Goal: Task Accomplishment & Management: Use online tool/utility

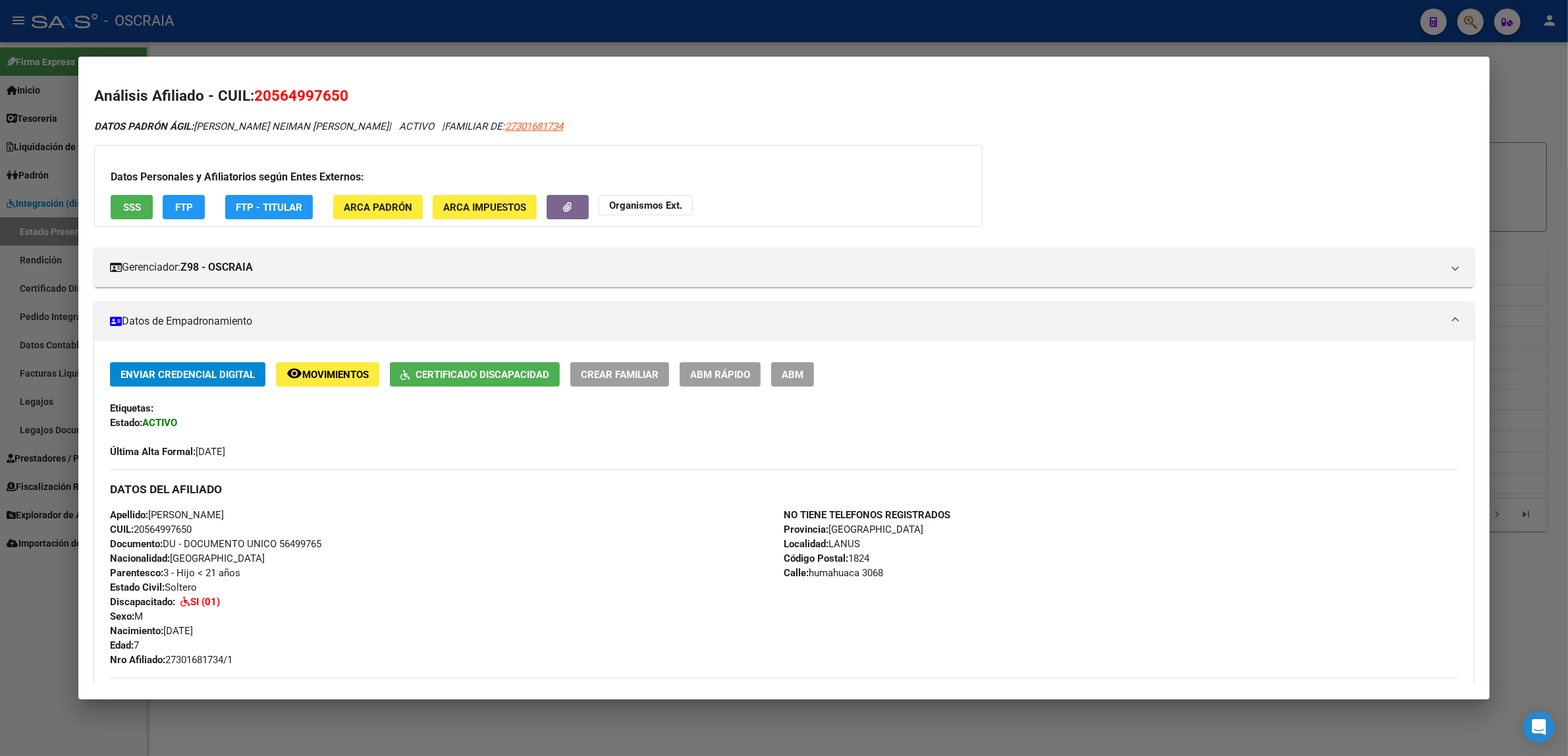
drag, startPoint x: 407, startPoint y: 22, endPoint x: 551, endPoint y: 19, distance: 144.0
click at [409, 21] on div at bounding box center [784, 378] width 1568 height 756
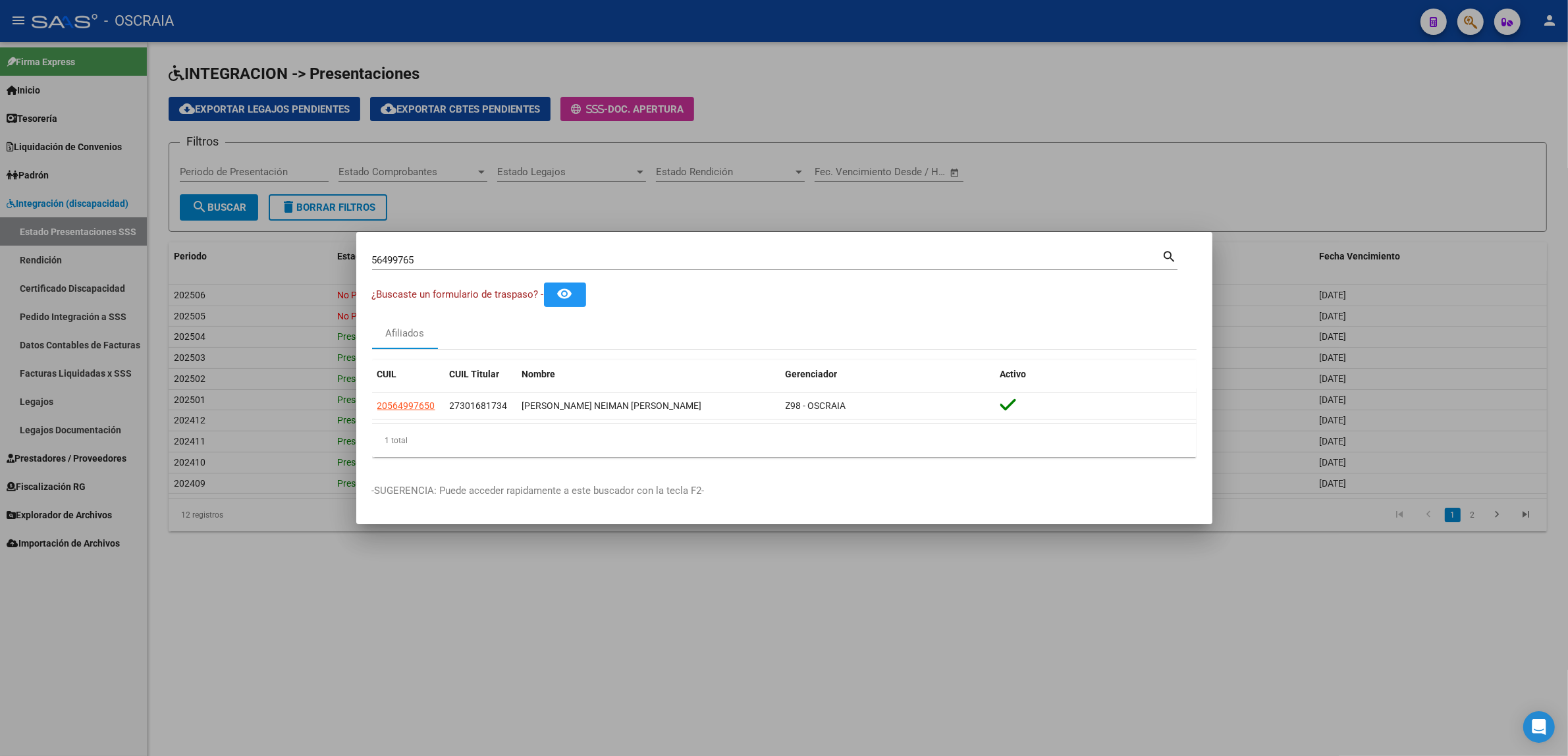
click at [1460, 28] on div at bounding box center [784, 378] width 1568 height 756
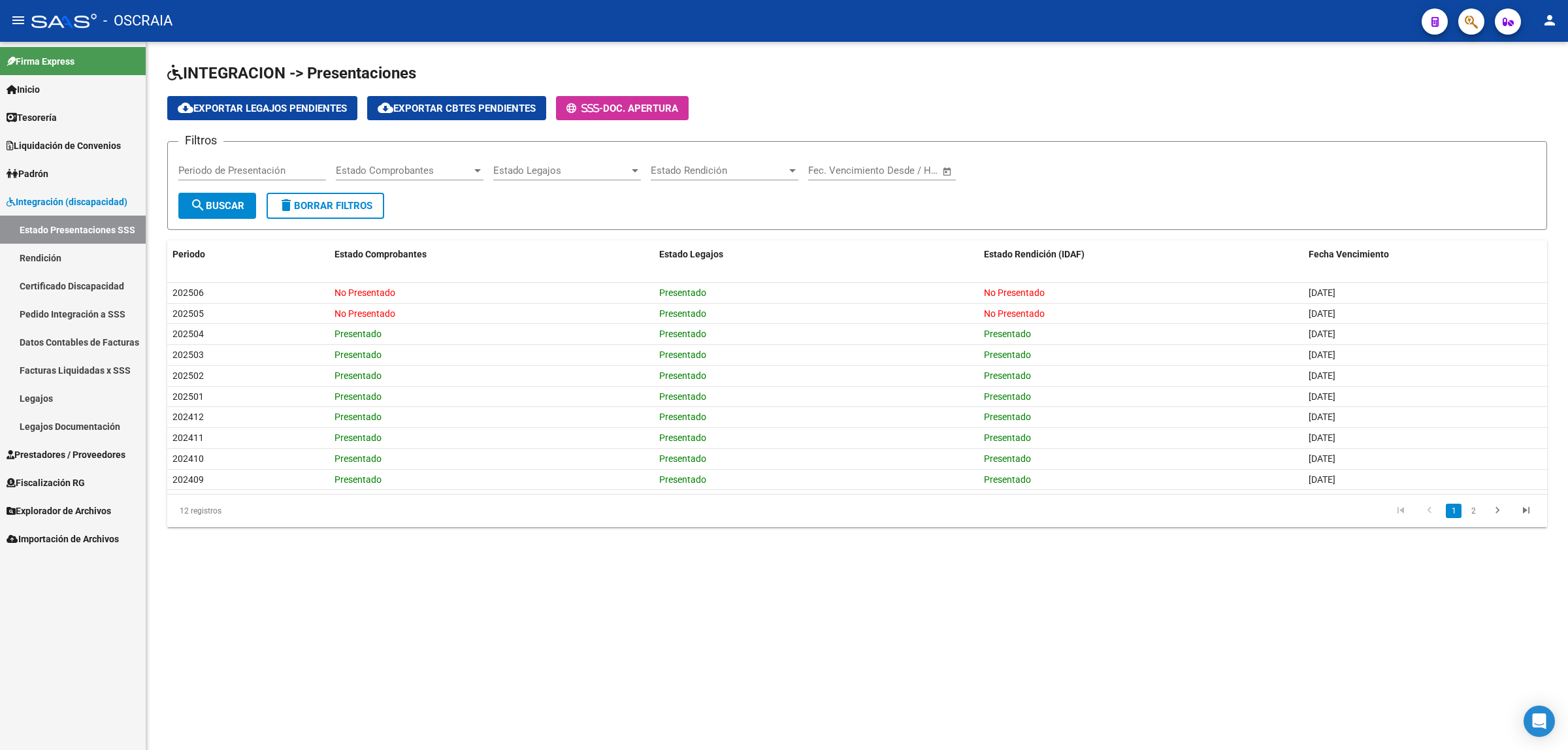
click at [1450, 26] on div at bounding box center [1467, 20] width 37 height 26
click at [1471, 24] on icon "button" at bounding box center [1471, 21] width 13 height 15
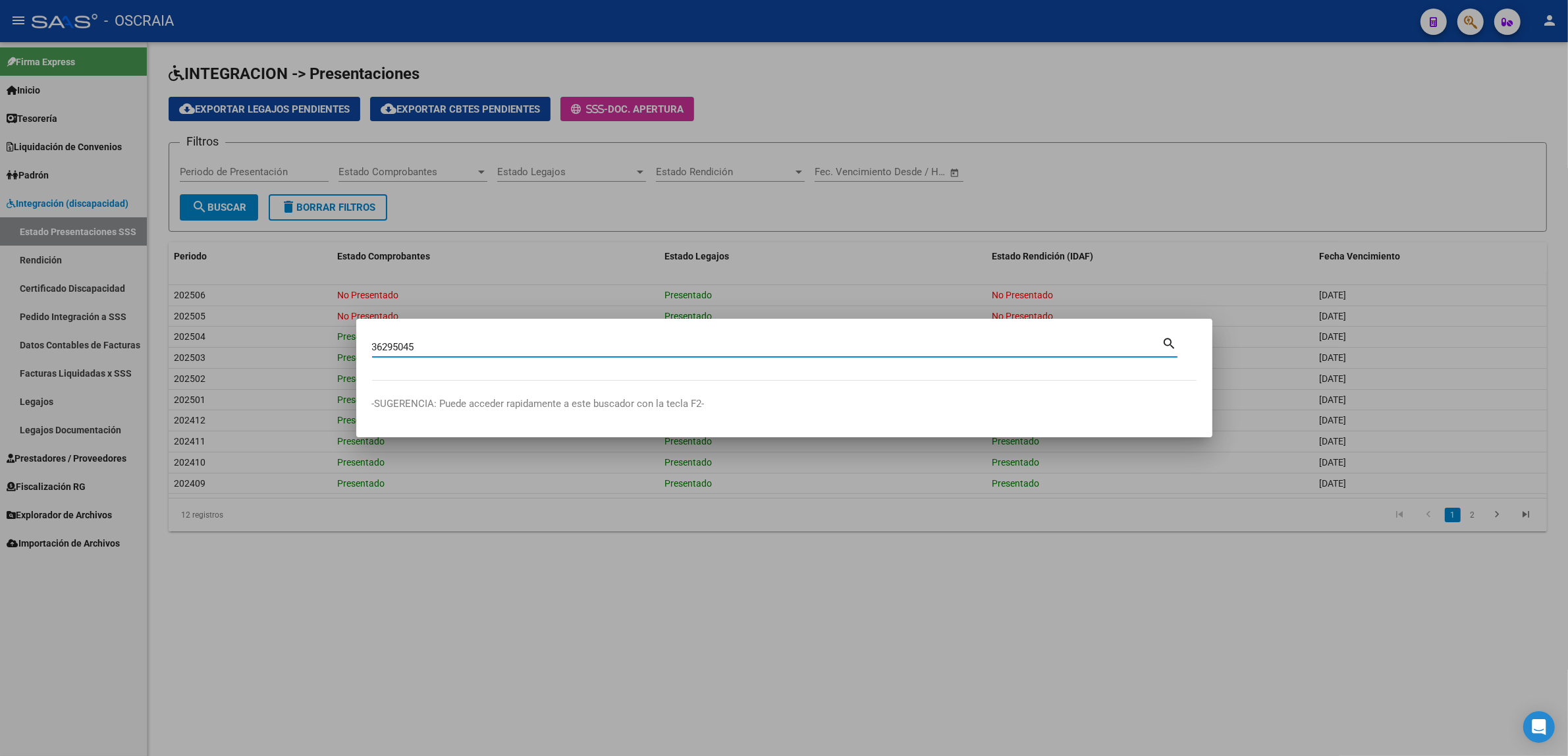
type input "36295045"
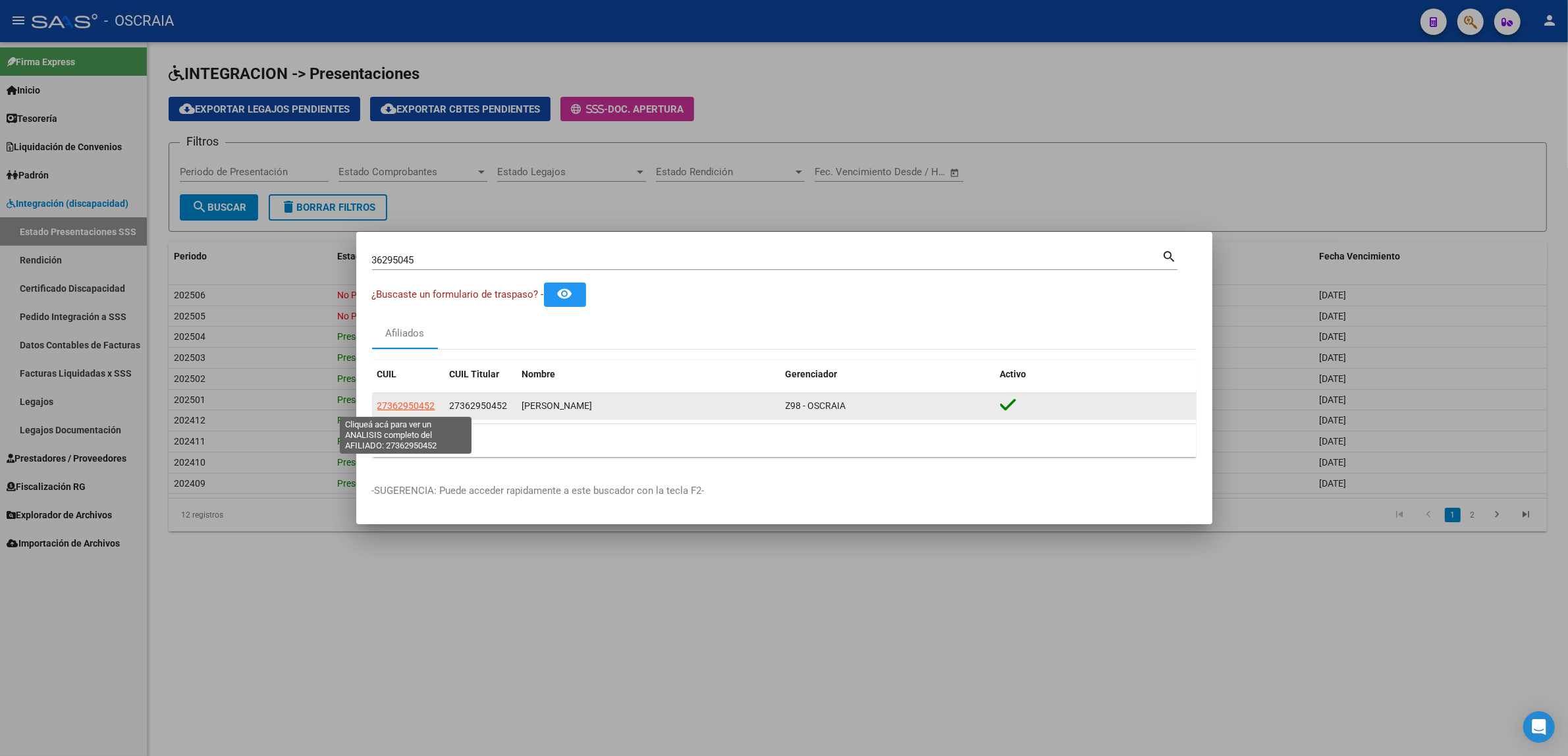
click at [419, 406] on span "27362950452" at bounding box center [406, 405] width 58 height 11
type textarea "27362950452"
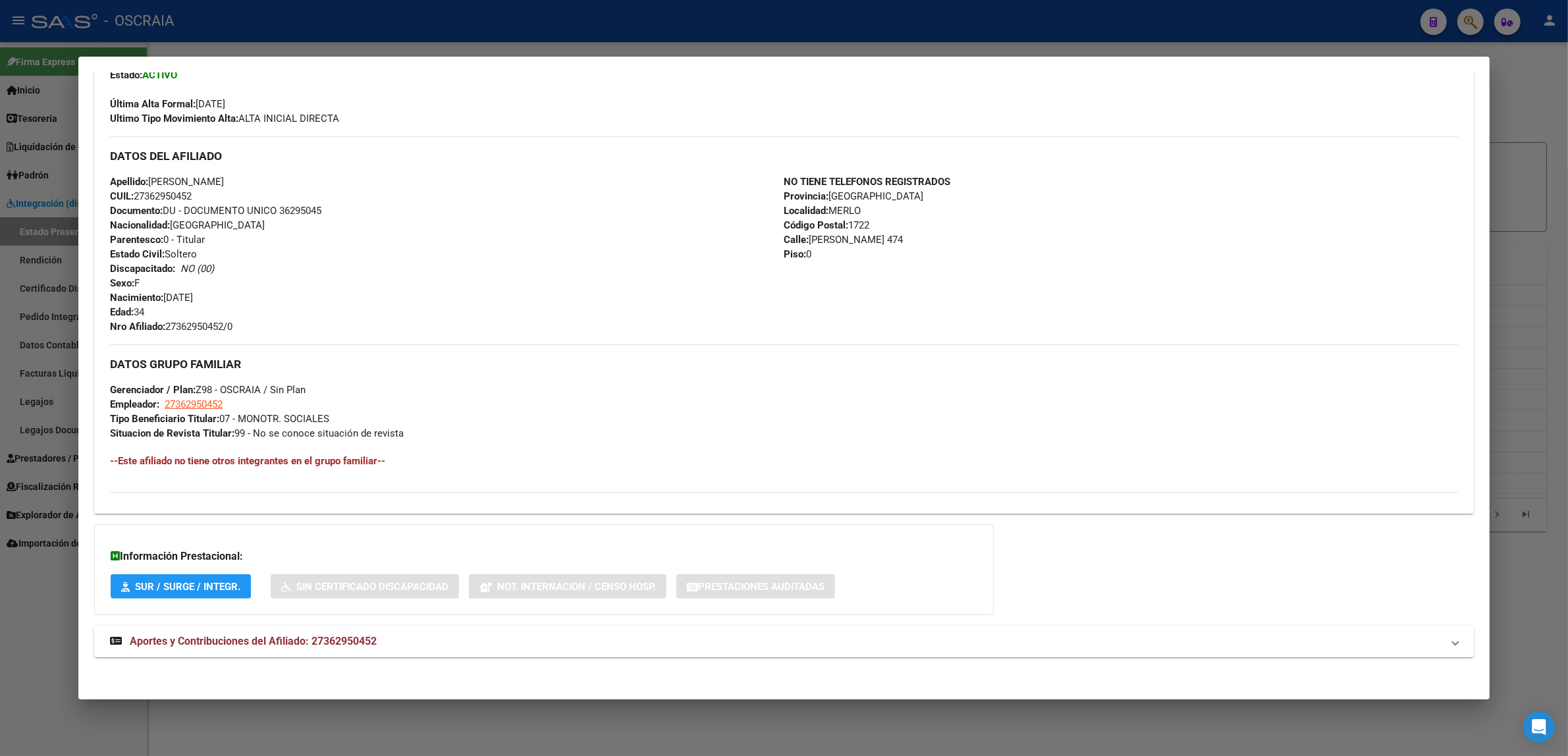
scroll to position [351, 0]
click at [225, 643] on span "Aportes y Contribuciones del Afiliado: 27362950452" at bounding box center [252, 638] width 247 height 13
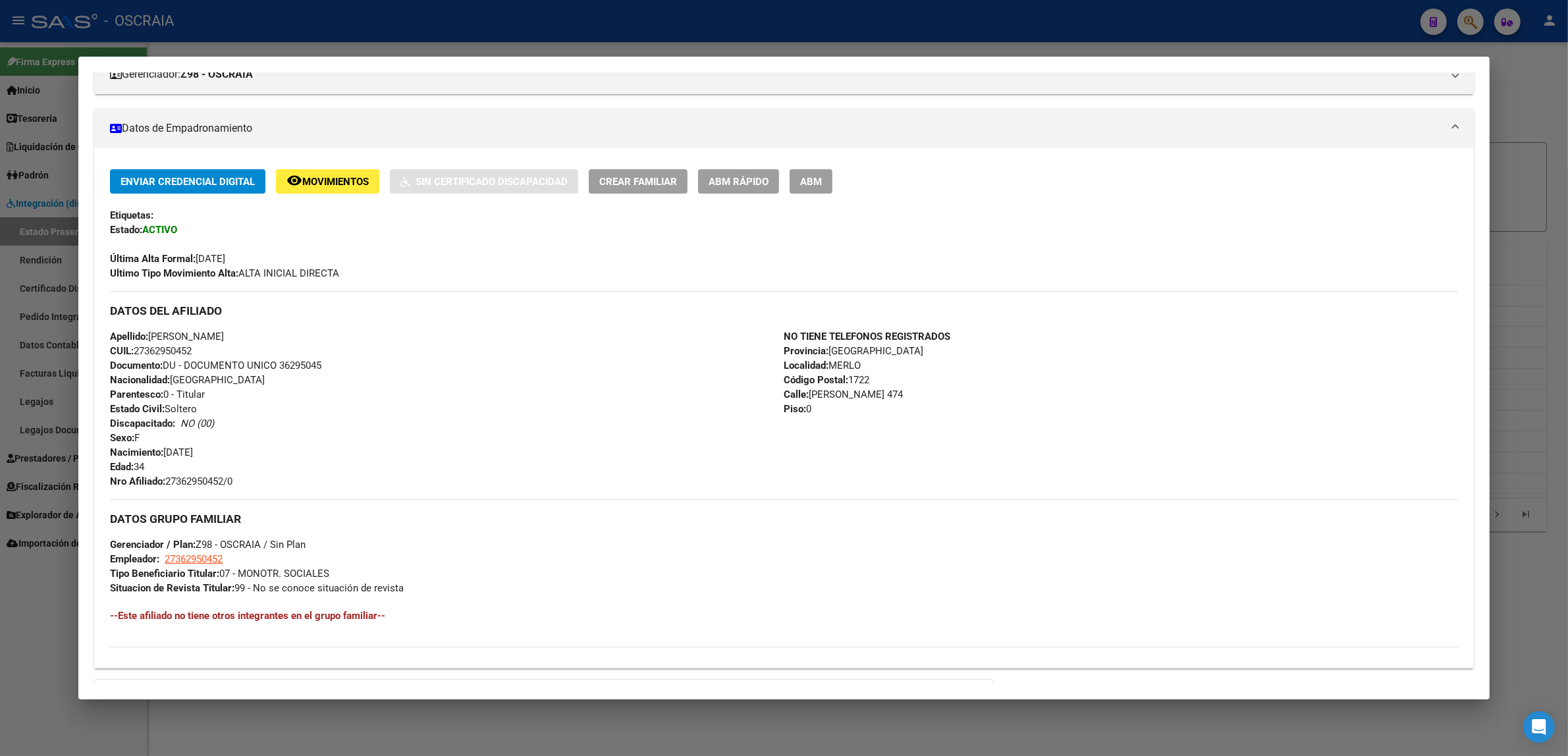
scroll to position [0, 0]
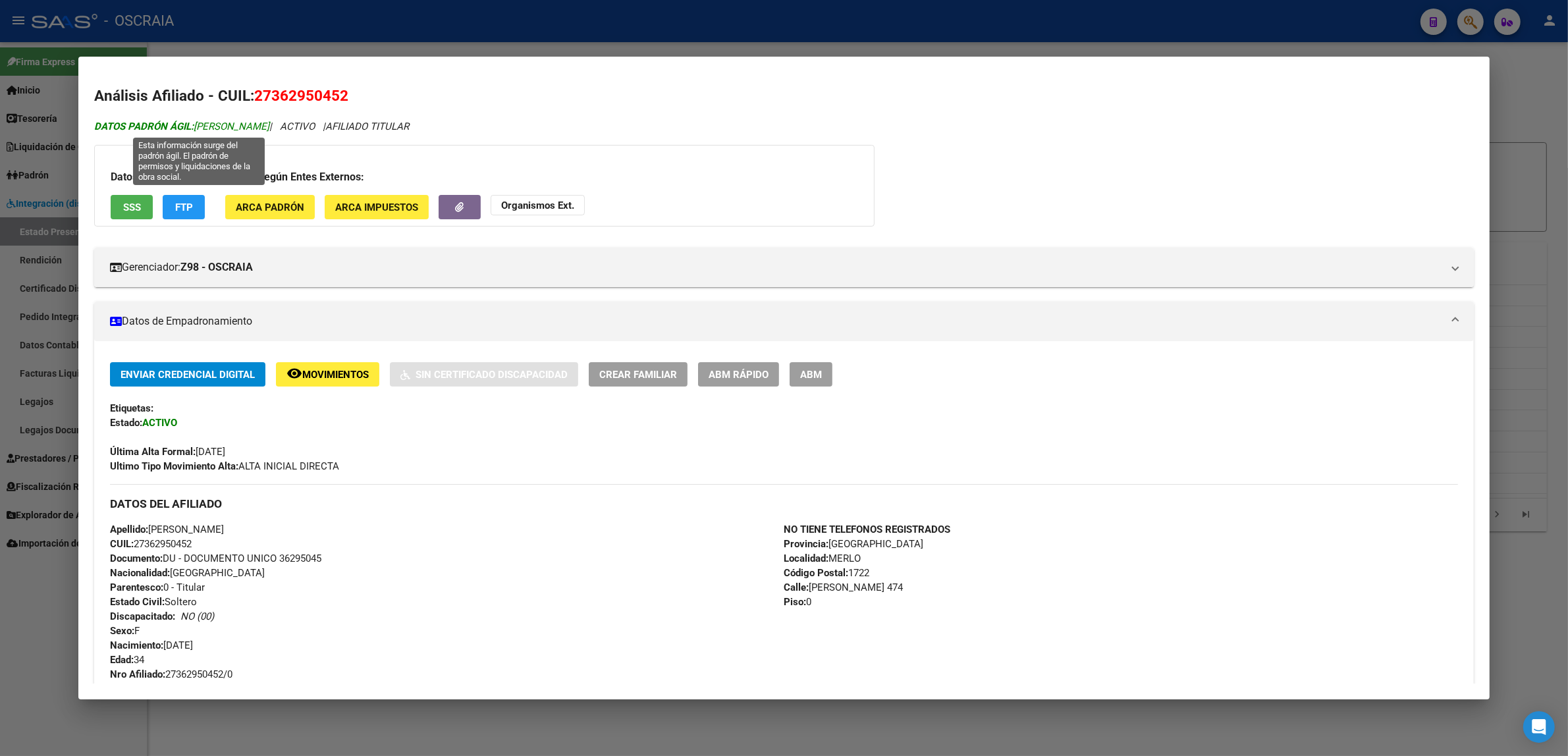
drag, startPoint x: 189, startPoint y: 130, endPoint x: 305, endPoint y: 121, distance: 116.3
click at [269, 121] on span "DATOS PADRÓN ÁGIL: RAMOS YANINA SOLEDAD" at bounding box center [182, 127] width 175 height 12
copy span "RAMOS YANINA SOLEDAD"
click at [111, 201] on button "SSS" at bounding box center [132, 206] width 42 height 25
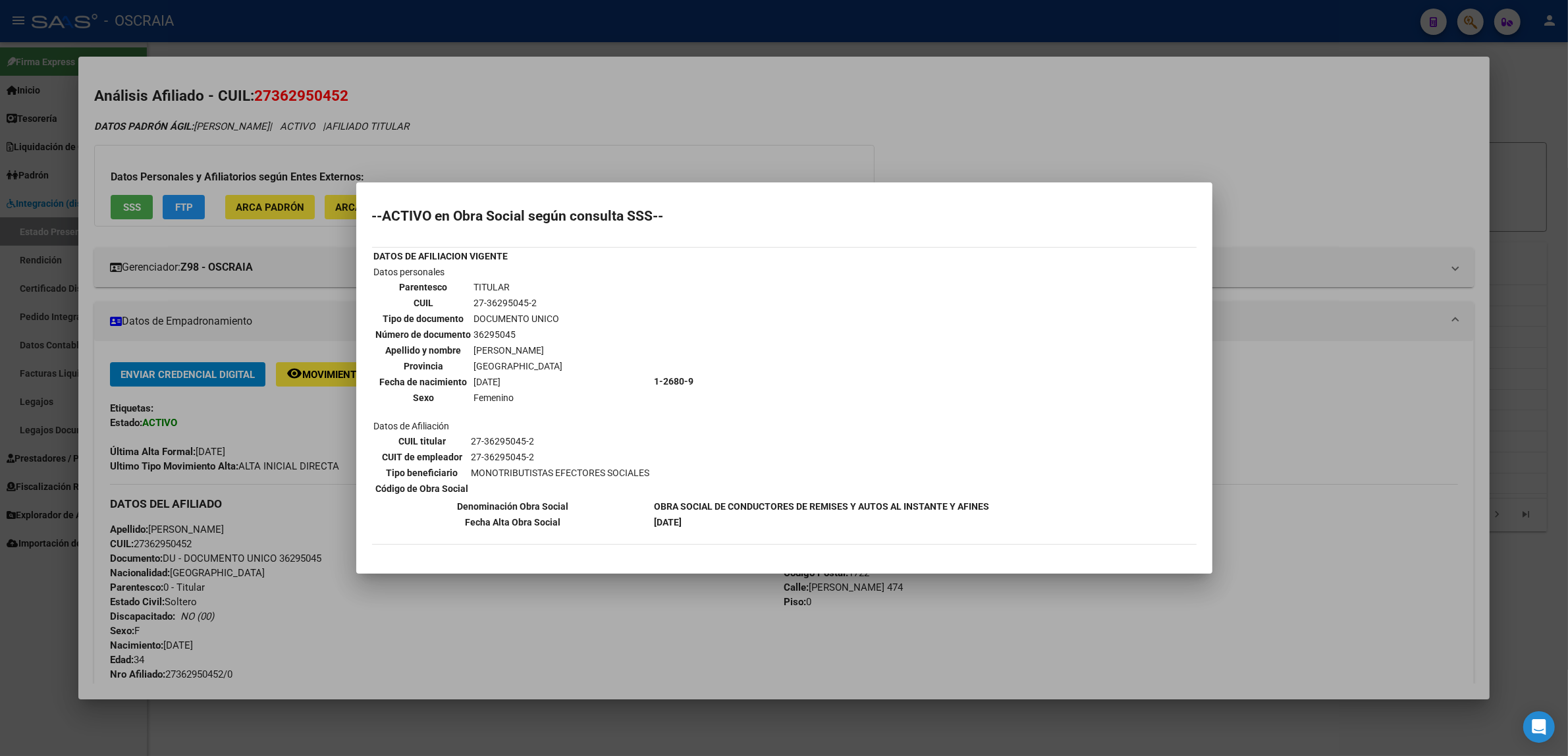
click at [1403, 24] on div at bounding box center [784, 378] width 1568 height 756
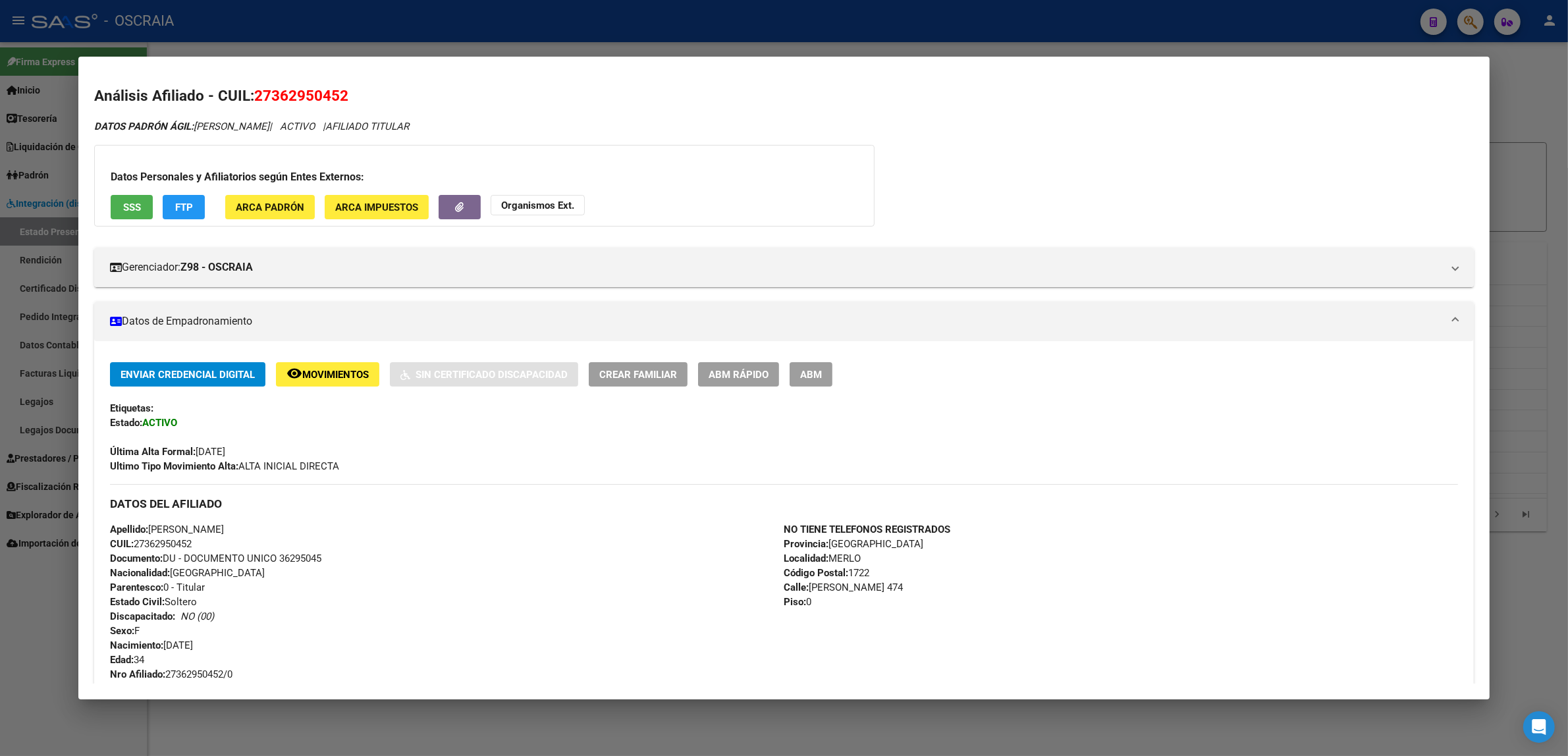
drag, startPoint x: 1415, startPoint y: 25, endPoint x: 1489, endPoint y: 20, distance: 74.2
click at [1420, 25] on div at bounding box center [784, 378] width 1568 height 756
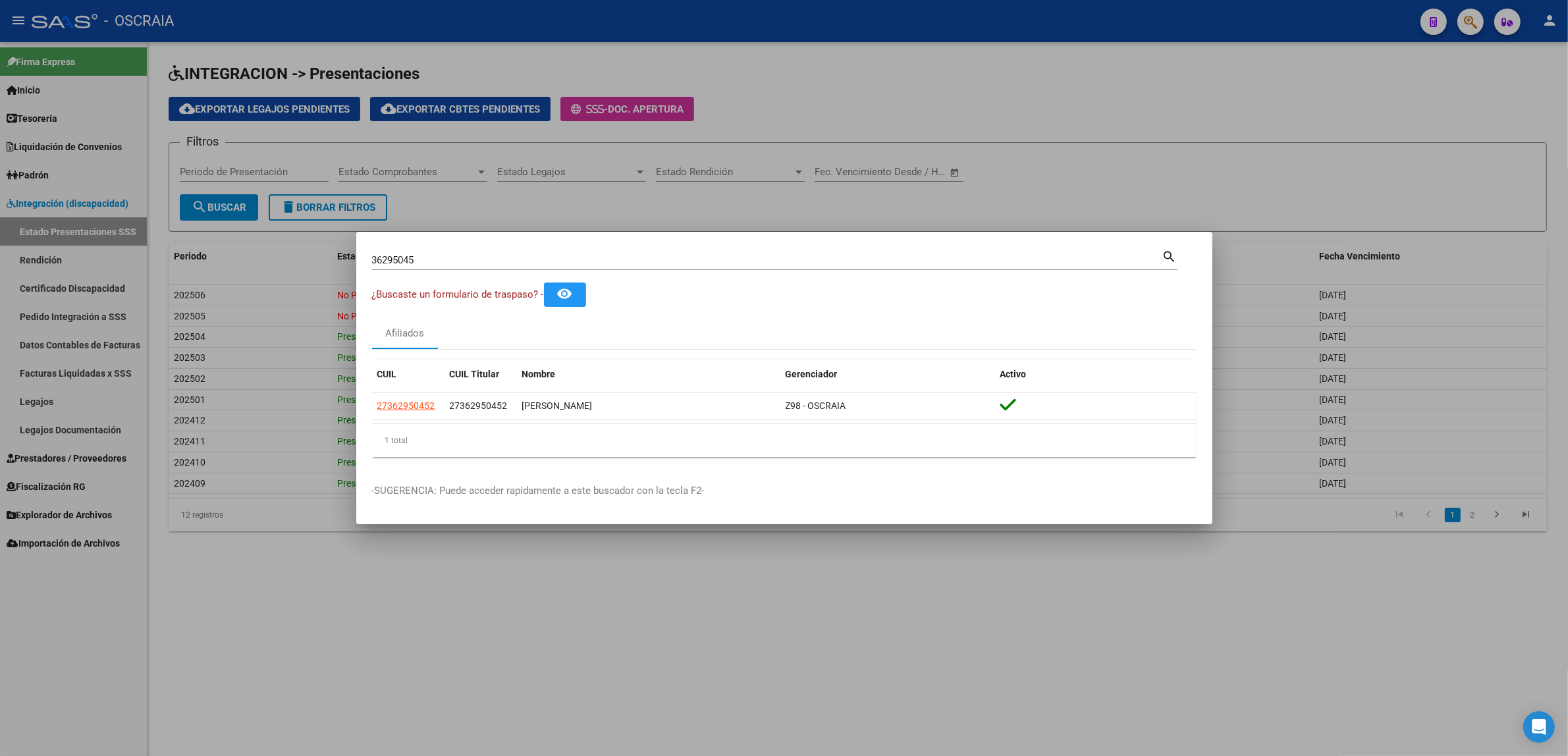
click at [1463, 18] on div at bounding box center [784, 378] width 1568 height 756
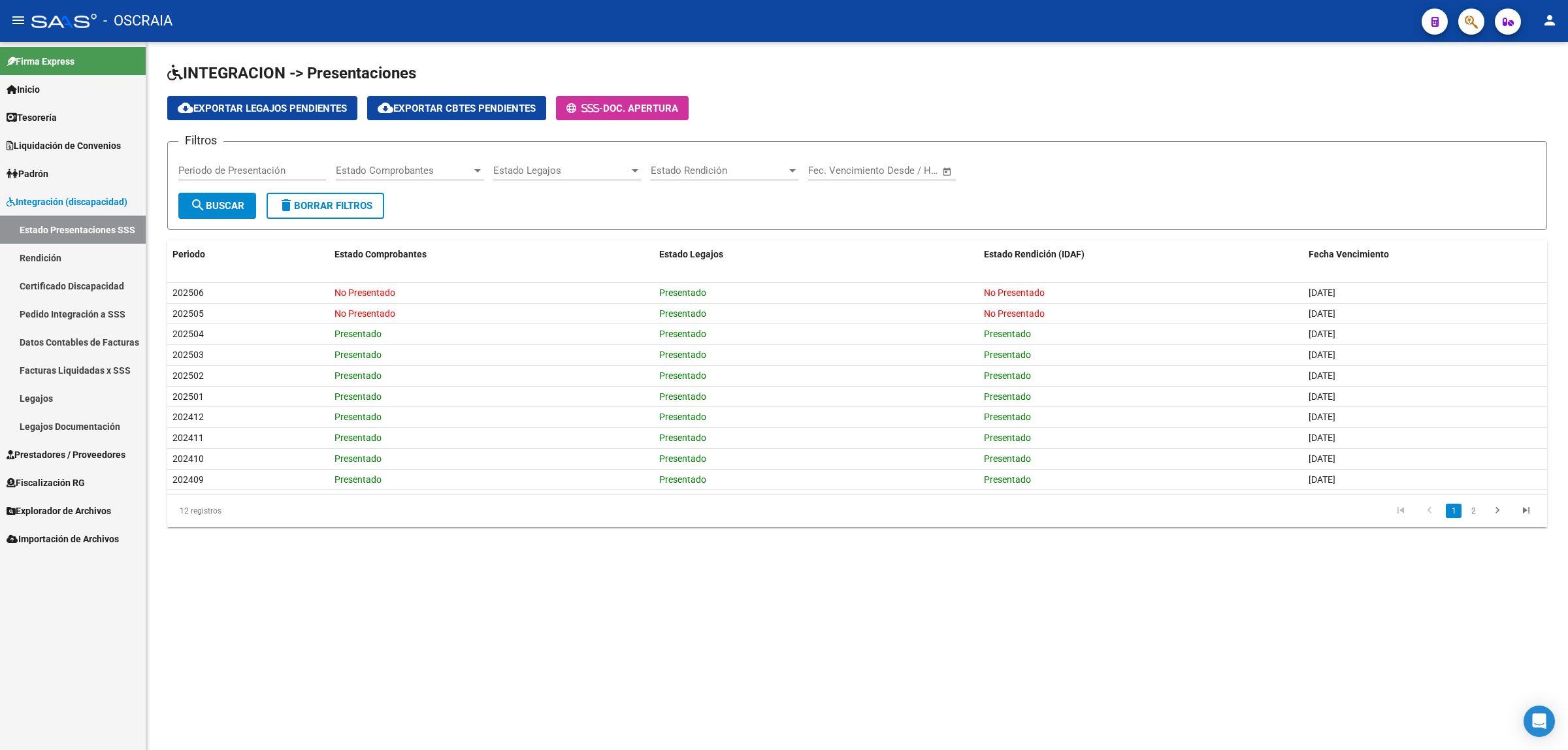
click at [1451, 18] on div at bounding box center [1467, 20] width 37 height 26
click at [1472, 19] on icon "button" at bounding box center [1471, 21] width 13 height 15
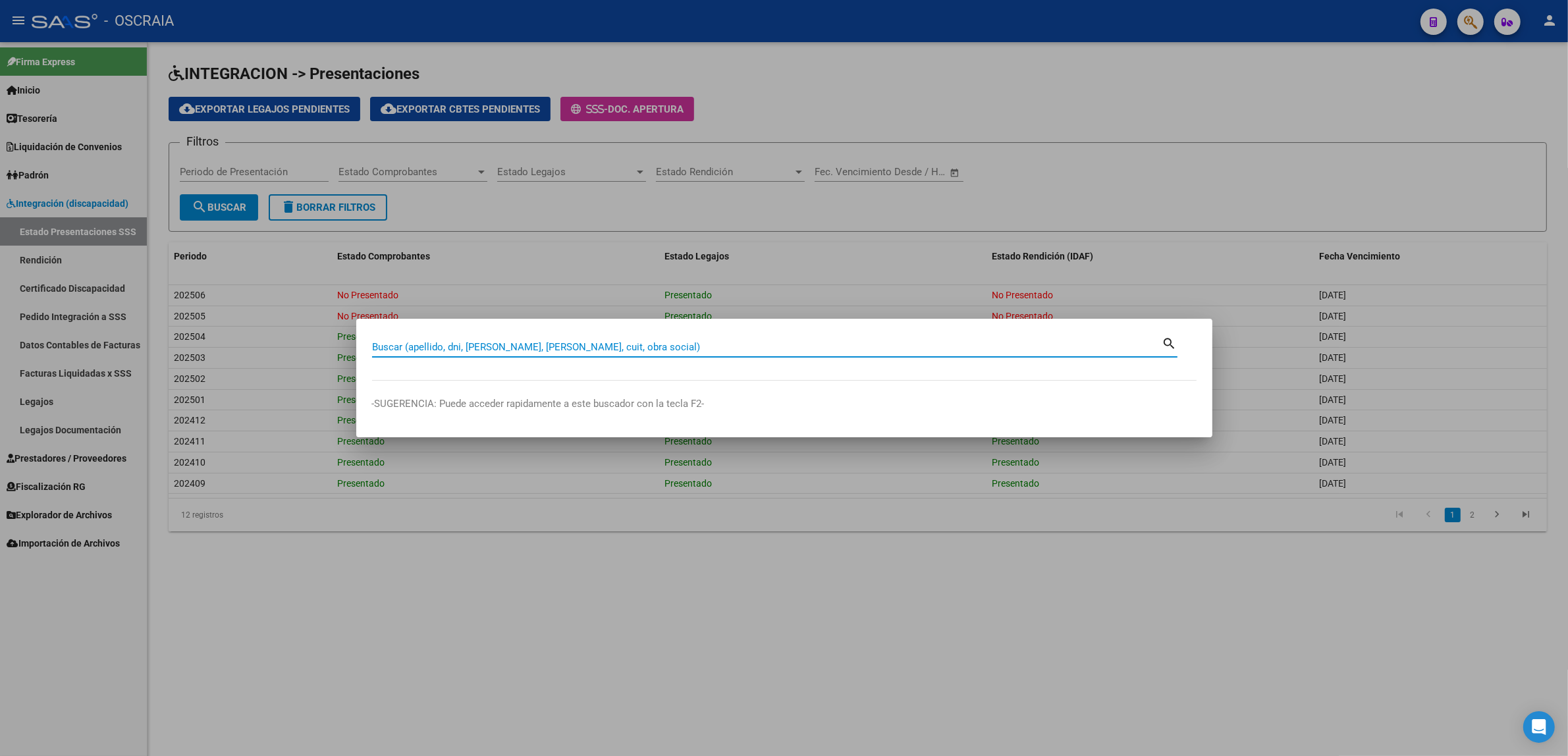
paste input "54672267"
type input "54672267"
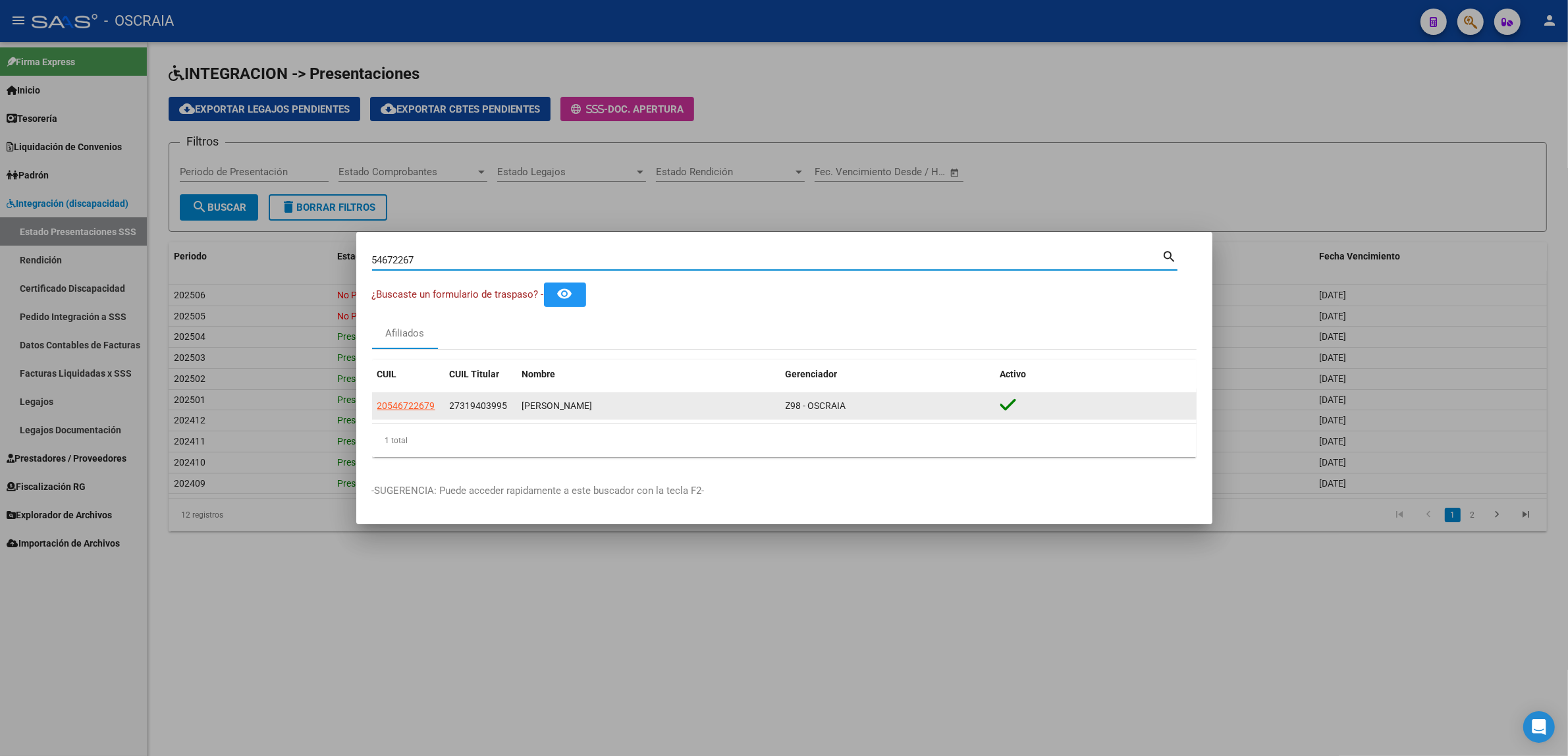
click at [555, 408] on div "MALDONADO AUGUSTO" at bounding box center [648, 405] width 252 height 15
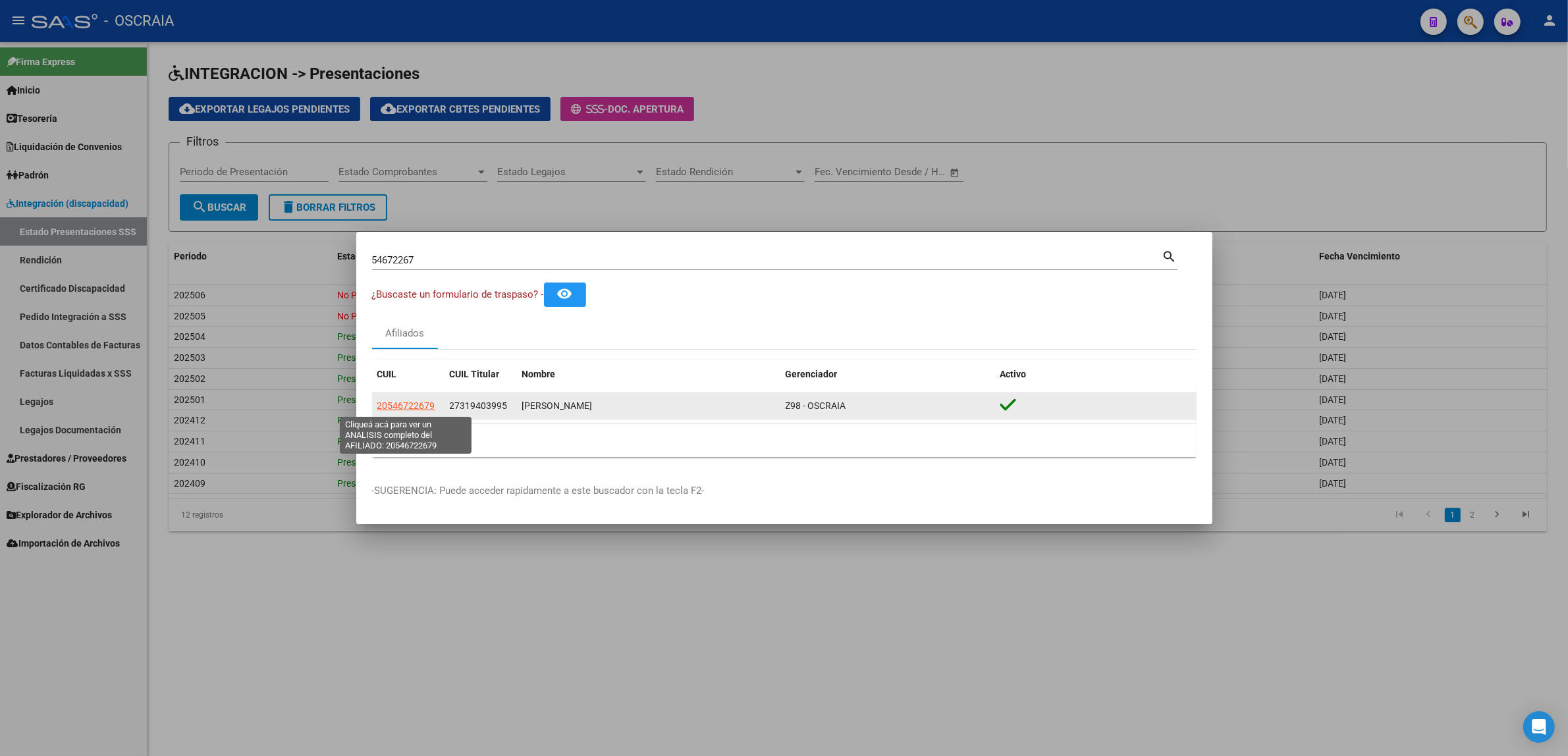
click at [421, 406] on span "20546722679" at bounding box center [406, 405] width 58 height 11
type textarea "20546722679"
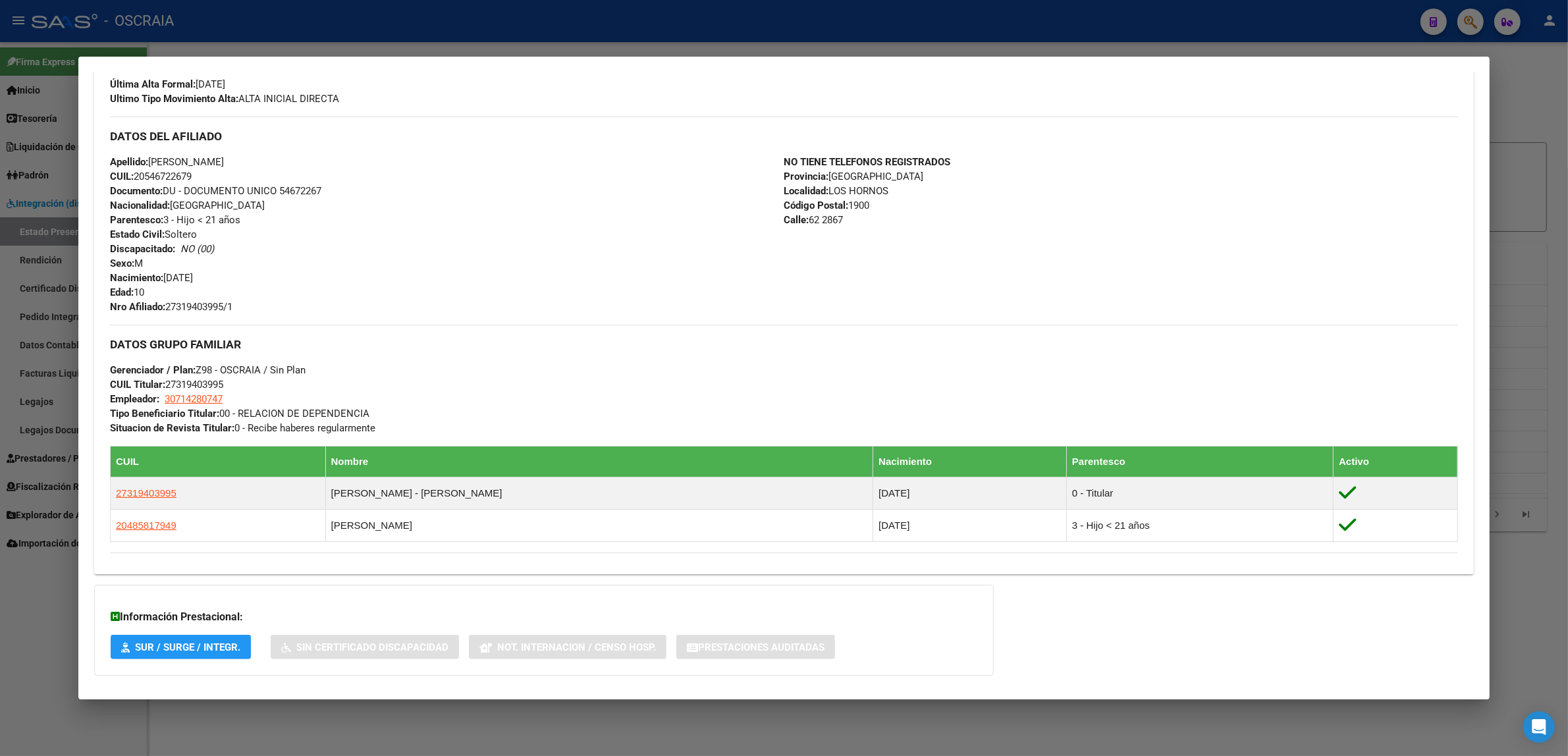
scroll to position [464, 0]
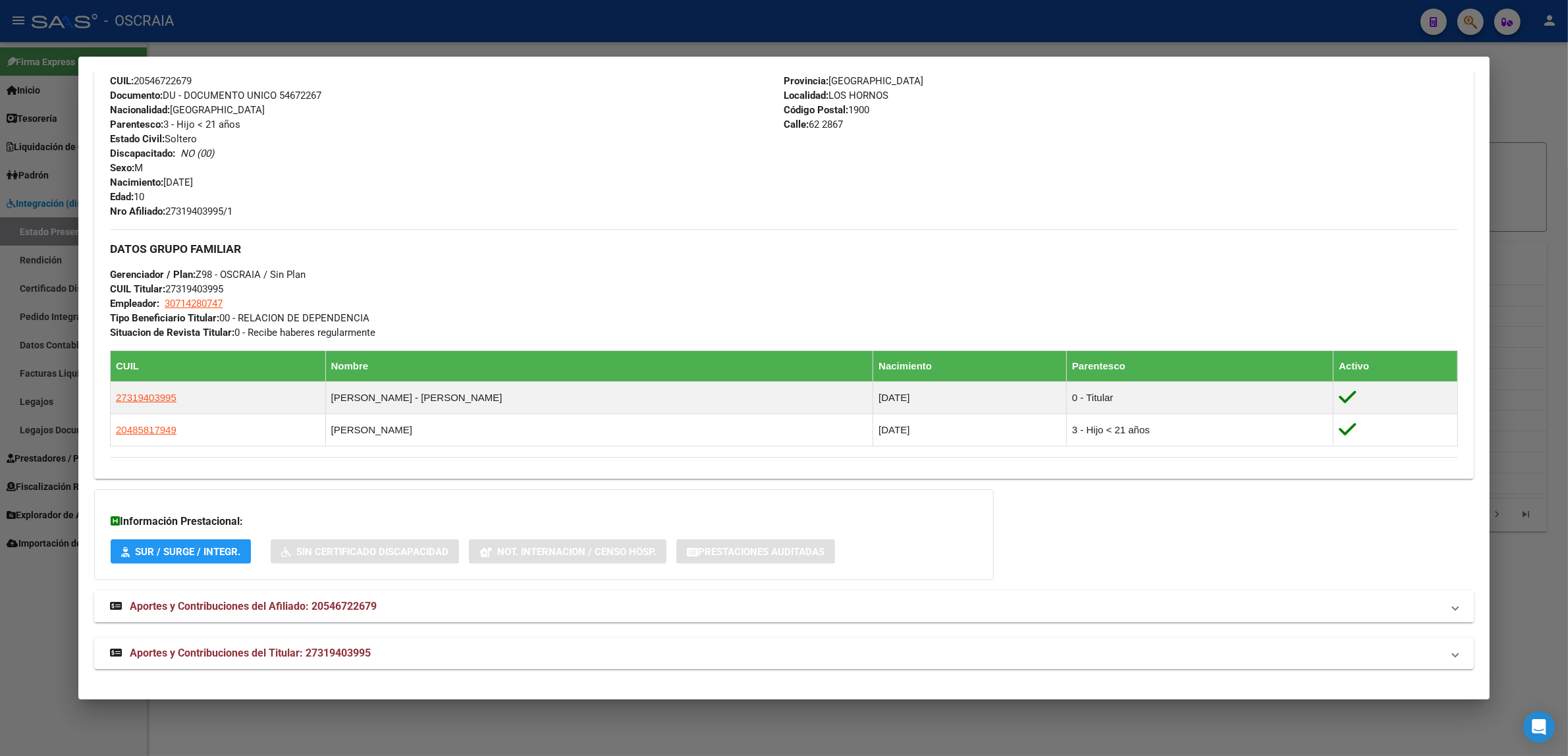
click at [295, 608] on span "Aportes y Contribuciones del Afiliado: 20546722679" at bounding box center [252, 606] width 247 height 13
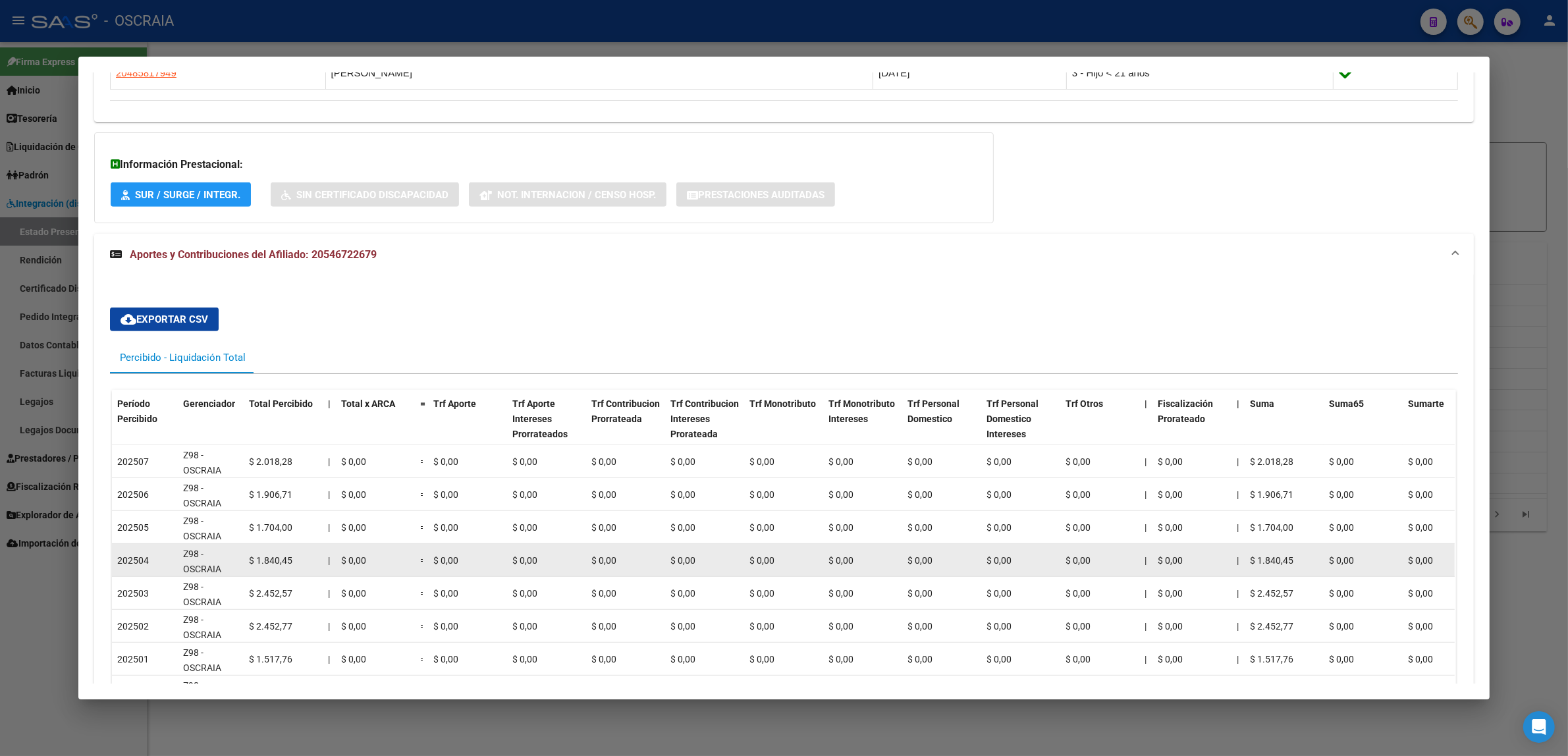
scroll to position [808, 0]
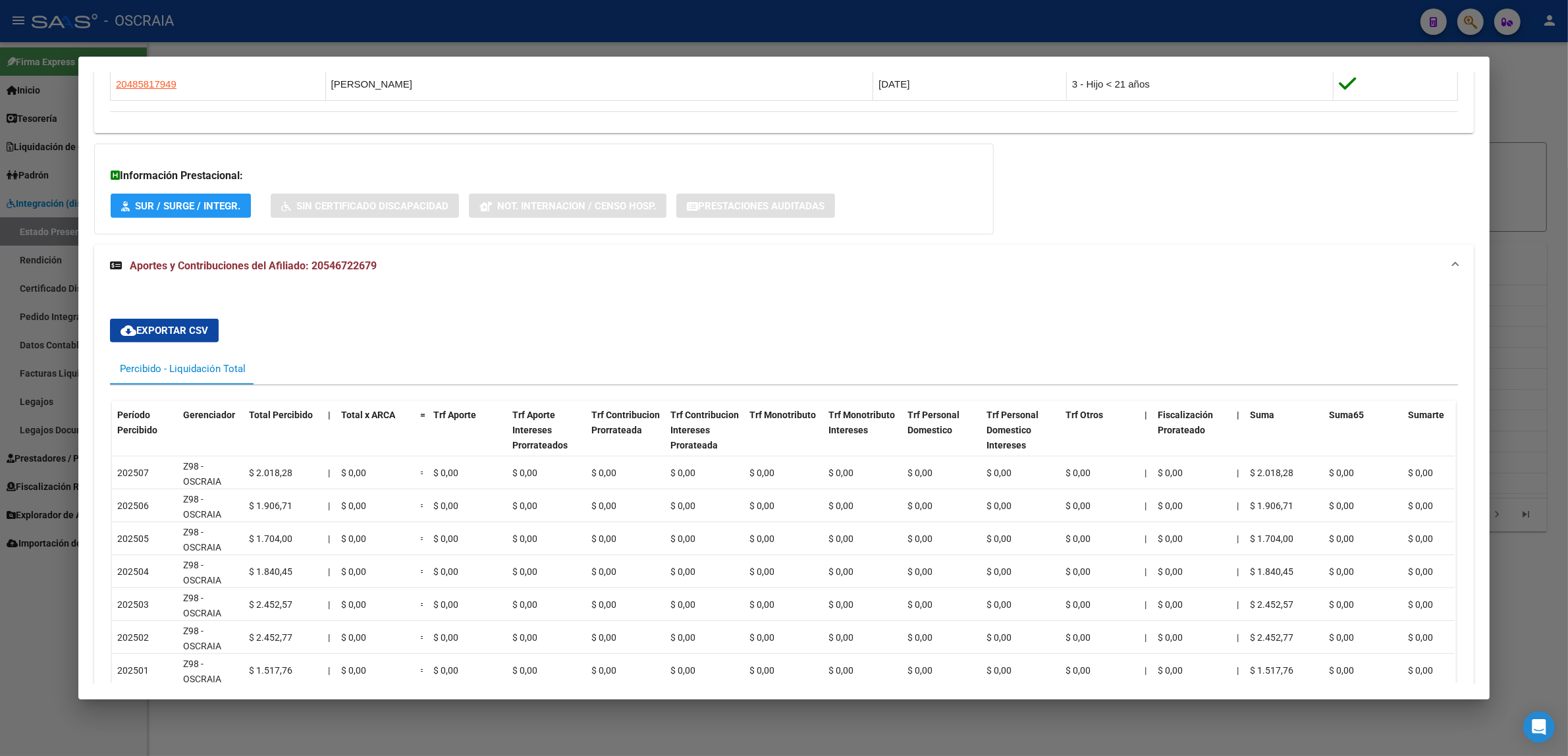
click at [19, 576] on div at bounding box center [784, 378] width 1568 height 756
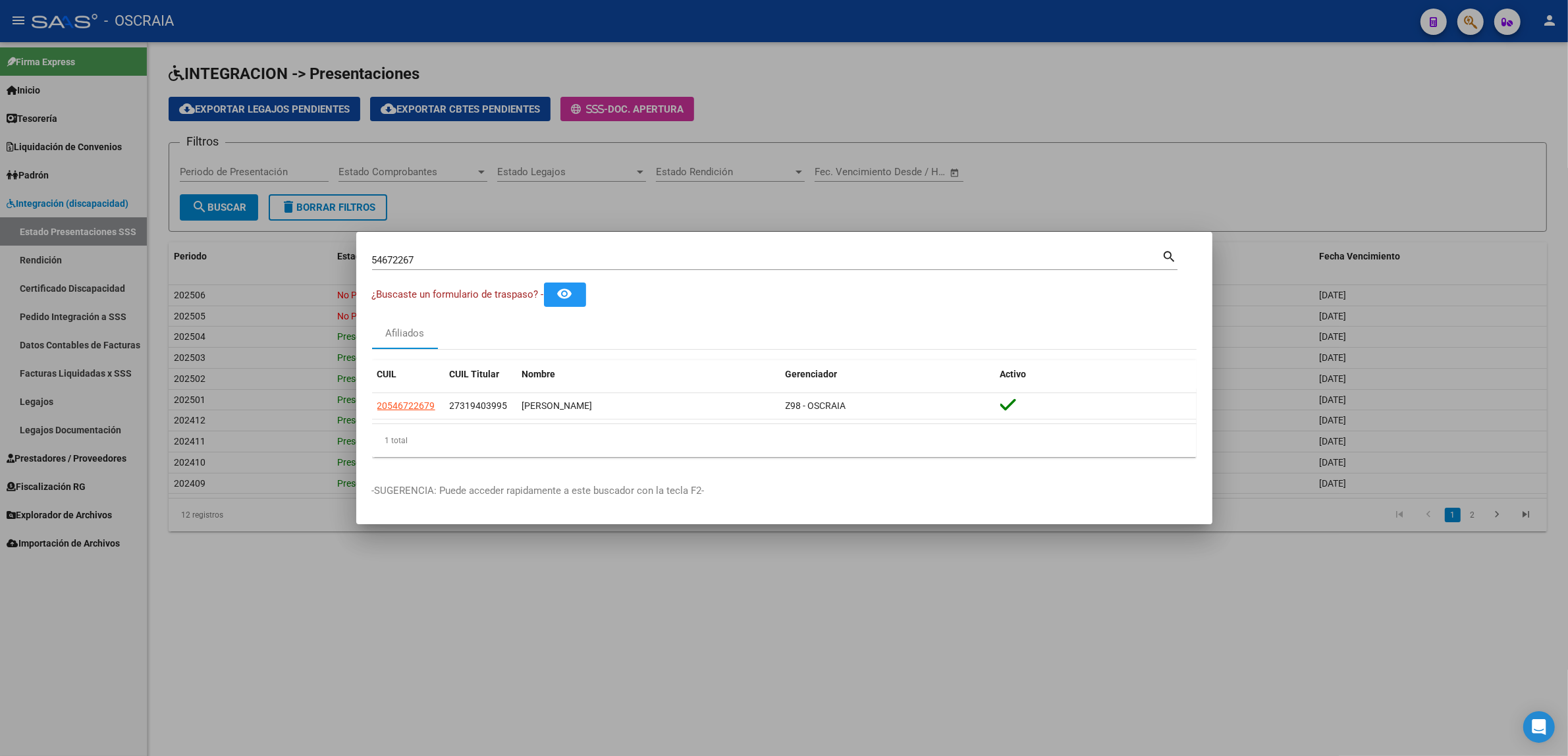
click at [291, 450] on div at bounding box center [784, 378] width 1568 height 756
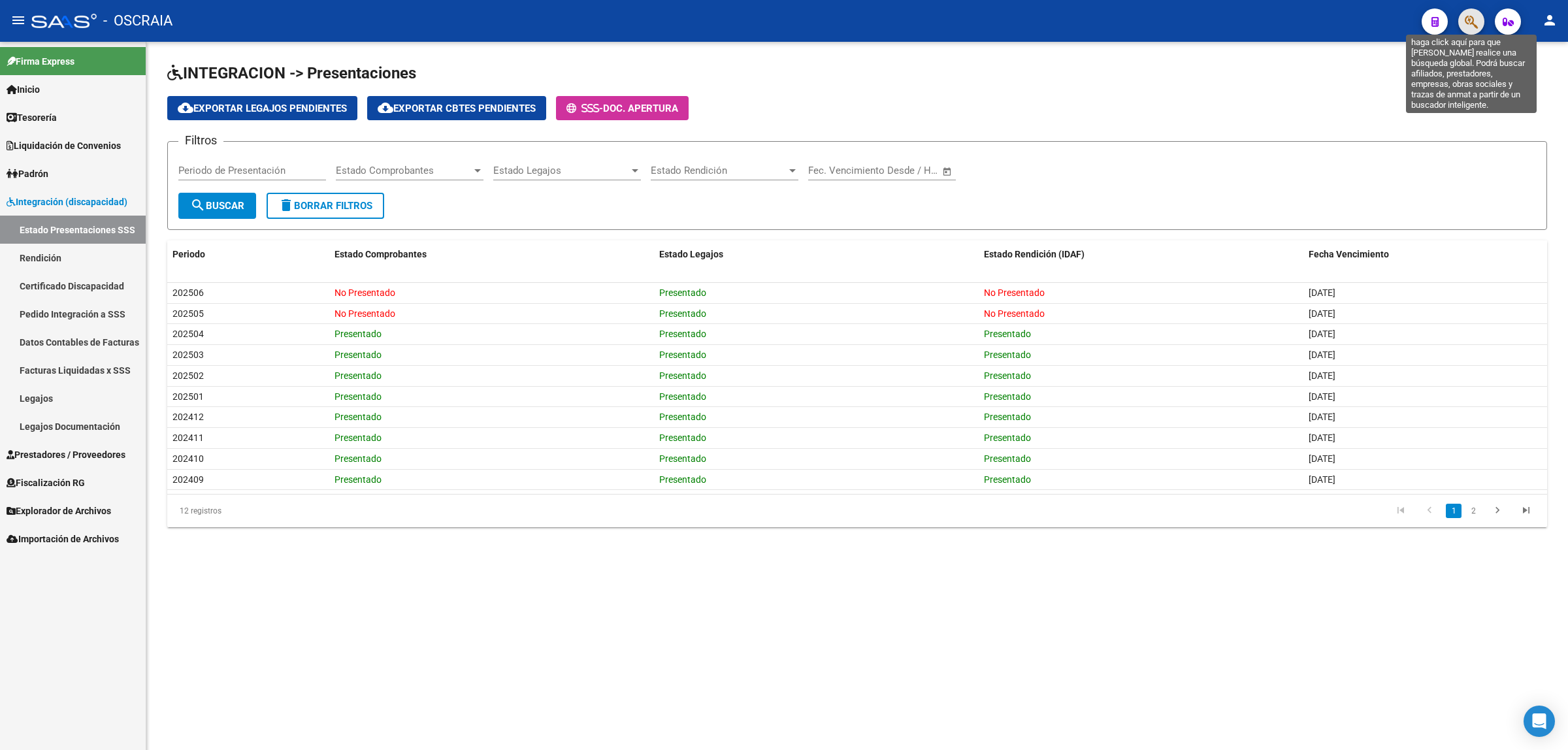
click at [1472, 26] on icon "button" at bounding box center [1471, 21] width 13 height 15
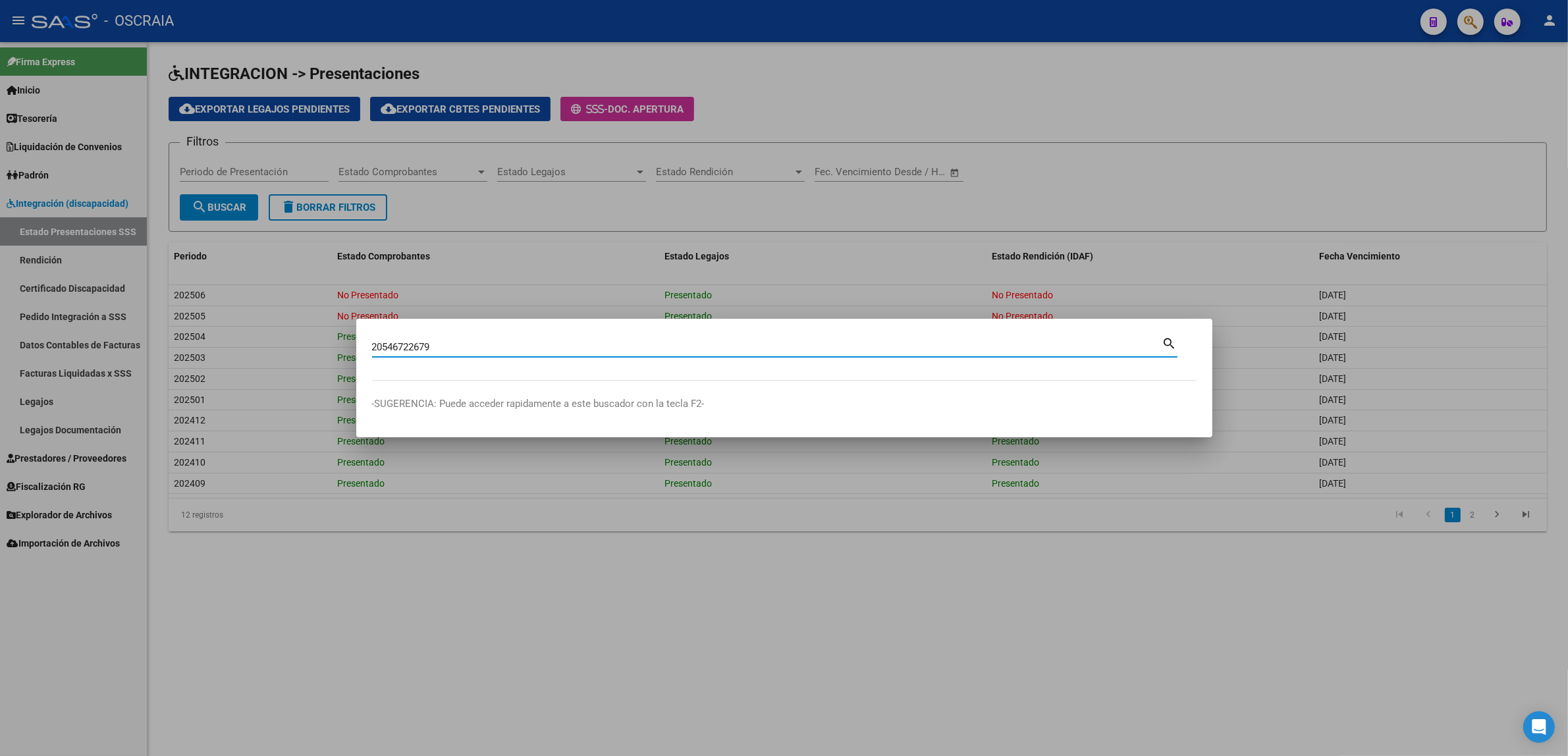
type input "20546722679"
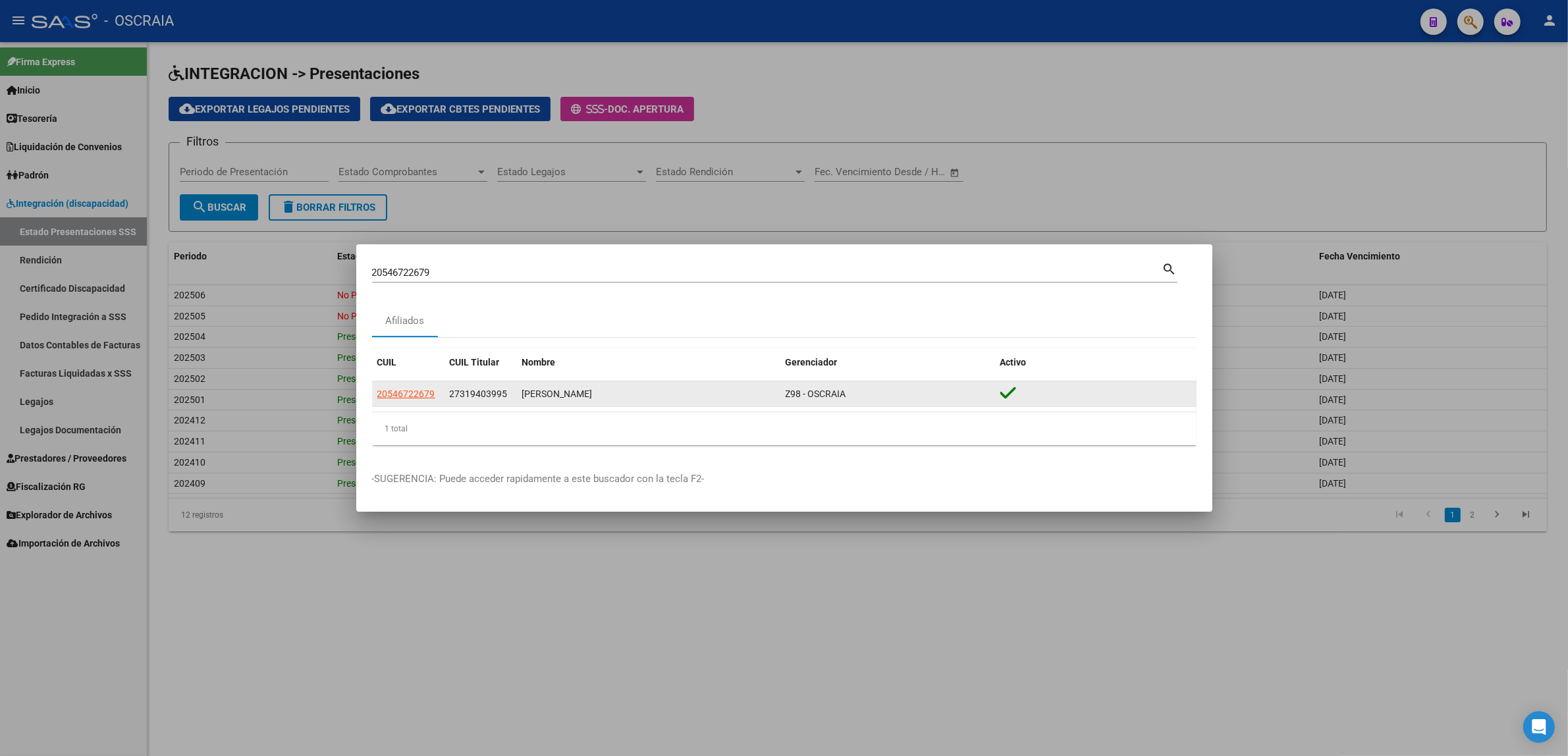
click at [469, 402] on datatable-body-cell "27319403995" at bounding box center [481, 394] width 73 height 26
drag, startPoint x: 624, startPoint y: 389, endPoint x: 519, endPoint y: 397, distance: 105.3
click at [519, 397] on datatable-body-cell "MALDONADO AUGUSTO" at bounding box center [648, 394] width 263 height 26
copy div "MALDONADO AUGUSTO"
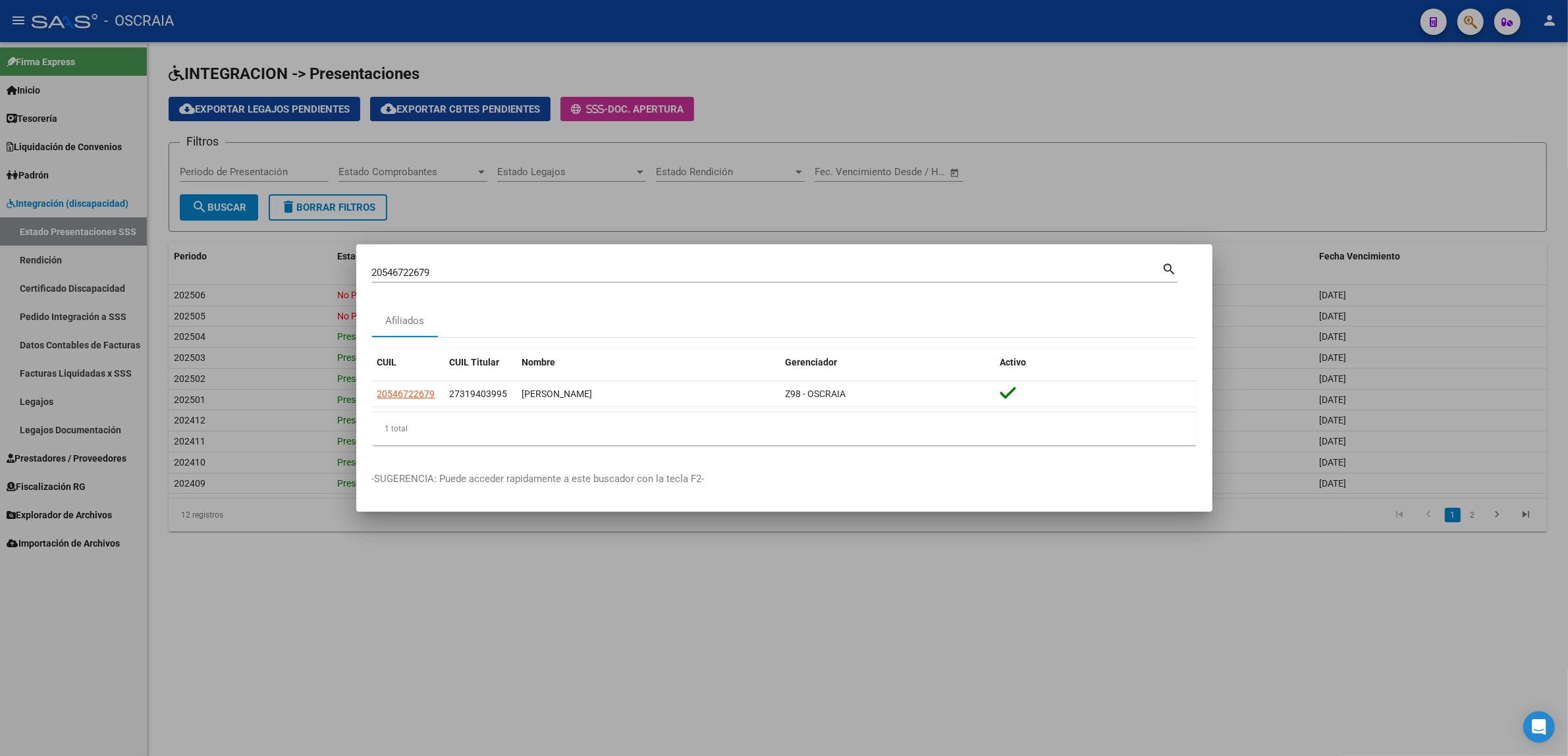
click at [452, 236] on div at bounding box center [784, 378] width 1568 height 756
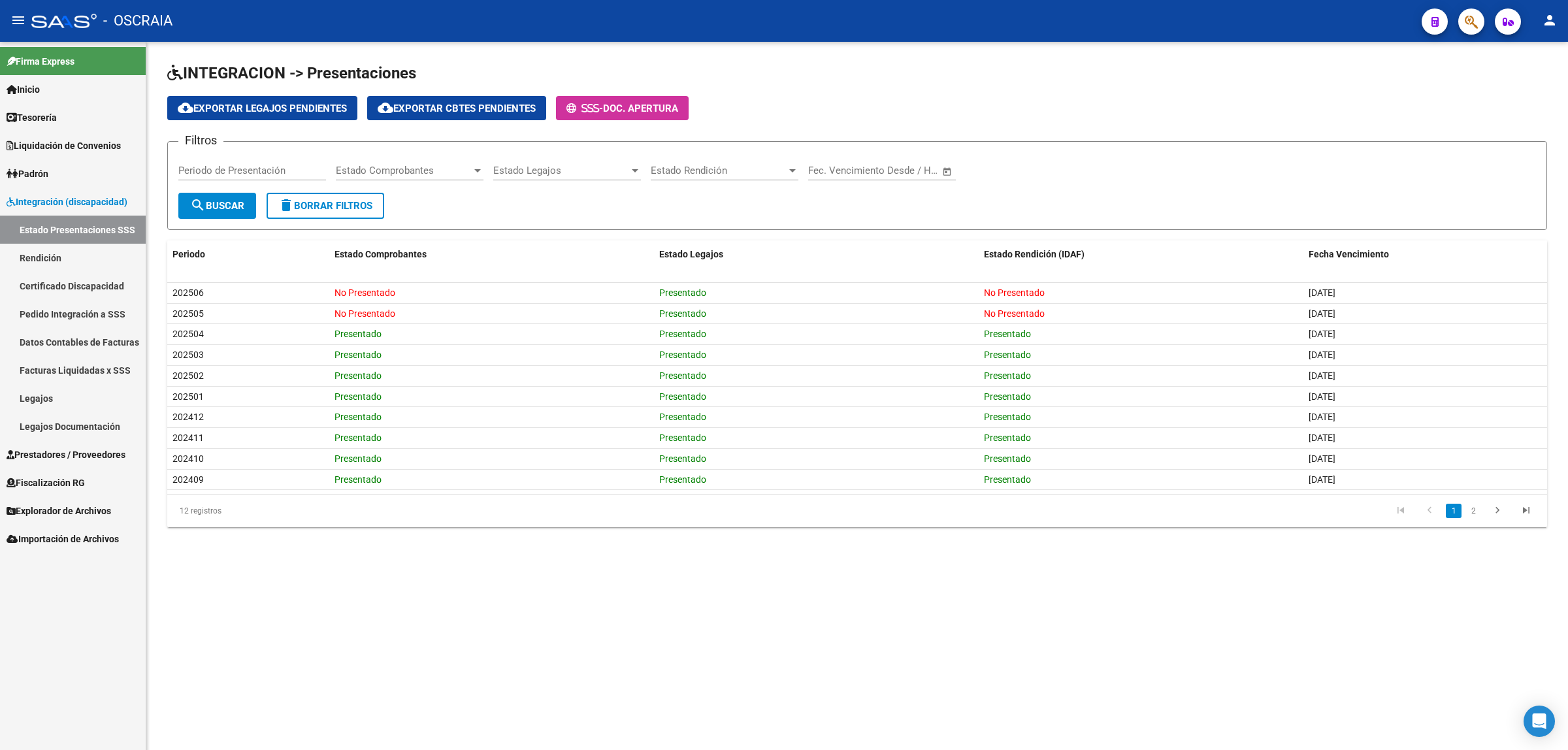
click at [1474, 24] on icon "button" at bounding box center [1471, 21] width 13 height 15
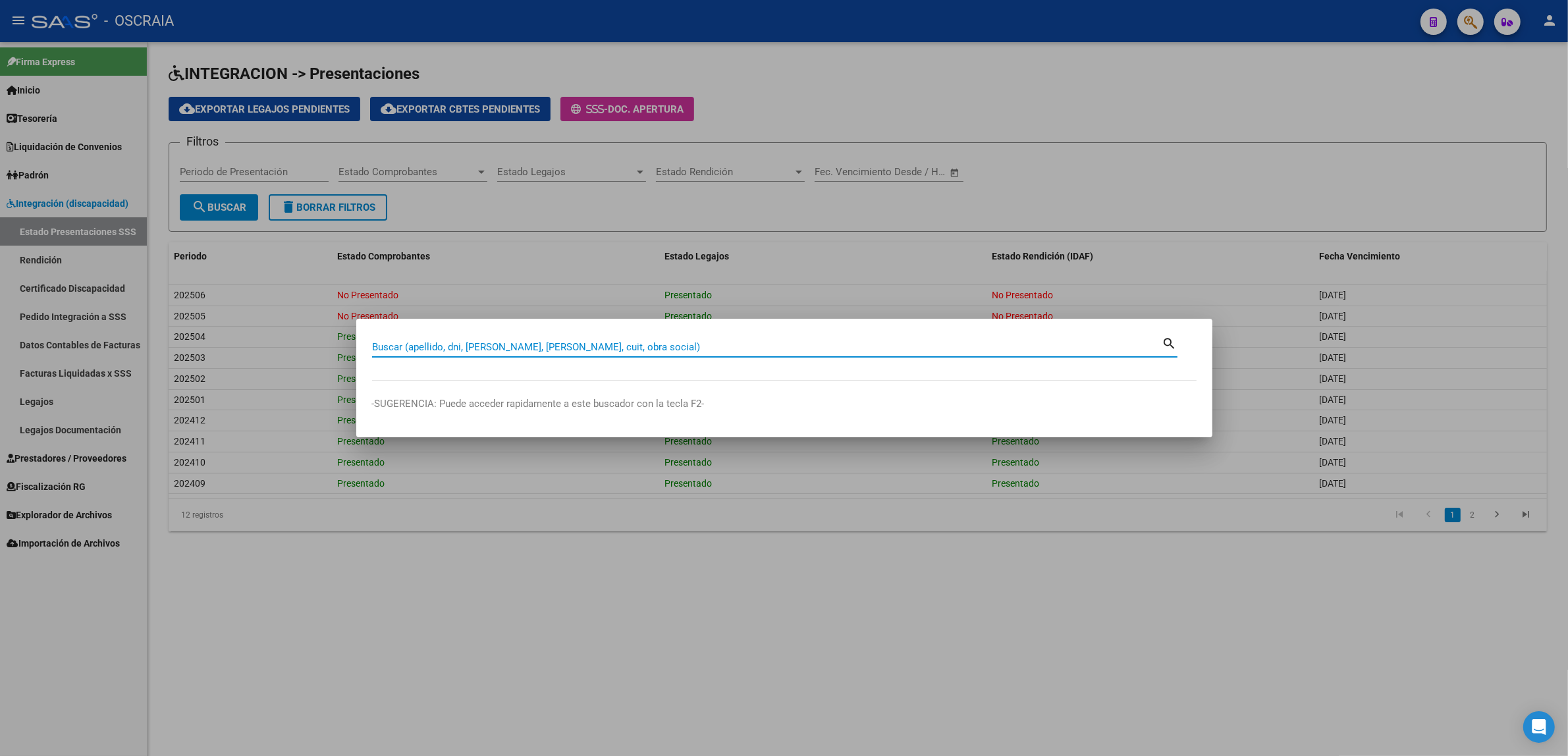
paste input "MALDONADO AUGUSTO"
type input "MALDONADO AUGUSTO"
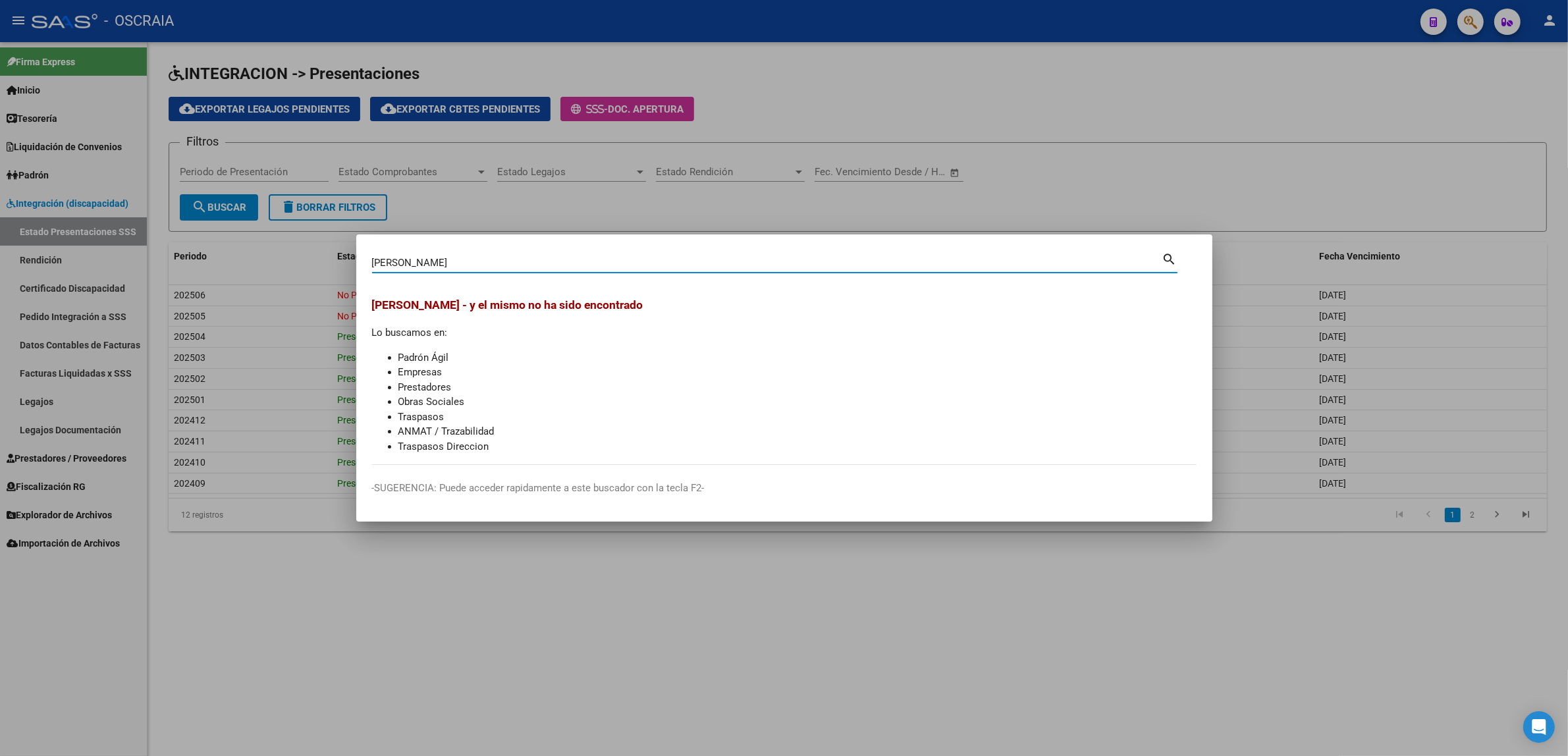
drag, startPoint x: 519, startPoint y: 258, endPoint x: 305, endPoint y: 258, distance: 214.0
click at [305, 258] on div "MALDONADO AUGUSTO Buscar (apellido, dni, cuil, nro traspaso, cuit, obra social)…" at bounding box center [784, 378] width 1568 height 756
click at [209, 133] on div at bounding box center [784, 378] width 1568 height 756
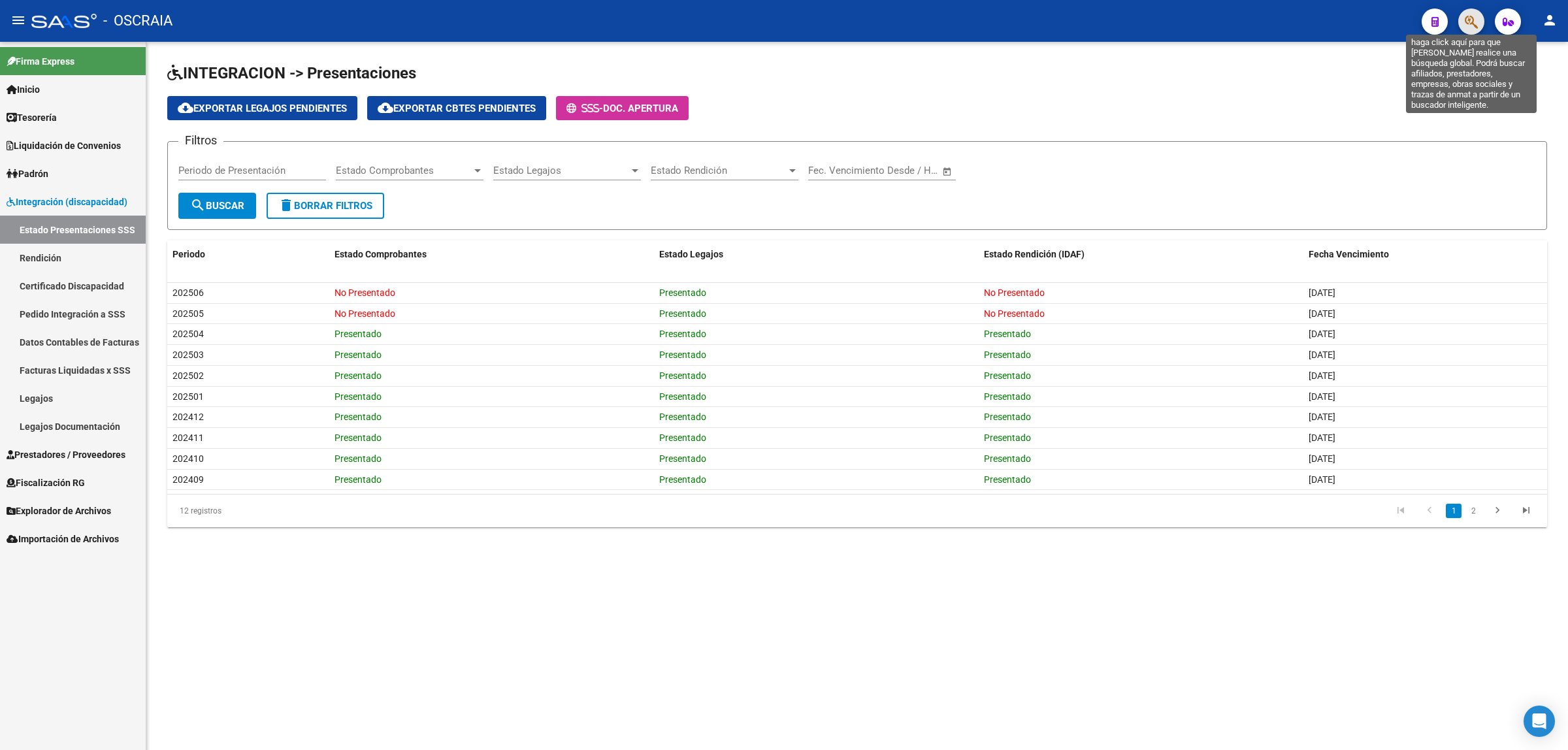
click at [1472, 28] on icon "button" at bounding box center [1471, 21] width 13 height 15
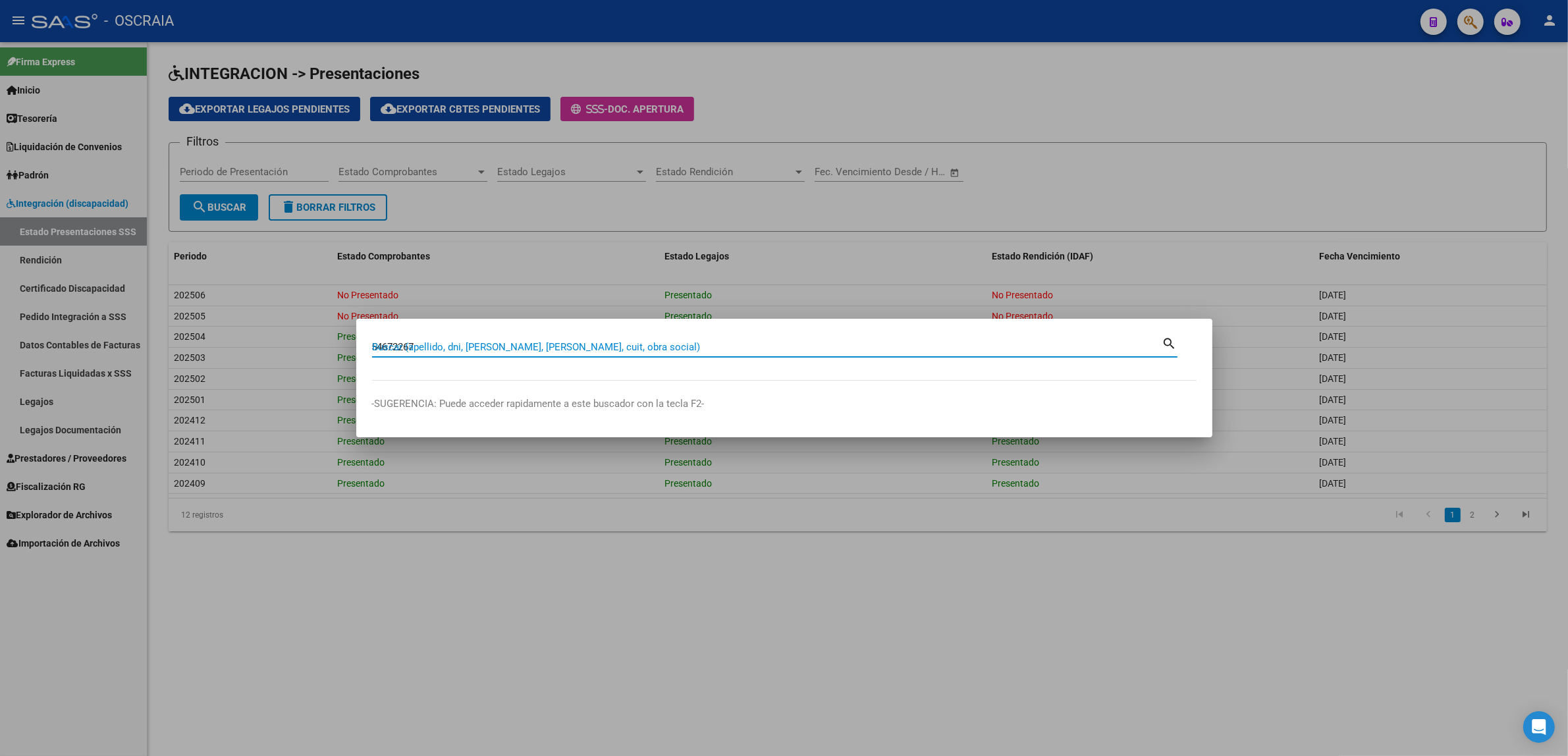
type input "54672267"
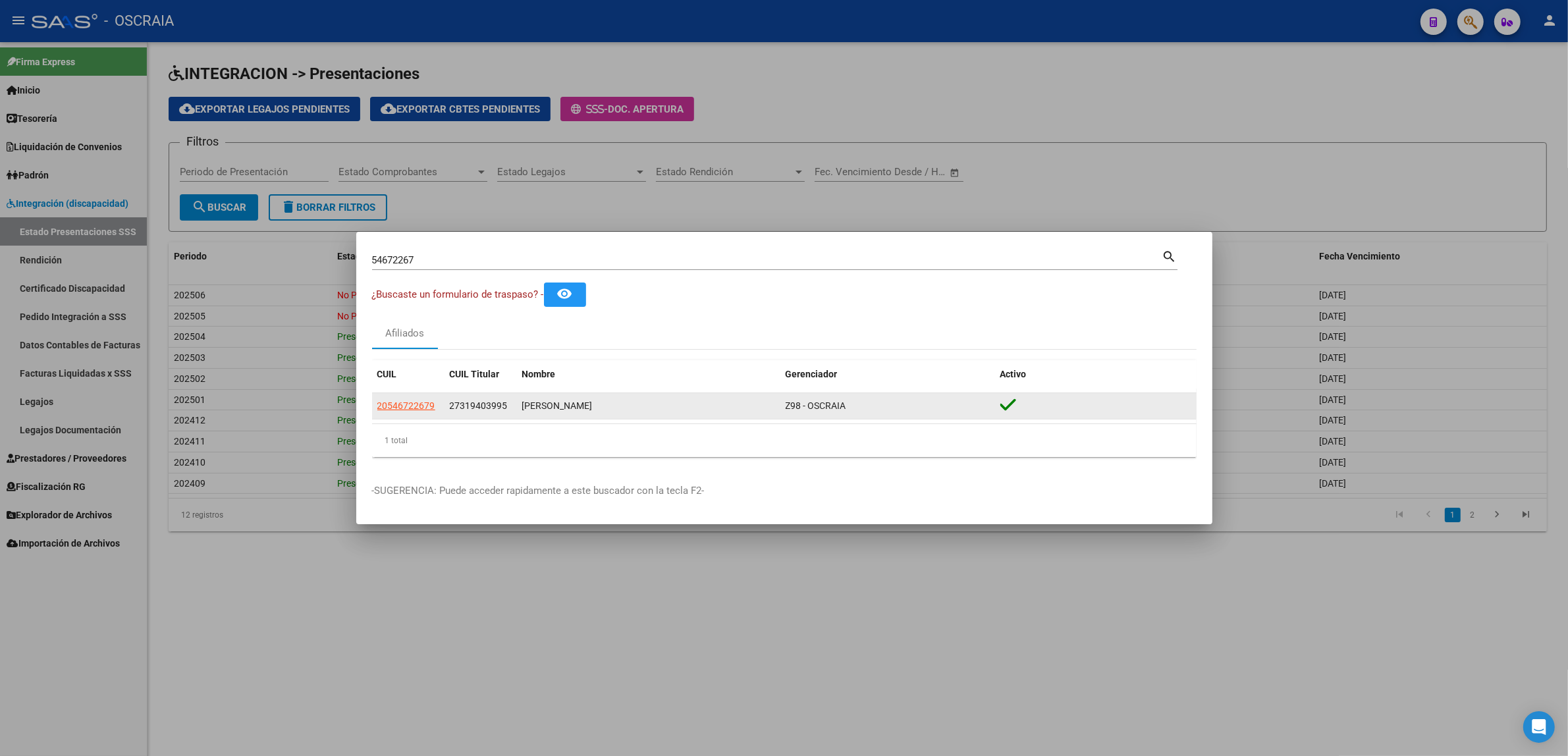
click at [415, 397] on datatable-body-cell "20546722679" at bounding box center [409, 405] width 73 height 26
click at [409, 410] on span "20546722679" at bounding box center [406, 405] width 58 height 11
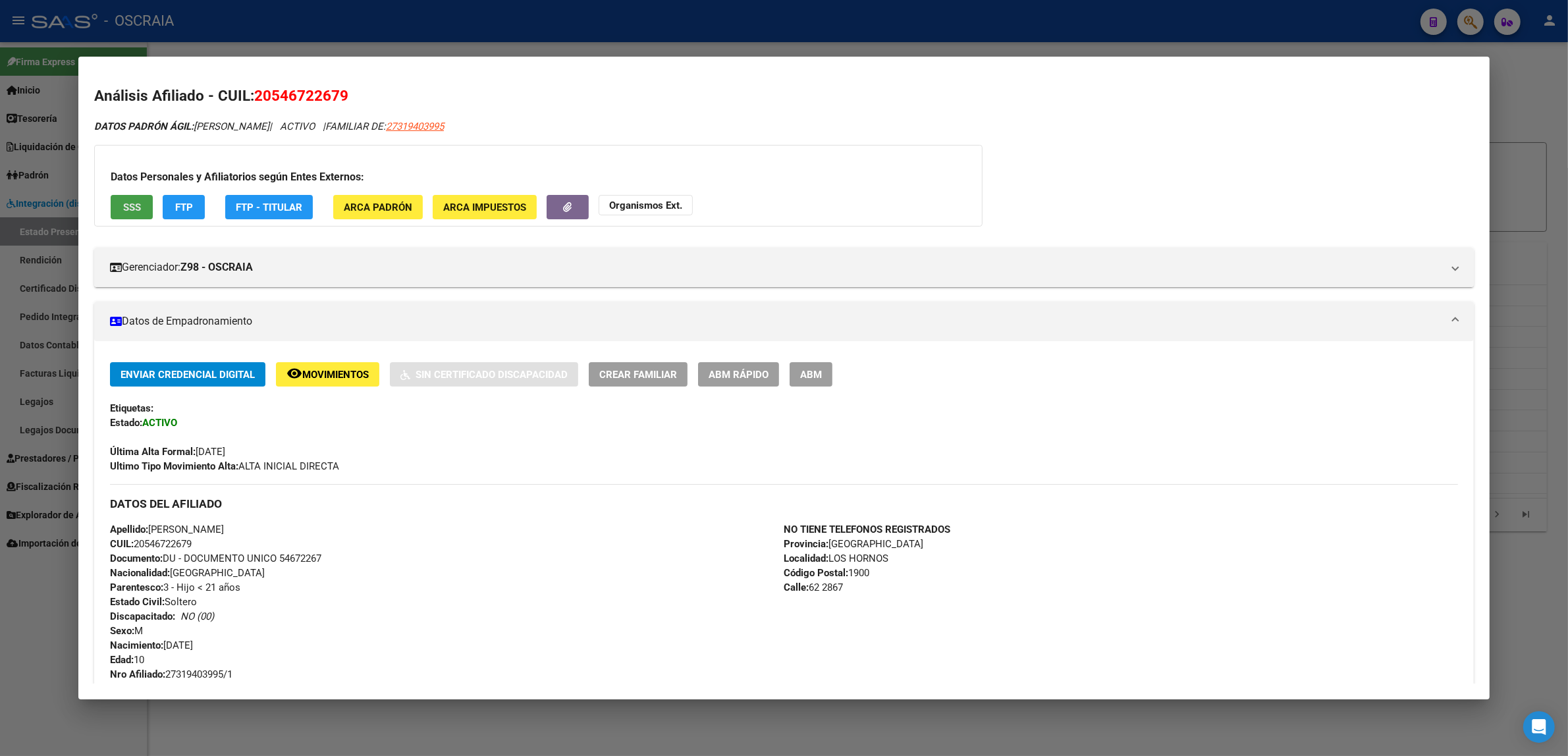
click at [135, 212] on span "SSS" at bounding box center [132, 207] width 18 height 12
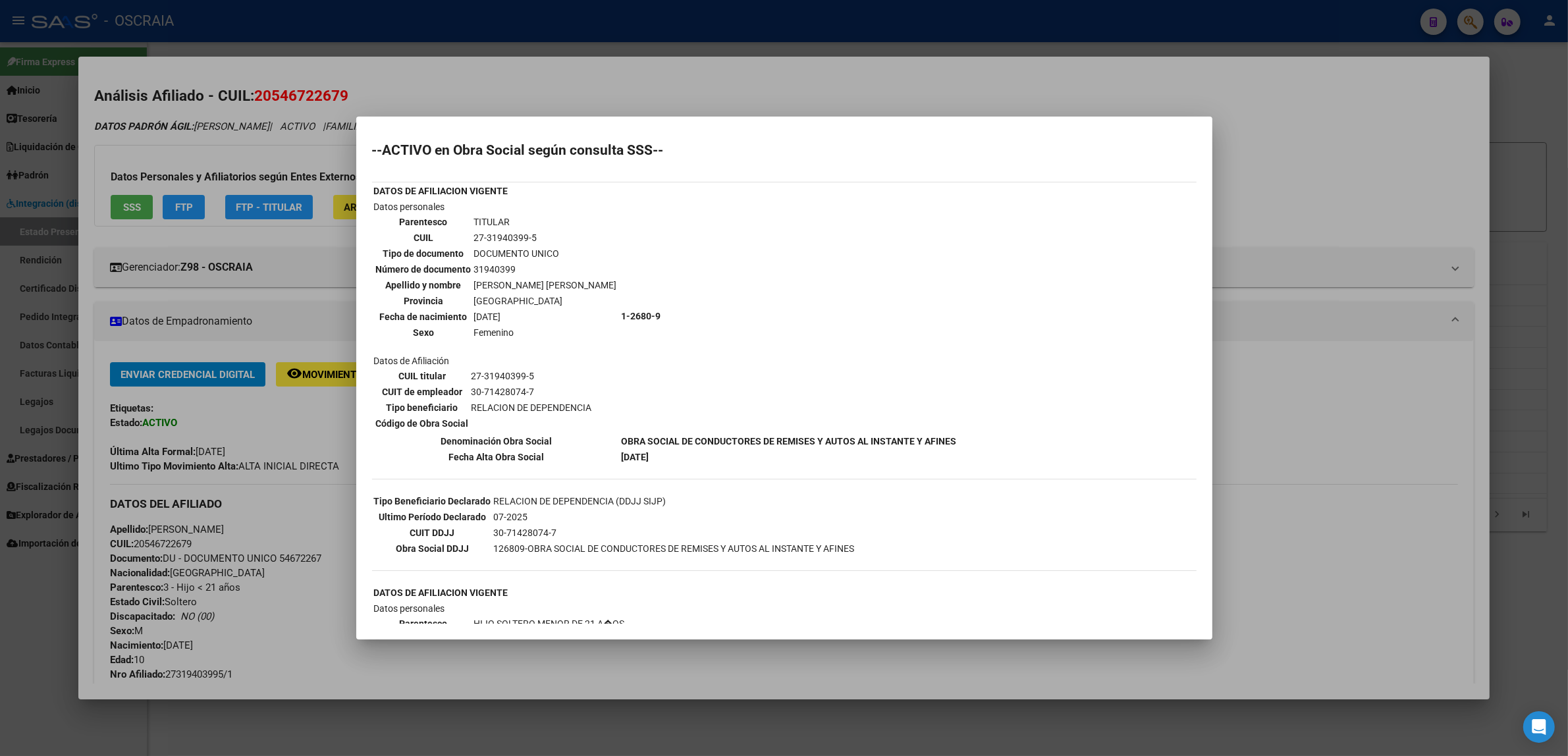
scroll to position [82, 0]
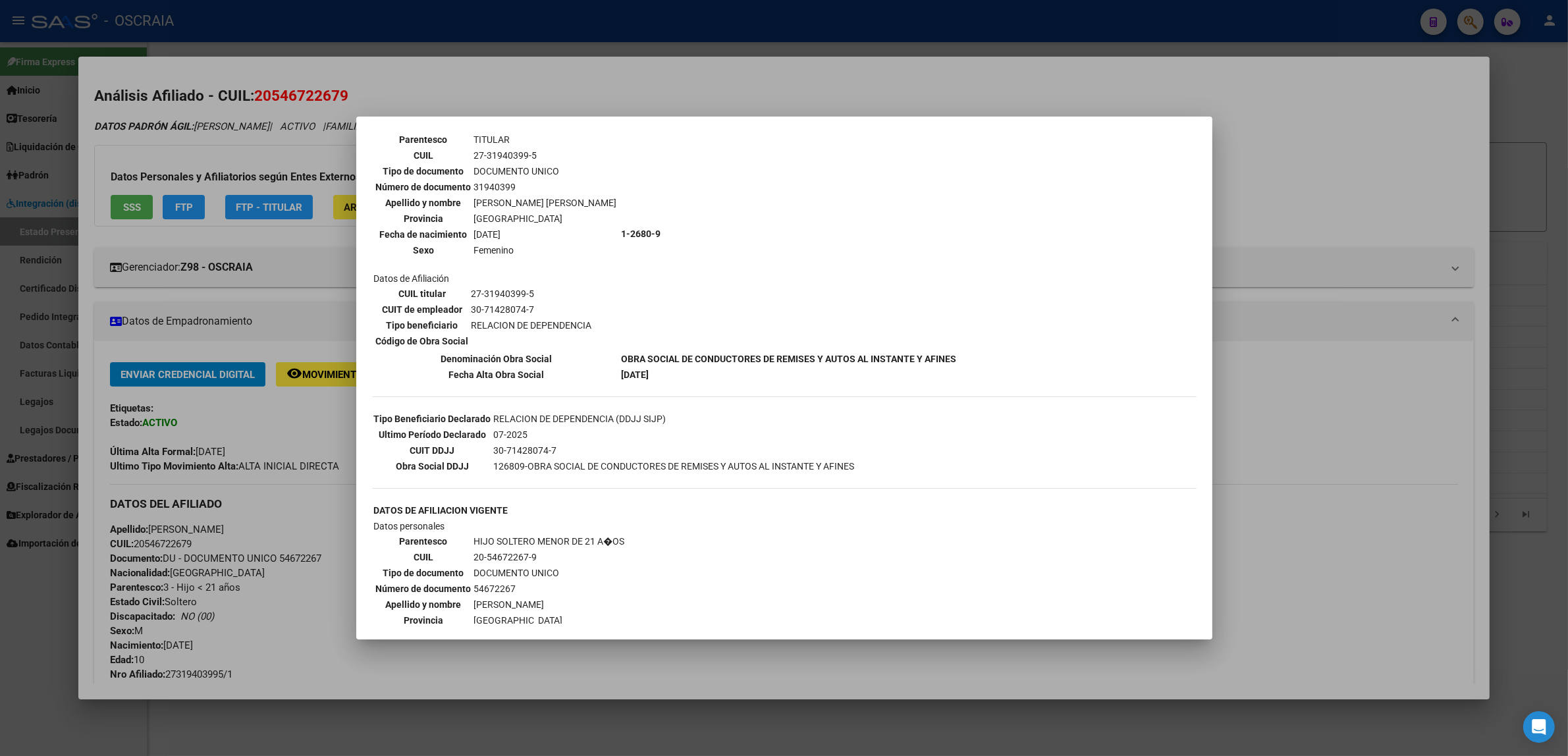
click at [780, 80] on div at bounding box center [784, 378] width 1568 height 756
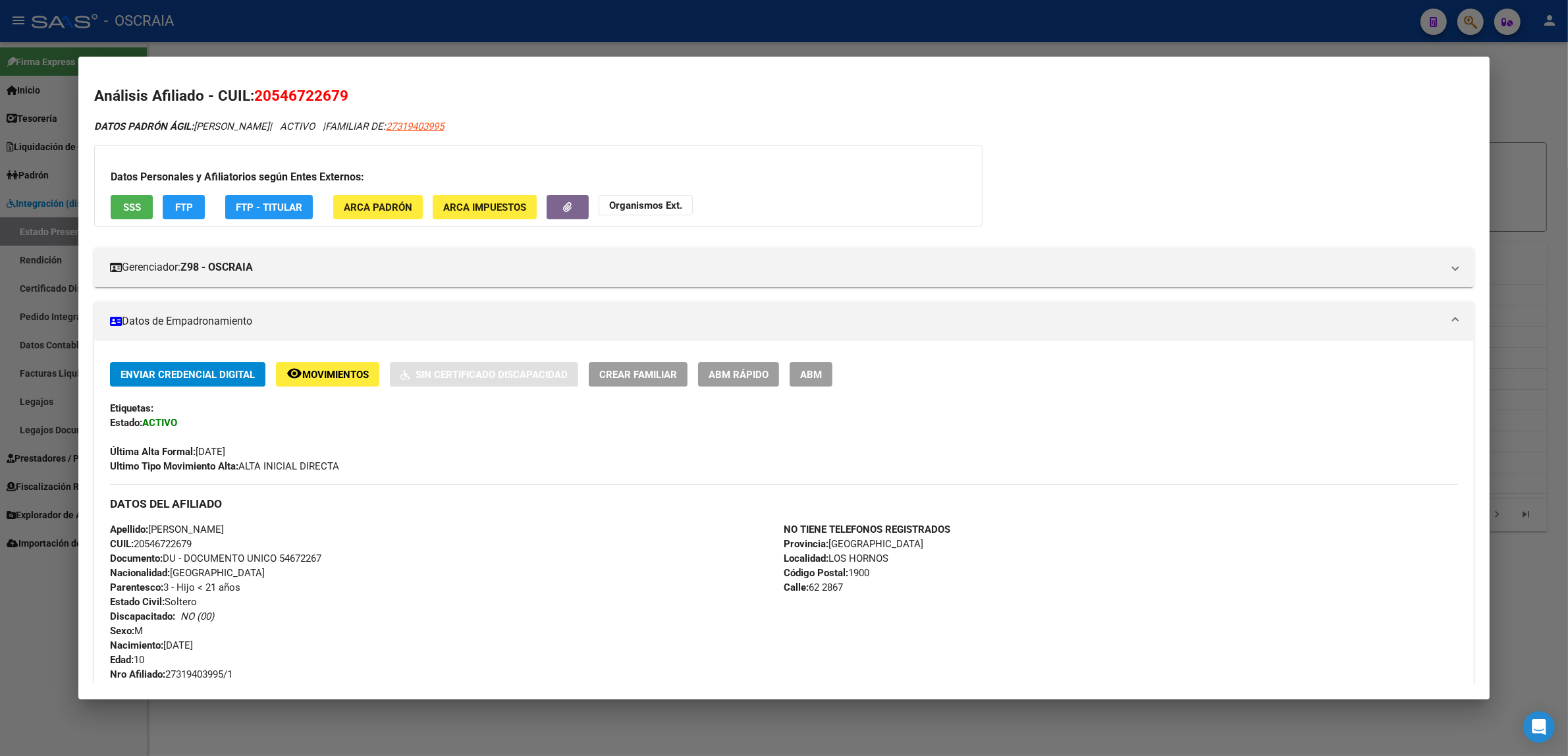
click at [1536, 78] on div at bounding box center [784, 378] width 1568 height 756
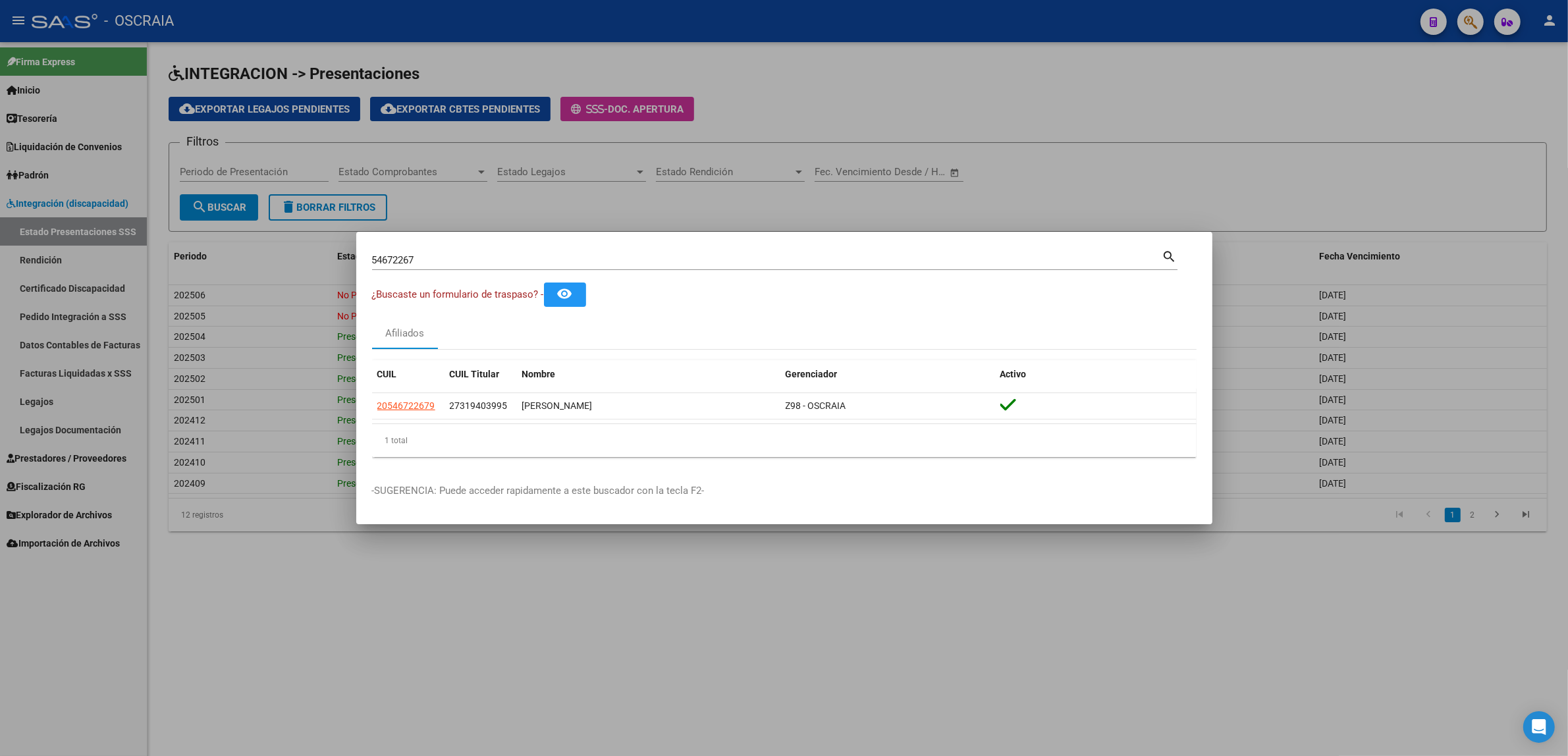
click at [1476, 27] on div at bounding box center [784, 378] width 1568 height 756
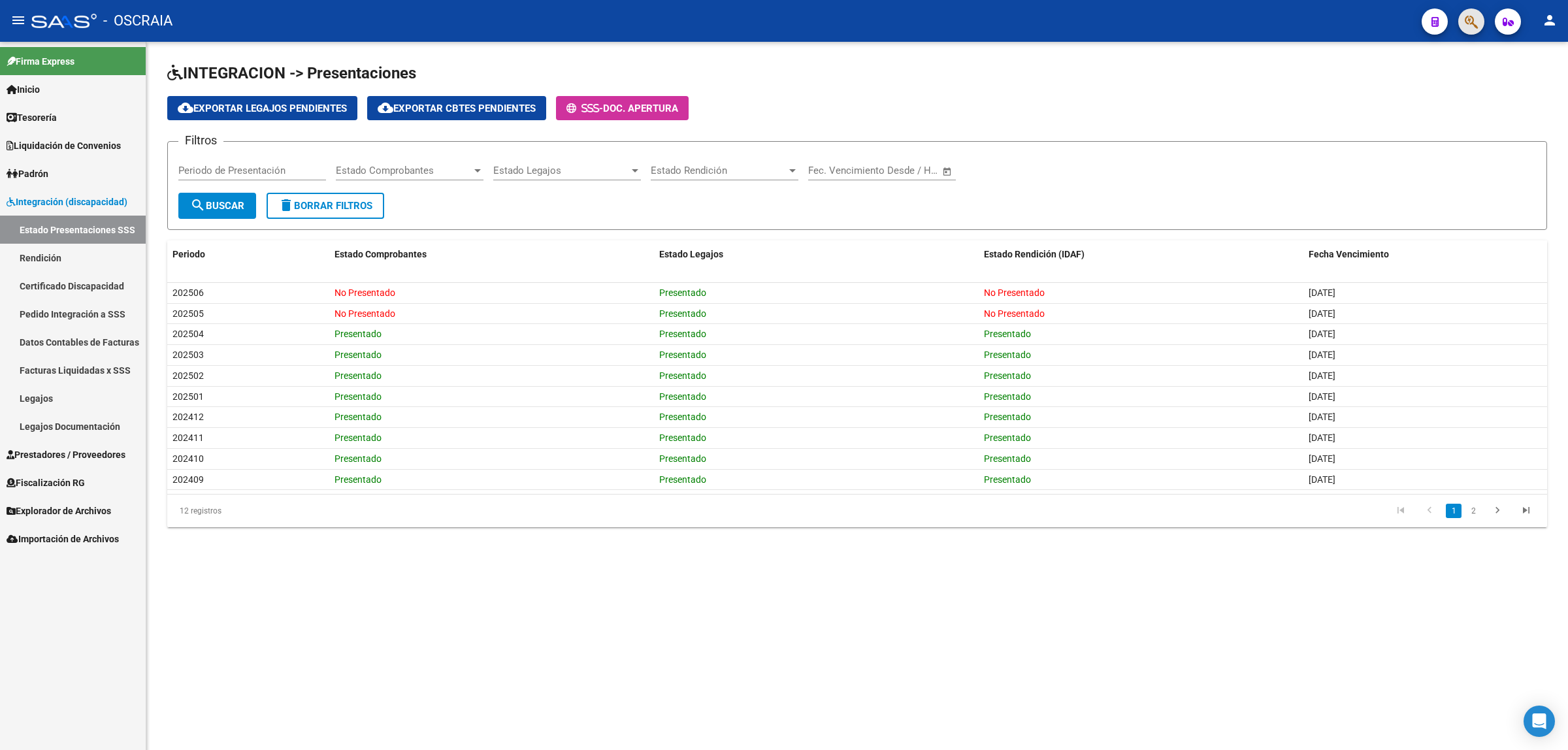
click at [1464, 27] on button "button" at bounding box center [1471, 21] width 26 height 26
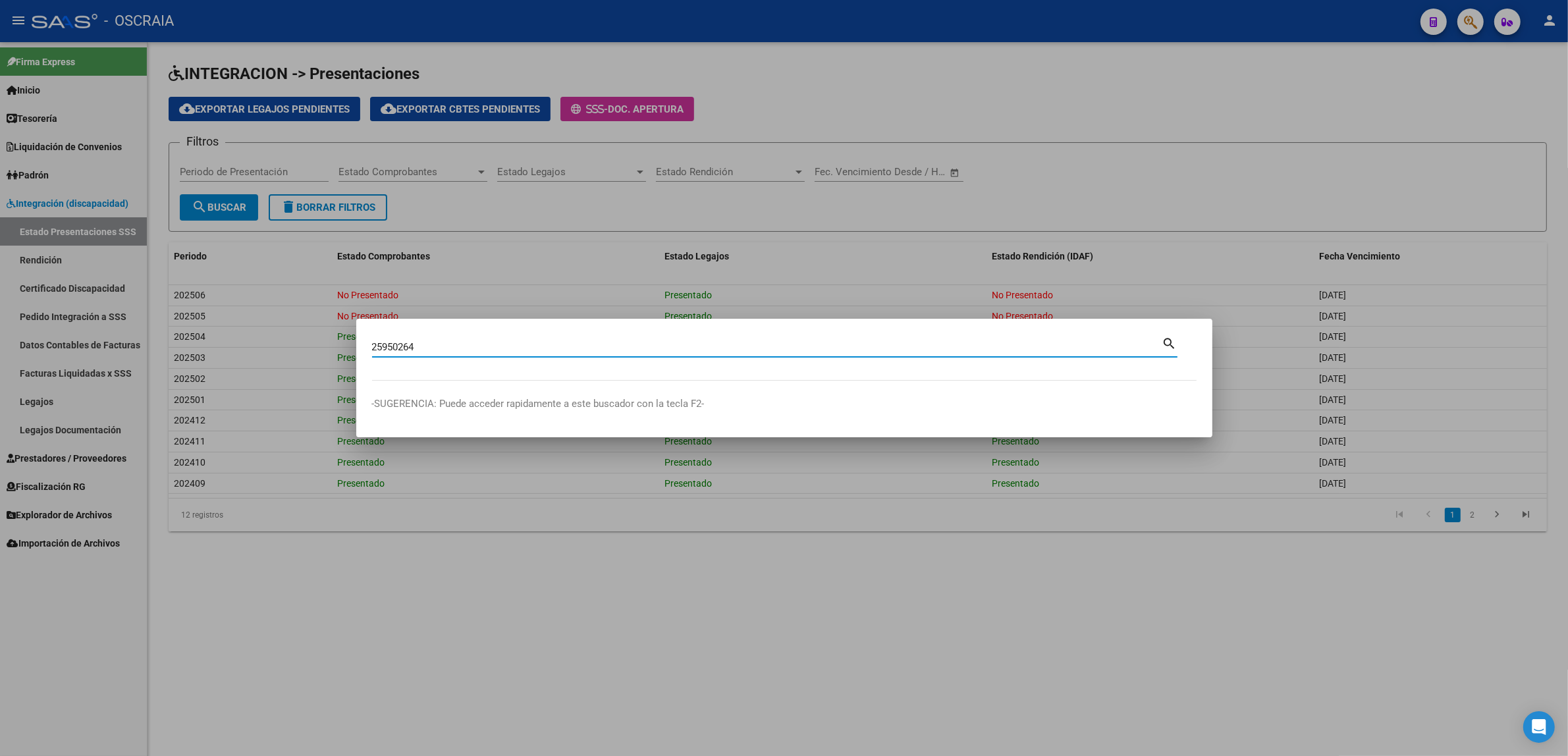
type input "25950264"
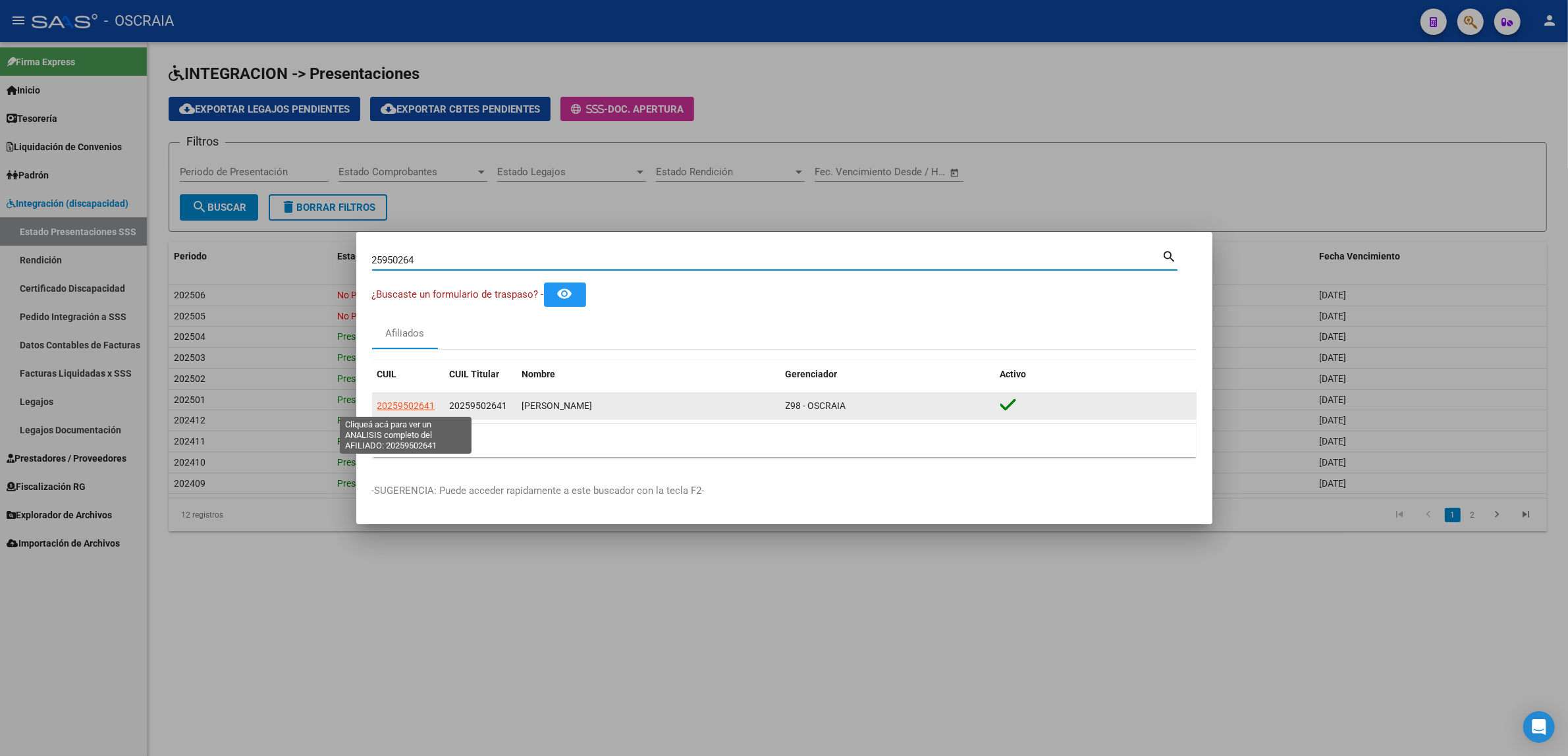
click at [413, 406] on span "20259502641" at bounding box center [406, 405] width 58 height 11
type textarea "20259502641"
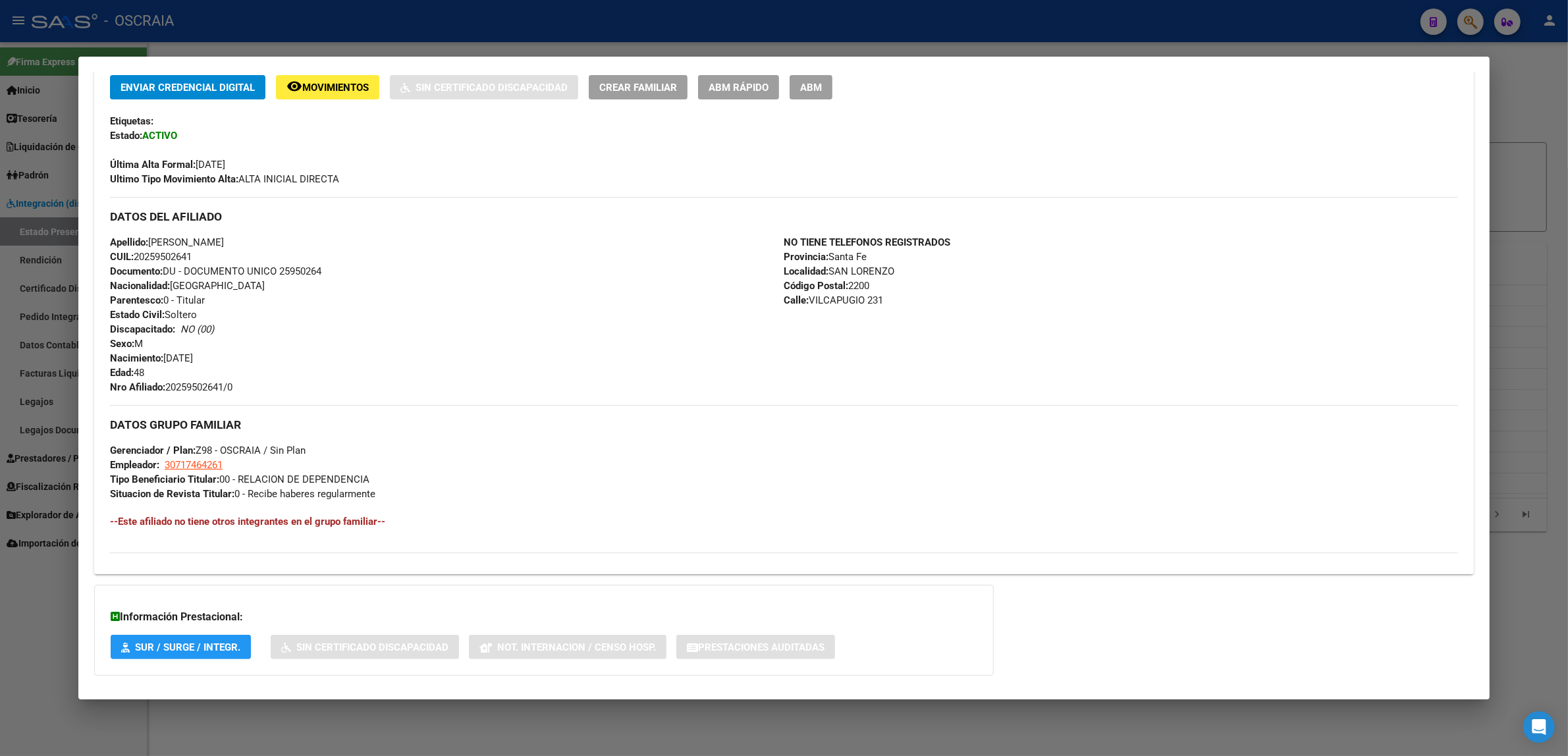
scroll to position [351, 0]
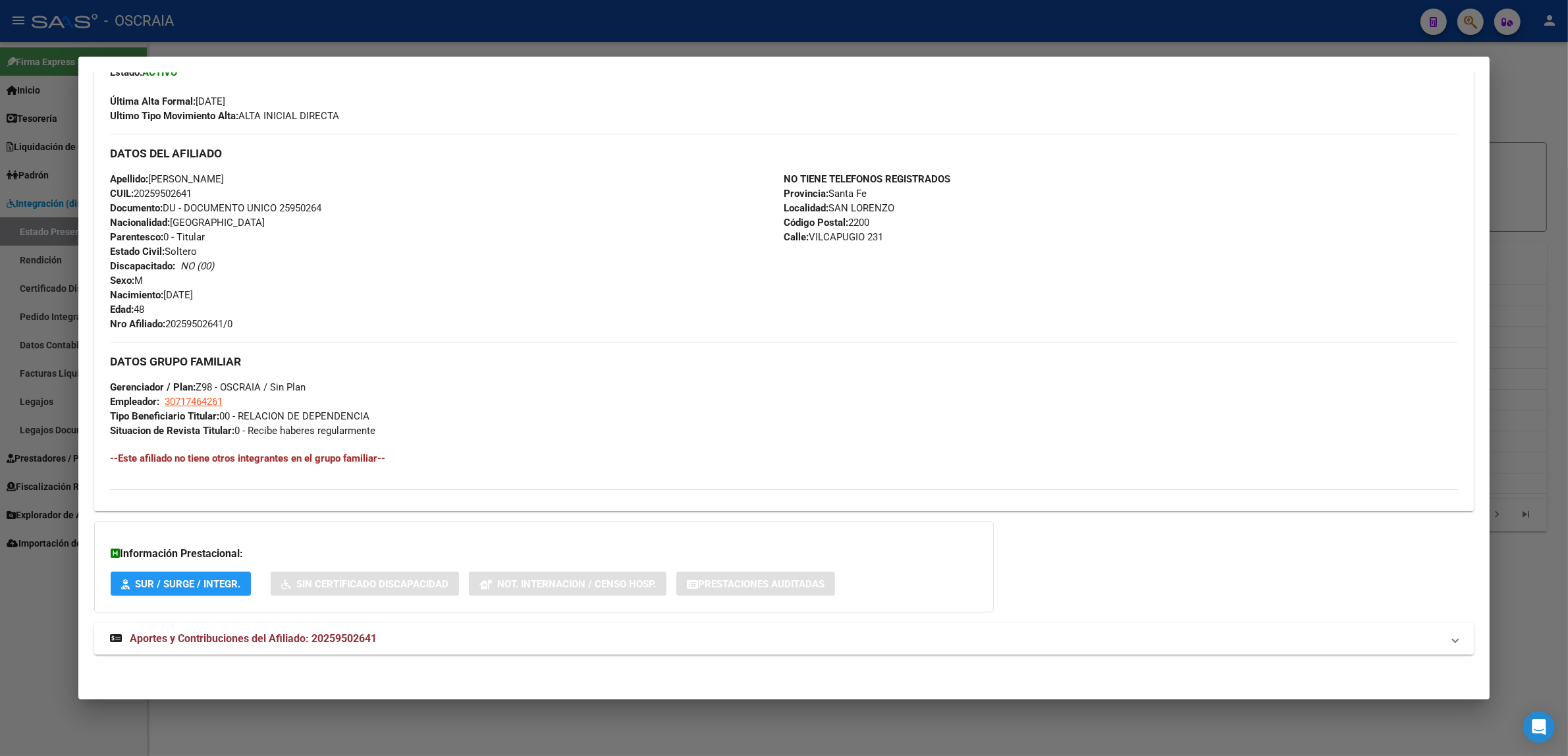
click at [196, 645] on strong "Aportes y Contribuciones del Afiliado: 20259502641" at bounding box center [244, 638] width 267 height 16
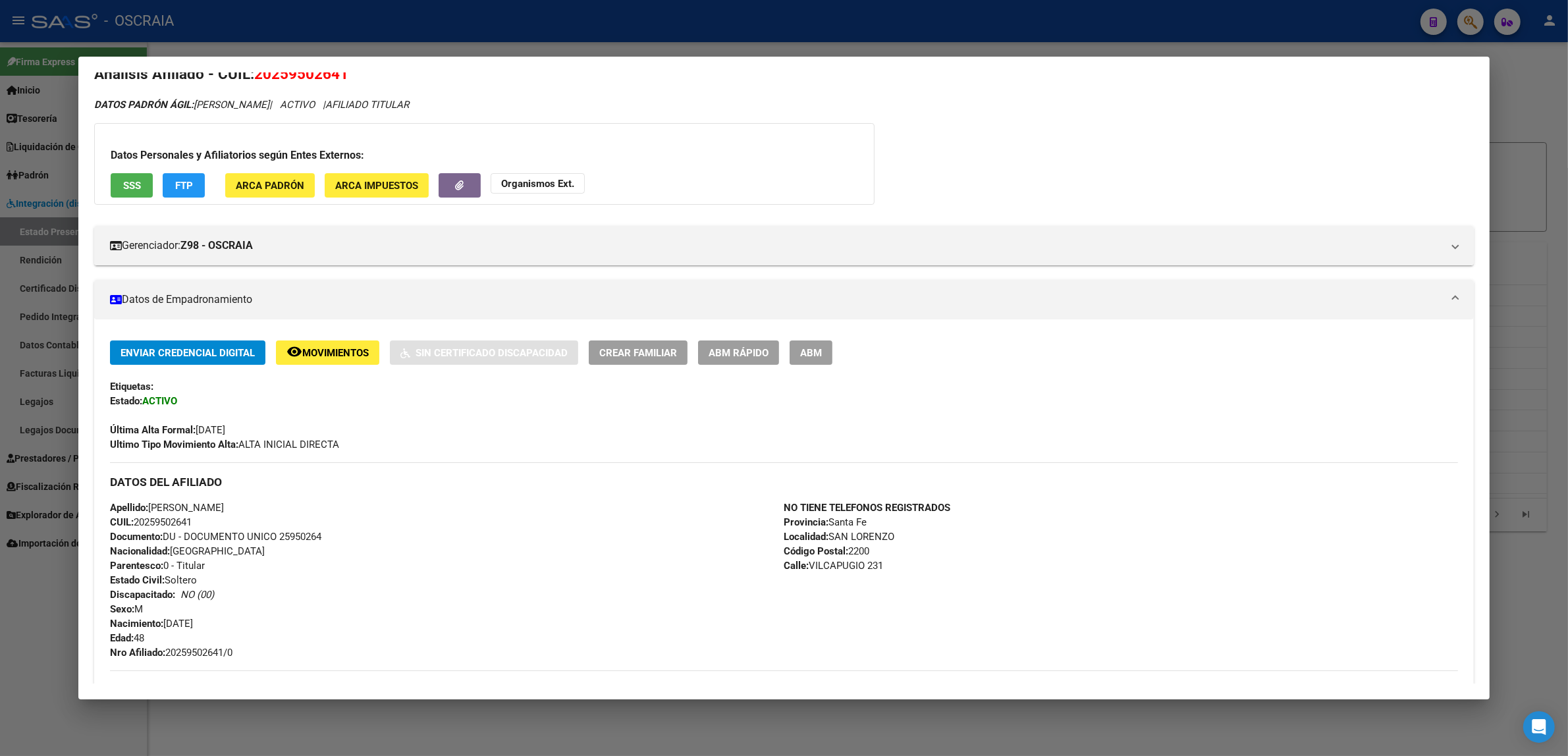
scroll to position [21, 0]
click at [126, 189] on span "SSS" at bounding box center [132, 187] width 18 height 12
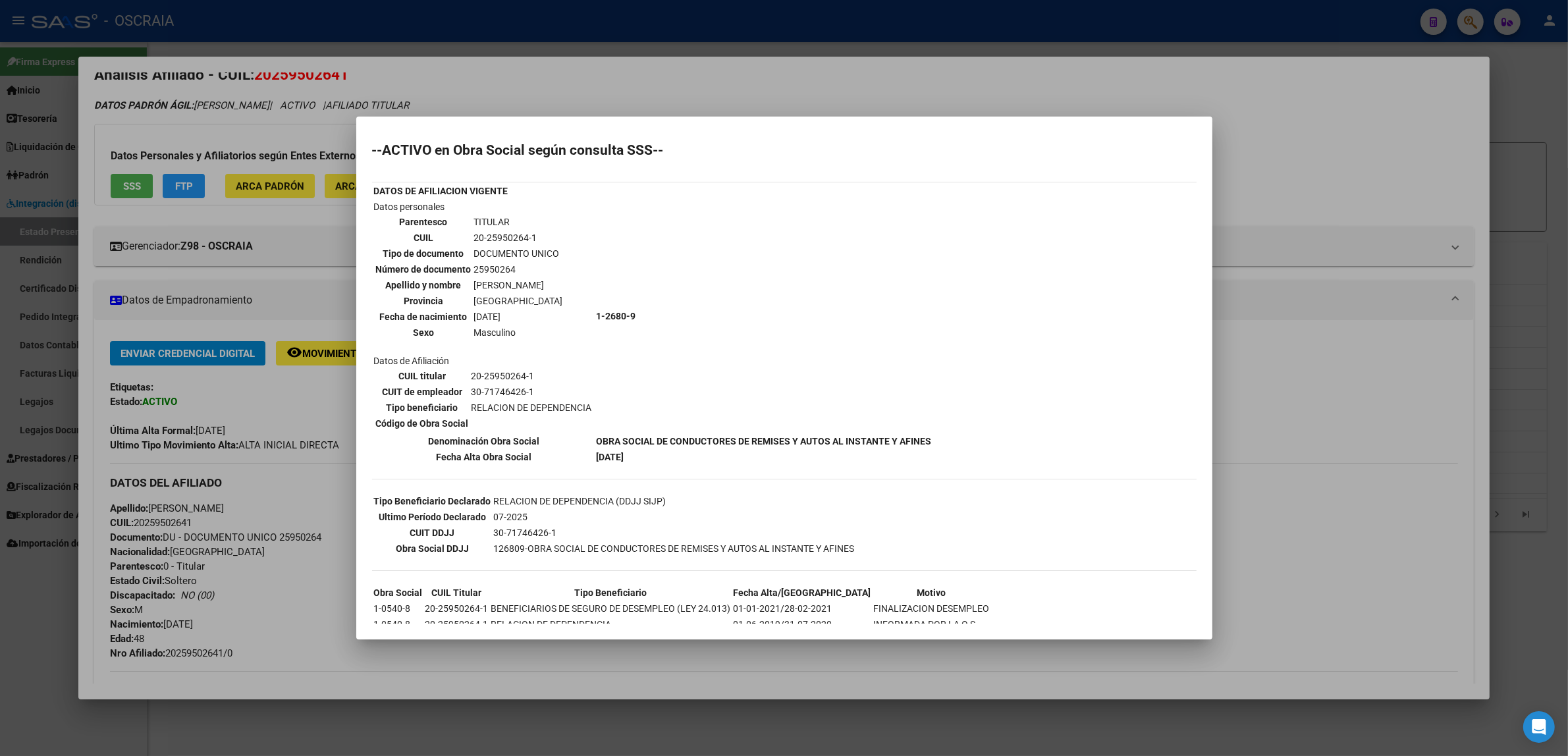
drag, startPoint x: 583, startPoint y: 281, endPoint x: 468, endPoint y: 278, distance: 115.0
click at [468, 278] on tr "Apellido y nombre MAGUNA NORBERTO RAUL" at bounding box center [470, 285] width 189 height 15
copy tr "MAGUNA NORBERTO RAUL"
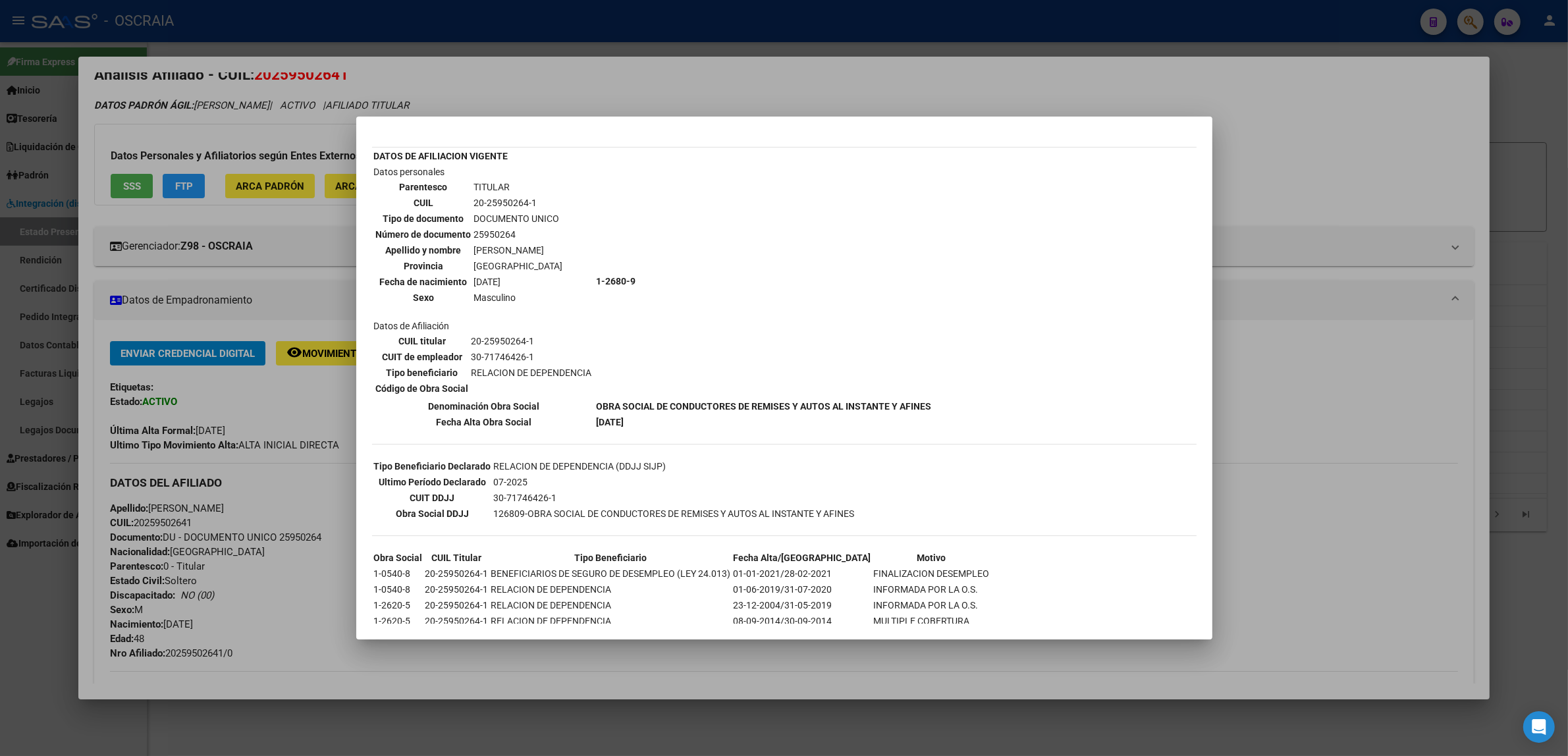
scroll to position [53, 0]
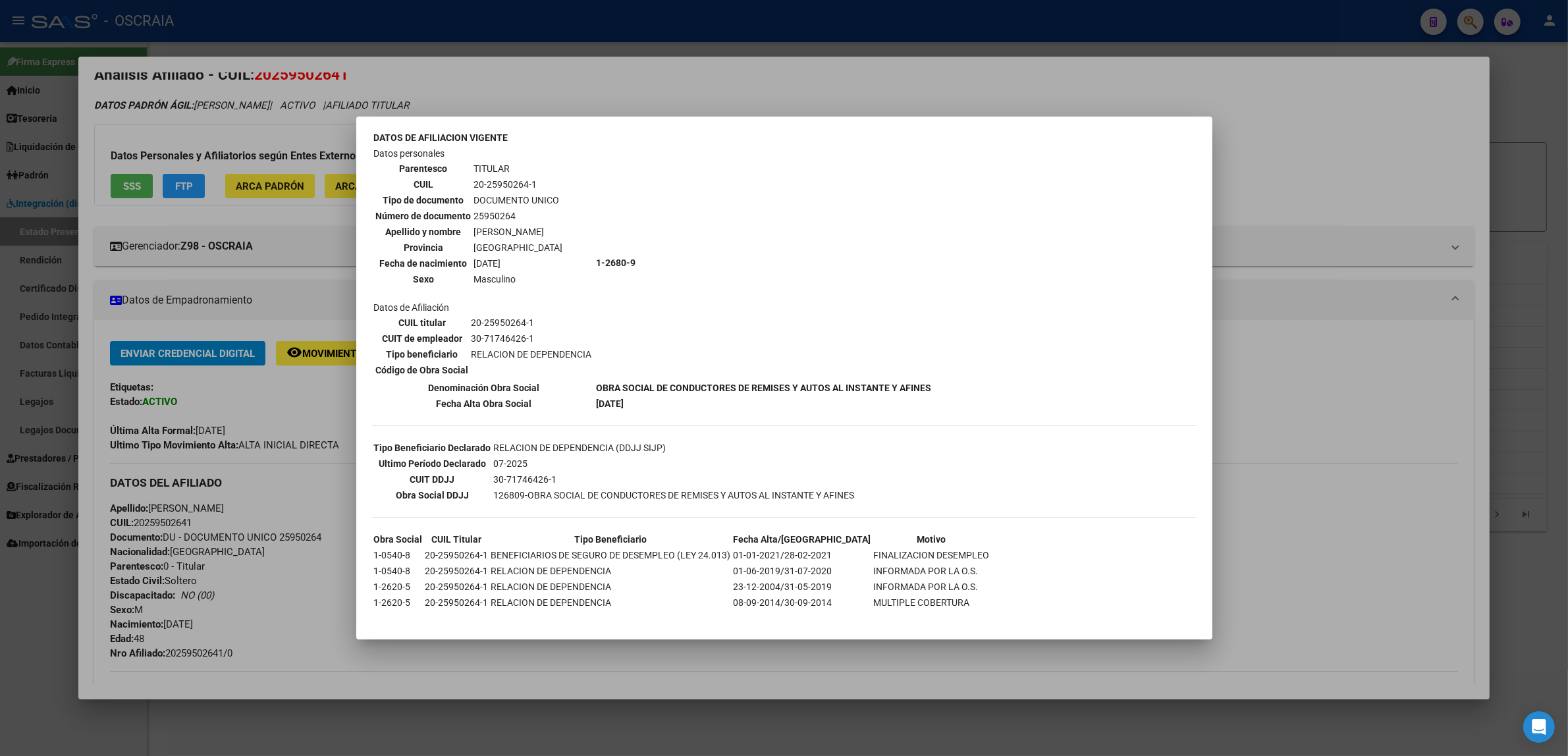
click at [1290, 511] on div at bounding box center [784, 378] width 1568 height 756
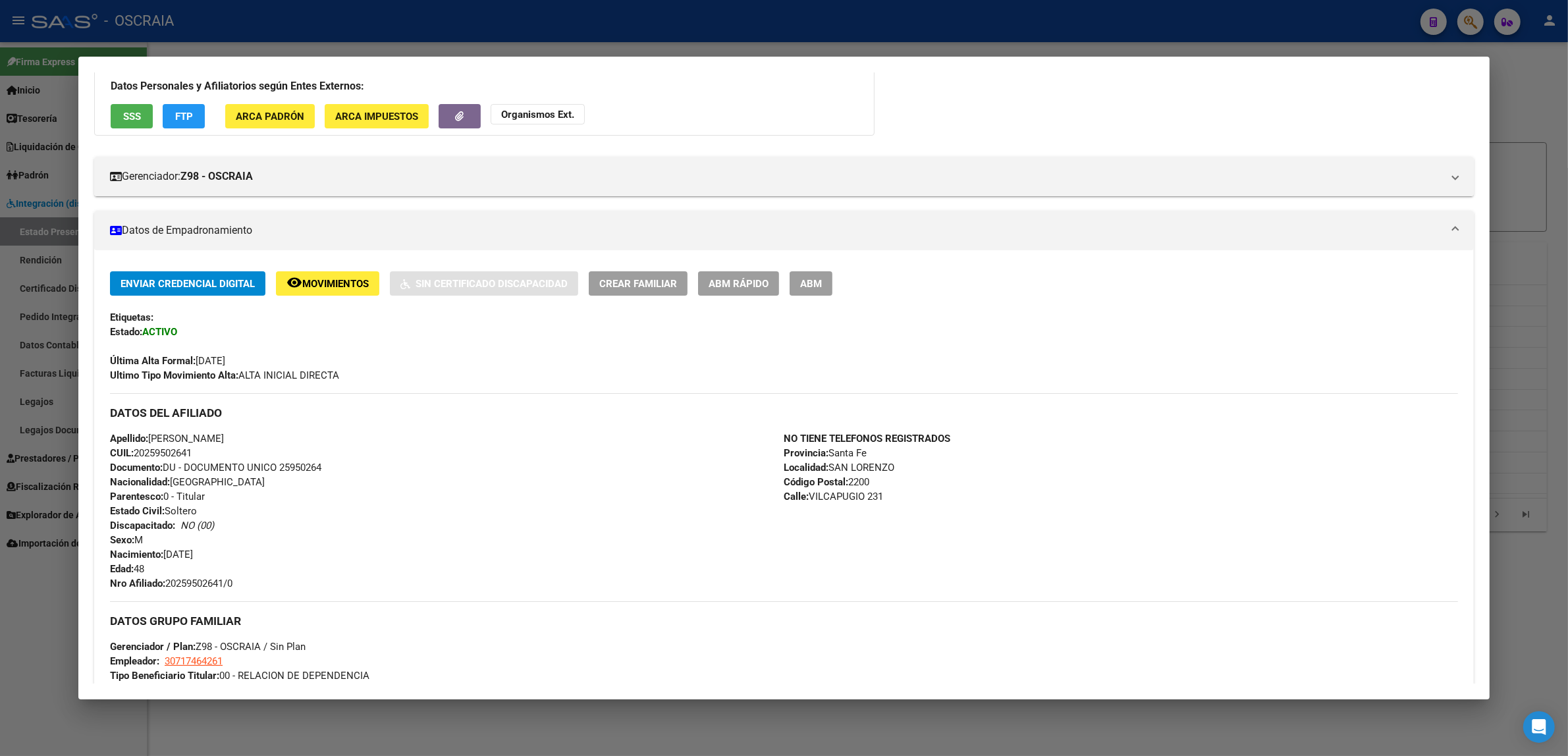
scroll to position [90, 0]
click at [457, 27] on div at bounding box center [784, 378] width 1568 height 756
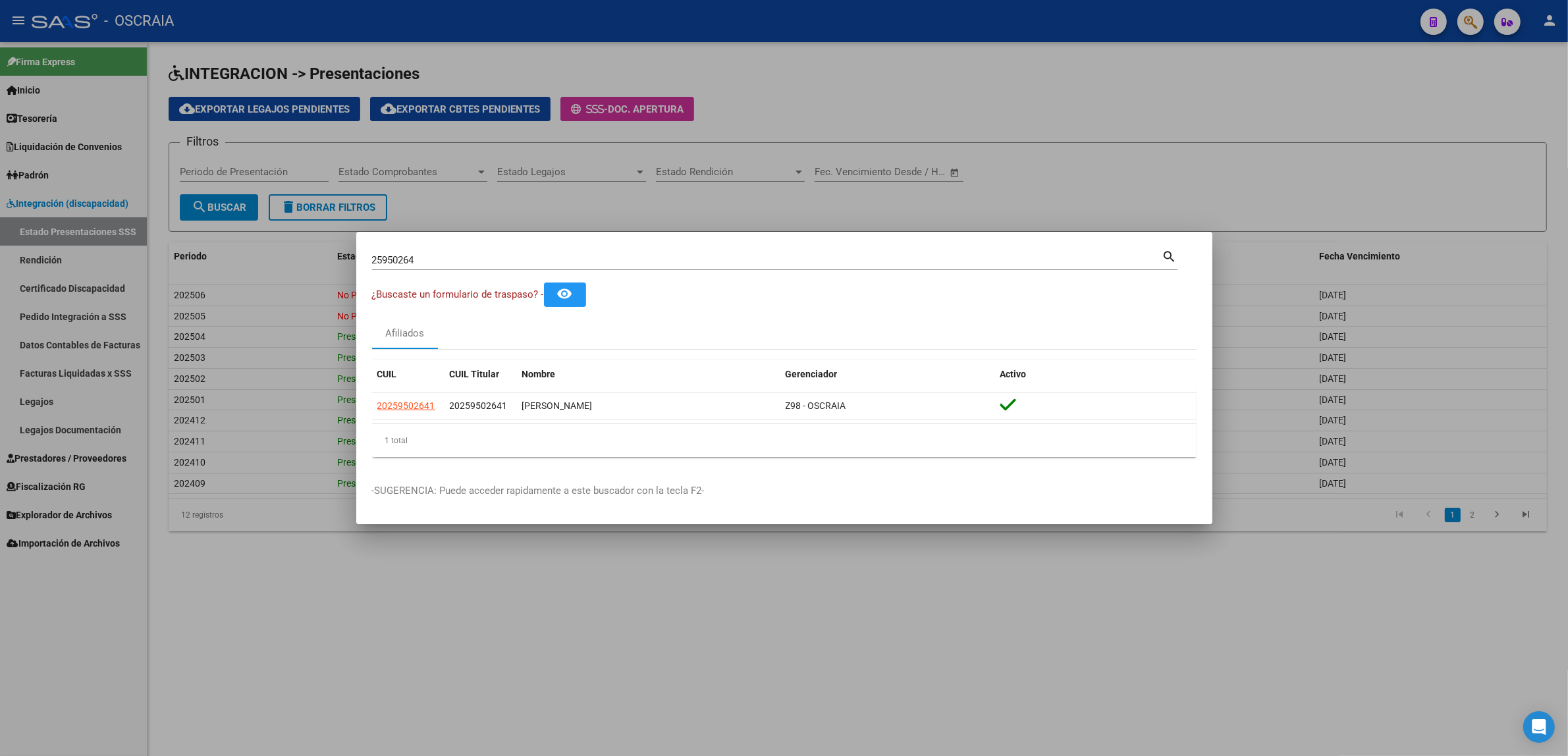
click at [1464, 18] on div at bounding box center [784, 378] width 1568 height 756
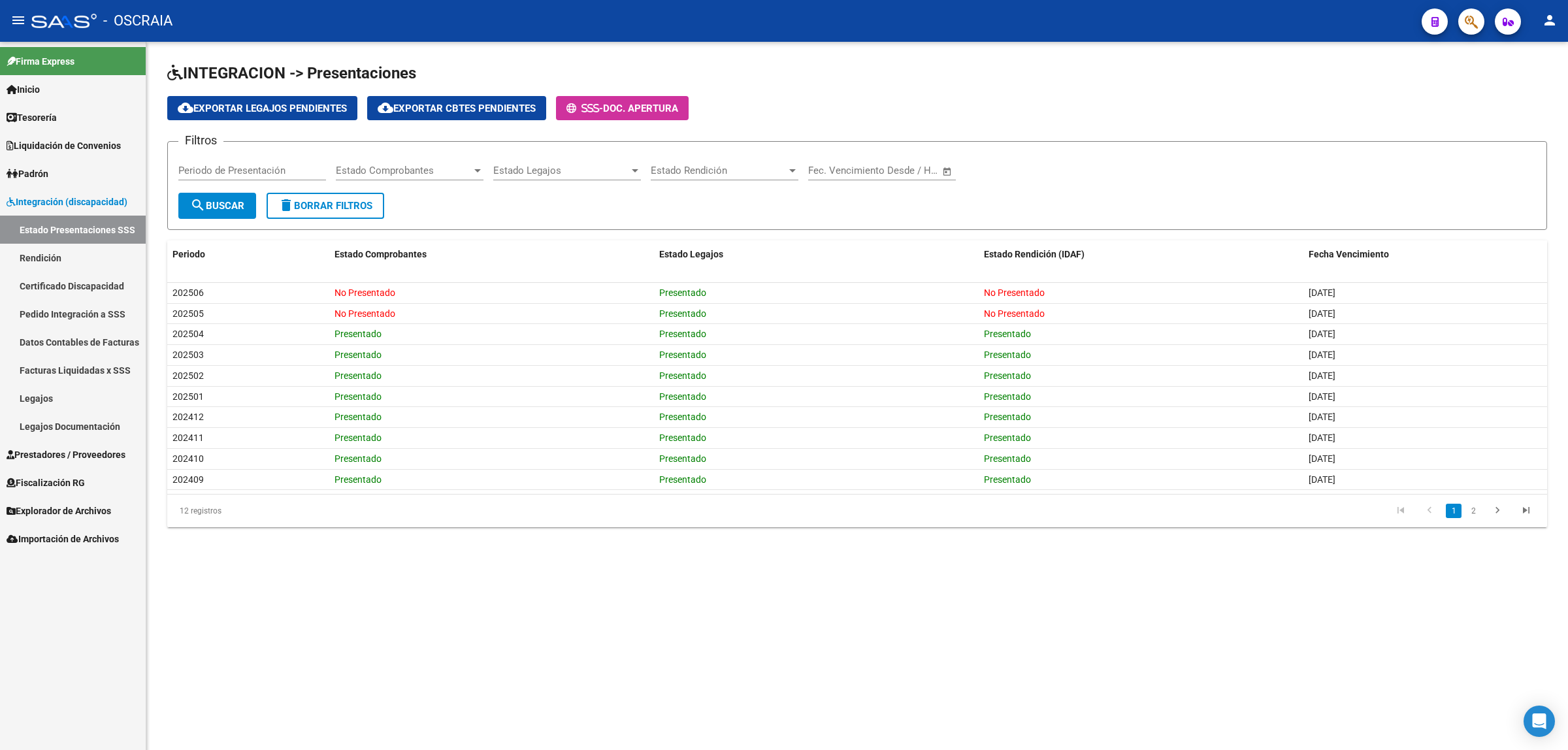
click at [1452, 18] on div at bounding box center [1467, 20] width 37 height 26
click at [1464, 20] on button "button" at bounding box center [1471, 21] width 26 height 26
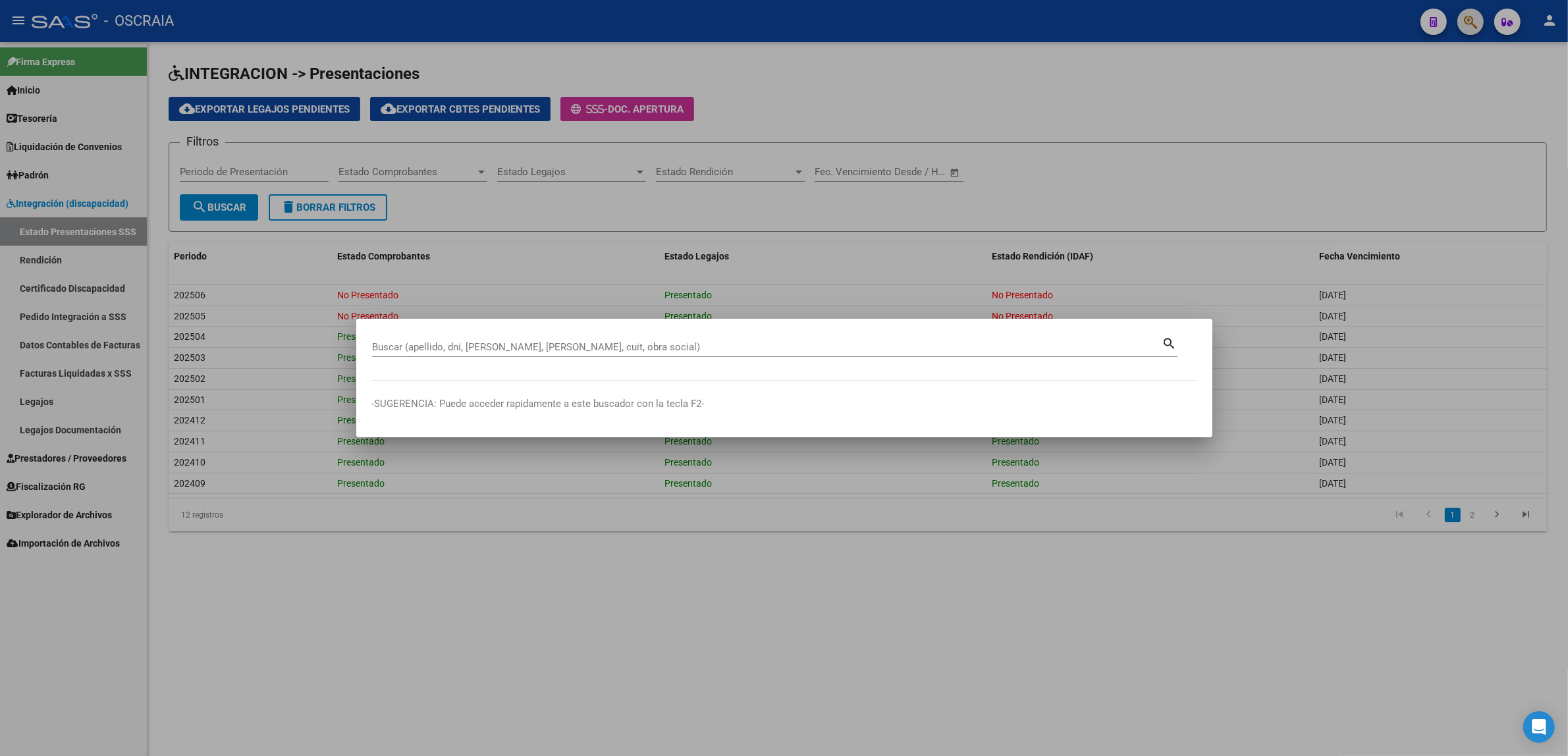
paste input "67692169"
type input "67692169"
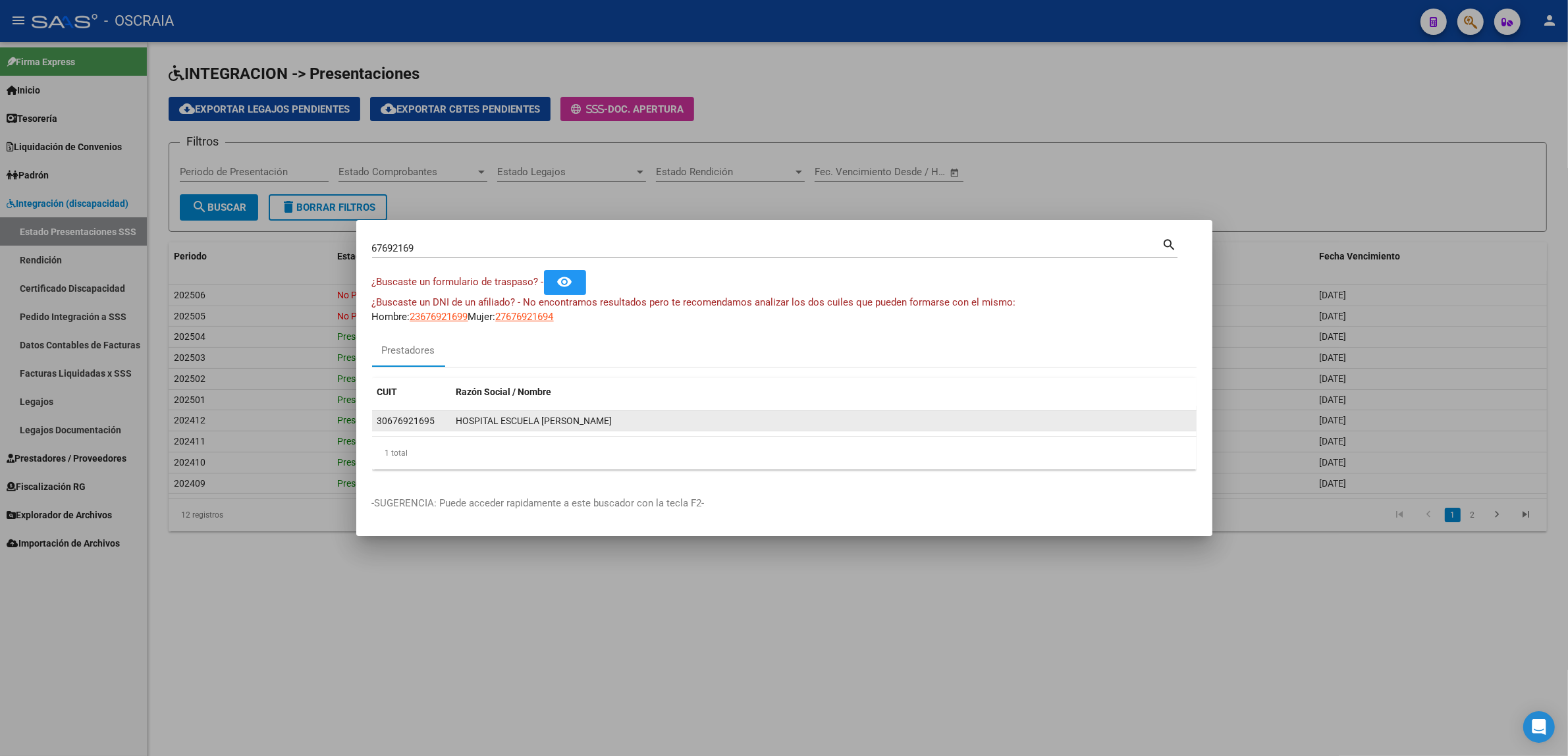
click at [430, 422] on div "30676921695" at bounding box center [406, 420] width 58 height 15
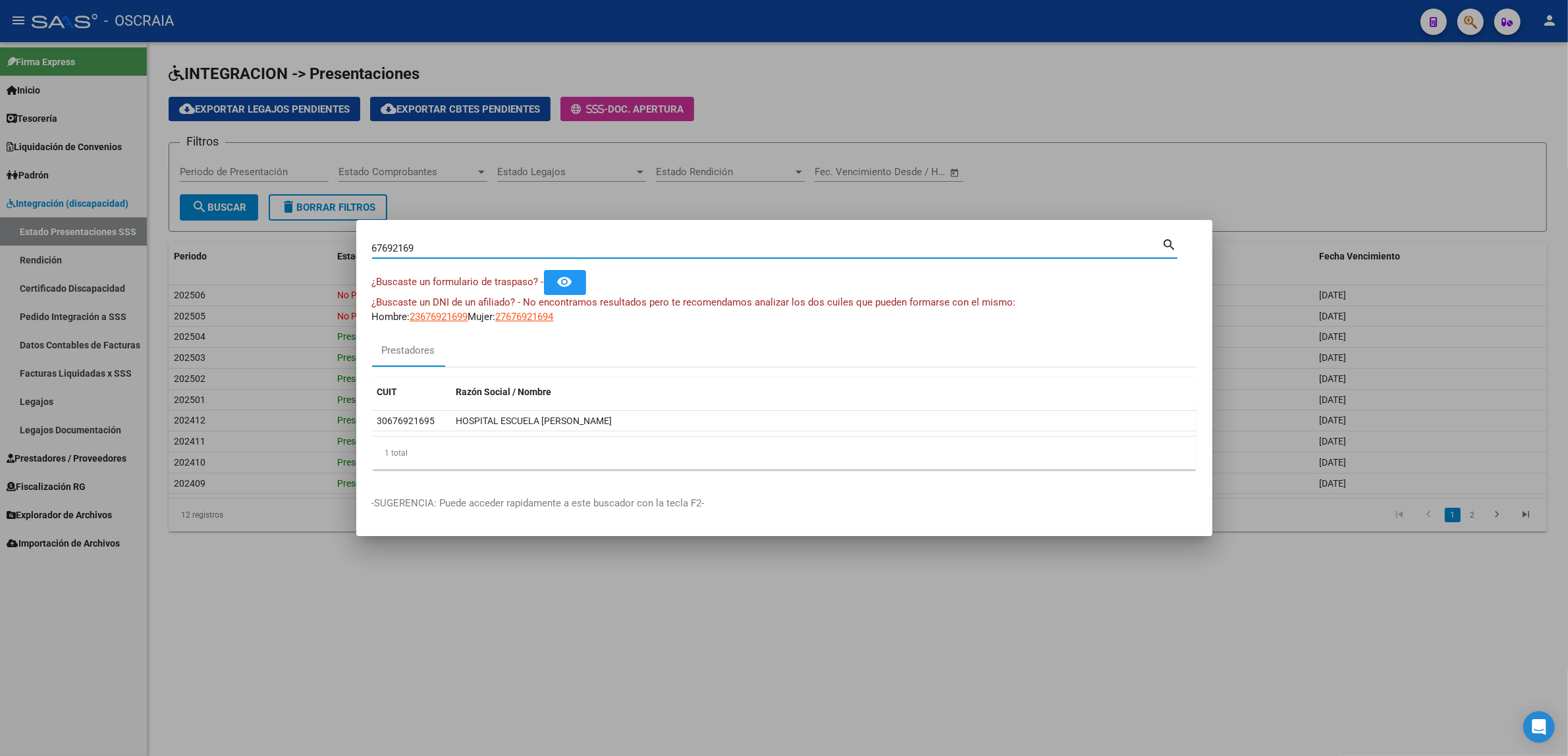
drag, startPoint x: 448, startPoint y: 246, endPoint x: 308, endPoint y: 267, distance: 141.6
click at [308, 267] on div "67692169 Buscar (apellido, dni, cuil, nro traspaso, cuit, obra social) search ¿…" at bounding box center [784, 378] width 1568 height 756
click at [447, 237] on div "Buscar (apellido, dni, cuil, nro traspaso, cuit, obra social) search" at bounding box center [775, 246] width 806 height 23
type input "42767728"
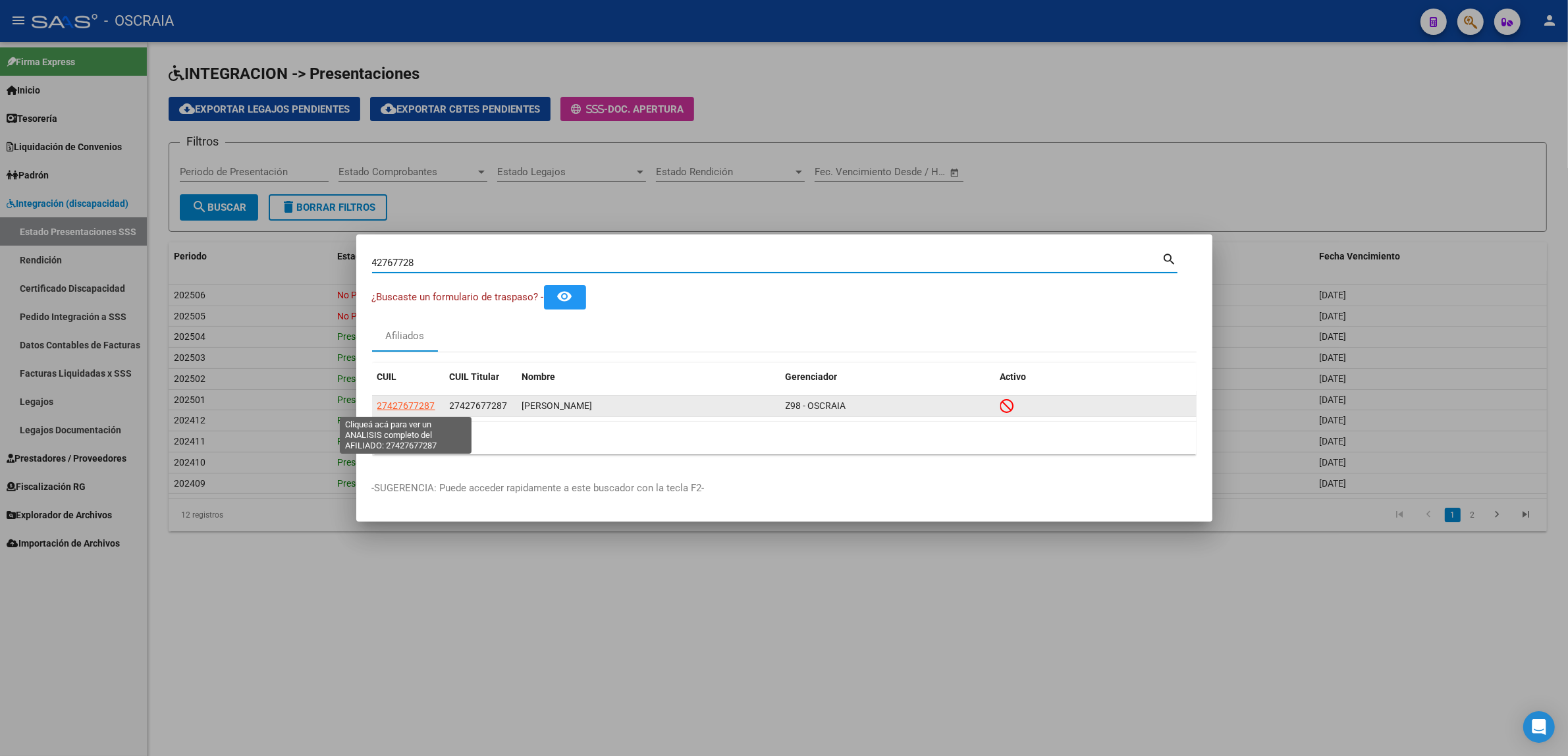
click at [421, 406] on span "27427677287" at bounding box center [406, 405] width 58 height 11
type textarea "27427677287"
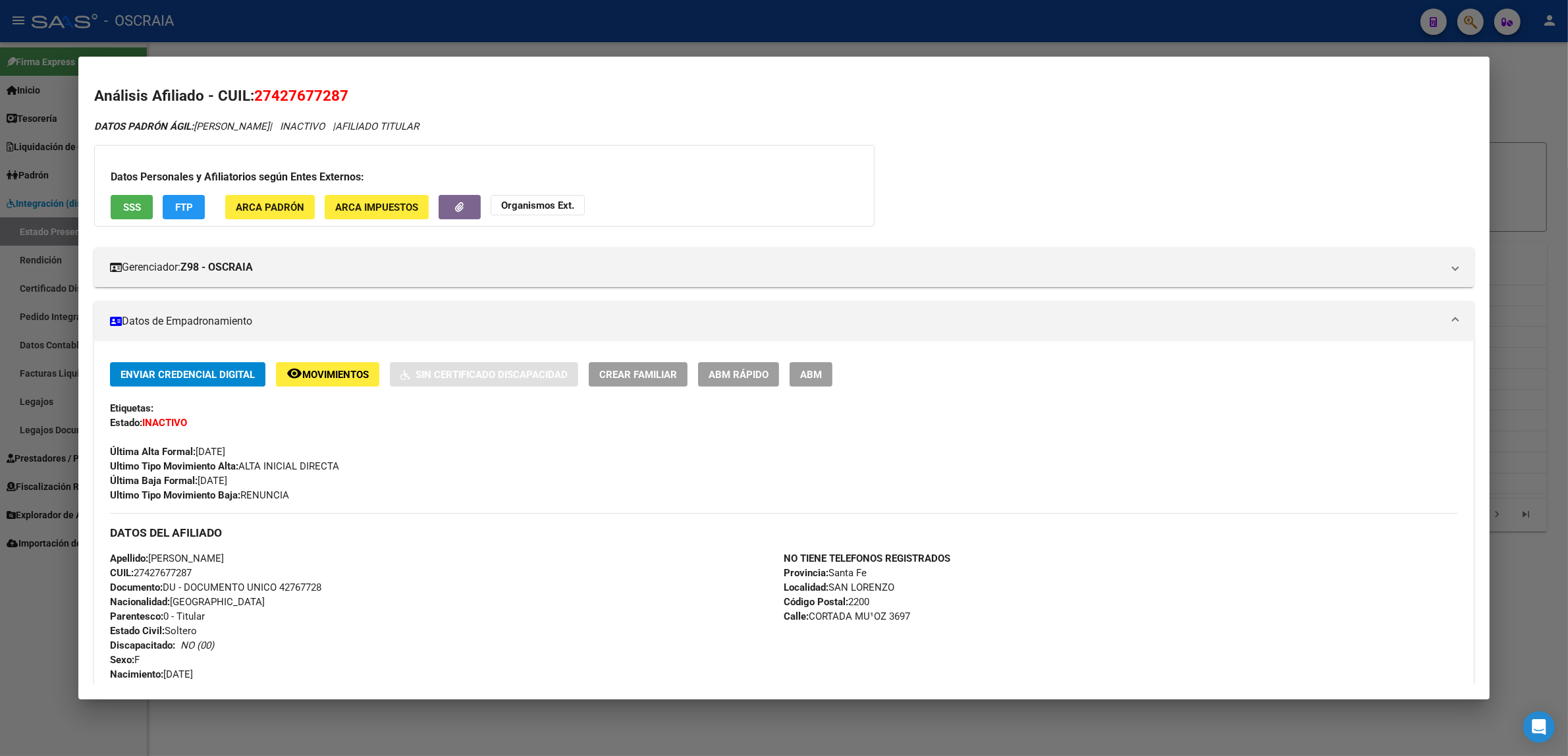
scroll to position [379, 0]
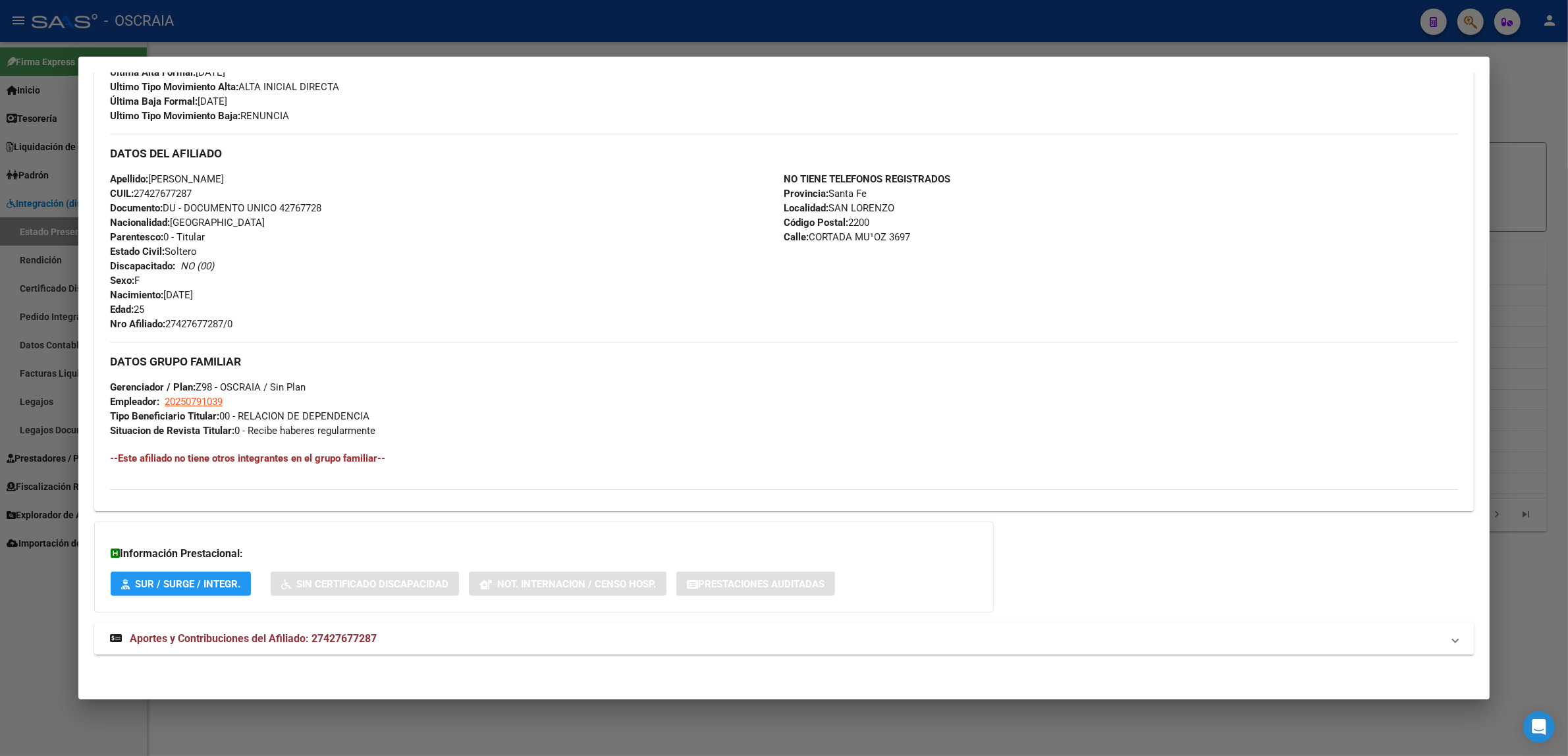
click at [295, 624] on mat-expansion-panel-header "Aportes y Contribuciones del Afiliado: 27427677287" at bounding box center [784, 638] width 1379 height 31
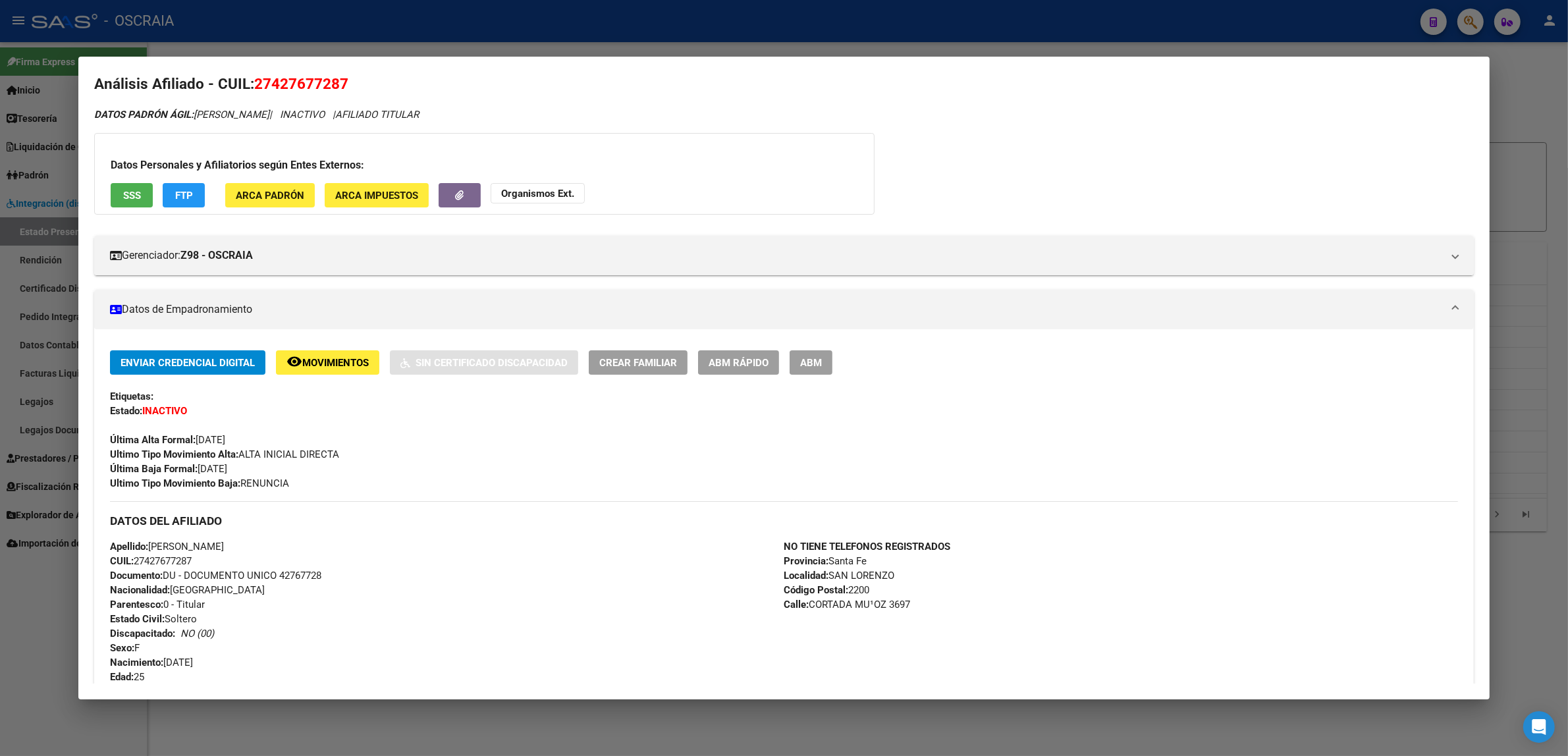
scroll to position [0, 0]
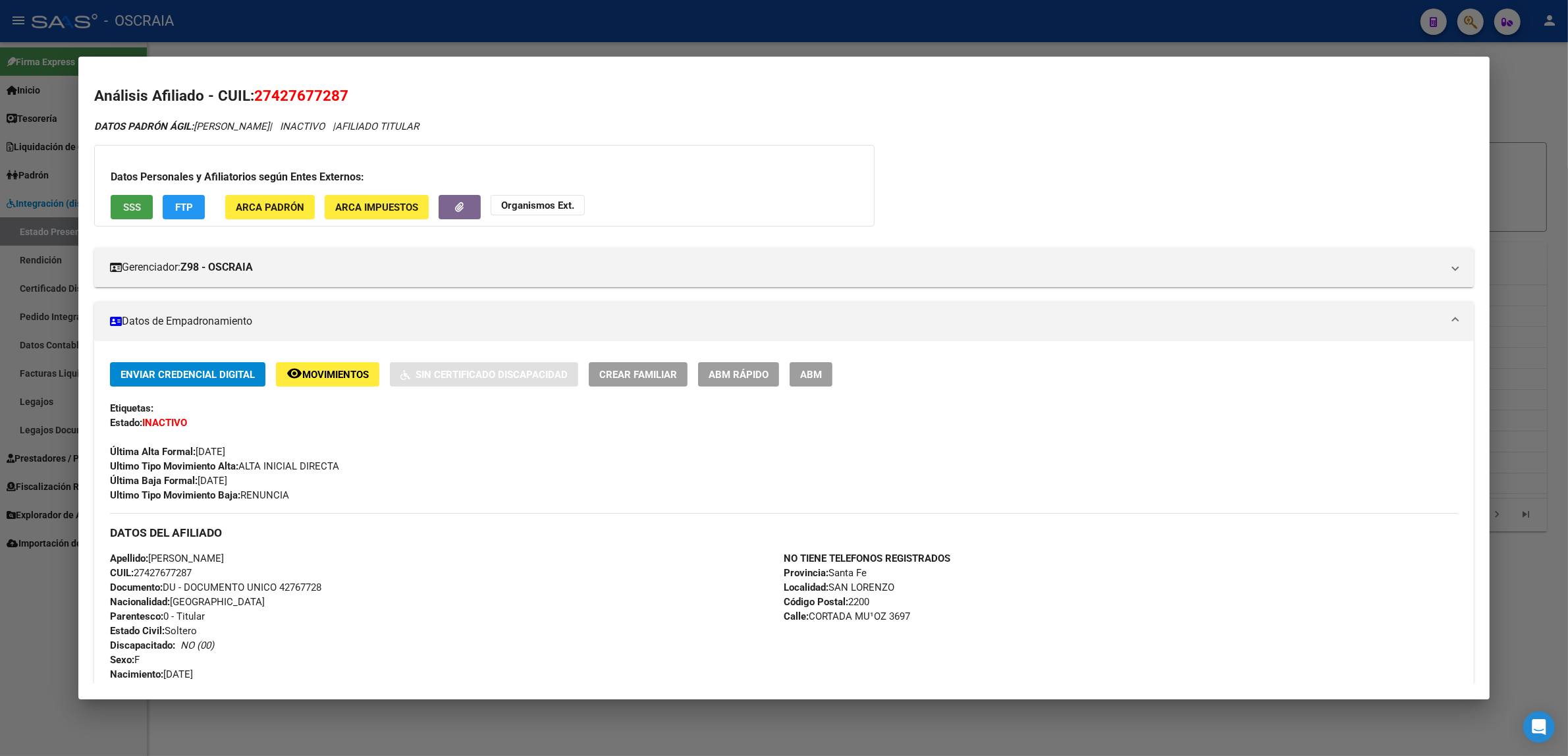
click at [129, 207] on span "SSS" at bounding box center [132, 207] width 18 height 12
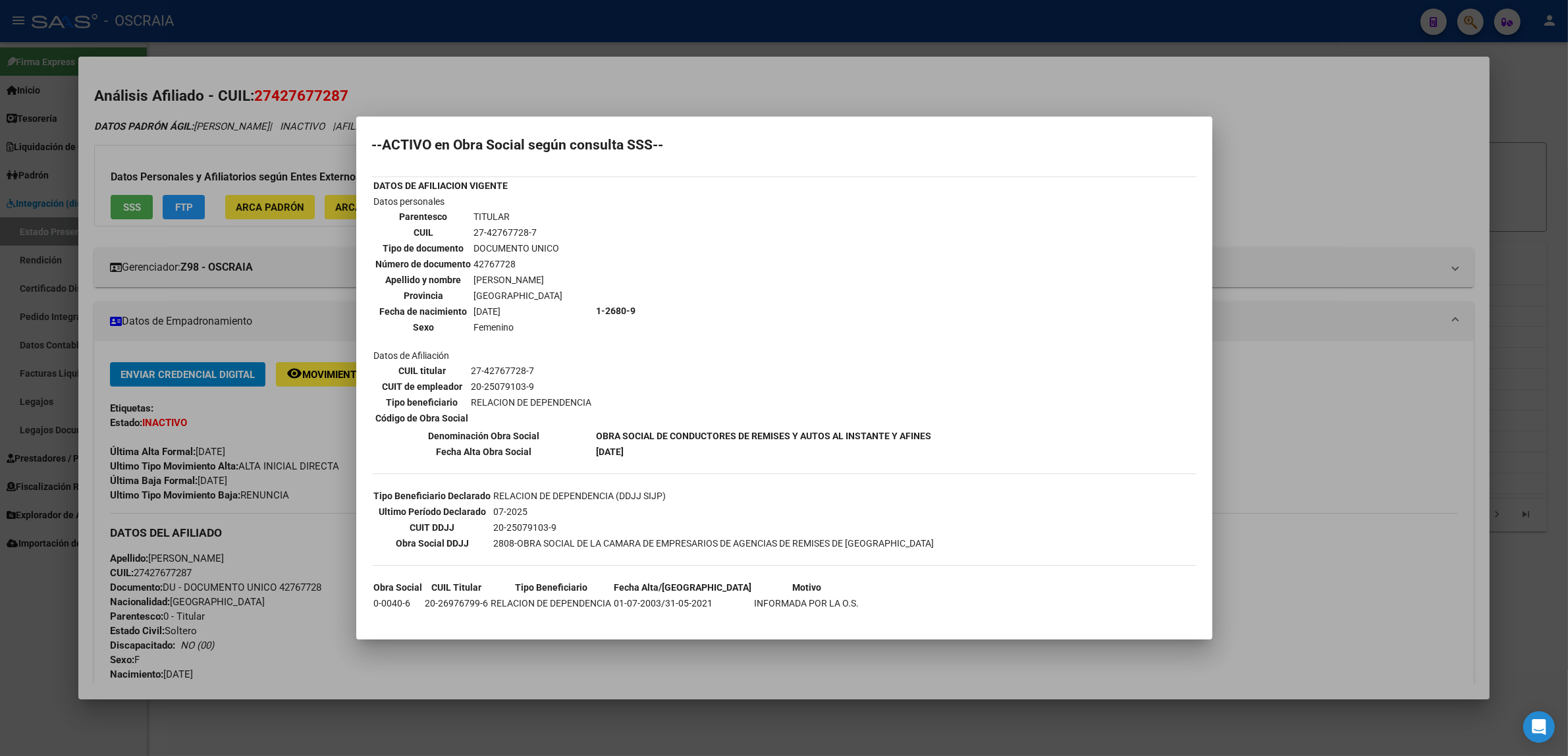
scroll to position [7, 0]
drag, startPoint x: 571, startPoint y: 275, endPoint x: 478, endPoint y: 280, distance: 93.1
click at [478, 280] on td "MORA MARINA ADRIANA" at bounding box center [519, 278] width 90 height 15
click at [613, 280] on td "1-2680-9" at bounding box center [764, 308] width 337 height 233
drag, startPoint x: 577, startPoint y: 270, endPoint x: 475, endPoint y: 270, distance: 102.0
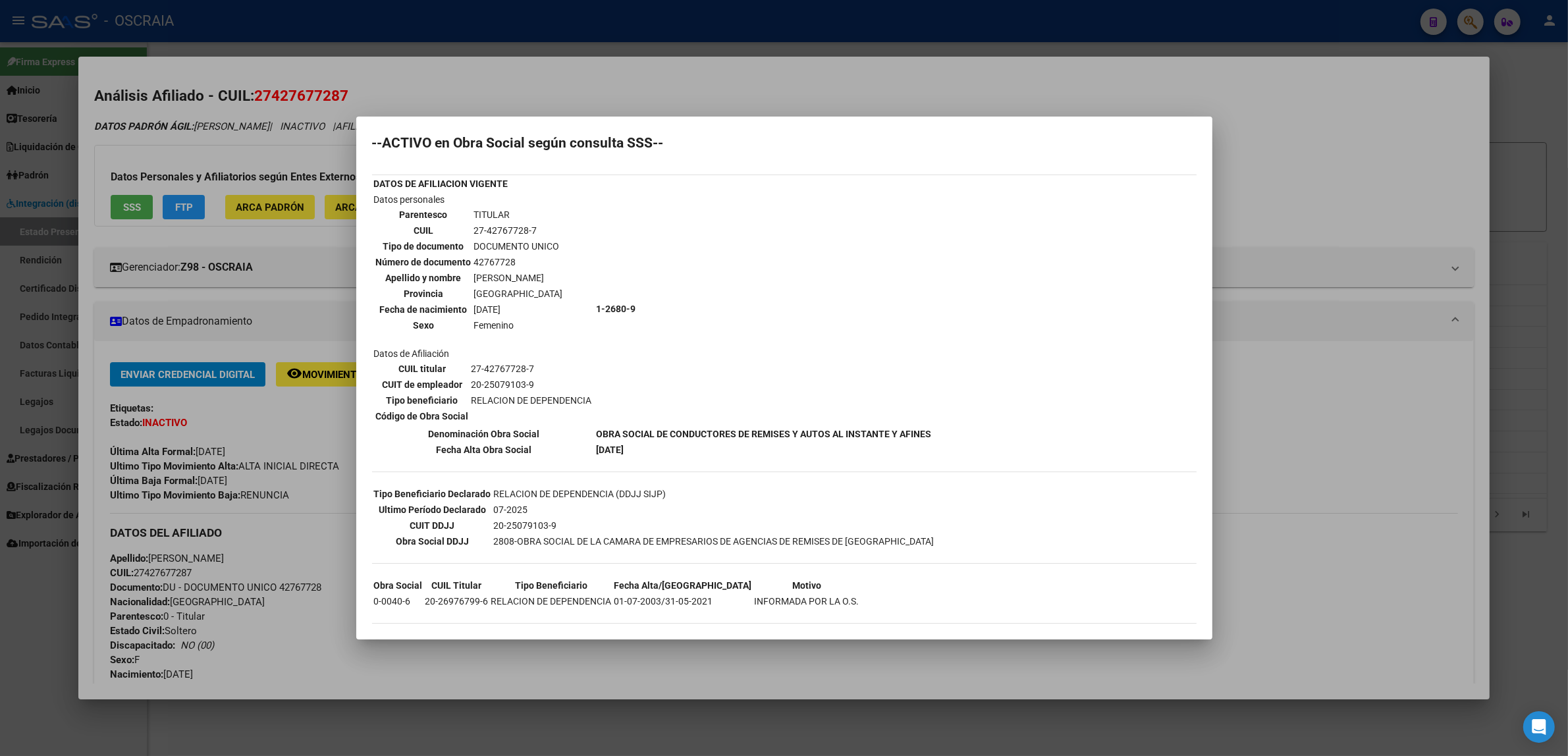
click at [475, 271] on td "MORA MARINA ADRIANA" at bounding box center [519, 278] width 90 height 15
copy td "MORA MARINA ADRIANA"
click at [297, 244] on div at bounding box center [784, 378] width 1568 height 756
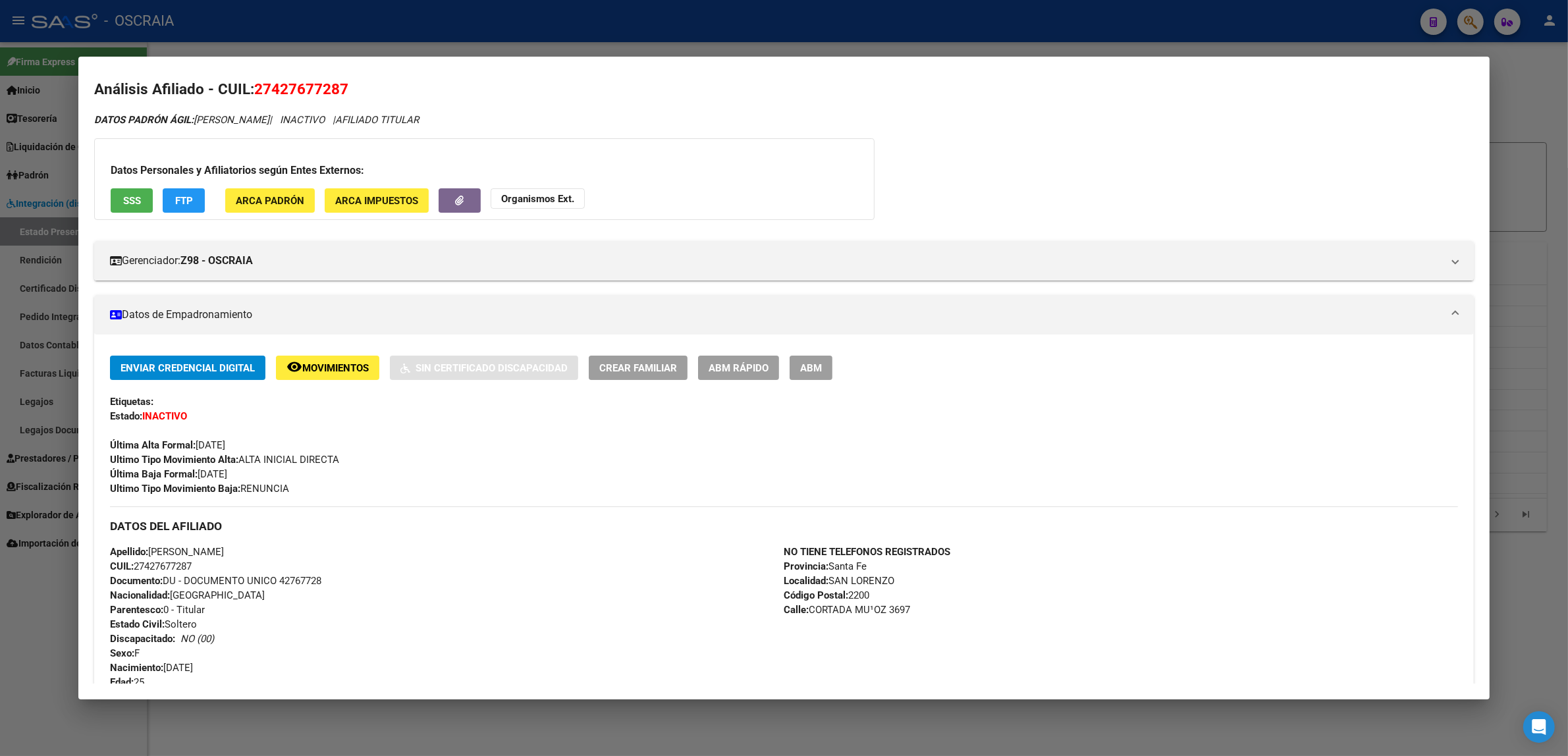
scroll to position [0, 0]
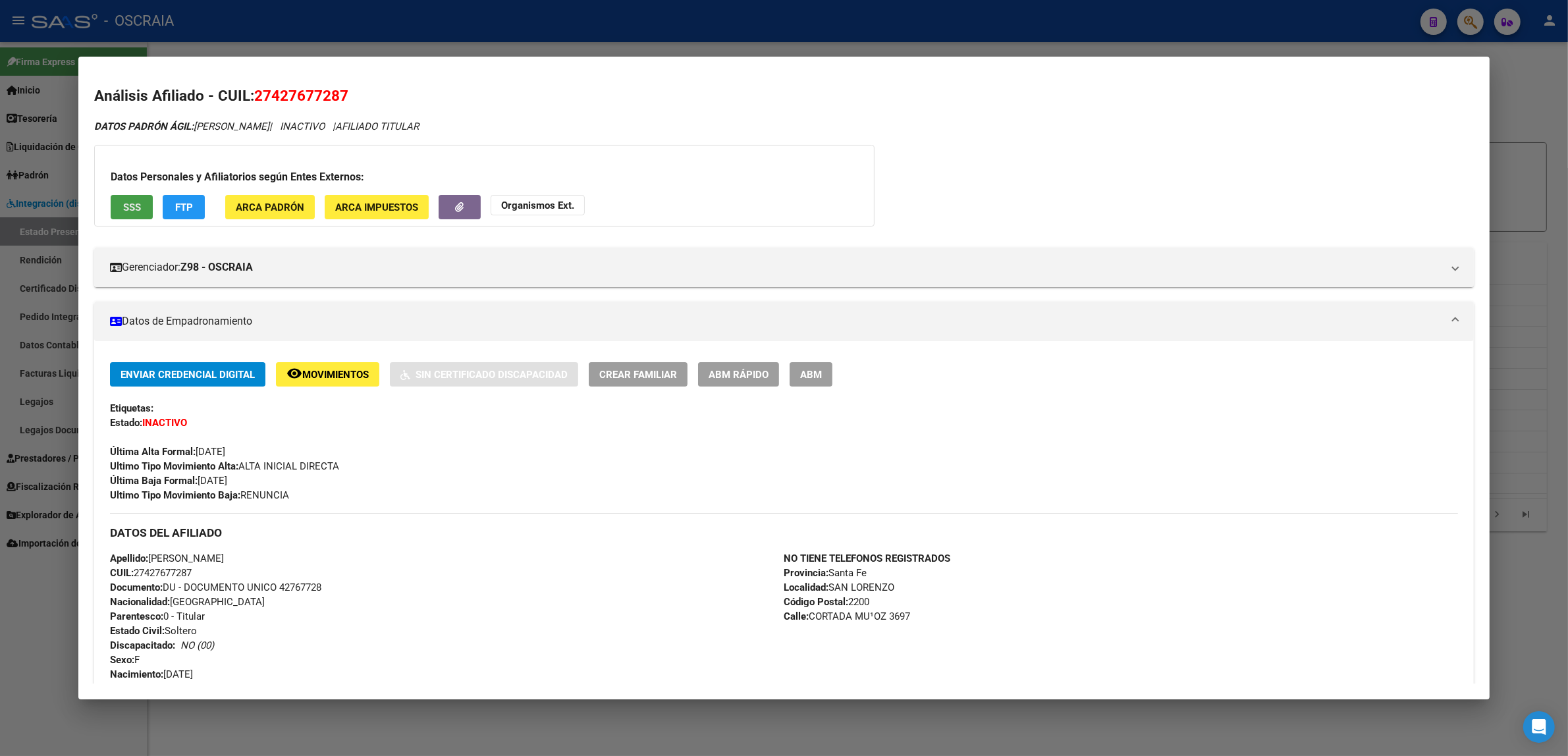
click at [134, 208] on span "SSS" at bounding box center [132, 207] width 18 height 12
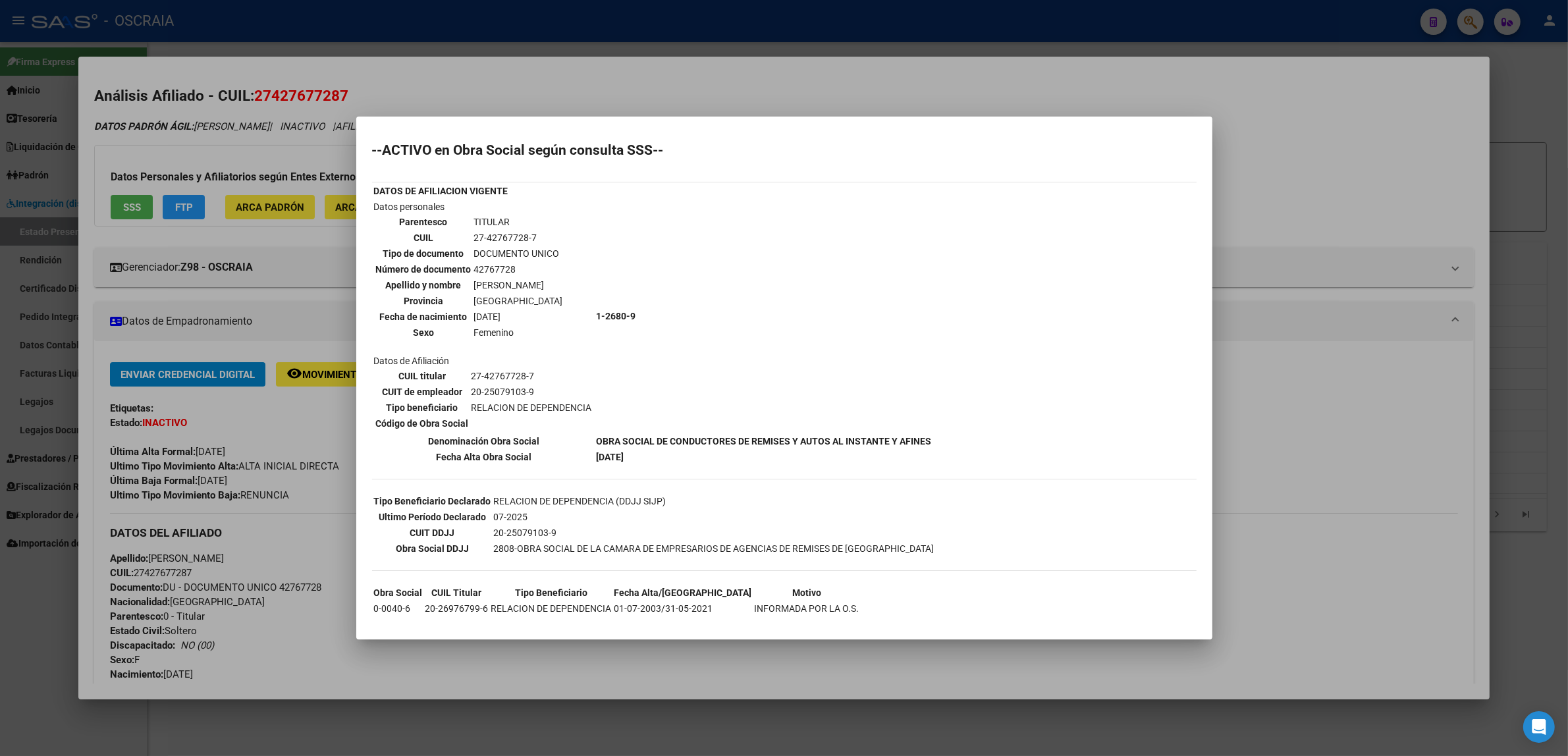
click at [274, 324] on div at bounding box center [784, 378] width 1568 height 756
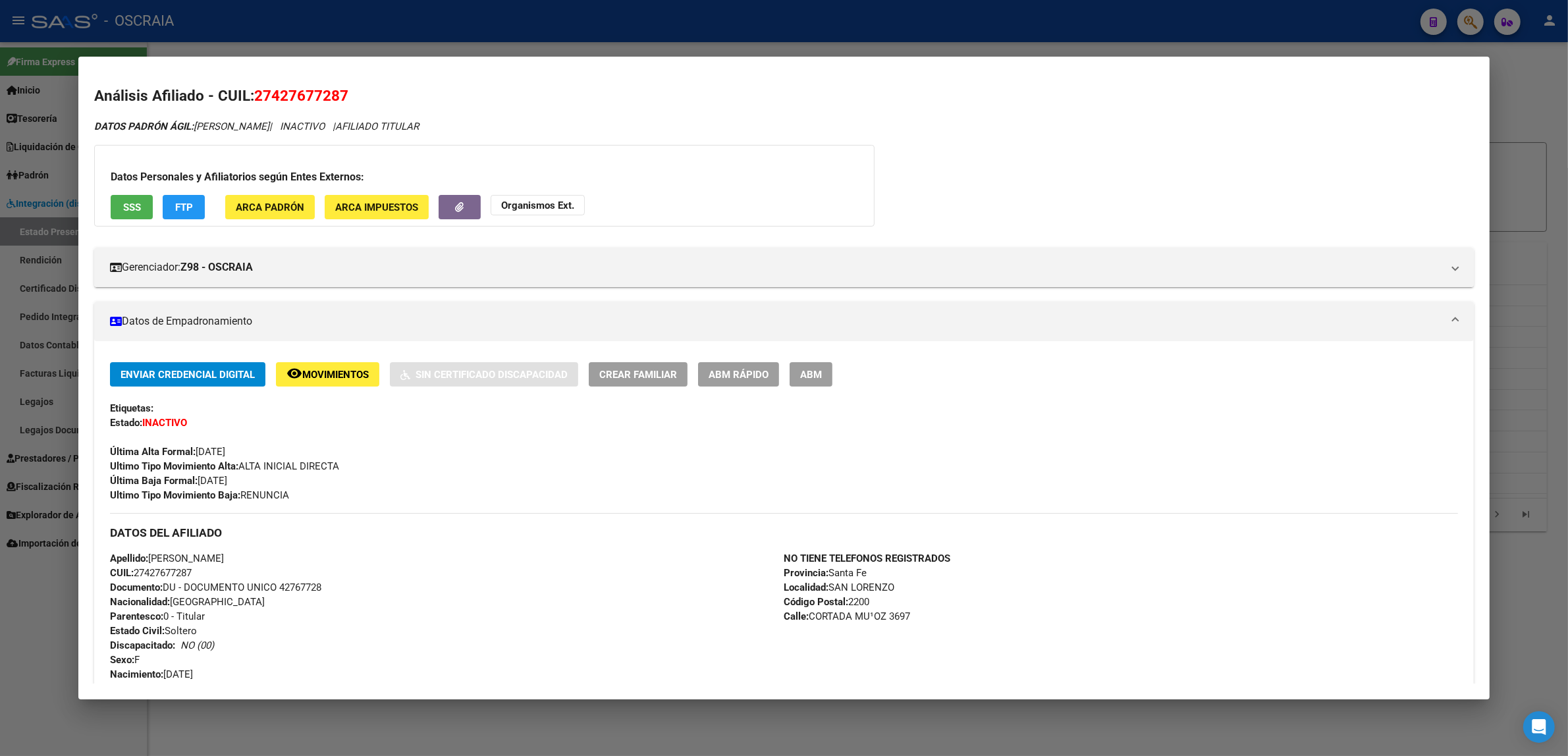
click at [130, 208] on span "SSS" at bounding box center [132, 207] width 18 height 12
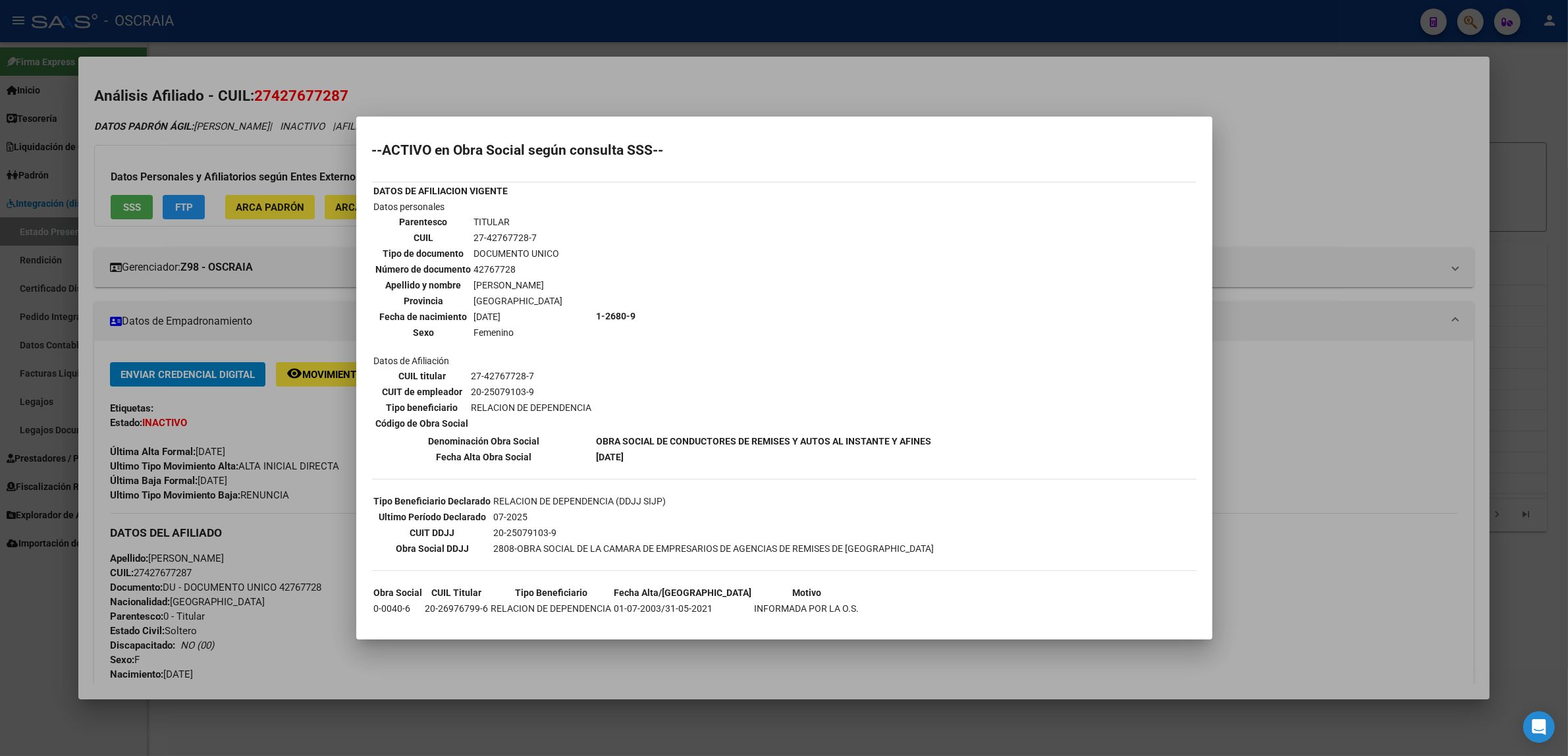
scroll to position [7, 0]
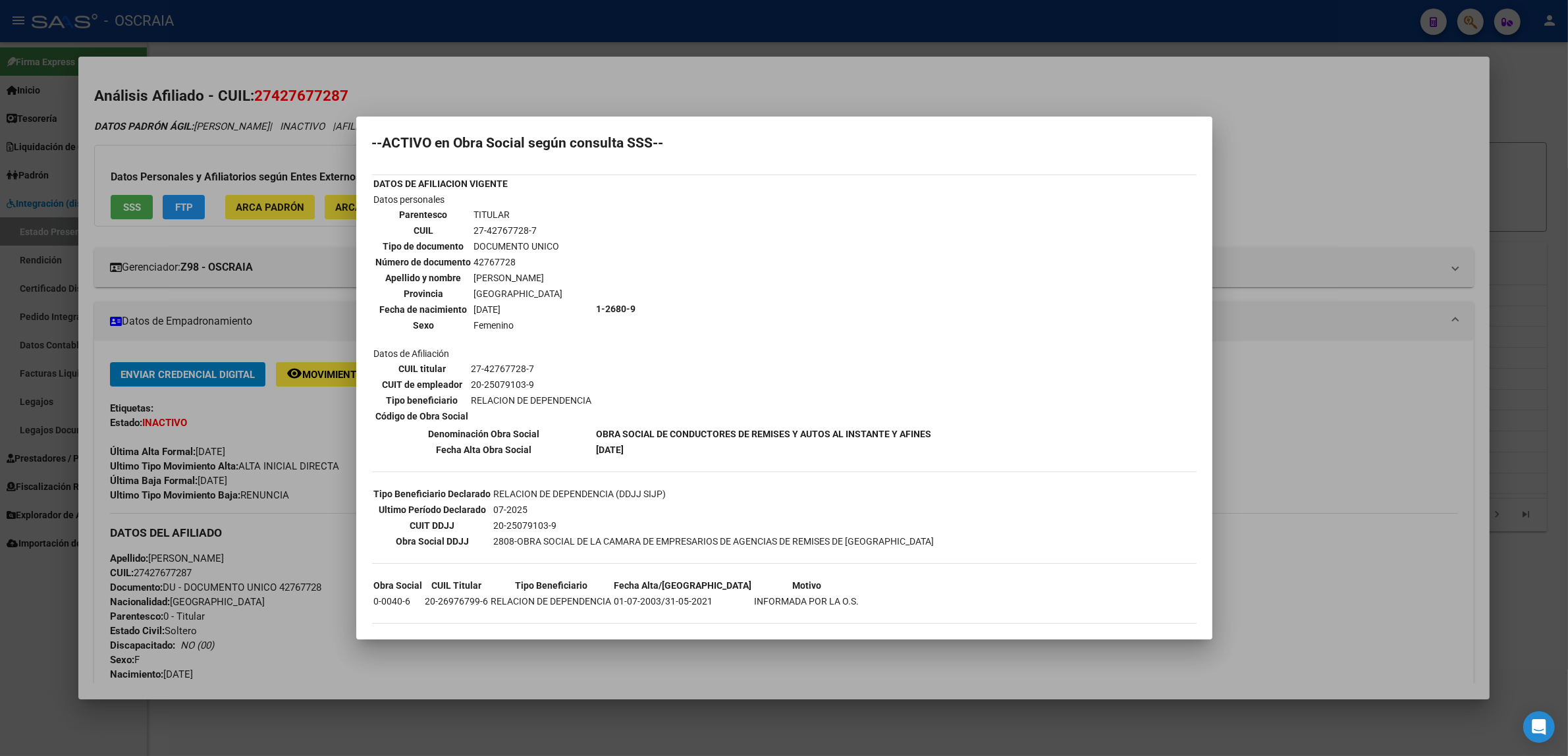
drag, startPoint x: 689, startPoint y: 590, endPoint x: 699, endPoint y: 590, distance: 10.0
click at [699, 594] on td "01-07-2003/31-05-2021" at bounding box center [683, 601] width 139 height 15
click at [710, 606] on div "--ACTIVO en Obra Social según consulta SSS-- DATOS DE AFILIACION VIGENTE Datos …" at bounding box center [784, 386] width 824 height 500
click at [475, 225] on td "27-42767728-7" at bounding box center [519, 230] width 90 height 15
drag, startPoint x: 475, startPoint y: 225, endPoint x: 536, endPoint y: 226, distance: 61.0
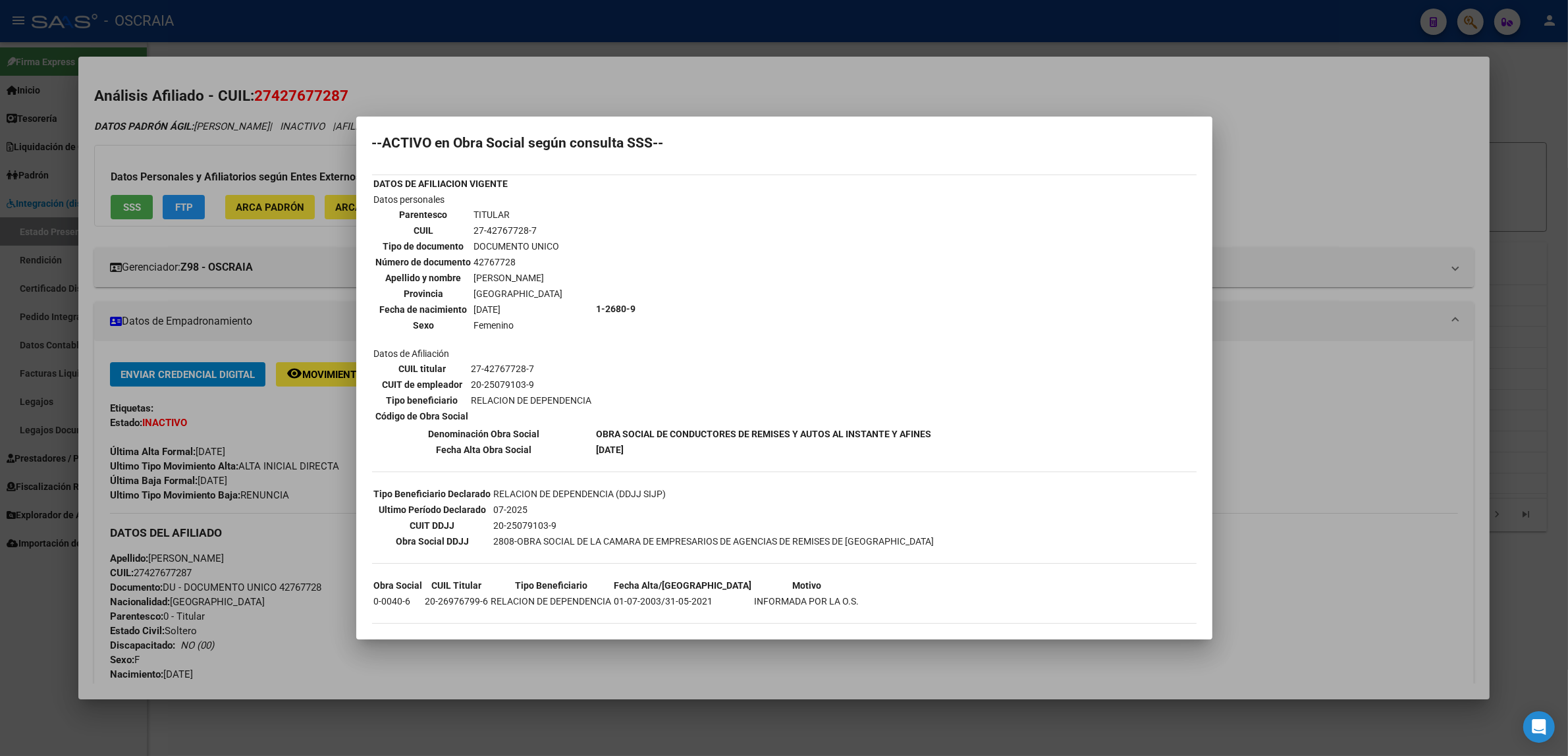
click at [536, 226] on td "27-42767728-7" at bounding box center [519, 230] width 90 height 15
copy td "27-42767728-7"
click at [1272, 401] on div at bounding box center [784, 378] width 1568 height 756
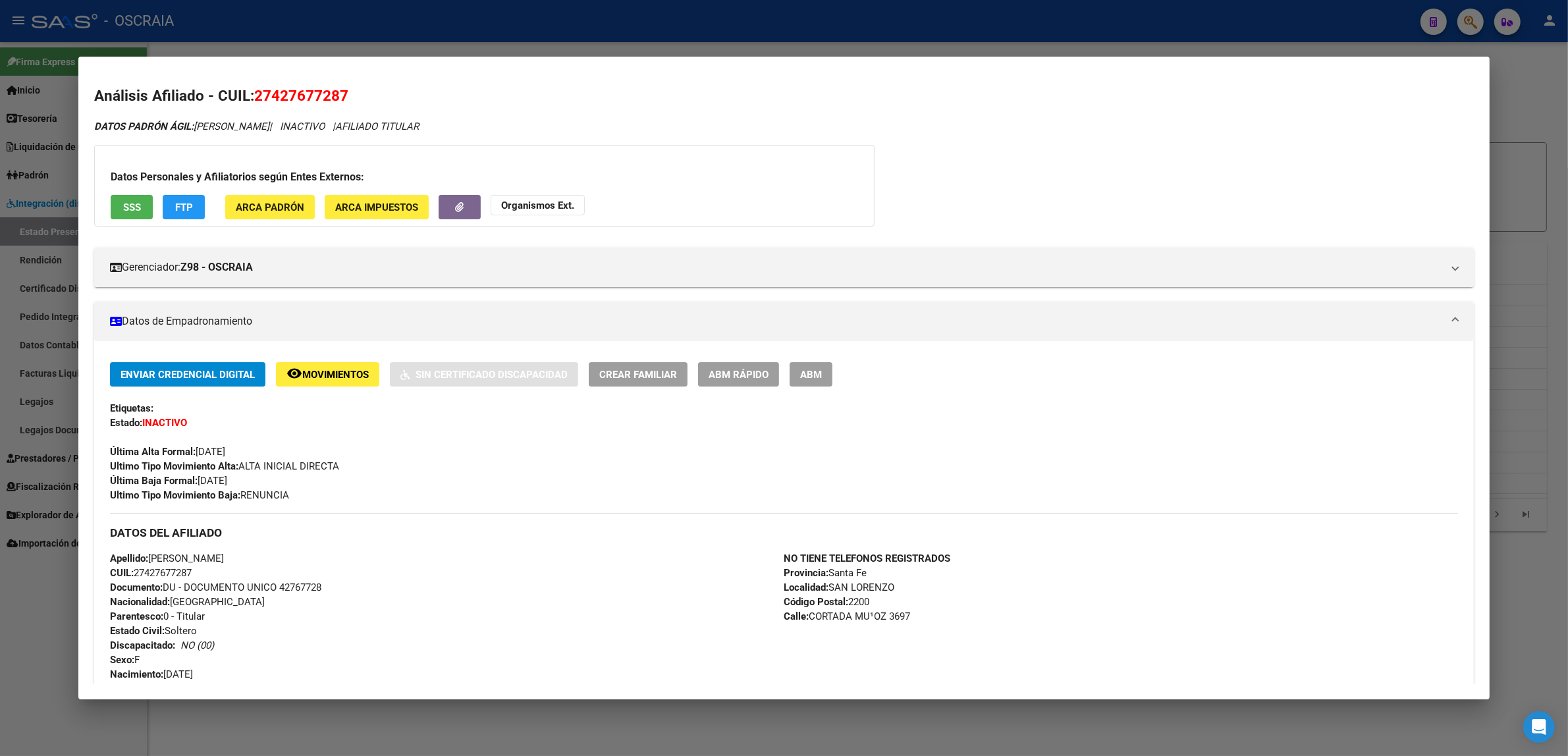
drag, startPoint x: 191, startPoint y: 482, endPoint x: 293, endPoint y: 480, distance: 102.0
click at [293, 480] on div "Enviar Credencial Digital remove_red_eye Movimientos Sin Certificado Discapacid…" at bounding box center [784, 432] width 1348 height 140
click at [263, 489] on span "Ultimo Tipo Movimiento Baja: RENUNCIA" at bounding box center [199, 495] width 179 height 12
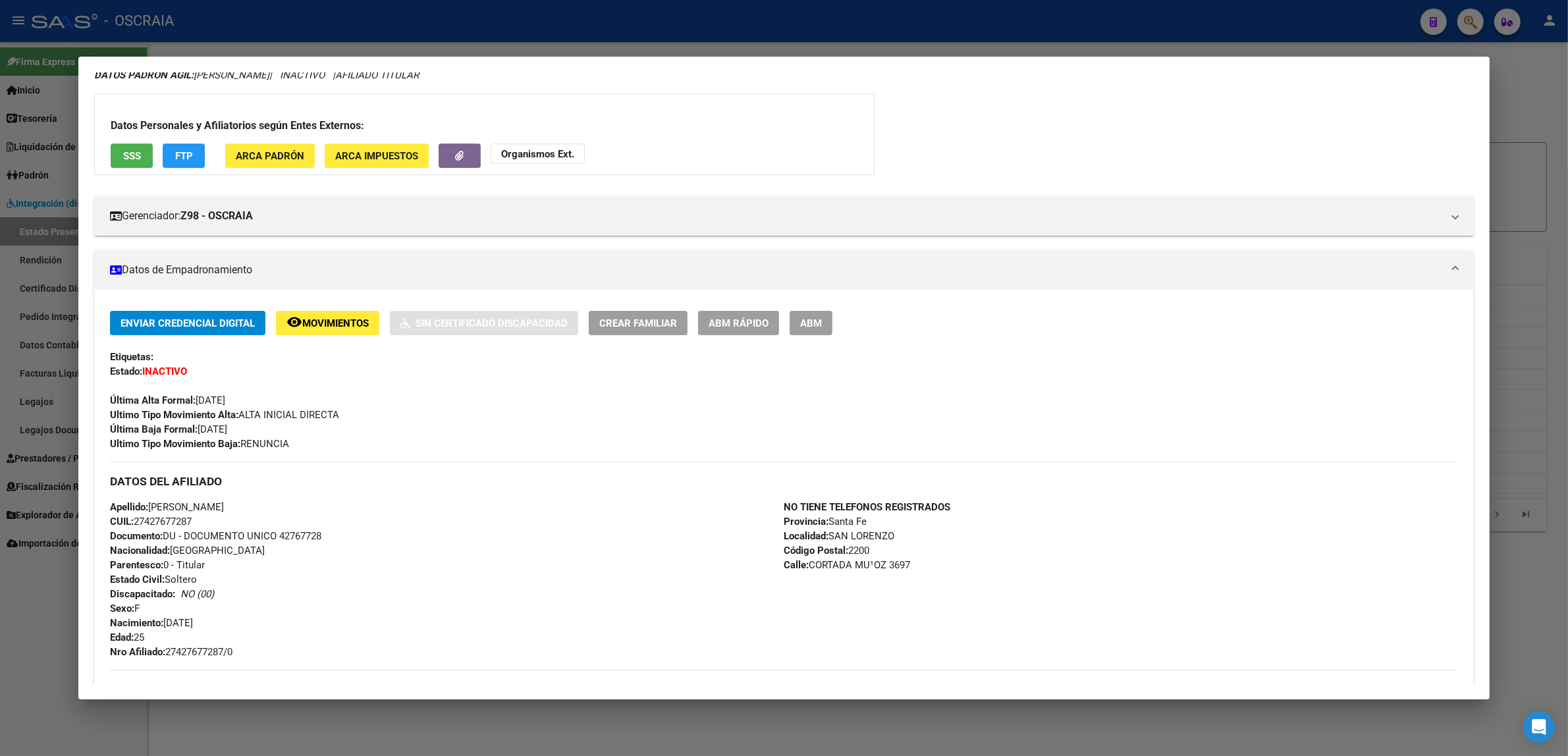
scroll to position [0, 0]
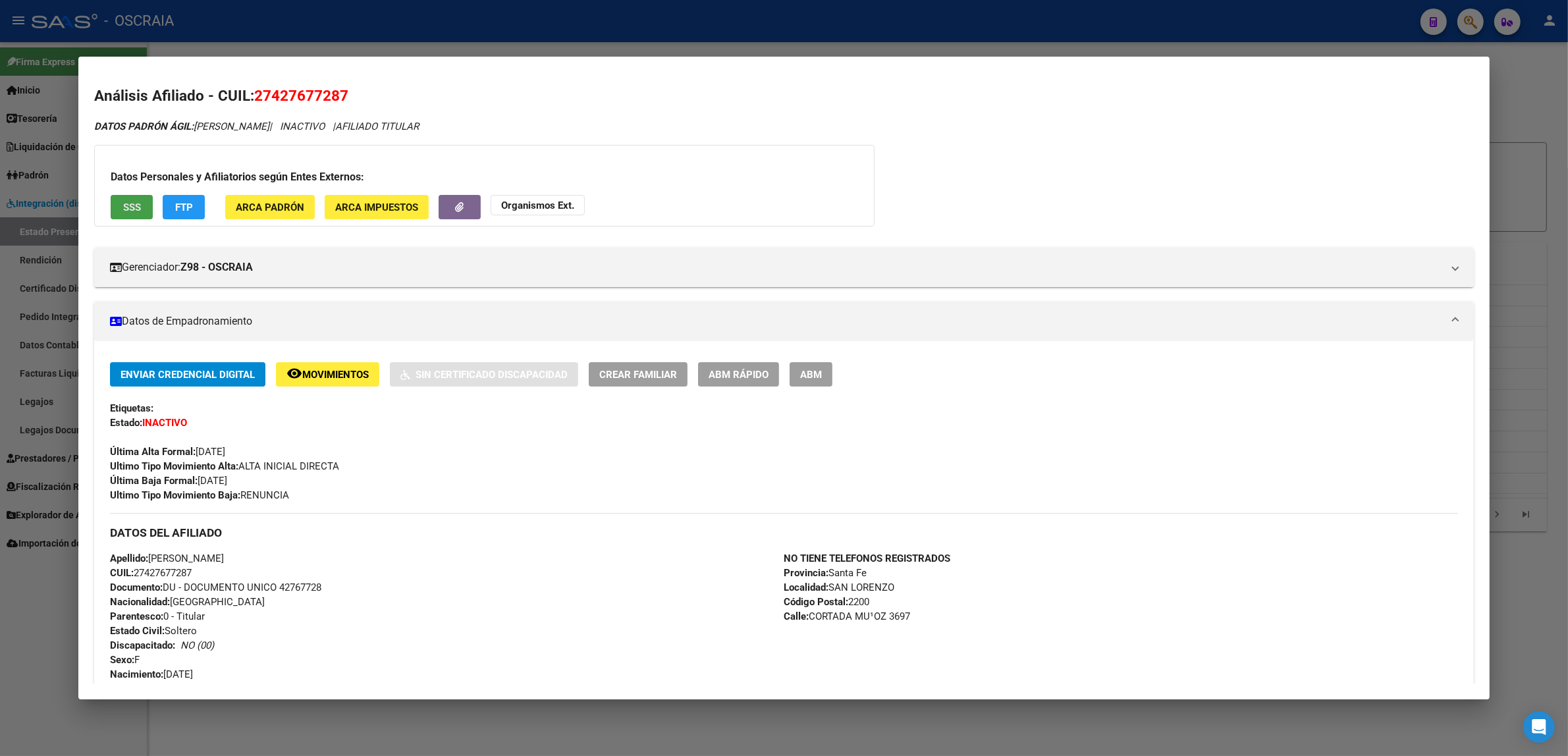
click at [135, 211] on span "SSS" at bounding box center [132, 207] width 18 height 12
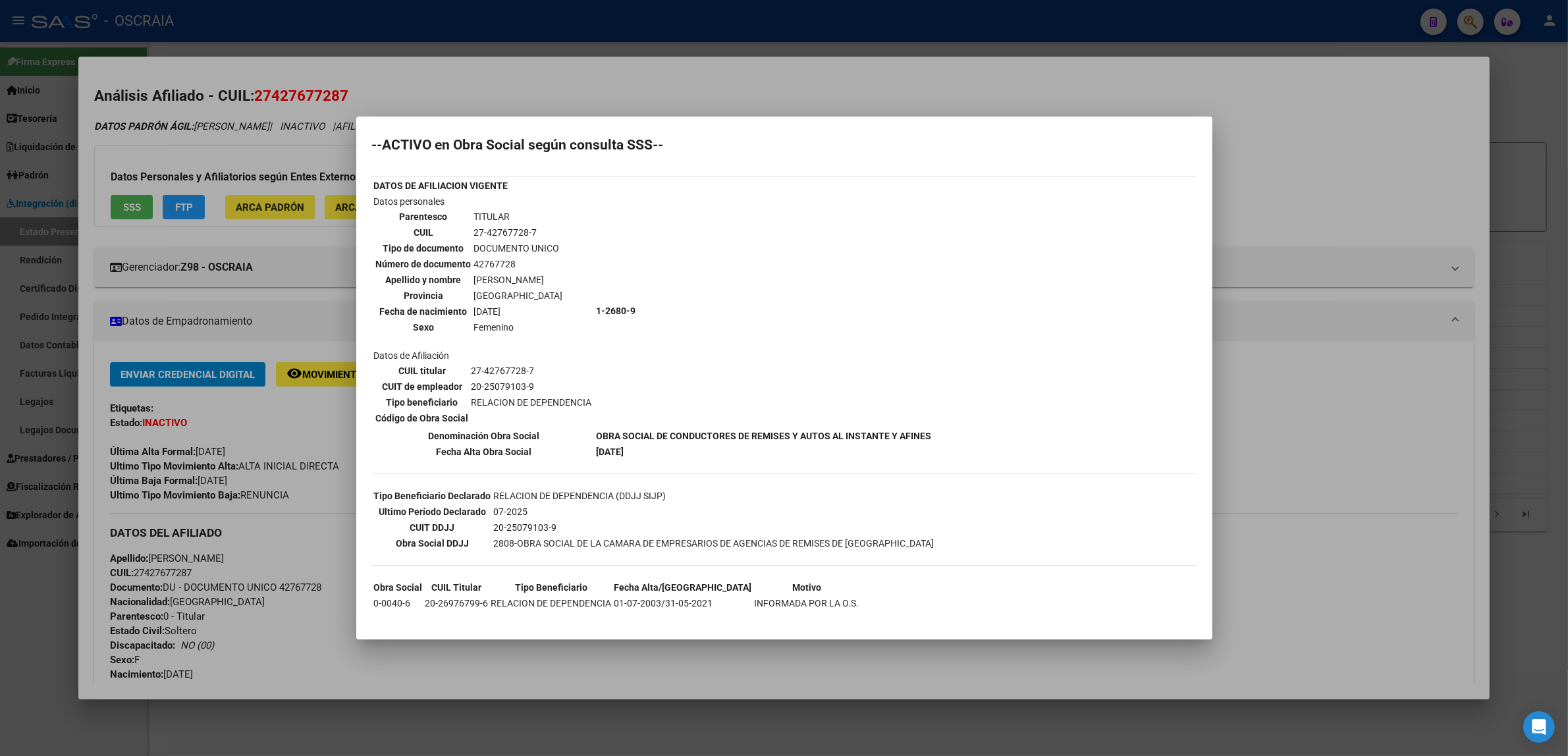
scroll to position [7, 0]
drag, startPoint x: 485, startPoint y: 498, endPoint x: 585, endPoint y: 498, distance: 100.0
click at [585, 502] on tr "Ultimo Período Declarado 07-2025" at bounding box center [654, 509] width 562 height 15
click at [544, 540] on div "--ACTIVO en Obra Social según consulta SSS-- DATOS DE AFILIACION VIGENTE Datos …" at bounding box center [784, 386] width 824 height 500
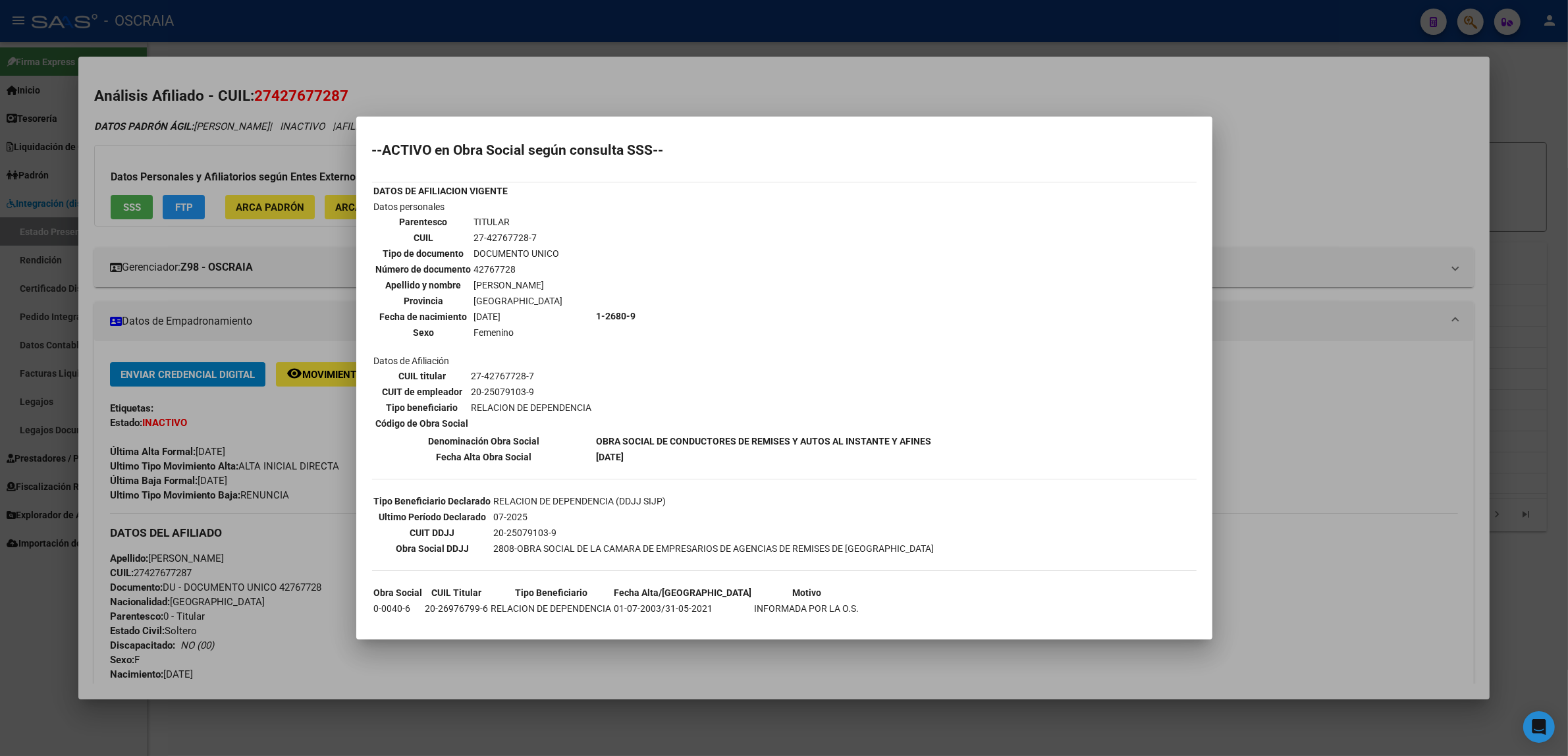
click at [1335, 330] on div at bounding box center [784, 378] width 1568 height 756
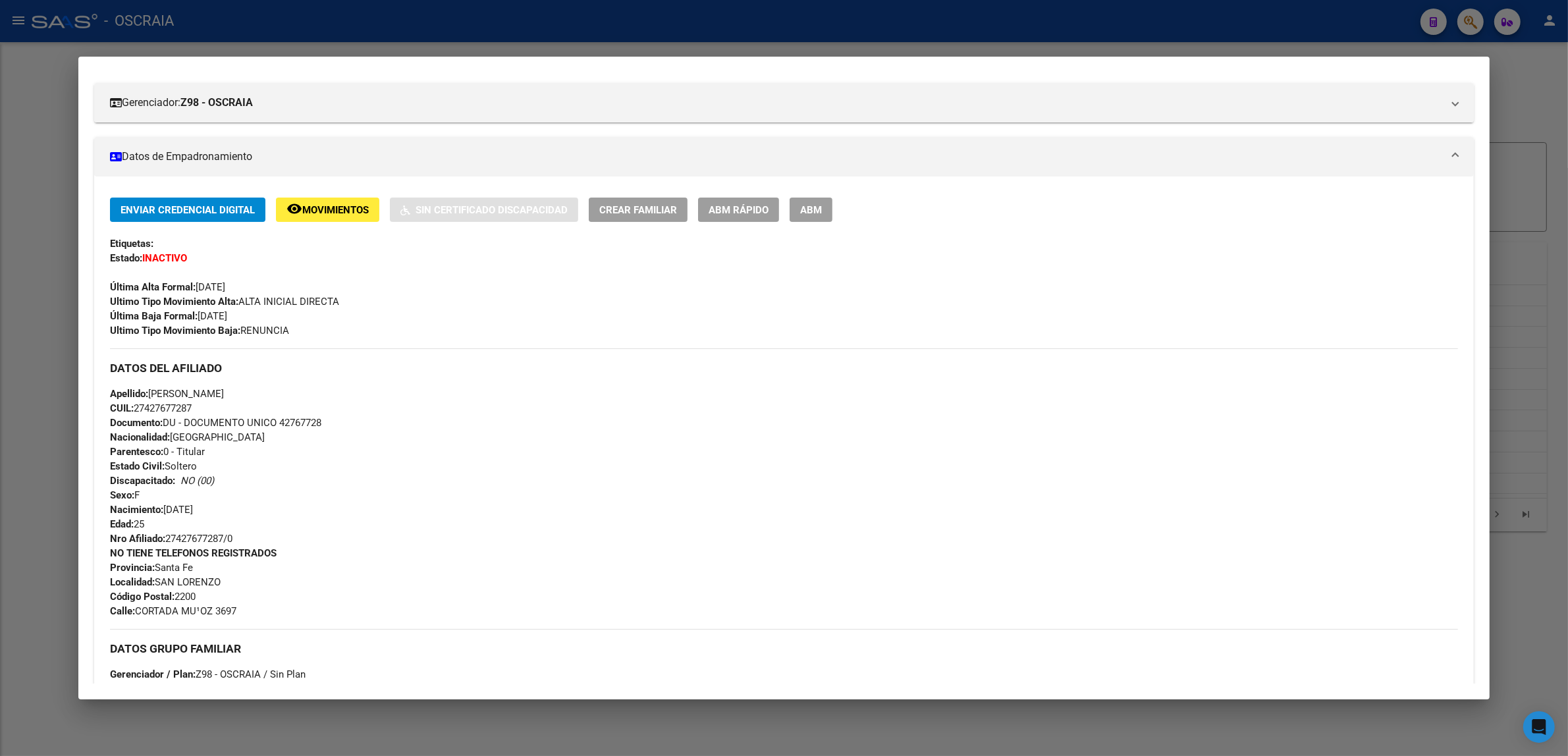
scroll to position [165, 0]
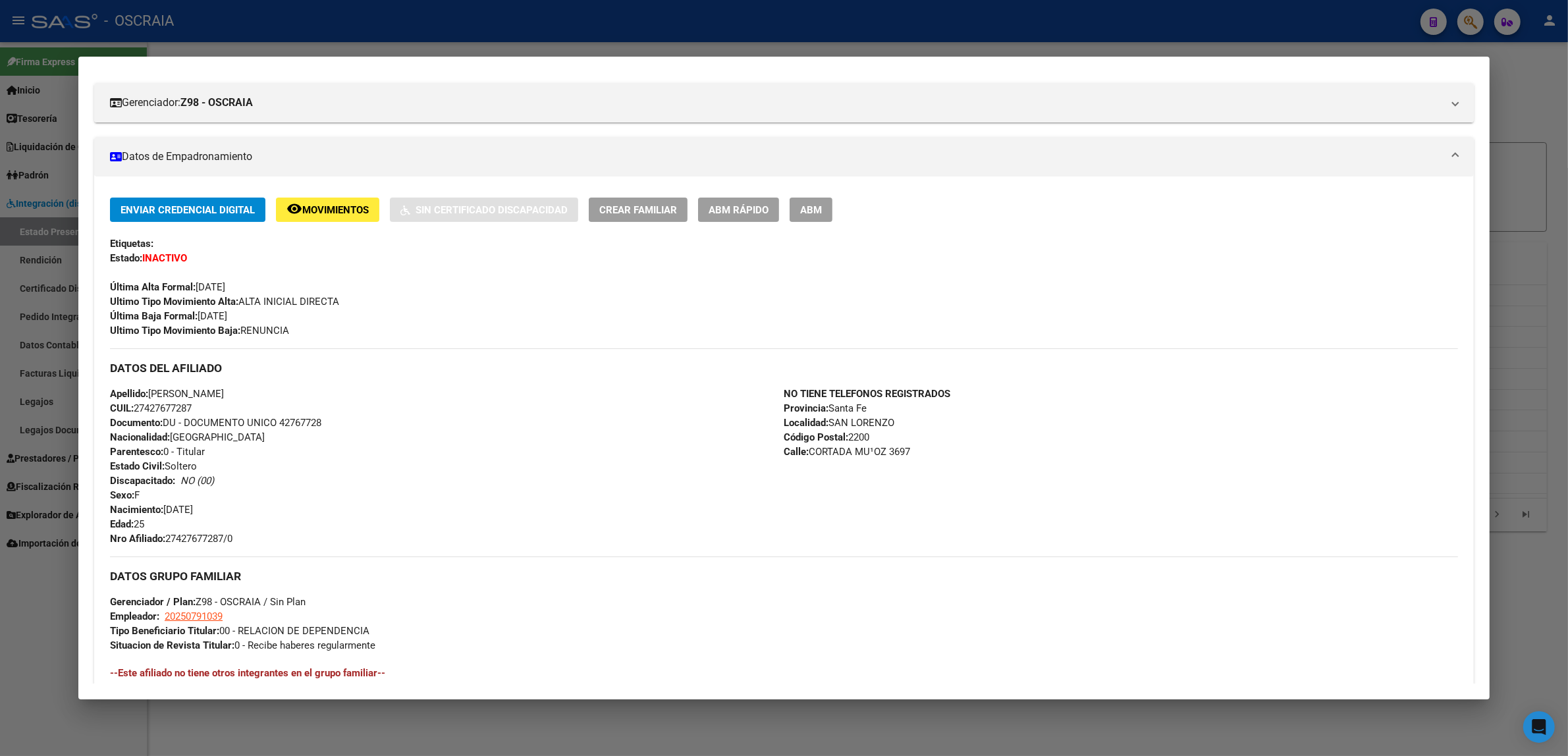
drag, startPoint x: 133, startPoint y: 412, endPoint x: 204, endPoint y: 412, distance: 71.0
click at [204, 412] on div "Apellido: MARINA ADRIANA MORA CUIL: 27427677287 Documento: DU - DOCUMENTO UNICO…" at bounding box center [447, 466] width 674 height 159
copy span "27427677287"
click at [902, 35] on div at bounding box center [784, 378] width 1568 height 756
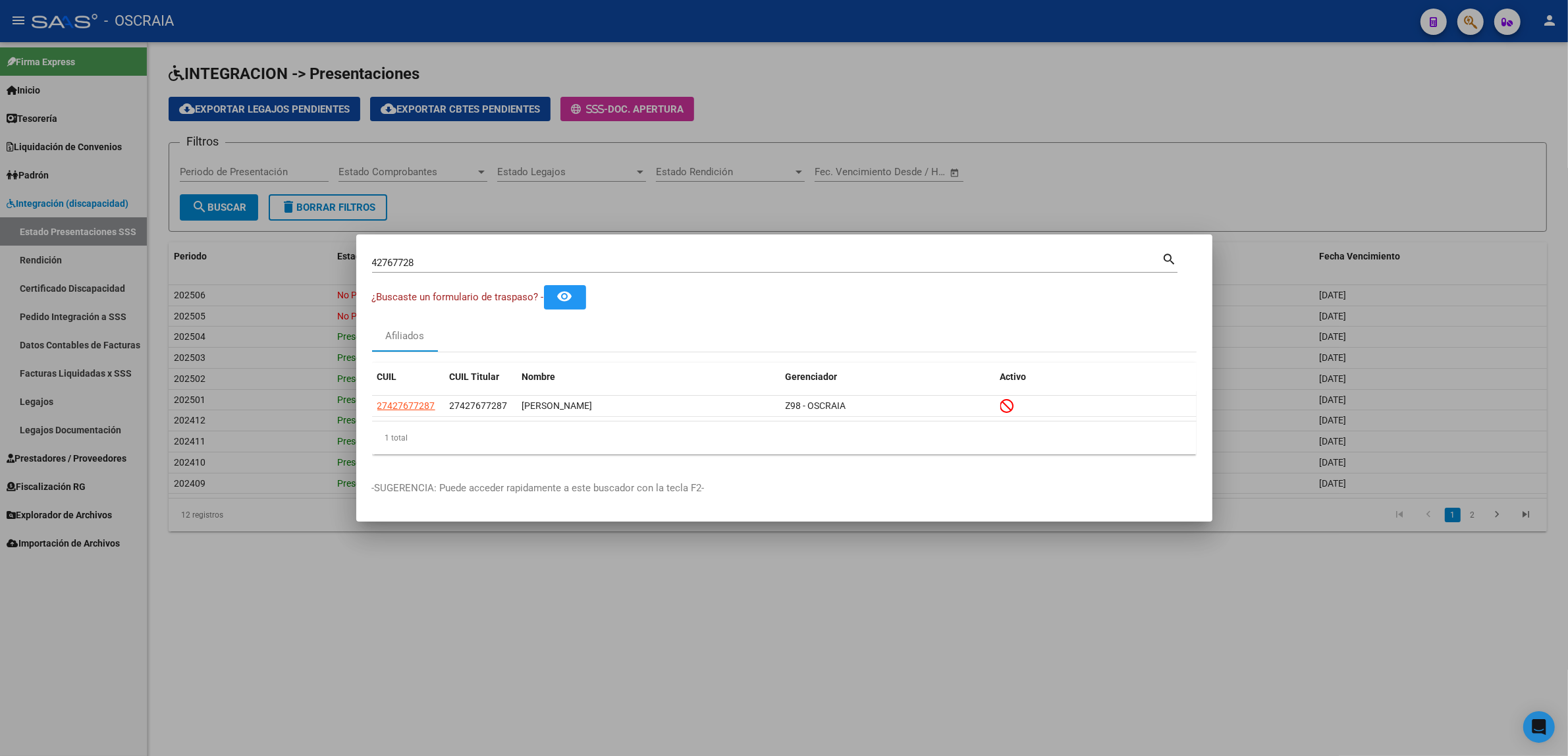
click at [1474, 21] on div at bounding box center [784, 378] width 1568 height 756
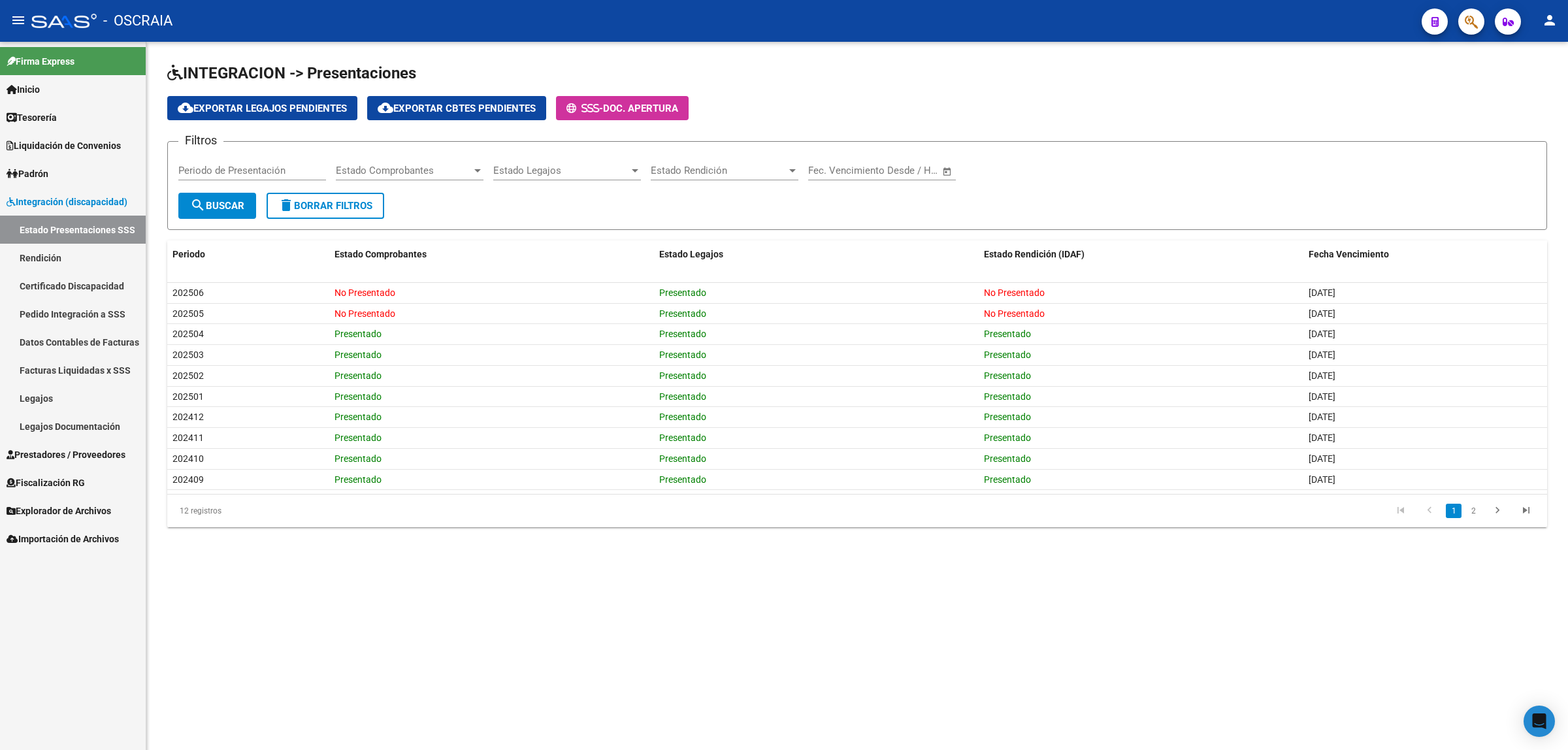
click at [1462, 20] on button "button" at bounding box center [1471, 21] width 26 height 26
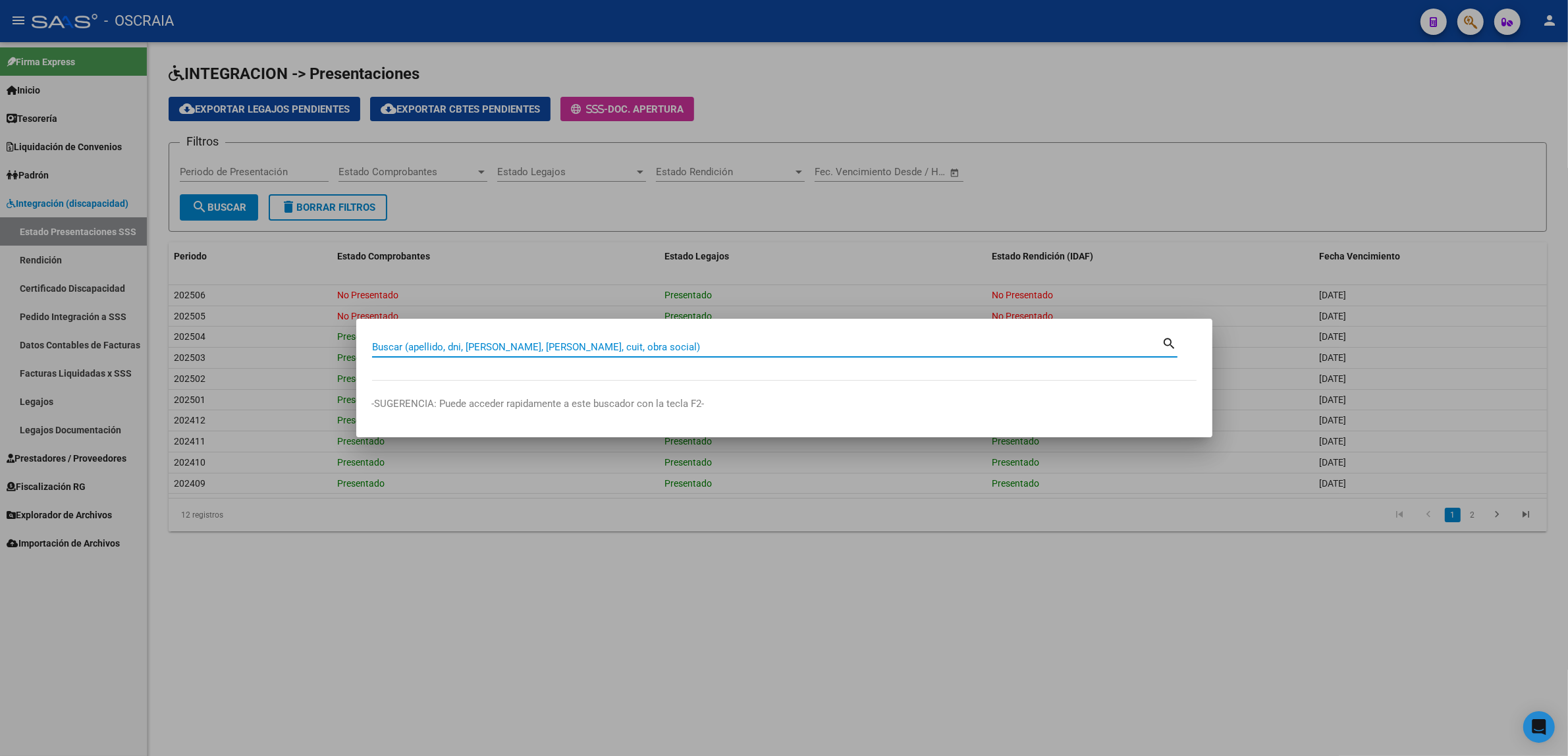
paste input "163696509"
type input "163696509"
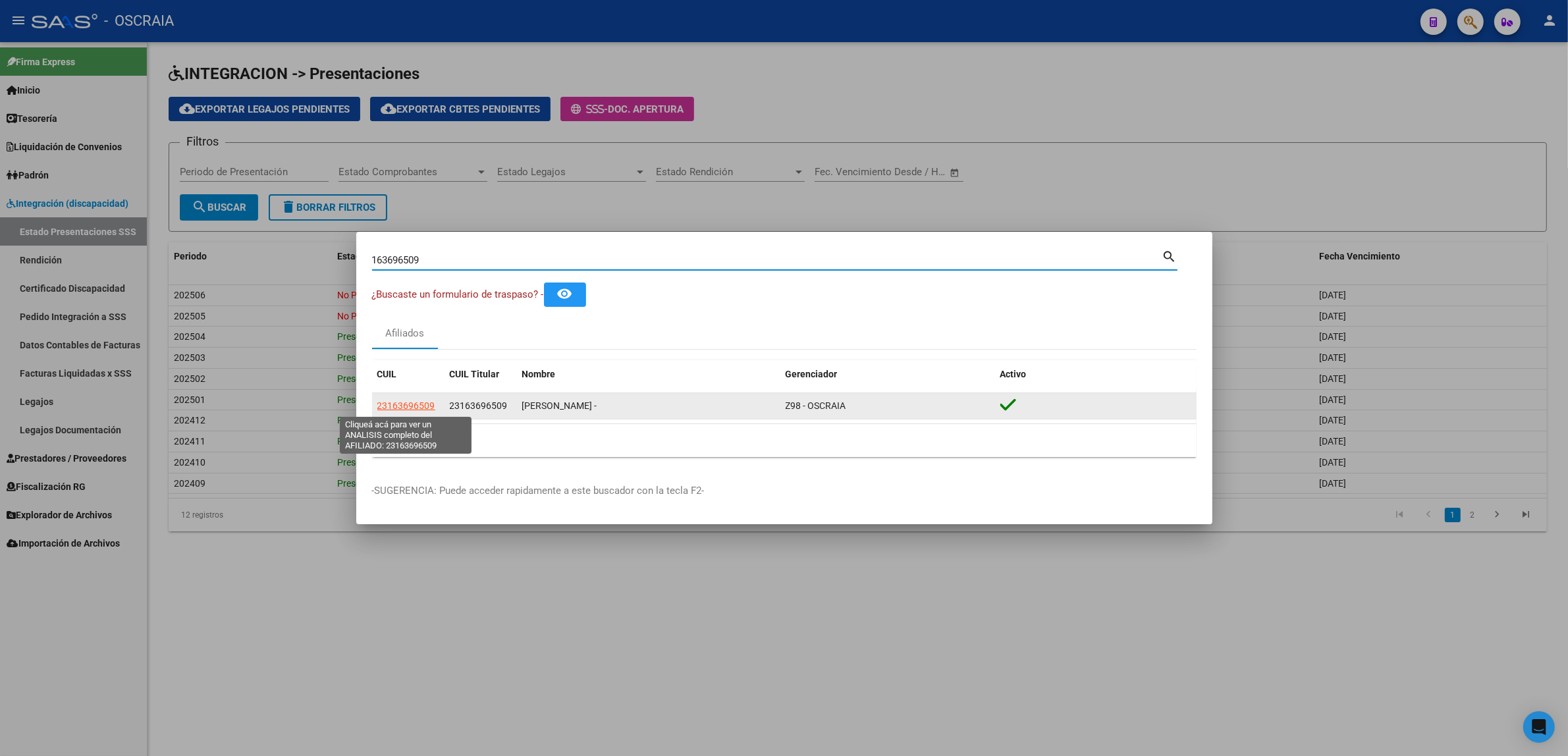
click at [387, 409] on span "23163696509" at bounding box center [406, 405] width 58 height 11
type textarea "23163696509"
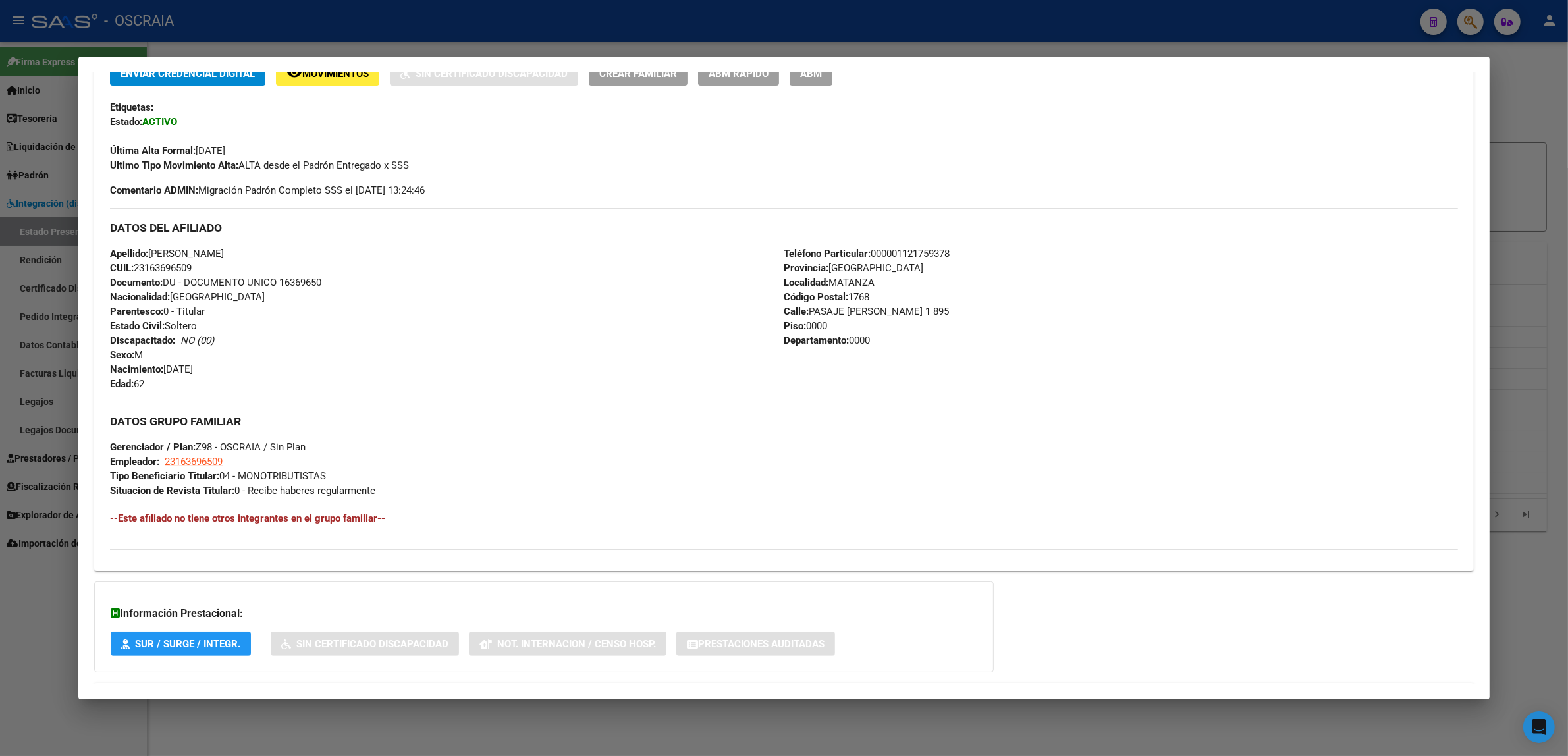
scroll to position [360, 0]
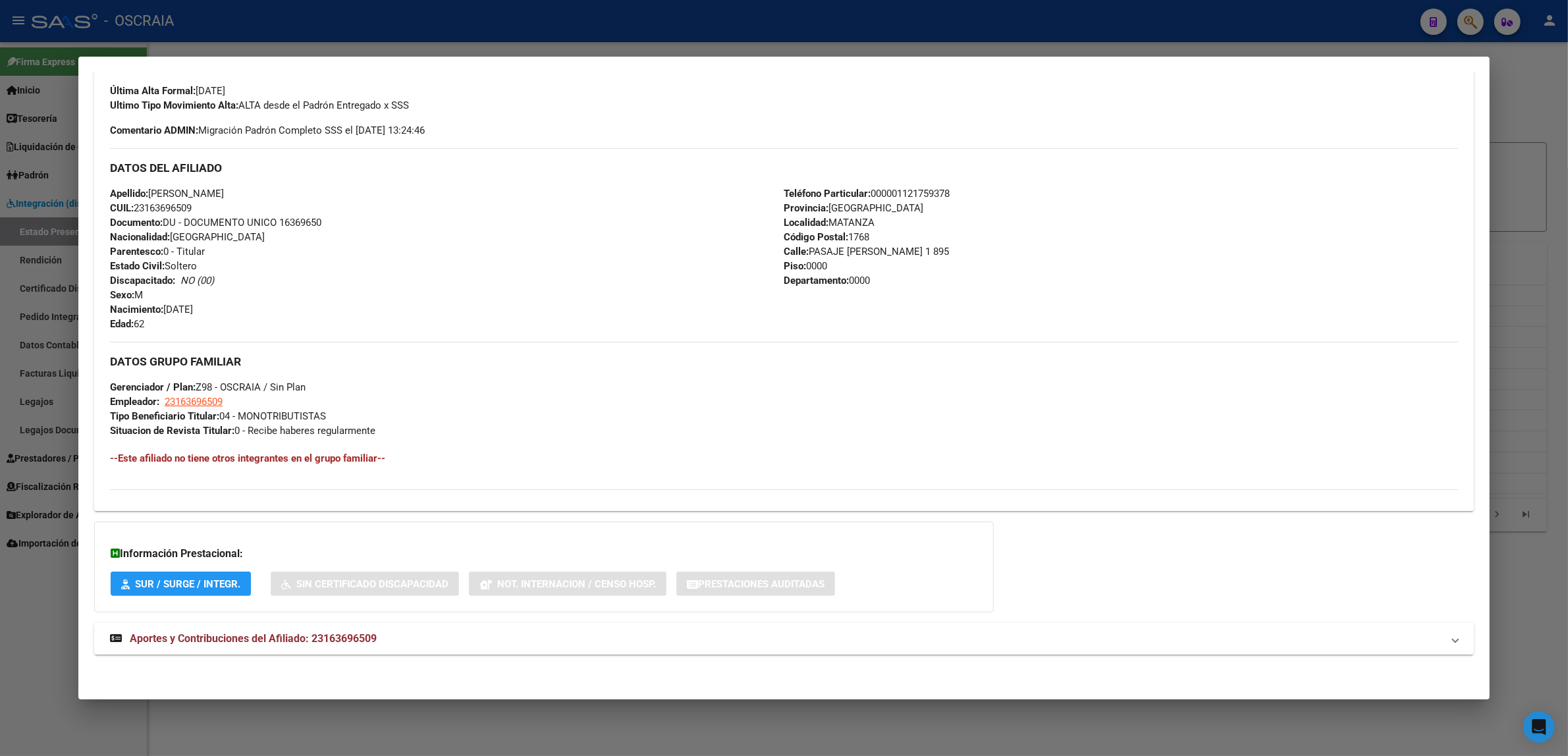
click at [227, 642] on span "Aportes y Contribuciones del Afiliado: 23163696509" at bounding box center [252, 638] width 247 height 13
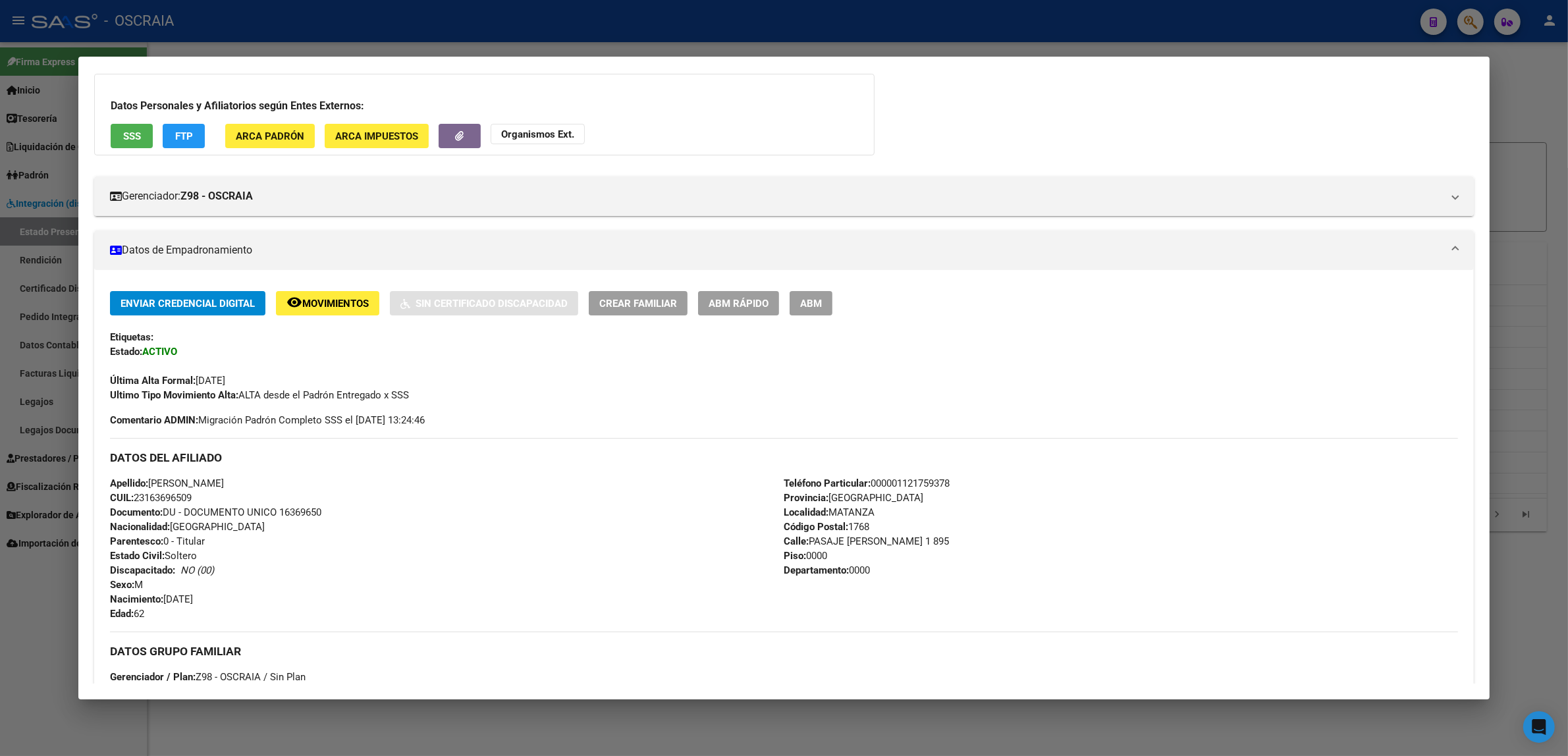
scroll to position [0, 0]
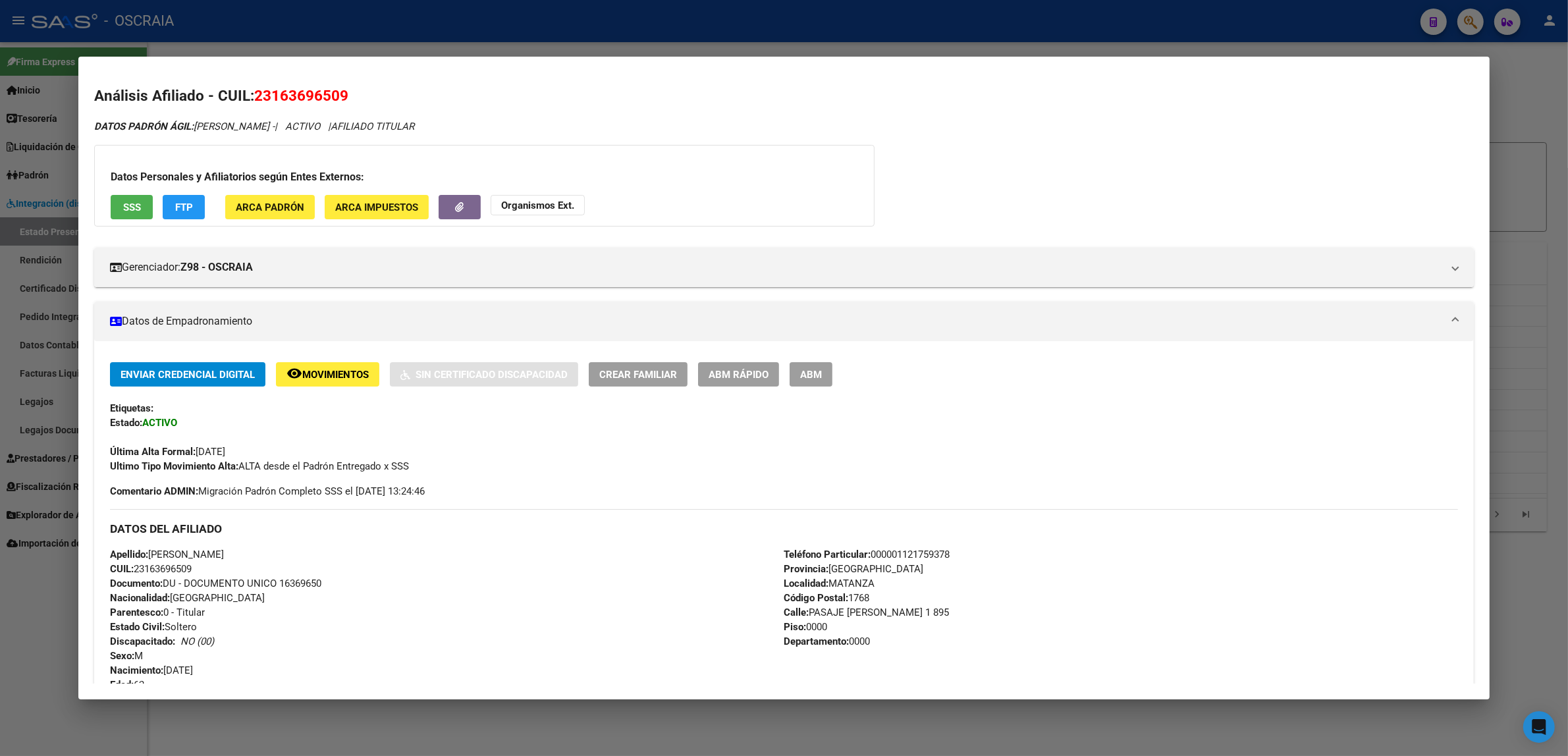
click at [224, 548] on span "Apellido: TERRACCIANO MARCELO SALVADOR" at bounding box center [167, 554] width 114 height 12
click at [133, 548] on strong "Apellido:" at bounding box center [129, 554] width 38 height 12
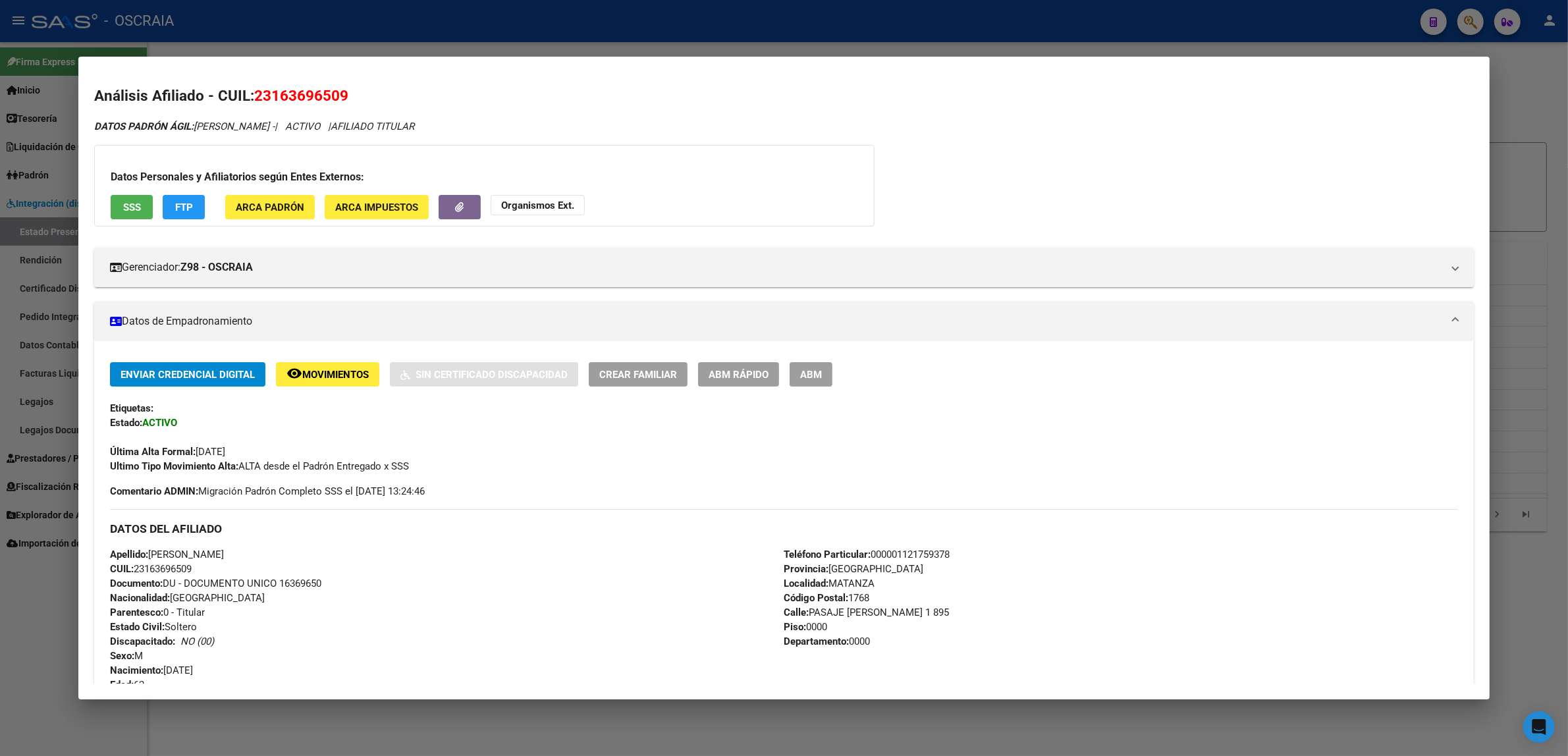
drag, startPoint x: 142, startPoint y: 548, endPoint x: 327, endPoint y: 554, distance: 185.1
click at [327, 554] on div "Apellido: TERRACCIANO MARCELO SALVADOR CUIL: 23163696509 Documento: DU - DOCUME…" at bounding box center [447, 619] width 674 height 144
copy span "TERRACCIANO MARCELO SALVADOR"
click at [448, 40] on div at bounding box center [784, 378] width 1568 height 756
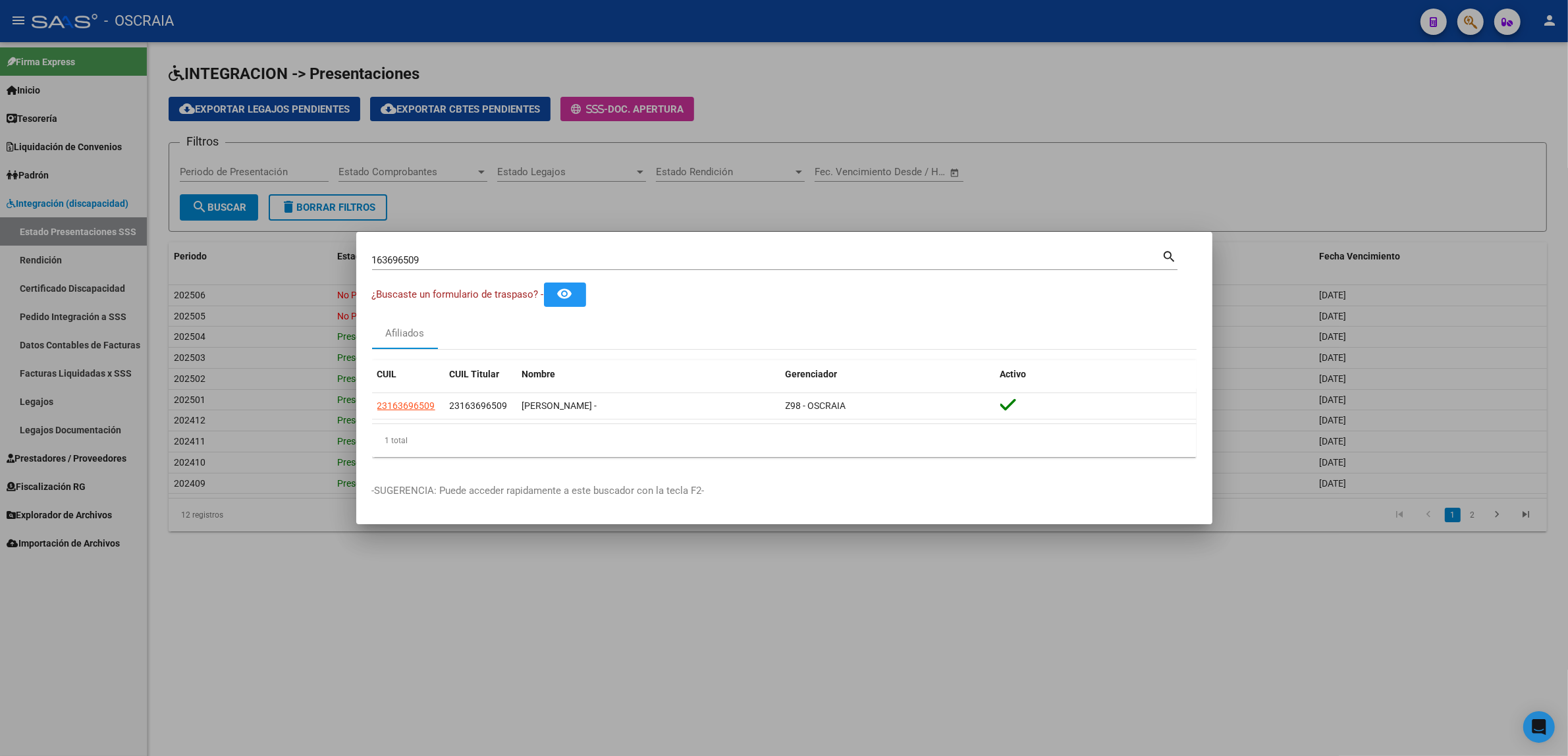
click at [419, 158] on div at bounding box center [784, 378] width 1568 height 756
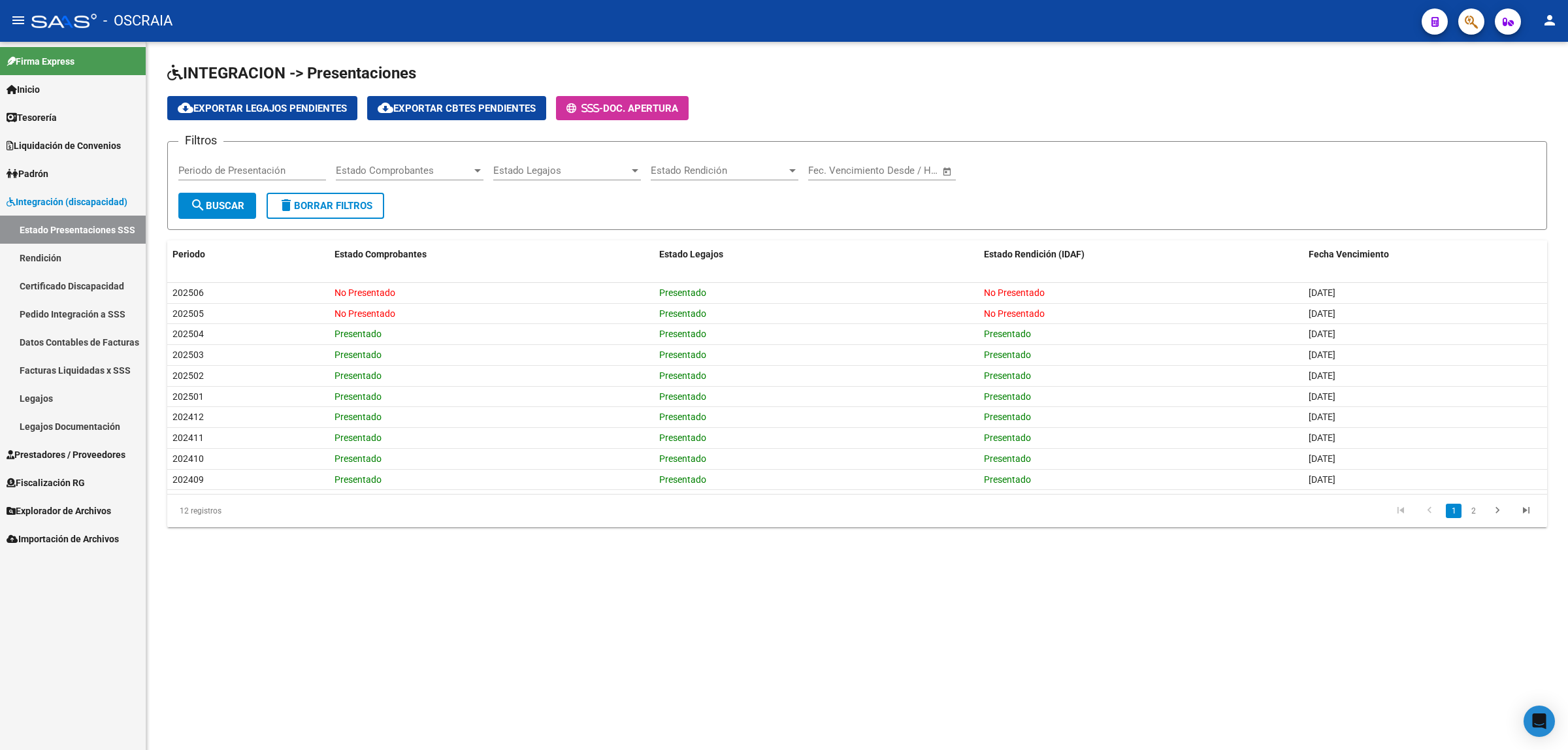
click at [1477, 15] on button "button" at bounding box center [1471, 21] width 26 height 26
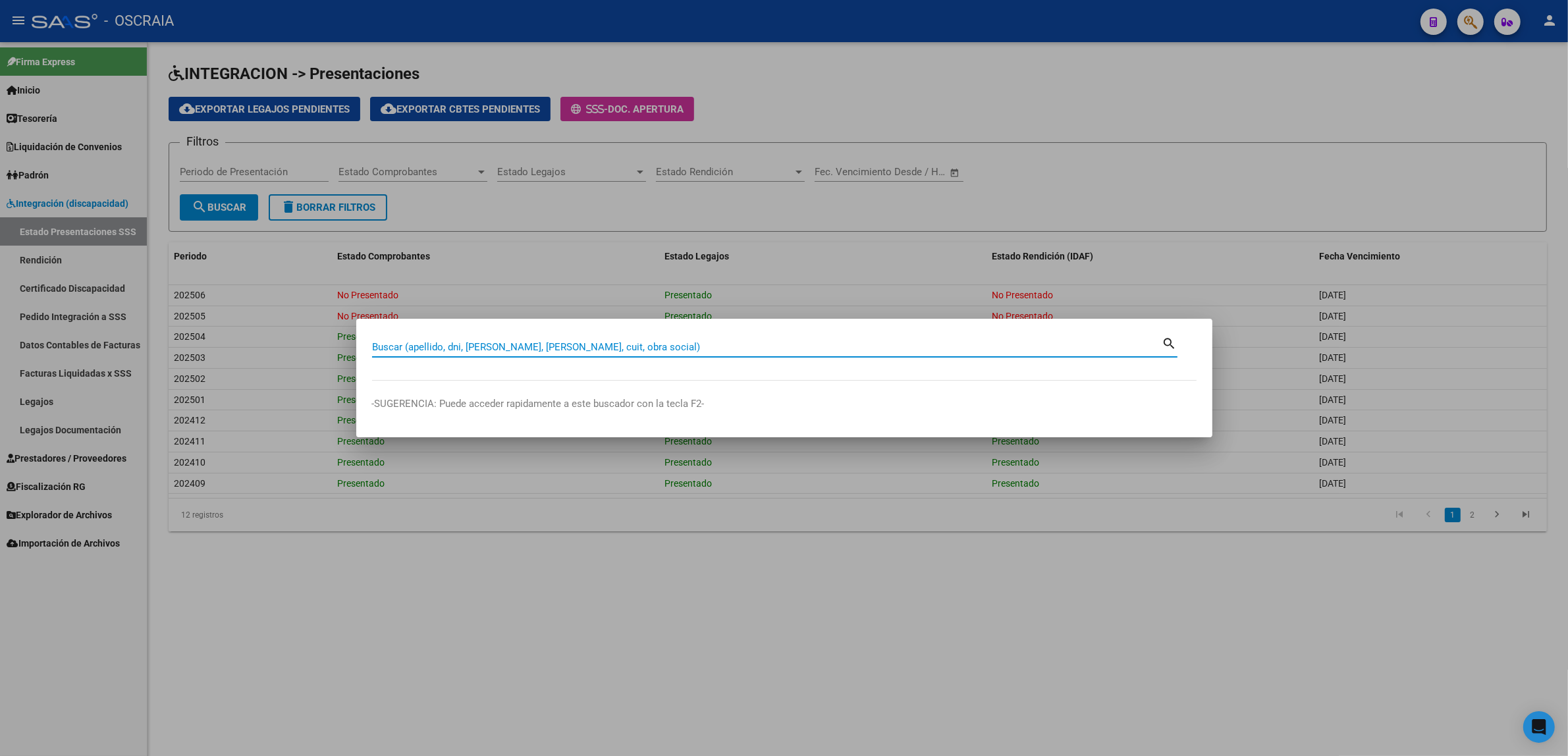
paste input "271626070"
type input "271626070"
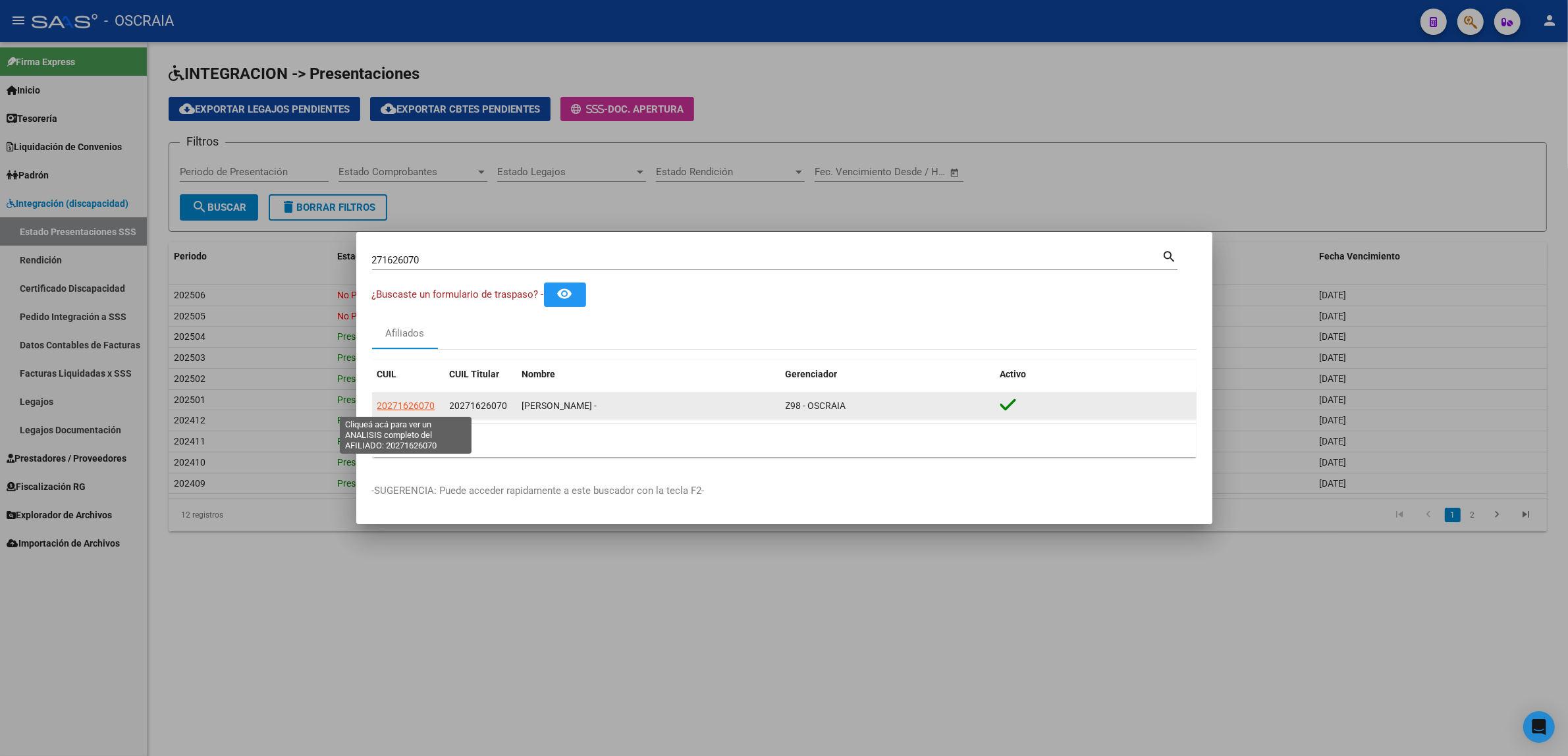
click at [428, 401] on span "20271626070" at bounding box center [406, 405] width 58 height 11
type textarea "20271626070"
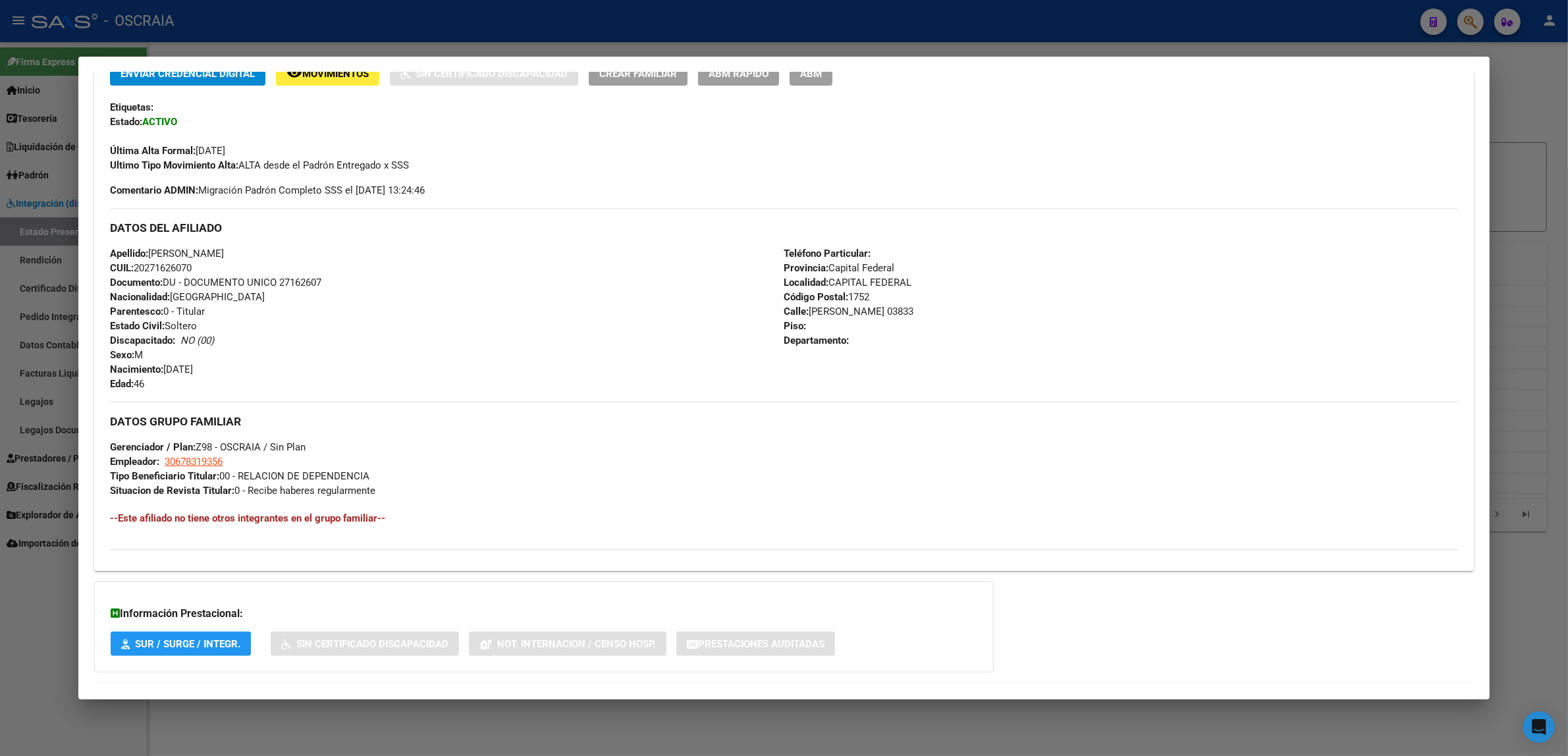
scroll to position [360, 0]
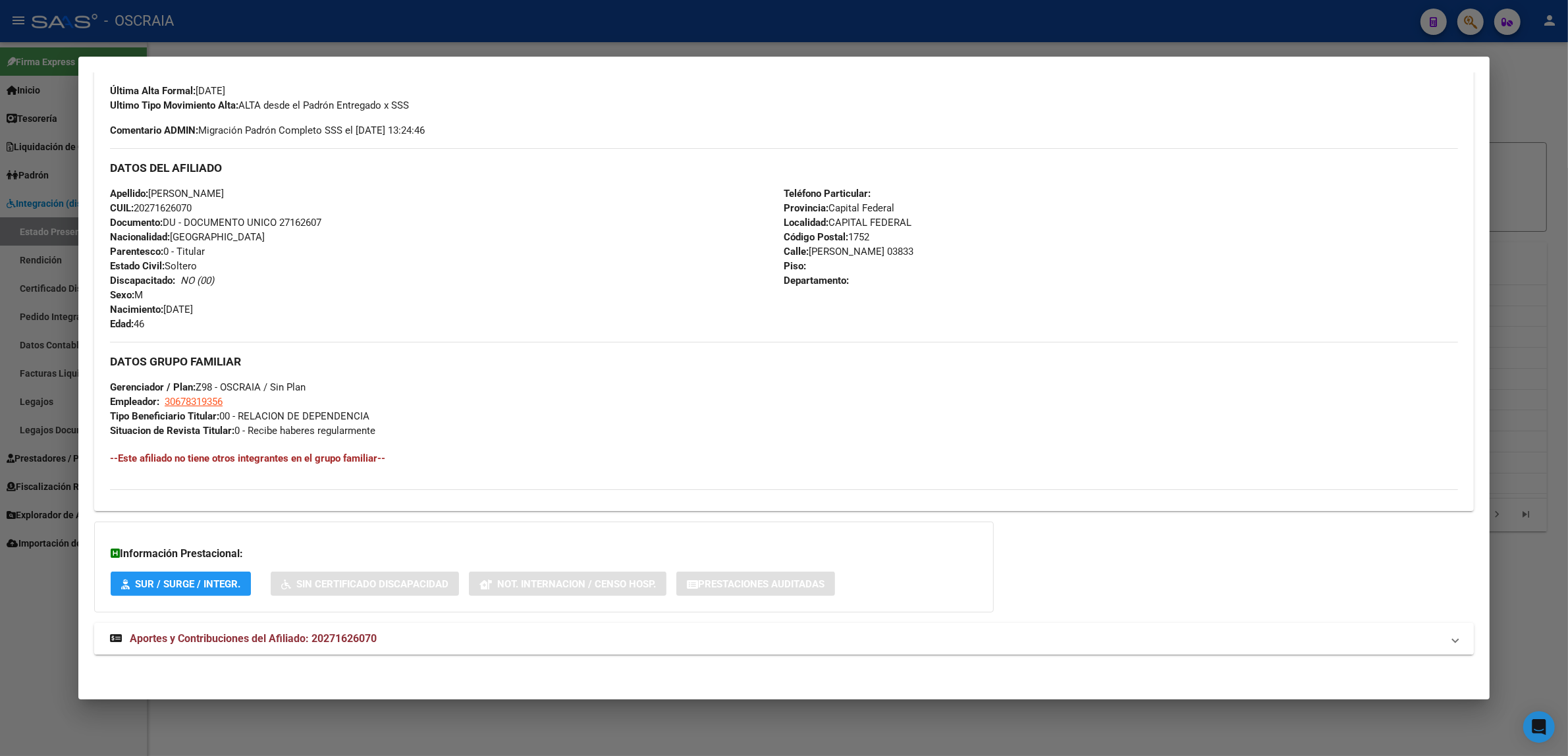
click at [327, 640] on span "Aportes y Contribuciones del Afiliado: 20271626070" at bounding box center [252, 638] width 247 height 13
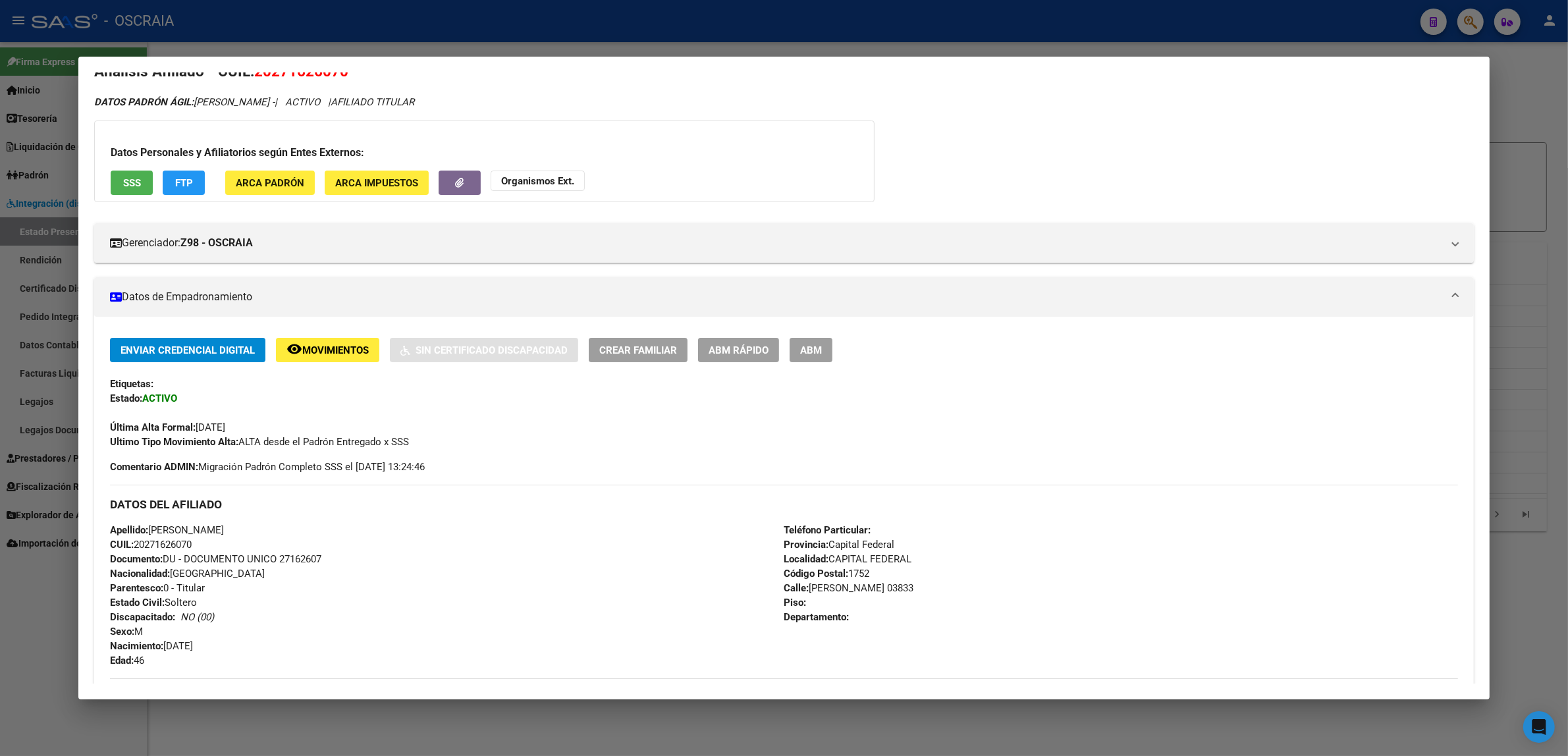
scroll to position [0, 0]
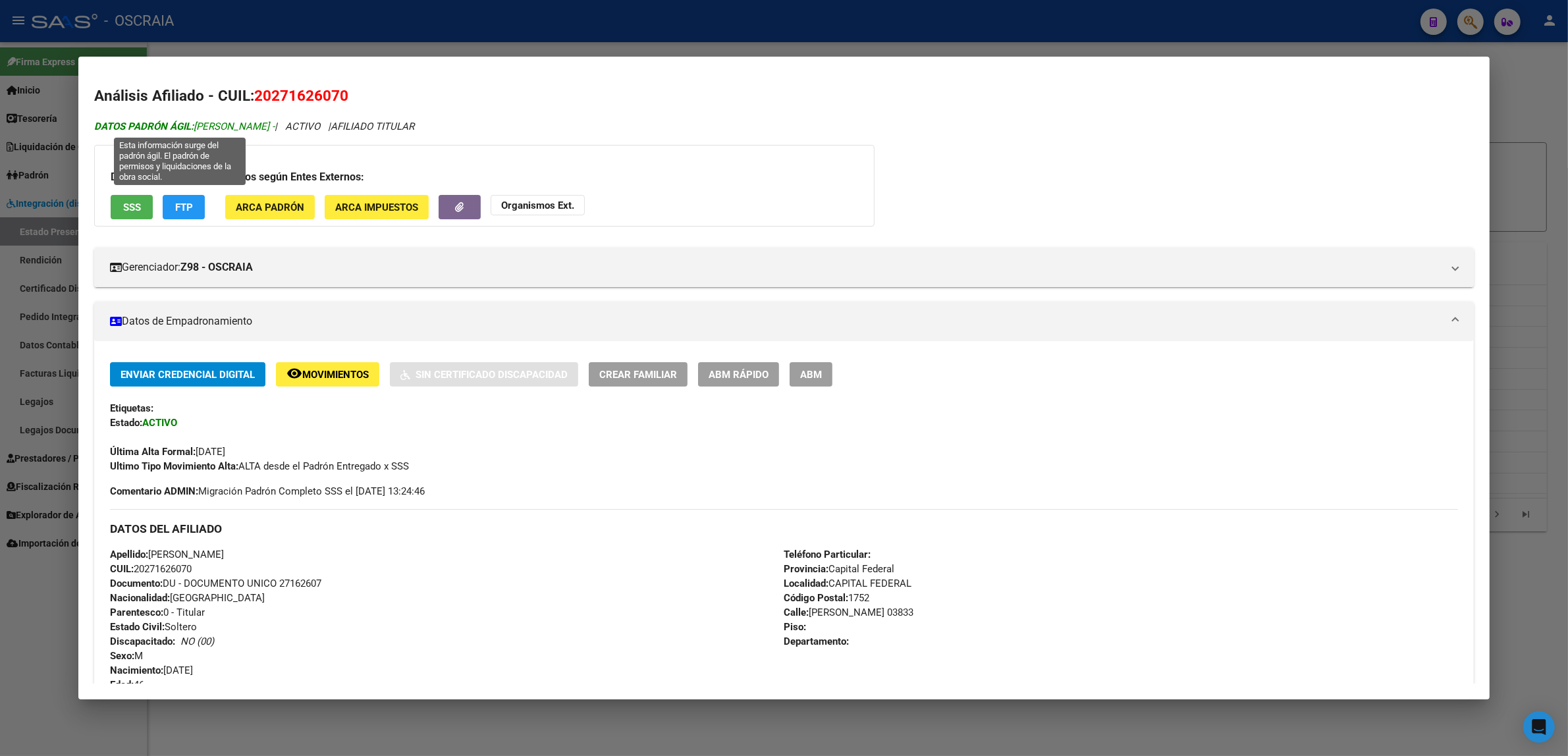
drag, startPoint x: 261, startPoint y: 129, endPoint x: 190, endPoint y: 130, distance: 71.0
click at [190, 130] on span "DATOS PADRÓN ÁGIL: CORREA DANIEL -" at bounding box center [185, 127] width 181 height 12
copy span "CORREA DANIEL"
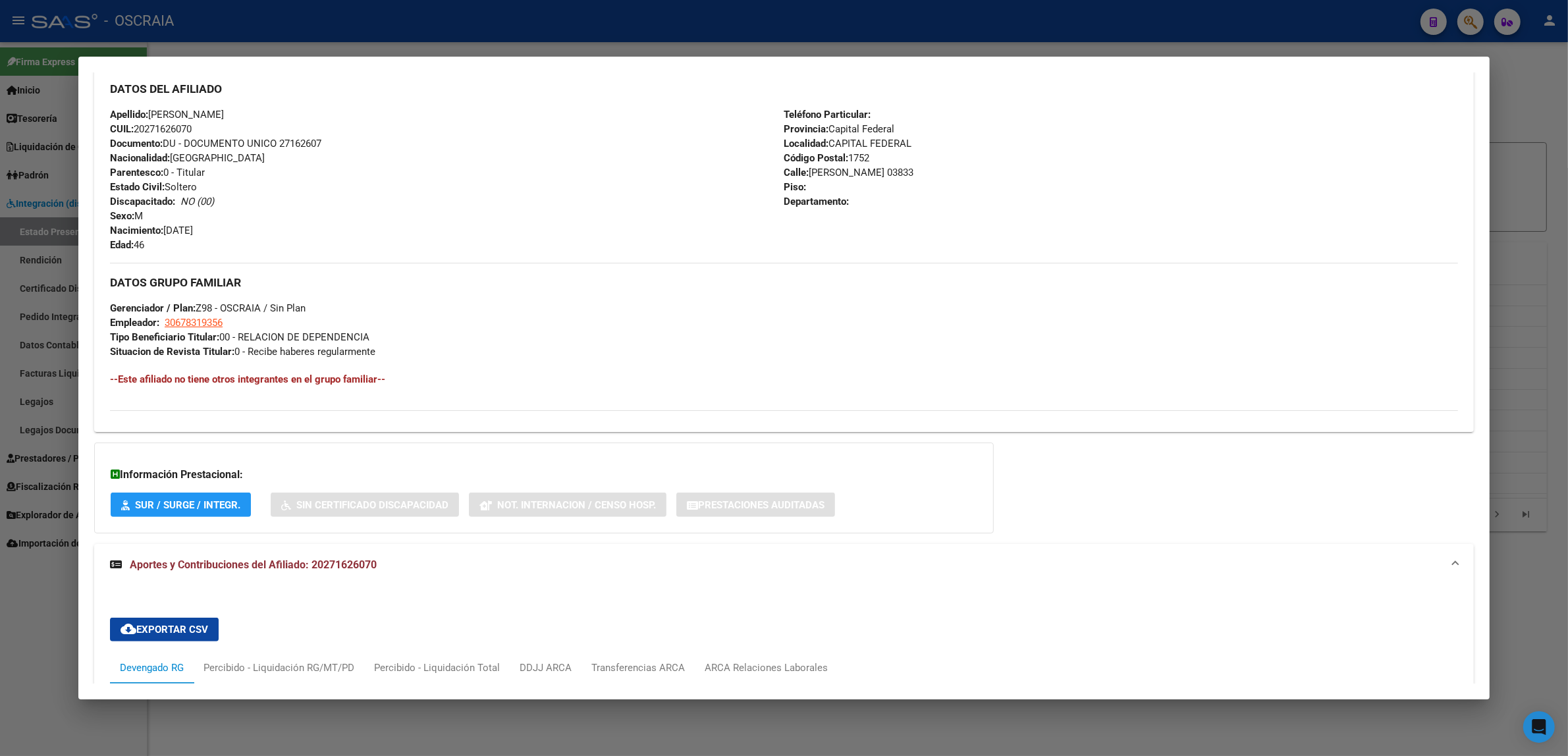
scroll to position [411, 0]
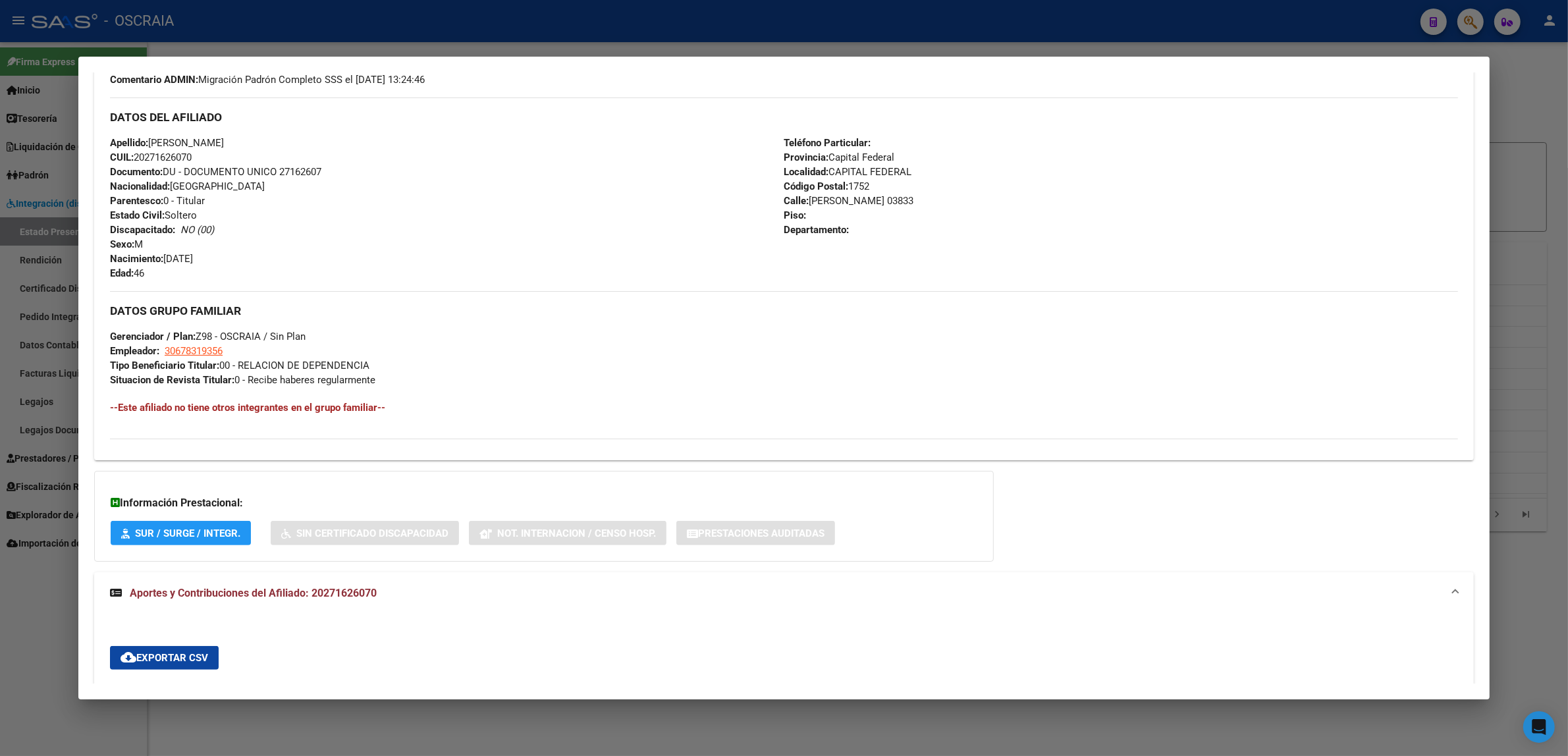
click at [513, 9] on div at bounding box center [784, 378] width 1568 height 756
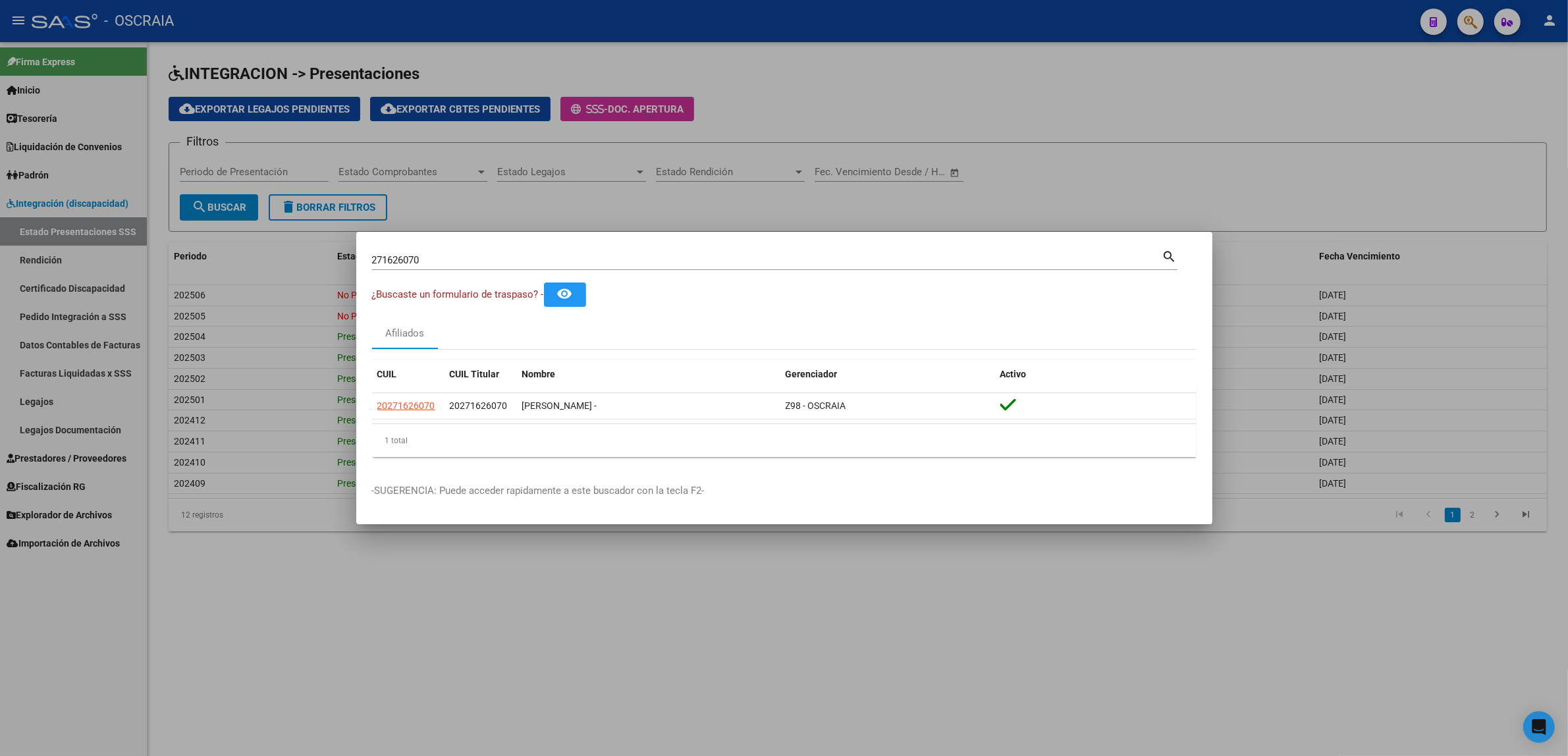
click at [1515, 25] on div at bounding box center [784, 378] width 1568 height 756
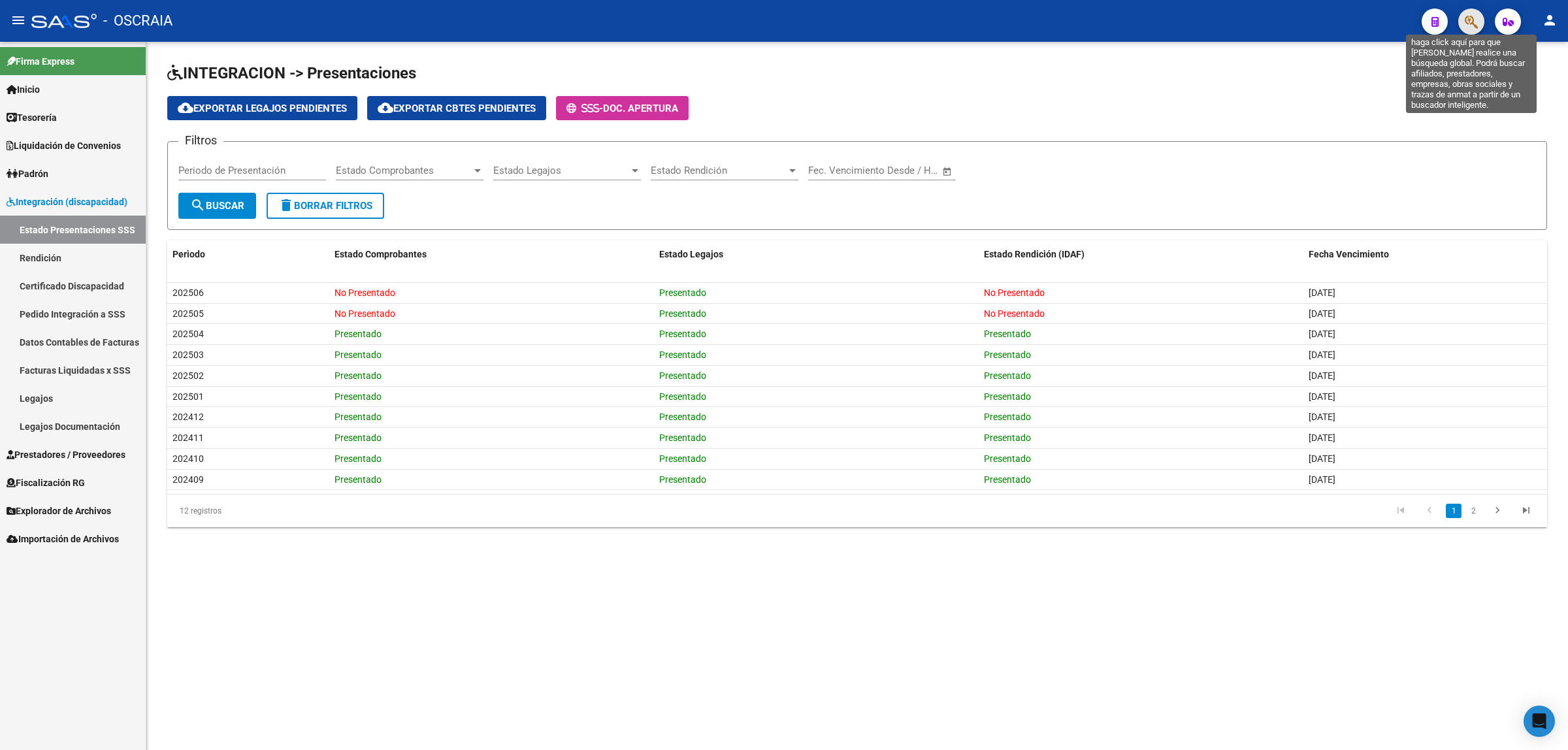
click at [1470, 20] on icon "button" at bounding box center [1471, 21] width 13 height 15
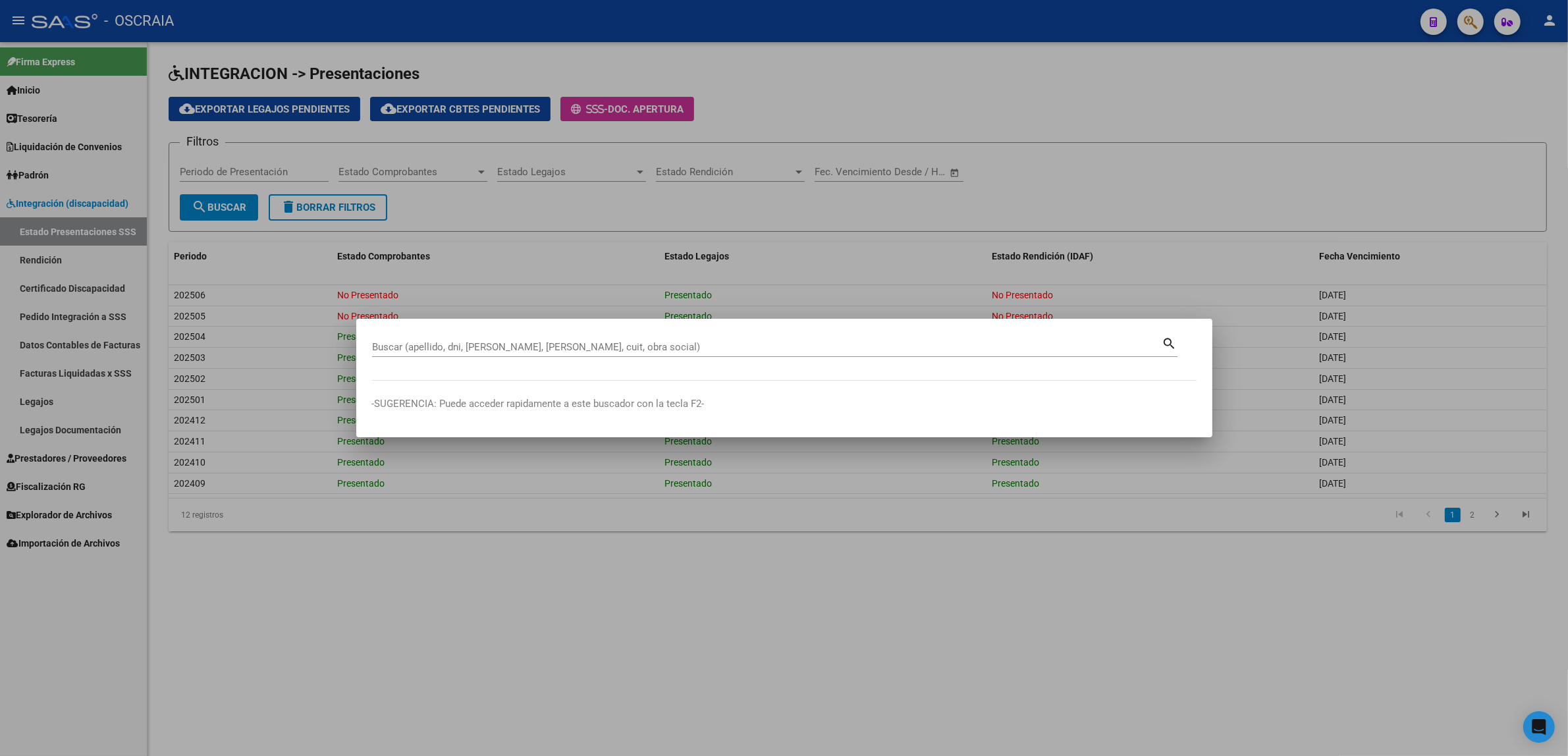
paste input "17475921"
type input "17475921"
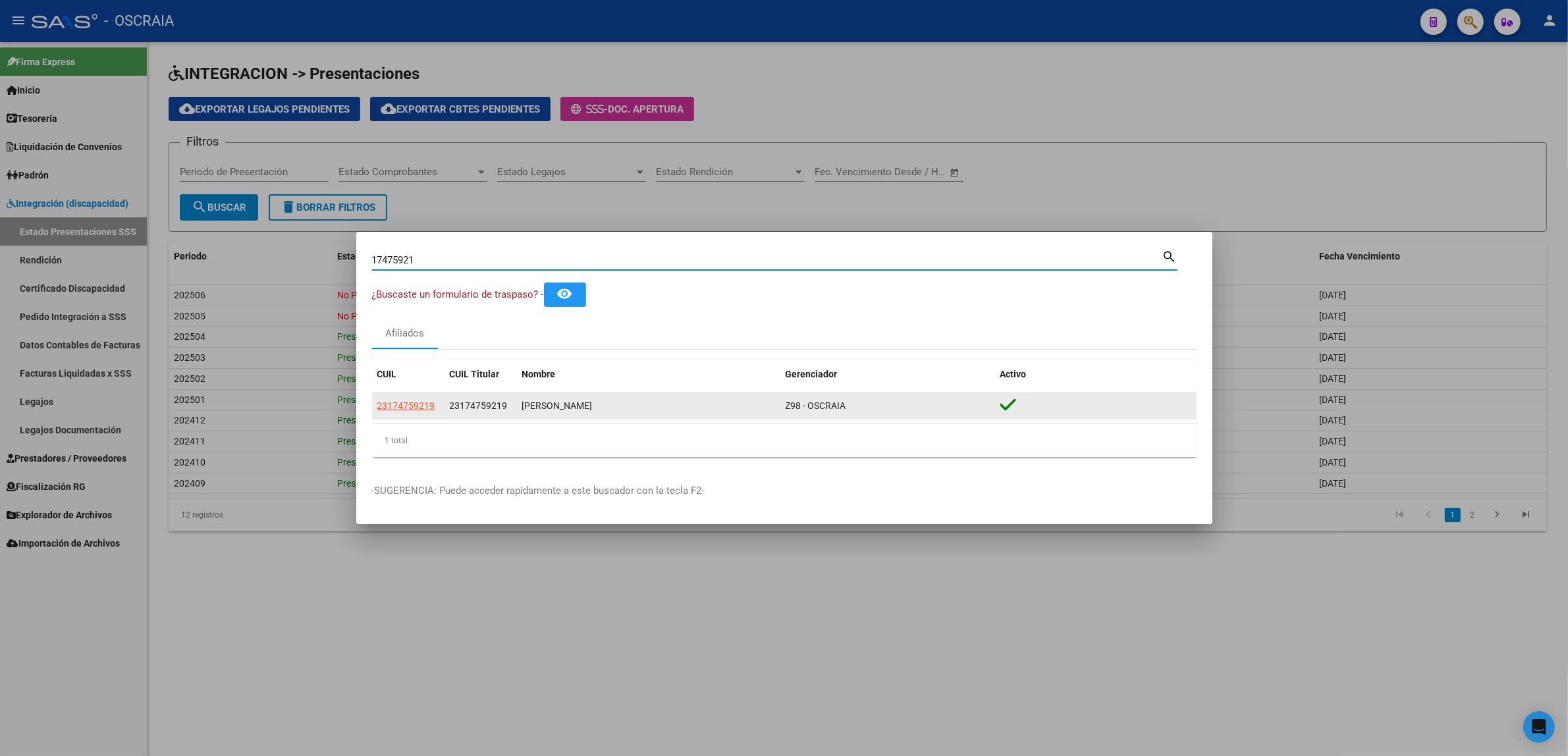
click at [515, 405] on datatable-body-cell "23174759219" at bounding box center [481, 405] width 73 height 26
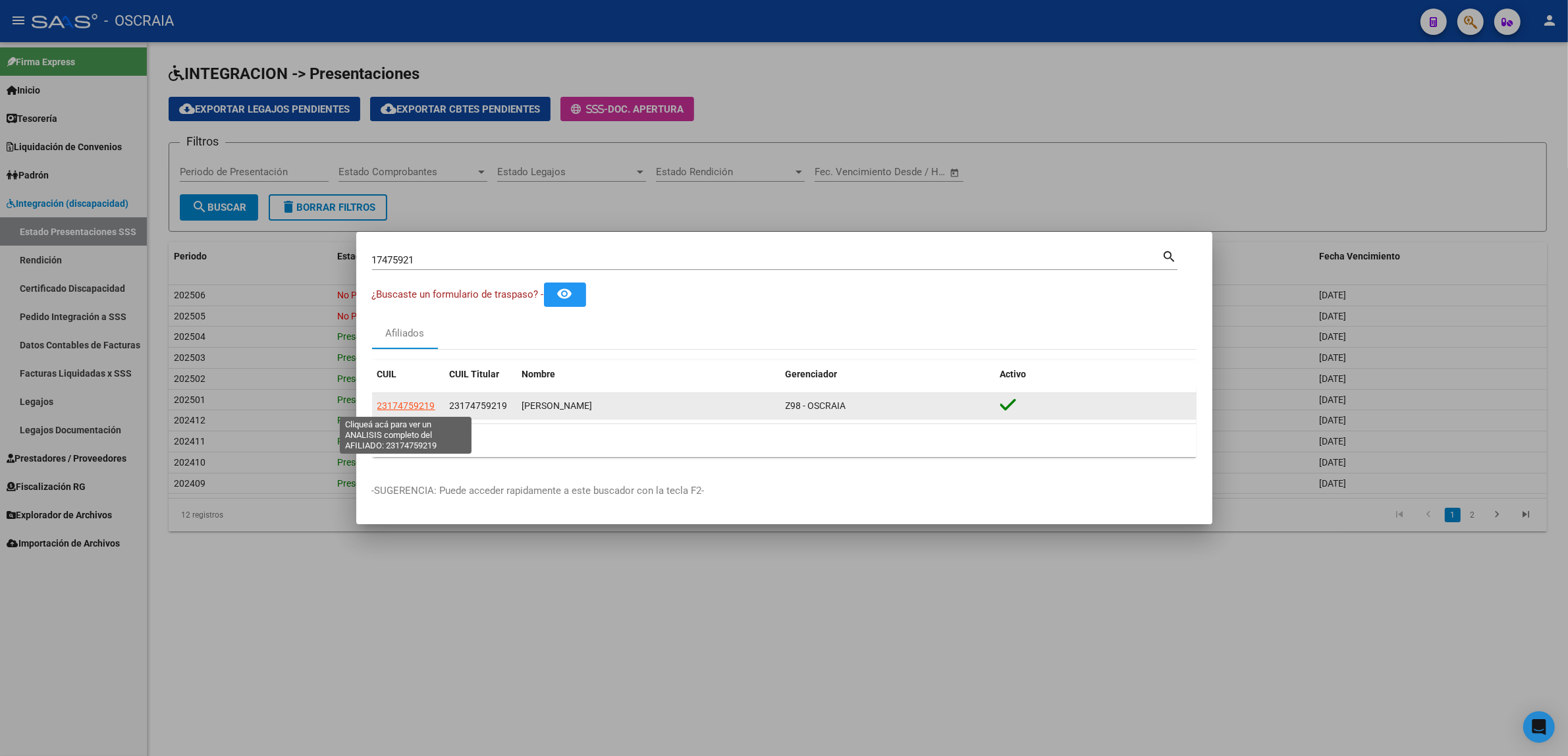
click at [410, 408] on span "23174759219" at bounding box center [406, 405] width 58 height 11
type textarea "23174759219"
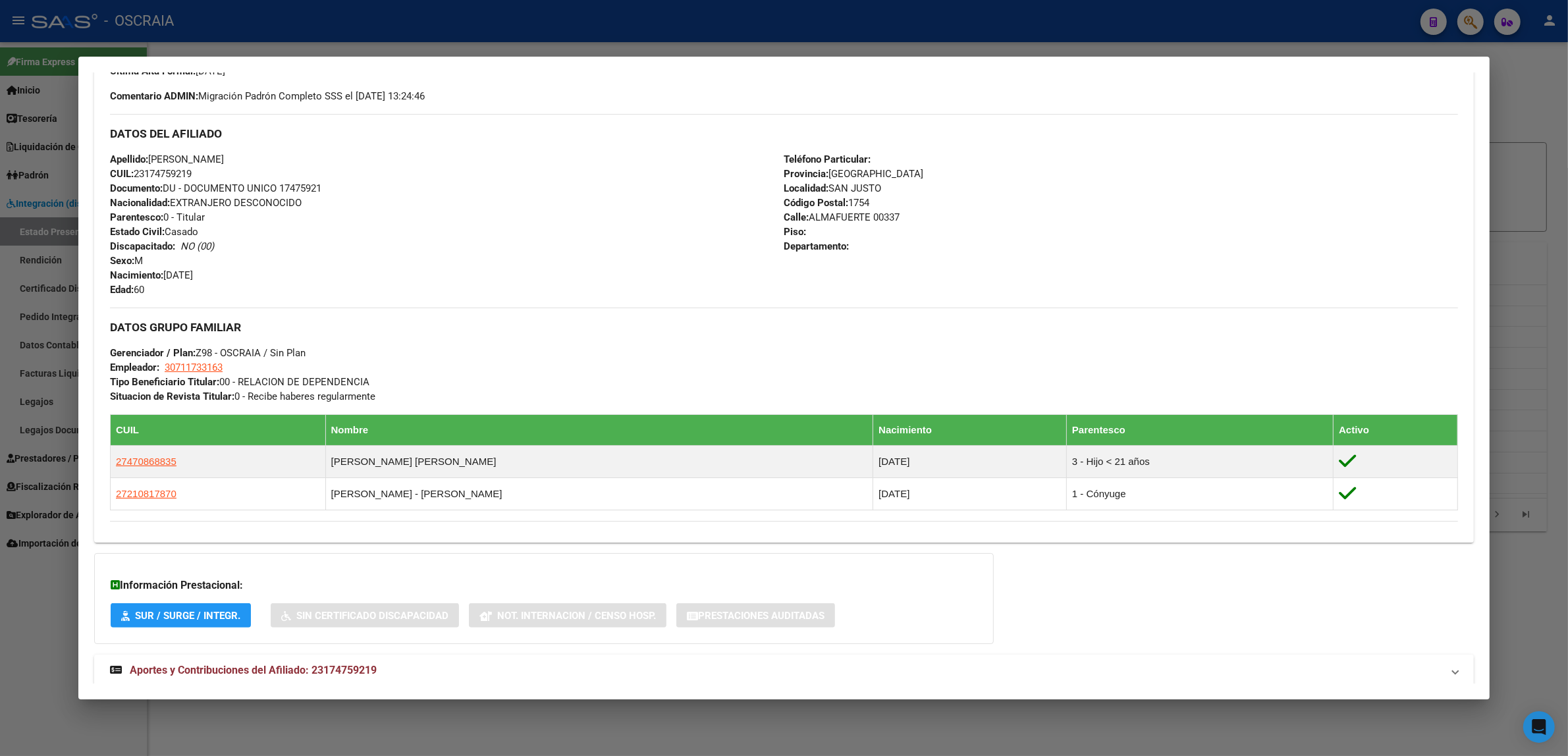
scroll to position [414, 0]
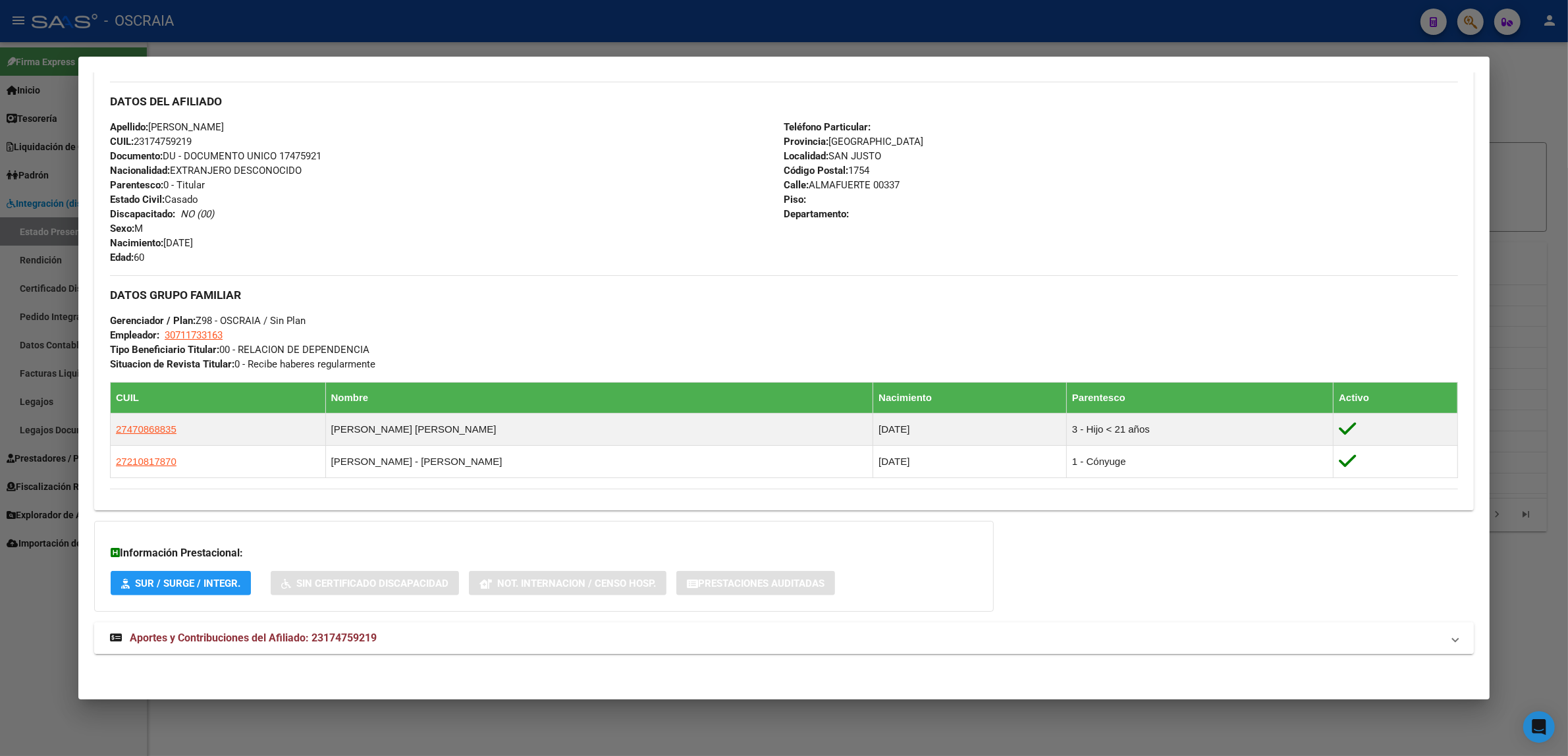
click at [329, 647] on mat-expansion-panel-header "Aportes y Contribuciones del Afiliado: 23174759219" at bounding box center [784, 638] width 1379 height 31
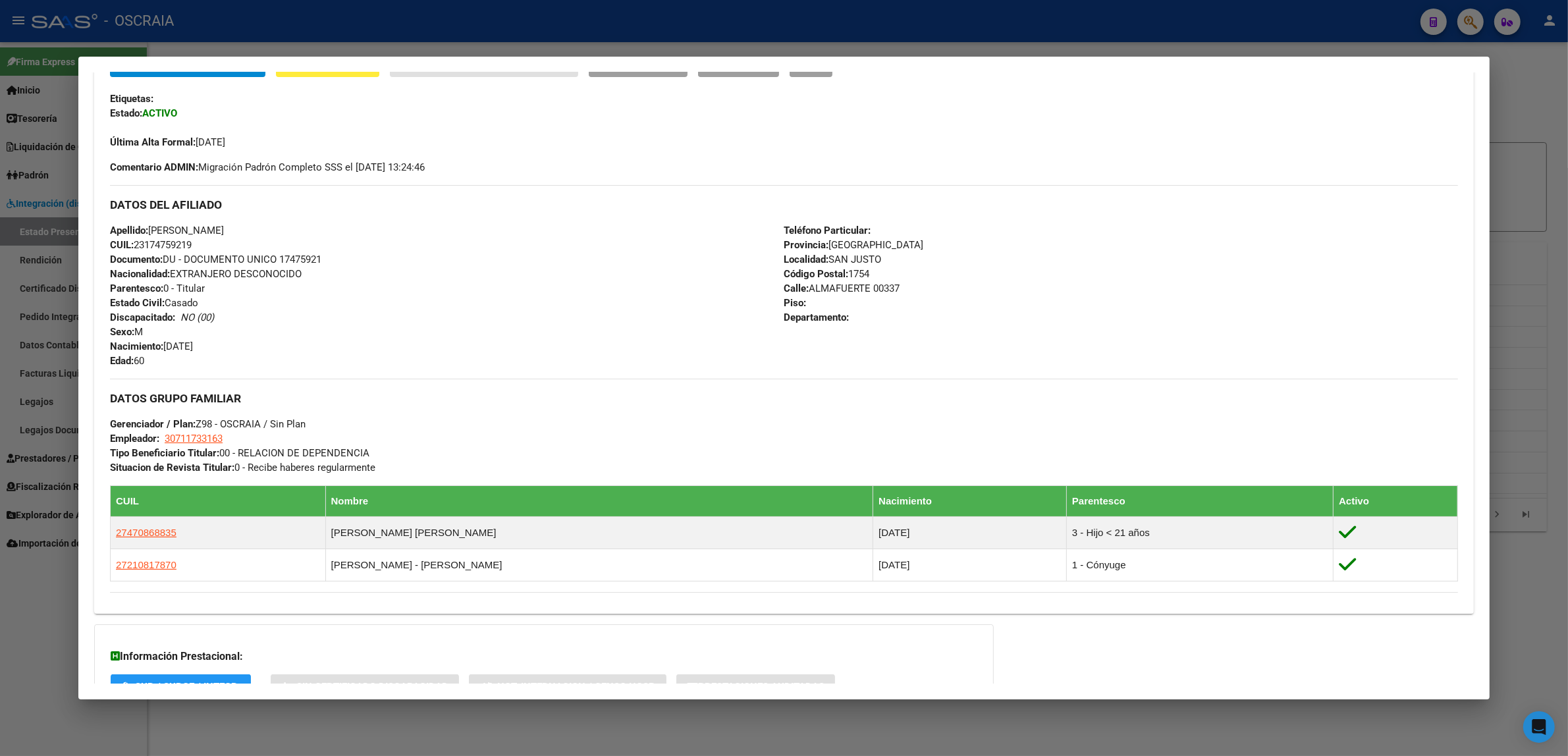
scroll to position [0, 0]
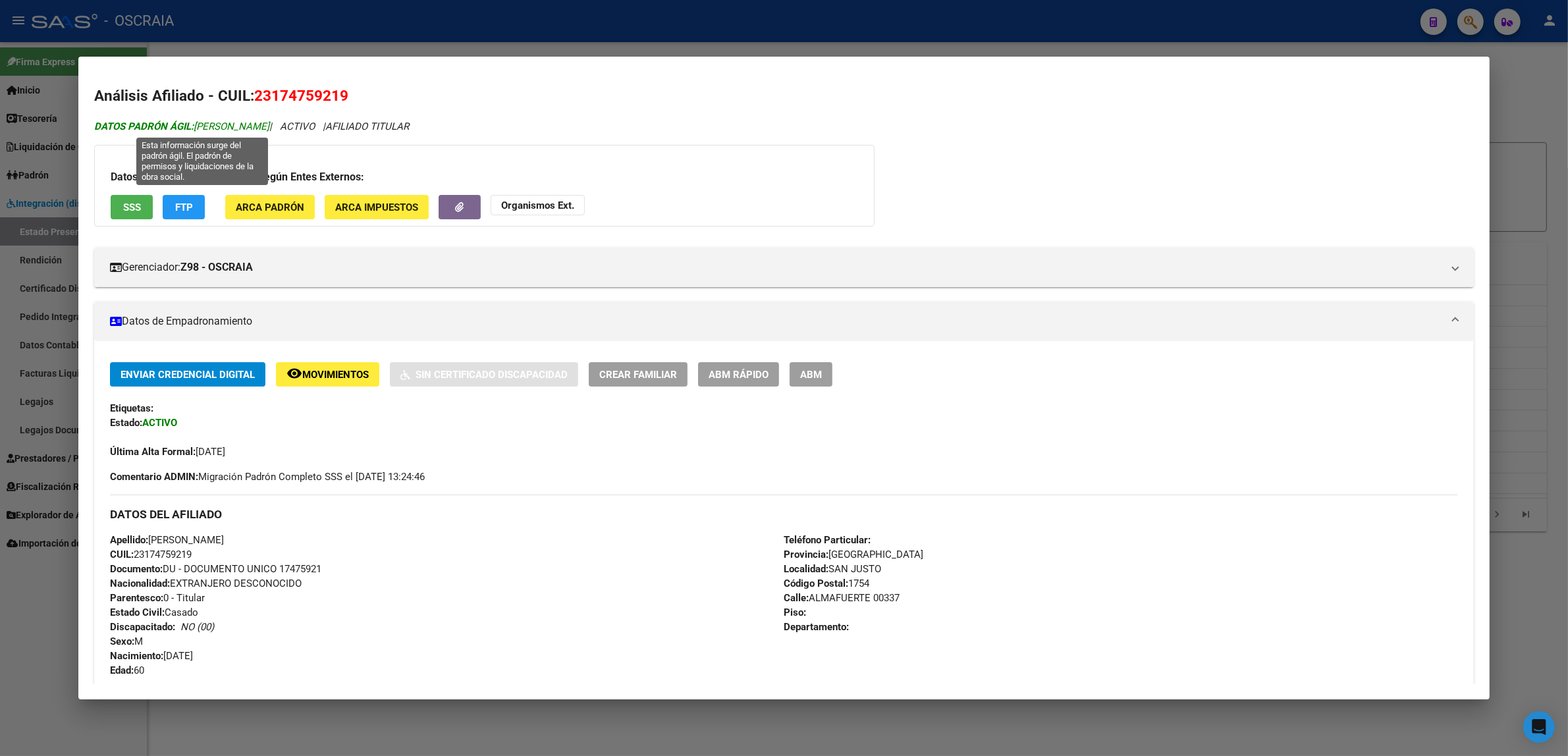
drag, startPoint x: 313, startPoint y: 125, endPoint x: 193, endPoint y: 125, distance: 120.0
click at [193, 125] on span "DATOS PADRÓN ÁGIL: PARISI NESTOR FERNANDO" at bounding box center [182, 127] width 175 height 12
copy span "PARISI NESTOR FERNANDO"
click at [1549, 115] on div at bounding box center [784, 378] width 1568 height 756
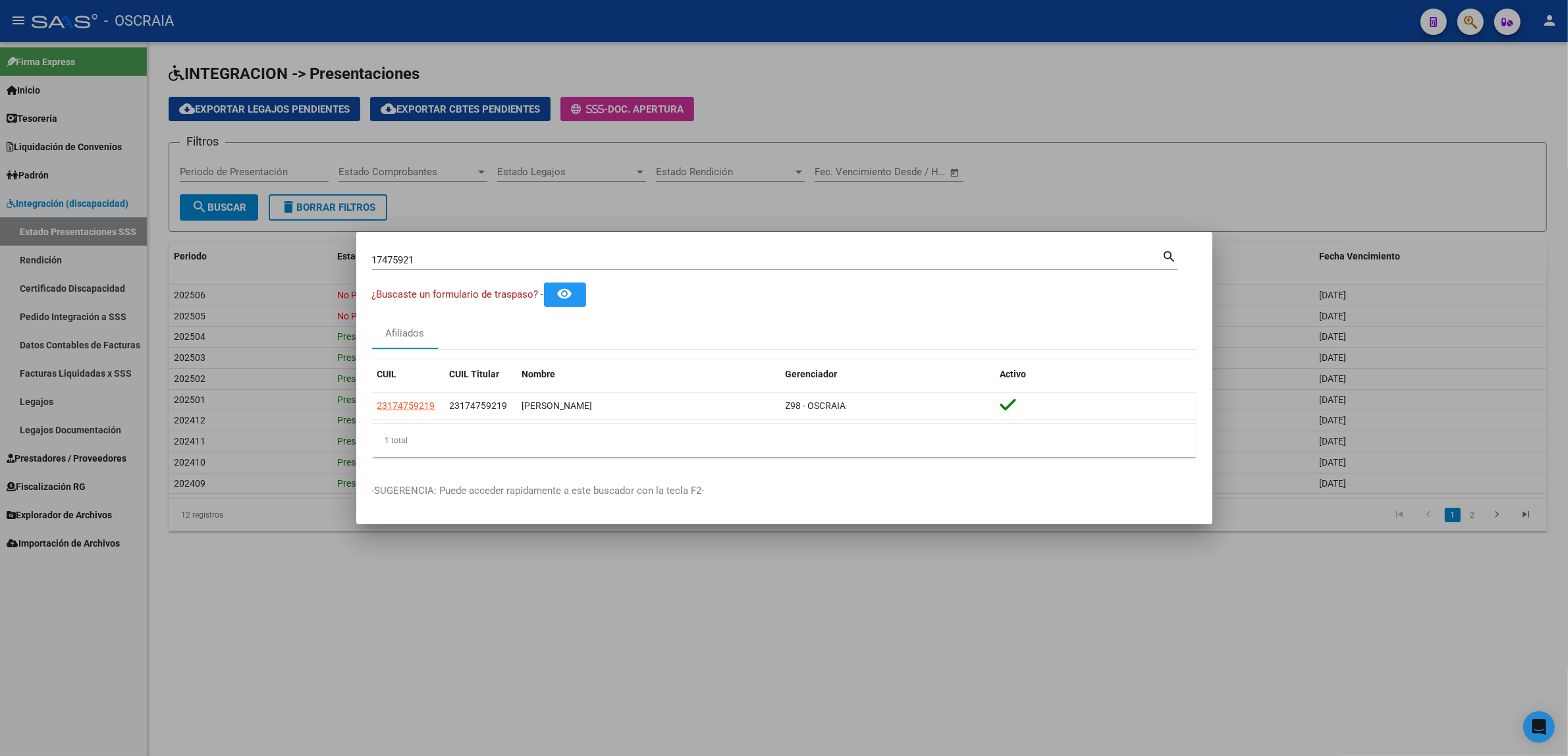
click at [1474, 22] on div at bounding box center [784, 378] width 1568 height 756
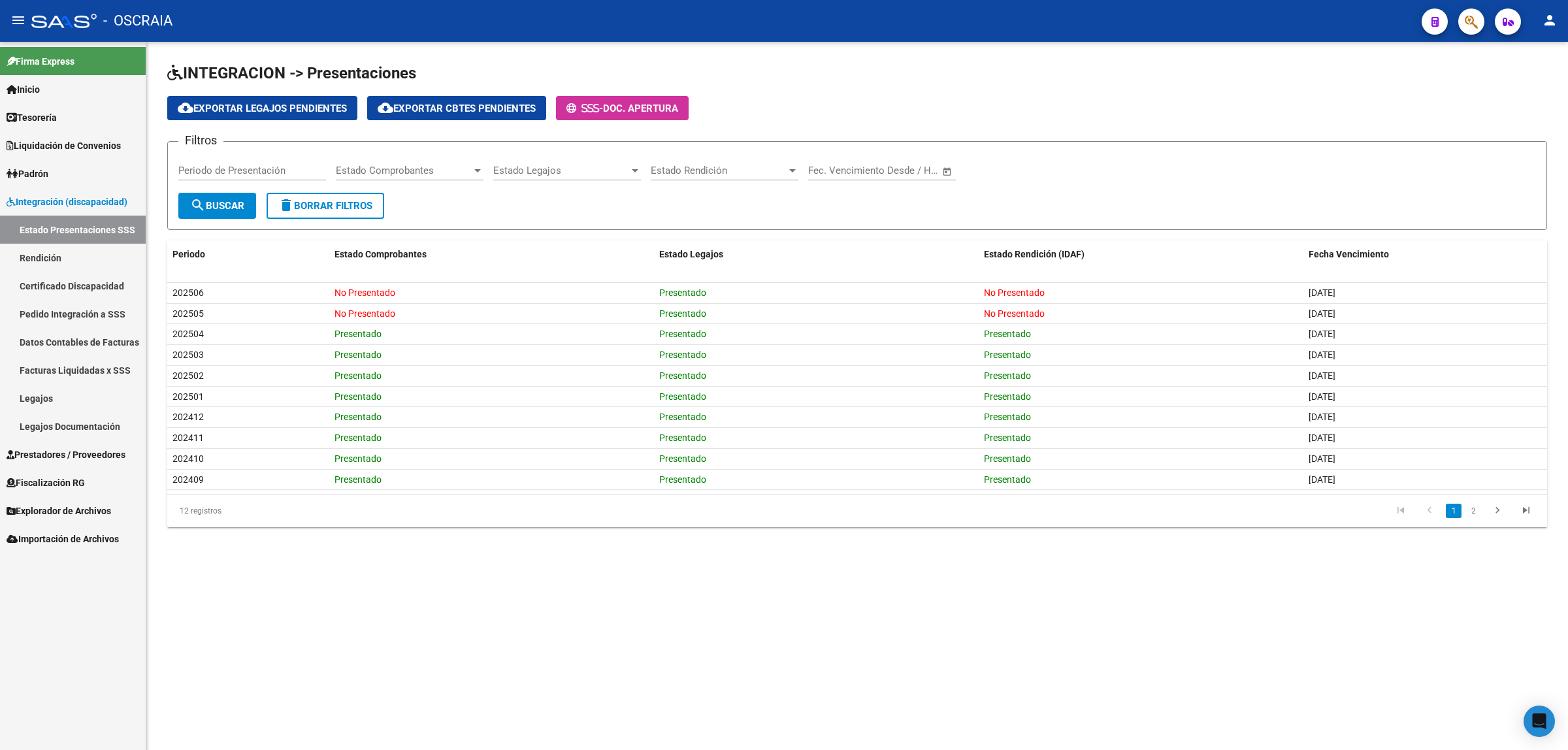
click at [1462, 21] on button "button" at bounding box center [1471, 21] width 26 height 26
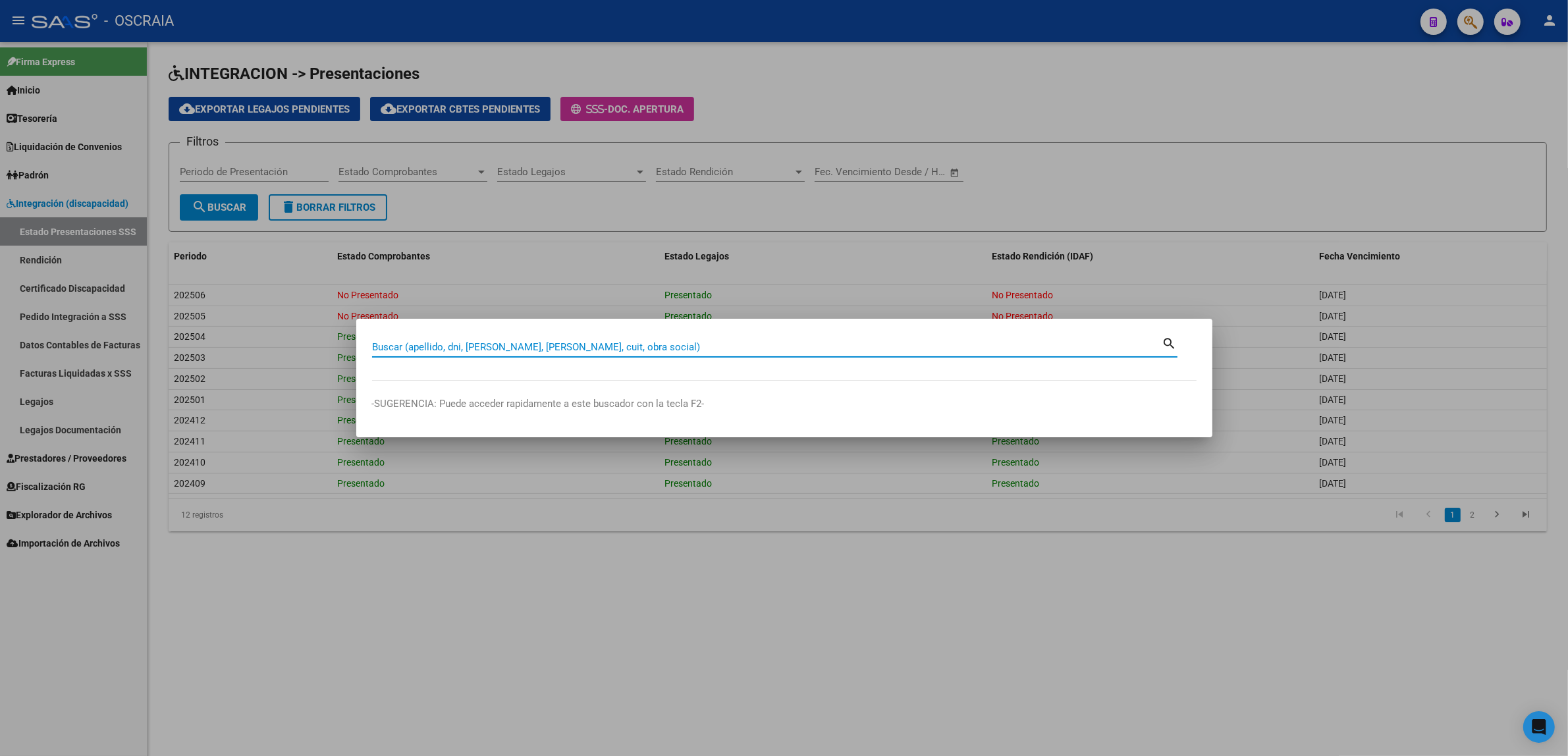
paste input "210943213"
type input "210943213"
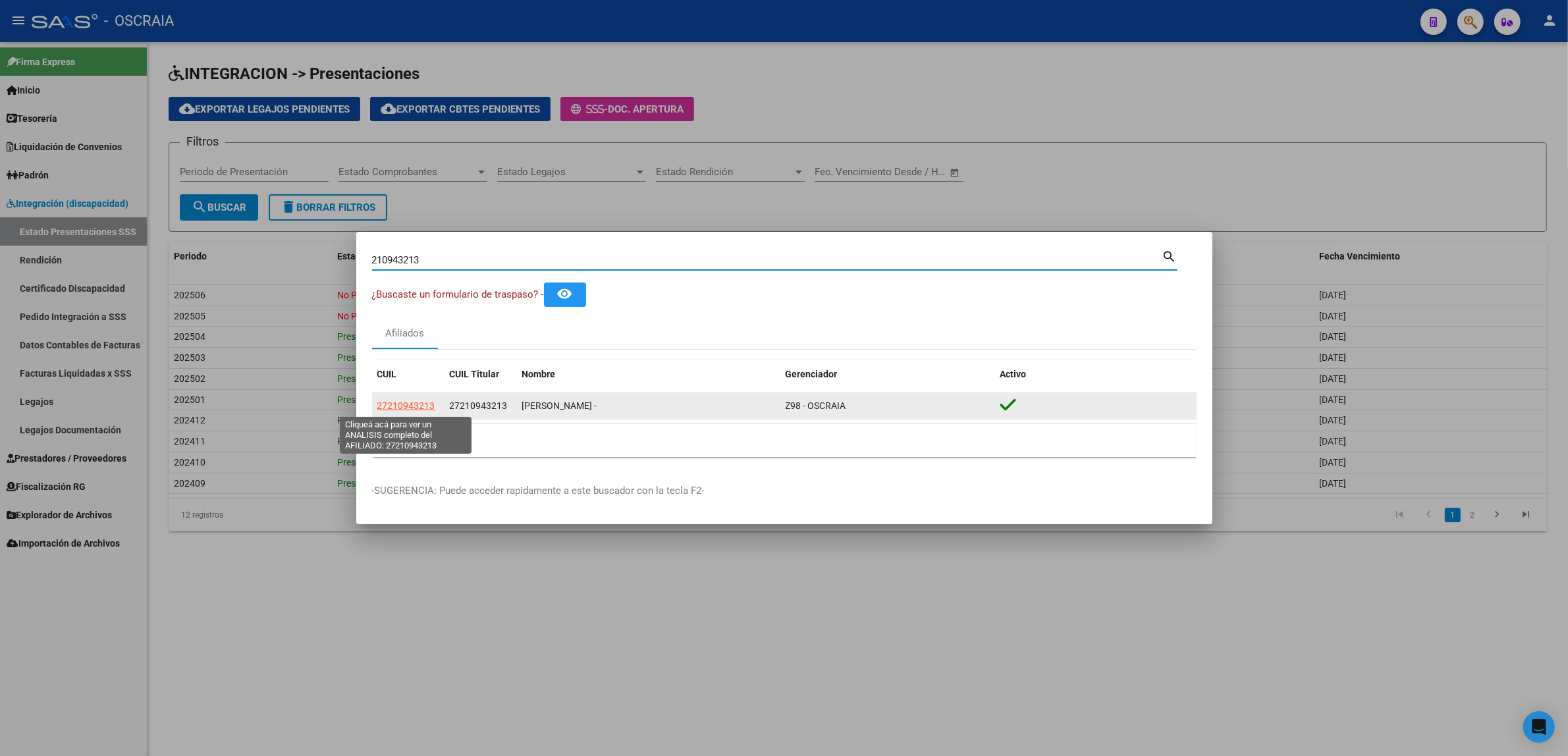
click at [389, 405] on span "27210943213" at bounding box center [406, 405] width 58 height 11
type textarea "27210943213"
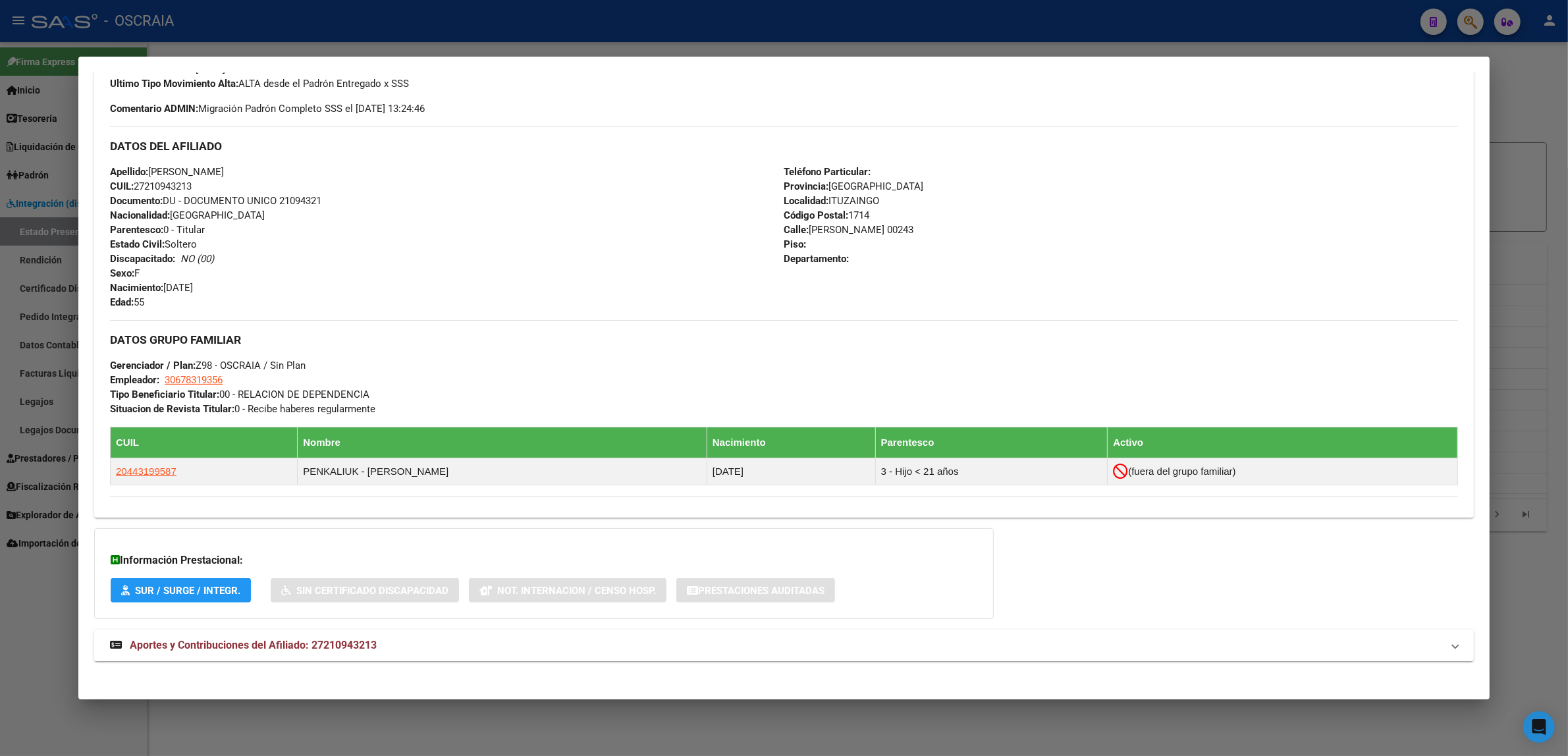
scroll to position [390, 0]
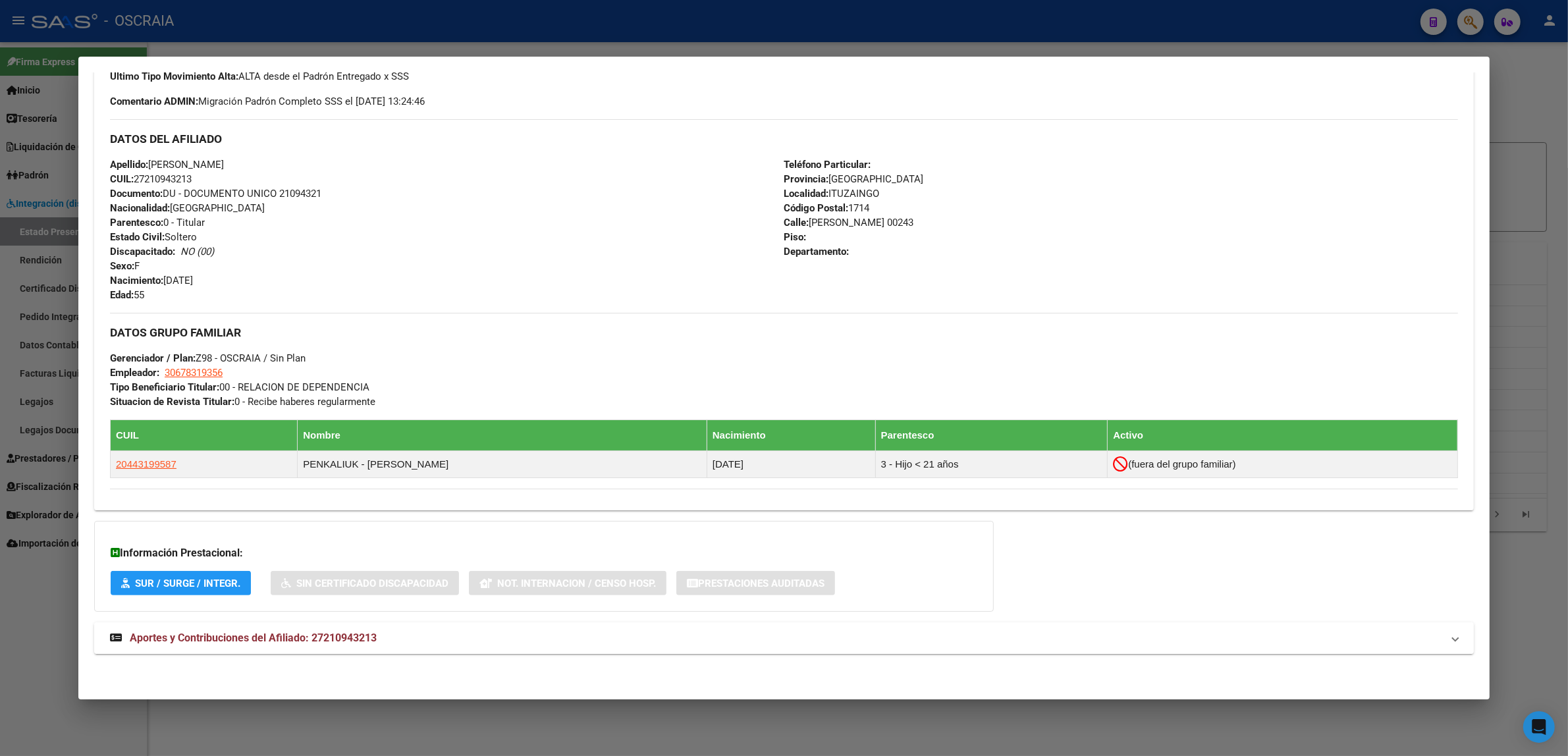
click at [233, 642] on span "Aportes y Contribuciones del Afiliado: 27210943213" at bounding box center [252, 637] width 247 height 13
click at [311, 646] on strong "Aportes y Contribuciones del Afiliado: 27210943213" at bounding box center [244, 638] width 267 height 16
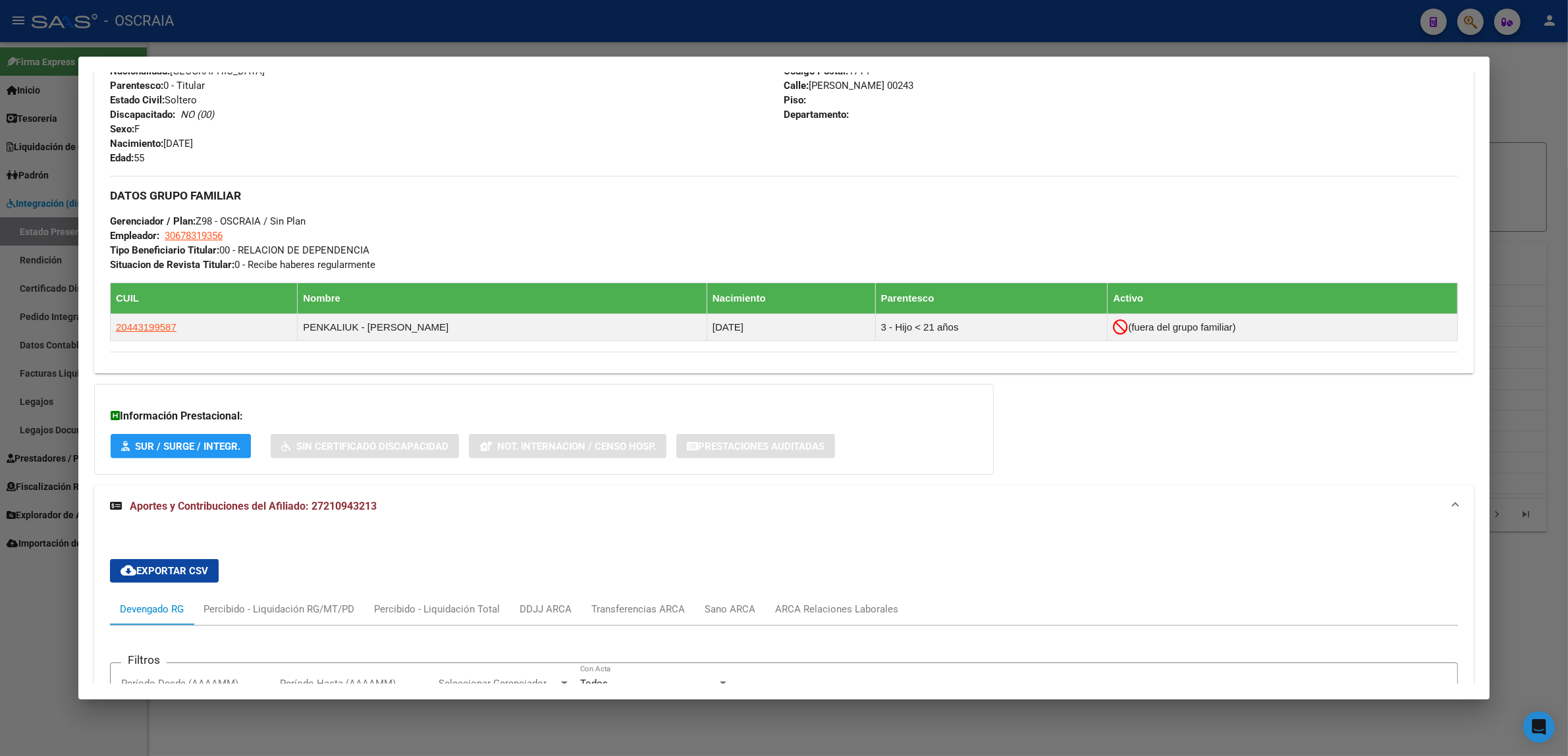
scroll to position [307, 0]
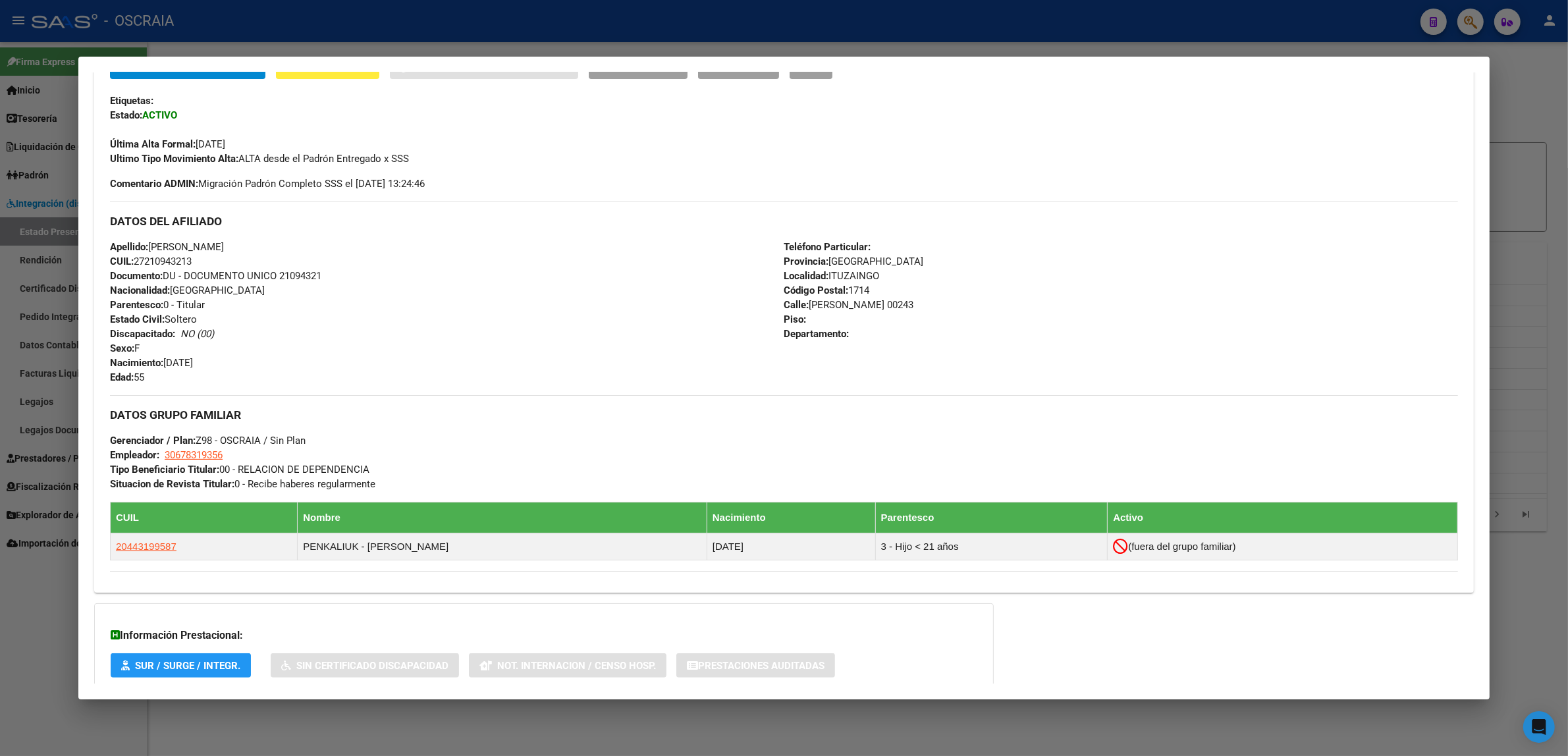
drag, startPoint x: 257, startPoint y: 244, endPoint x: 146, endPoint y: 244, distance: 111.0
click at [146, 244] on div "Apellido: GUZMAN KARINA ALICIA CUIL: 27210943213 Documento: DU - DOCUMENTO UNIC…" at bounding box center [447, 311] width 674 height 144
copy span "GUZMAN KARINA ALICIA"
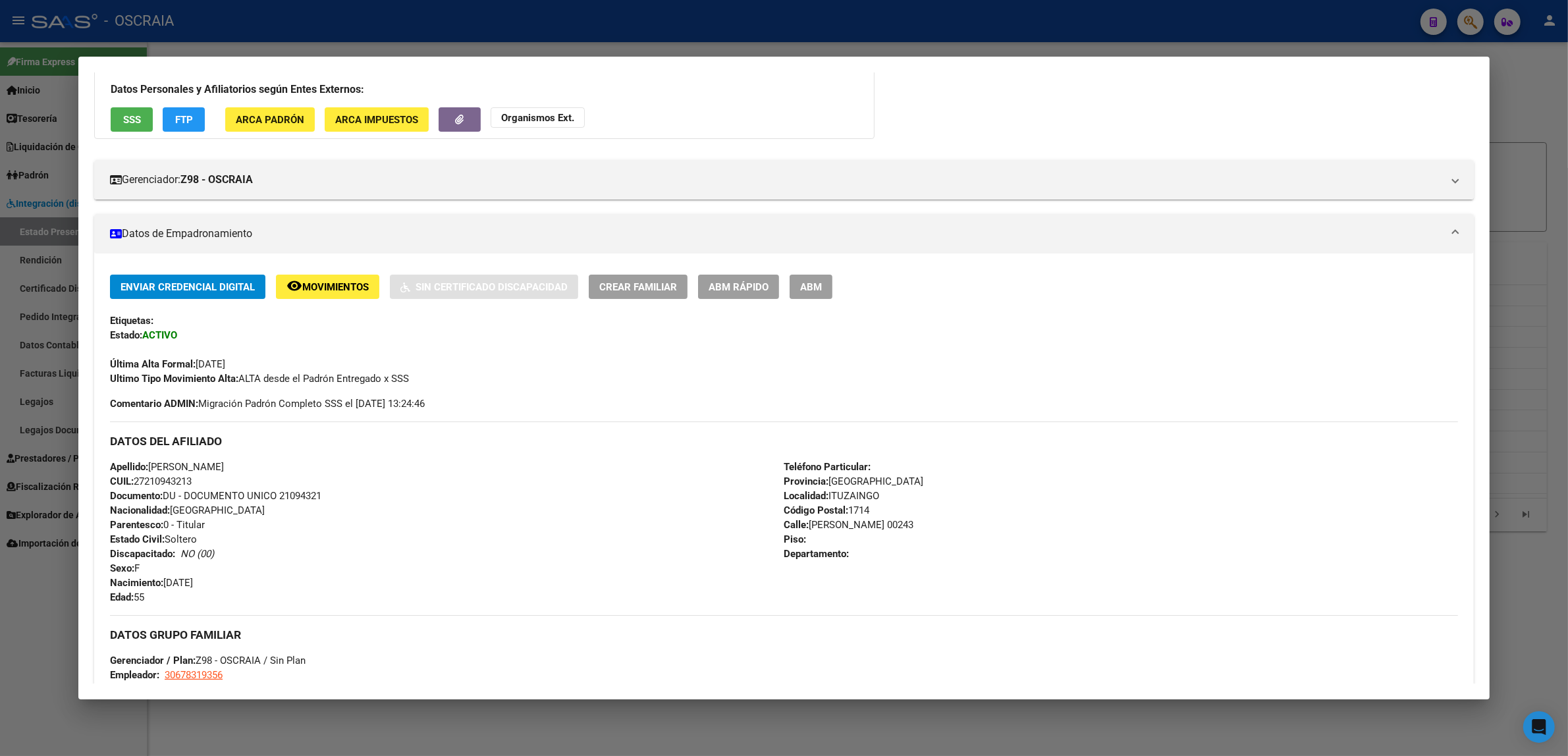
scroll to position [0, 0]
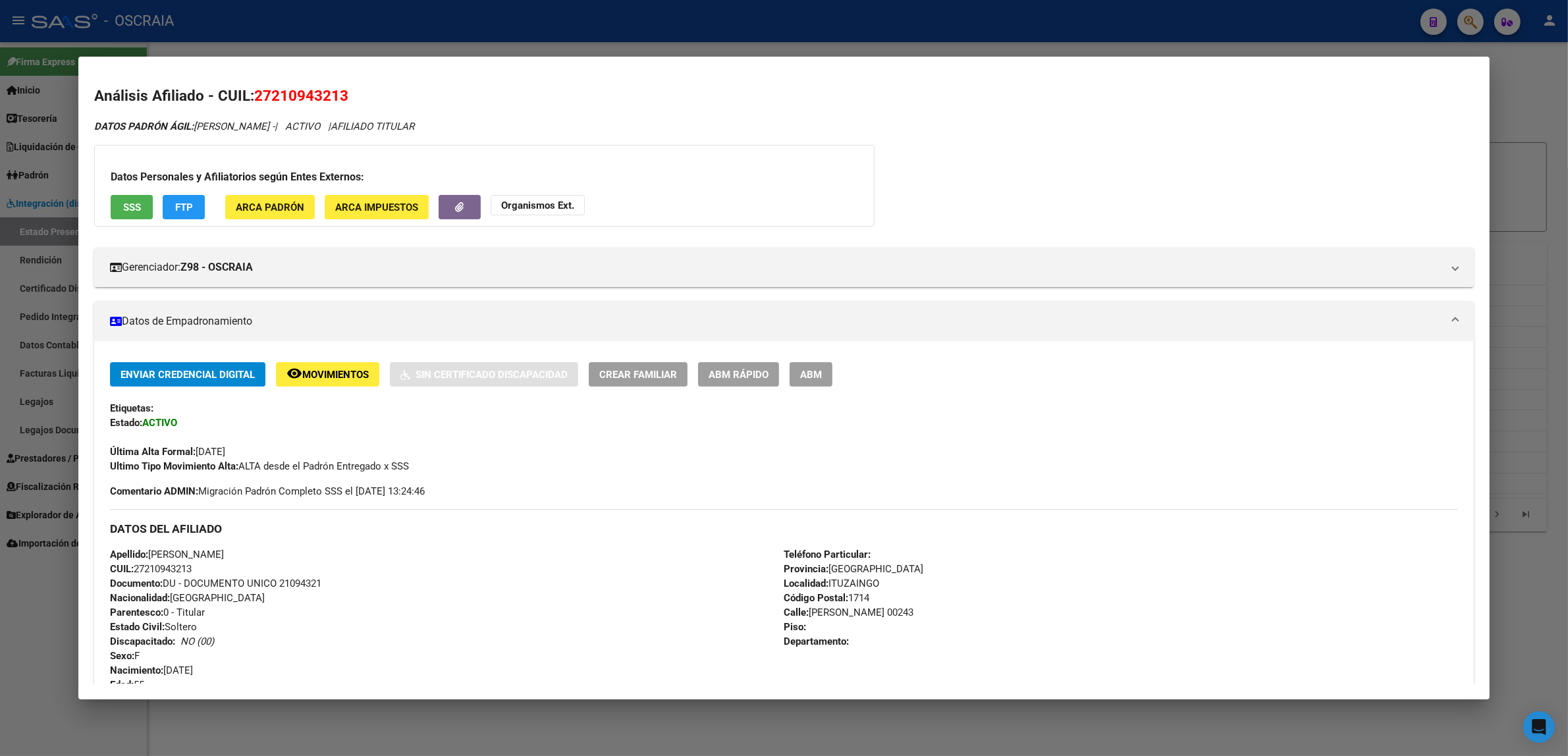
click at [1520, 169] on div at bounding box center [784, 378] width 1568 height 756
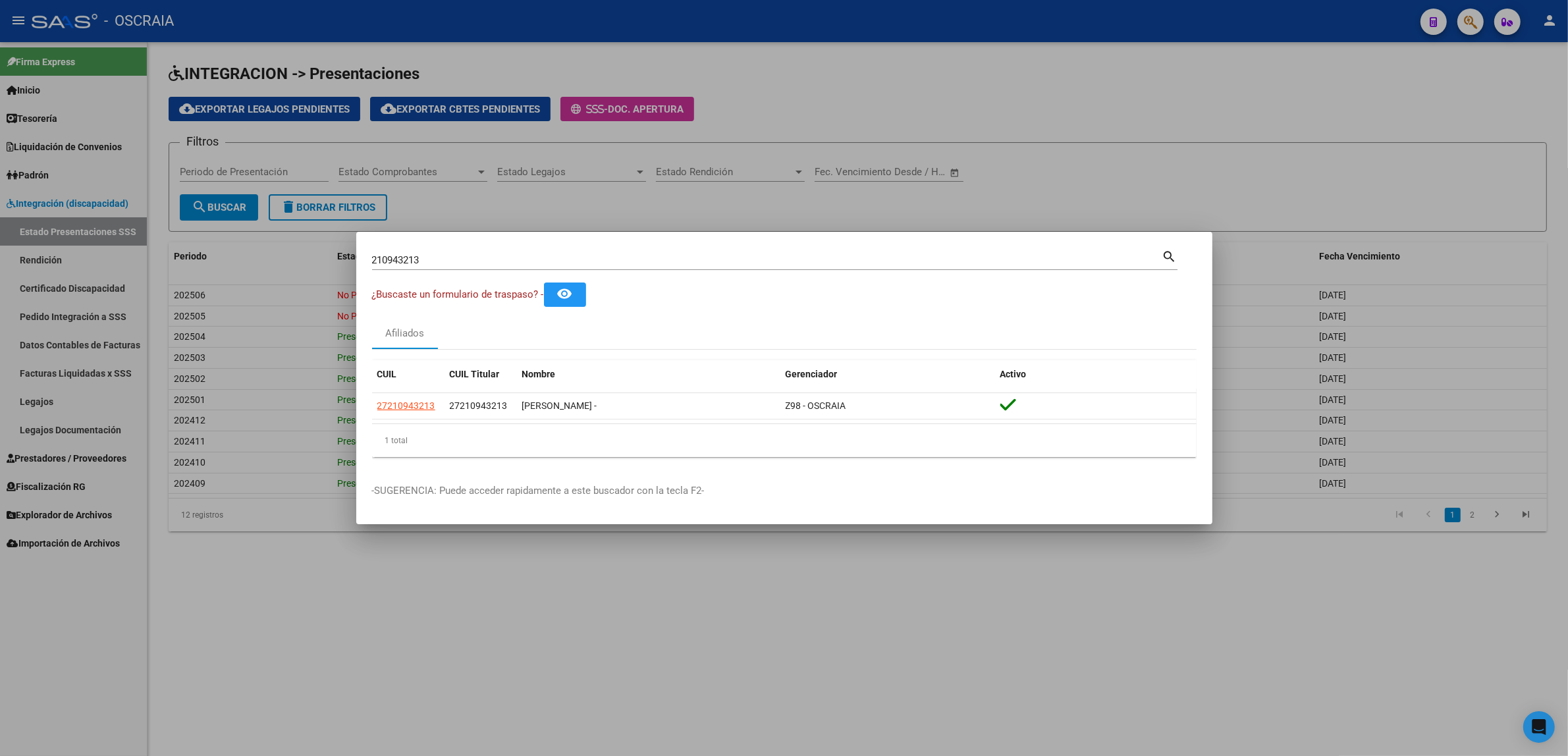
click at [1466, 29] on div at bounding box center [784, 378] width 1568 height 756
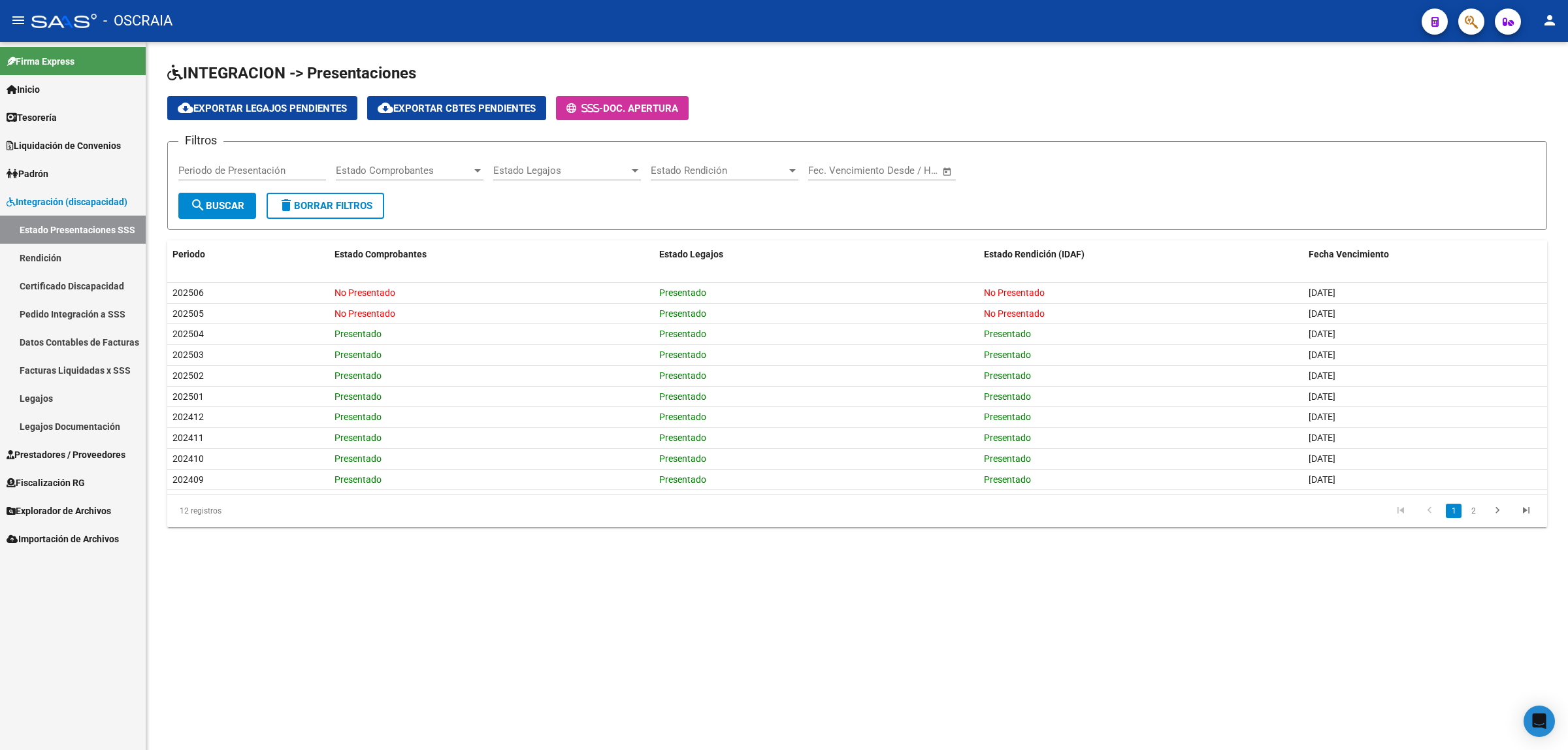
click at [1454, 27] on div at bounding box center [1467, 20] width 37 height 26
click at [1462, 27] on button "button" at bounding box center [1471, 21] width 26 height 26
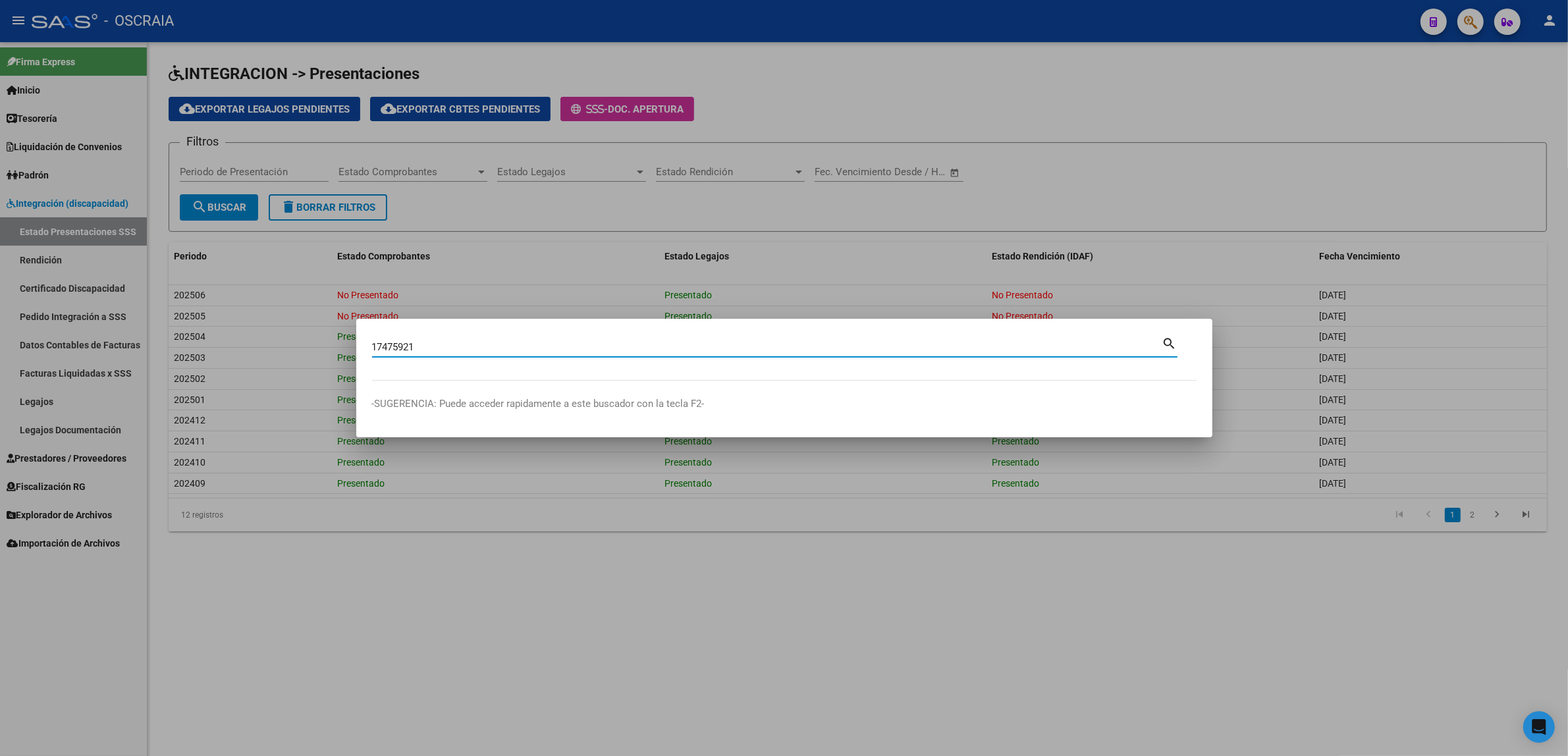
type input "17475921"
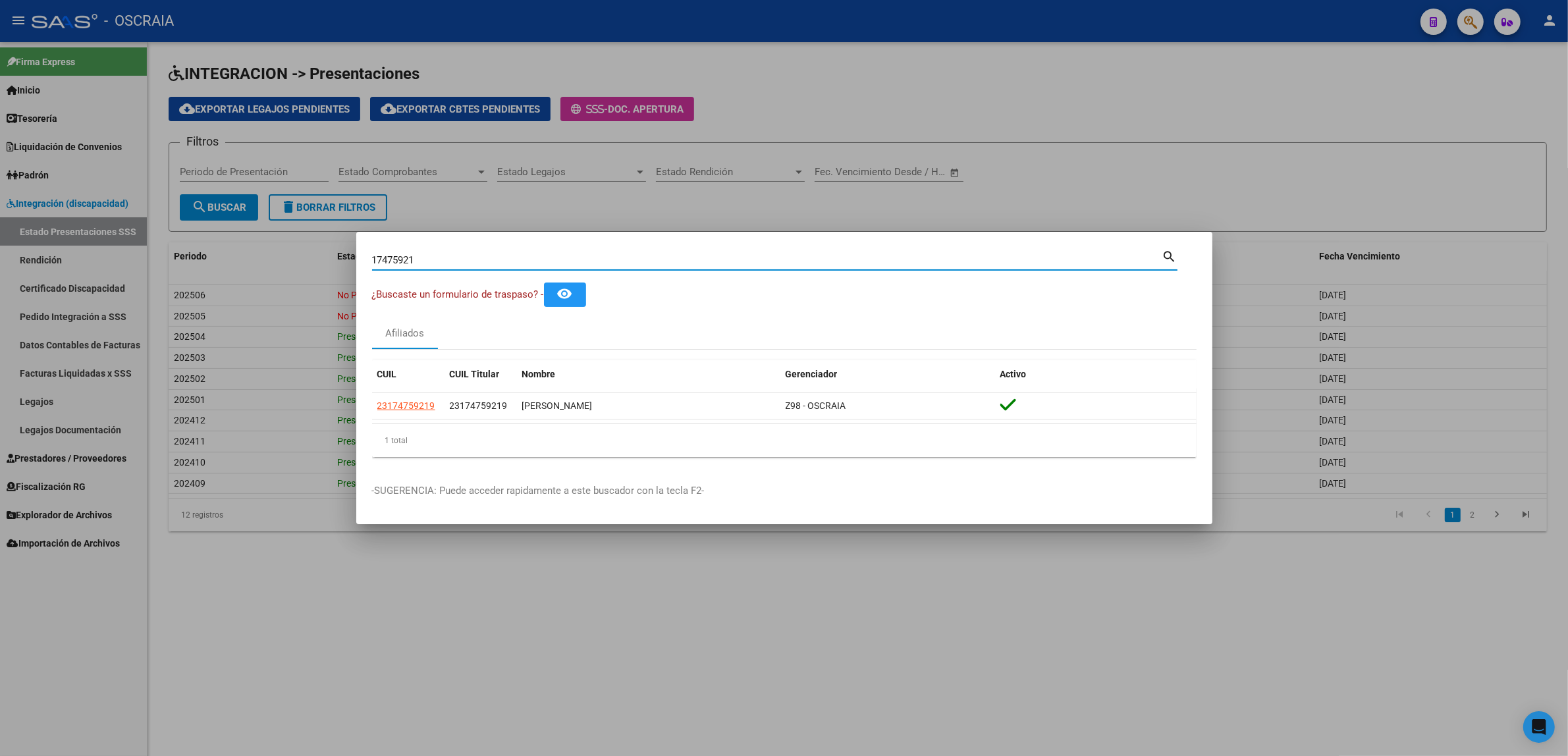
click at [399, 447] on div "1 total" at bounding box center [784, 441] width 824 height 33
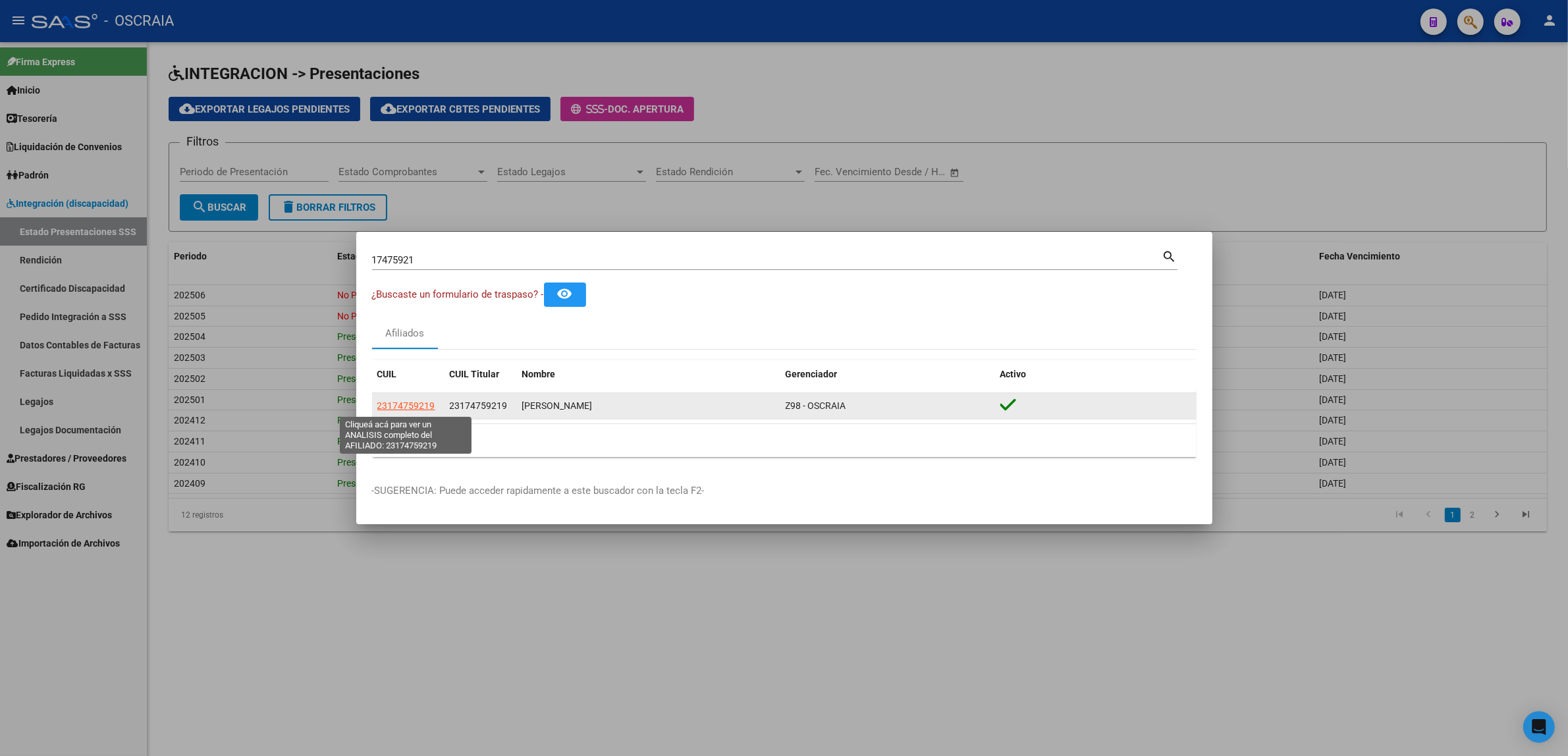
click at [417, 405] on span "23174759219" at bounding box center [406, 405] width 58 height 11
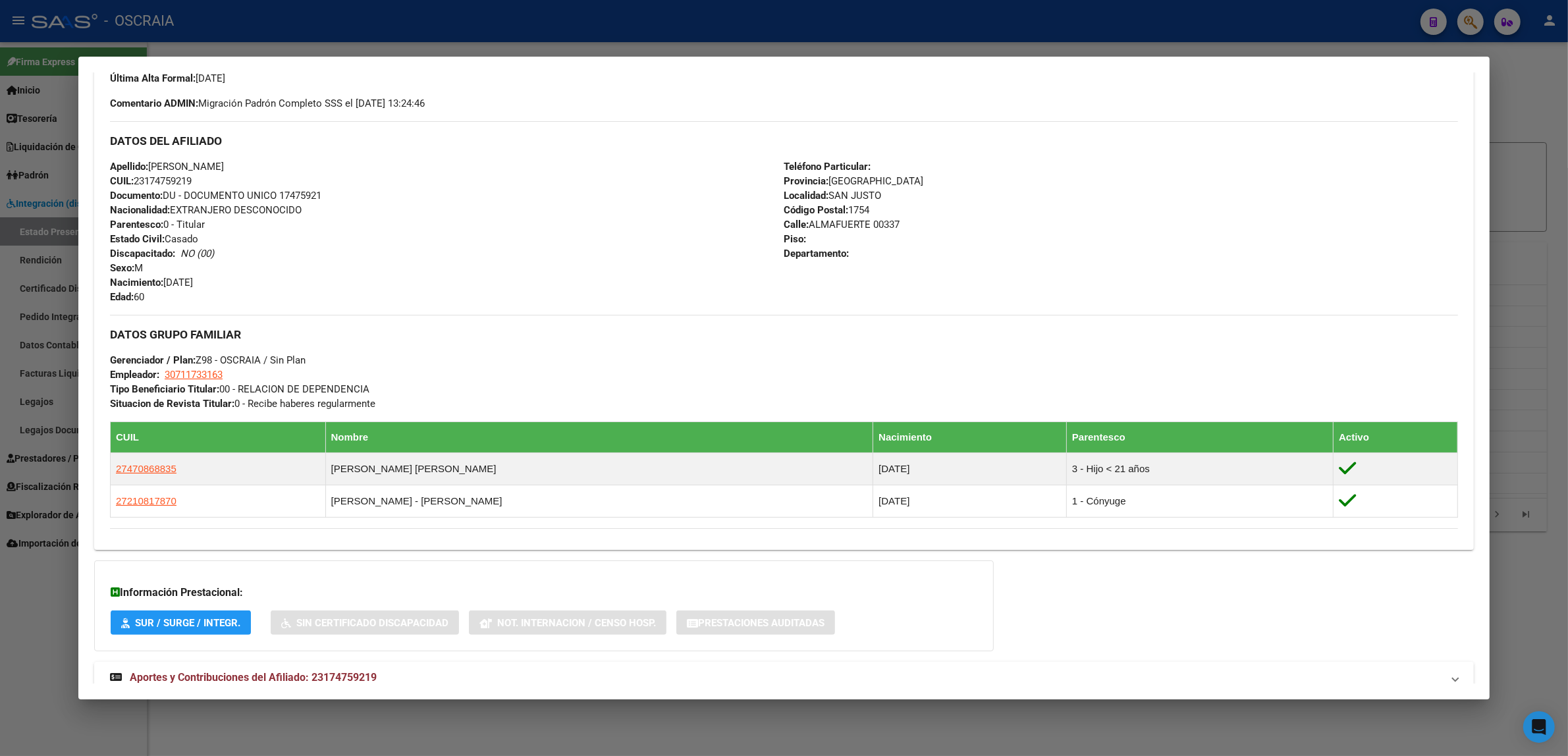
scroll to position [411, 0]
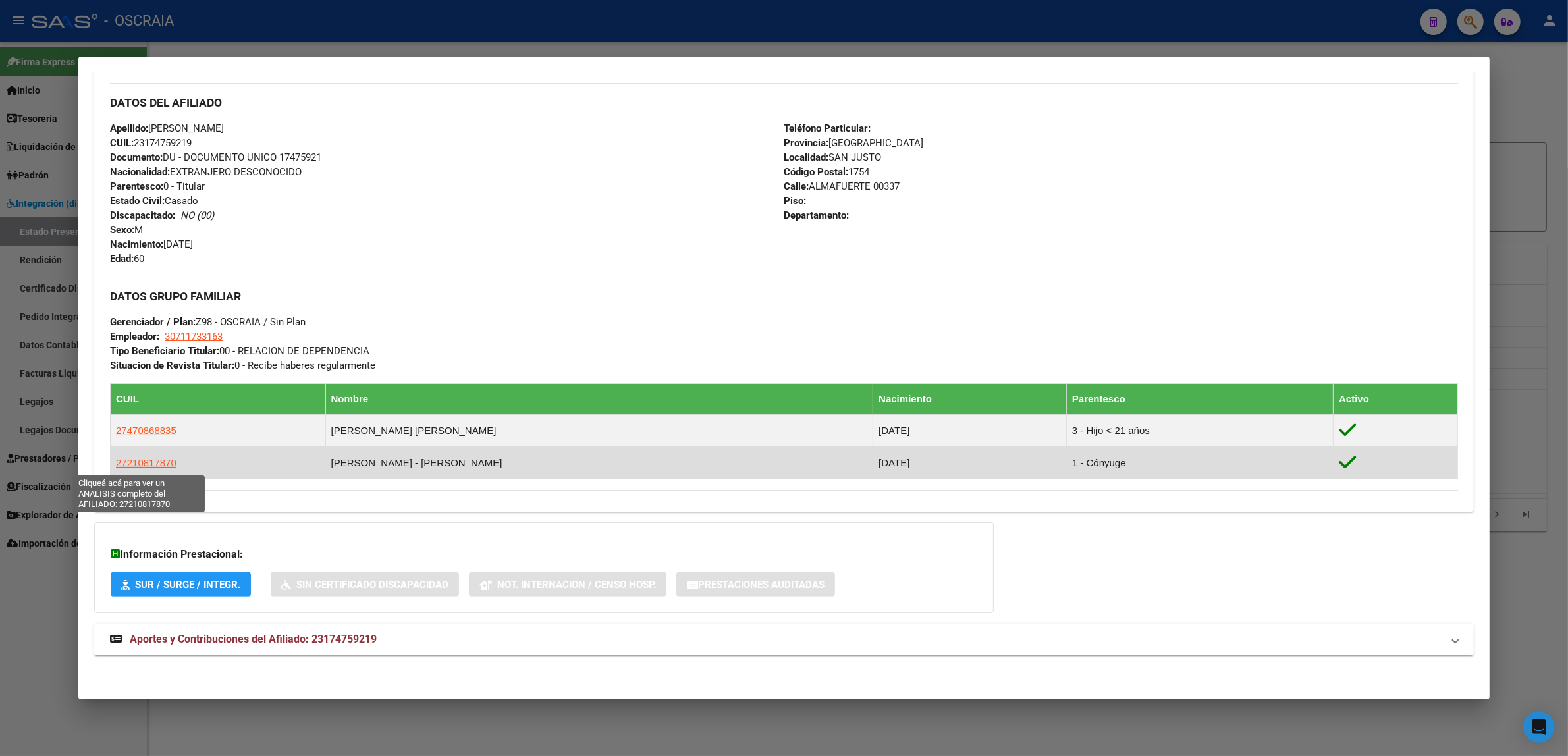
click at [167, 467] on span "27210817870" at bounding box center [146, 461] width 61 height 11
type textarea "27210817870"
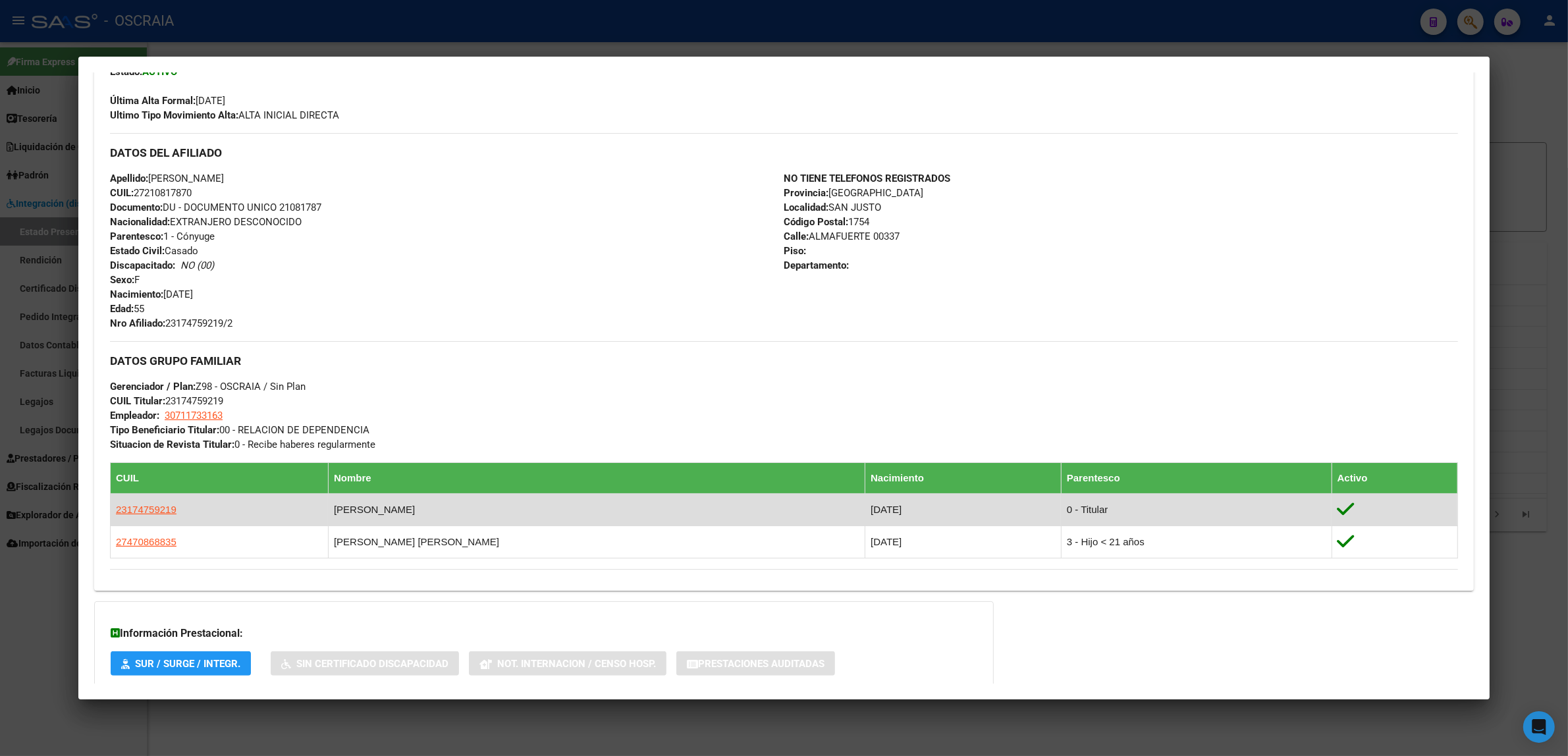
scroll to position [464, 0]
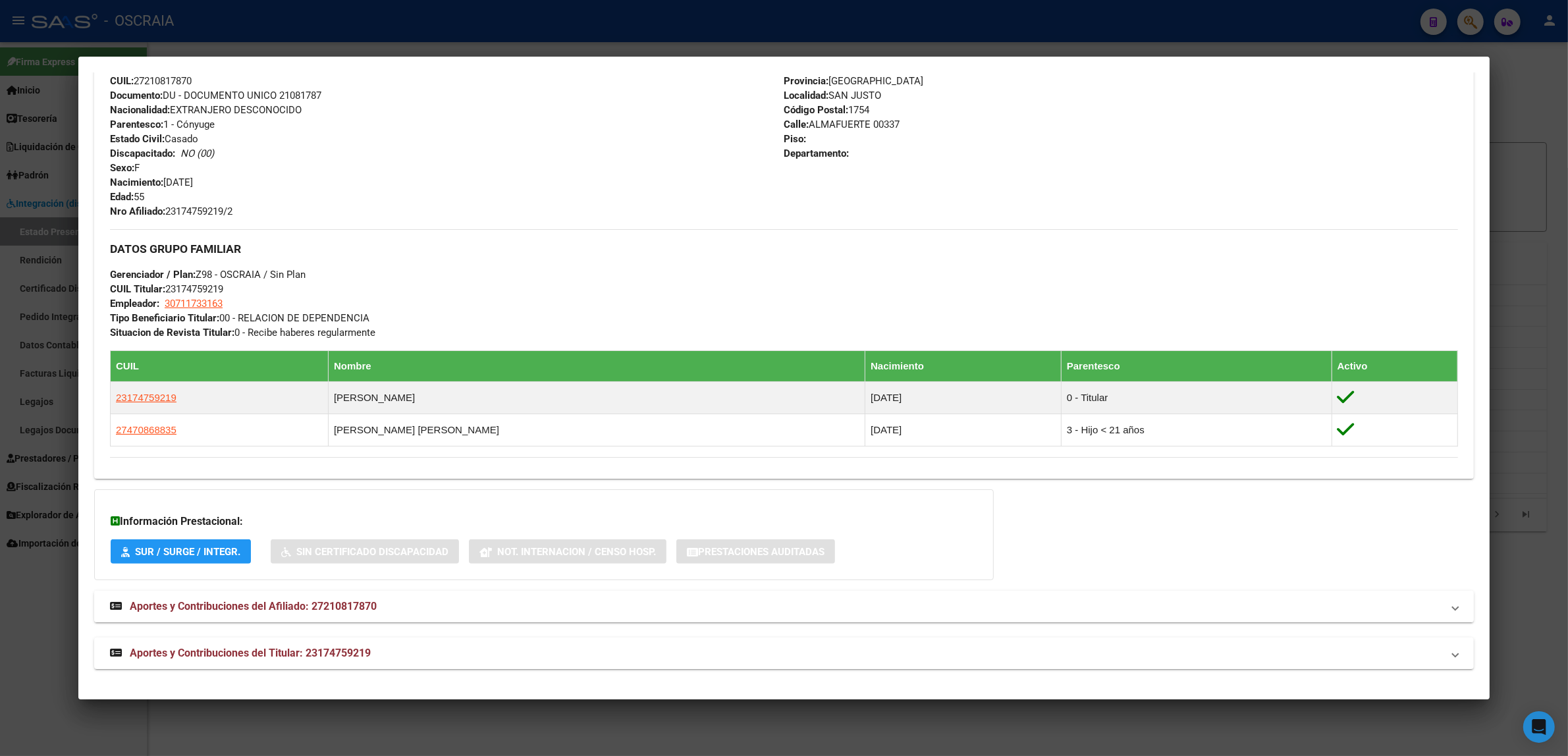
click at [347, 613] on strong "Aportes y Contribuciones del Afiliado: 27210817870" at bounding box center [244, 606] width 267 height 16
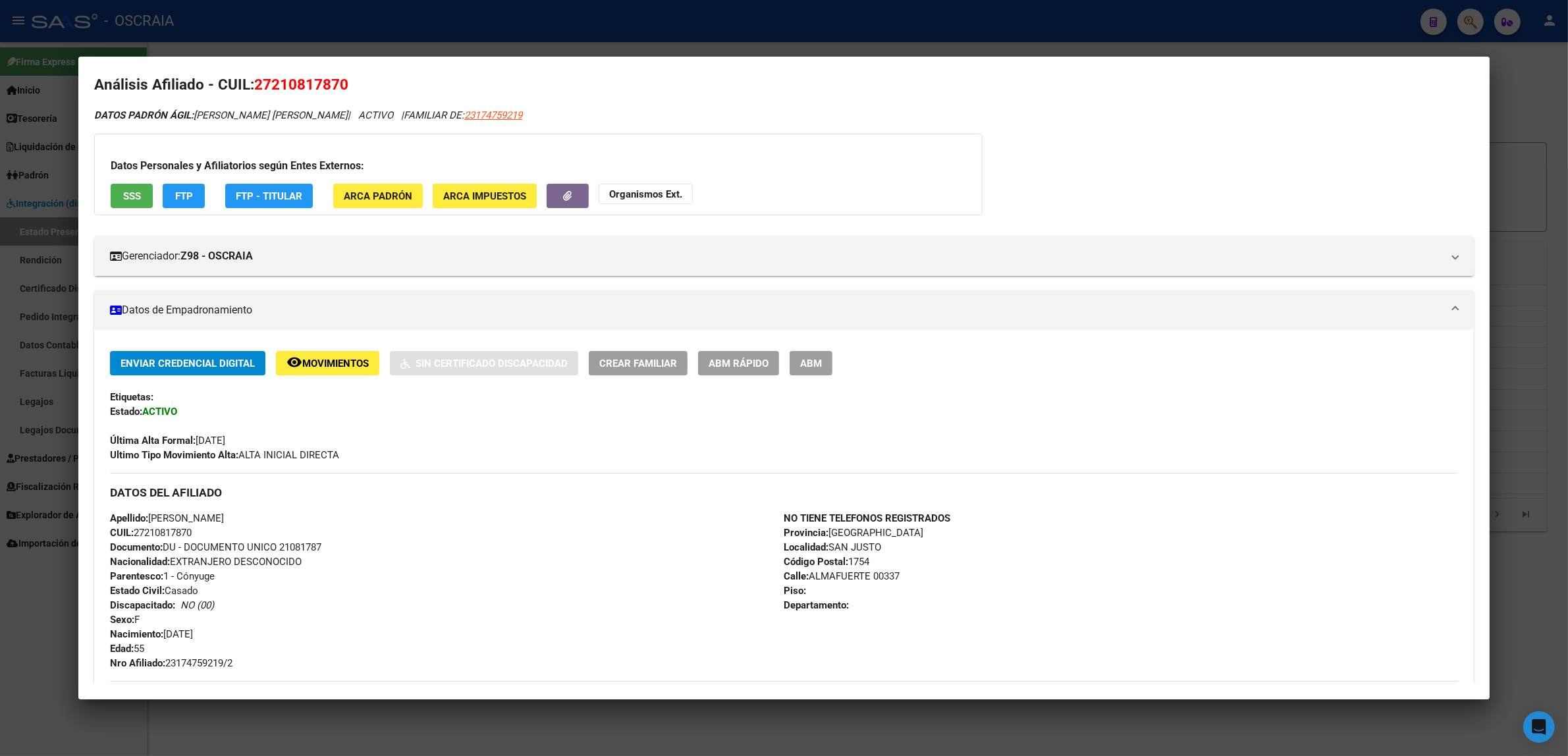
scroll to position [0, 0]
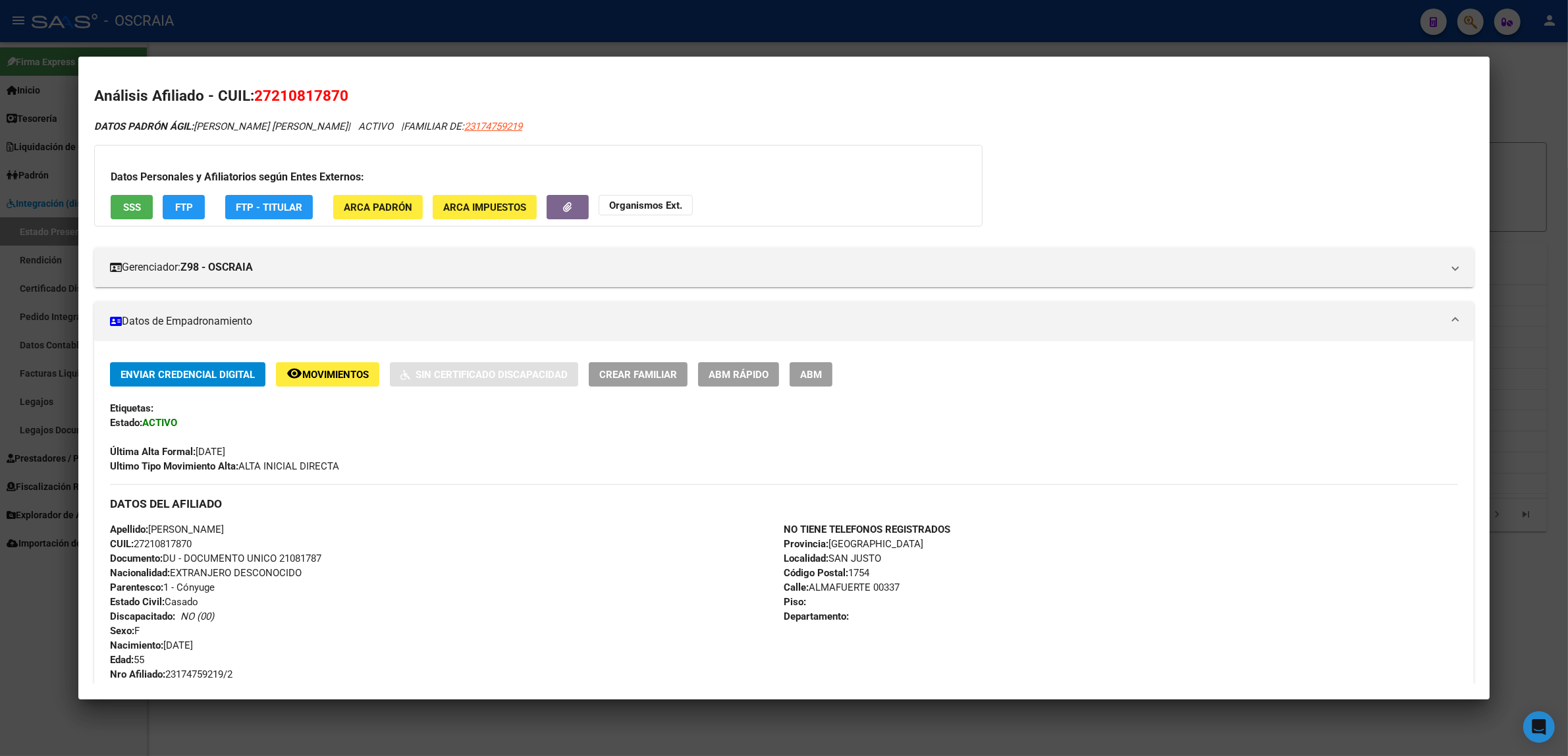
drag, startPoint x: 252, startPoint y: 96, endPoint x: 355, endPoint y: 92, distance: 103.1
click at [355, 92] on h2 "Análisis Afiliado - CUIL: 27210817870" at bounding box center [784, 95] width 1379 height 23
click at [274, 101] on span "27210817870" at bounding box center [302, 94] width 94 height 17
drag, startPoint x: 270, startPoint y: 102, endPoint x: 333, endPoint y: 102, distance: 63.0
click at [333, 102] on span "27210817870" at bounding box center [302, 94] width 94 height 17
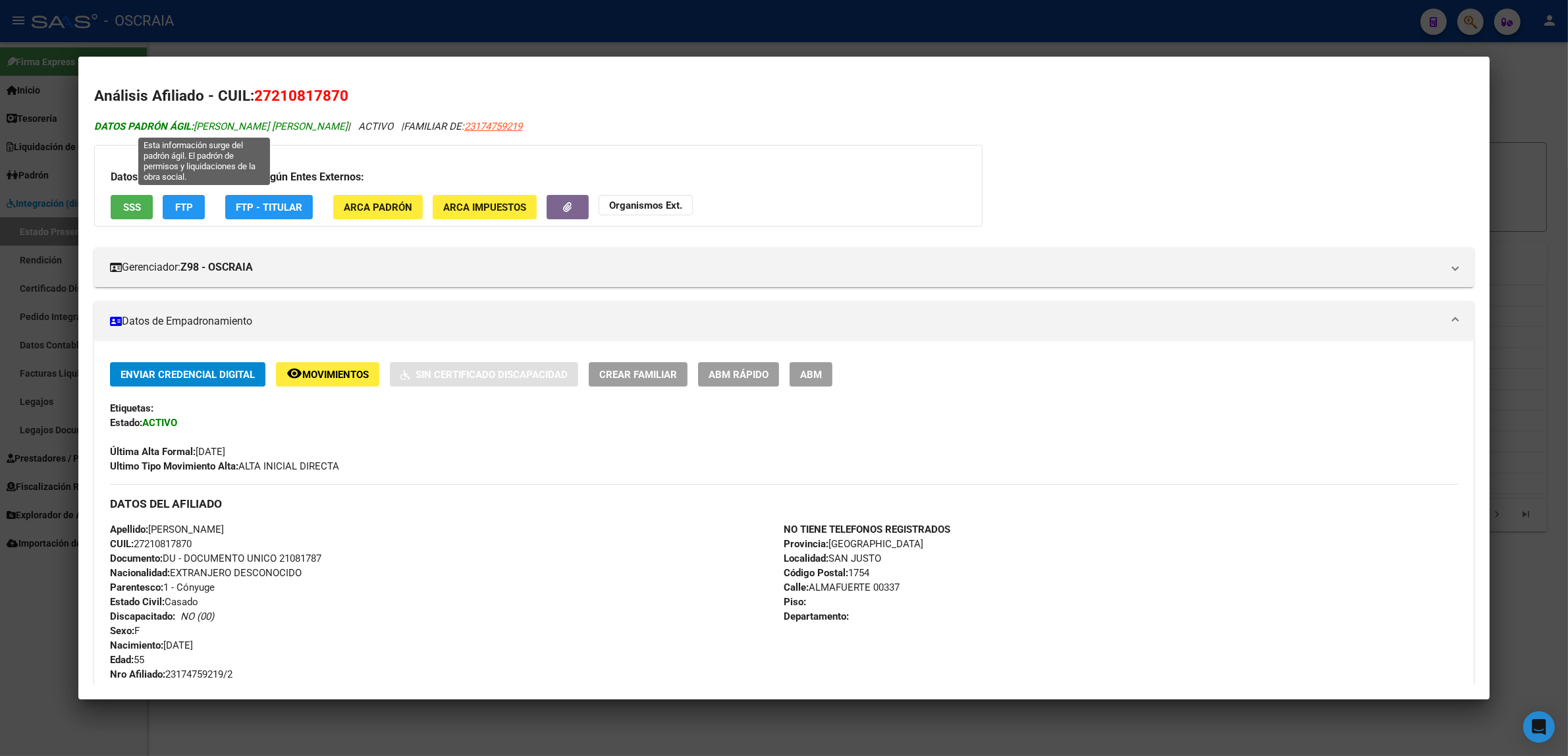
drag, startPoint x: 317, startPoint y: 127, endPoint x: 189, endPoint y: 125, distance: 128.0
click at [189, 125] on span "DATOS PADRÓN ÁGIL: MARCHESIN MARIA TERESA" at bounding box center [221, 127] width 253 height 12
click at [1111, 28] on div at bounding box center [784, 378] width 1568 height 756
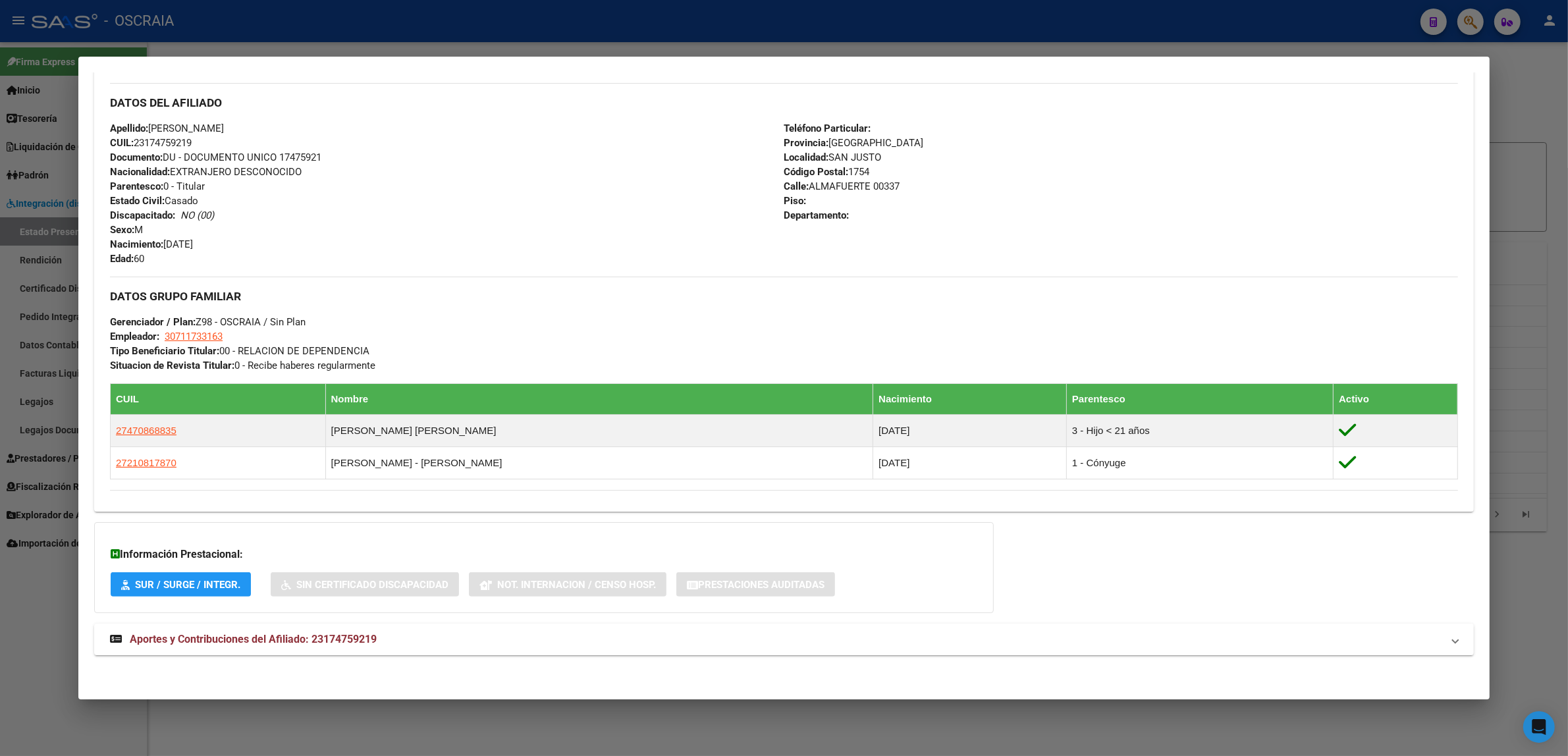
click at [1470, 27] on div at bounding box center [784, 378] width 1568 height 756
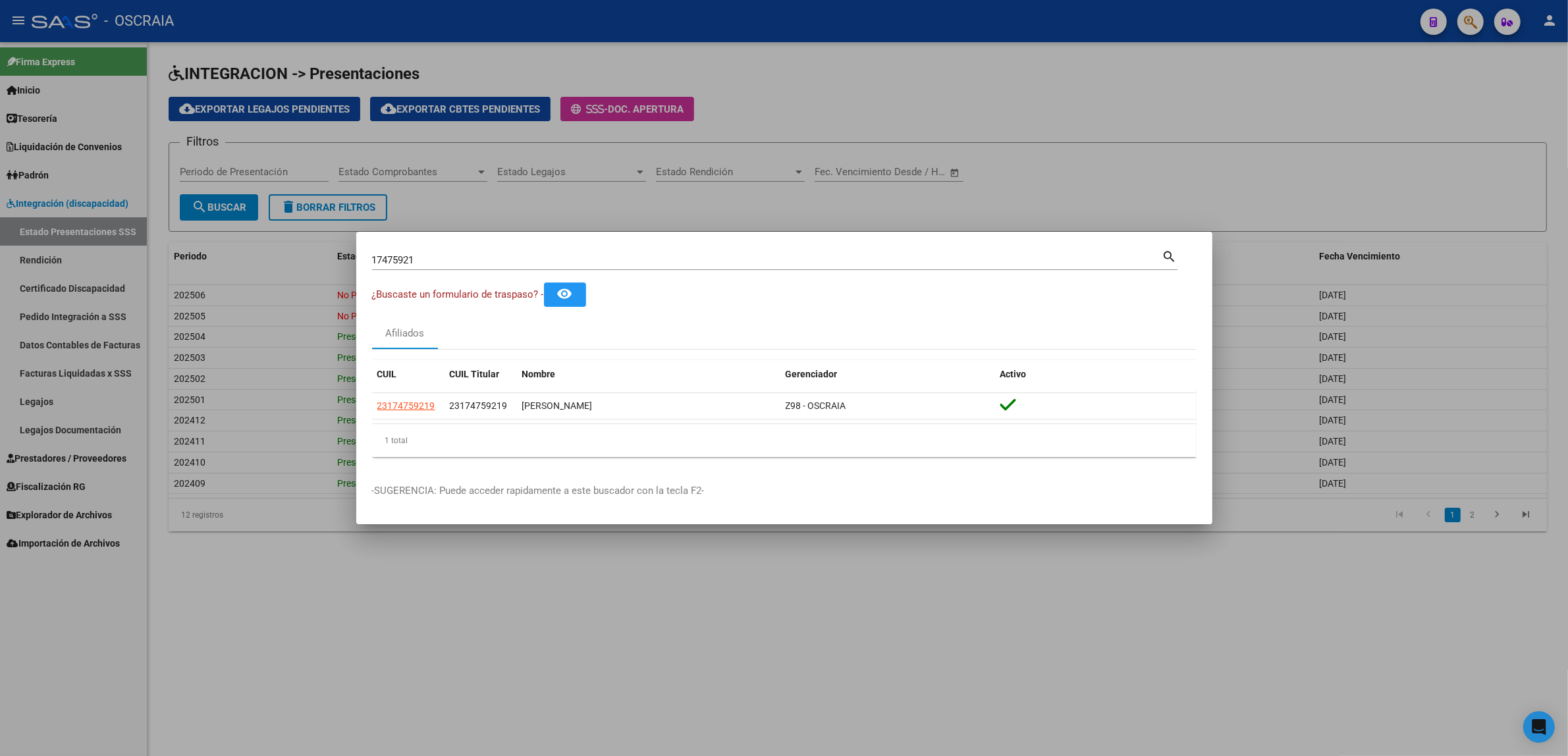
click at [1470, 21] on div at bounding box center [784, 378] width 1568 height 756
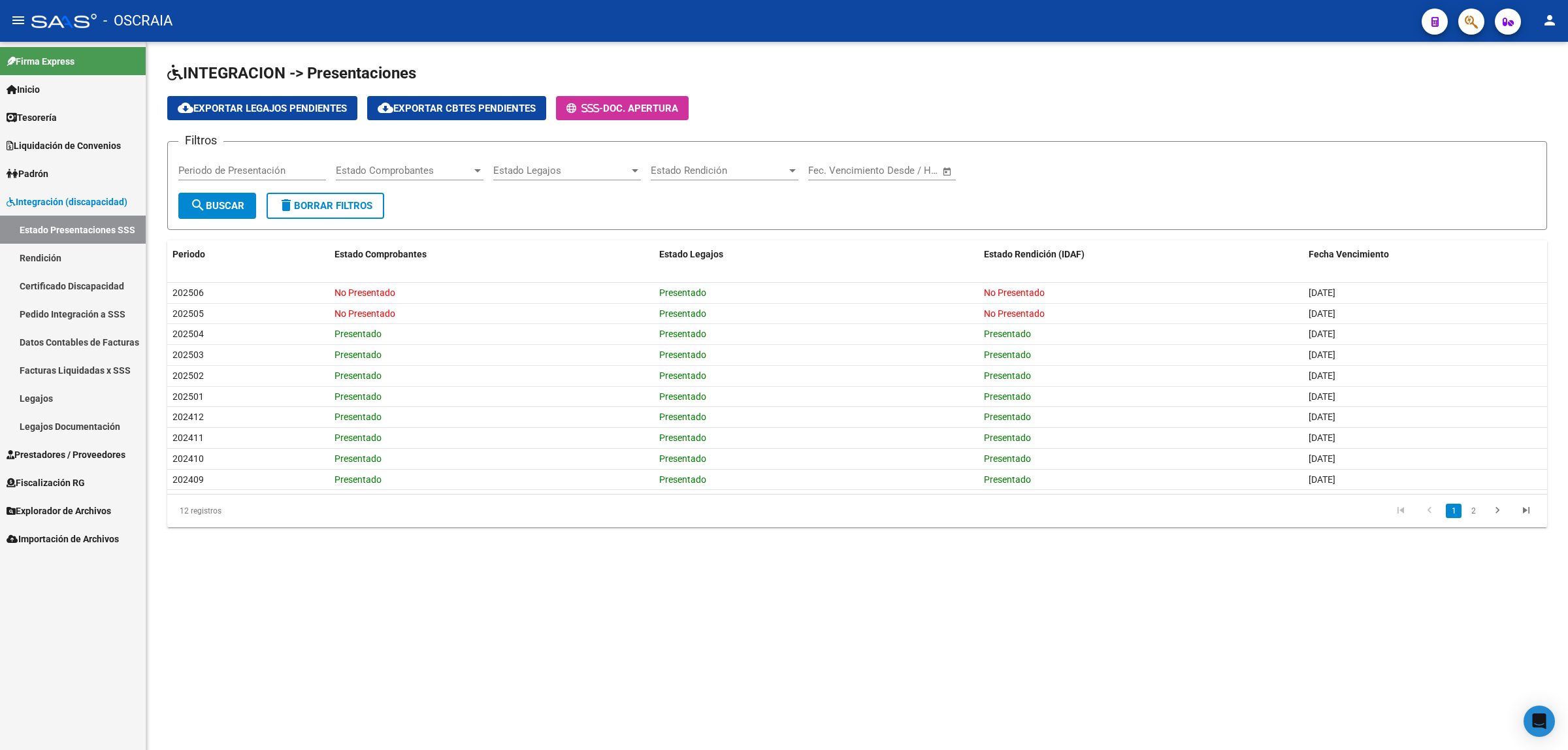
click at [1466, 20] on icon "button" at bounding box center [1471, 21] width 13 height 15
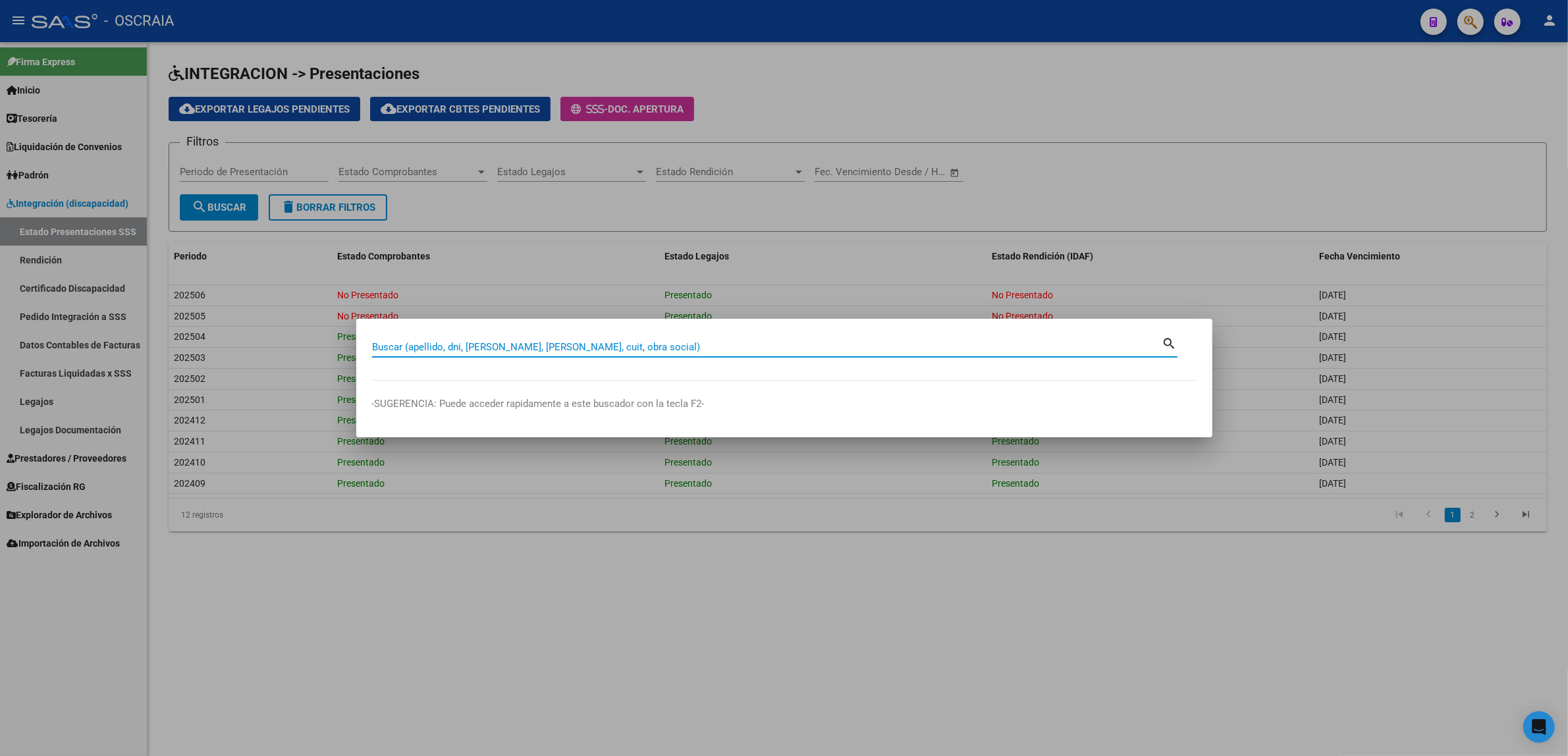
paste input "50814567"
type input "50814567"
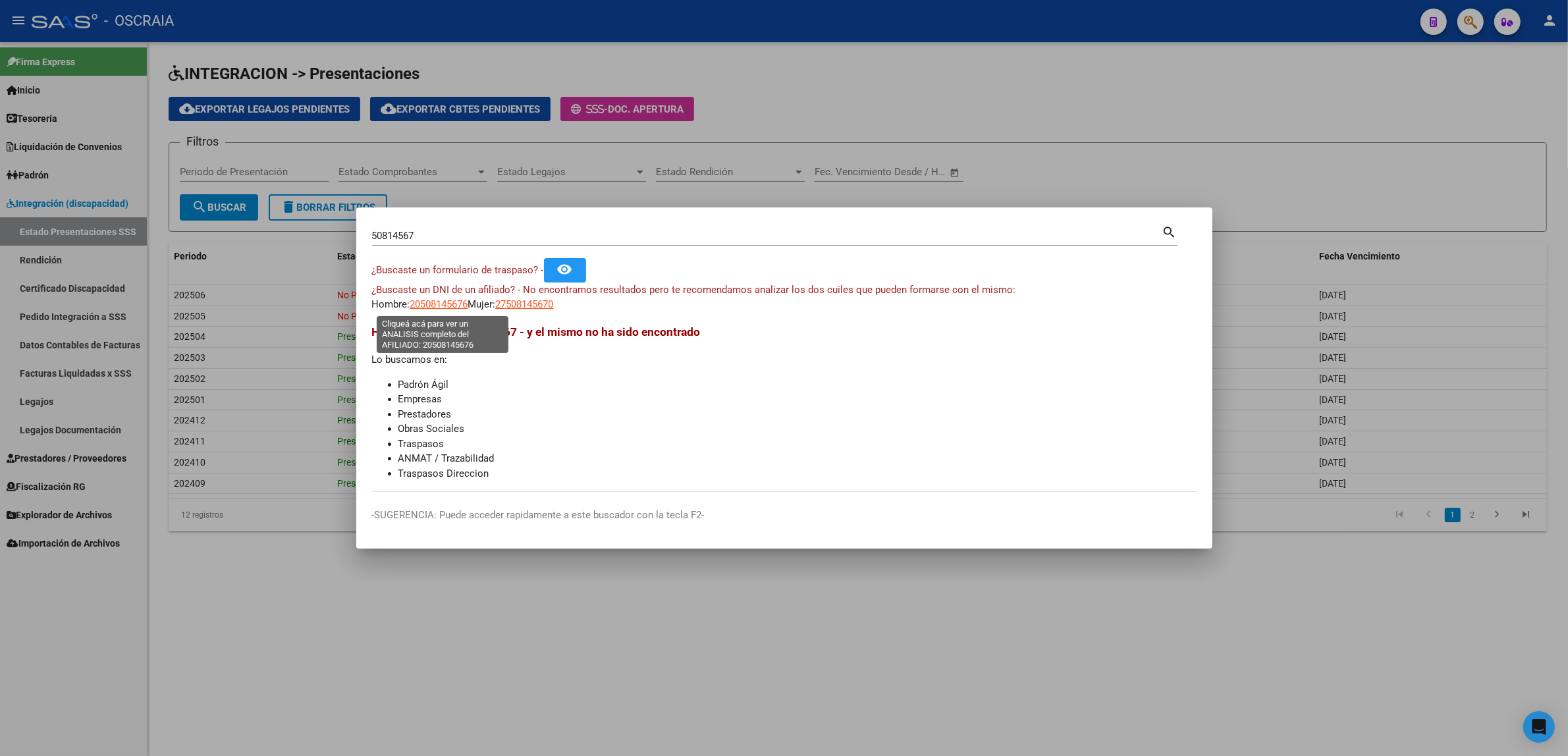
click at [438, 308] on span "20508145676" at bounding box center [439, 304] width 58 height 12
type textarea "20508145676"
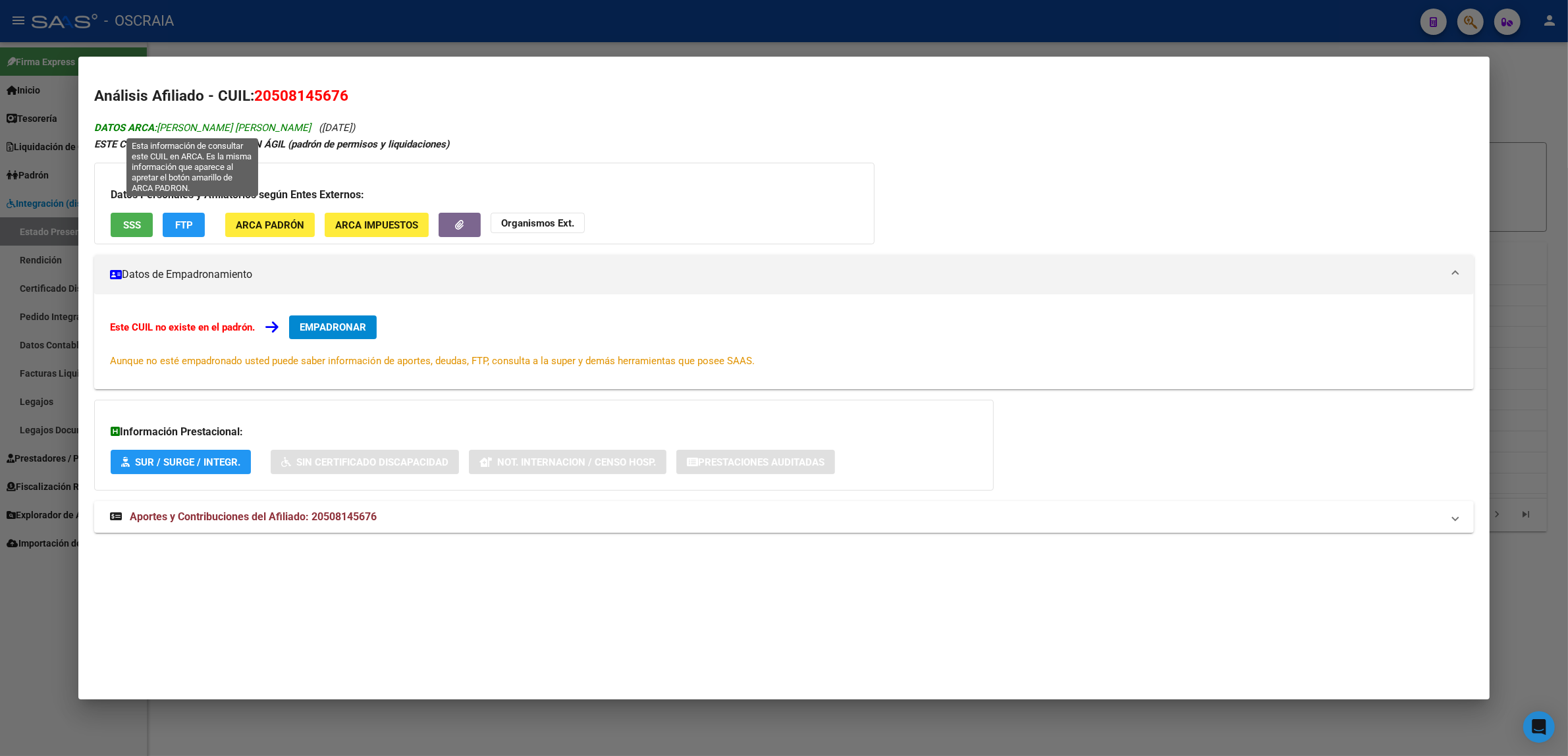
drag, startPoint x: 294, startPoint y: 129, endPoint x: 156, endPoint y: 133, distance: 138.1
click at [156, 133] on span "DATOS ARCA: MONTEROS ROBERTO GABRIEL" at bounding box center [202, 128] width 217 height 12
click at [94, 222] on div "Datos Personales y Afiliatorios según Entes Externos: SSS FTP ARCA Padrón ARCA …" at bounding box center [484, 203] width 780 height 81
click at [111, 222] on button "SSS" at bounding box center [132, 225] width 42 height 25
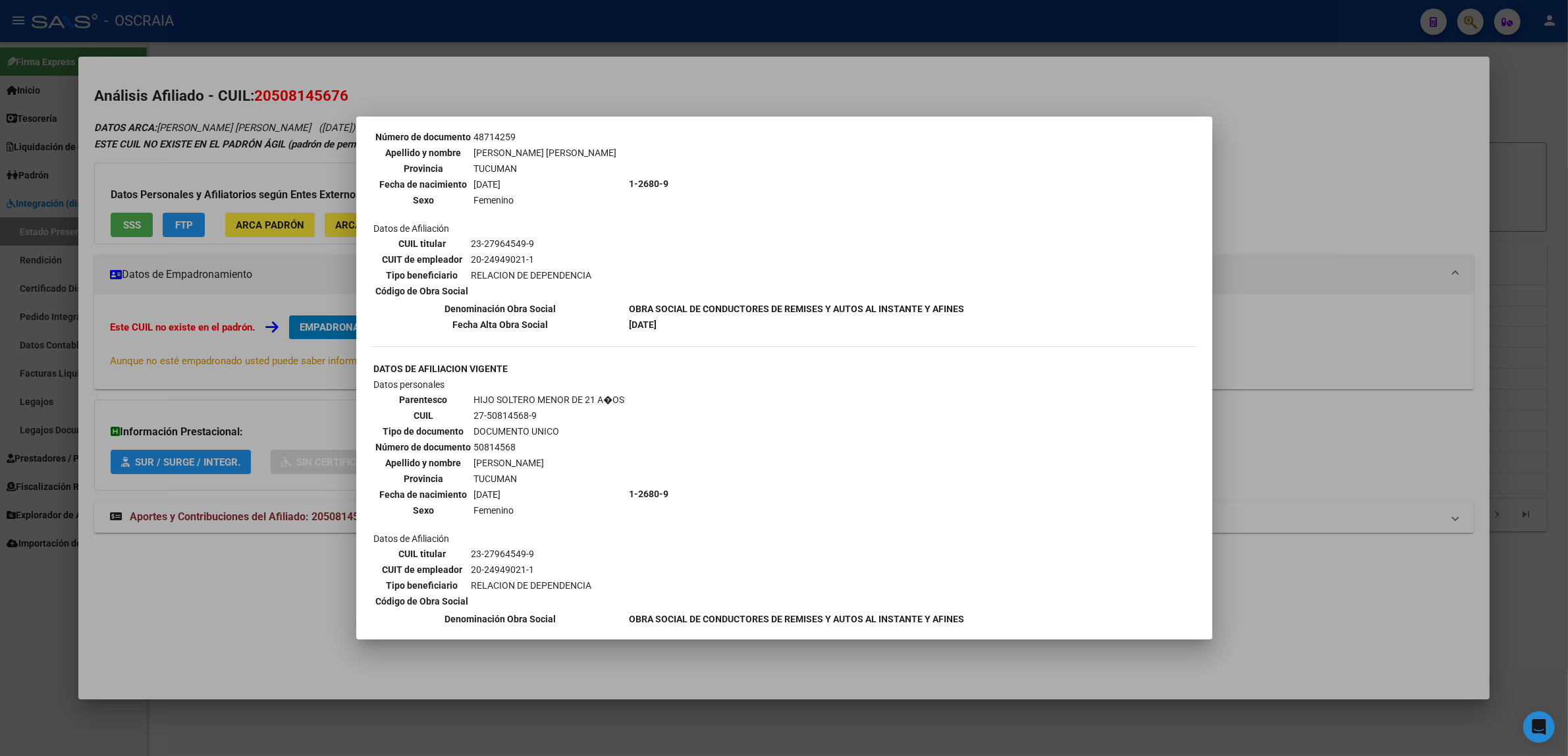
scroll to position [1225, 0]
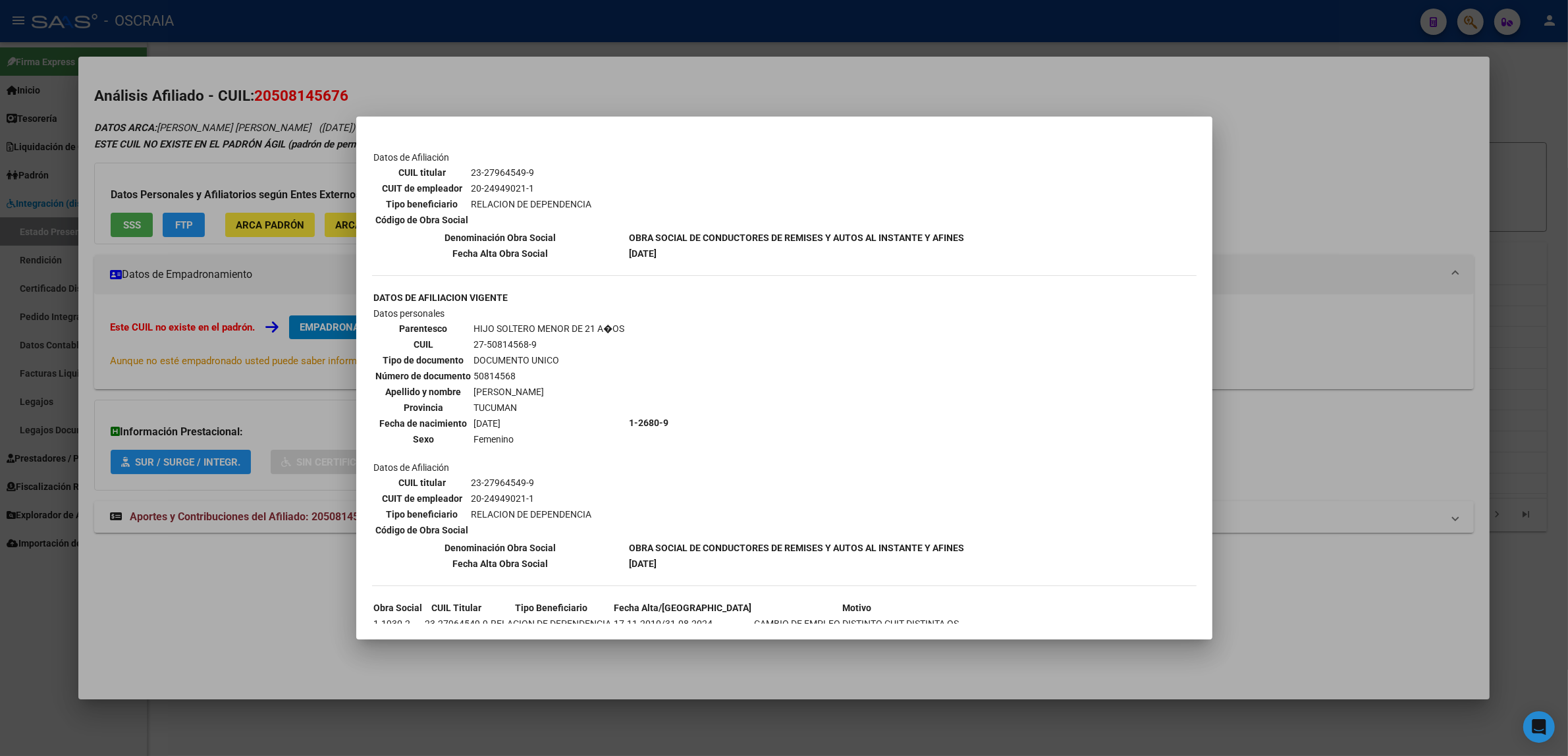
click at [238, 254] on div at bounding box center [784, 378] width 1568 height 756
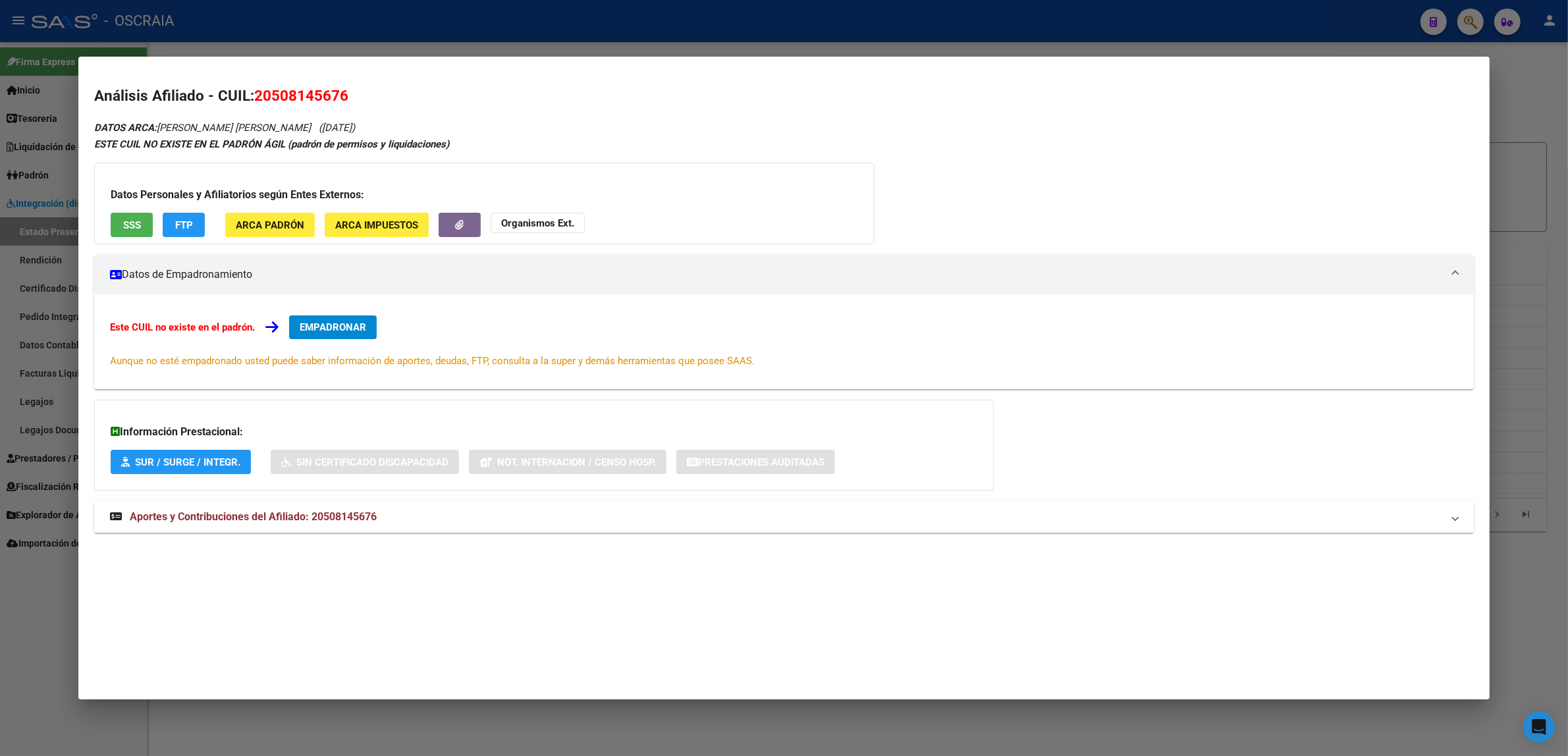
click at [206, 520] on span "Aportes y Contribuciones del Afiliado: 20508145676" at bounding box center [252, 516] width 247 height 13
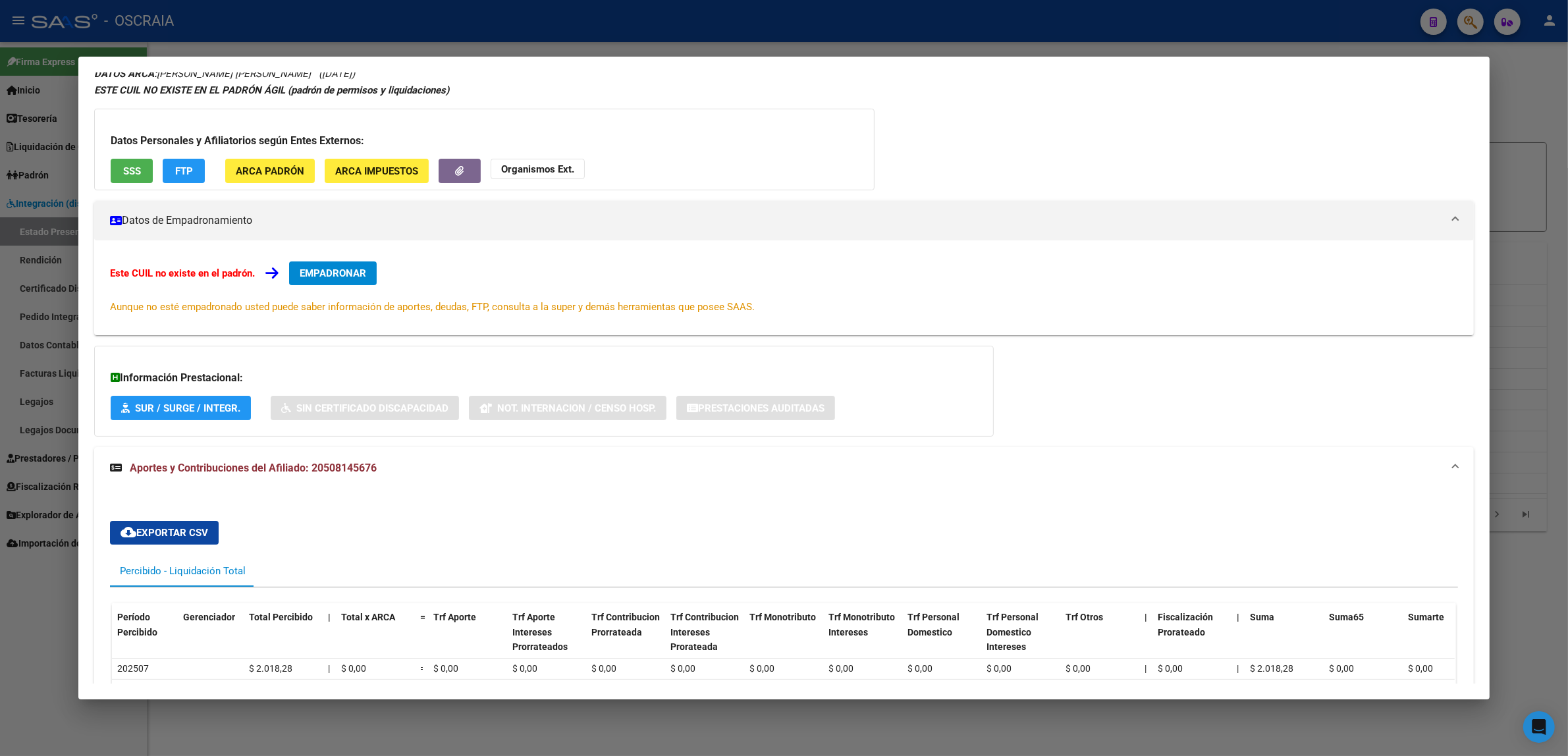
scroll to position [0, 0]
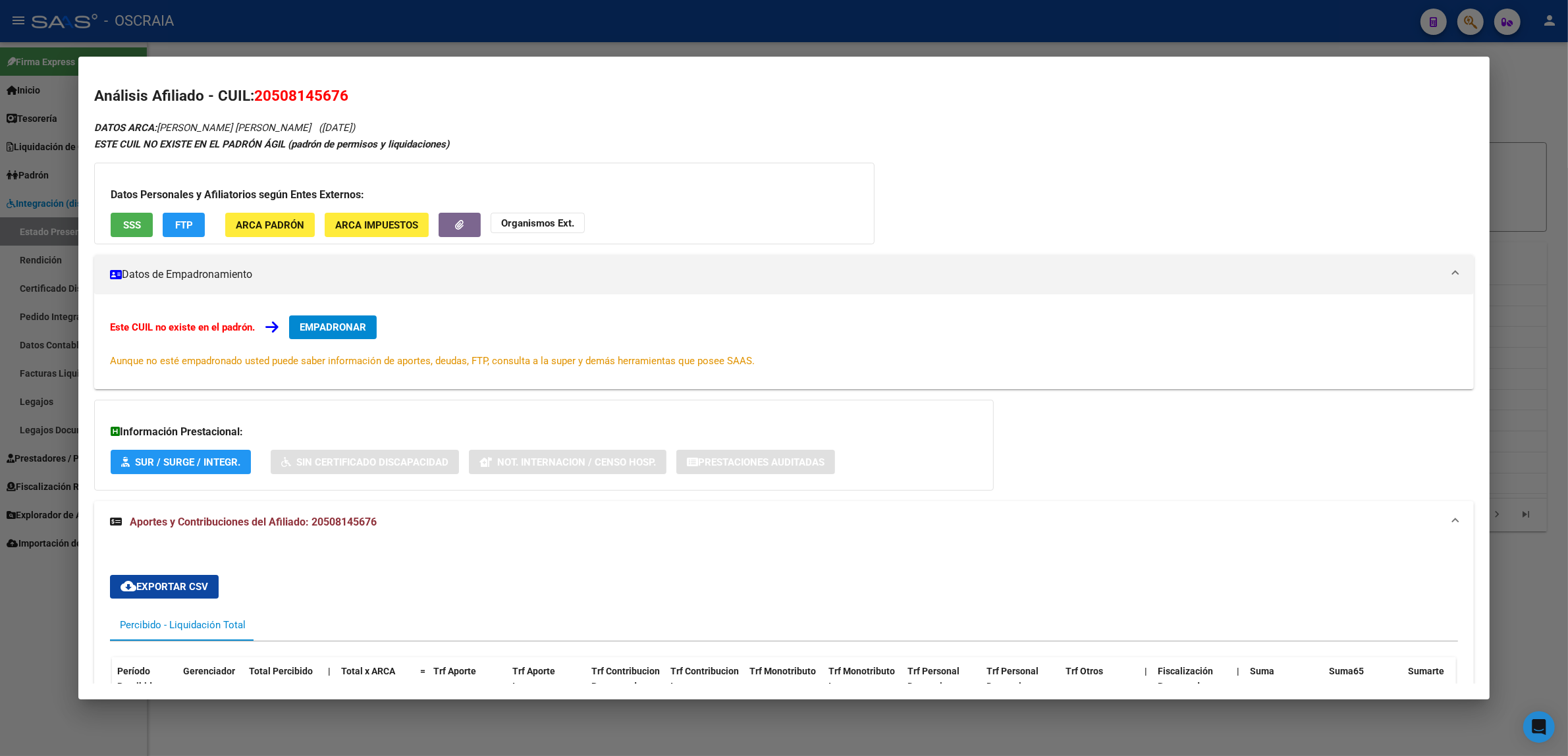
click at [115, 231] on button "SSS" at bounding box center [132, 225] width 42 height 25
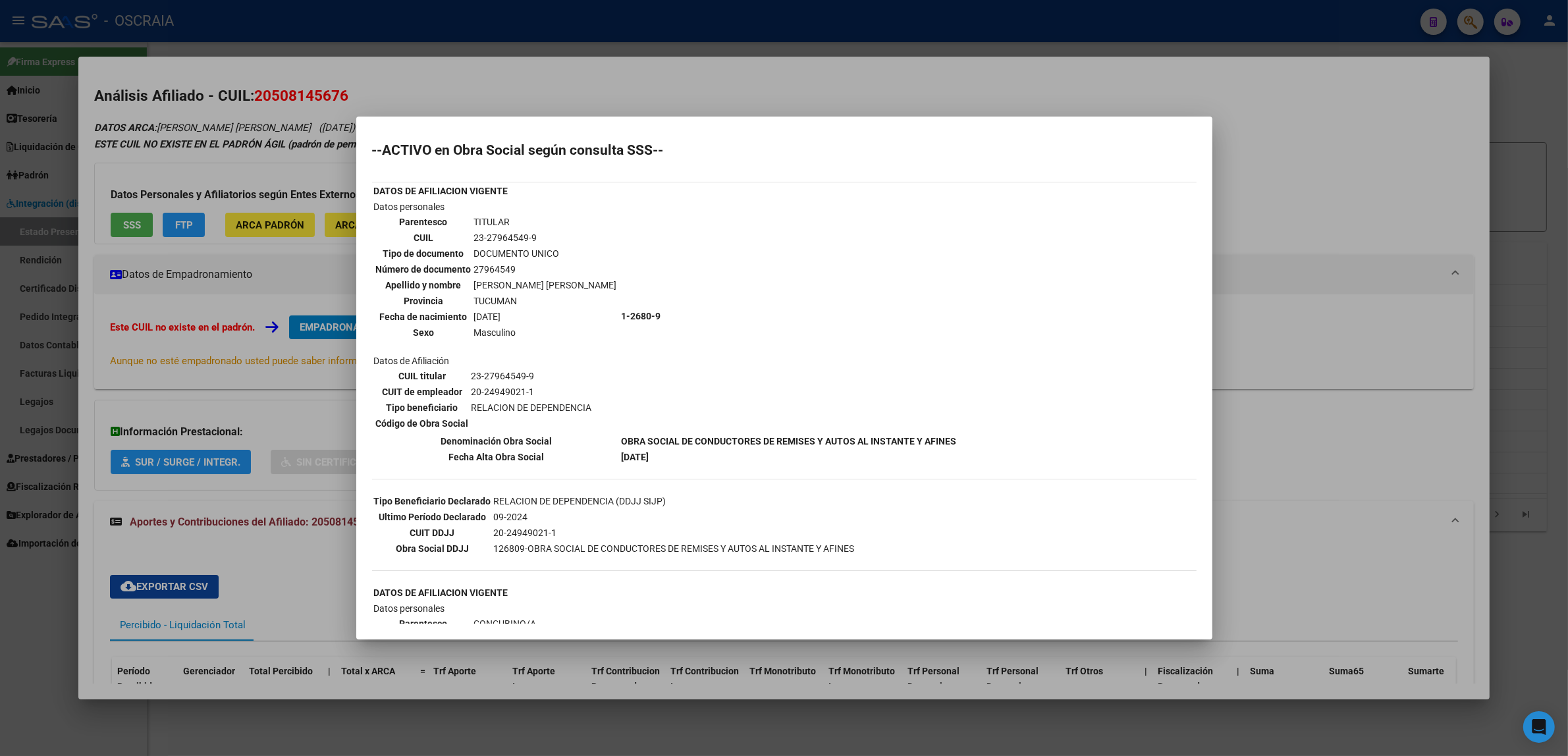
click at [302, 139] on div at bounding box center [784, 378] width 1568 height 756
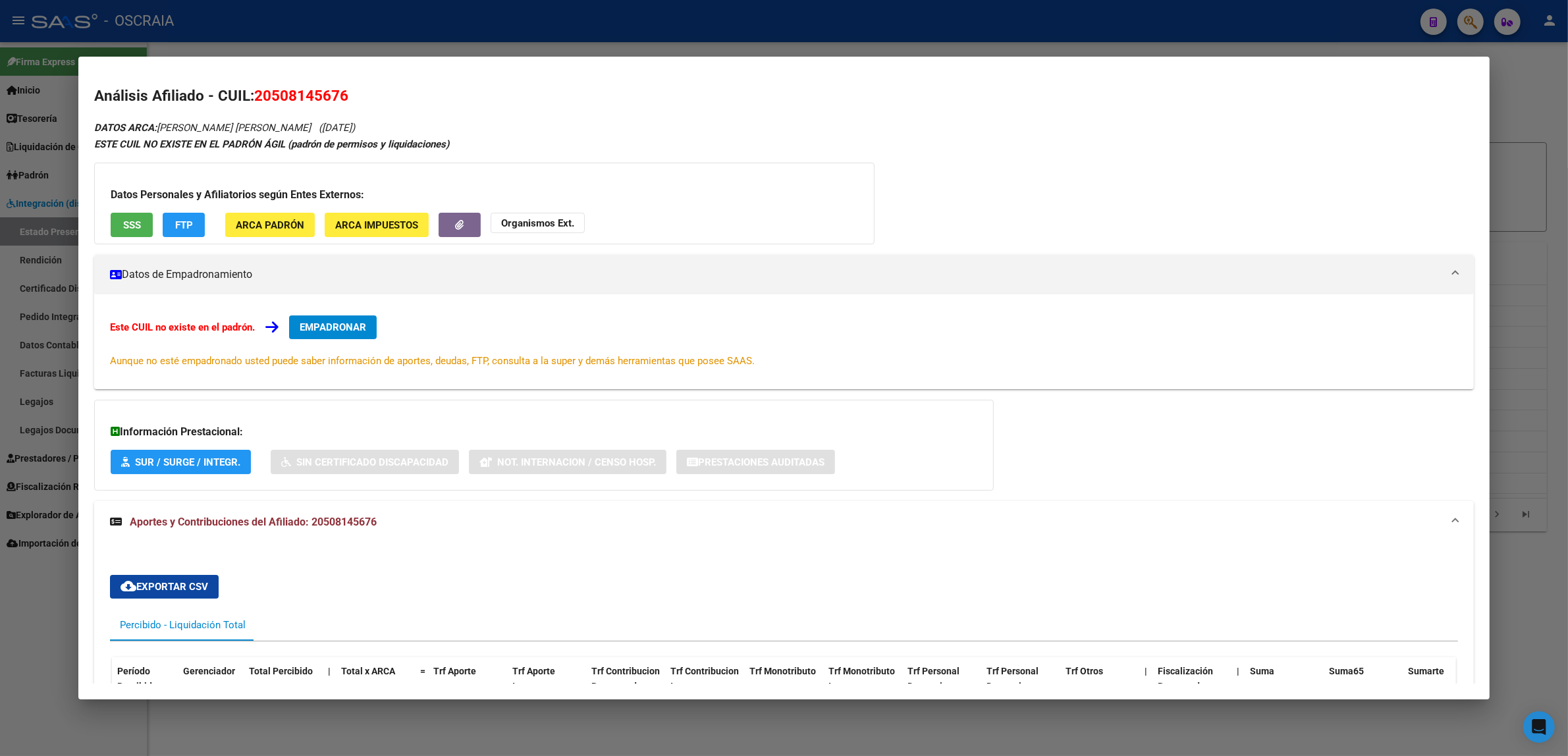
drag, startPoint x: 341, startPoint y: 95, endPoint x: 251, endPoint y: 89, distance: 90.2
click at [254, 89] on span "20508145676" at bounding box center [302, 94] width 94 height 17
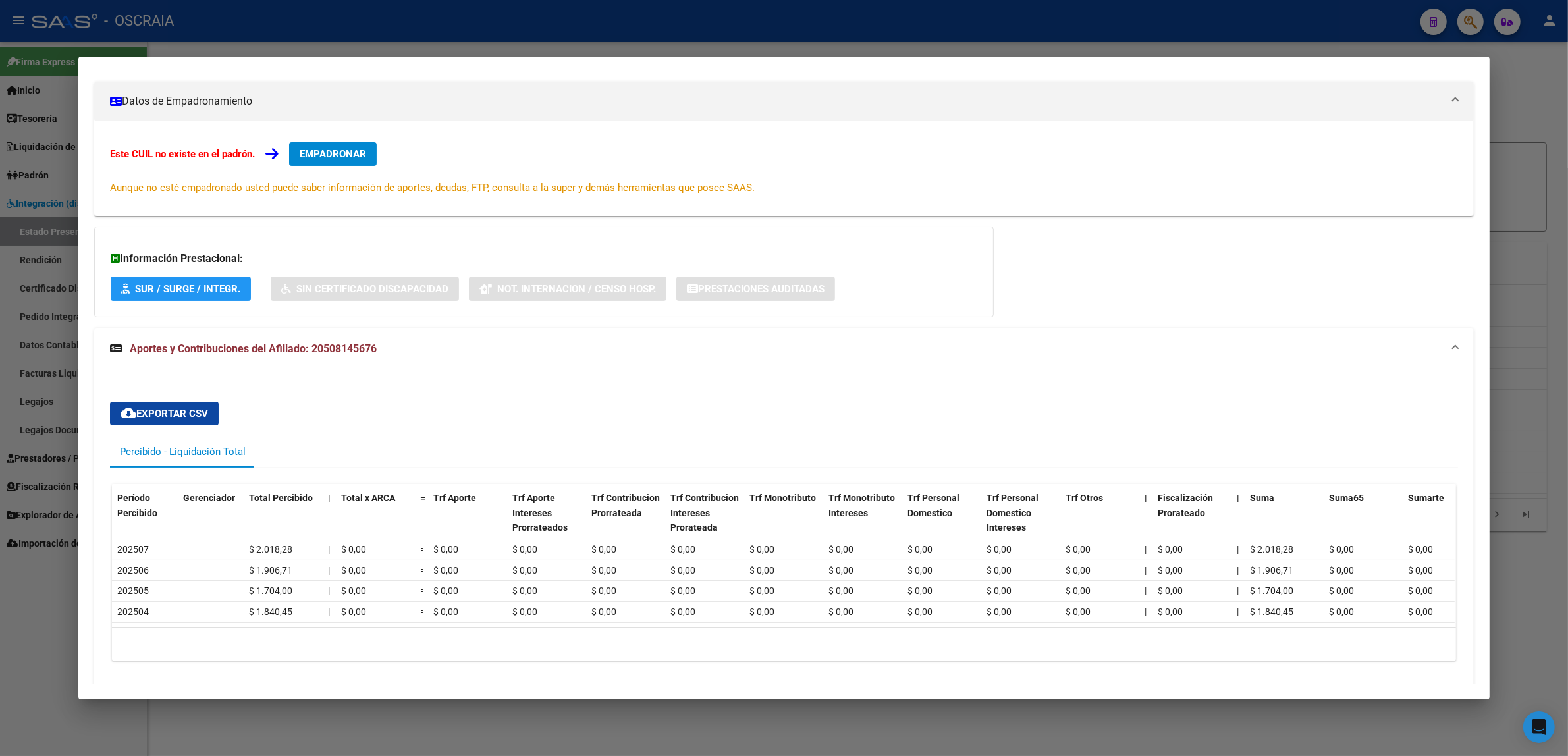
scroll to position [225, 0]
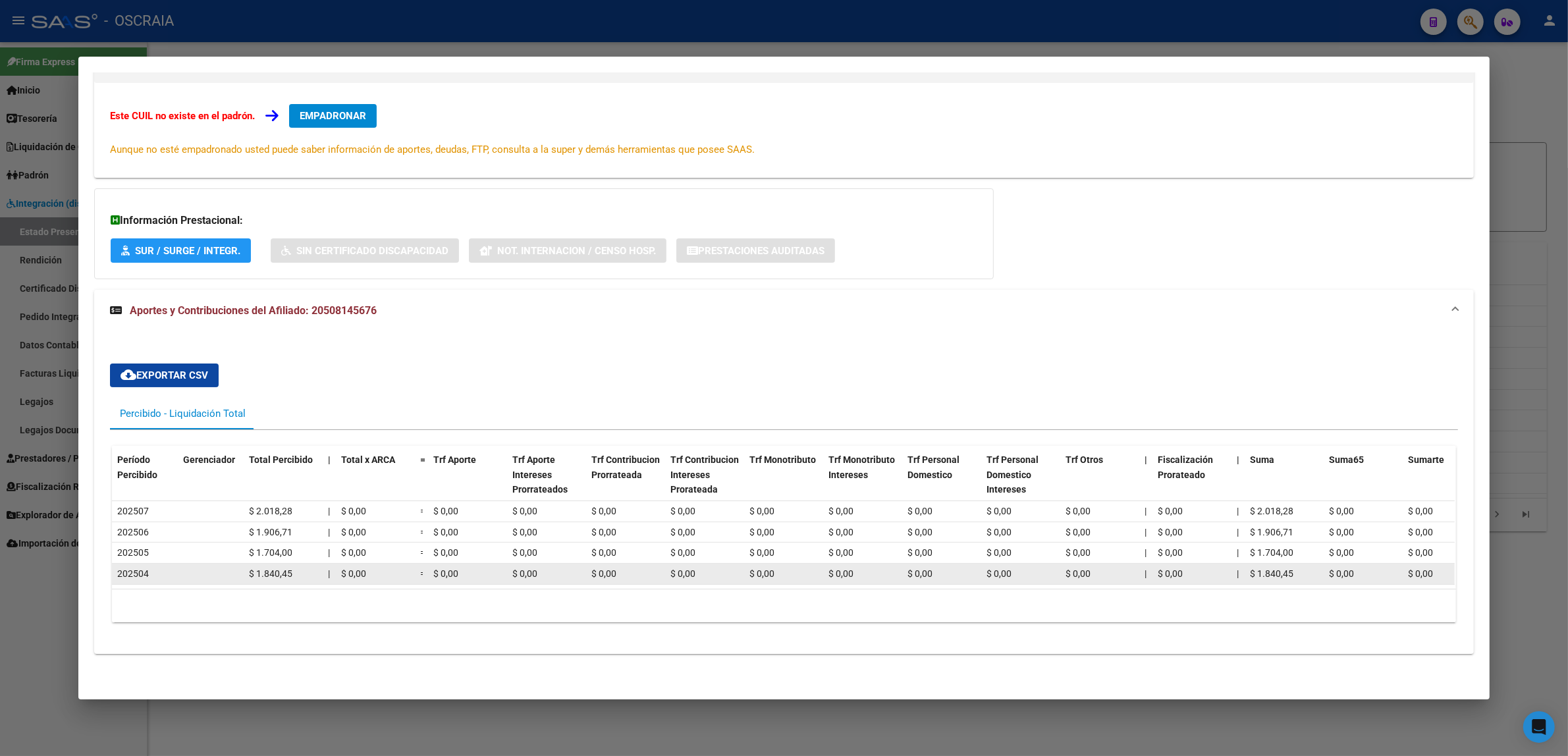
click at [127, 567] on div "202504" at bounding box center [144, 573] width 55 height 15
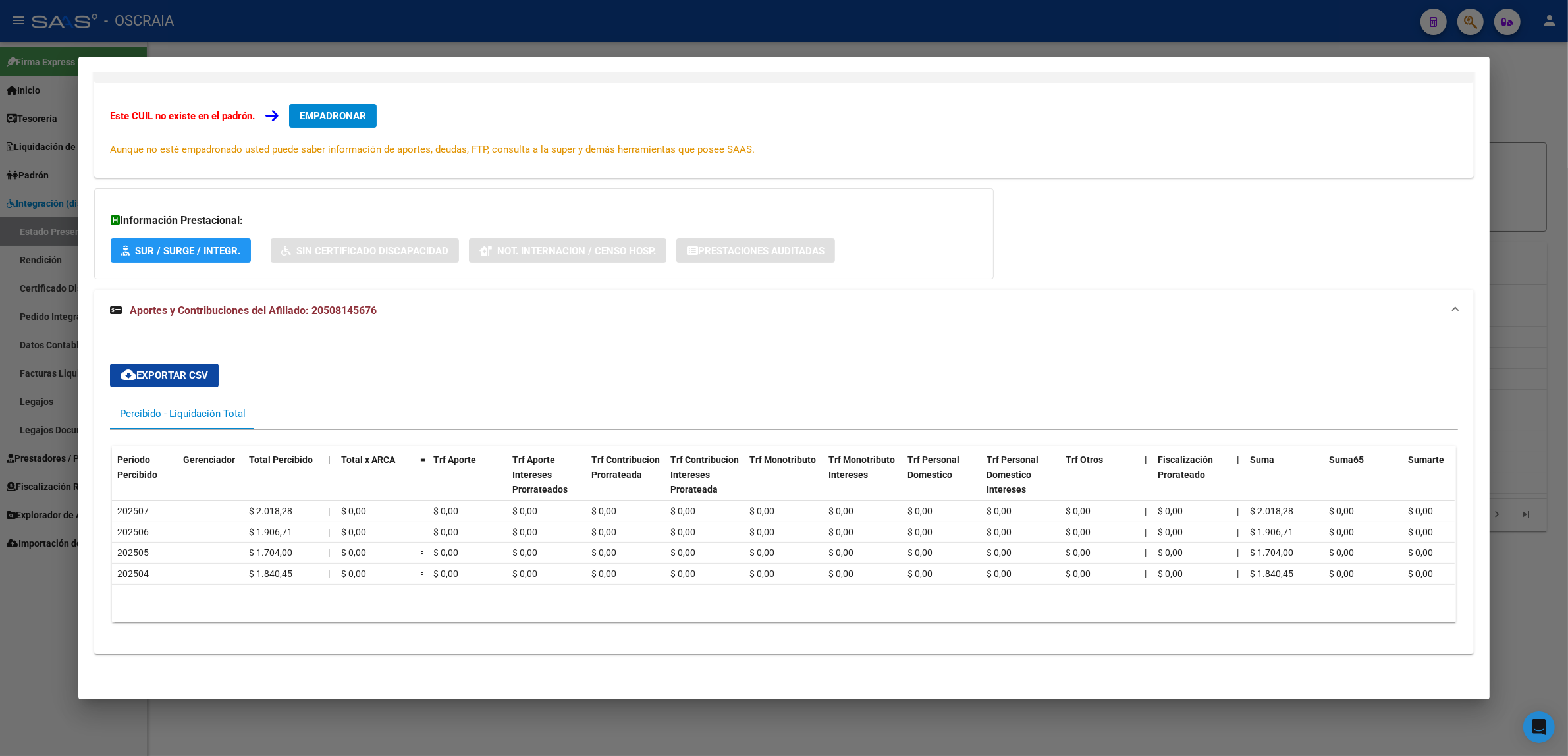
drag, startPoint x: 299, startPoint y: 589, endPoint x: 434, endPoint y: 577, distance: 135.5
click at [430, 590] on div "4 total 1" at bounding box center [784, 606] width 1344 height 33
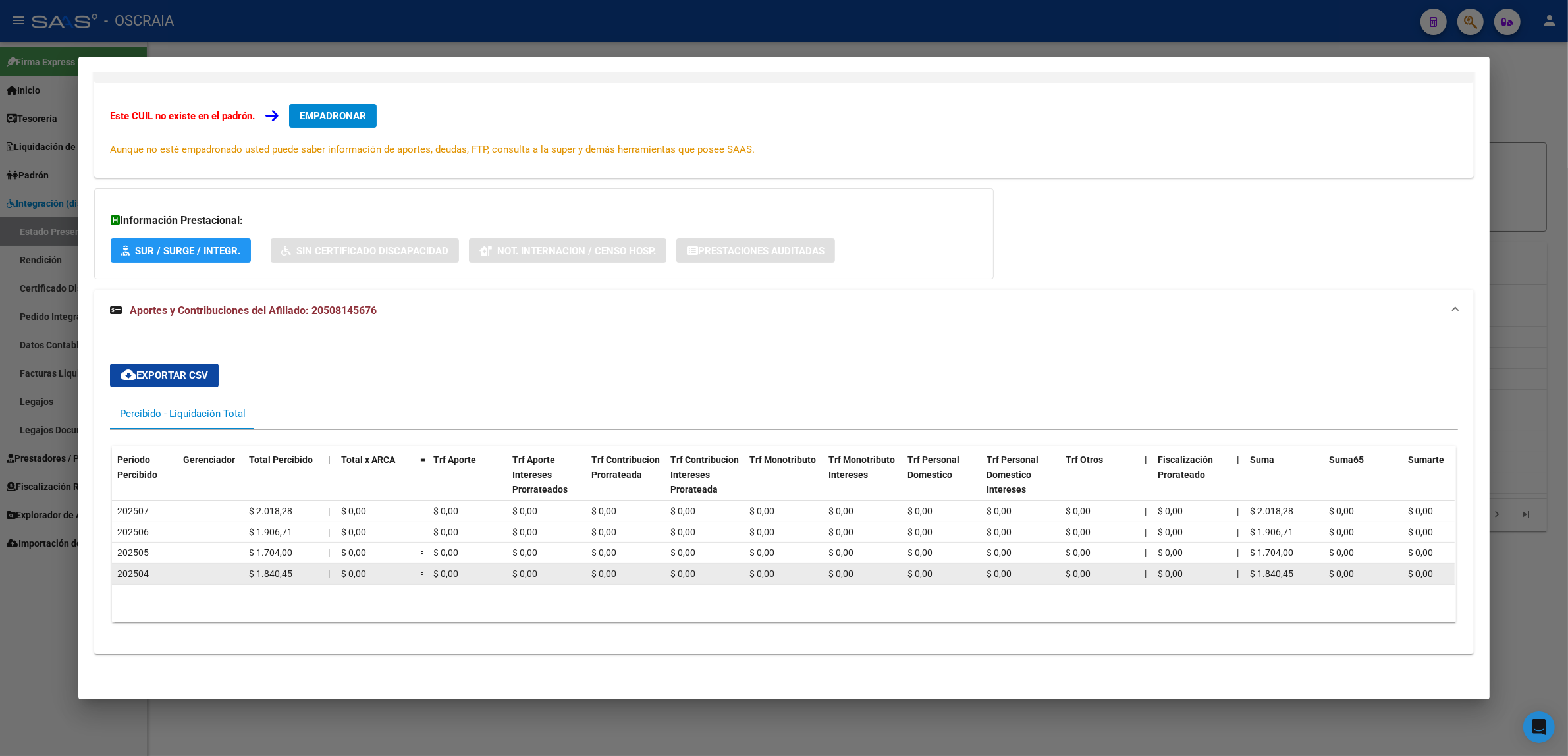
drag, startPoint x: 253, startPoint y: 560, endPoint x: 297, endPoint y: 558, distance: 44.0
click at [297, 567] on div "$ 1.840,45" at bounding box center [283, 573] width 69 height 15
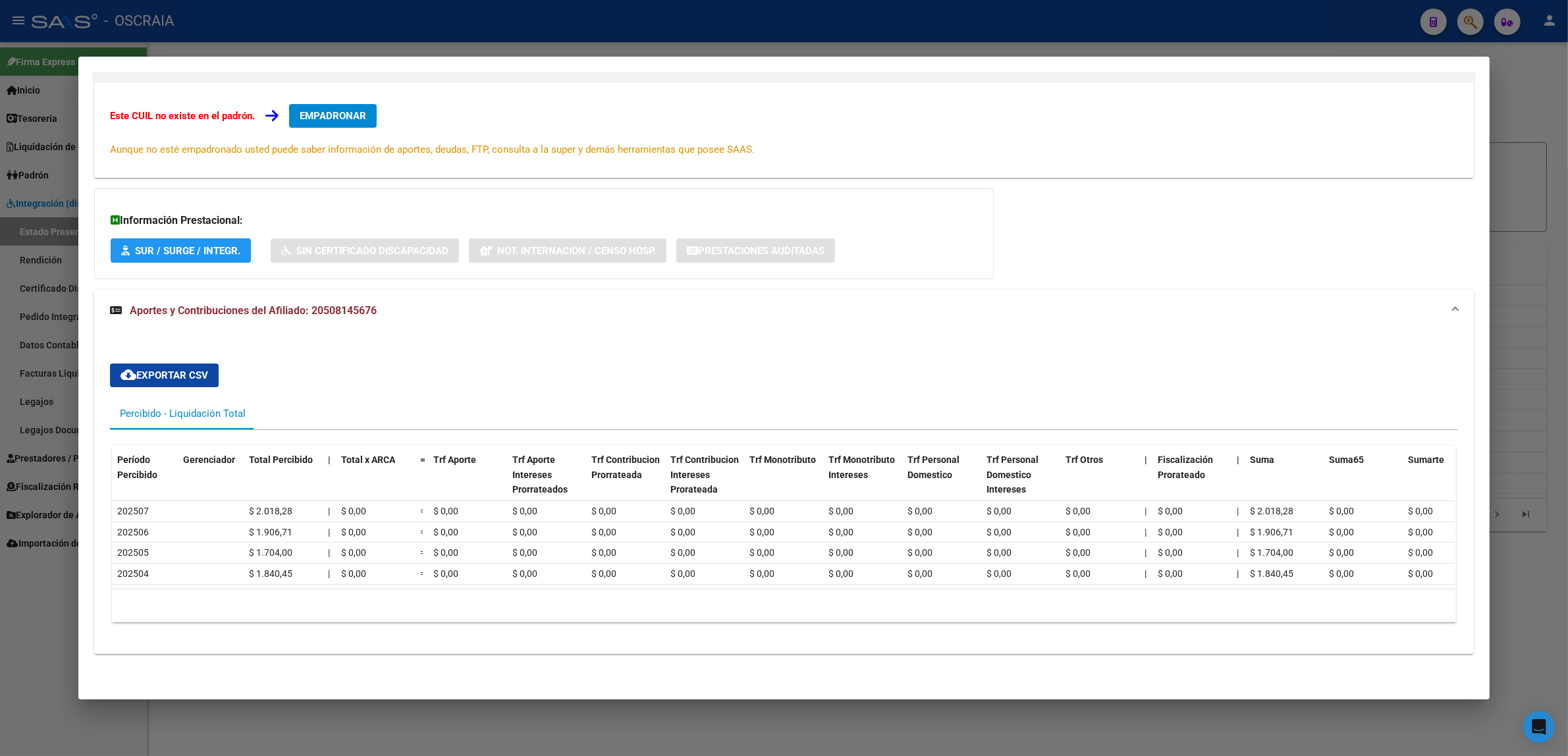
click at [640, 656] on div "DATOS ARCA: MONTEROS ROBERTO GABRIEL (16/11/2010) ESTE CUIL NO EXISTE EN EL PAD…" at bounding box center [784, 288] width 1379 height 760
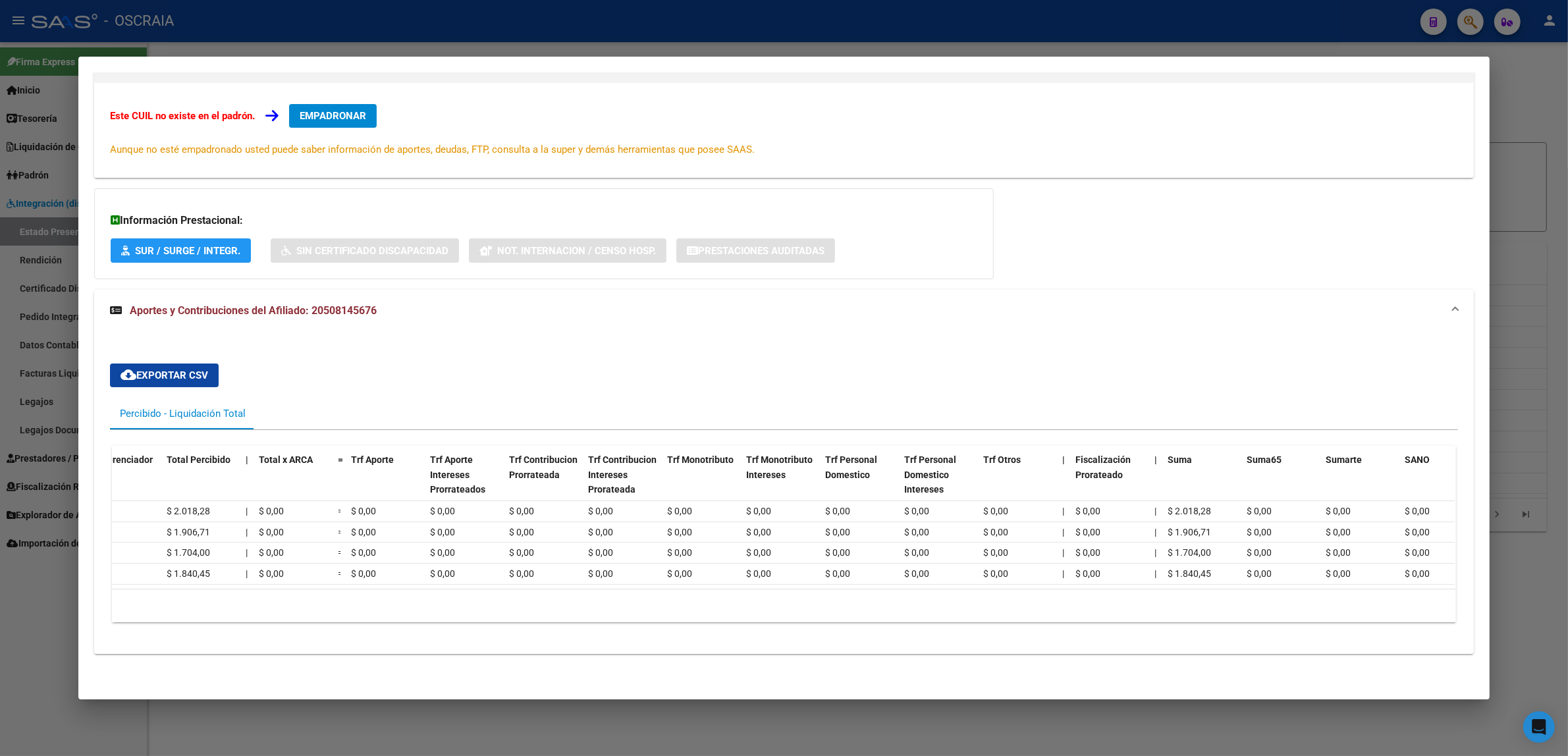
scroll to position [0, 0]
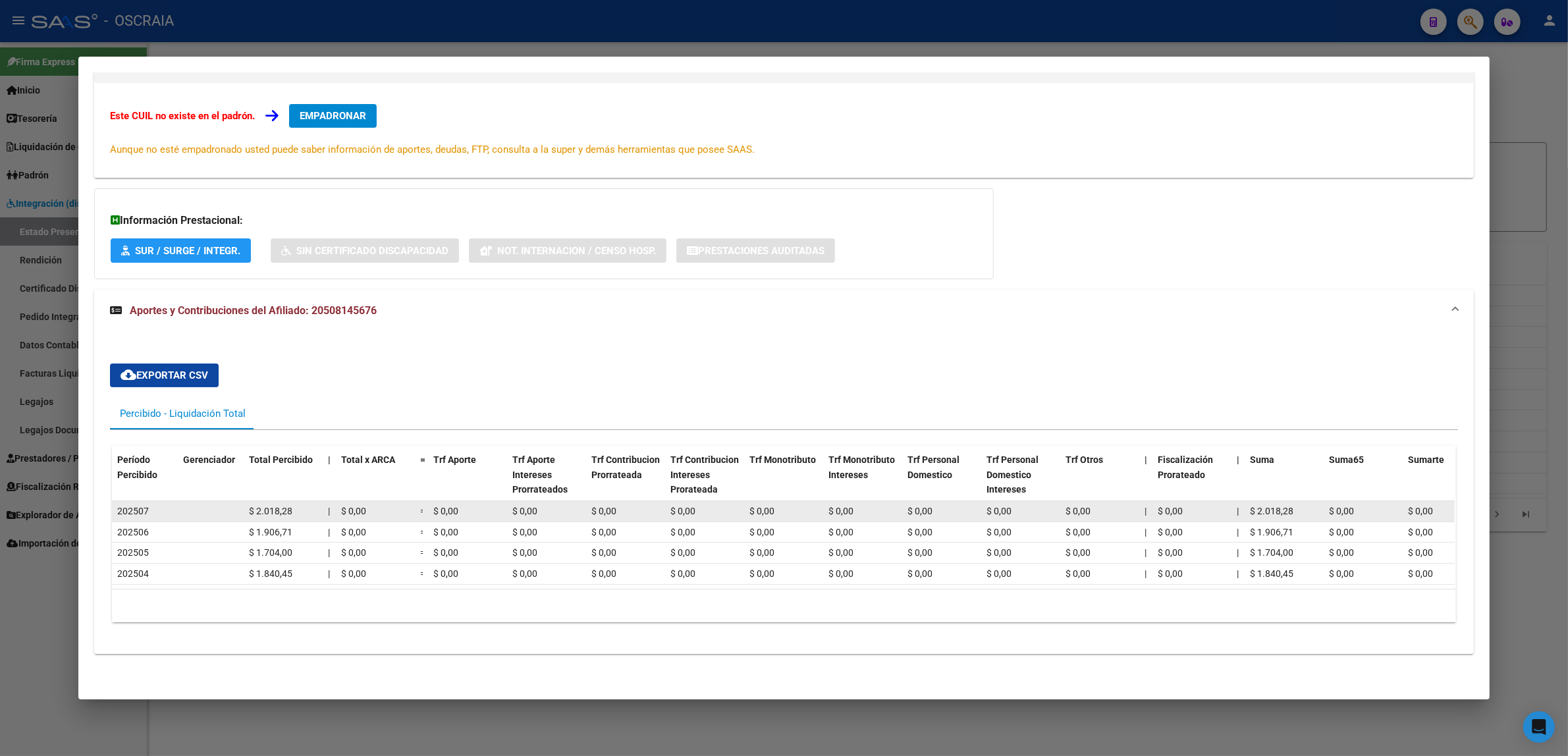
click at [139, 506] on span "202507" at bounding box center [133, 511] width 31 height 11
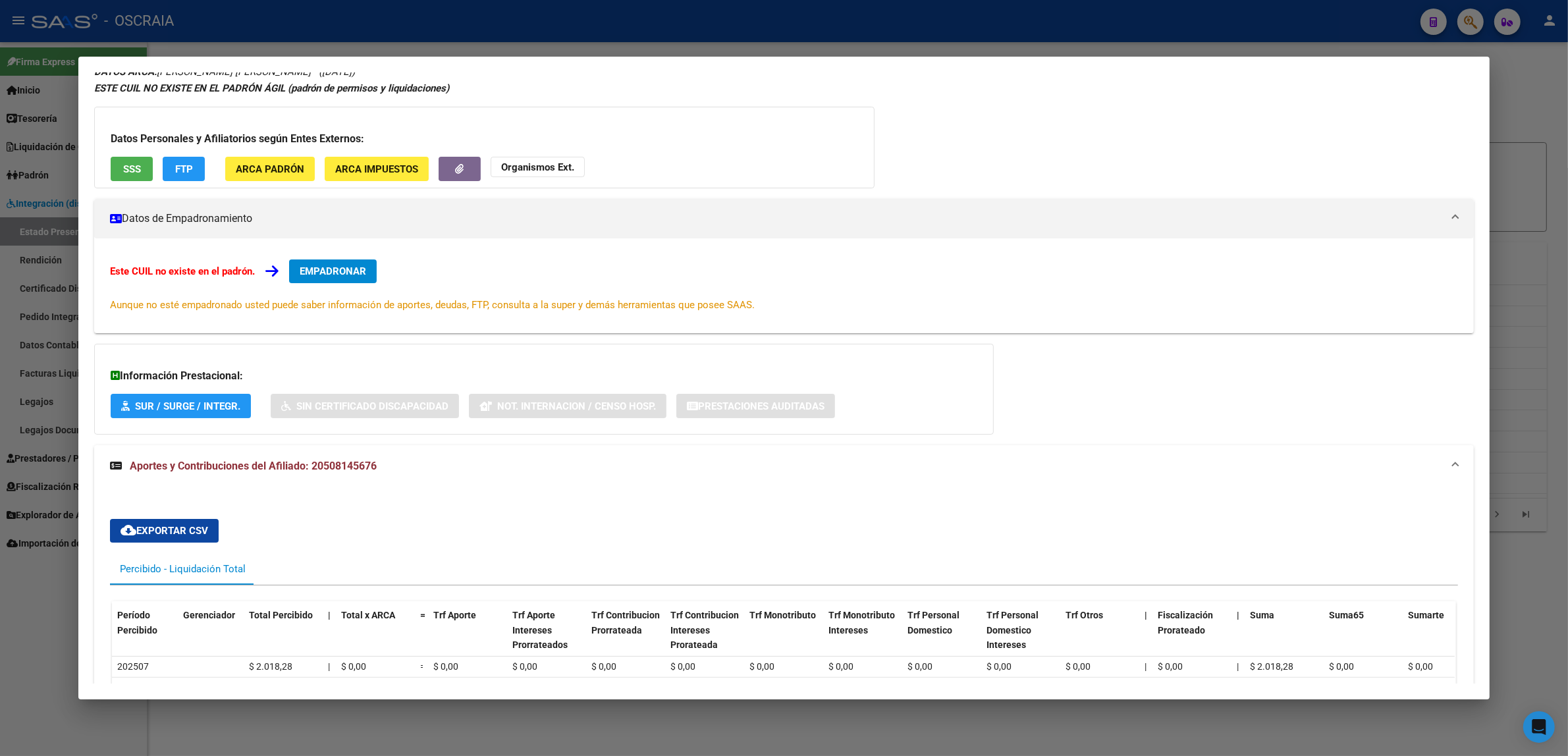
scroll to position [225, 0]
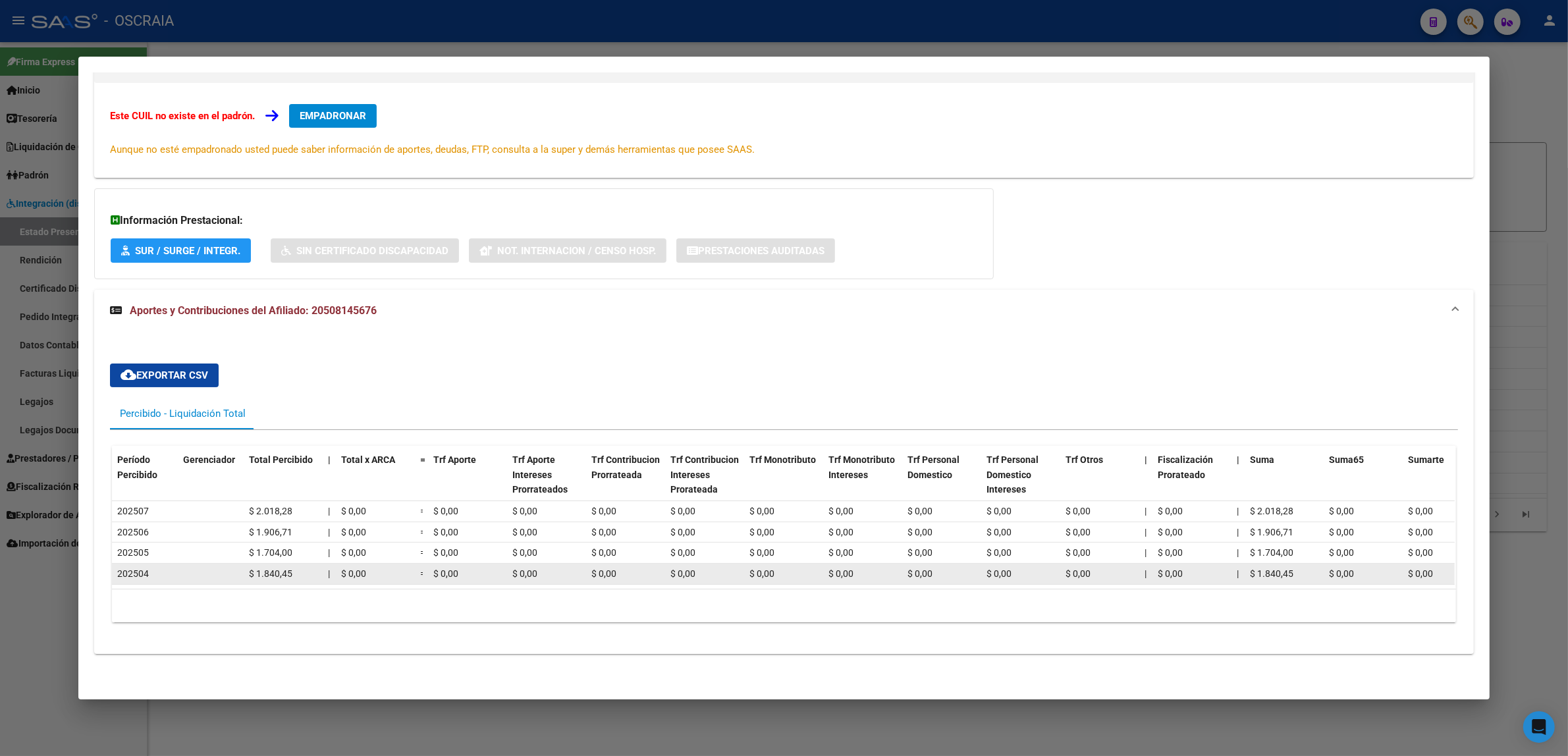
click at [141, 568] on span "202504" at bounding box center [133, 573] width 31 height 11
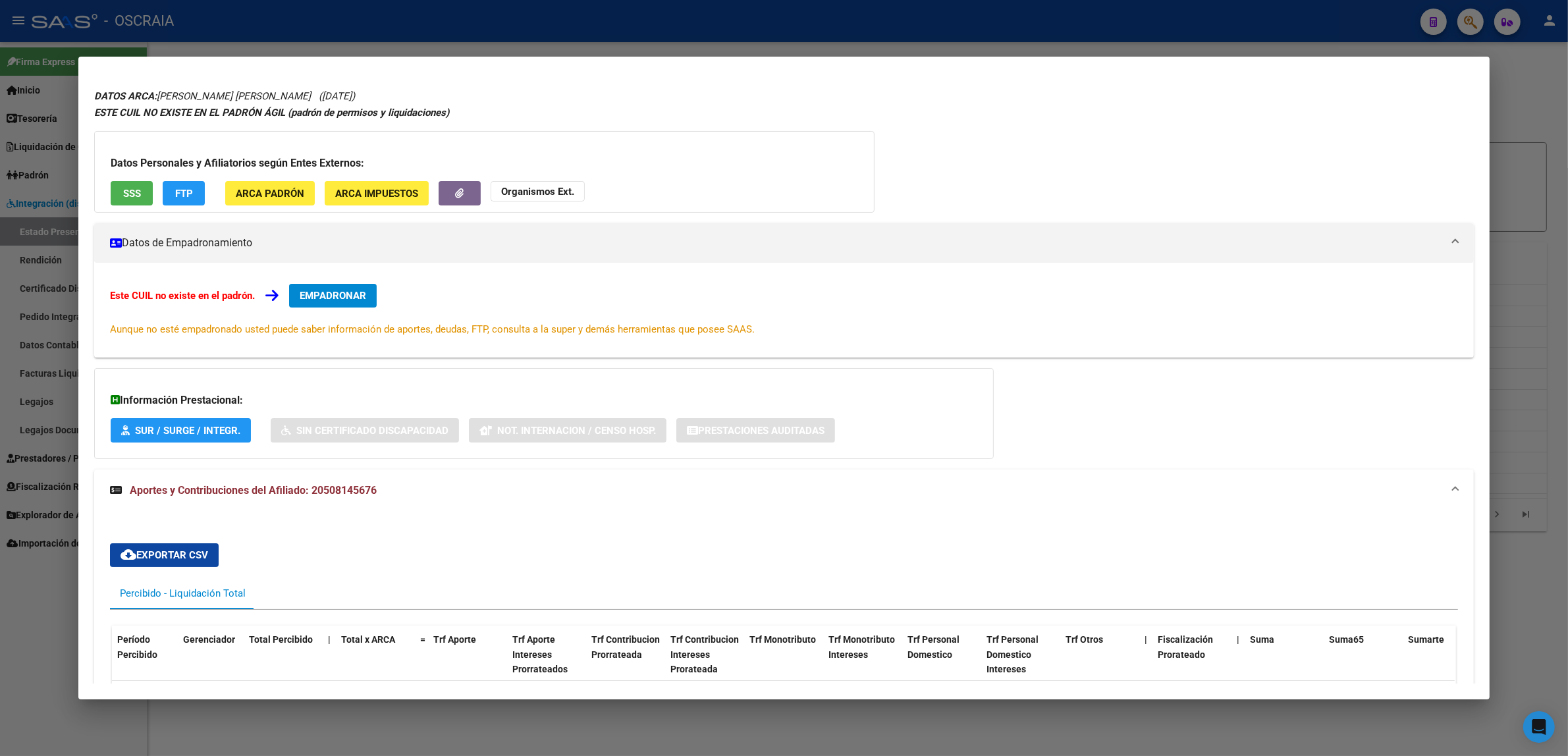
scroll to position [0, 0]
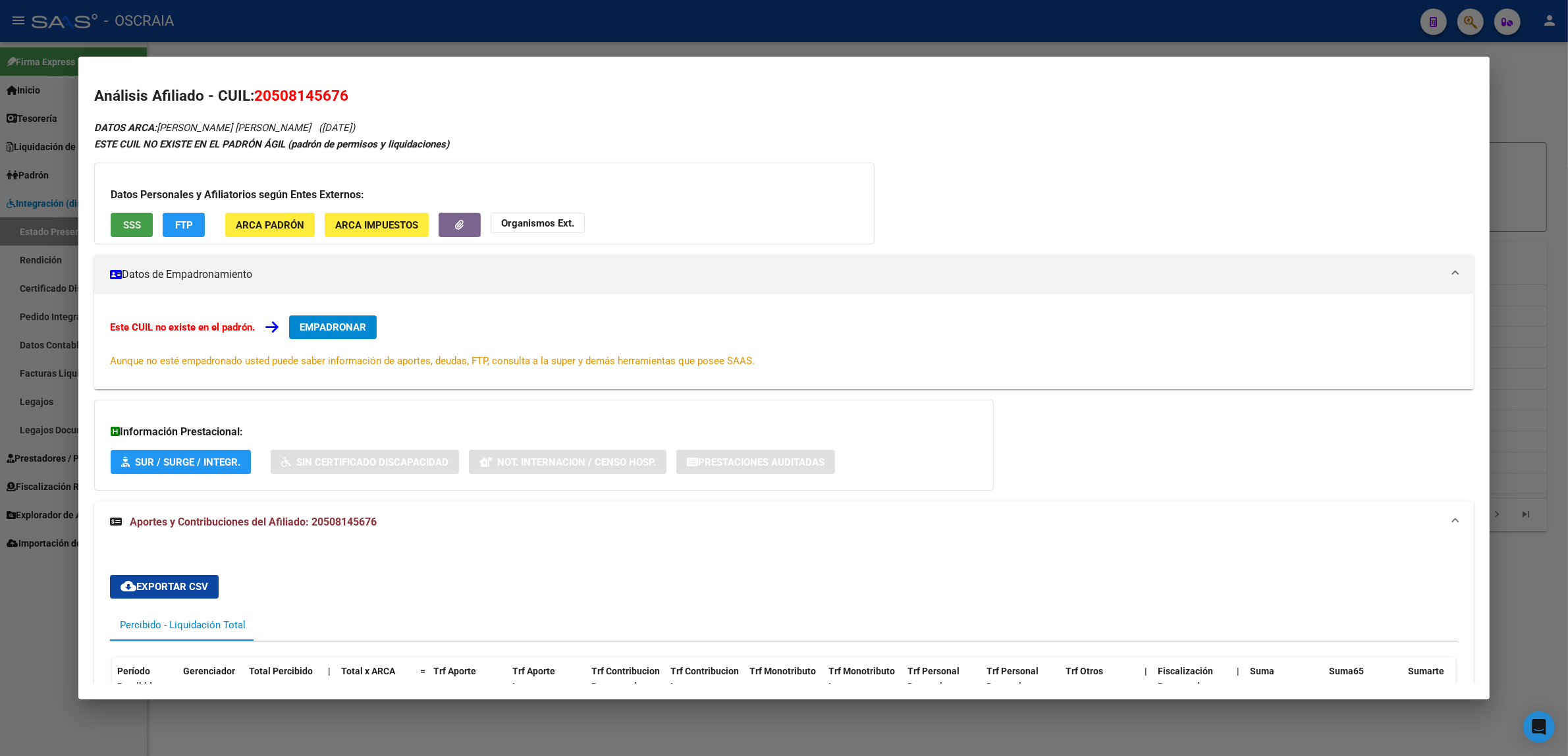
click at [127, 215] on button "SSS" at bounding box center [132, 225] width 42 height 25
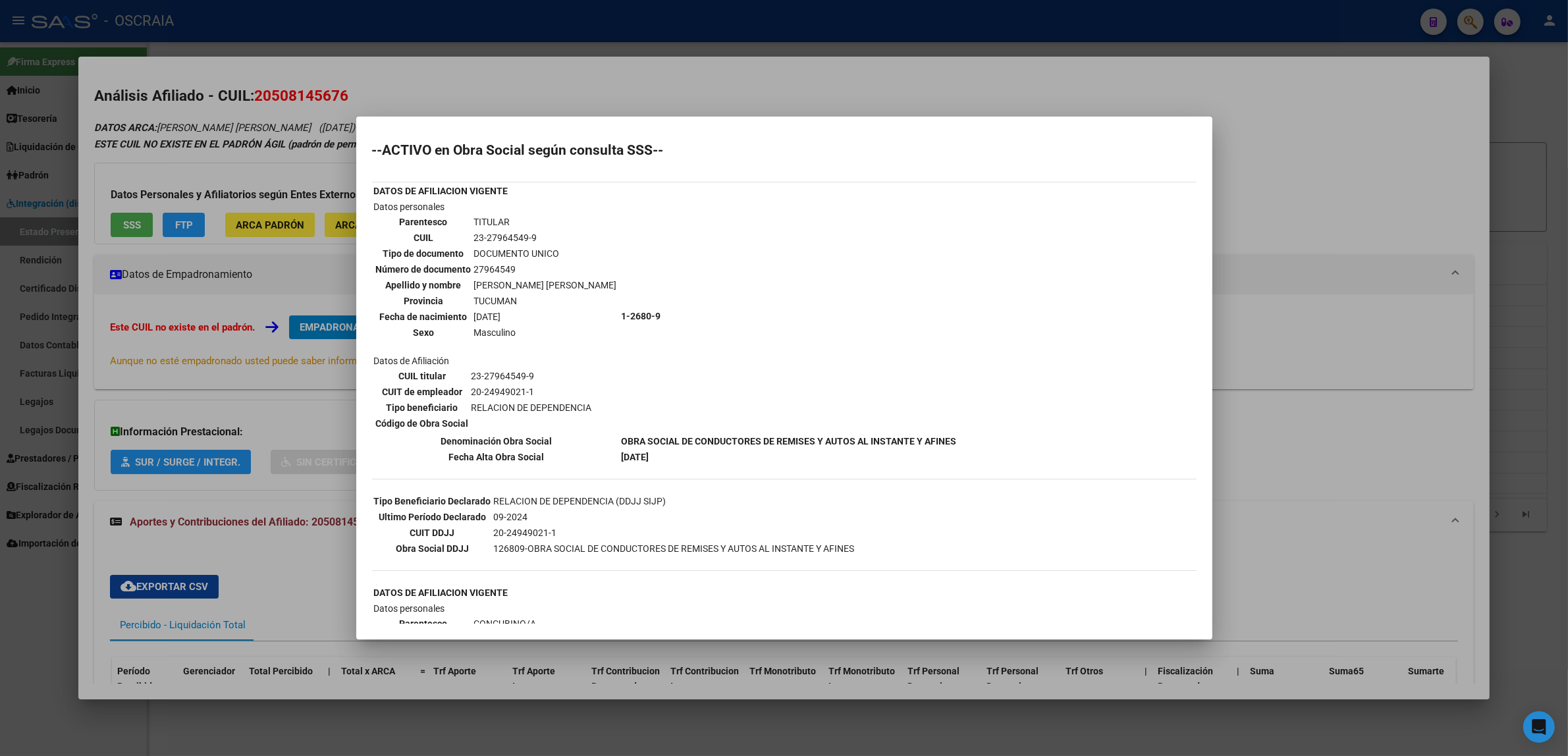
drag, startPoint x: 504, startPoint y: 511, endPoint x: 550, endPoint y: 518, distance: 46.5
click at [550, 518] on tbody "Tipo Beneficiario Declarado RELACION DE DEPENDENCIA (DDJJ SIJP) Ultimo Período …" at bounding box center [614, 524] width 482 height 62
click at [585, 541] on td "126809-OBRA SOCIAL DE CONDUCTORES DE REMISES Y AUTOS AL INSTANTE Y AFINES" at bounding box center [674, 548] width 363 height 15
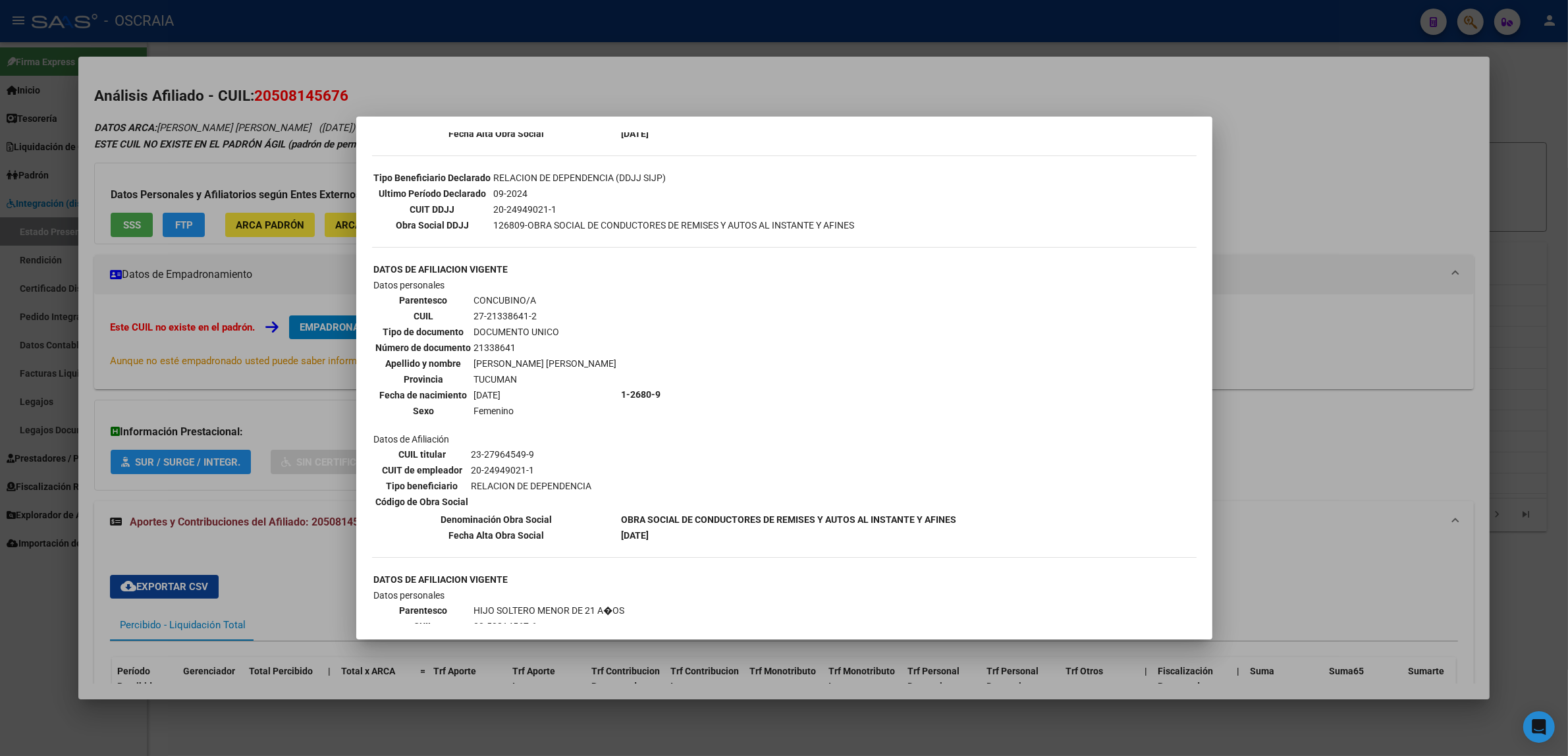
scroll to position [320, 0]
click at [1240, 297] on div at bounding box center [784, 378] width 1568 height 756
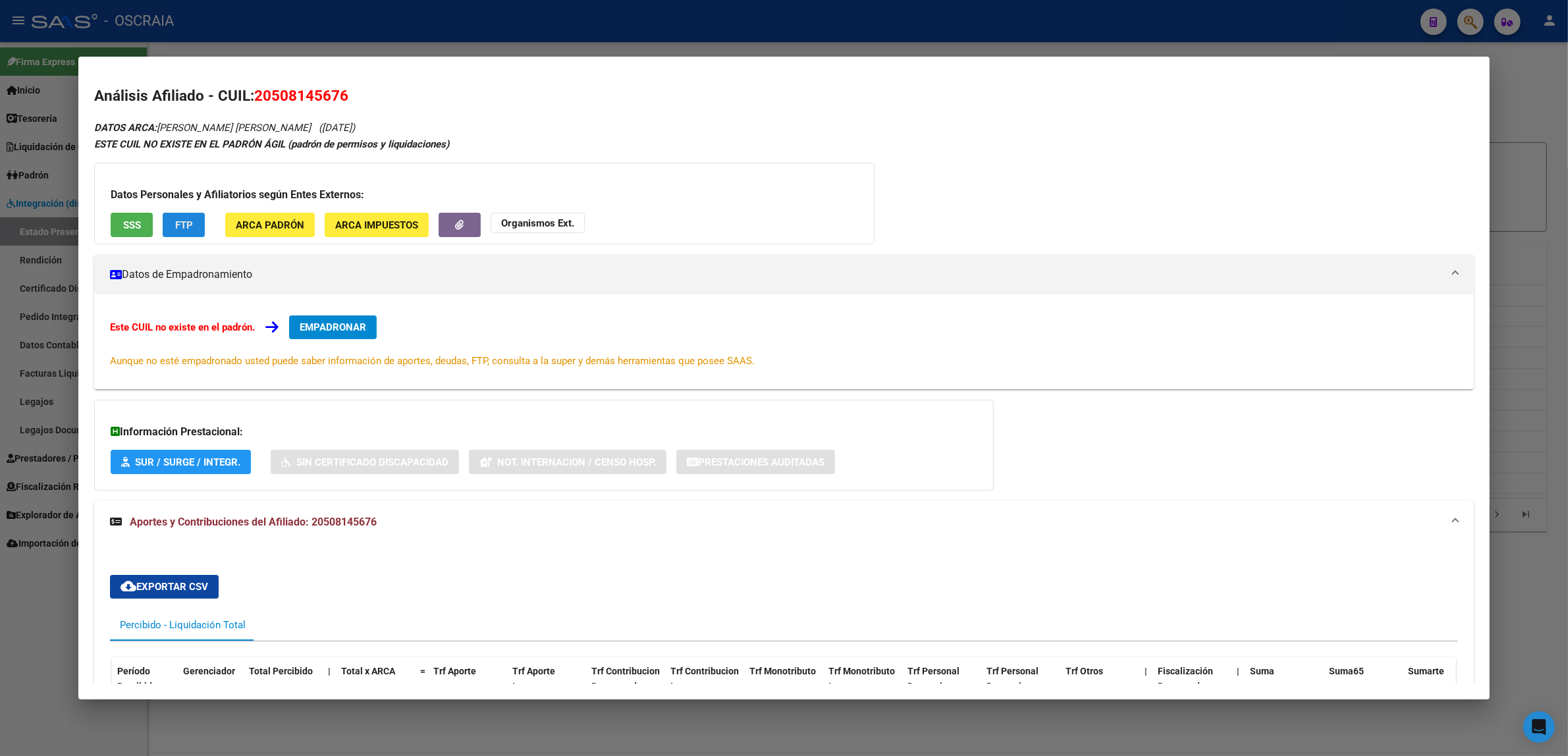
click at [172, 217] on button "FTP" at bounding box center [184, 225] width 42 height 25
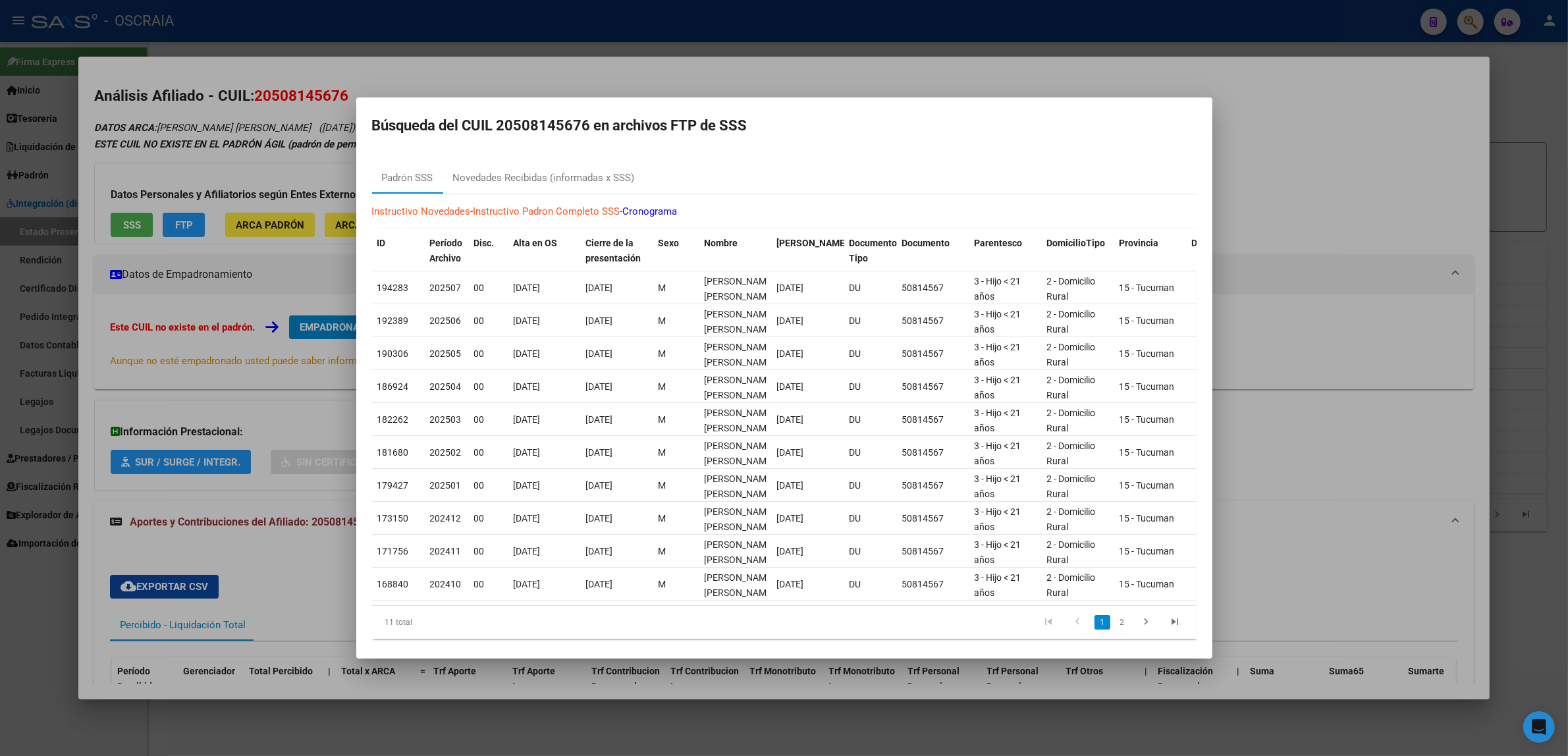
click at [1401, 248] on div at bounding box center [784, 378] width 1568 height 756
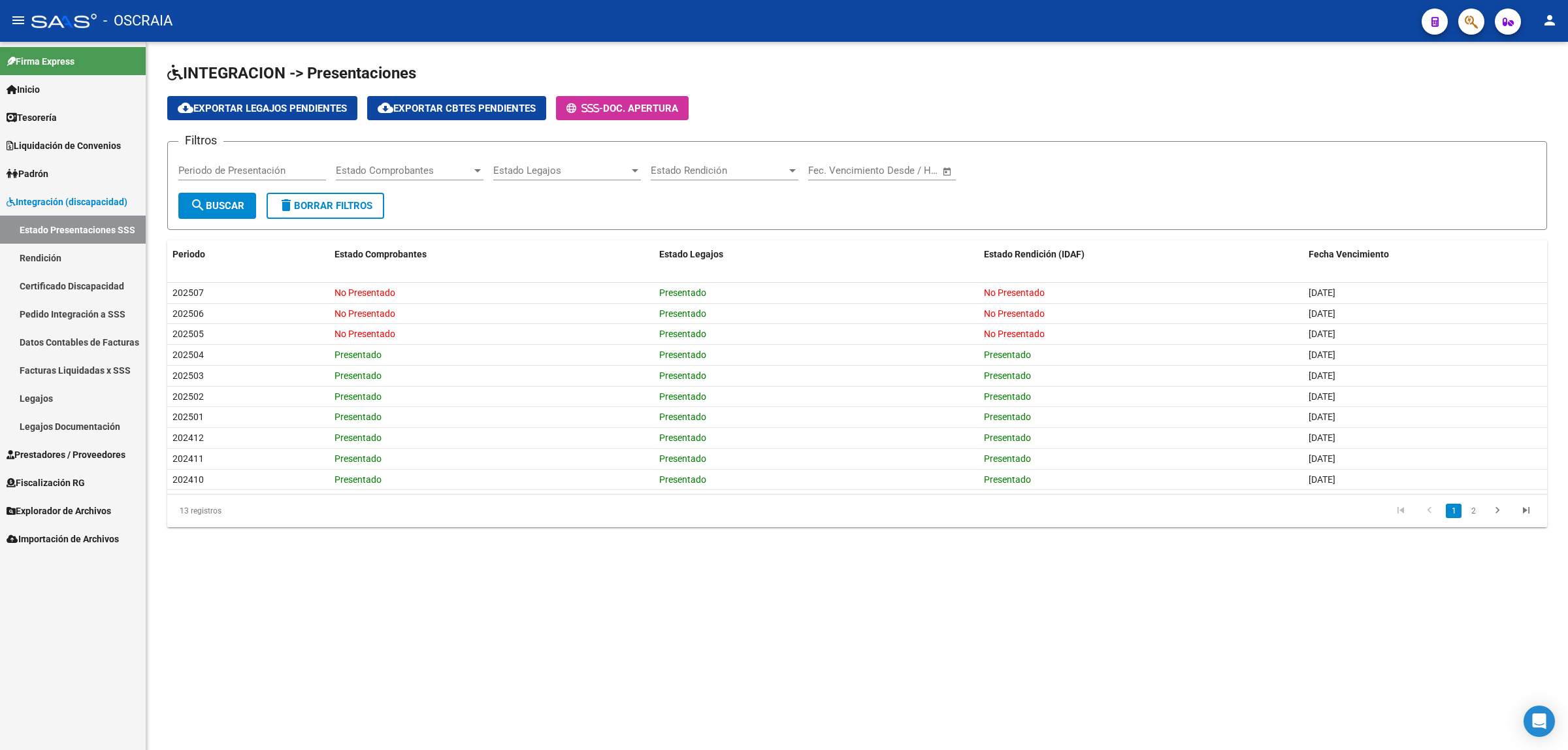
click at [1462, 24] on button "button" at bounding box center [1471, 21] width 26 height 26
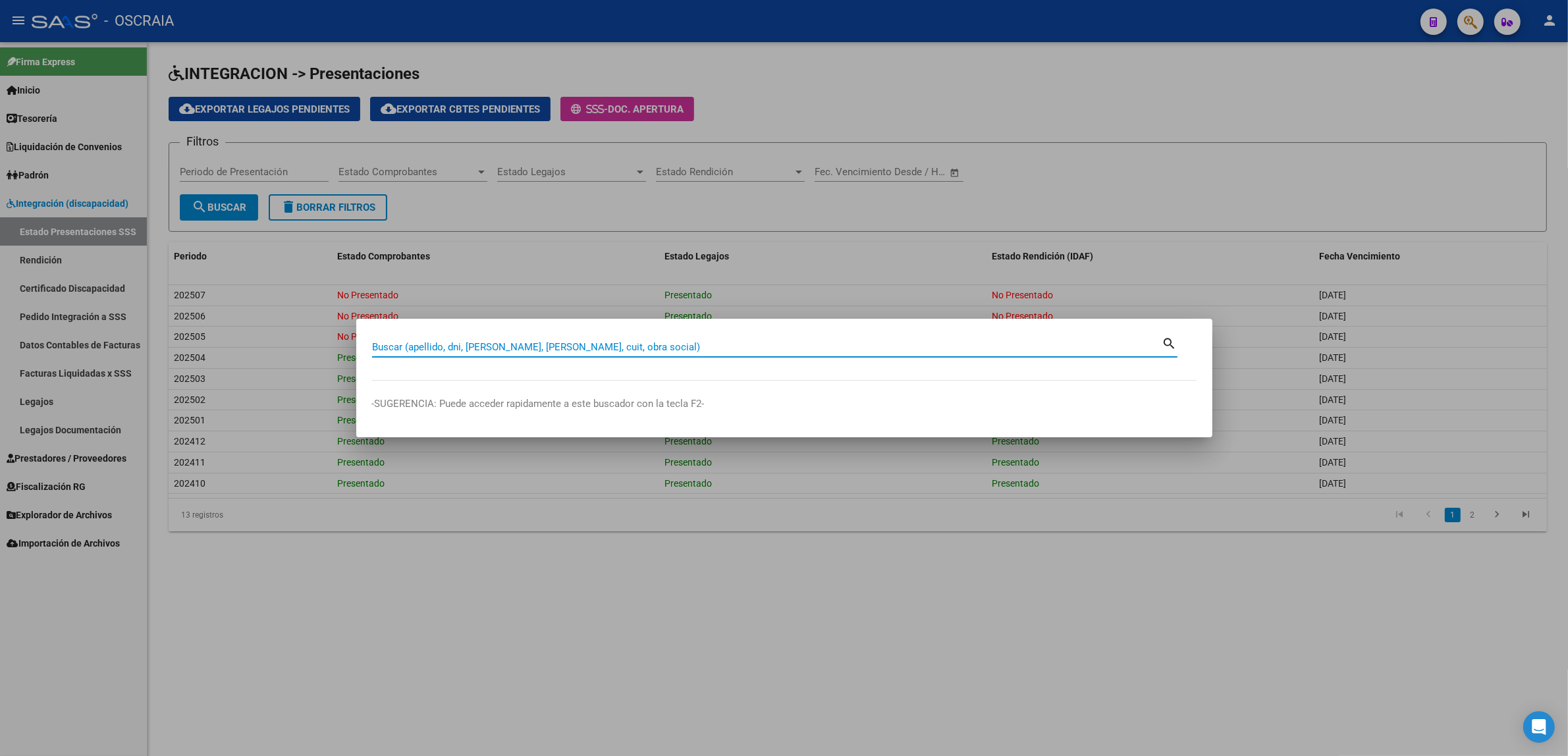
paste input "24452271"
type input "24452271"
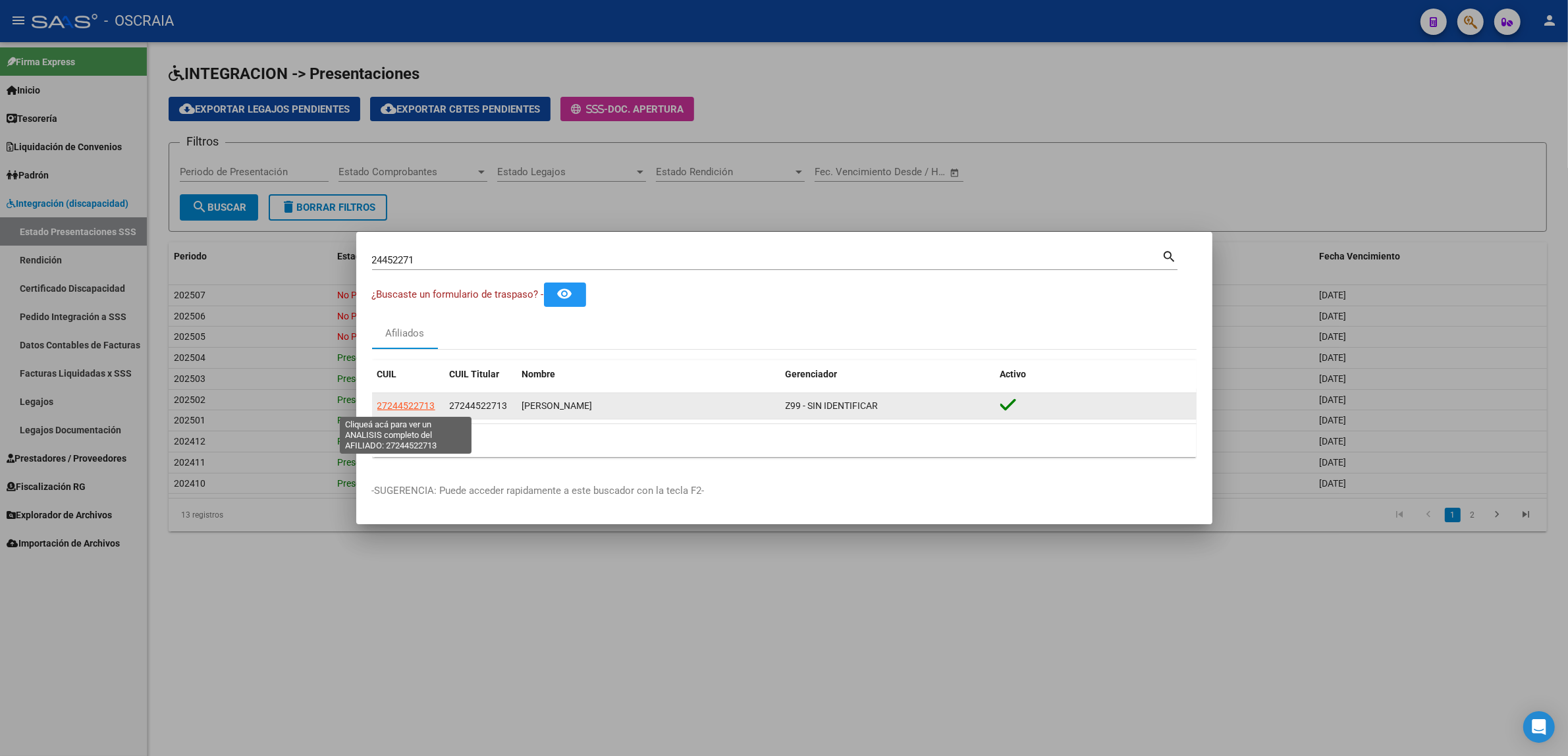
click at [423, 408] on span "27244522713" at bounding box center [406, 405] width 58 height 11
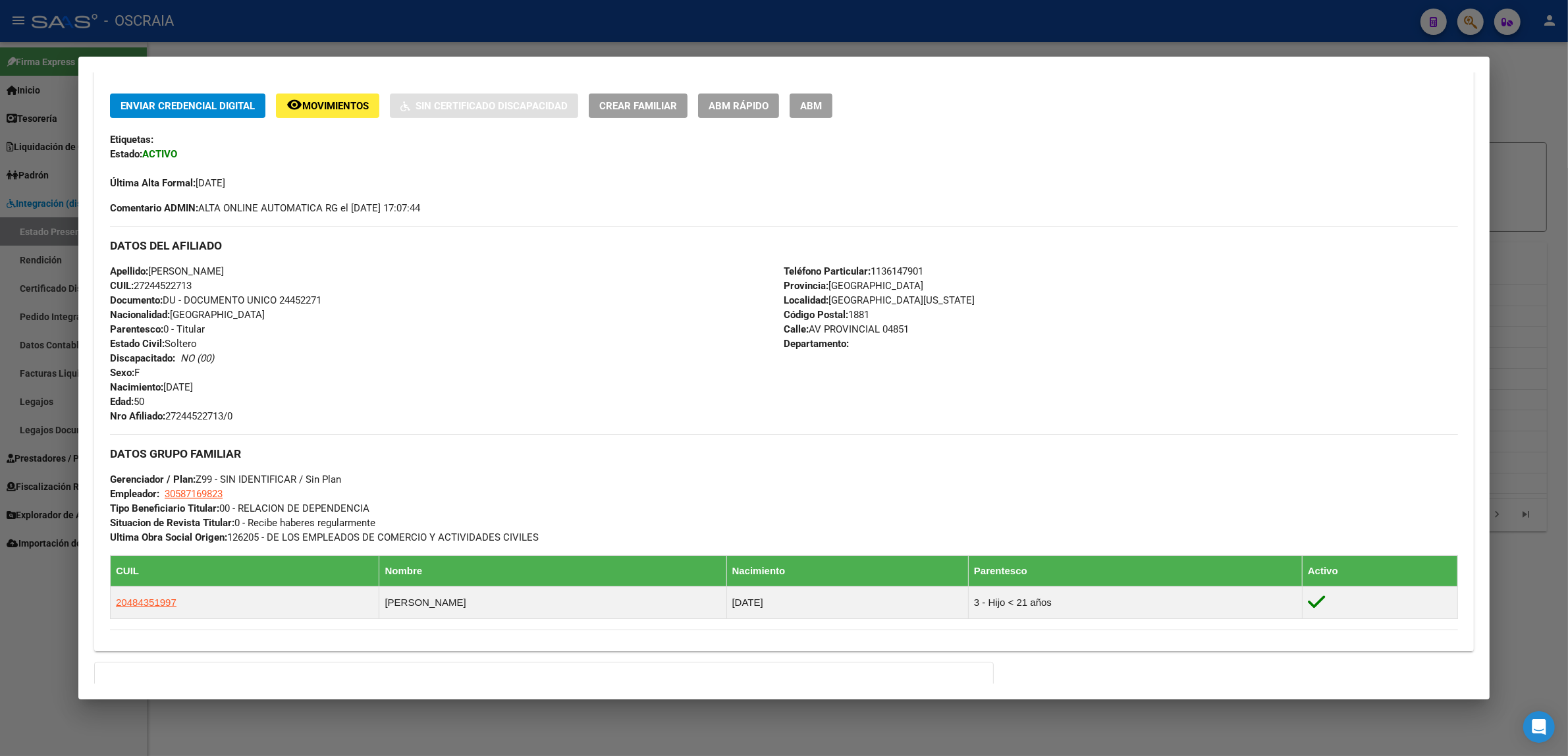
scroll to position [410, 0]
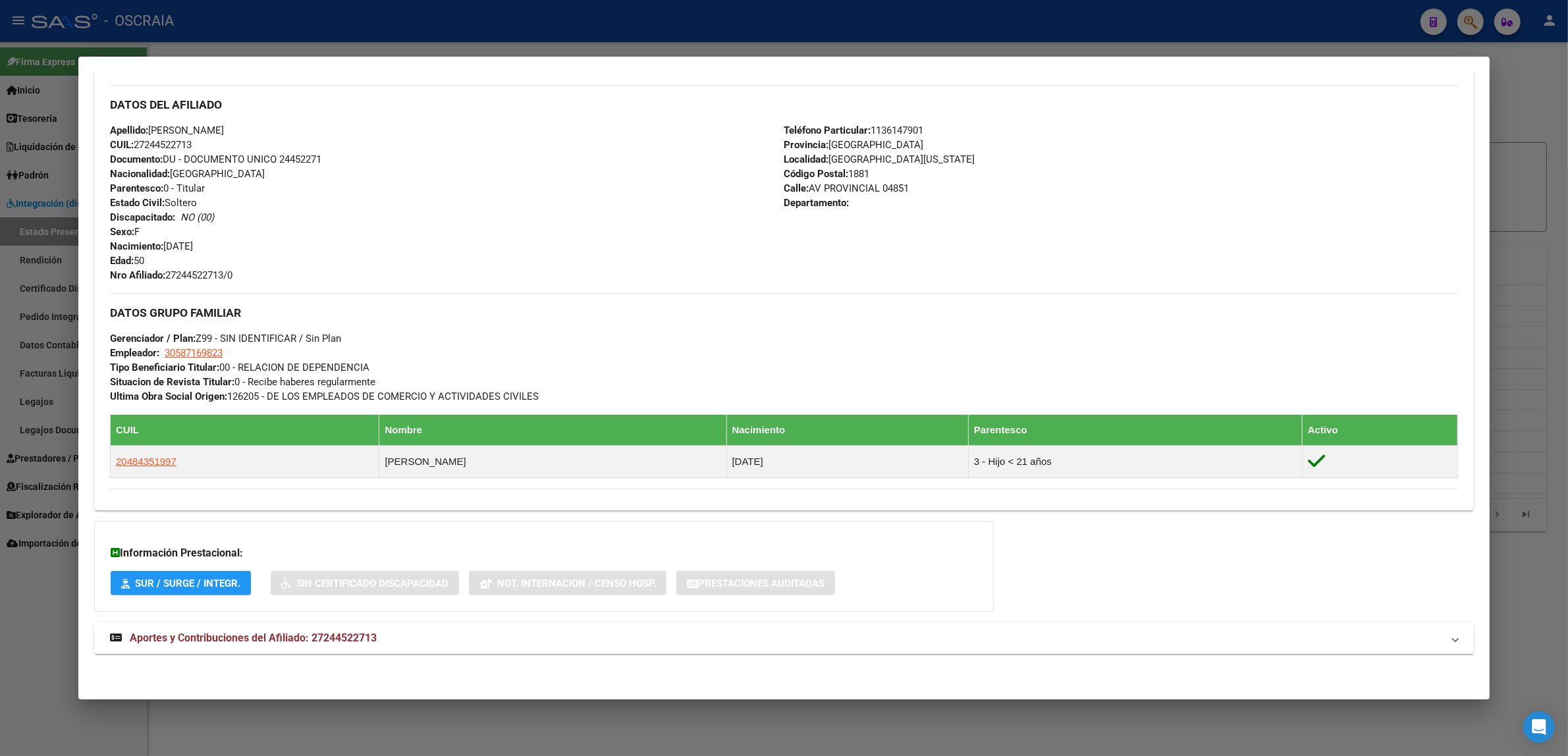
click at [364, 630] on strong "Aportes y Contribuciones del Afiliado: 27244522713" at bounding box center [244, 638] width 267 height 16
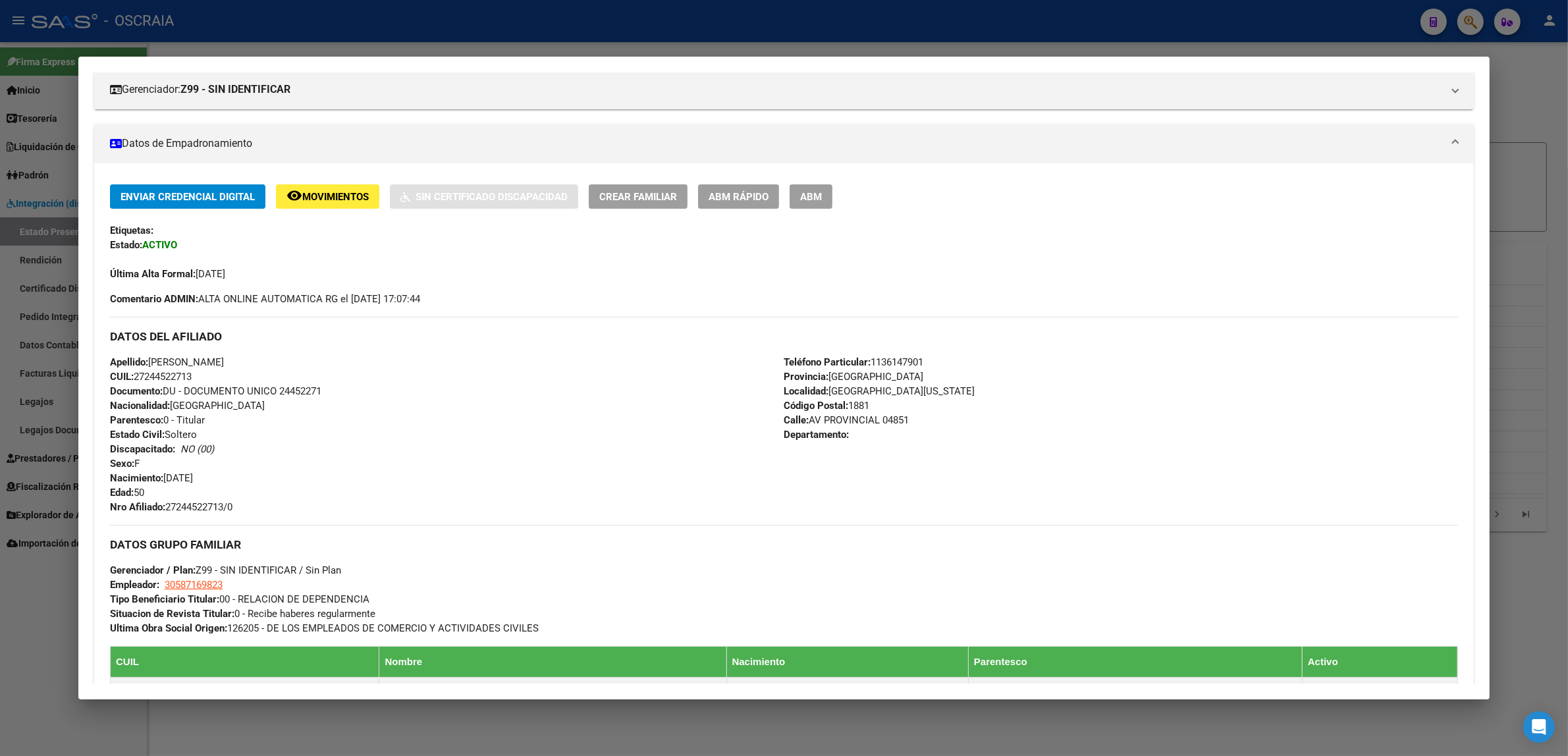
scroll to position [0, 0]
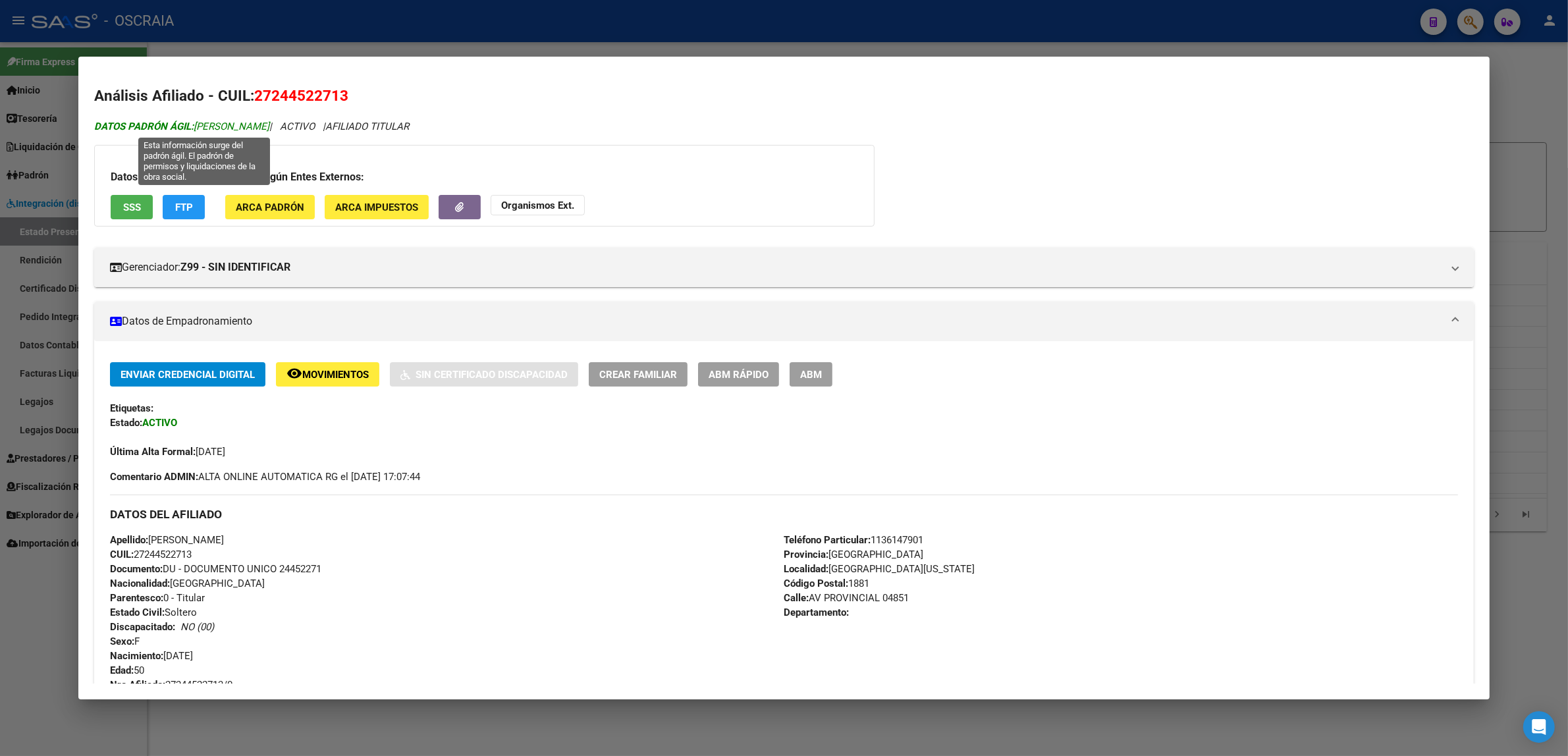
drag, startPoint x: 318, startPoint y: 132, endPoint x: 191, endPoint y: 129, distance: 127.0
click at [191, 129] on span "DATOS PADRÓN ÁGIL: SANCHEZ SILVIA DEL VALLE" at bounding box center [182, 127] width 175 height 12
copy span "SANCHEZ SILVIA DEL VALLE"
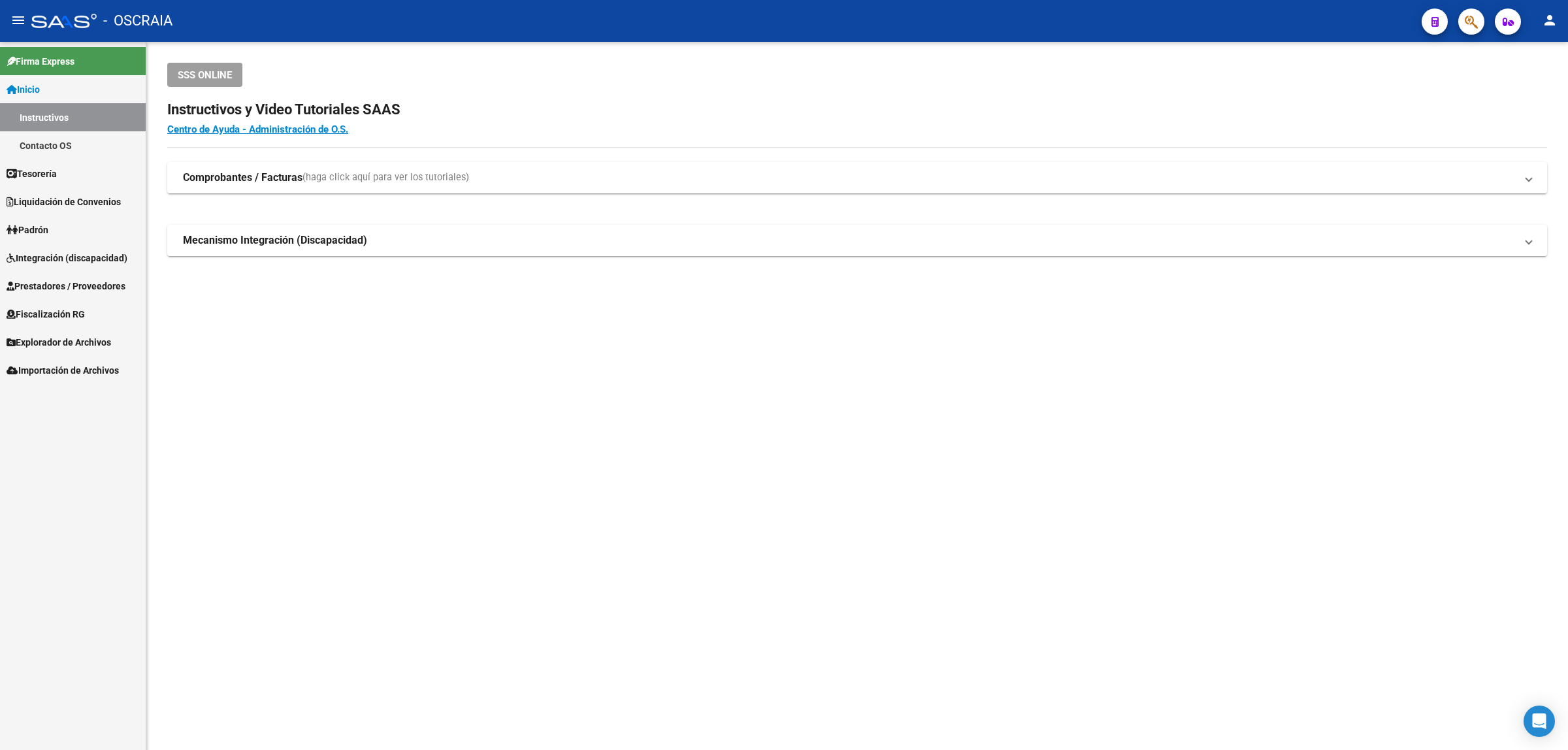
click at [1485, 30] on mat-toolbar "menu - OSCRAIA person" at bounding box center [784, 20] width 1568 height 42
click at [1485, 27] on mat-toolbar "menu - OSCRAIA person" at bounding box center [784, 20] width 1568 height 42
click at [1480, 20] on button "button" at bounding box center [1471, 21] width 26 height 26
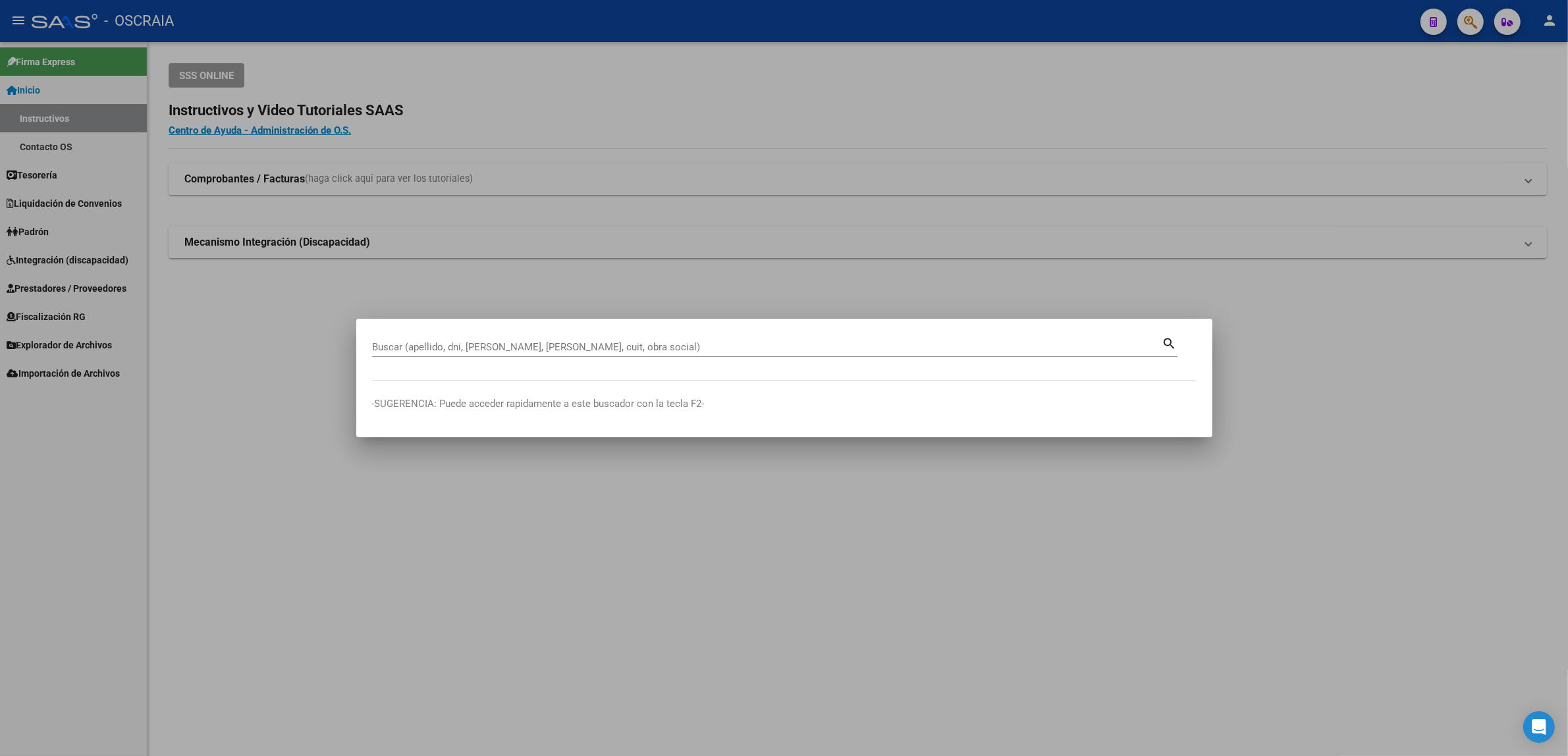
click at [711, 127] on div at bounding box center [784, 378] width 1568 height 756
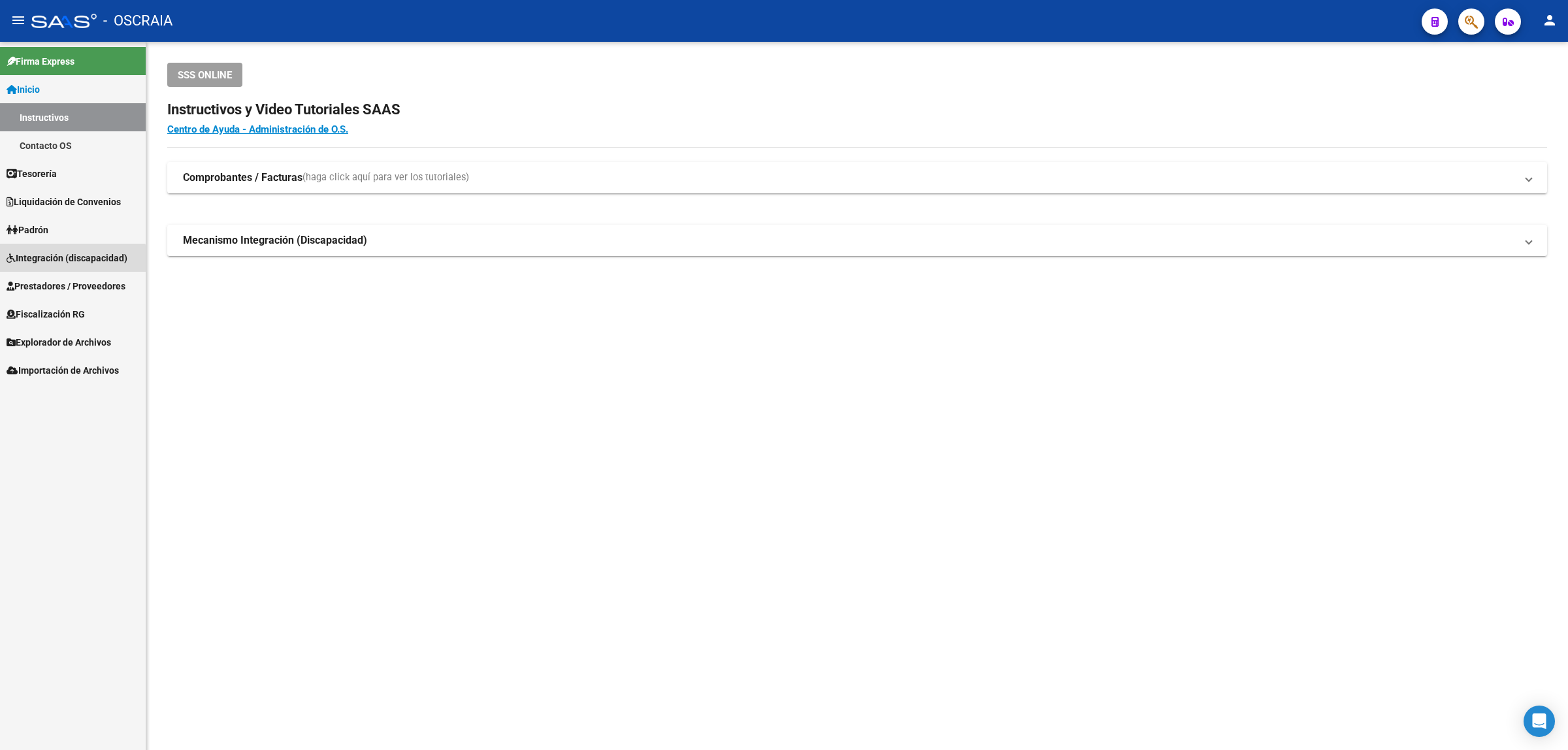
click at [67, 265] on link "Integración (discapacidad)" at bounding box center [72, 257] width 145 height 28
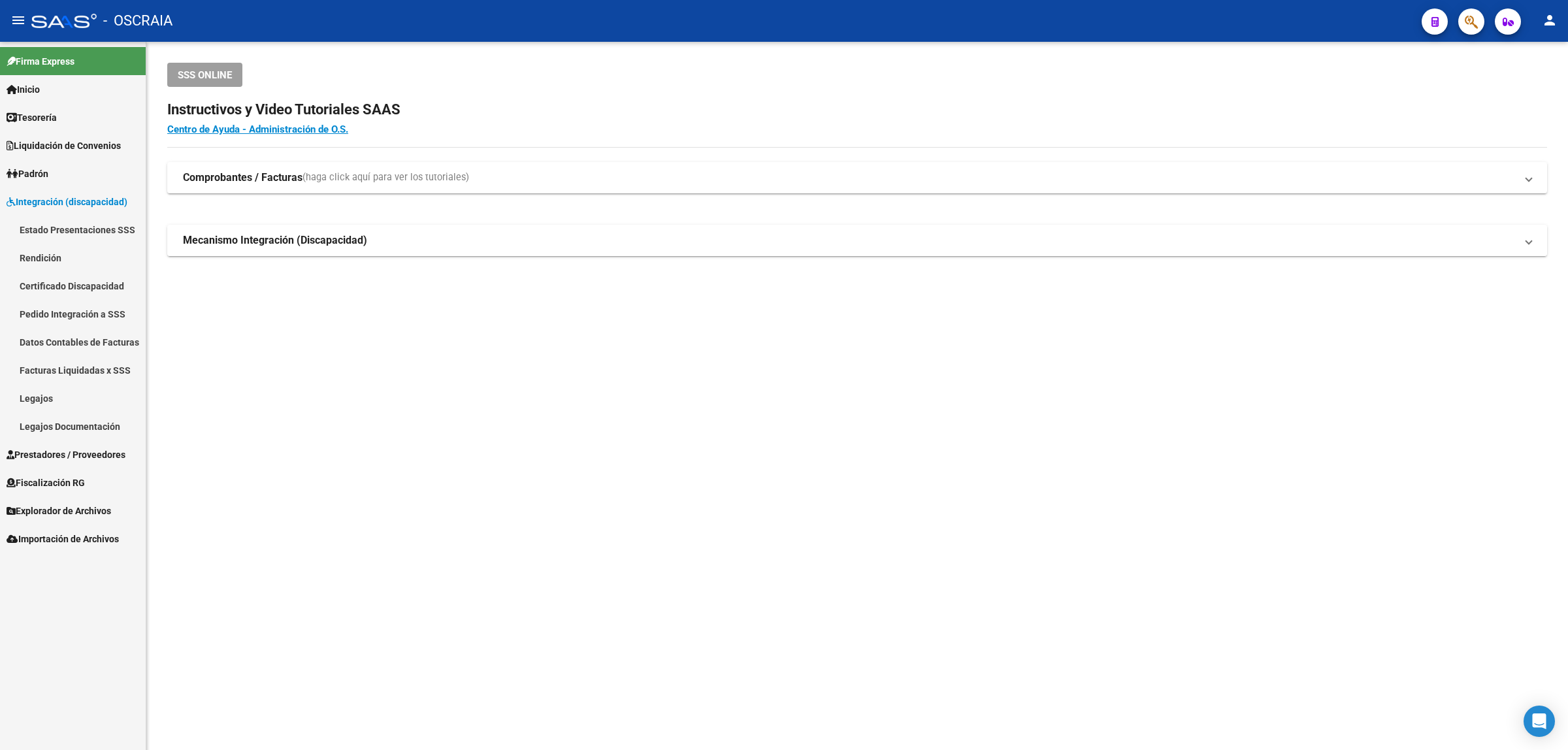
drag, startPoint x: 232, startPoint y: 244, endPoint x: 536, endPoint y: 227, distance: 304.5
click at [233, 243] on strong "Mecanismo Integración (Discapacidad)" at bounding box center [275, 240] width 184 height 15
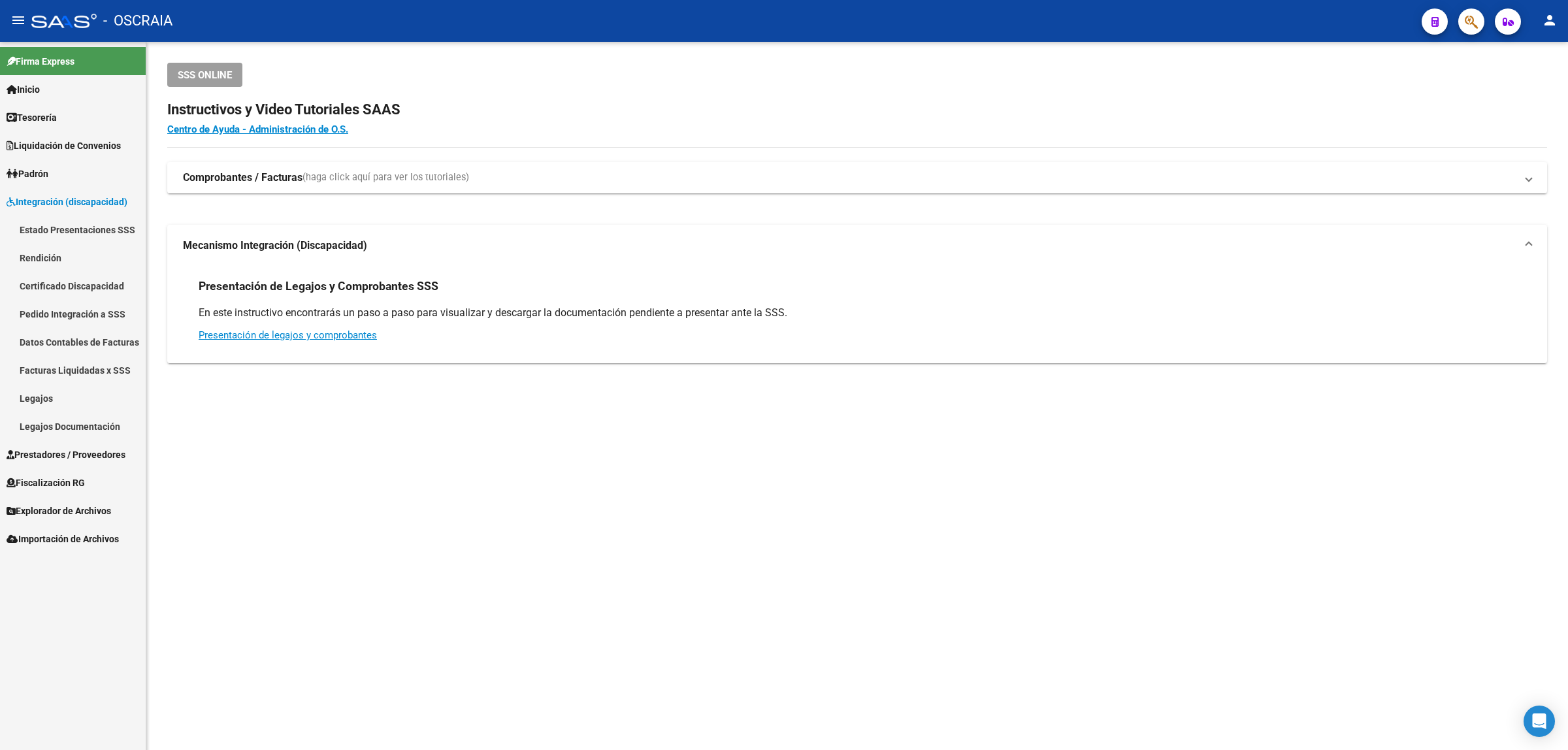
click at [115, 308] on link "Pedido Integración a SSS" at bounding box center [72, 314] width 145 height 28
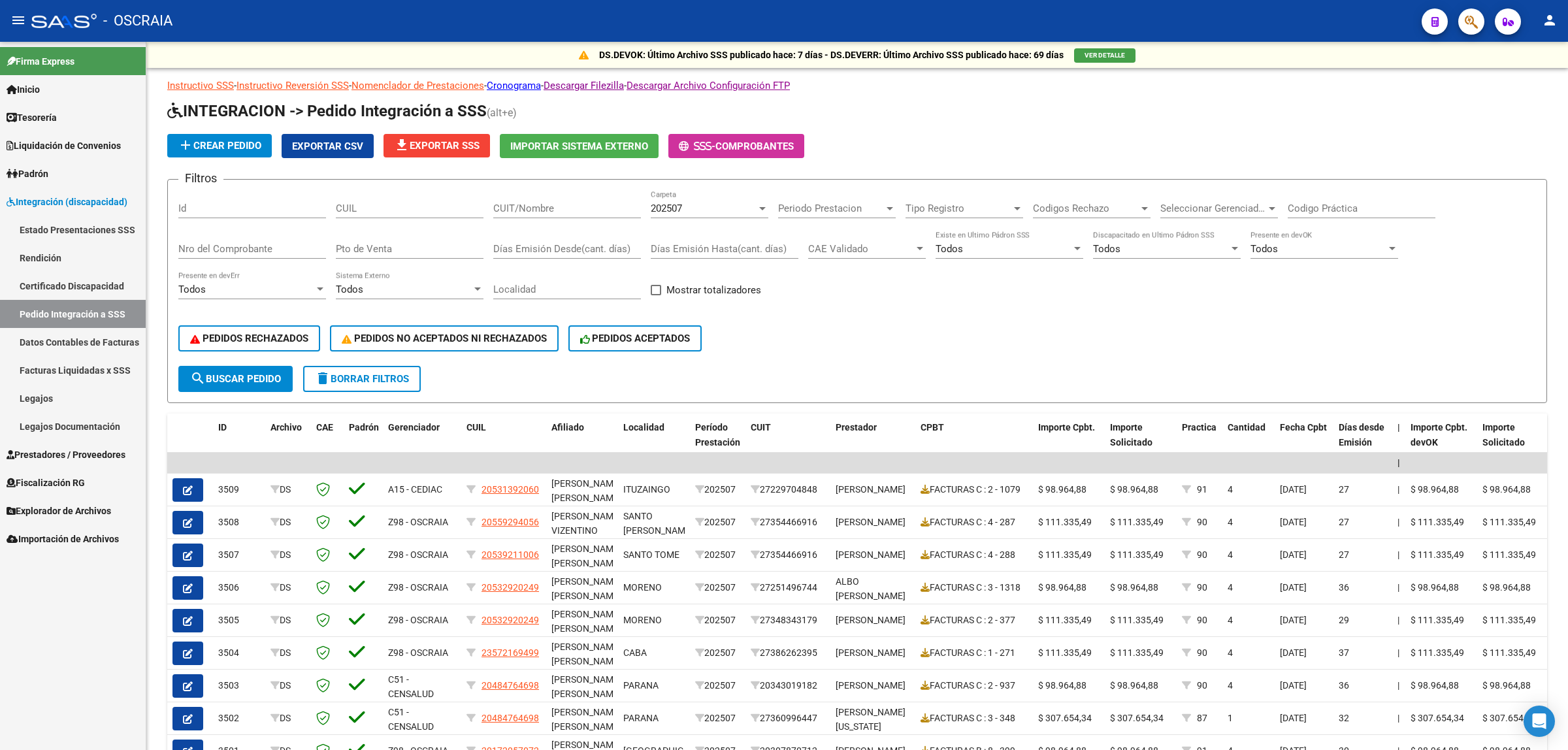
click at [94, 230] on link "Estado Presentaciones SSS" at bounding box center [72, 229] width 145 height 28
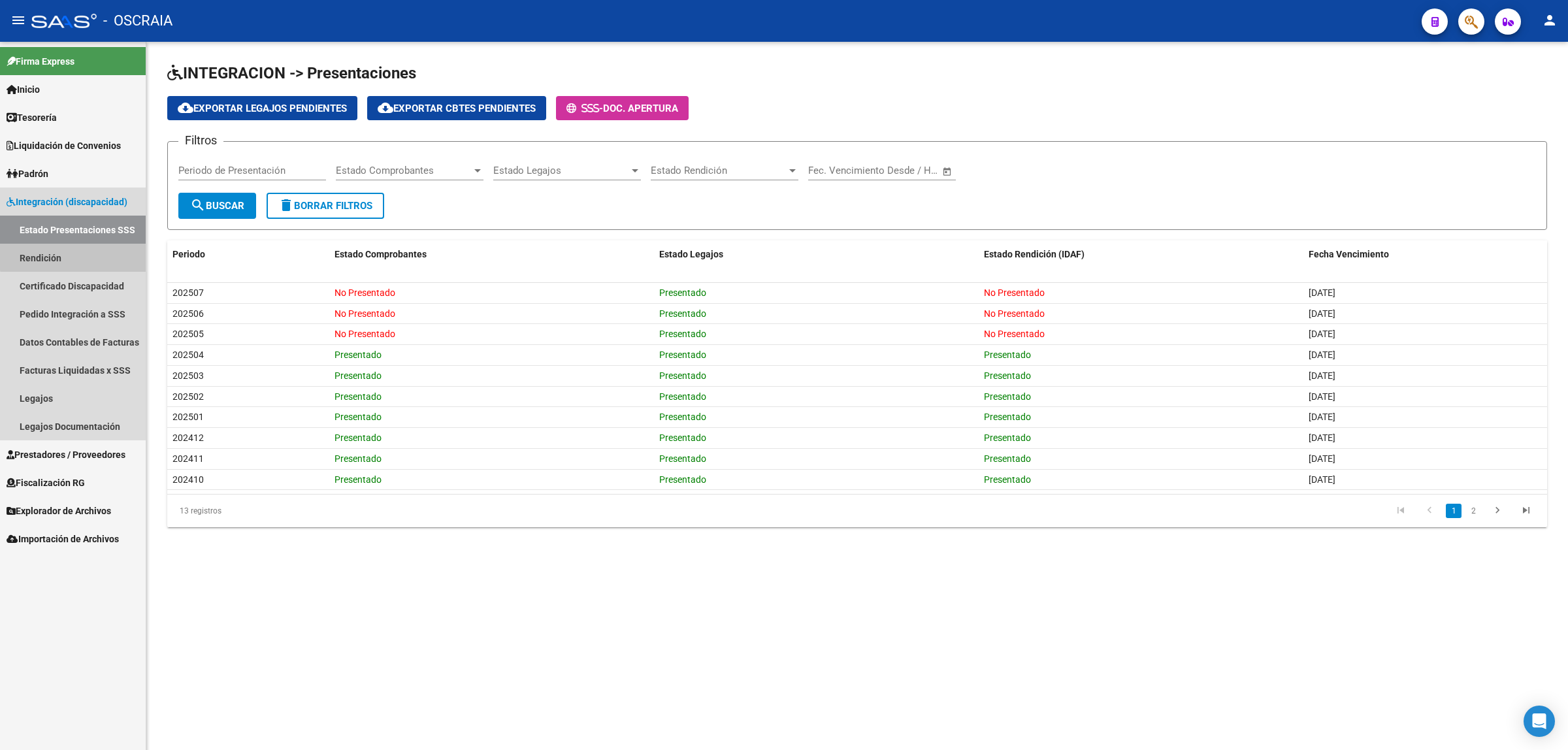
click at [92, 248] on link "Rendición" at bounding box center [72, 257] width 145 height 28
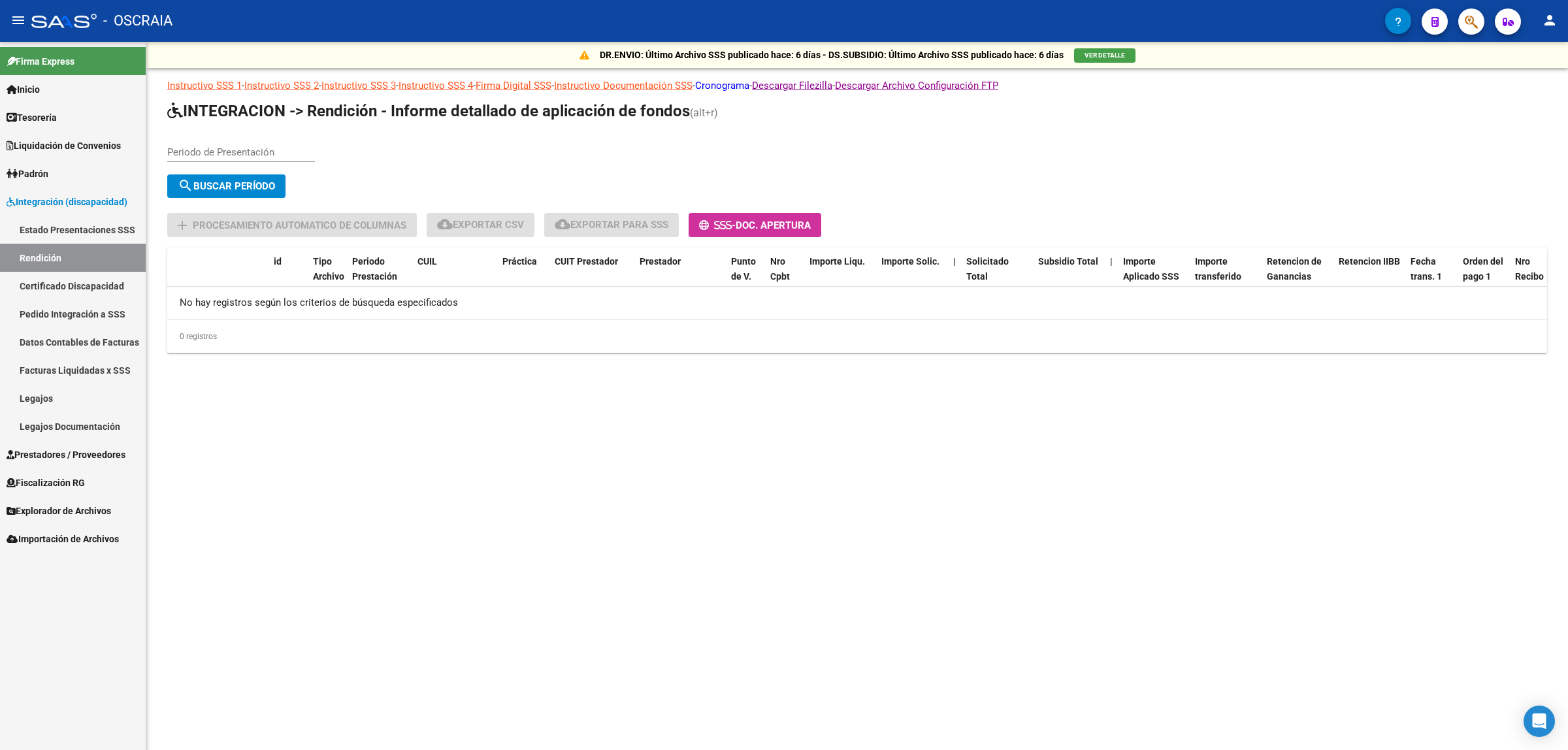
click at [749, 85] on link "Cronograma" at bounding box center [722, 86] width 55 height 12
click at [108, 459] on span "Prestadores / Proveedores" at bounding box center [66, 454] width 119 height 15
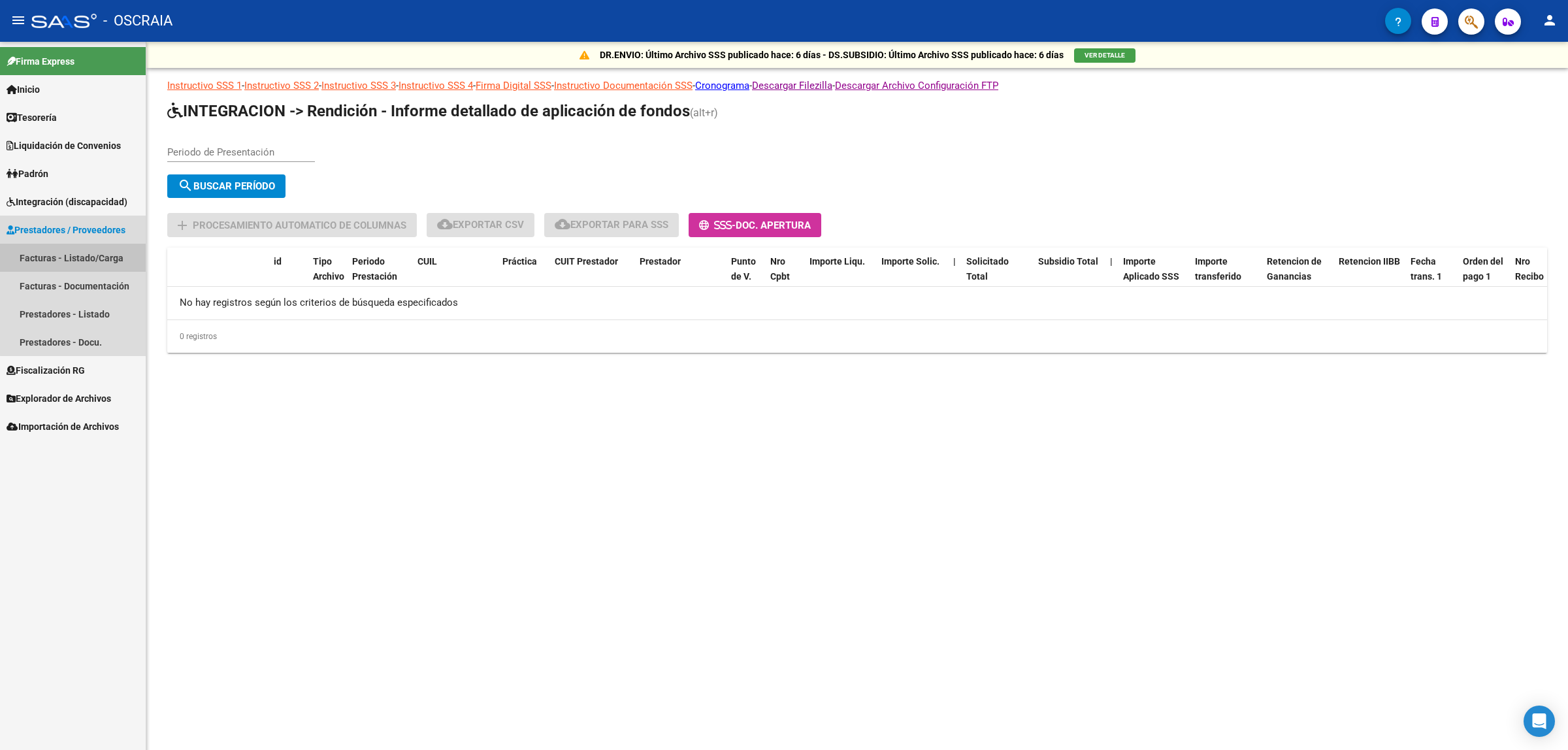
click at [82, 261] on link "Facturas - Listado/Carga" at bounding box center [72, 257] width 145 height 28
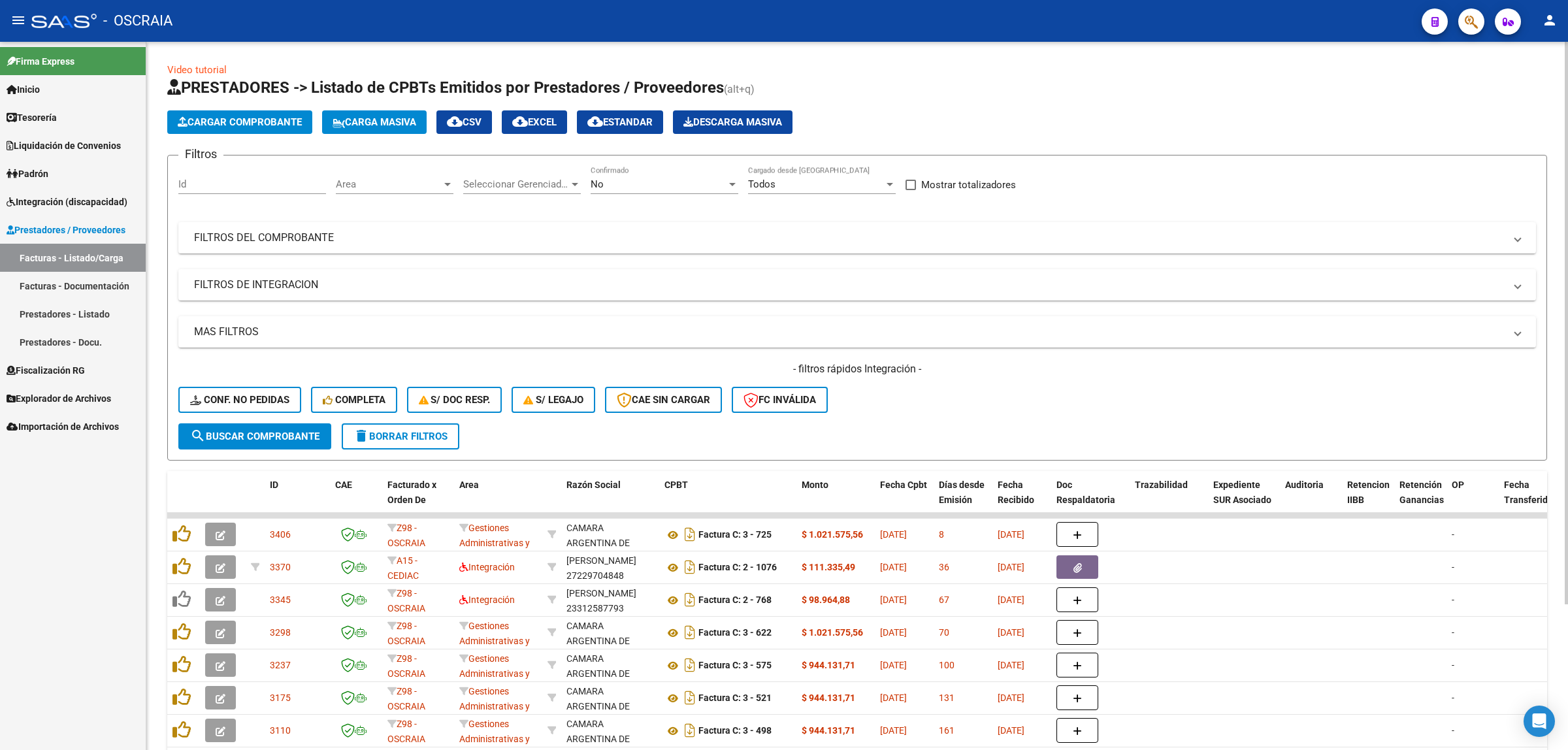
click at [239, 128] on button "Cargar Comprobante" at bounding box center [240, 122] width 145 height 23
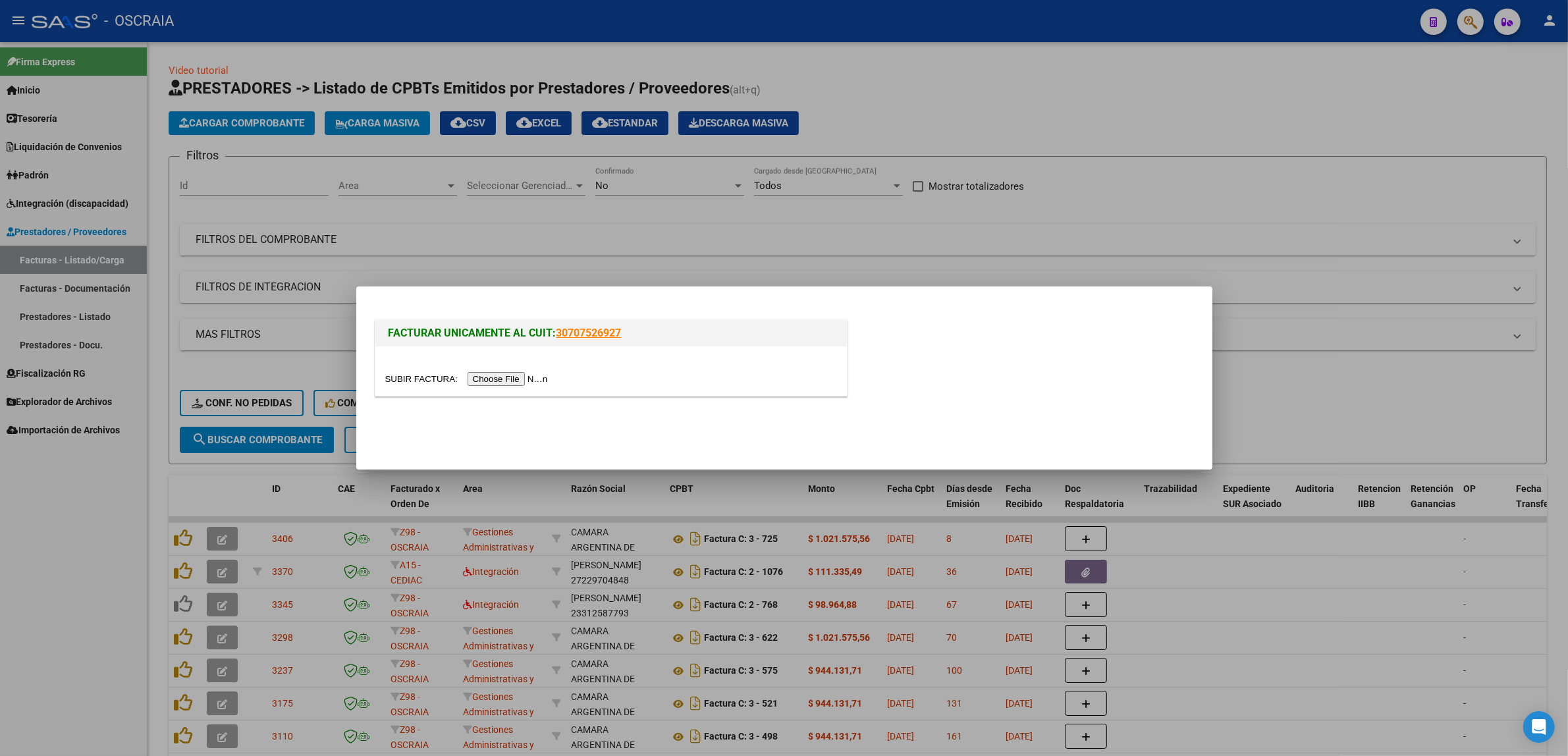
click at [535, 77] on div at bounding box center [784, 378] width 1568 height 756
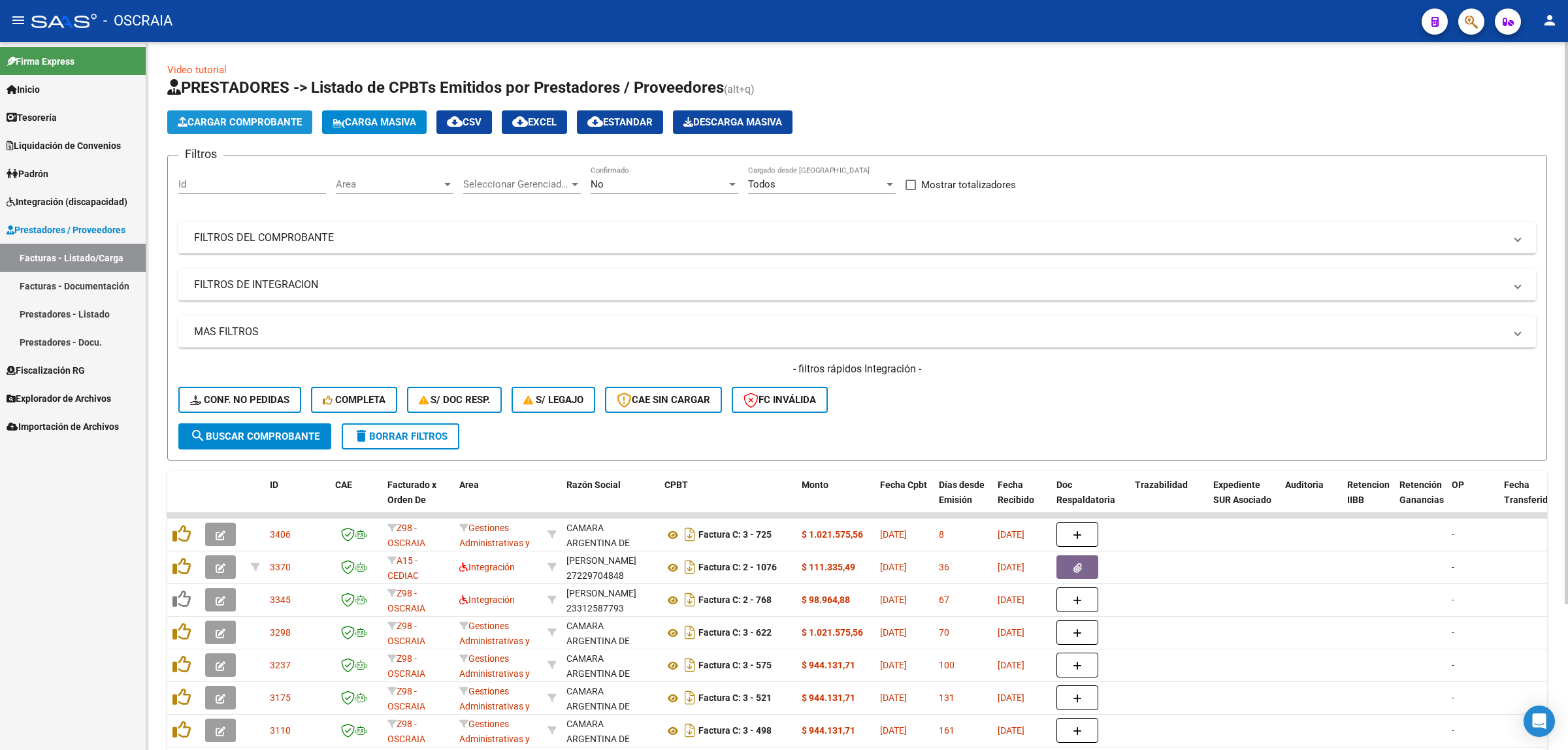
click at [273, 129] on button "Cargar Comprobante" at bounding box center [240, 122] width 145 height 23
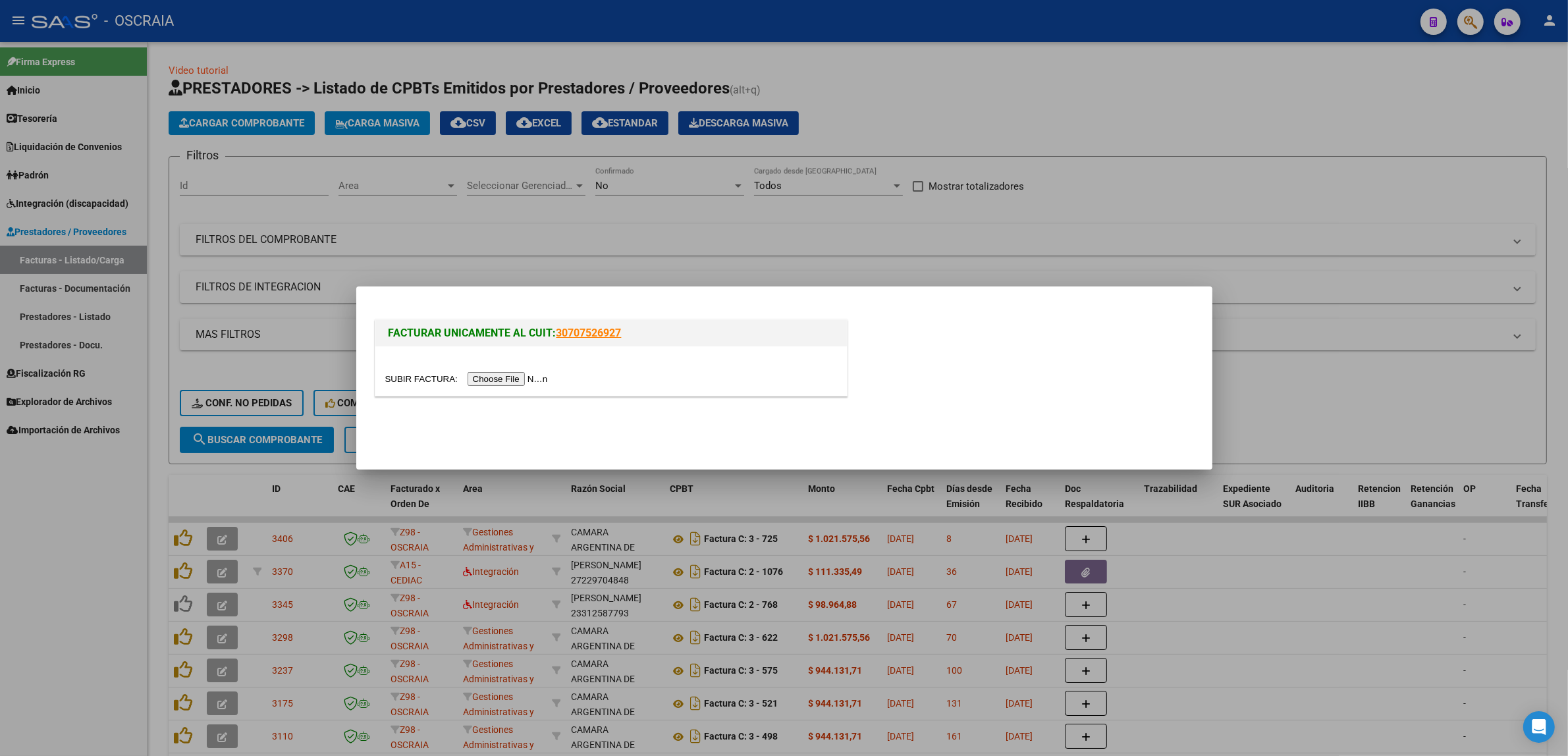
click at [515, 374] on input "file" at bounding box center [469, 379] width 167 height 14
click at [525, 382] on input "file" at bounding box center [469, 379] width 167 height 14
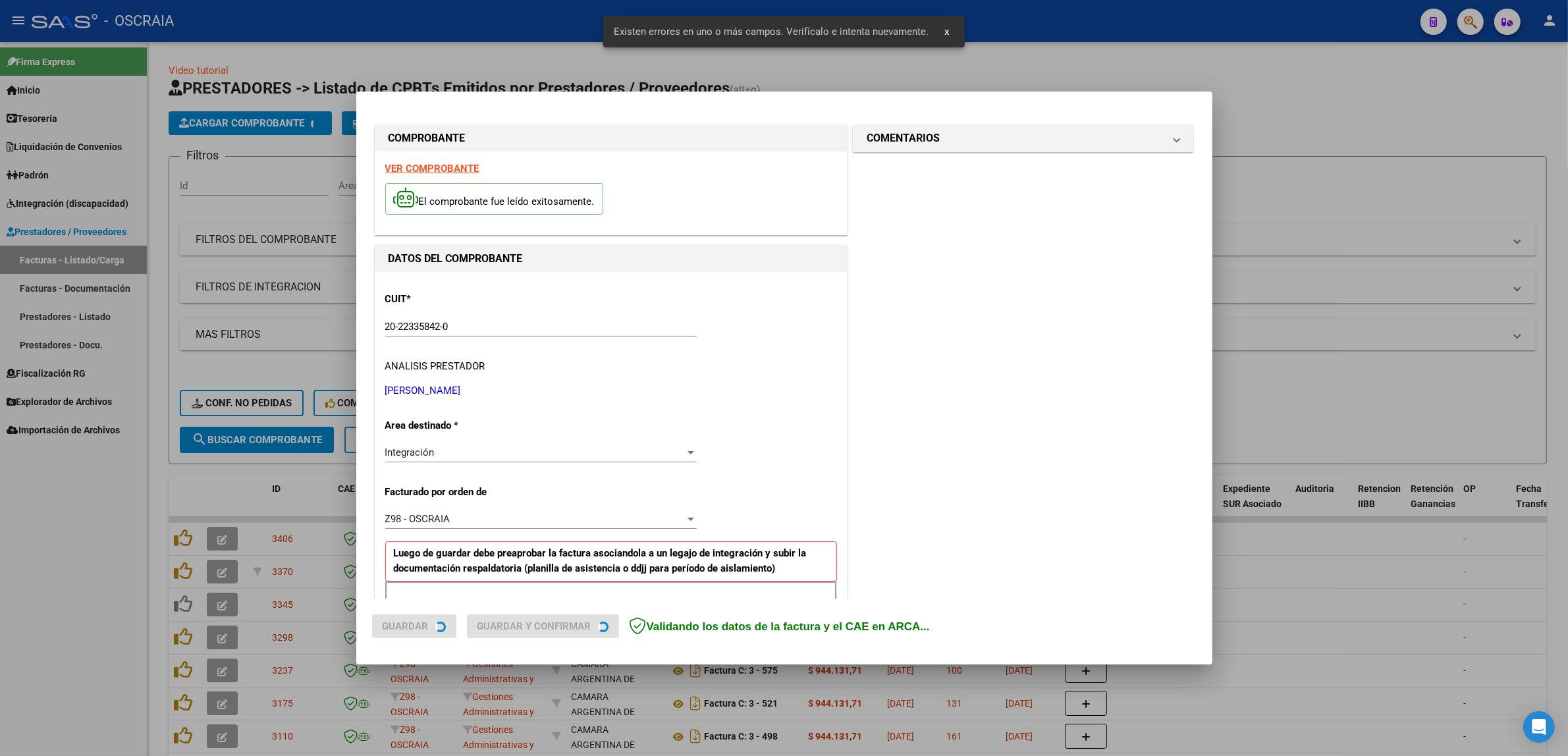
scroll to position [281, 0]
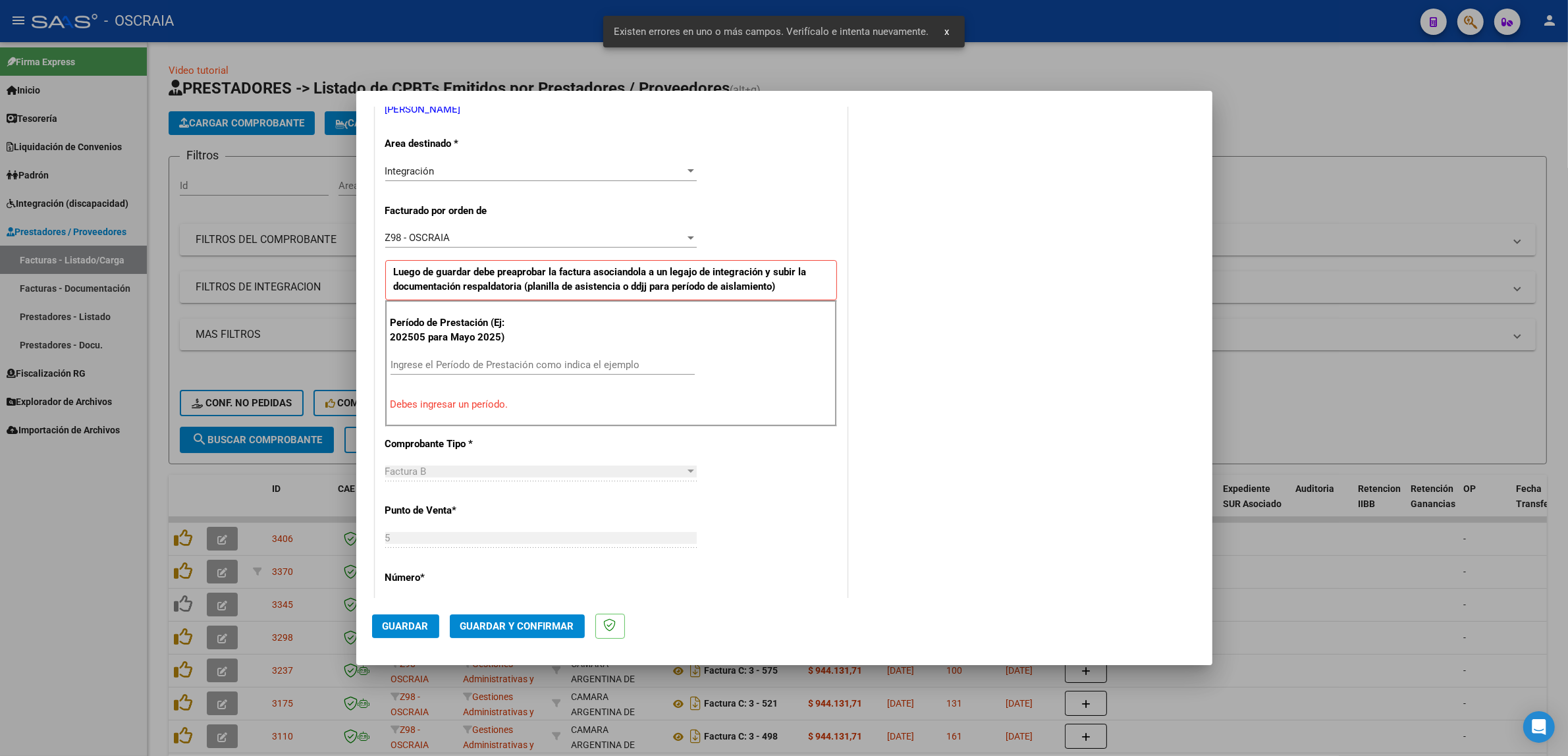
click at [542, 368] on input "Ingrese el Período de Prestación como indica el ejemplo" at bounding box center [543, 364] width 305 height 12
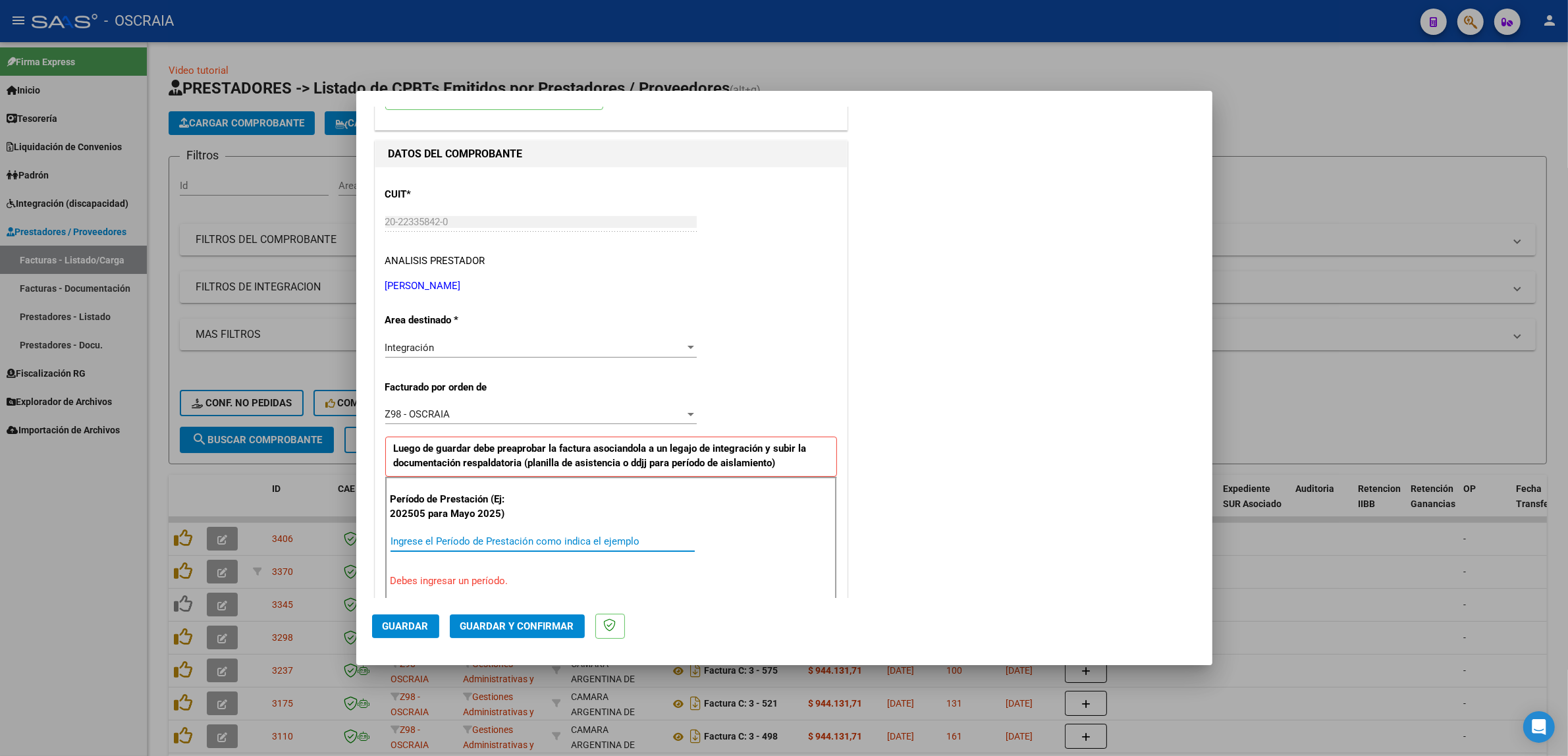
scroll to position [187, 0]
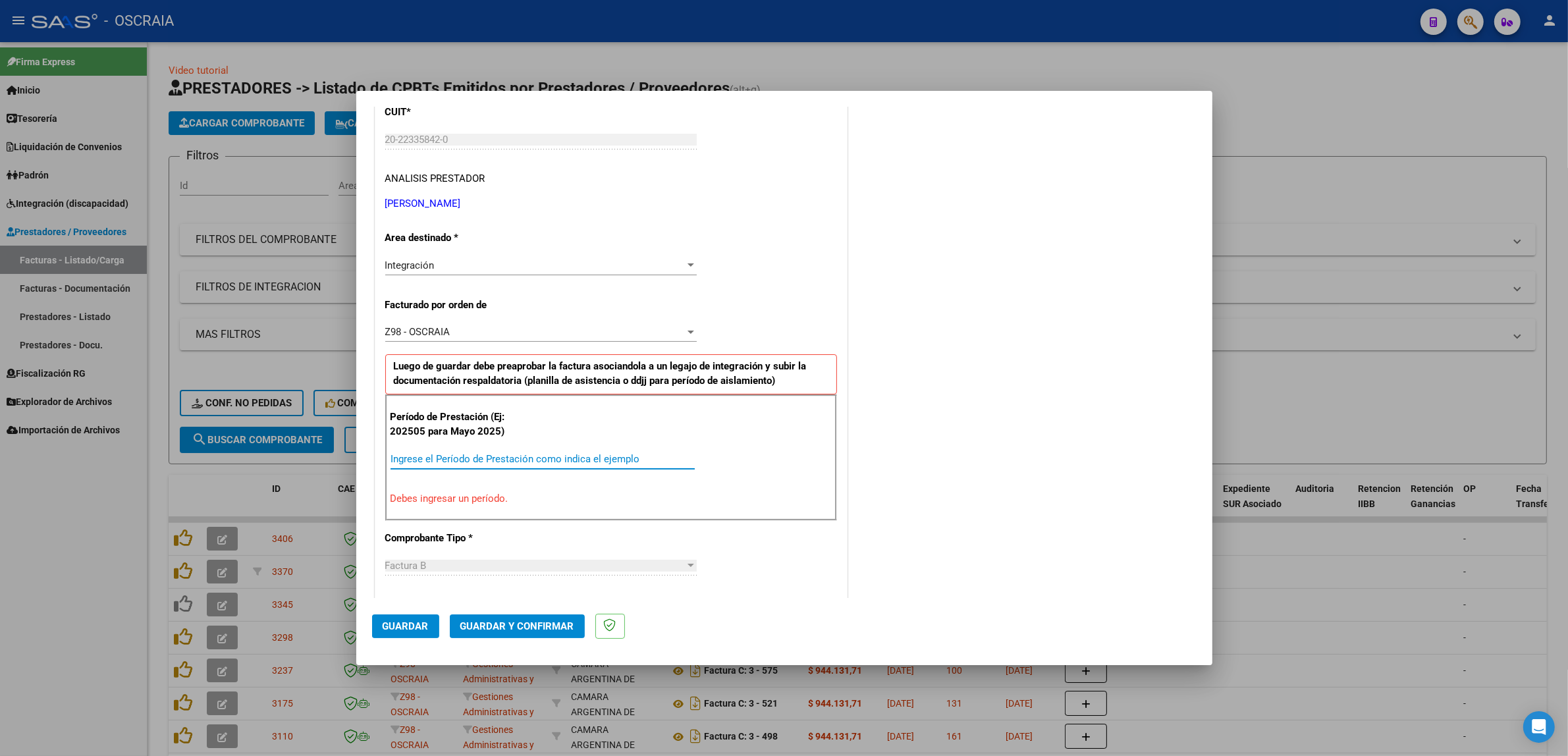
click at [609, 455] on input "Ingrese el Período de Prestación como indica el ejemplo" at bounding box center [543, 459] width 305 height 12
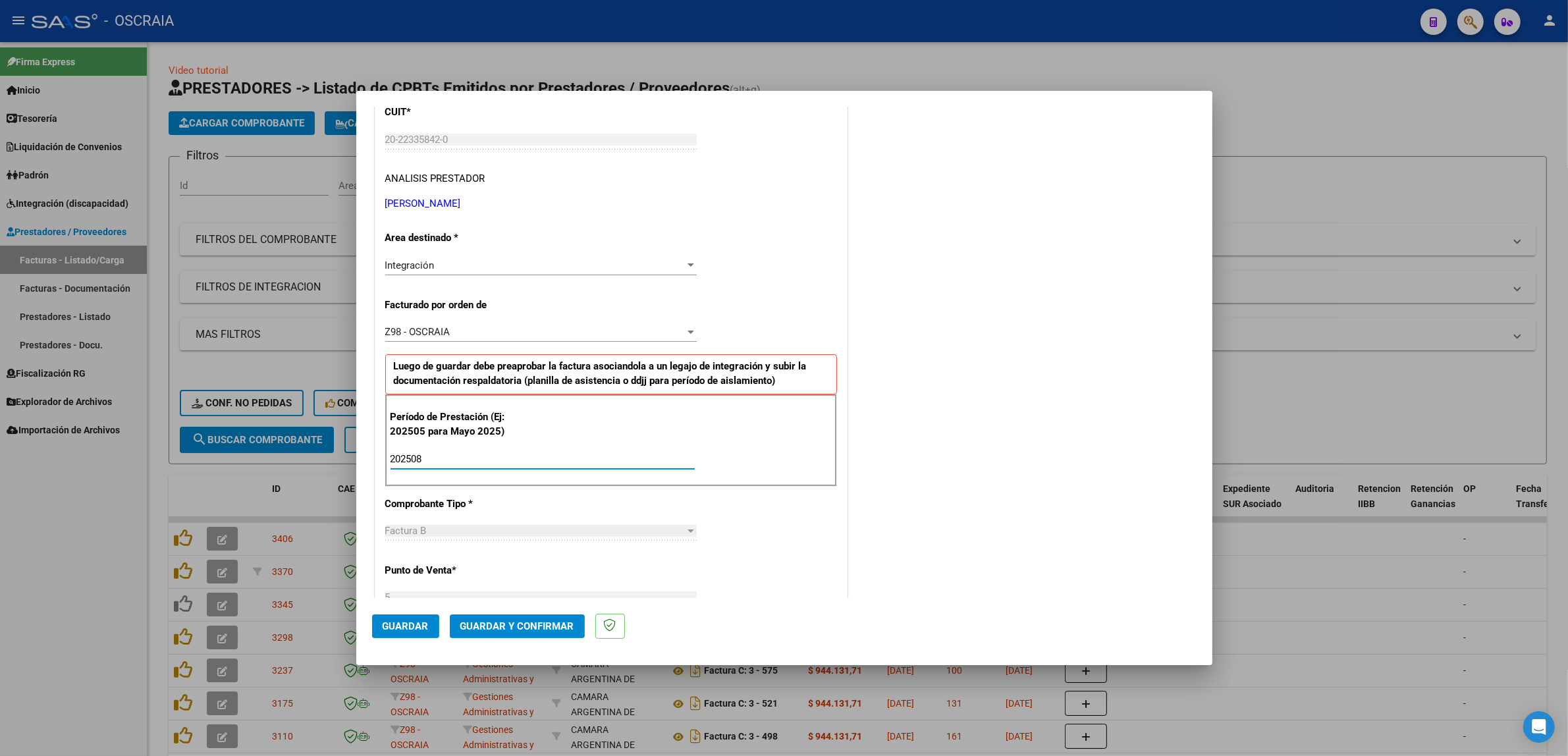
type input "202508"
drag, startPoint x: 386, startPoint y: 459, endPoint x: 436, endPoint y: 464, distance: 50.2
click at [436, 464] on div "Período de Prestación (Ej: 202505 para Mayo 2025) 202508 Ingrese el Período de …" at bounding box center [611, 441] width 452 height 92
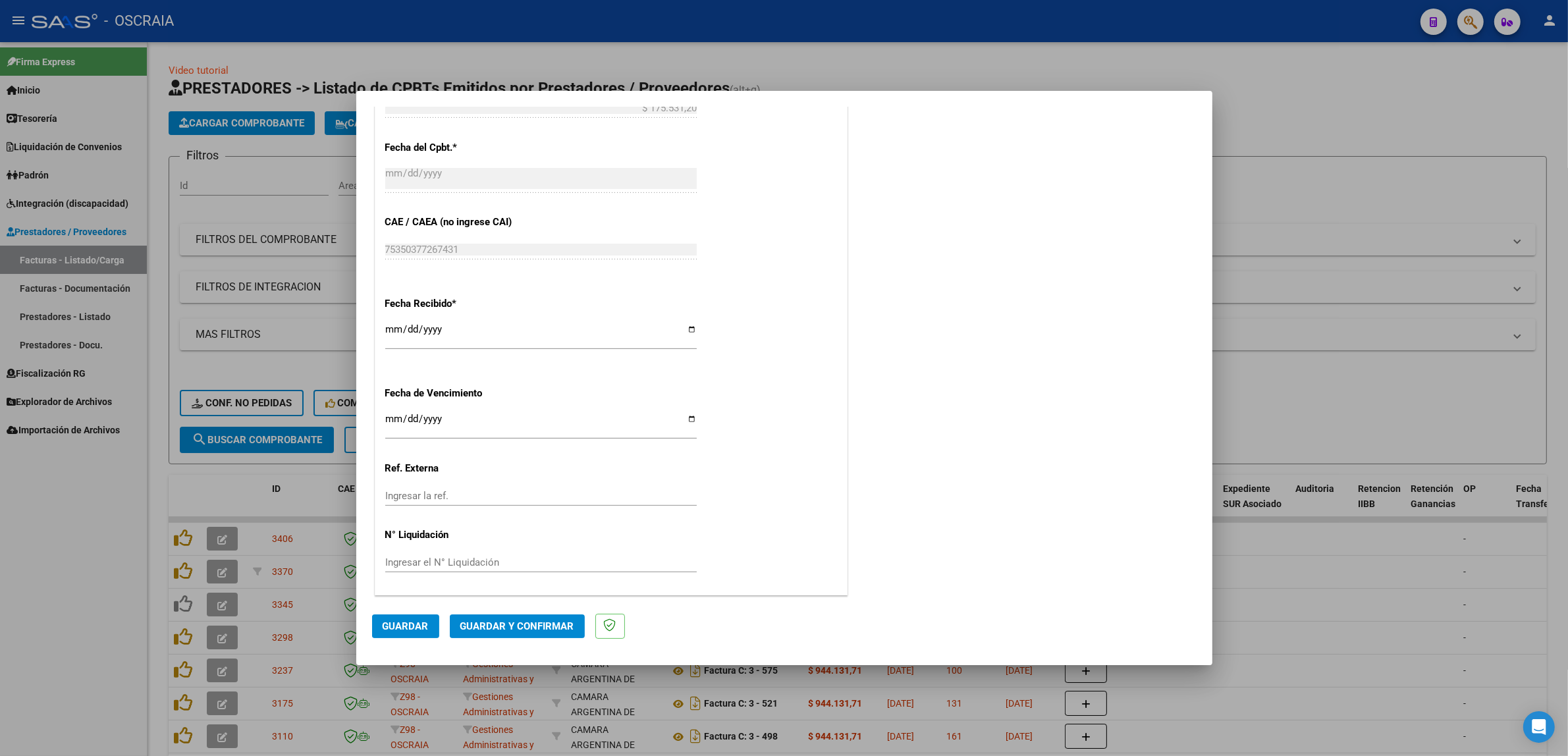
scroll to position [0, 0]
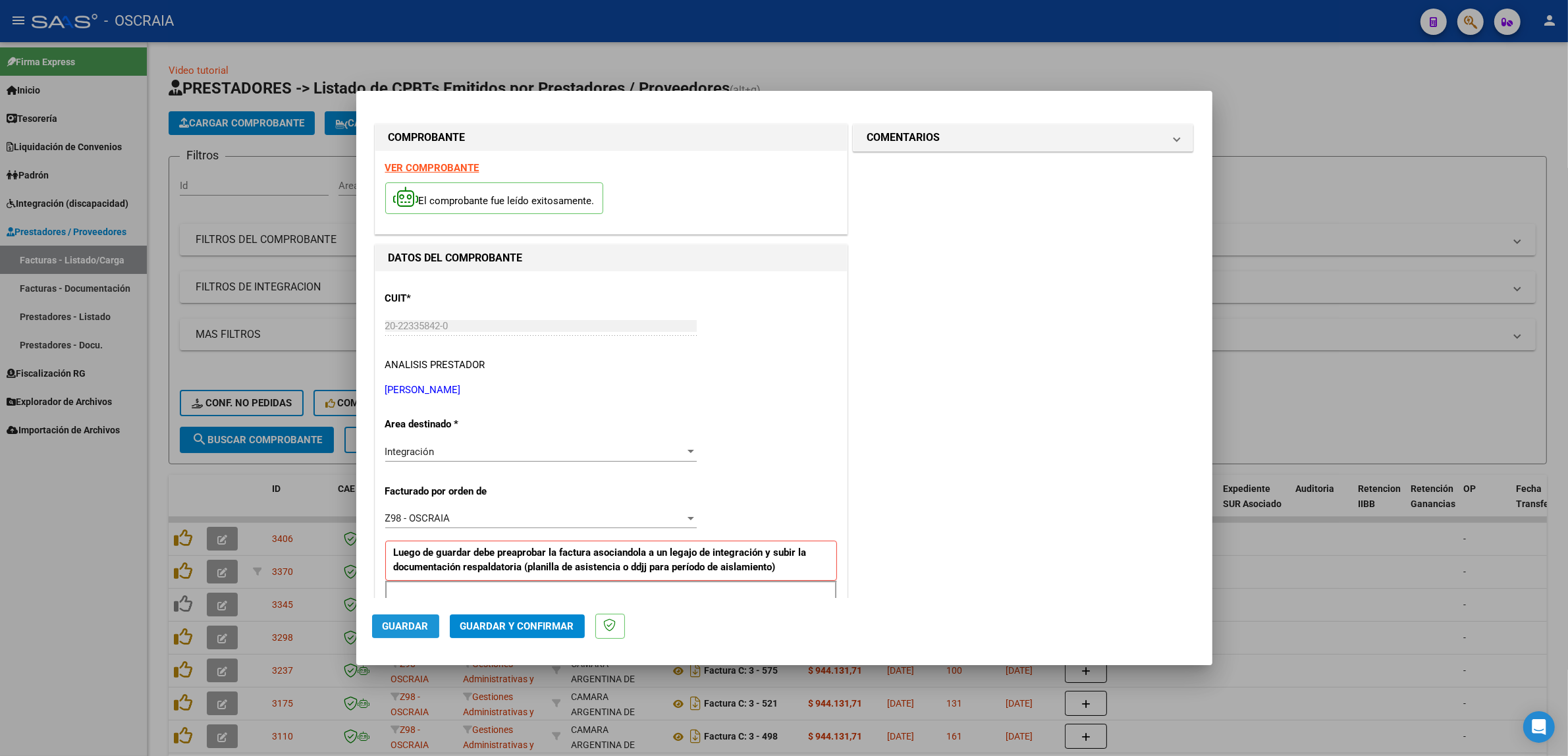
click at [393, 622] on span "Guardar" at bounding box center [405, 625] width 46 height 12
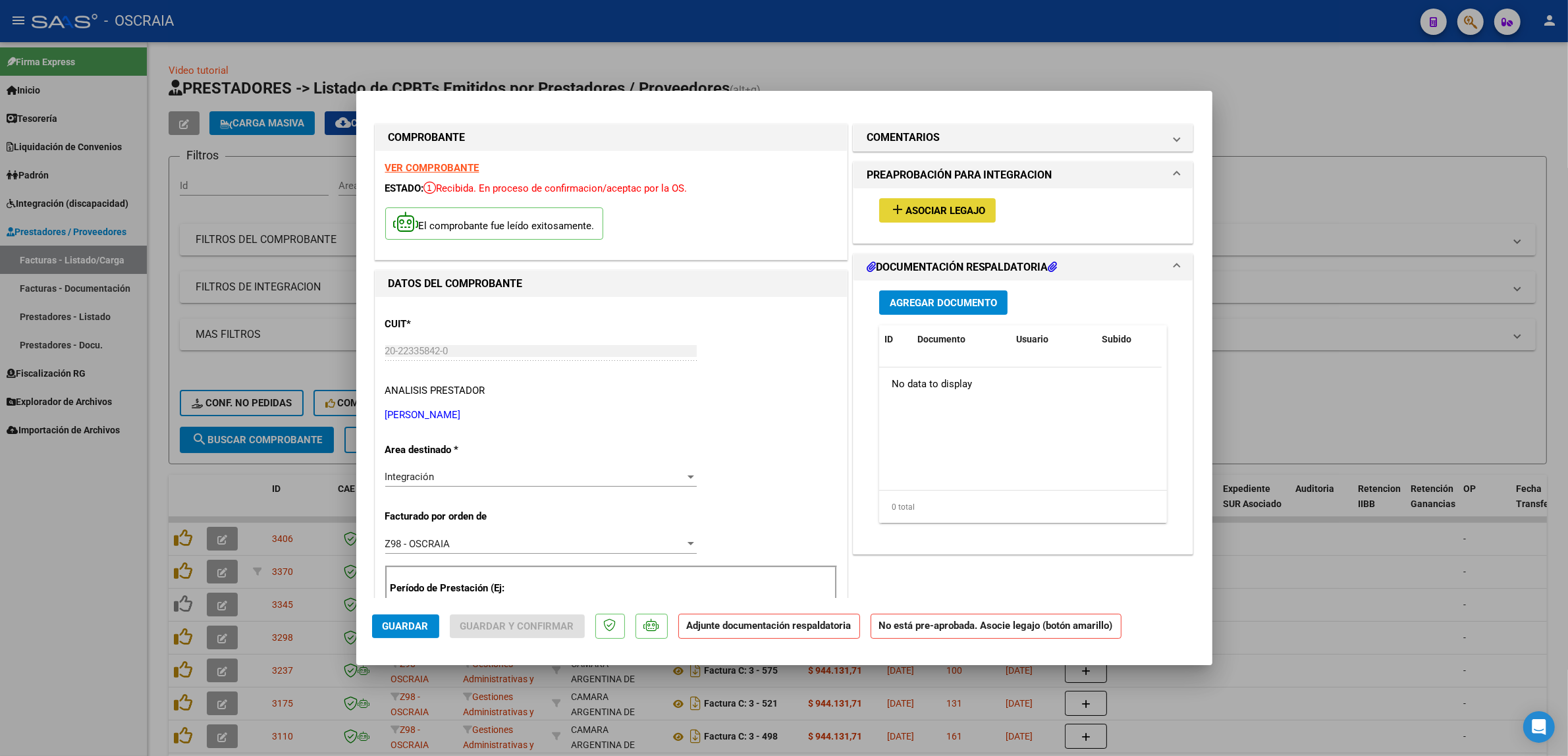
click at [959, 221] on button "add Asociar Legajo" at bounding box center [937, 210] width 117 height 25
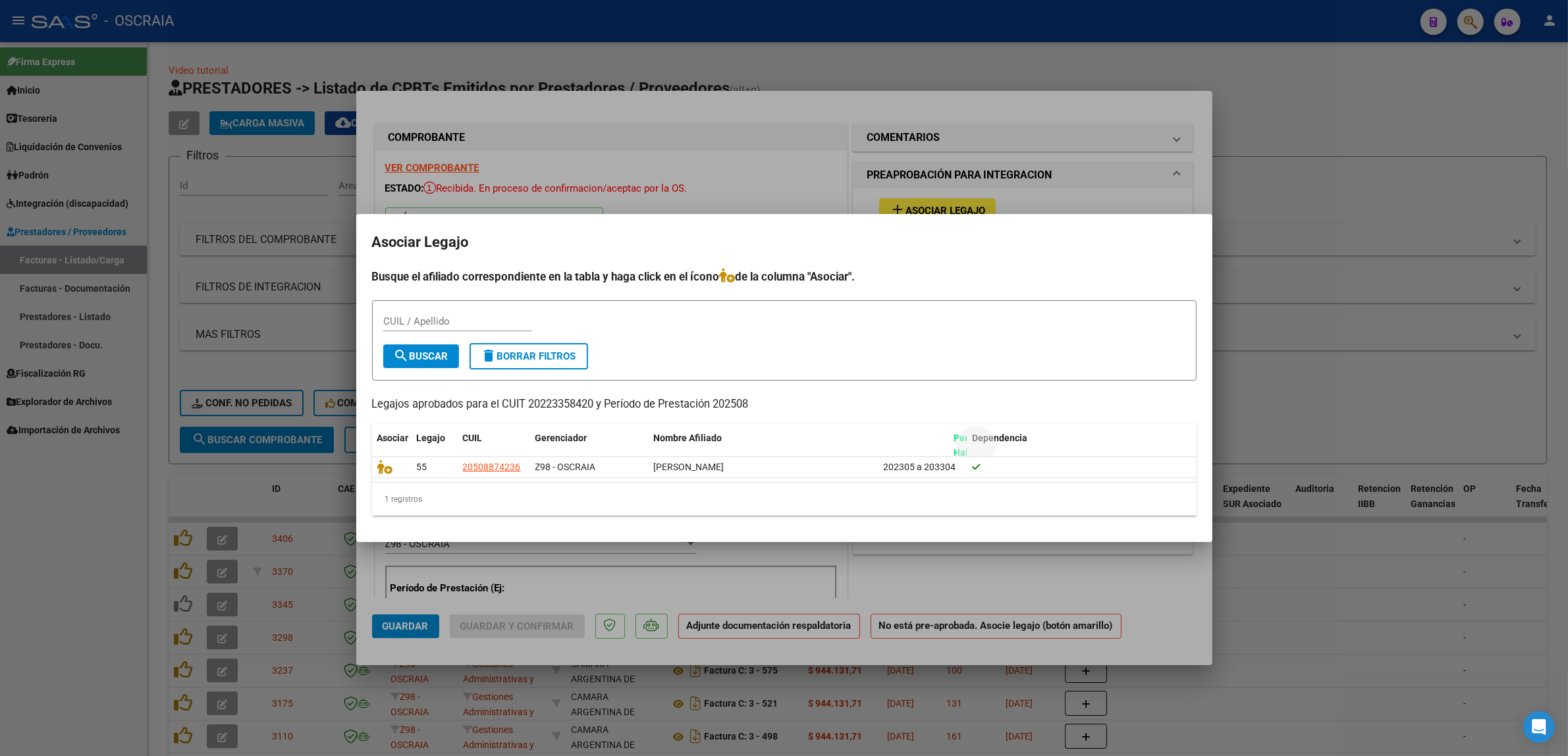
drag, startPoint x: 882, startPoint y: 435, endPoint x: 953, endPoint y: 449, distance: 72.4
click at [953, 449] on datatable-header-cell "Periodo Habilitado" at bounding box center [992, 446] width 89 height 43
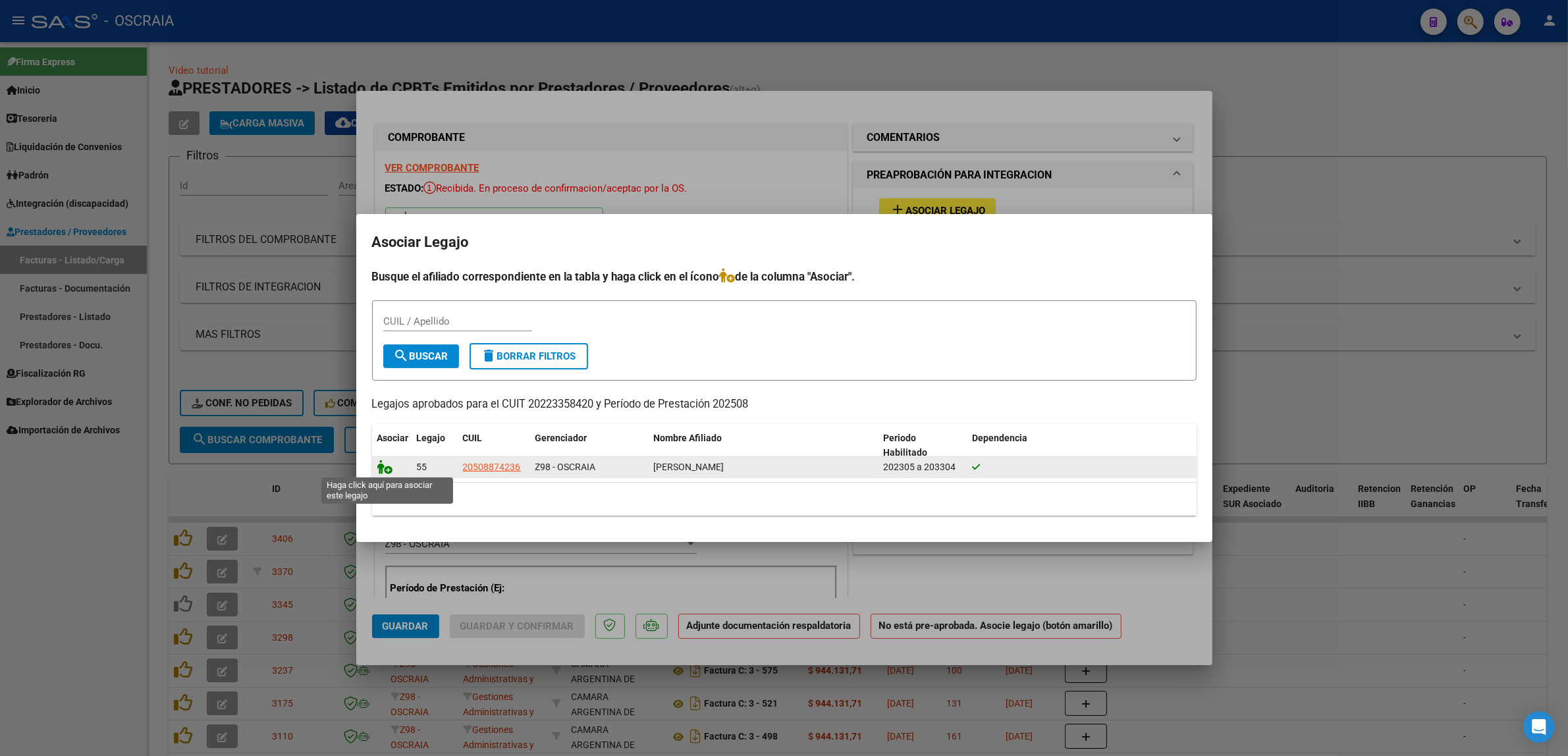
click at [389, 469] on icon at bounding box center [385, 466] width 16 height 15
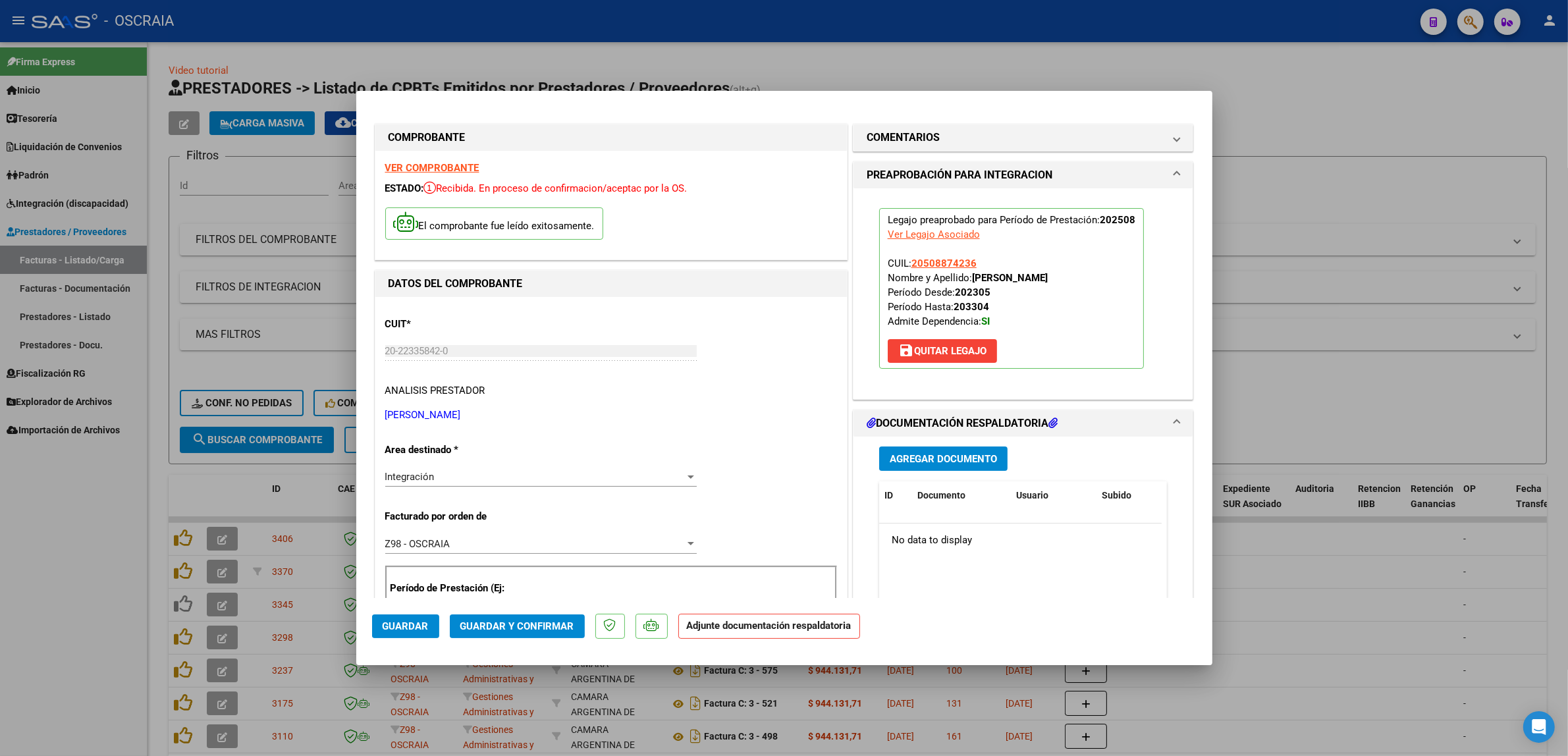
click at [956, 462] on span "Agregar Documento" at bounding box center [943, 459] width 107 height 12
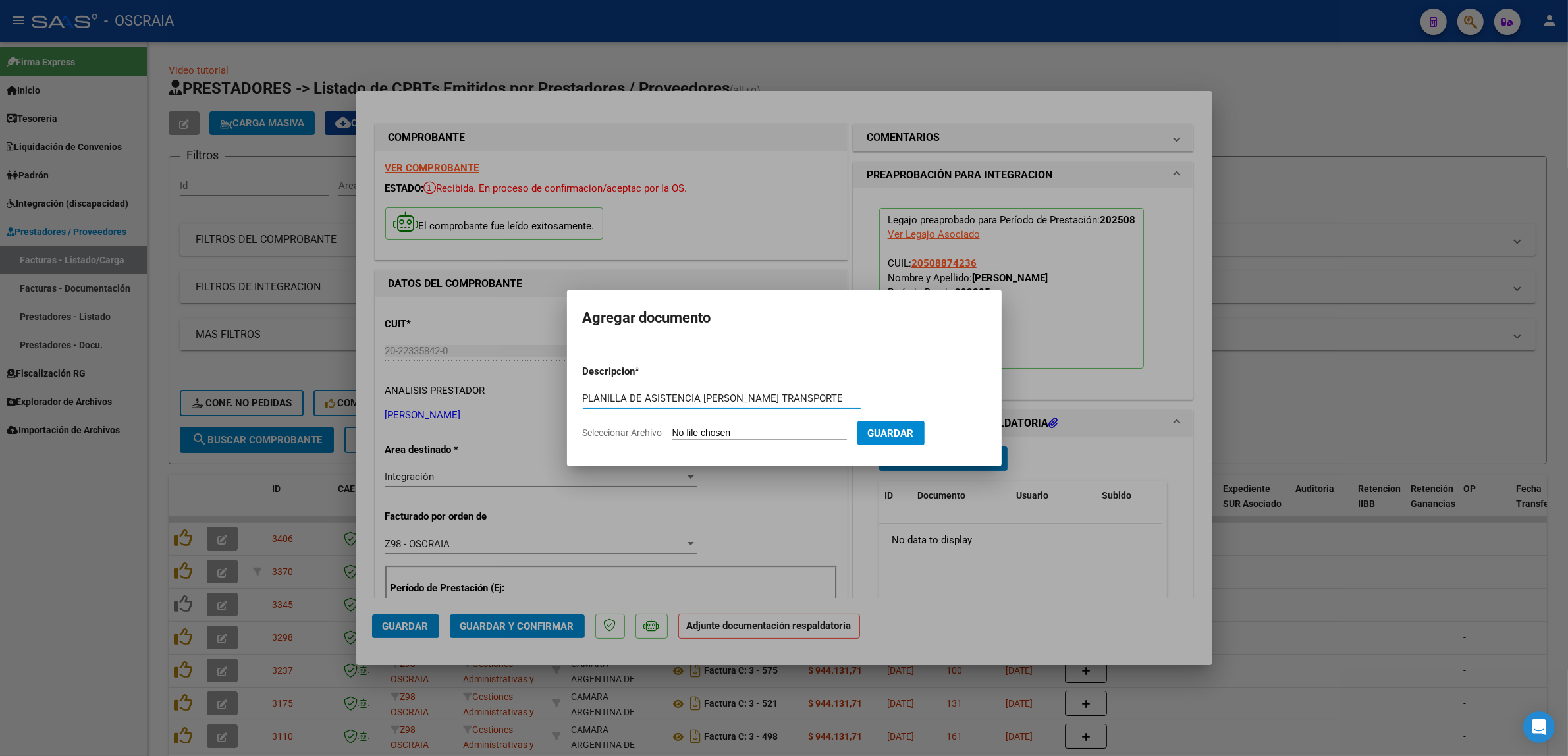
type input "PLANILLA DE ASISTENCIA GARGIULO EMILIANO TRANSPORTE"
click at [787, 432] on input "Seleccionar Archivo" at bounding box center [759, 433] width 175 height 13
type input "C:\fakepath\08-2025 MATTA JORGE ALEJANDRO FC 20223358420_006_00005_00000155 GAR…"
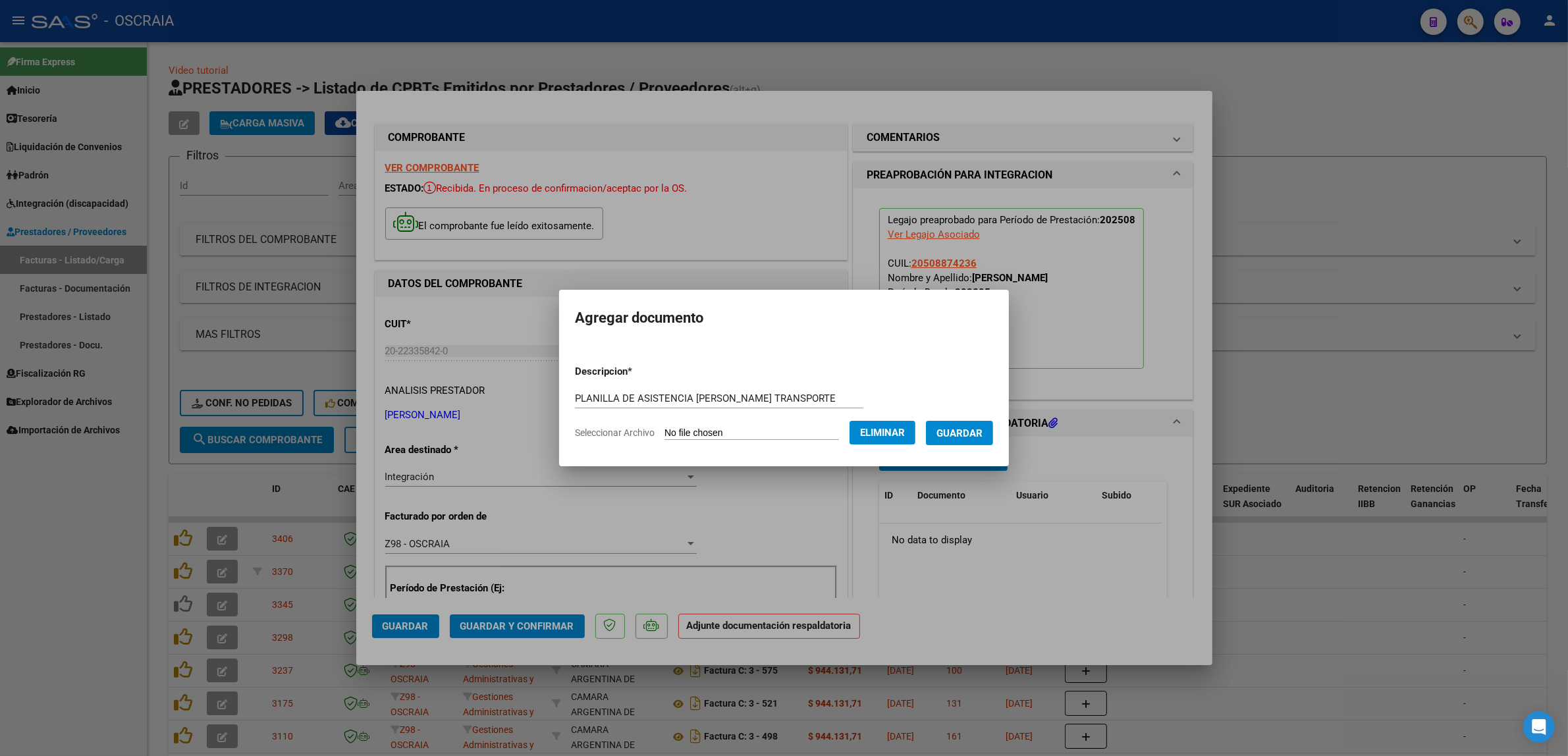
click at [972, 430] on span "Guardar" at bounding box center [959, 433] width 46 height 12
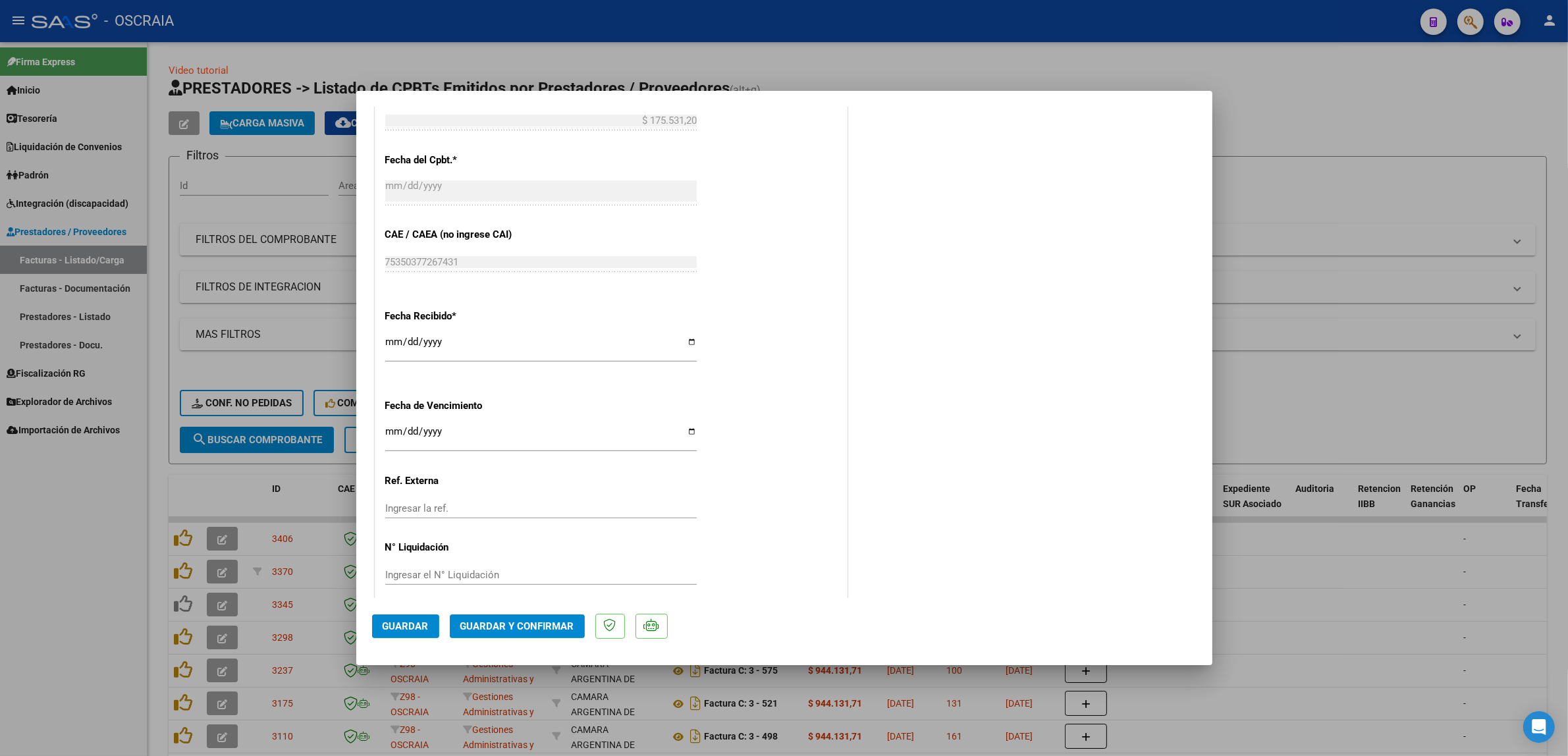
scroll to position [830, 0]
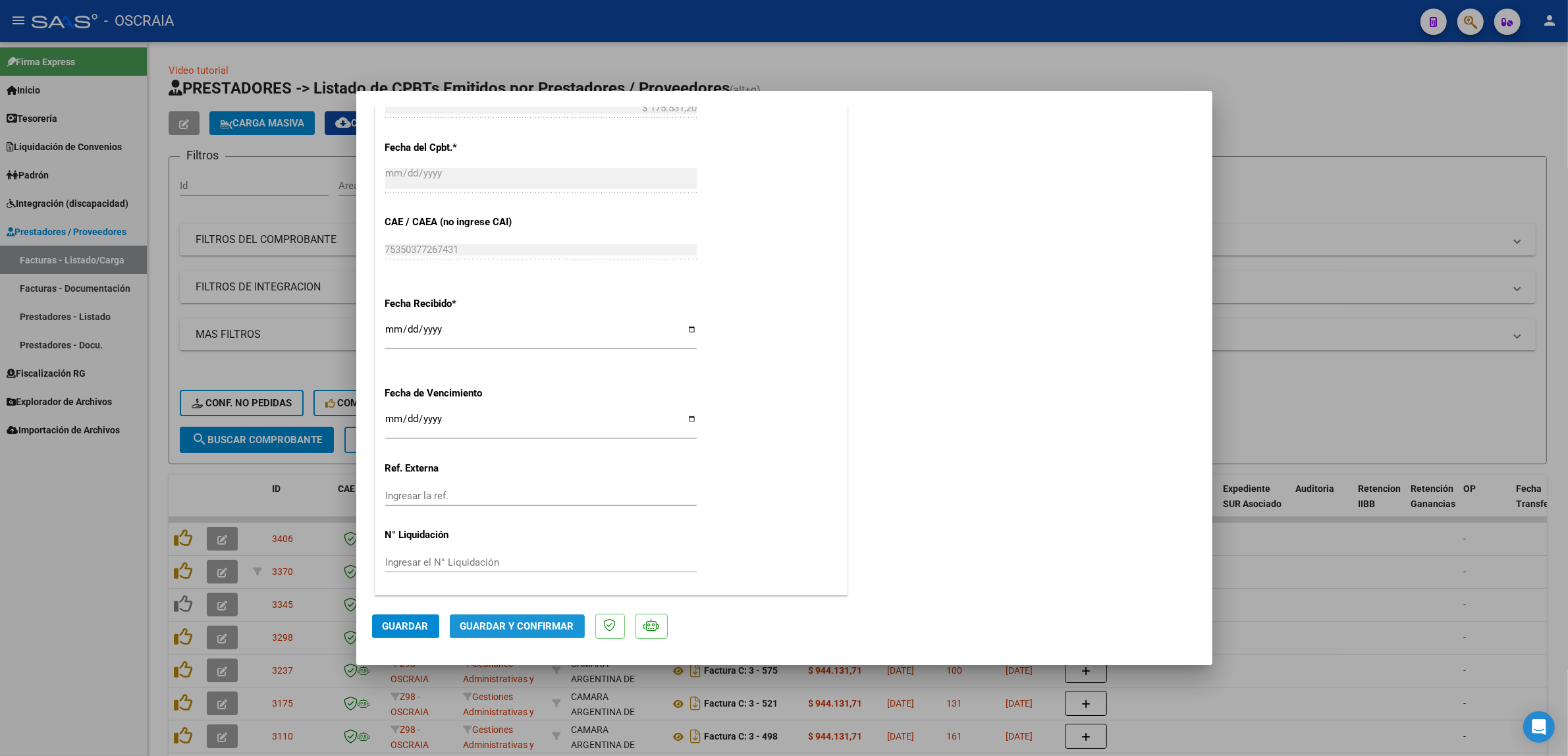
click at [547, 629] on span "Guardar y Confirmar" at bounding box center [518, 625] width 114 height 12
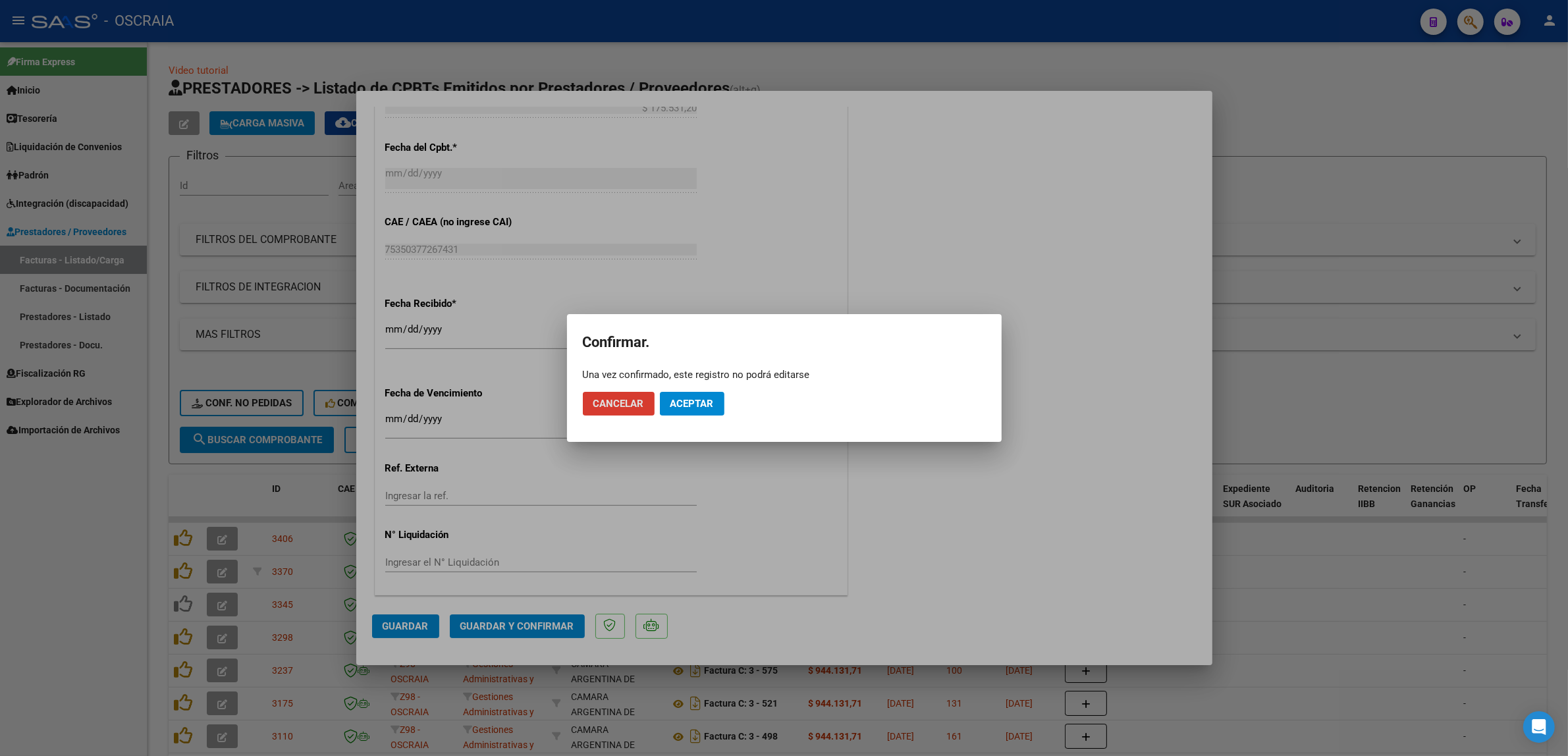
click at [694, 405] on span "Aceptar" at bounding box center [692, 404] width 43 height 12
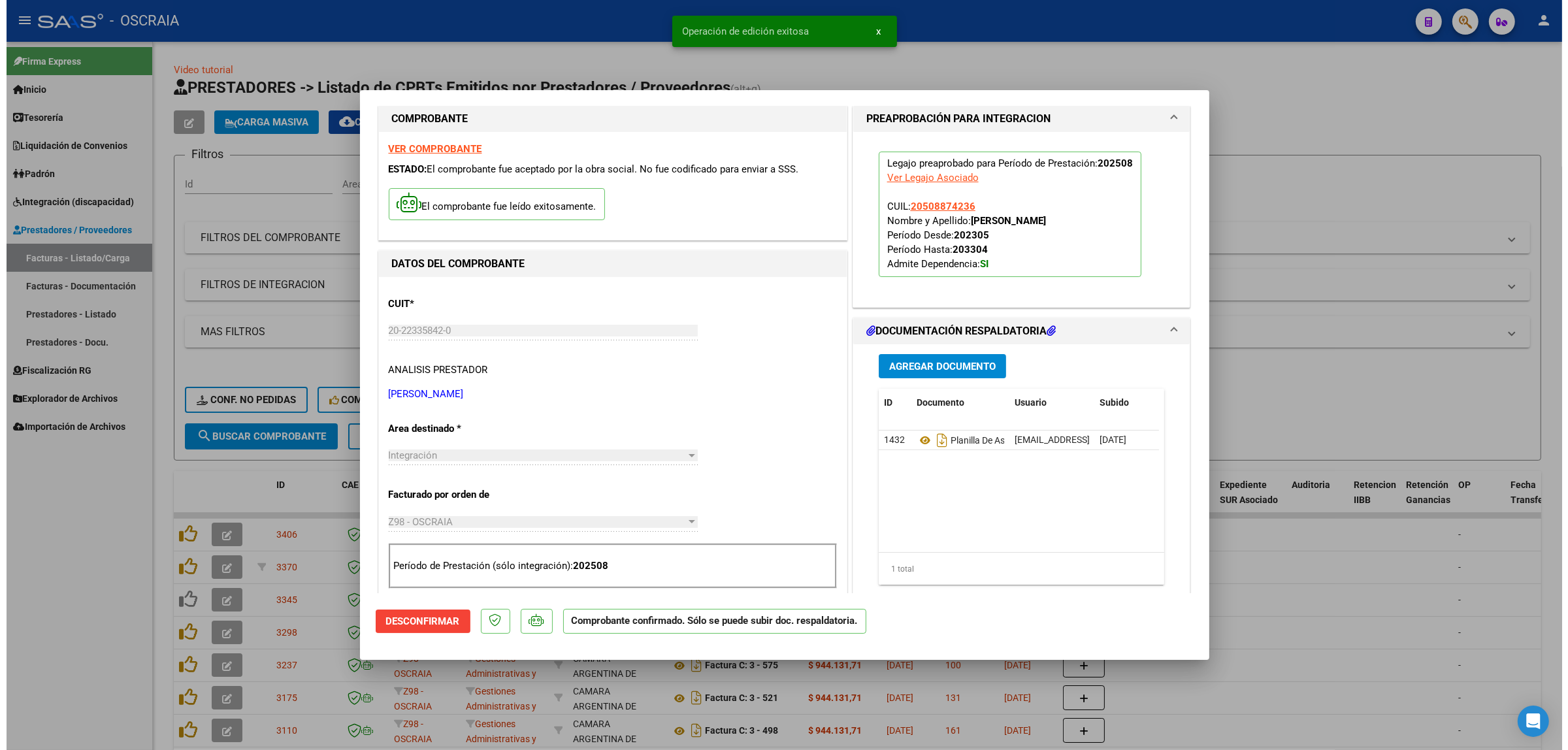
scroll to position [0, 0]
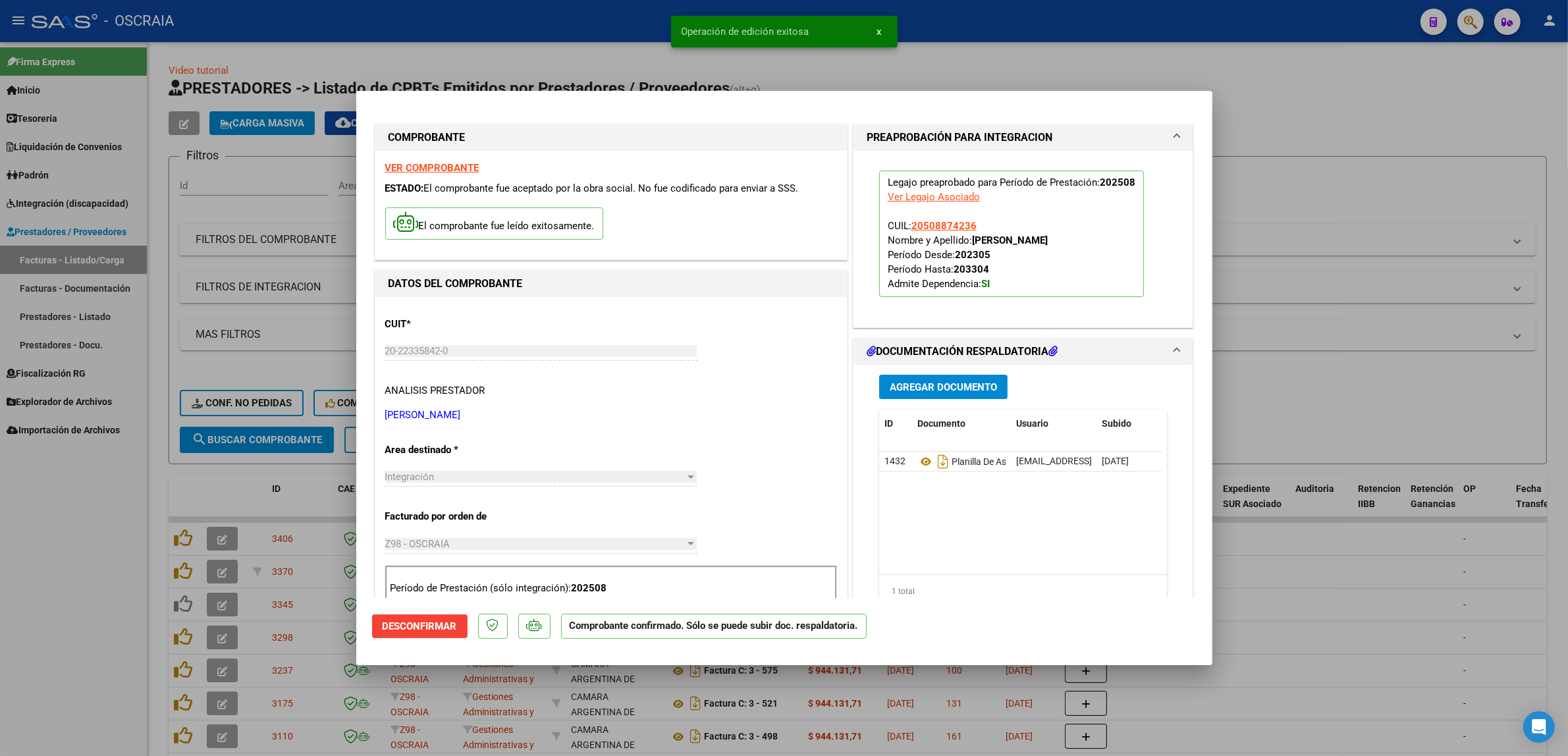
click at [1391, 129] on div at bounding box center [784, 378] width 1568 height 756
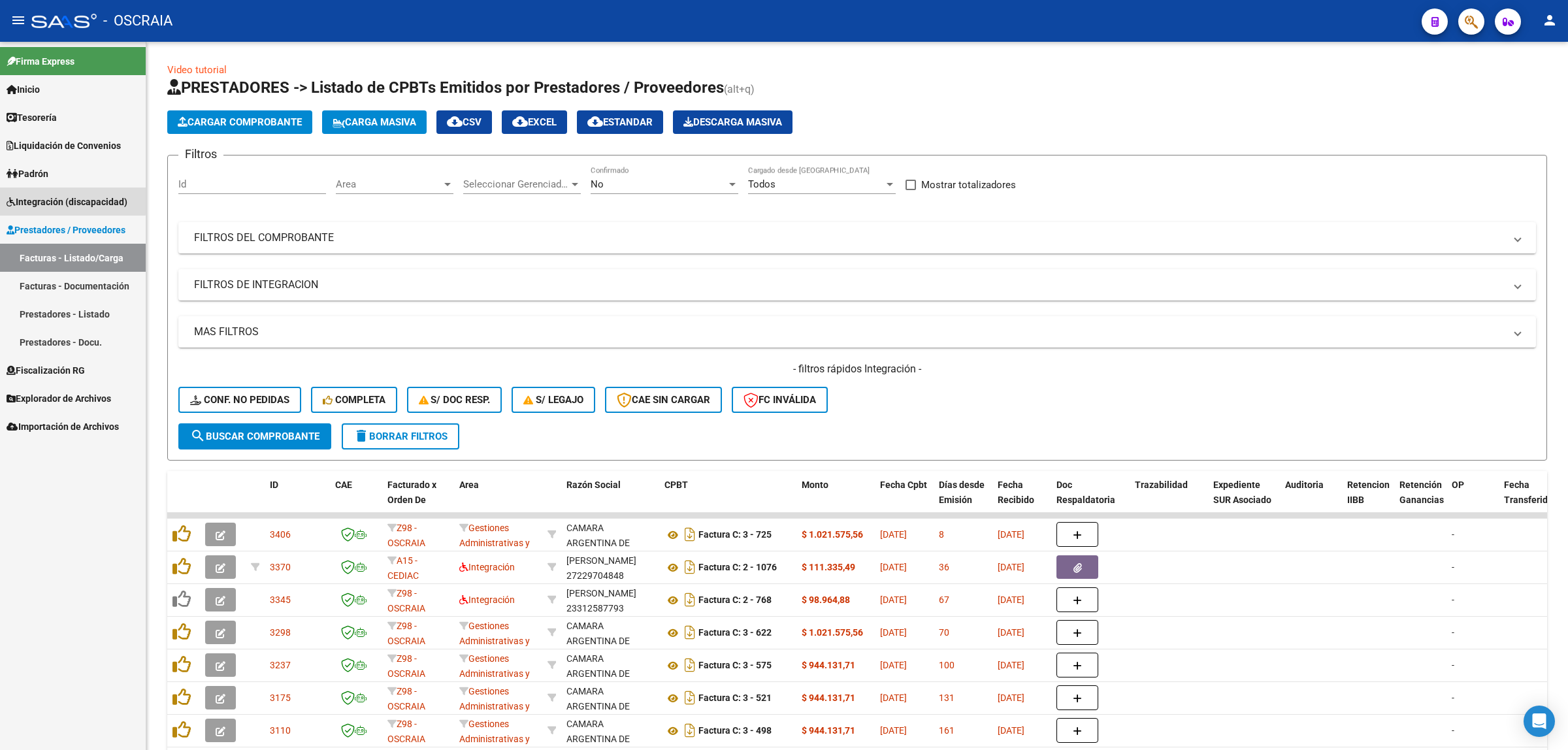
click at [63, 197] on span "Integración (discapacidad)" at bounding box center [67, 202] width 121 height 15
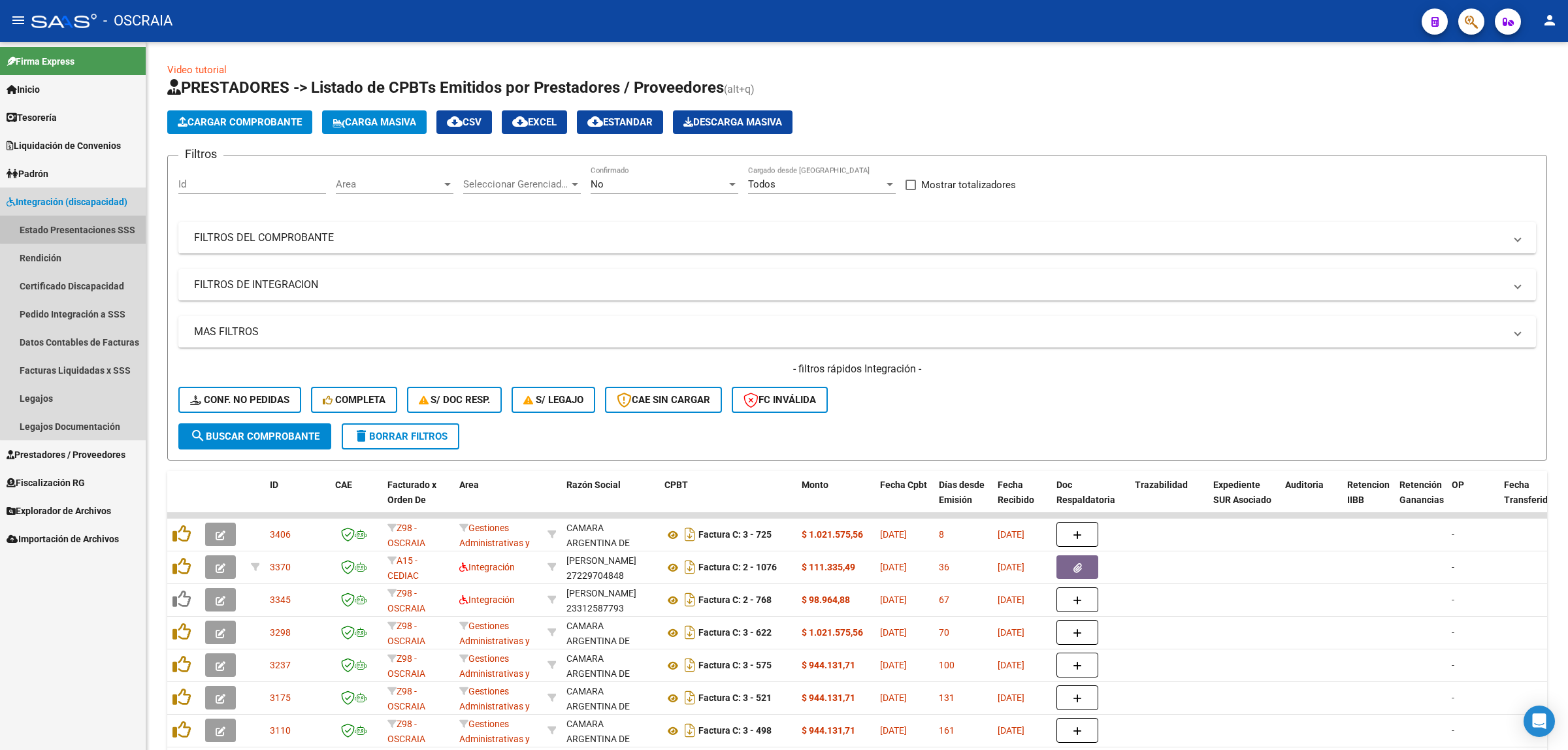
click at [84, 229] on link "Estado Presentaciones SSS" at bounding box center [72, 229] width 145 height 28
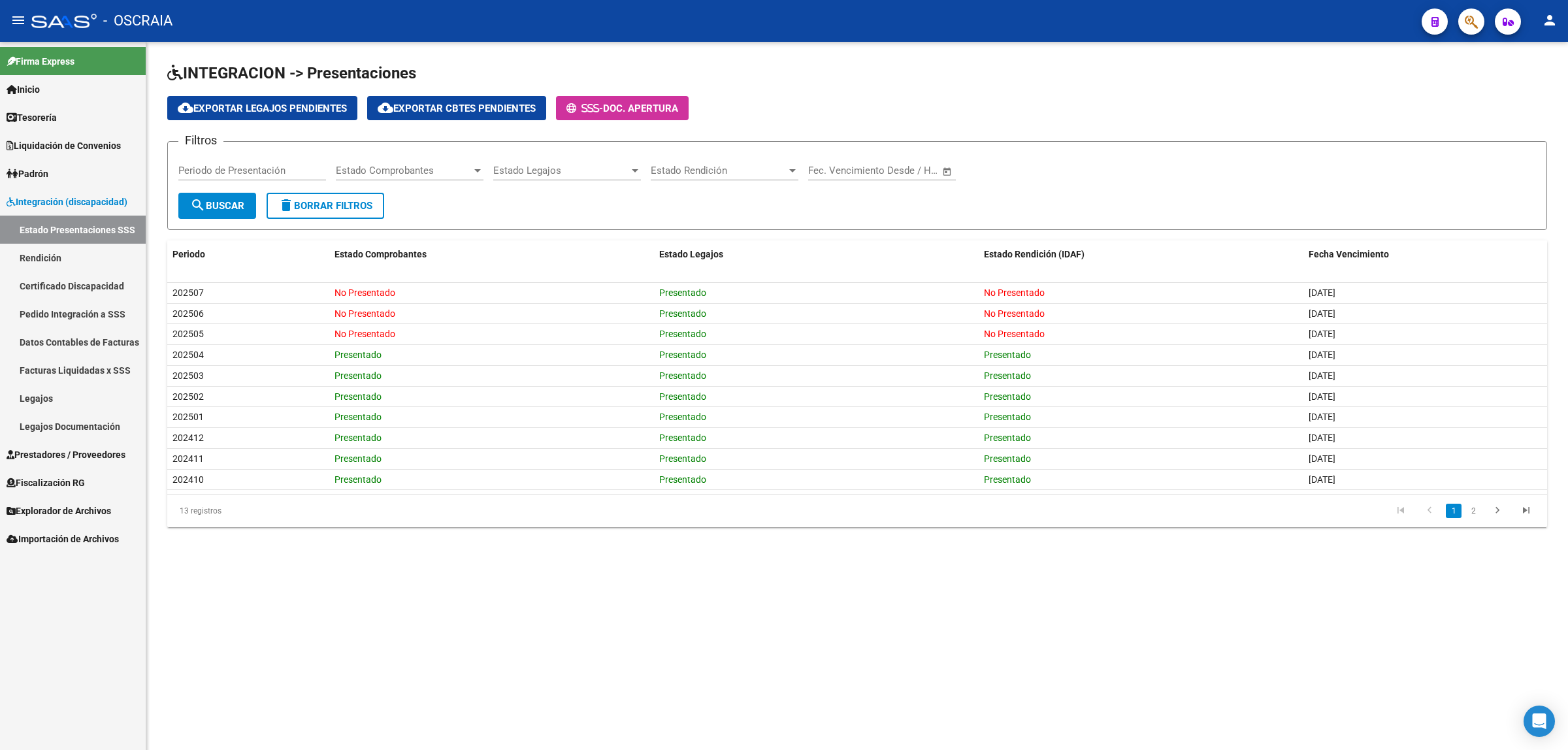
click at [109, 309] on link "Pedido Integración a SSS" at bounding box center [72, 314] width 145 height 28
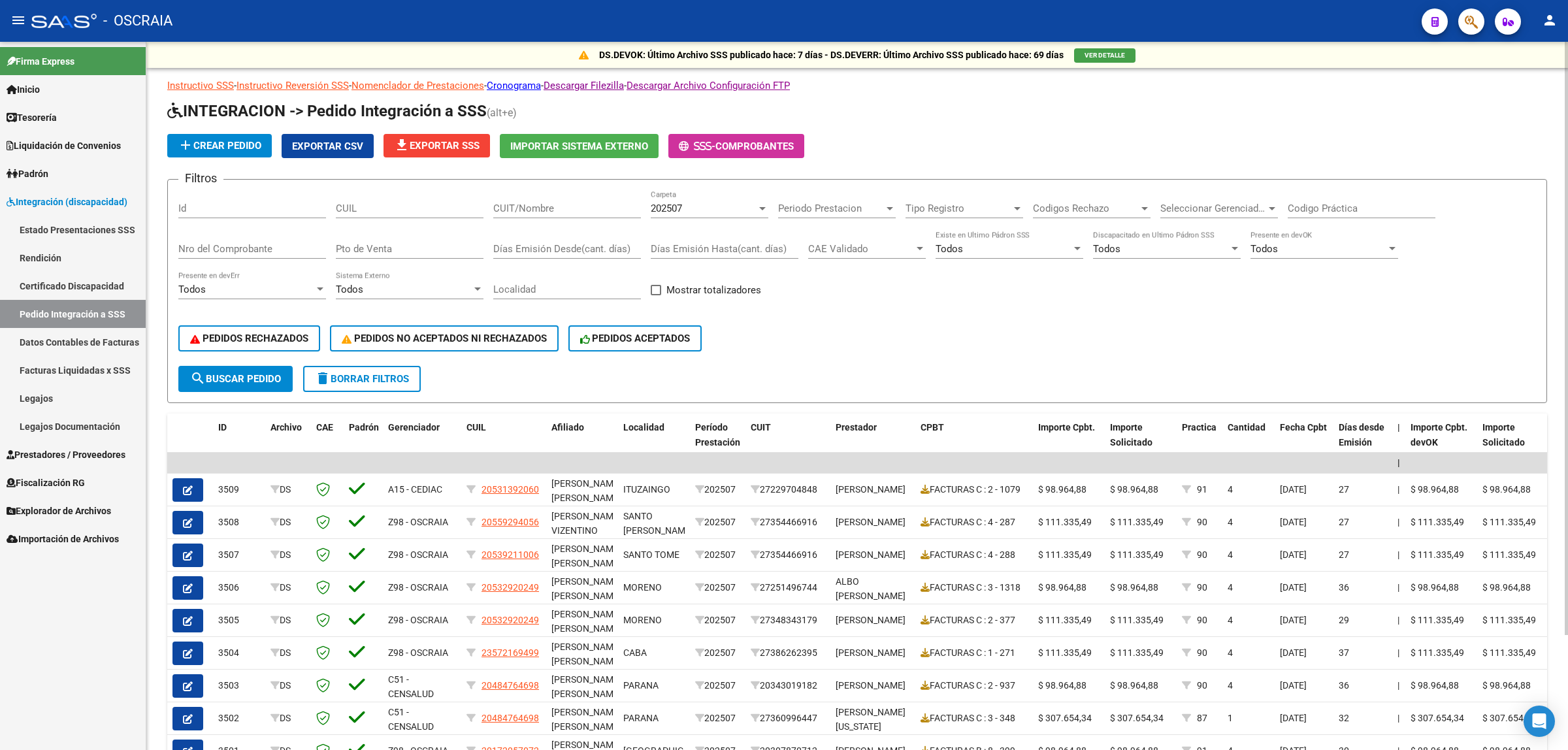
click at [243, 377] on span "search Buscar Pedido" at bounding box center [235, 379] width 91 height 12
click at [716, 203] on div "202507" at bounding box center [704, 208] width 106 height 12
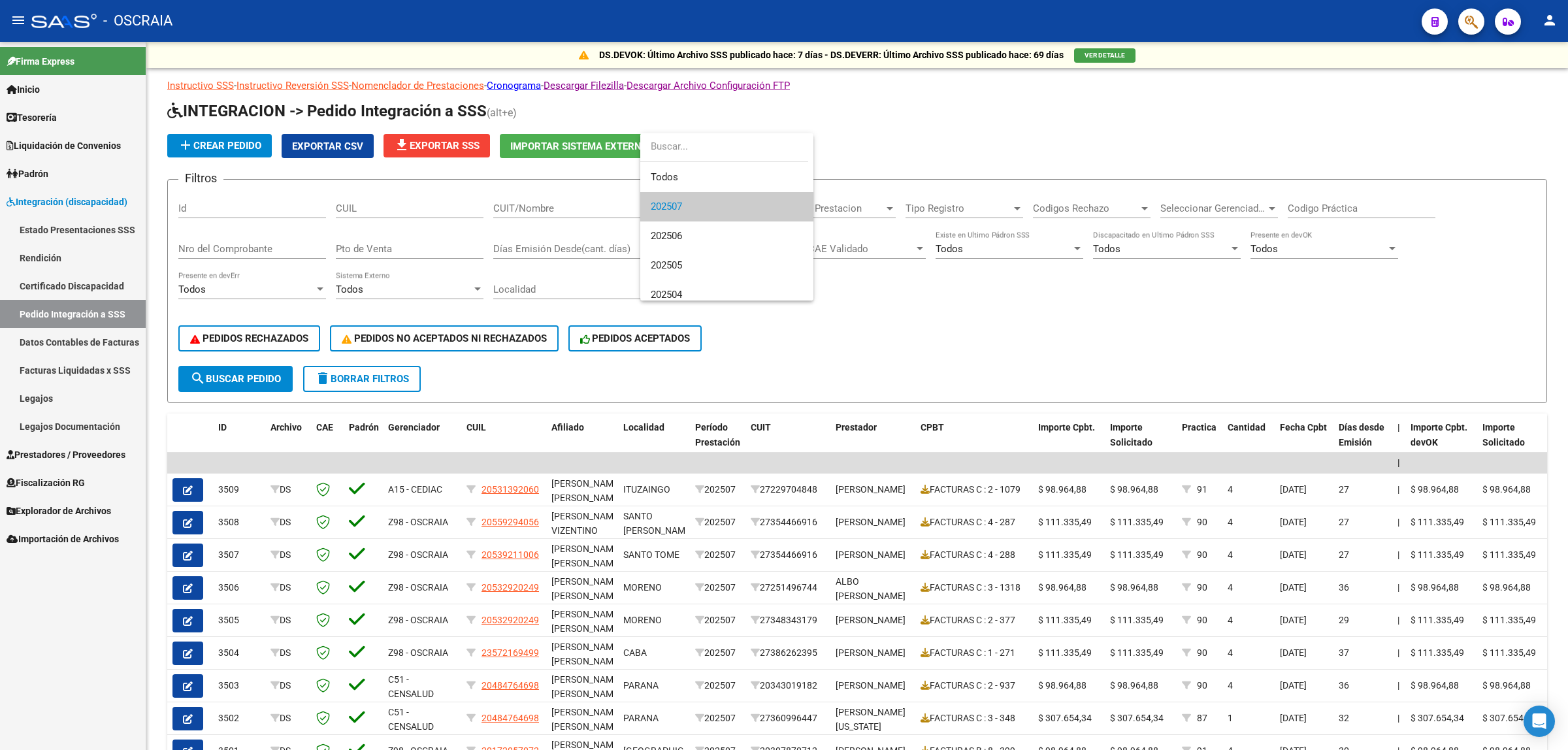
click at [955, 137] on div at bounding box center [784, 375] width 1568 height 750
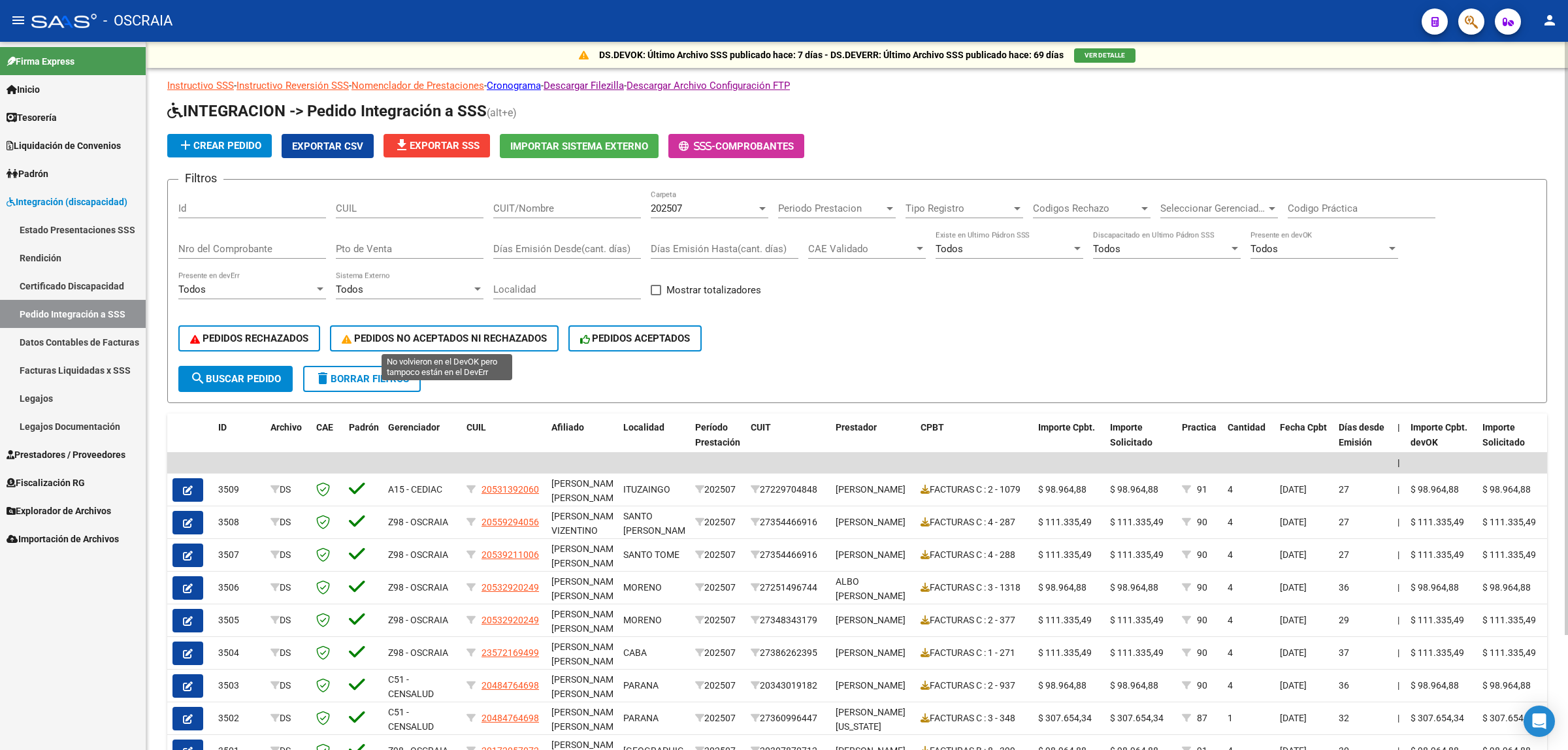
click at [533, 336] on span "PEDIDOS NO ACEPTADOS NI RECHAZADOS" at bounding box center [444, 338] width 205 height 12
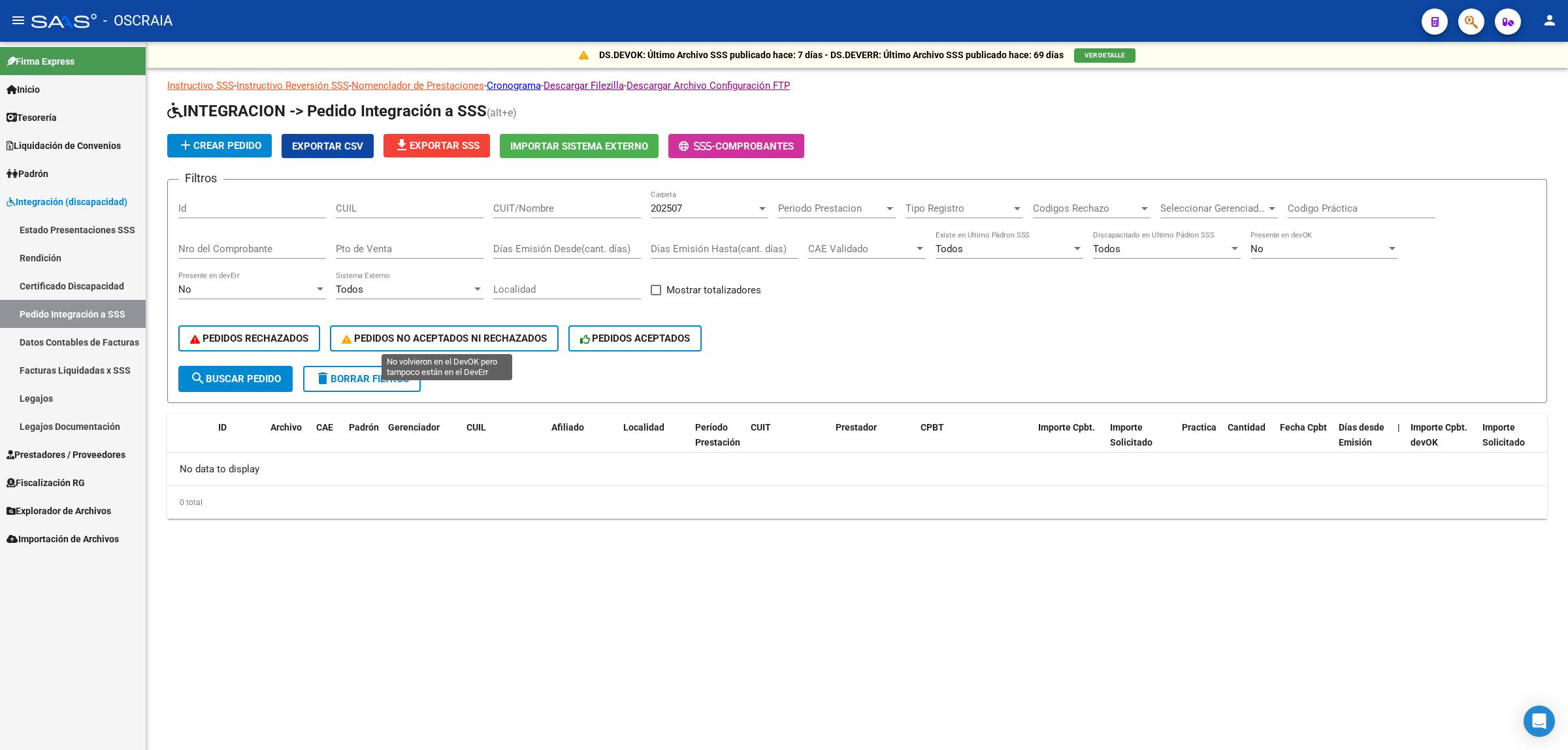
click at [442, 341] on button "PEDIDOS NO ACEPTADOS NI RECHAZADOS" at bounding box center [444, 338] width 229 height 26
click at [714, 213] on div "202507 Carpeta" at bounding box center [709, 204] width 118 height 28
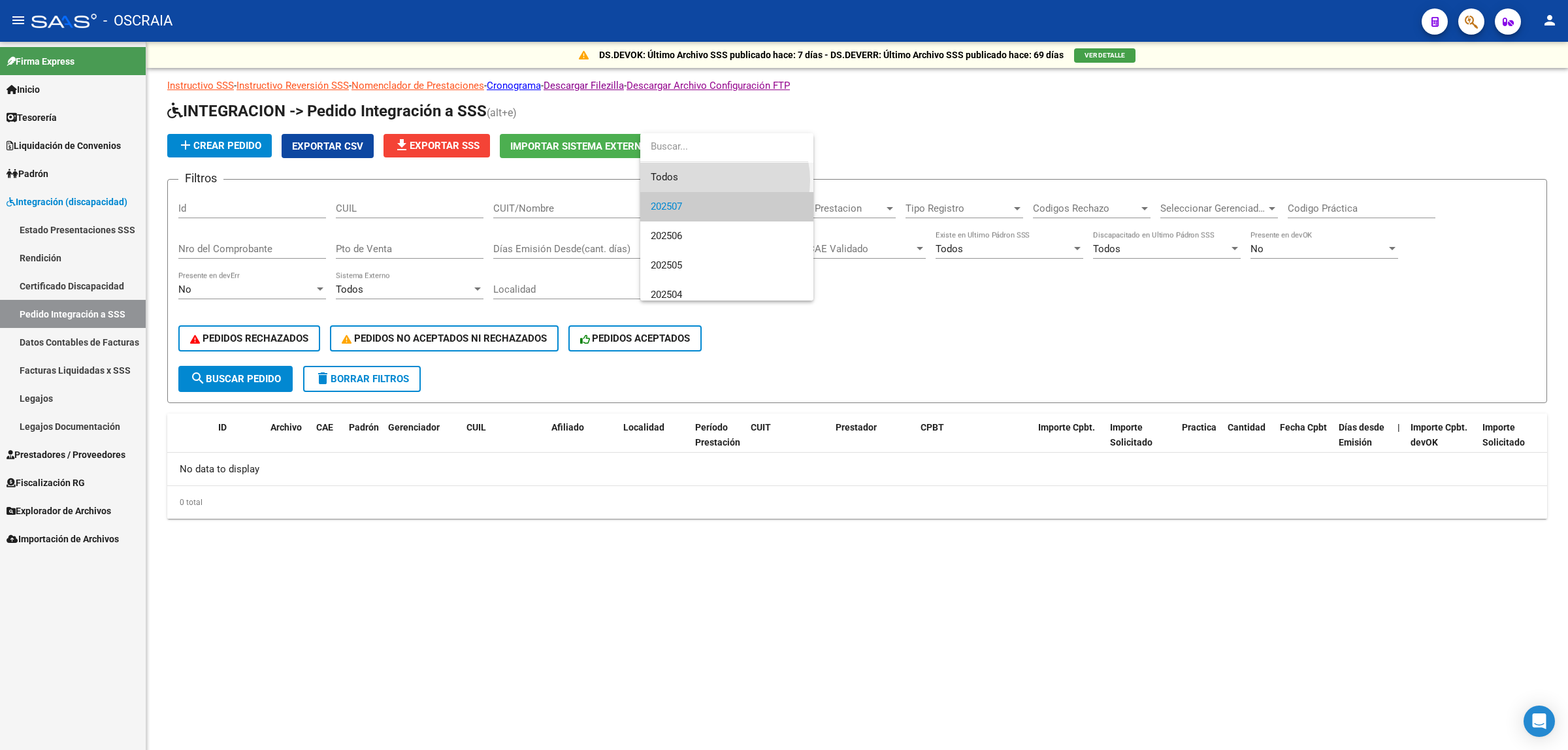
click at [716, 180] on span "Todos" at bounding box center [727, 177] width 152 height 29
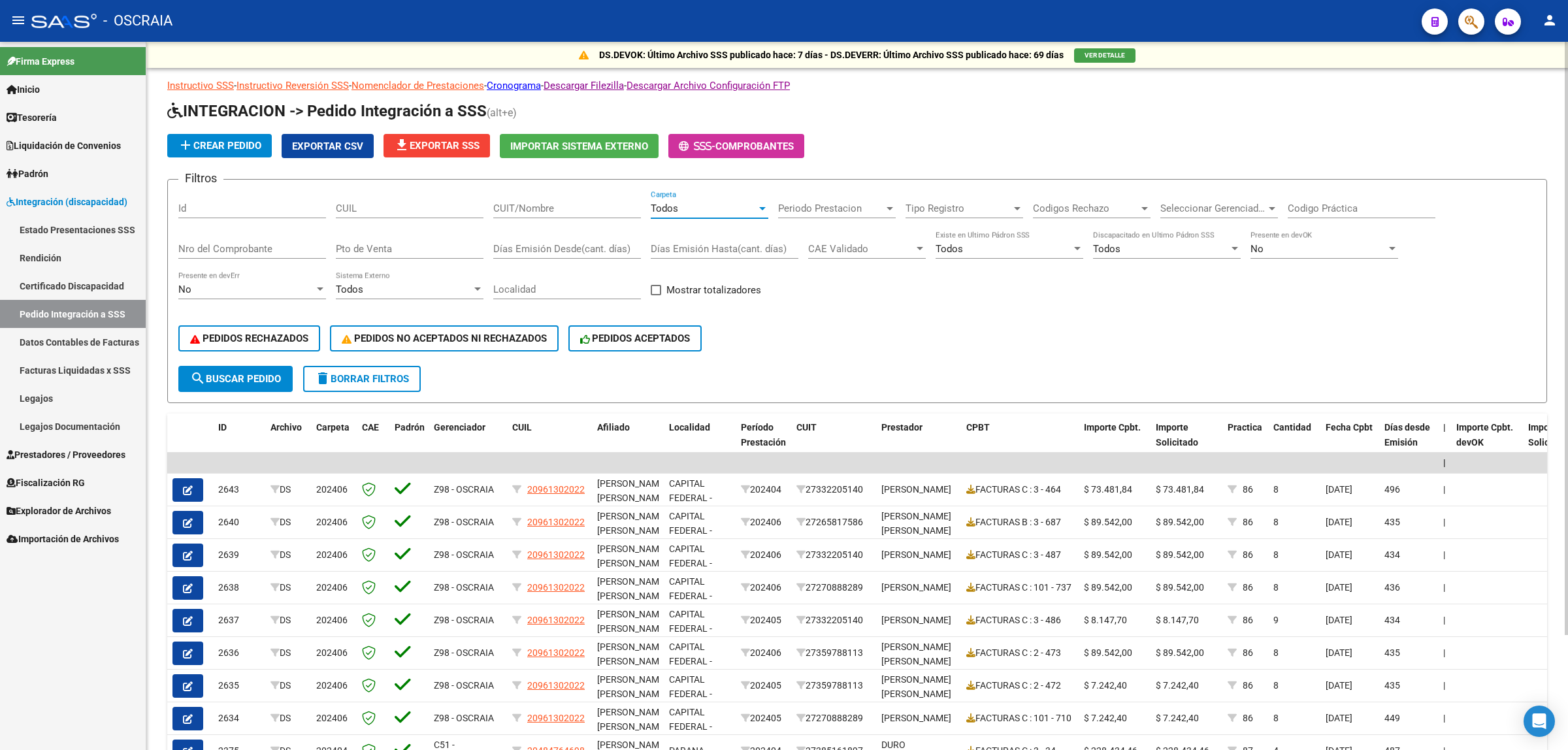
click at [851, 207] on span "Periodo Prestacion" at bounding box center [830, 208] width 106 height 12
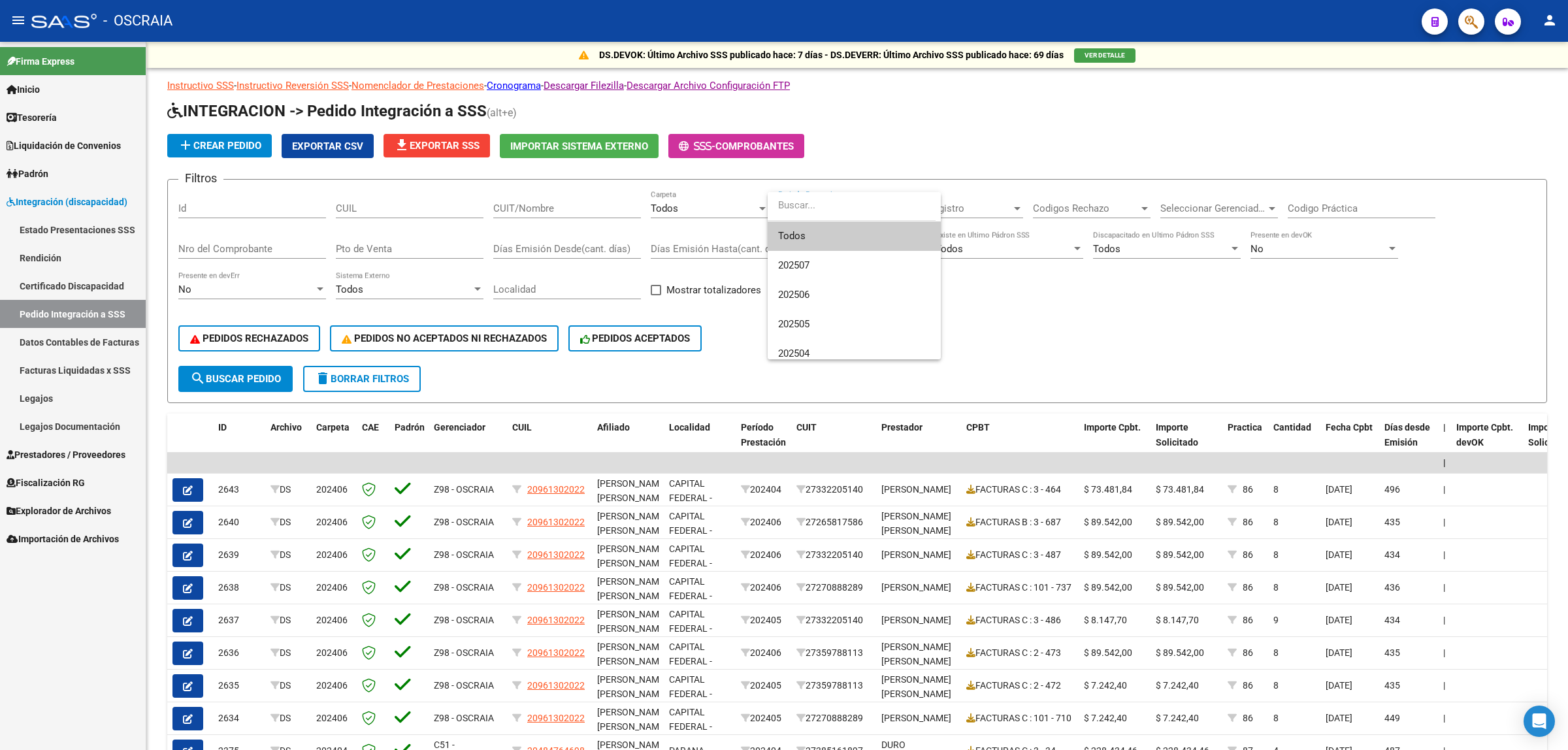
click at [1027, 277] on div at bounding box center [784, 375] width 1568 height 750
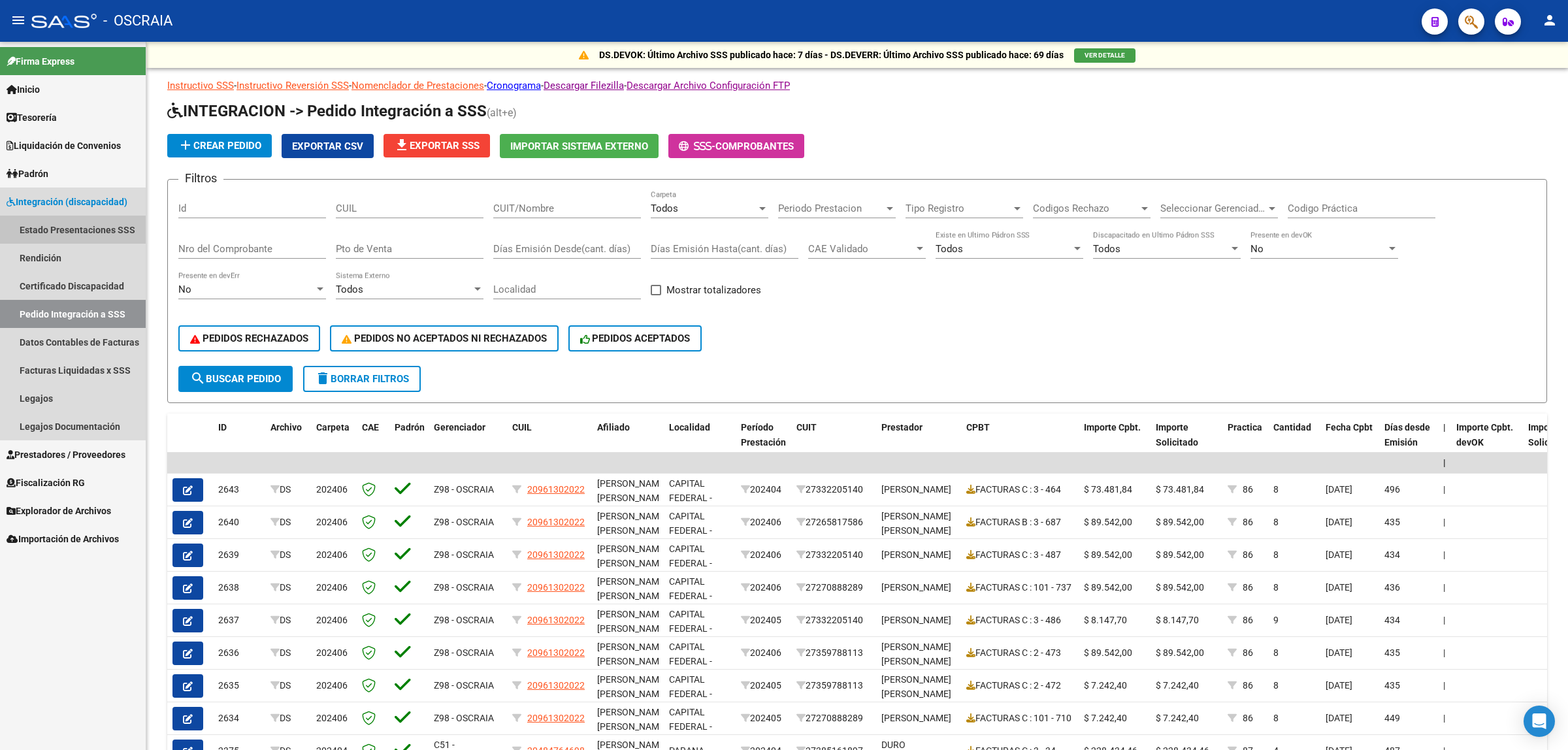
click at [98, 231] on link "Estado Presentaciones SSS" at bounding box center [72, 229] width 145 height 28
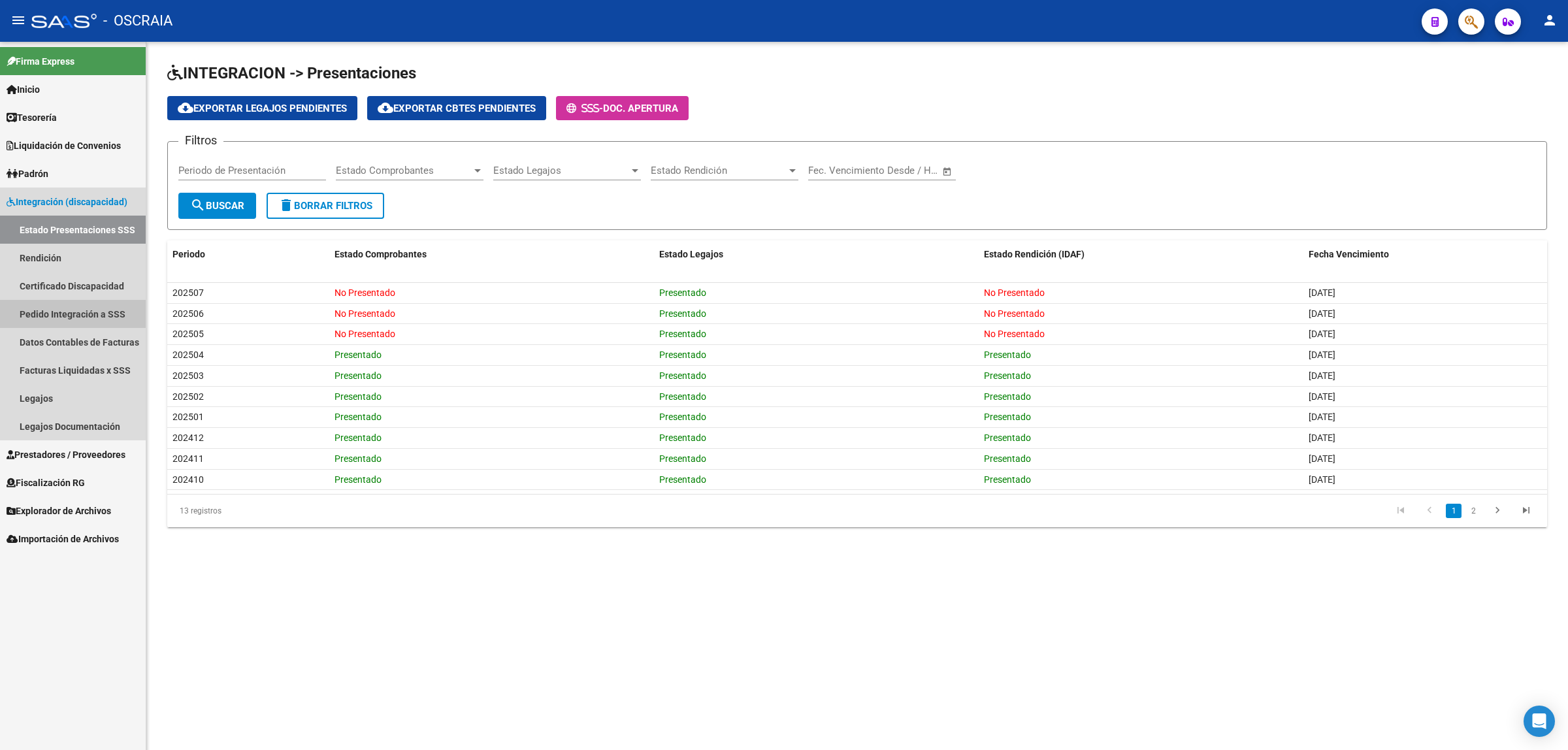
click at [93, 318] on link "Pedido Integración a SSS" at bounding box center [72, 314] width 145 height 28
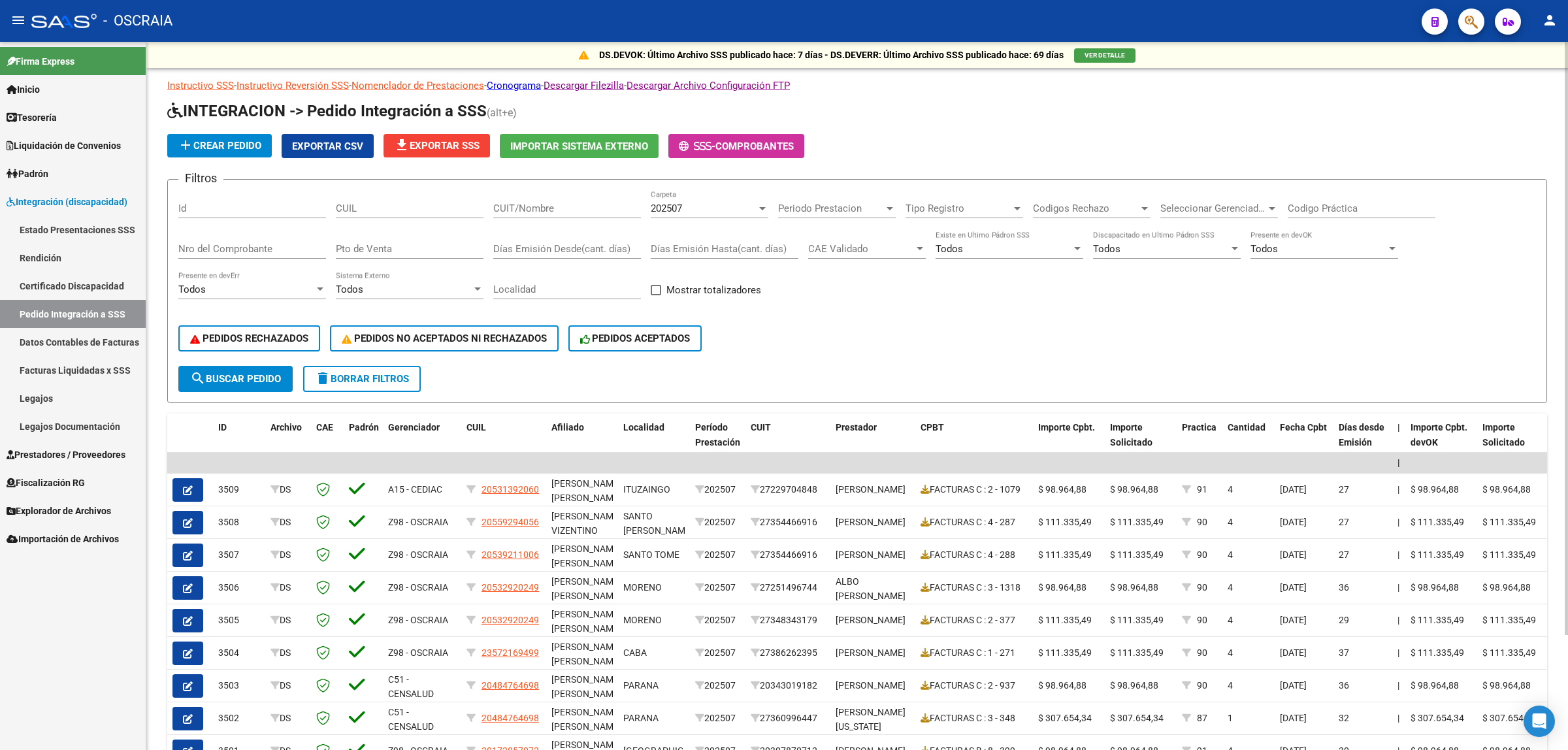
click at [843, 207] on span "Periodo Prestacion" at bounding box center [830, 208] width 106 height 12
click at [843, 207] on input "dropdown search" at bounding box center [852, 206] width 168 height 29
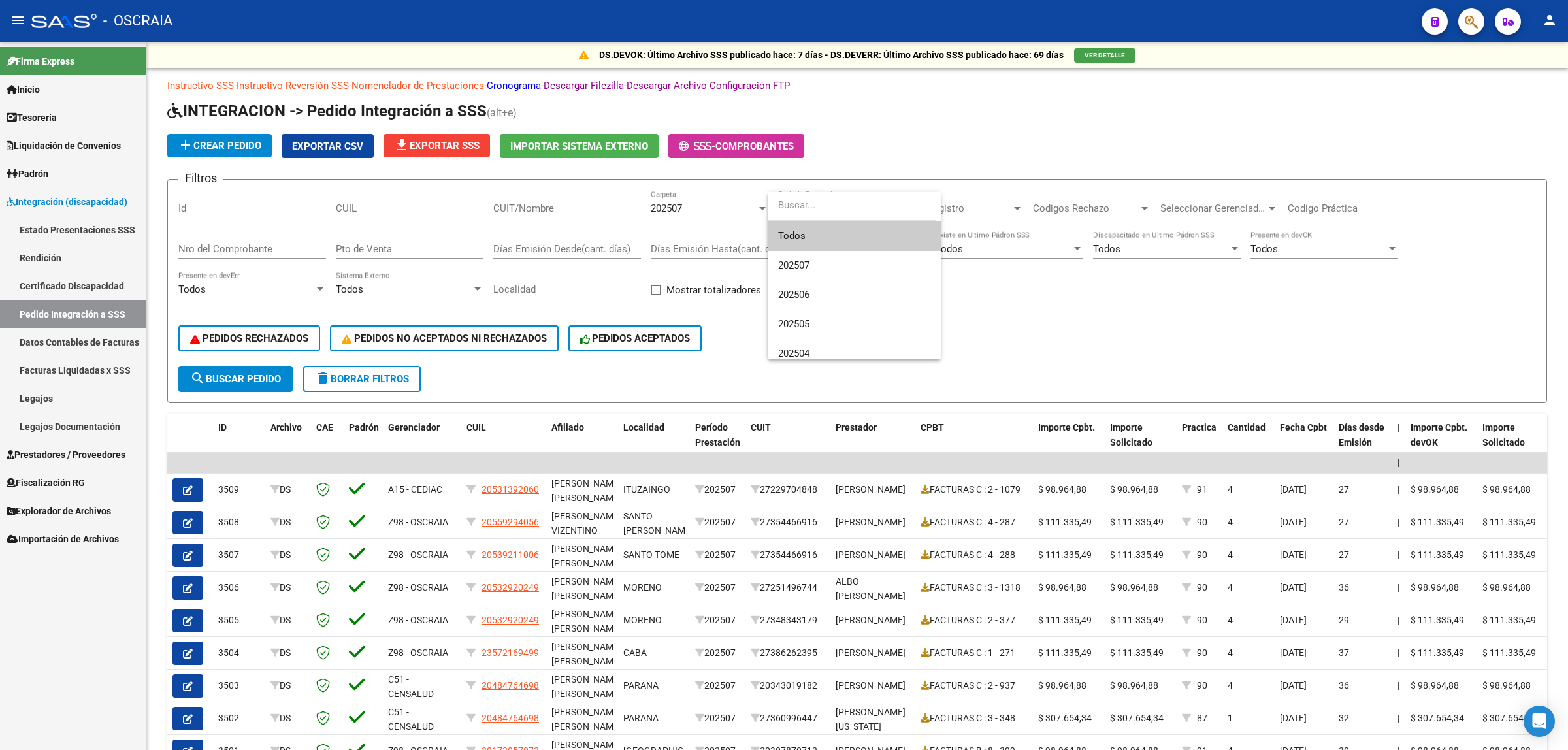
click at [978, 156] on div at bounding box center [784, 375] width 1568 height 750
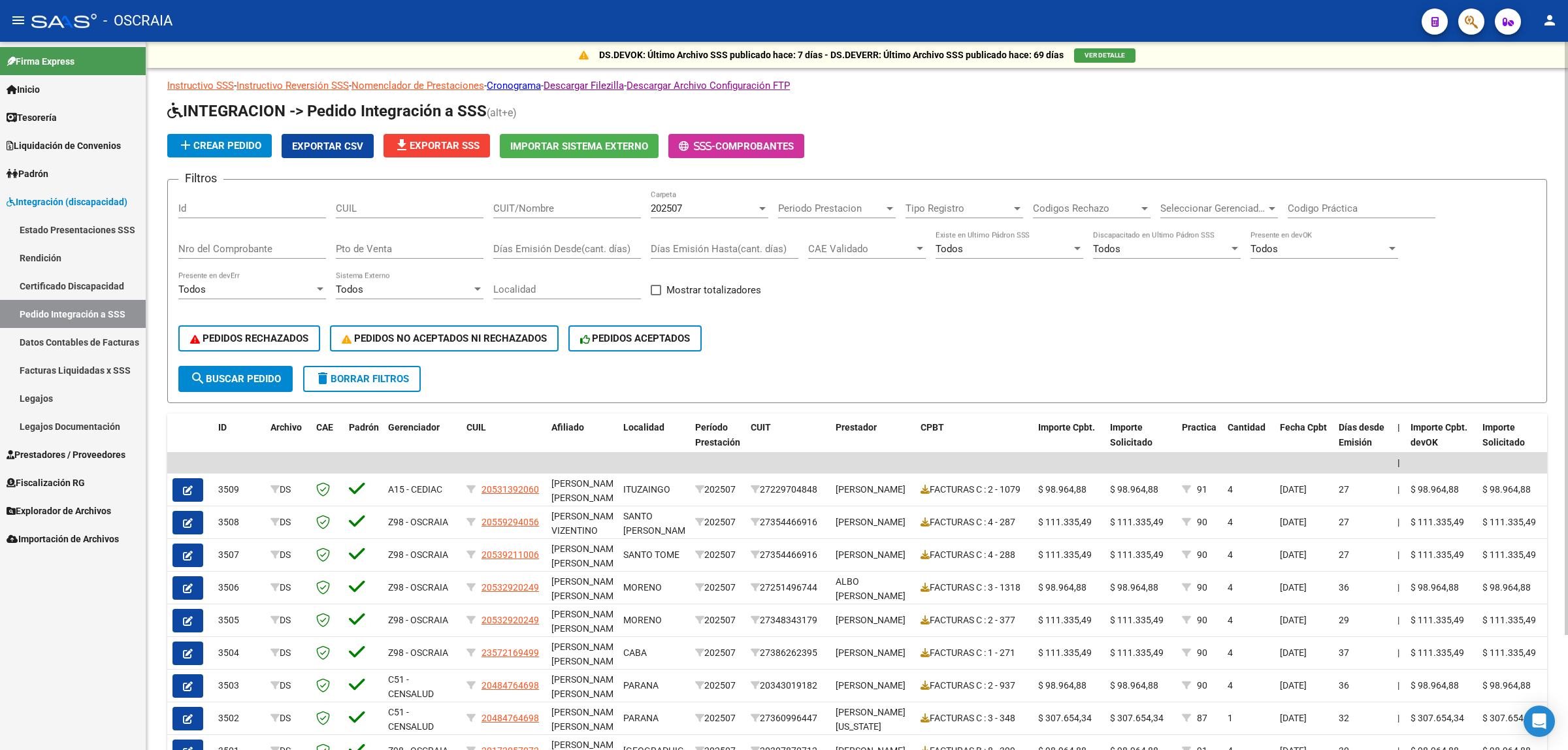
click at [694, 206] on div "202507" at bounding box center [704, 208] width 106 height 12
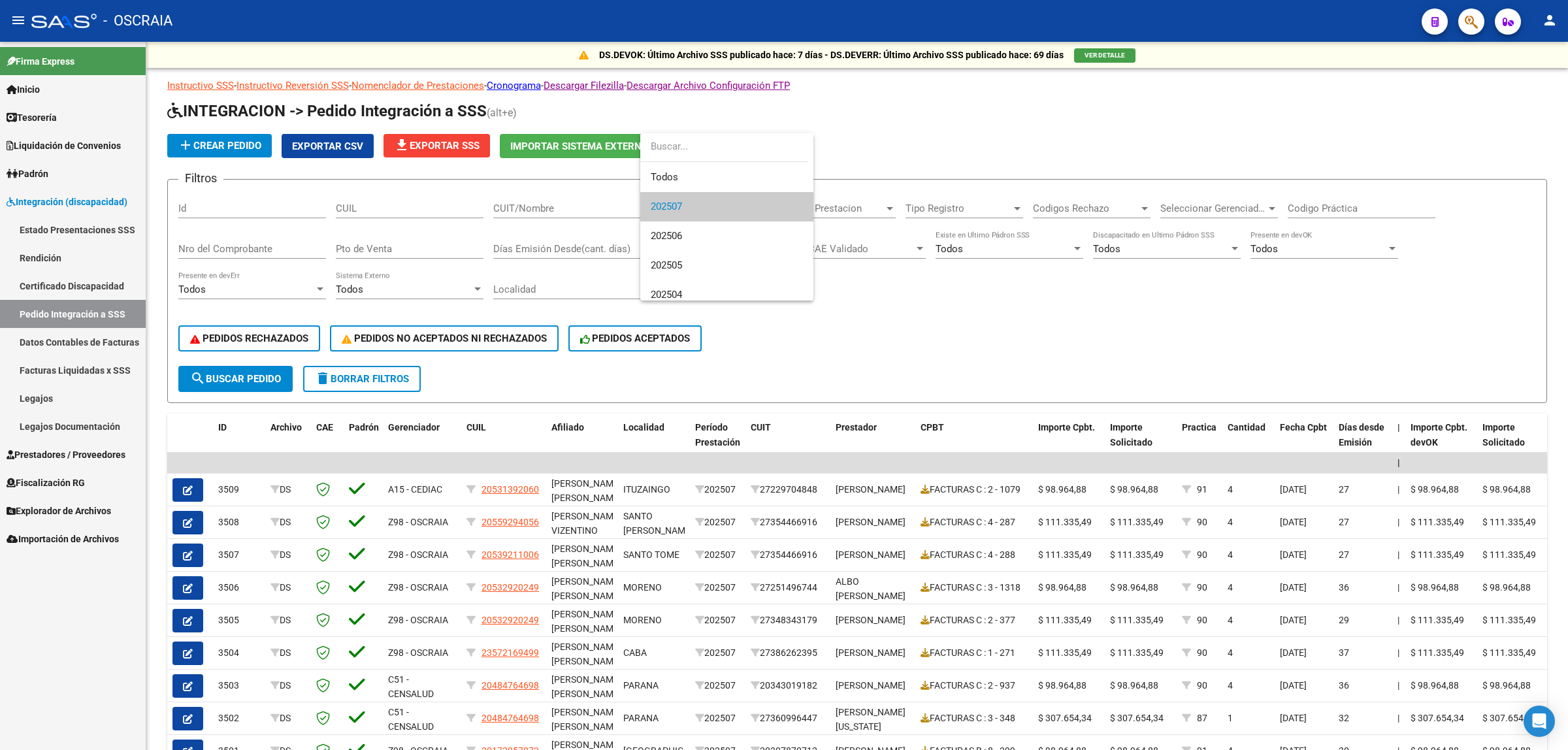
click at [925, 142] on div at bounding box center [784, 375] width 1568 height 750
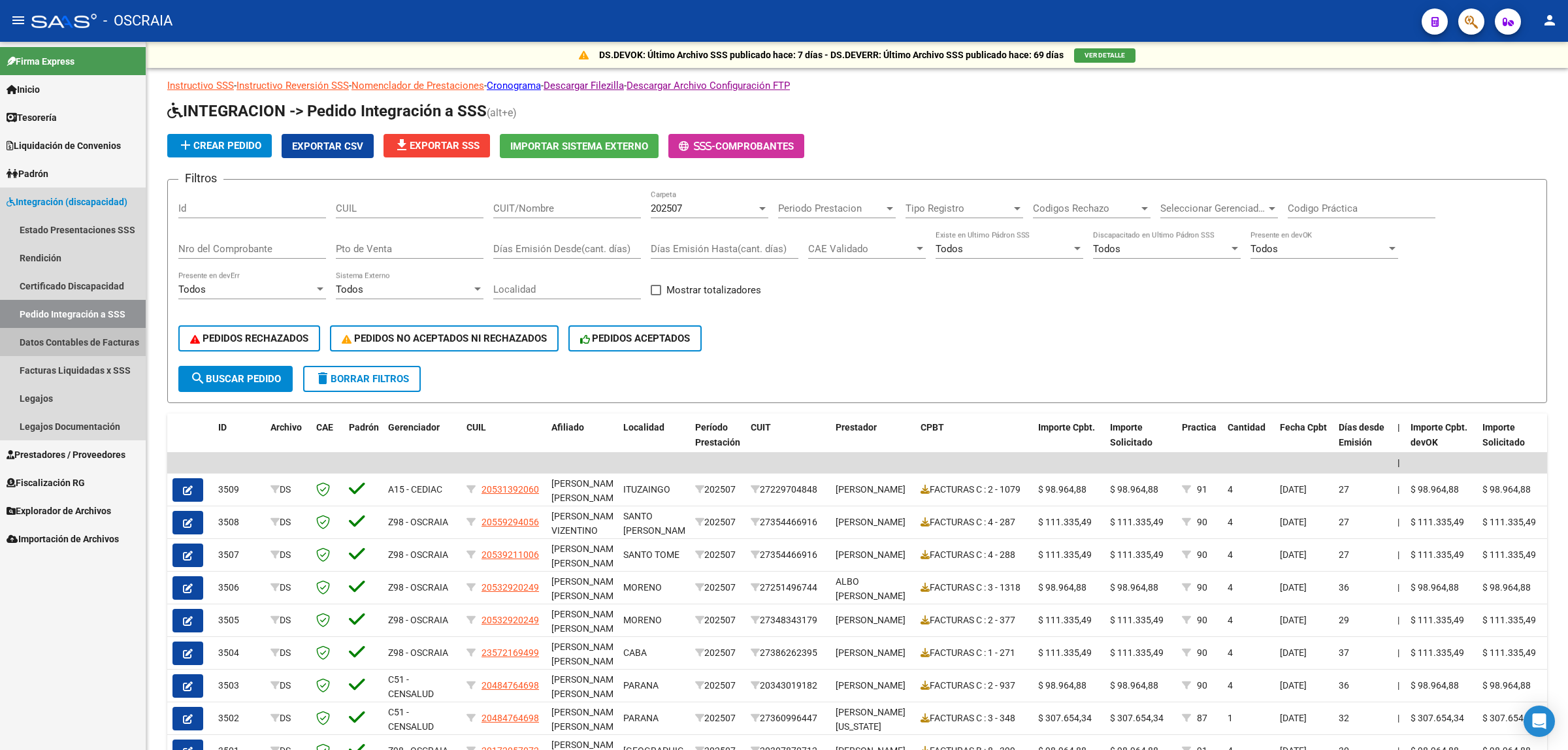
click at [26, 335] on link "Datos Contables de Facturas" at bounding box center [72, 342] width 145 height 28
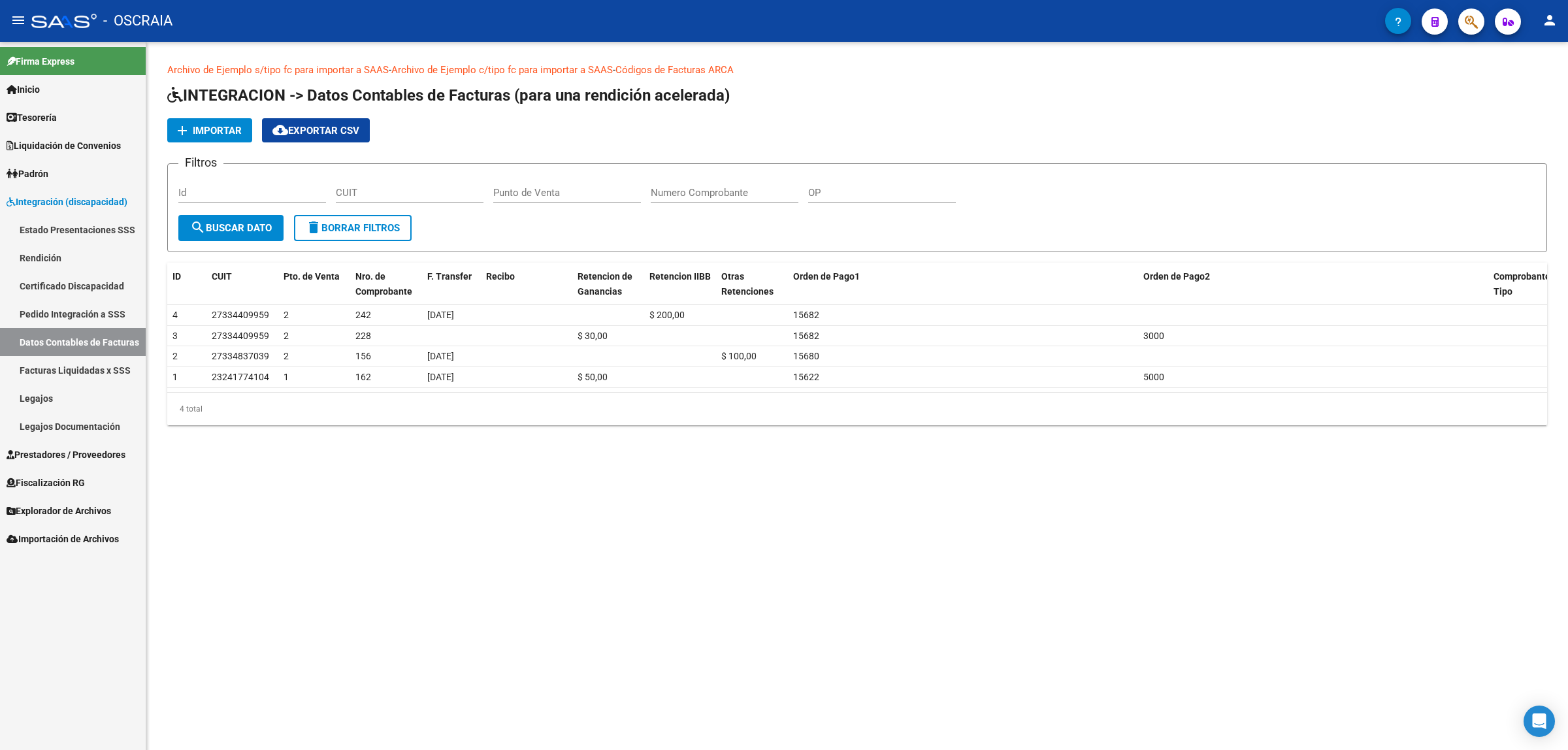
click at [110, 360] on link "Facturas Liquidadas x SSS" at bounding box center [72, 369] width 145 height 28
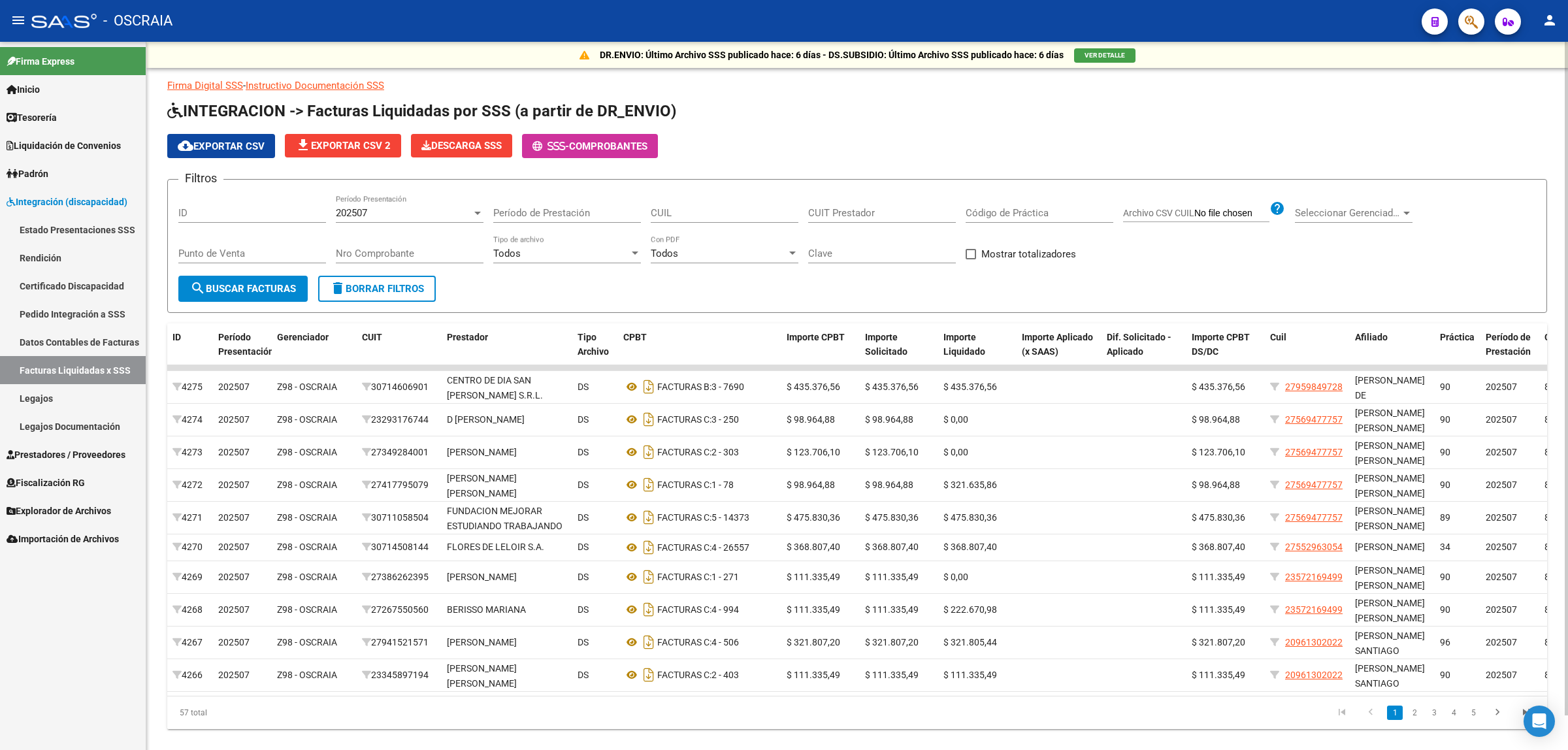
click at [401, 201] on div "202507 Período Presentación" at bounding box center [410, 208] width 148 height 28
click at [401, 201] on span "202507" at bounding box center [410, 211] width 148 height 29
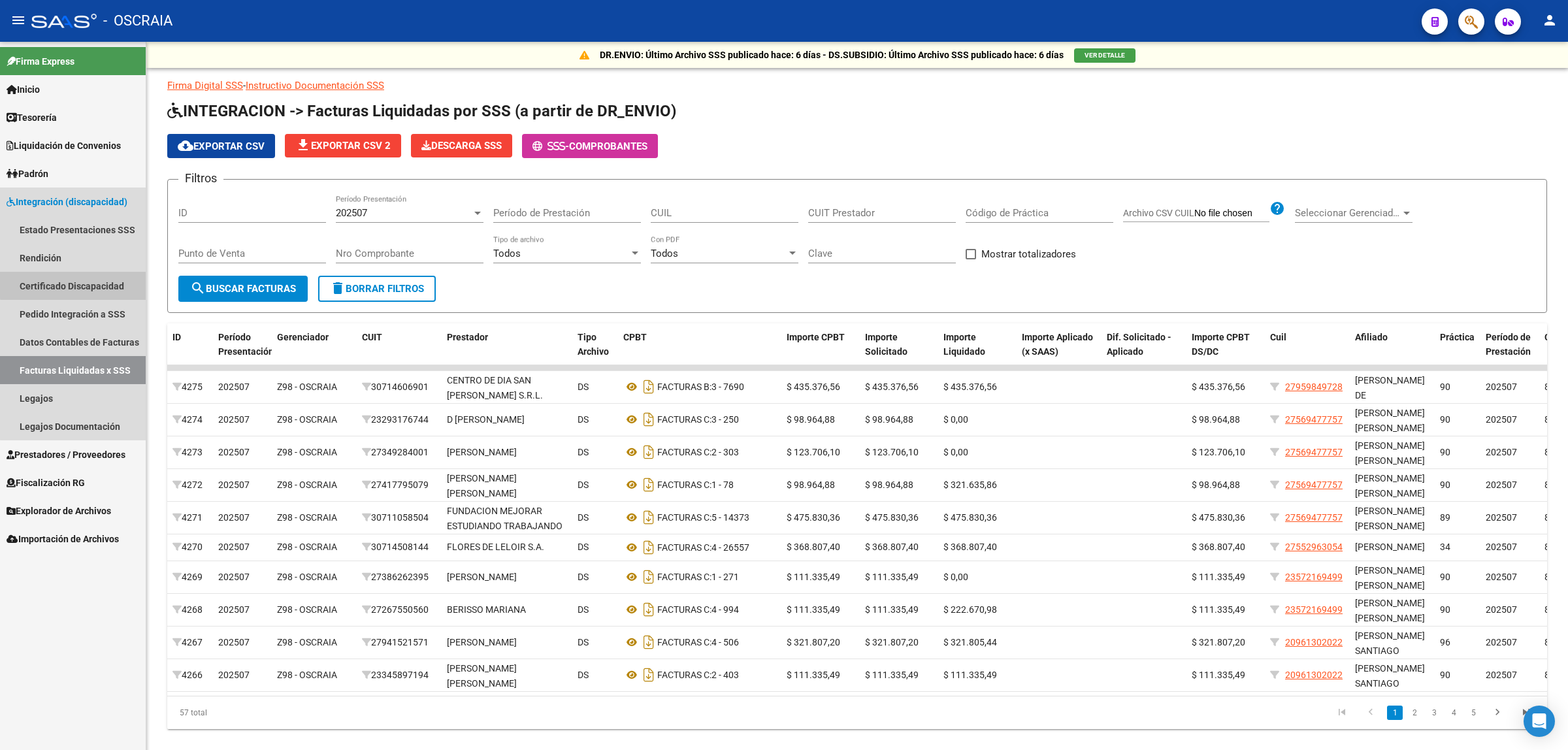
click at [77, 277] on link "Certificado Discapacidad" at bounding box center [72, 285] width 145 height 28
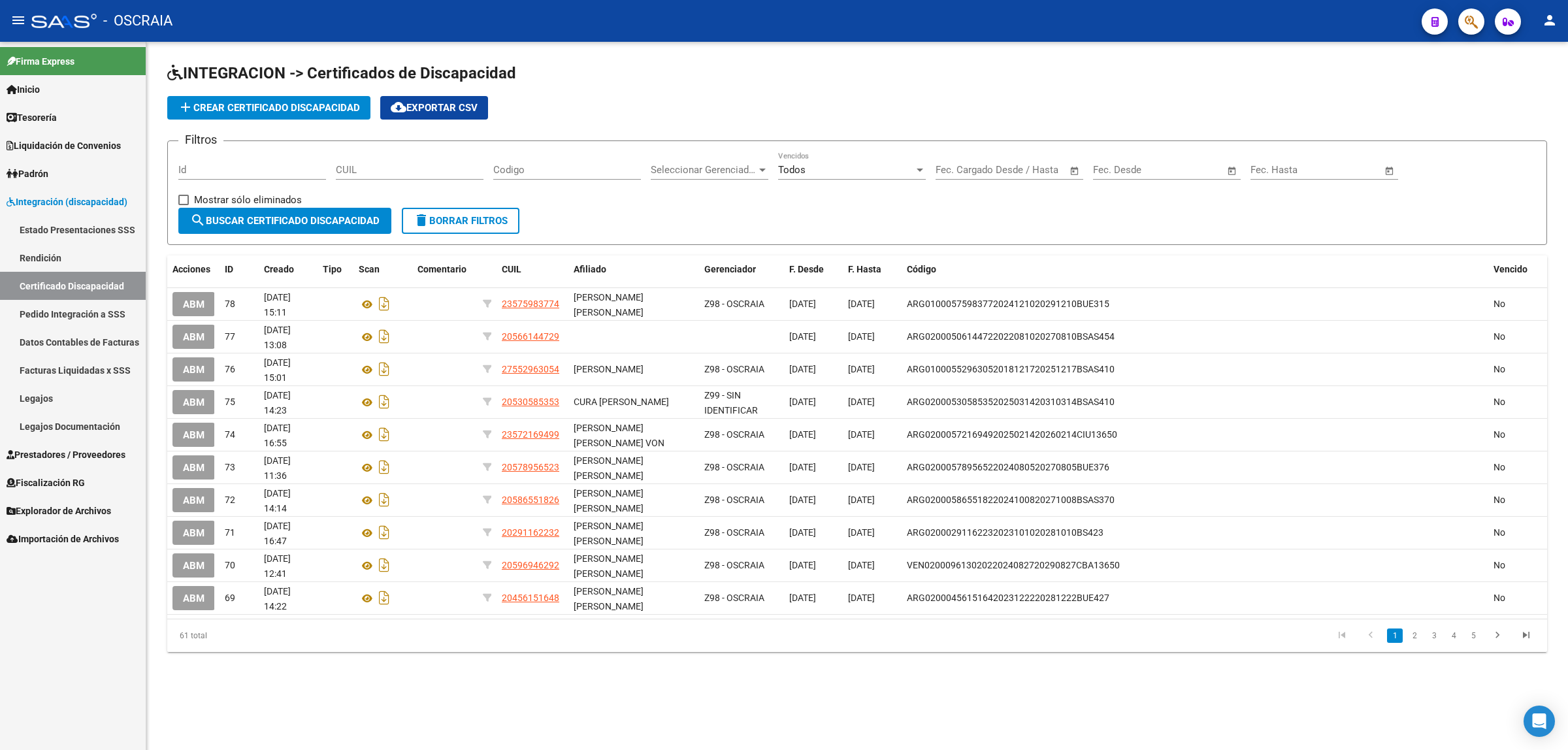
click at [89, 249] on link "Rendición" at bounding box center [72, 257] width 145 height 28
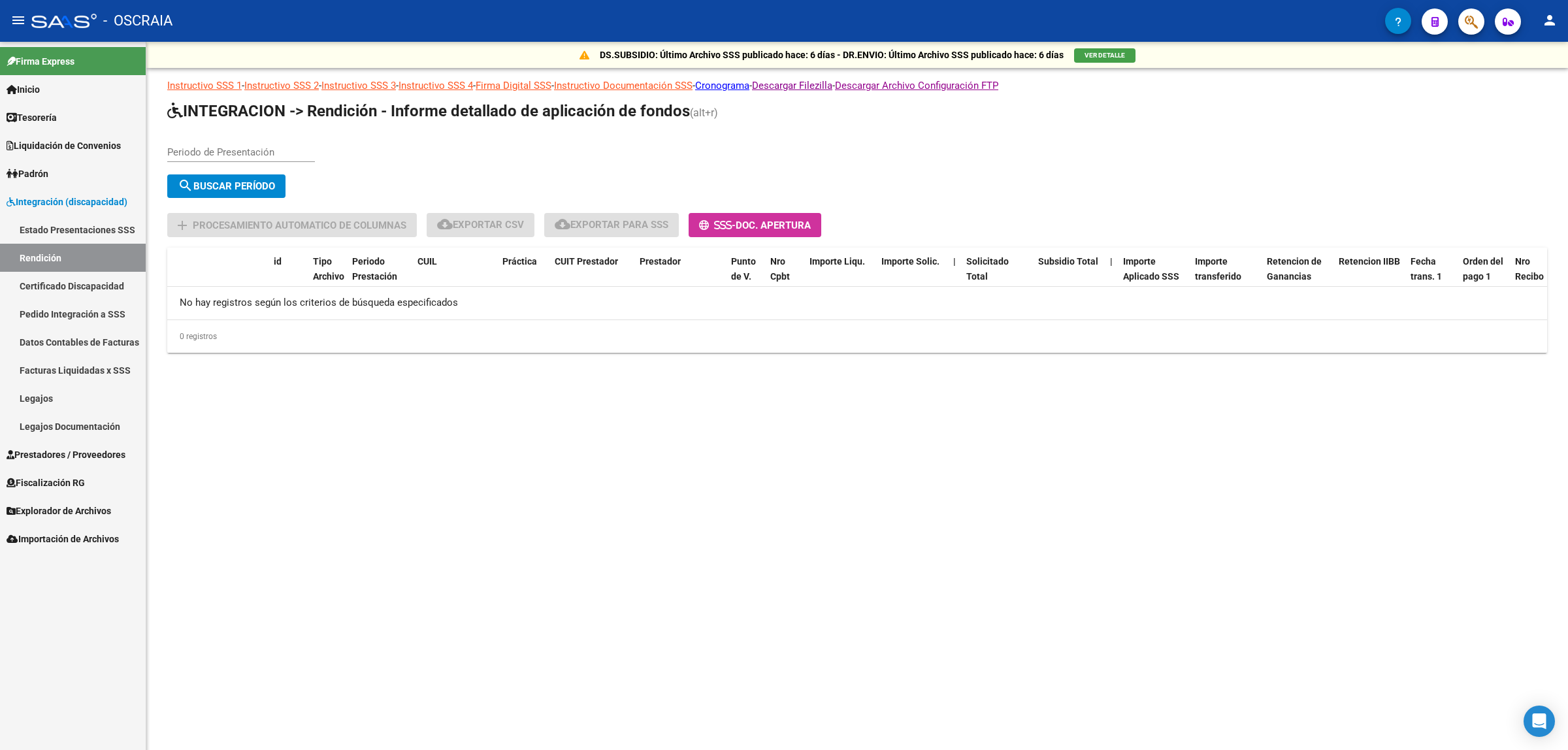
click at [258, 151] on input "Periodo de Presentación" at bounding box center [242, 152] width 148 height 12
type input "202508"
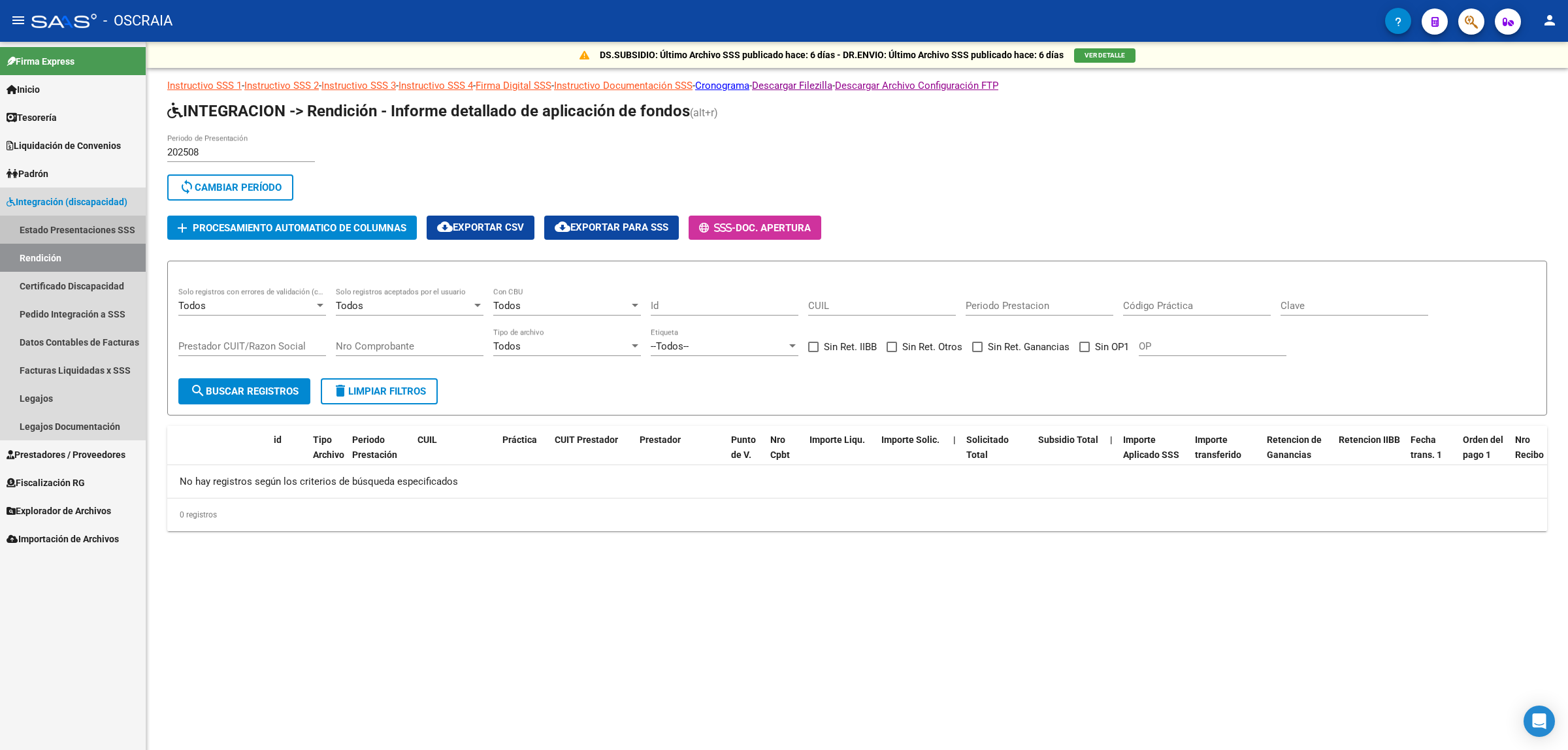
click at [60, 231] on link "Estado Presentaciones SSS" at bounding box center [72, 229] width 145 height 28
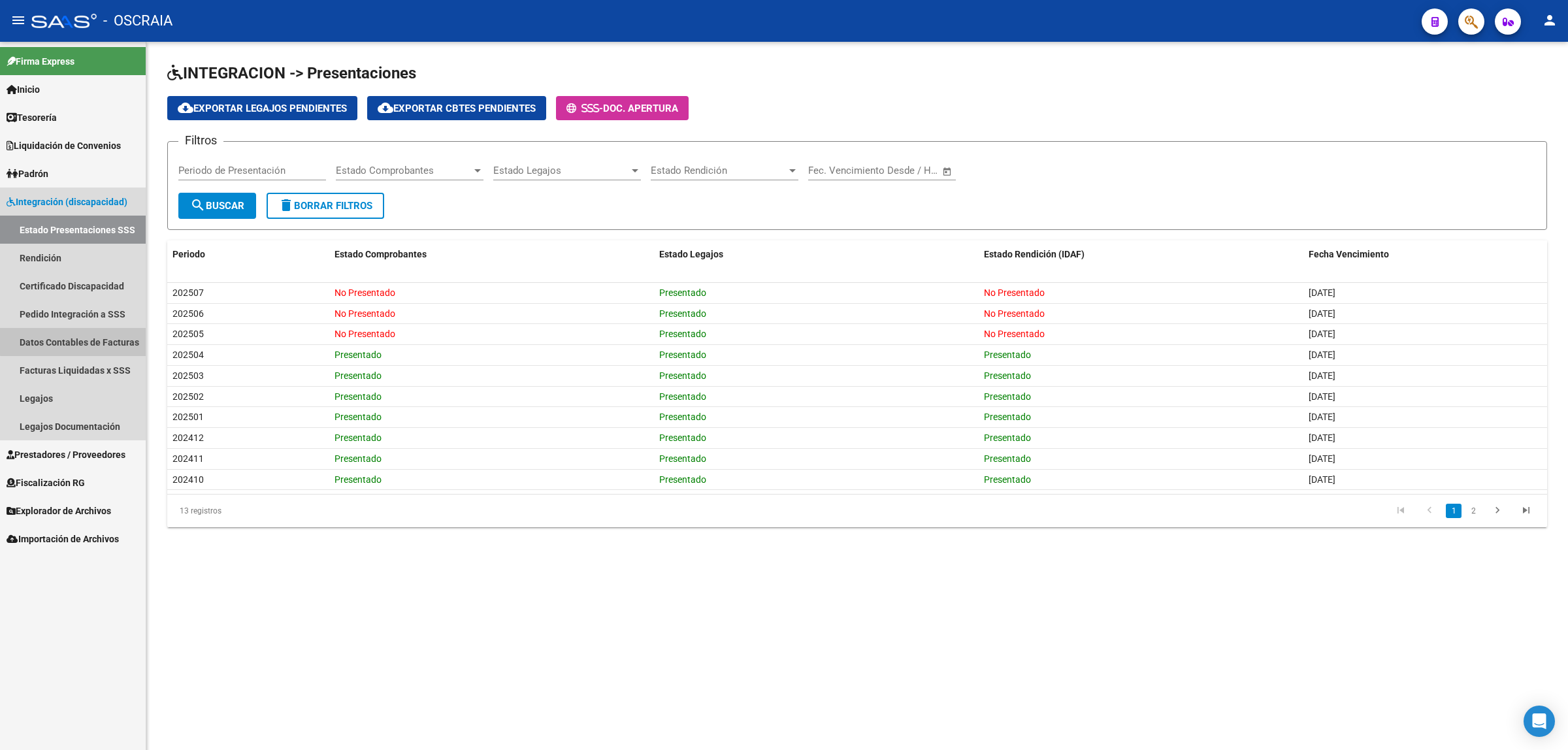
click at [80, 338] on link "Datos Contables de Facturas" at bounding box center [72, 342] width 145 height 28
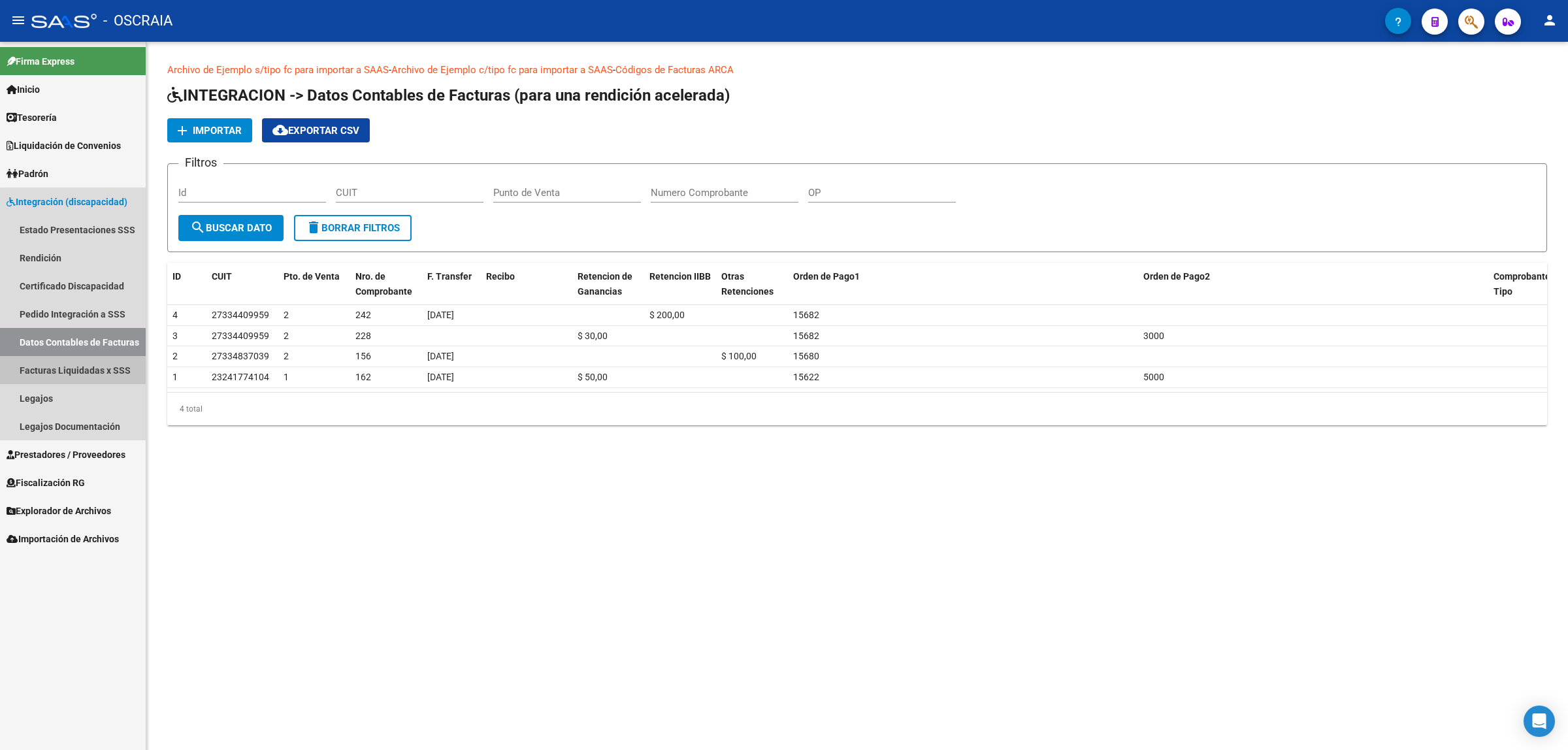
click at [84, 360] on link "Facturas Liquidadas x SSS" at bounding box center [72, 369] width 145 height 28
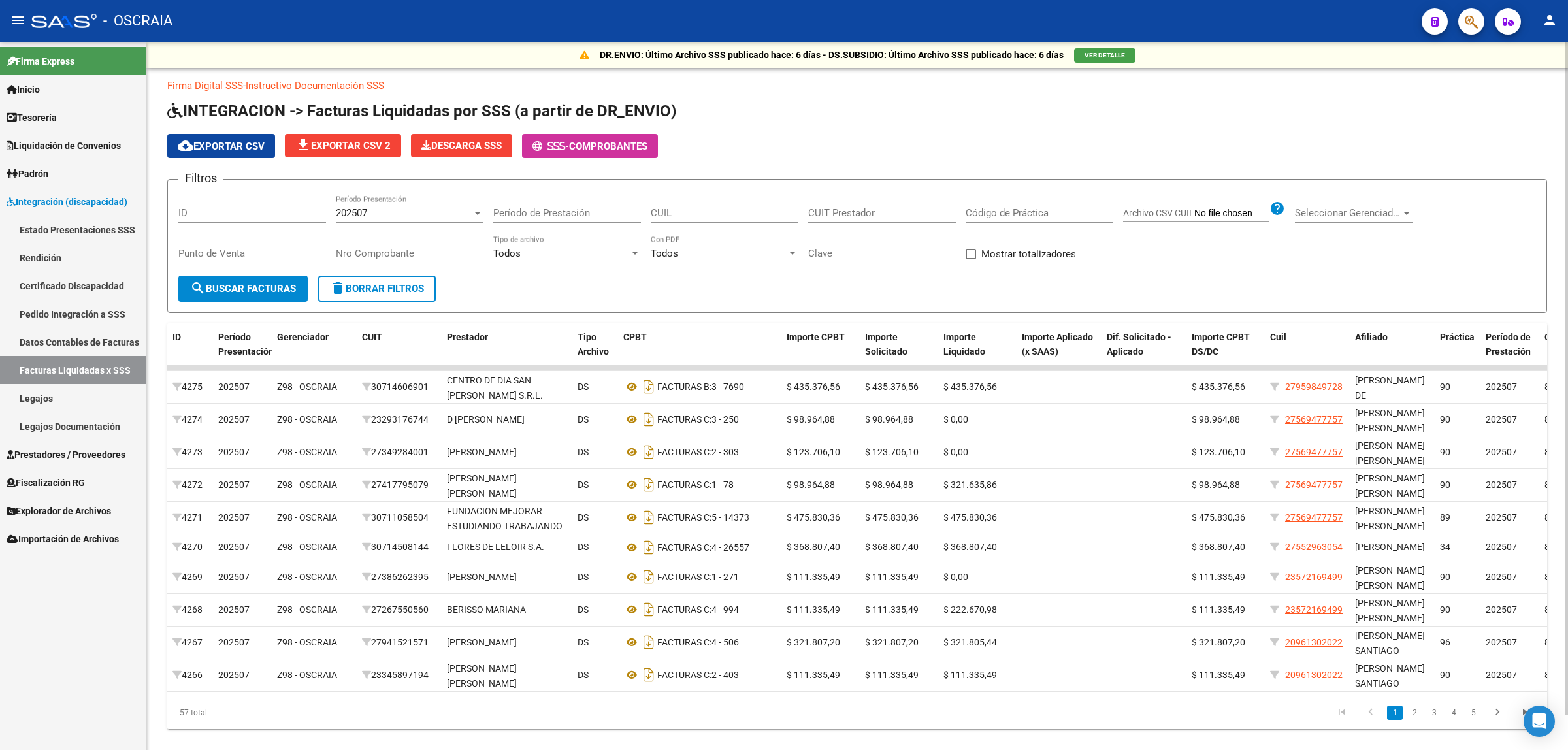
click at [444, 209] on div "202507" at bounding box center [403, 213] width 135 height 12
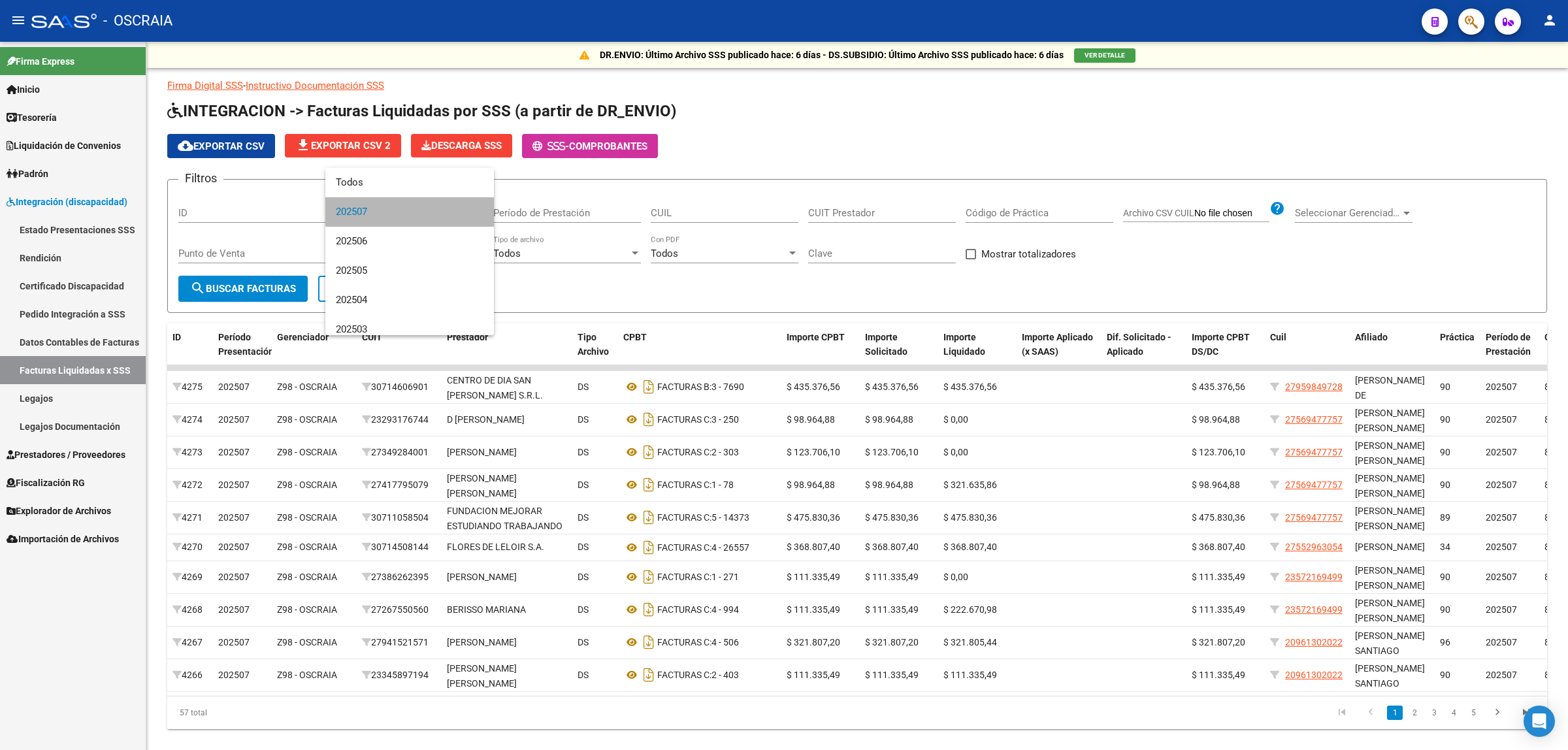
click at [444, 210] on span "202507" at bounding box center [410, 211] width 148 height 29
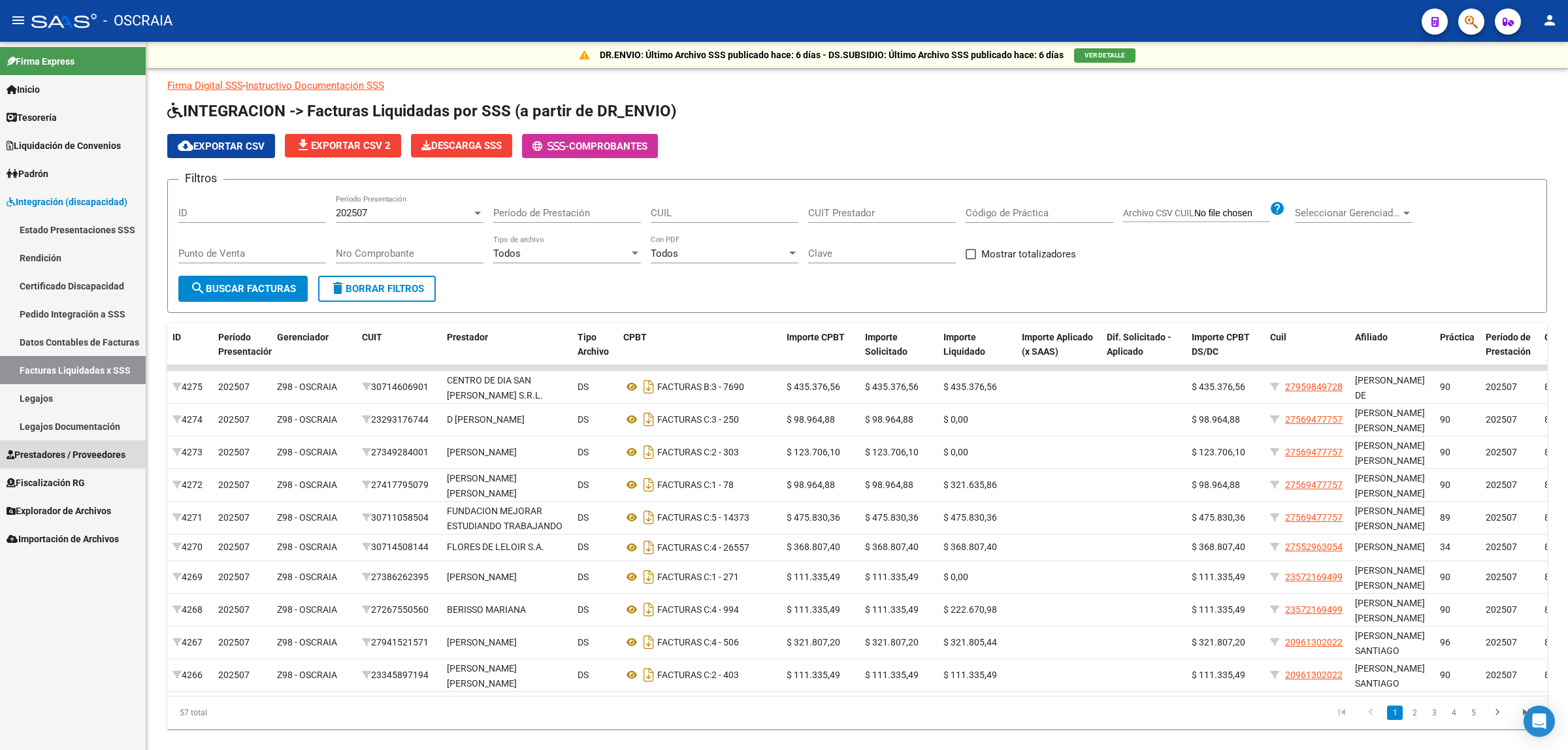
click at [60, 440] on link "Prestadores / Proveedores" at bounding box center [72, 454] width 145 height 28
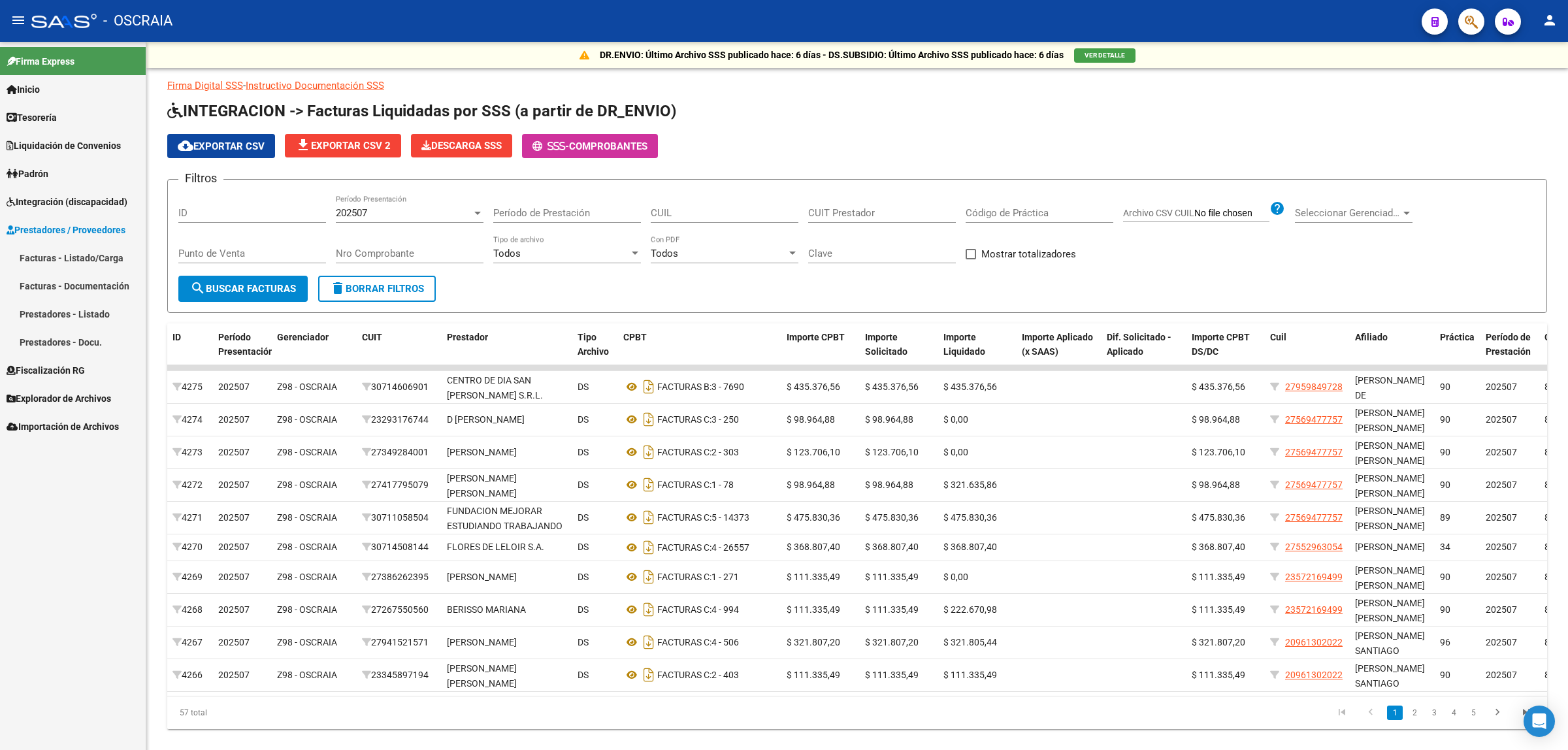
click at [86, 304] on link "Prestadores - Listado" at bounding box center [72, 314] width 145 height 28
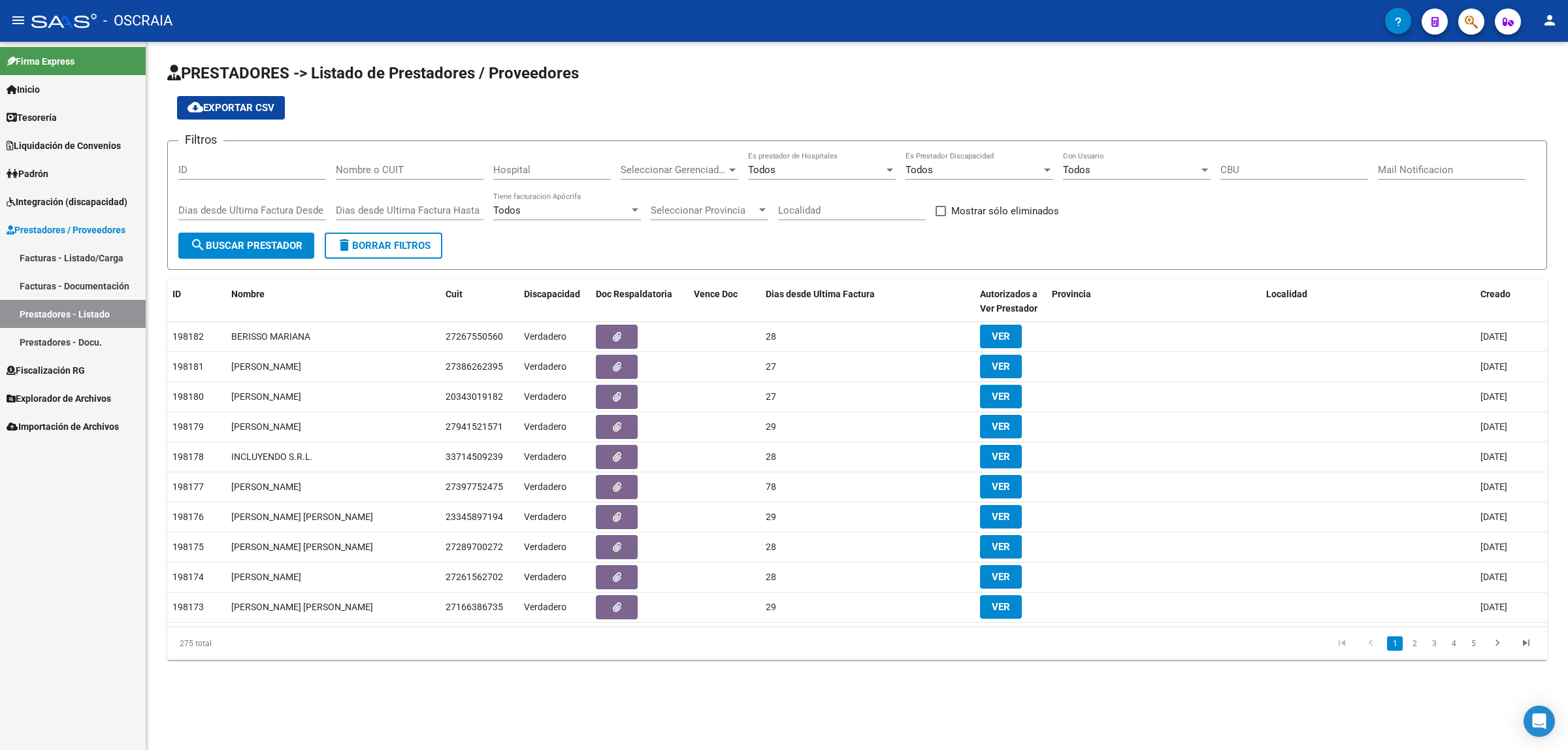
click at [77, 291] on link "Facturas - Documentación" at bounding box center [72, 285] width 145 height 28
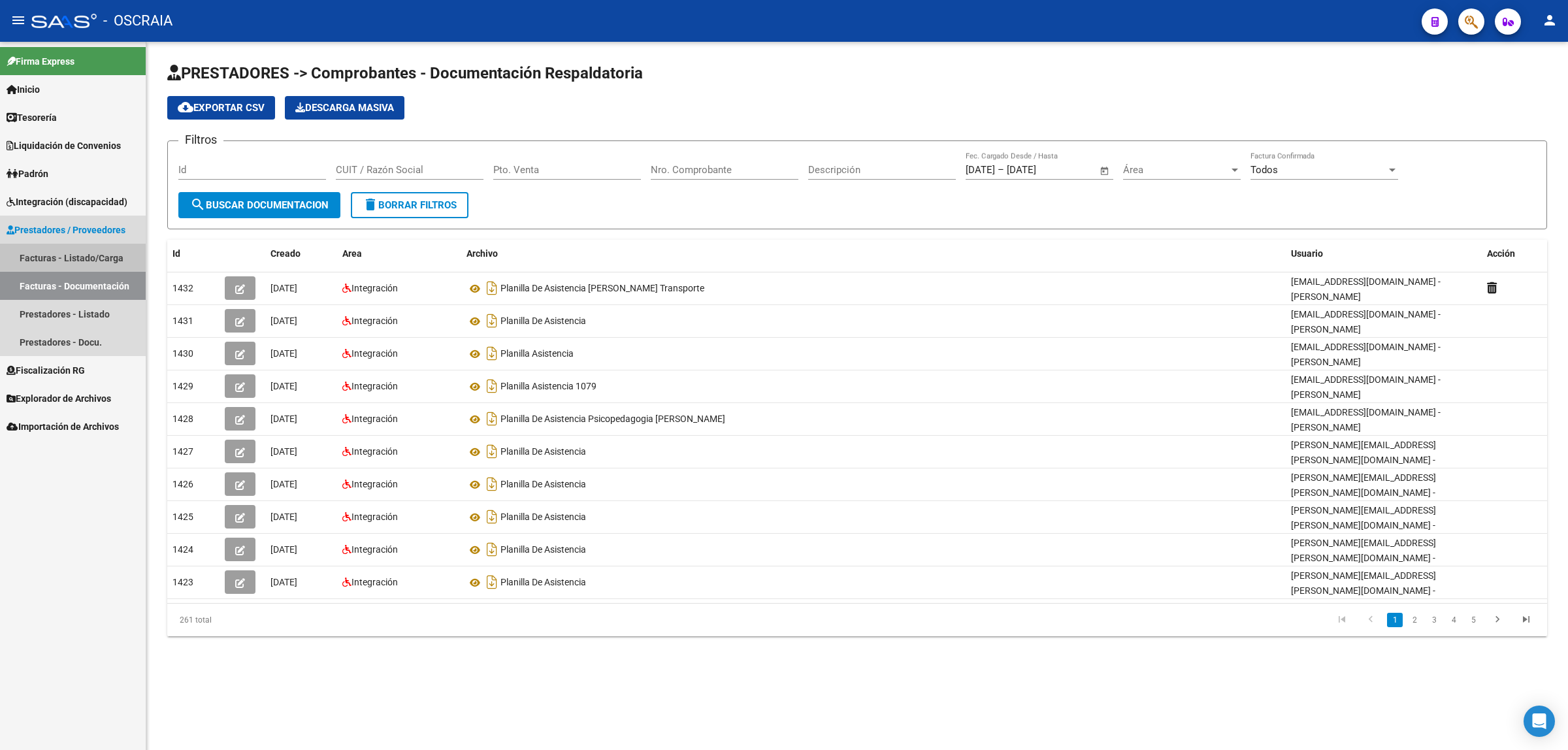
click at [86, 254] on link "Facturas - Listado/Carga" at bounding box center [72, 257] width 145 height 28
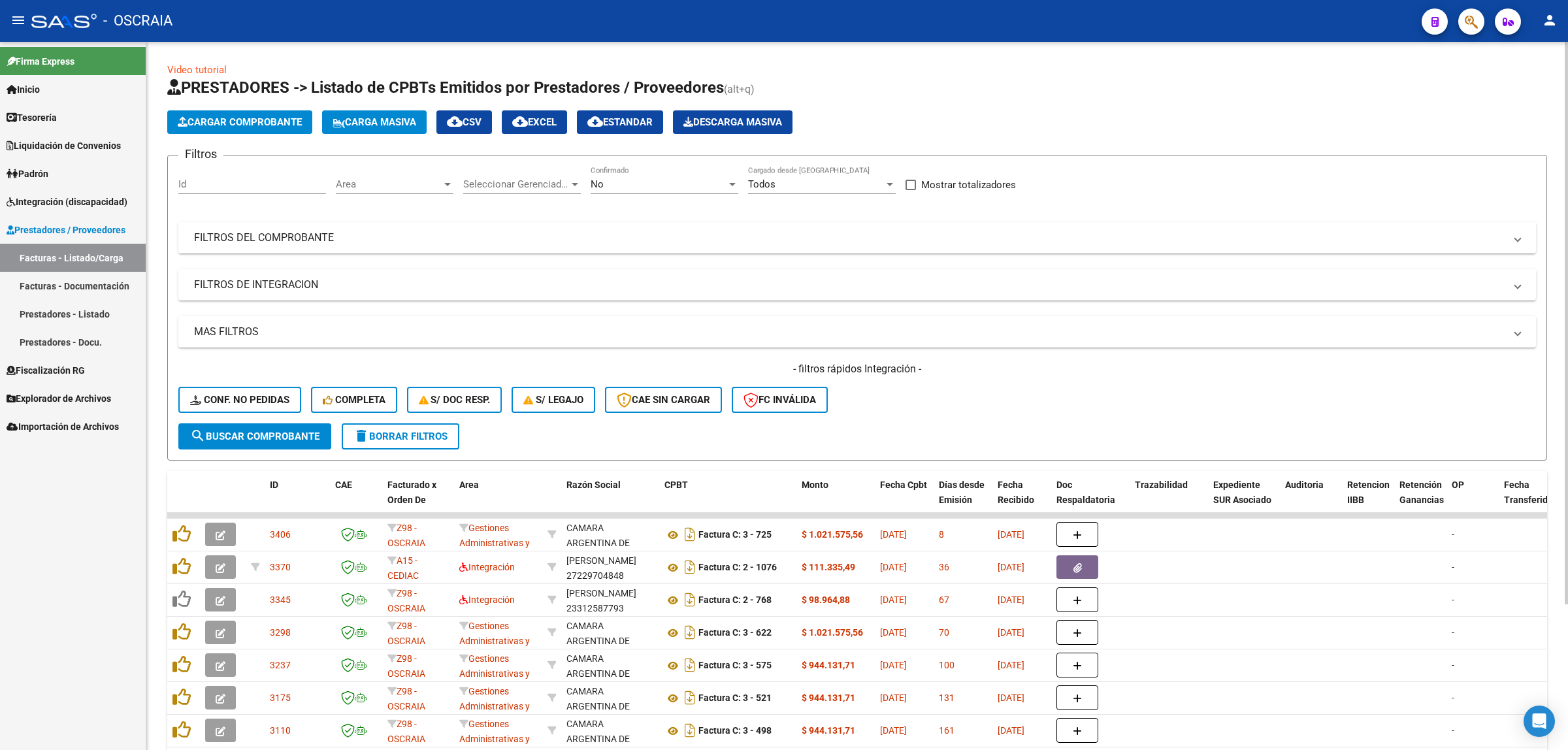
click at [354, 239] on mat-panel-title "FILTROS DEL COMPROBANTE" at bounding box center [849, 238] width 1311 height 15
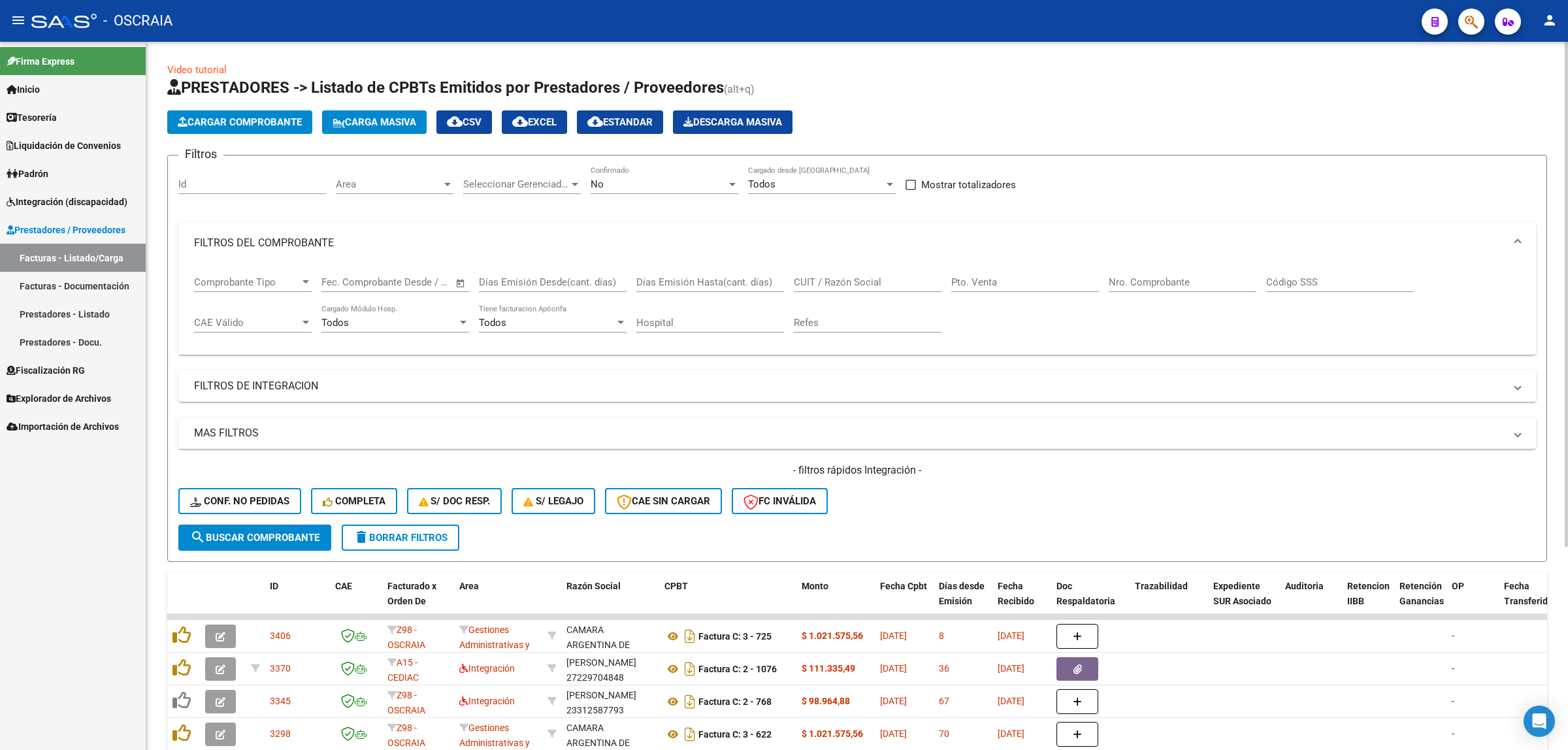
click at [407, 388] on mat-panel-title "FILTROS DE INTEGRACION" at bounding box center [849, 386] width 1311 height 15
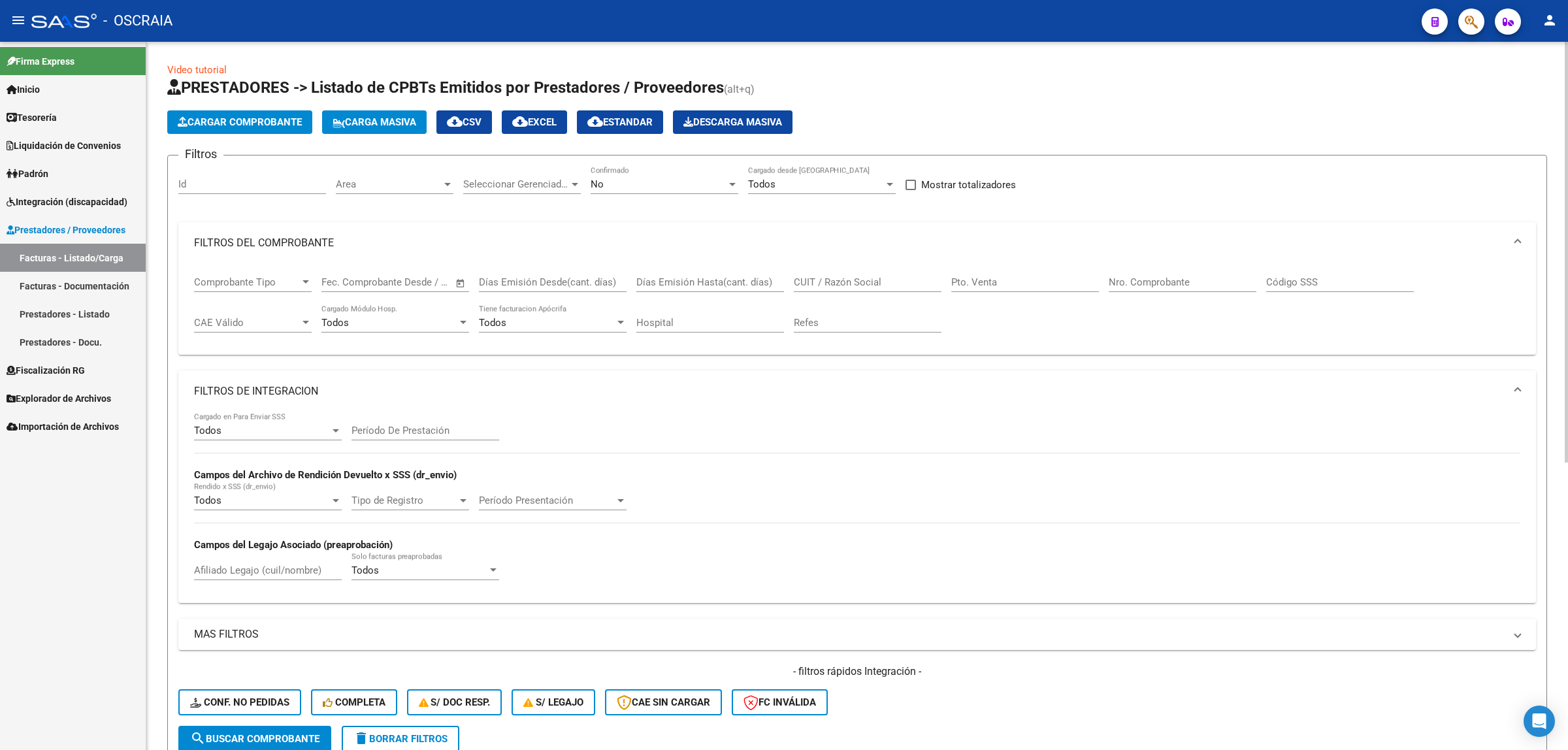
click at [425, 429] on input "Período De Prestación" at bounding box center [426, 431] width 148 height 12
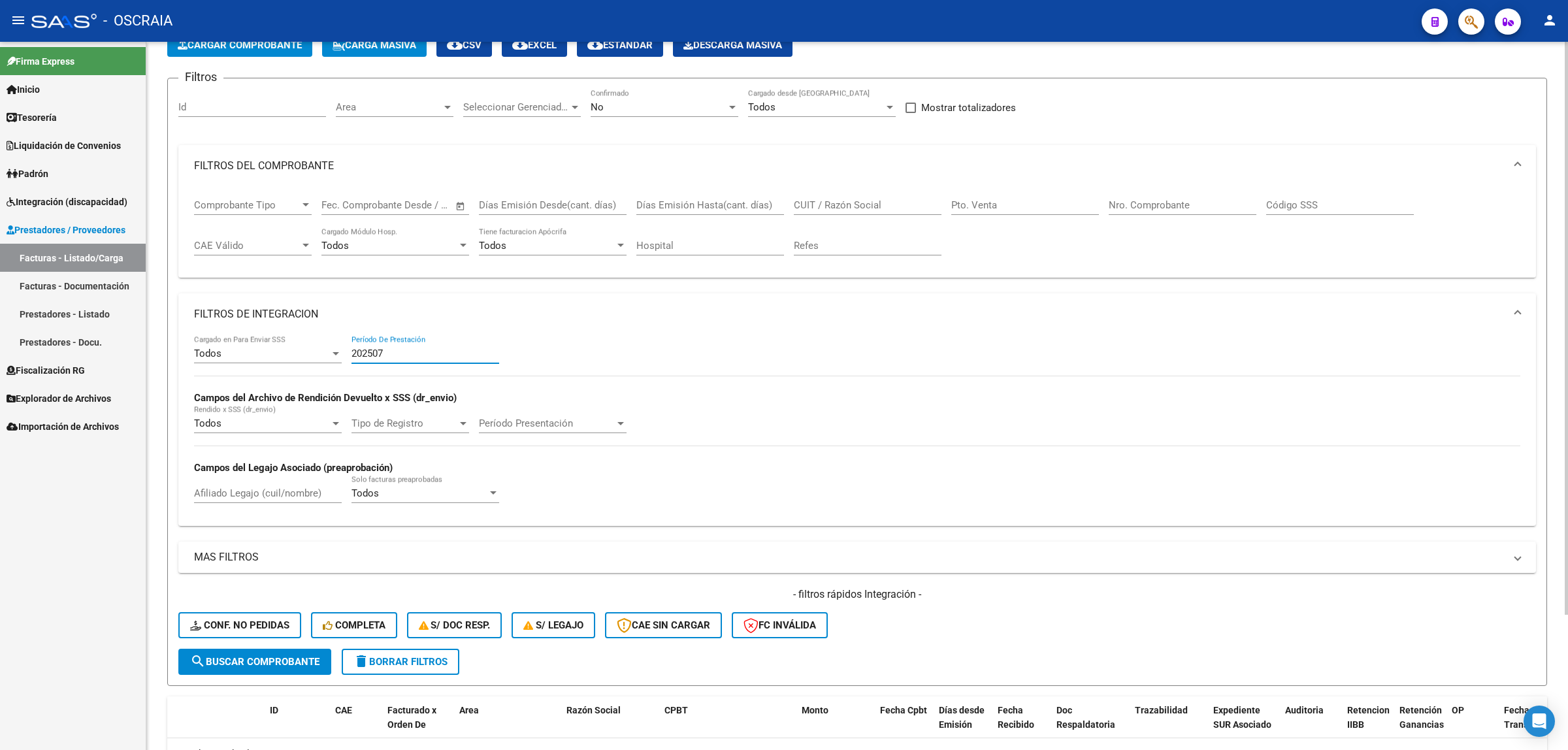
scroll to position [168, 0]
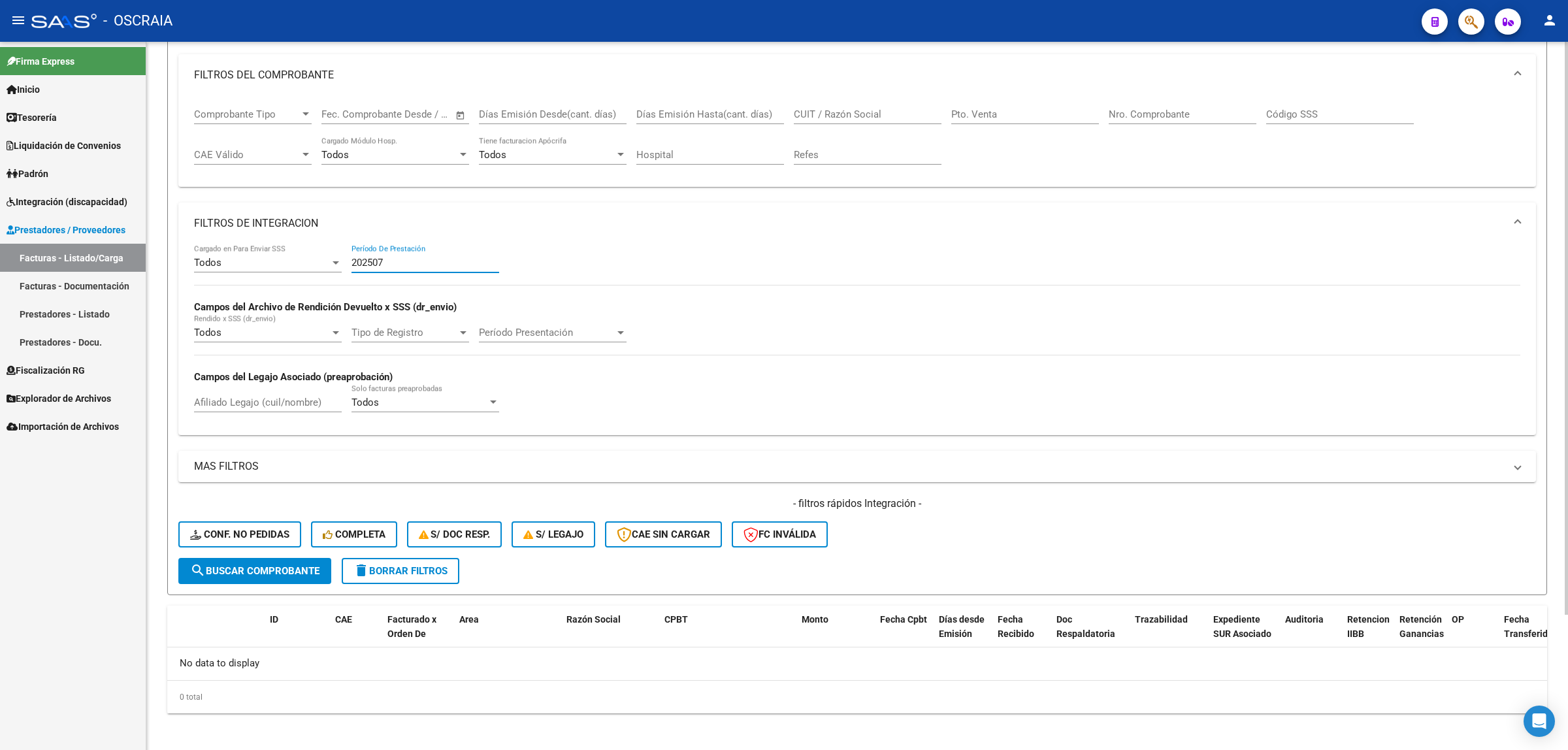
click at [435, 262] on input "202507" at bounding box center [426, 262] width 148 height 12
type input "202508"
drag, startPoint x: 407, startPoint y: 256, endPoint x: 235, endPoint y: 263, distance: 172.1
click at [235, 263] on div "Todos Cargado en Para Enviar SSS 202508 Período De Prestación Campos del Archiv…" at bounding box center [857, 334] width 1326 height 179
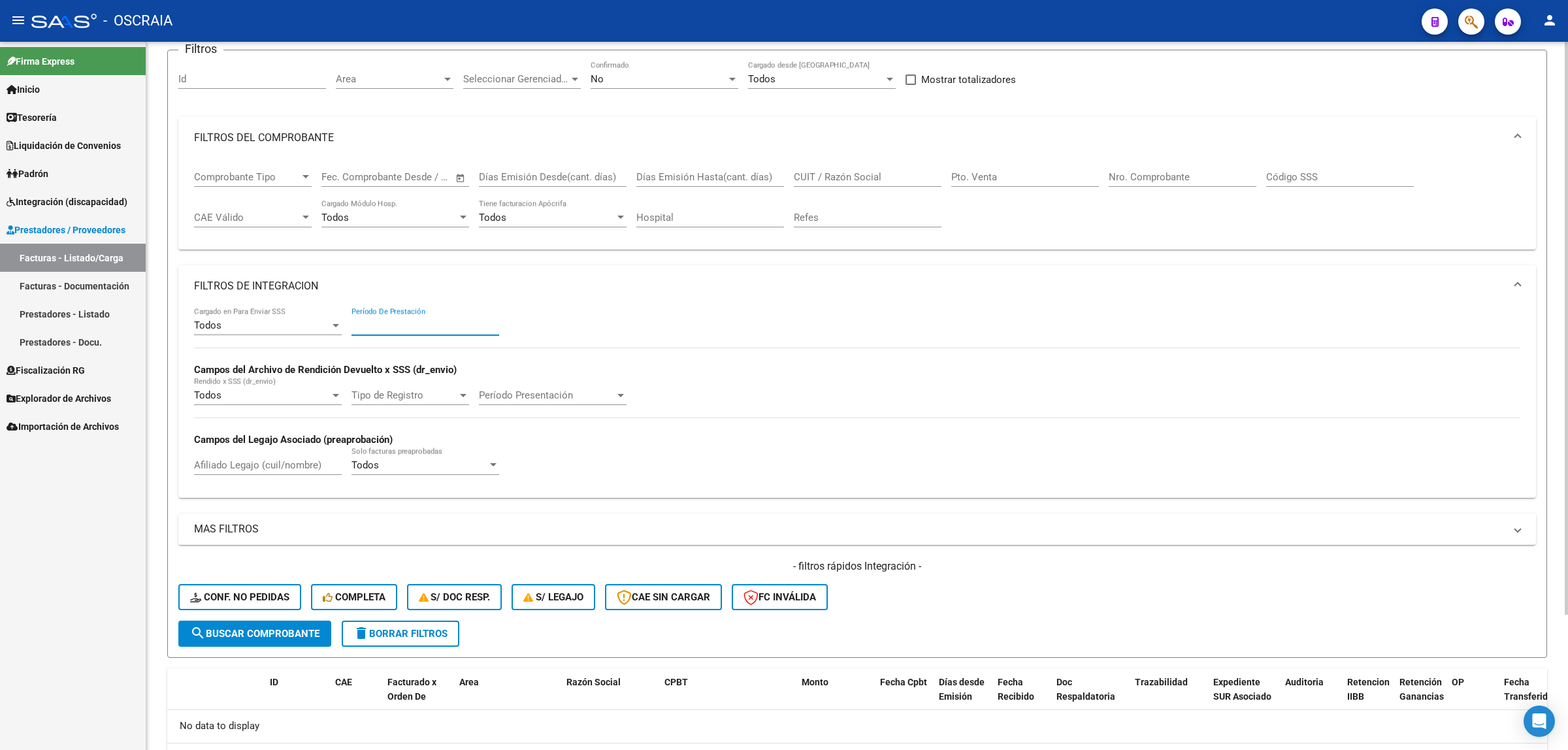
scroll to position [5, 0]
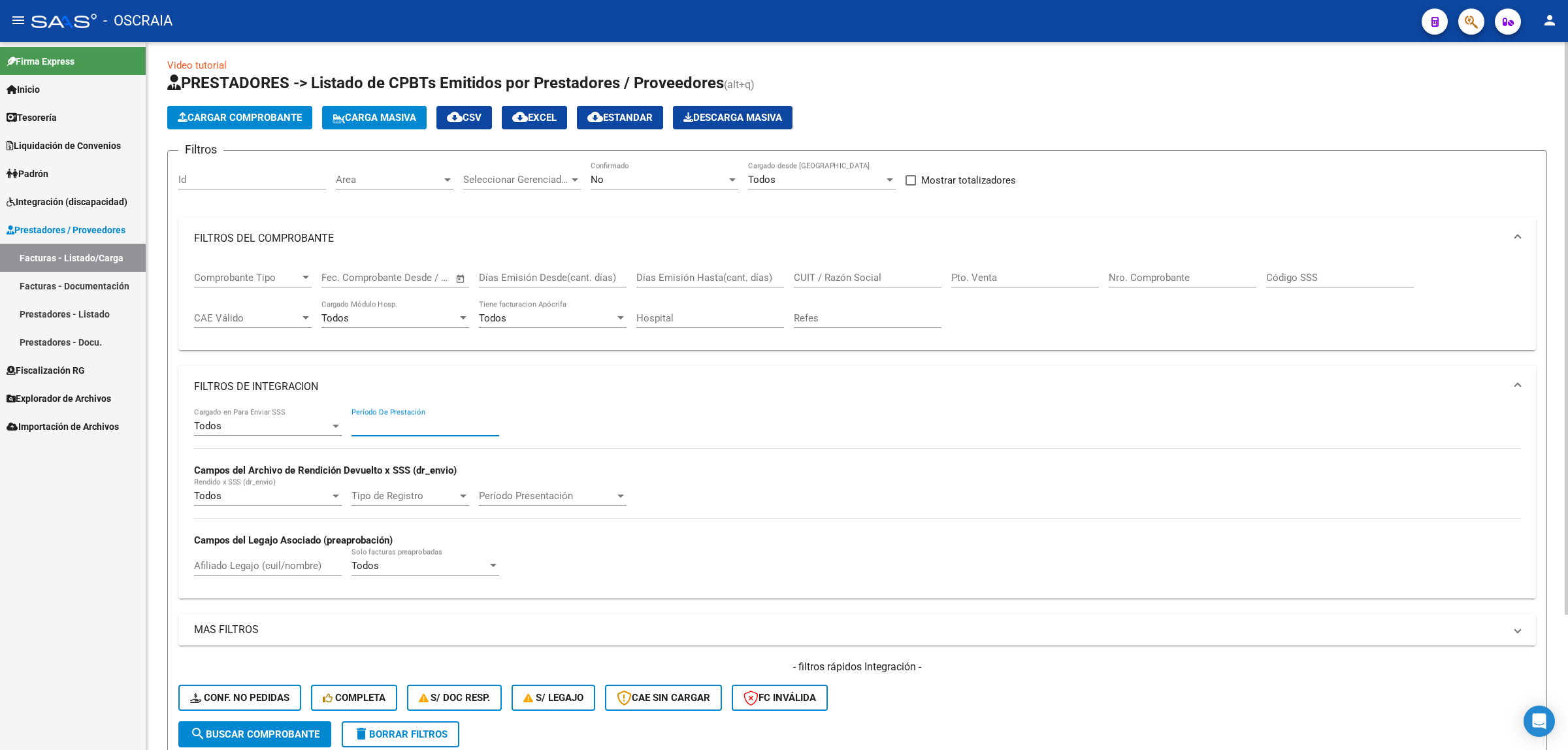
click at [1216, 284] on div "Nro. Comprobante" at bounding box center [1183, 273] width 148 height 28
click at [1214, 279] on input "Nro. Comprobante" at bounding box center [1183, 278] width 148 height 12
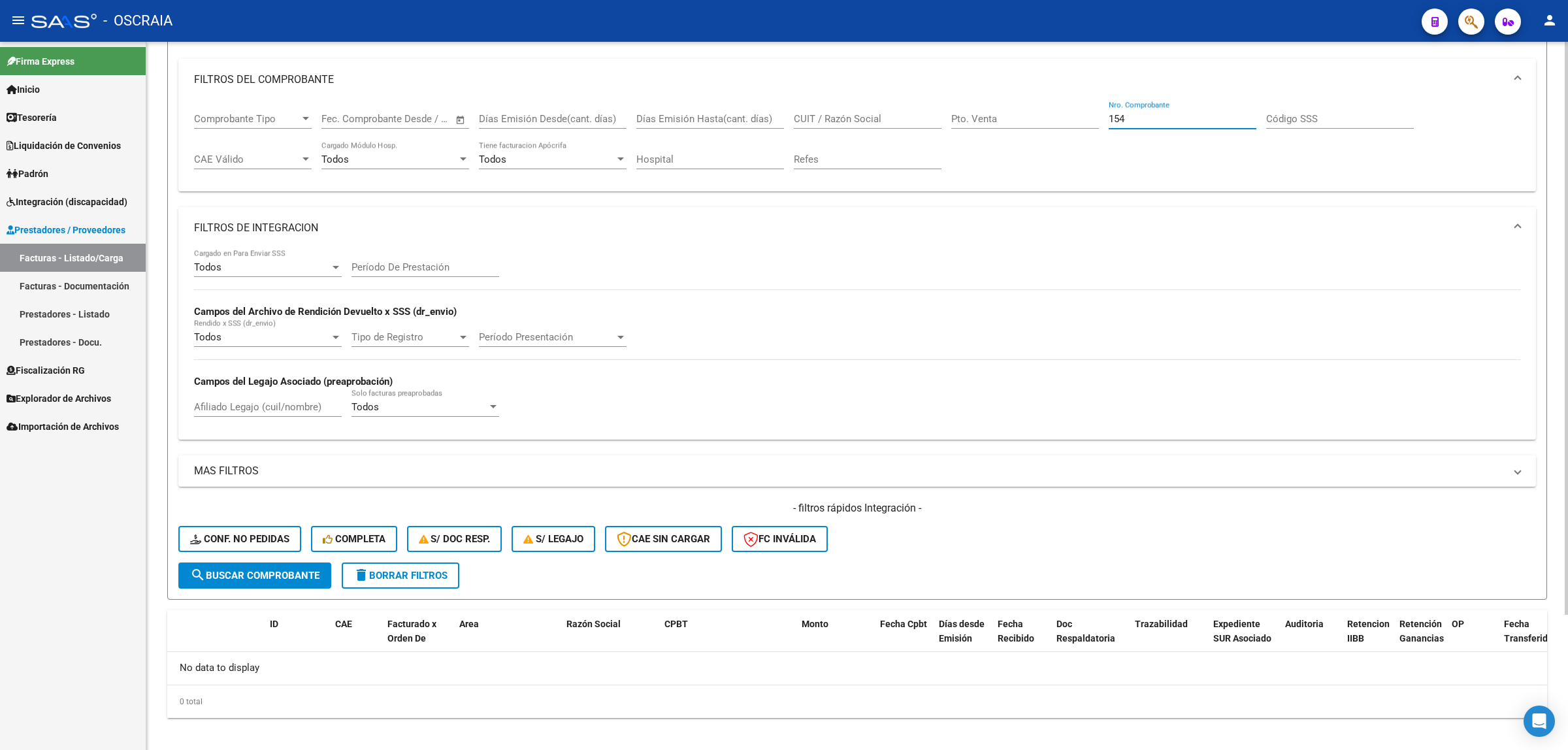
scroll to position [168, 0]
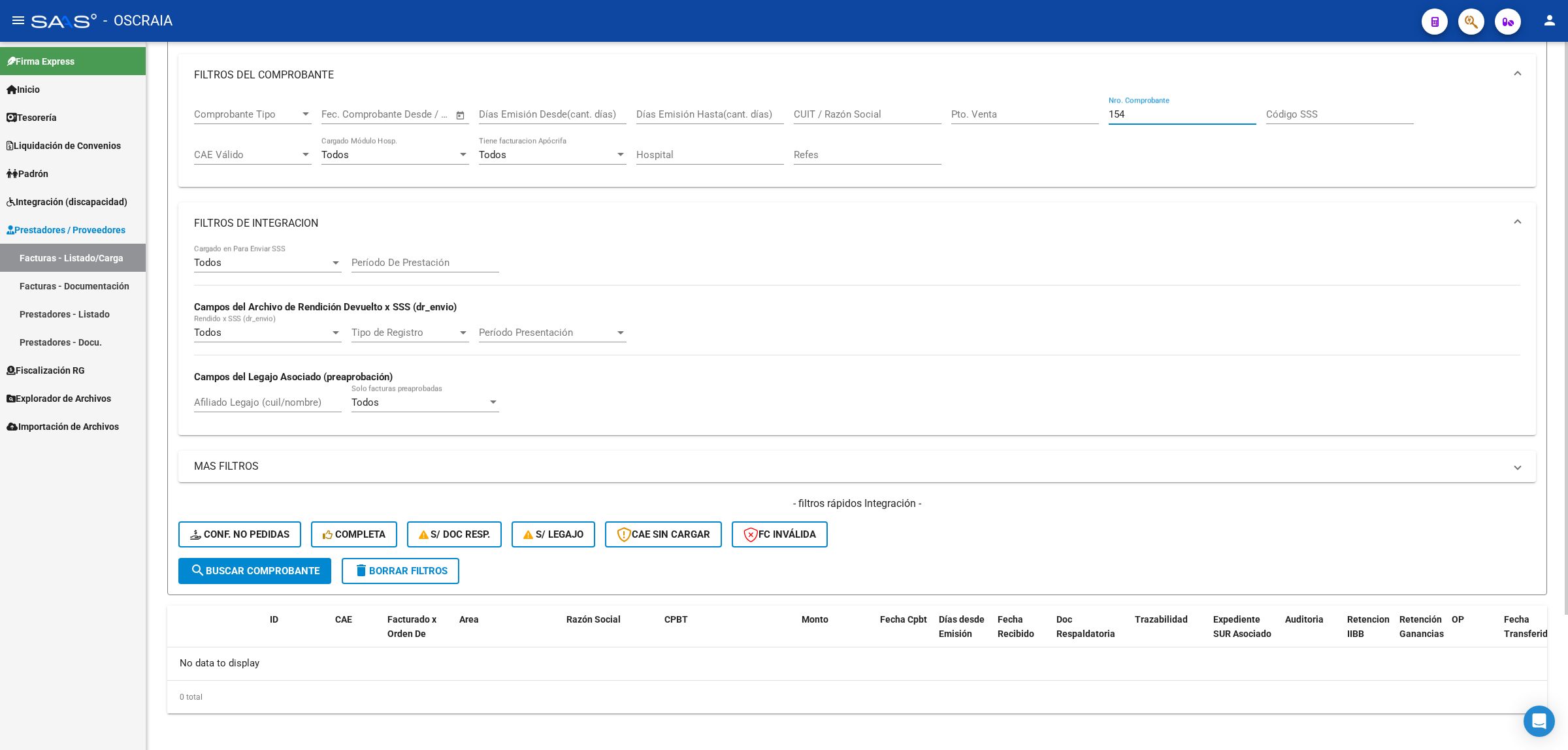
type input "154"
click at [291, 573] on button "search Buscar Comprobante" at bounding box center [254, 570] width 153 height 26
click at [272, 536] on button "Conf. no pedidas" at bounding box center [240, 534] width 123 height 26
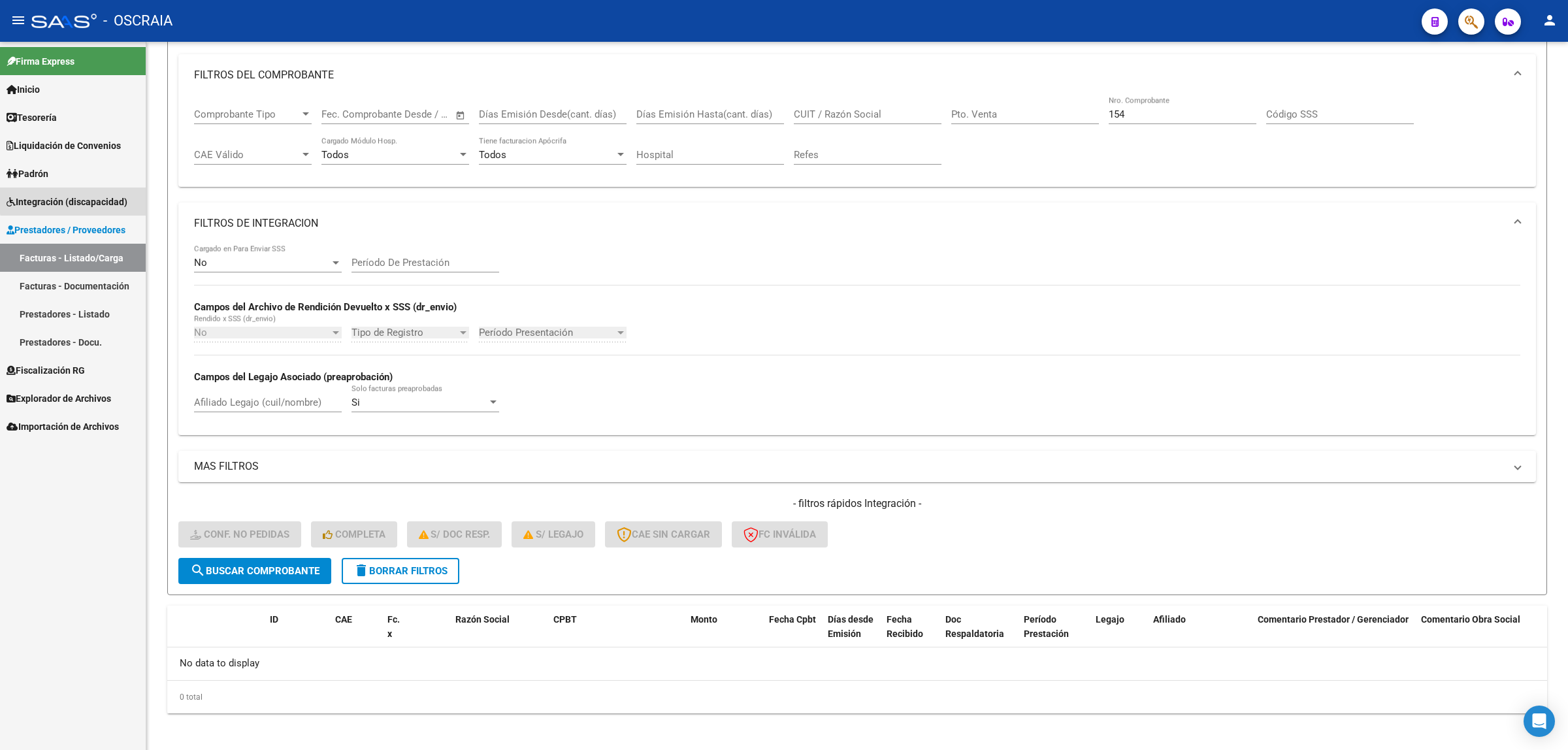
click at [91, 193] on link "Integración (discapacidad)" at bounding box center [72, 201] width 145 height 28
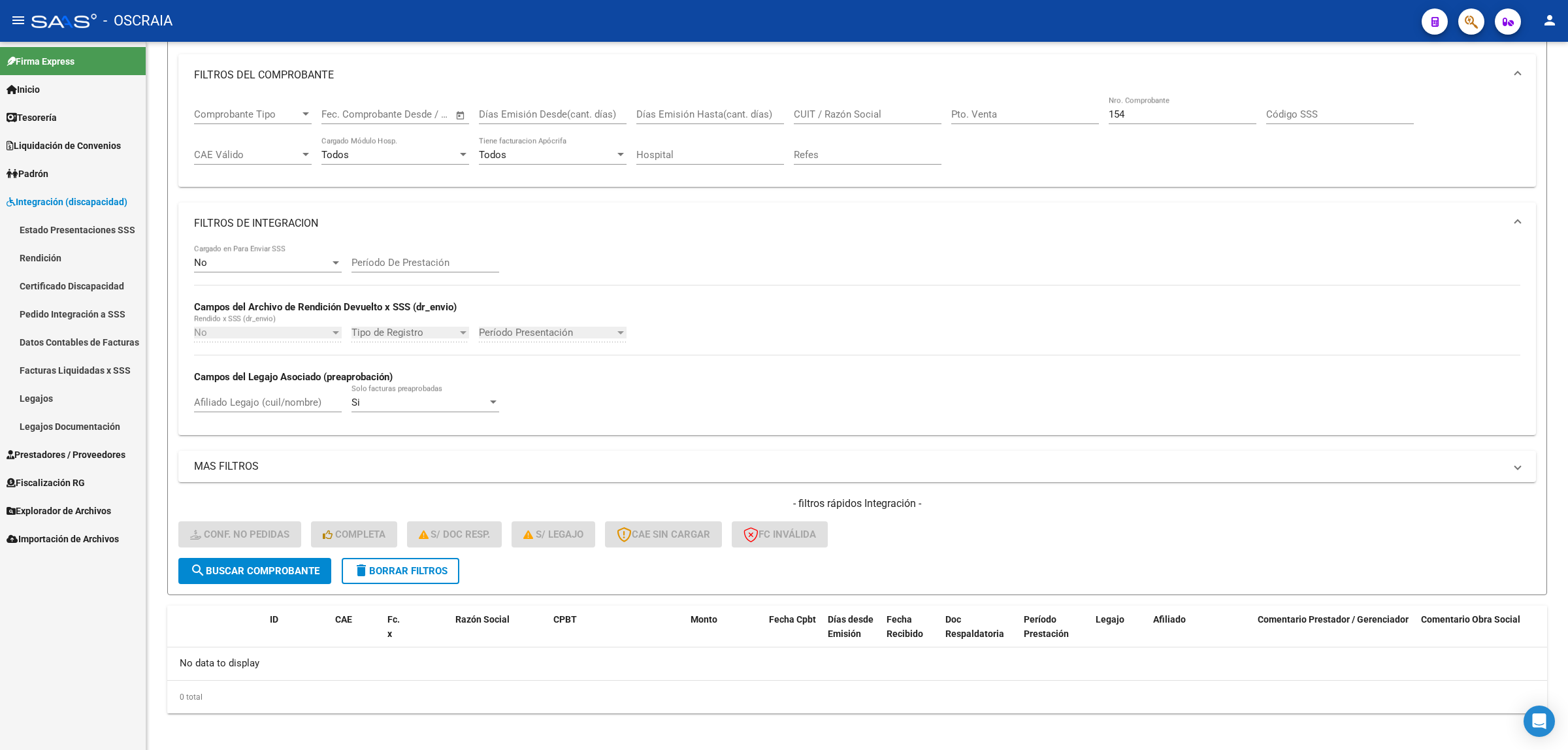
click at [93, 223] on link "Estado Presentaciones SSS" at bounding box center [72, 229] width 145 height 28
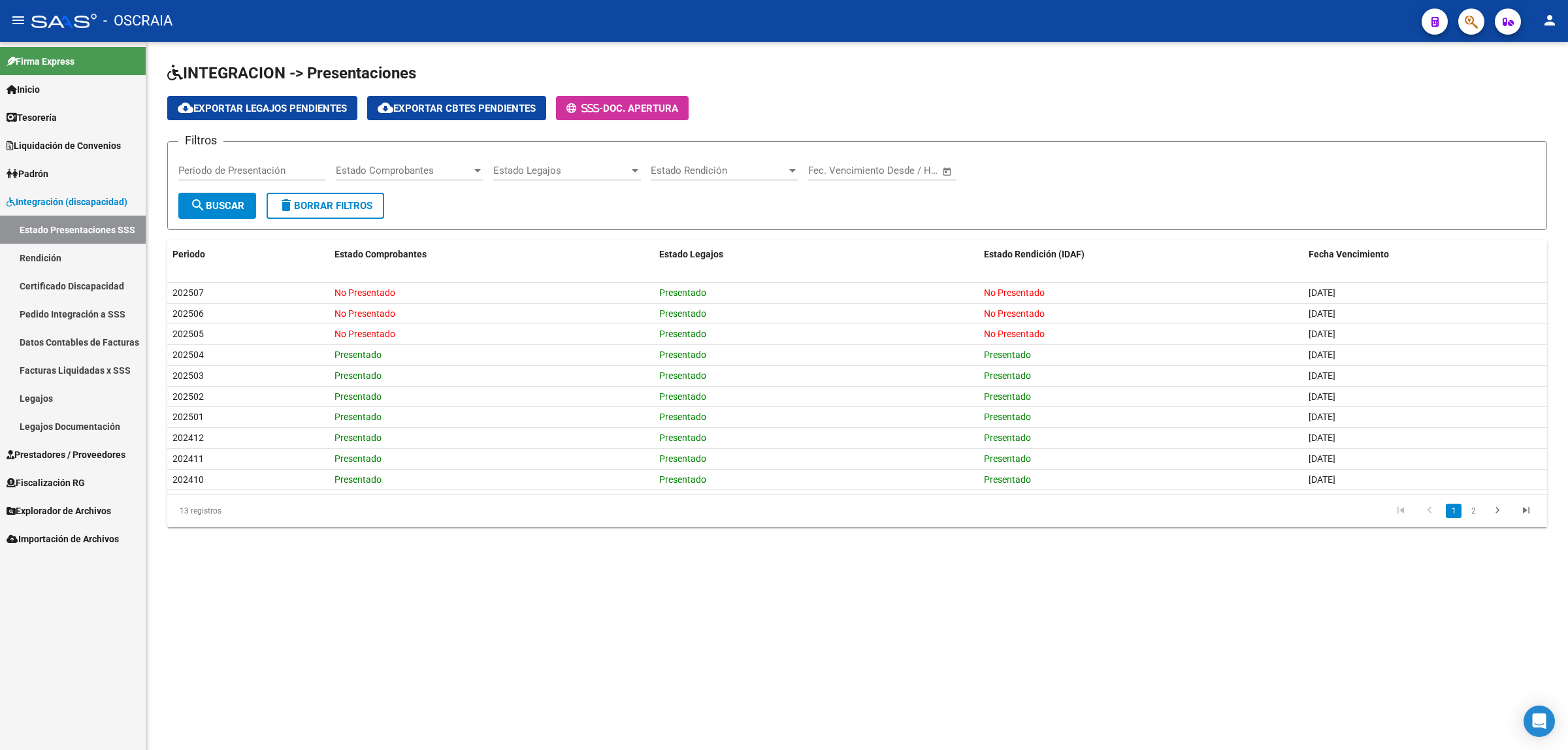
click at [98, 262] on link "Rendición" at bounding box center [72, 257] width 145 height 28
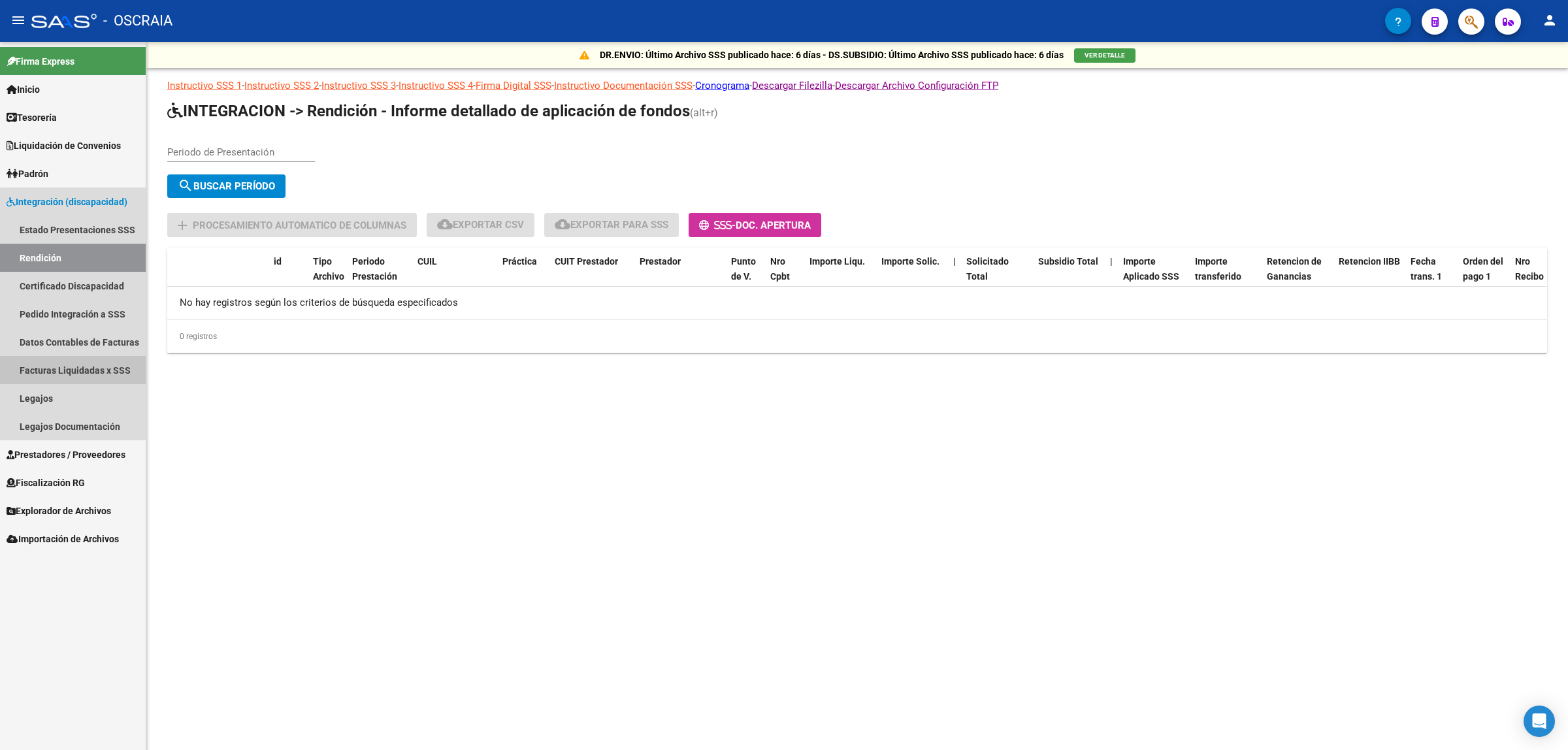
click at [102, 361] on link "Facturas Liquidadas x SSS" at bounding box center [72, 369] width 145 height 28
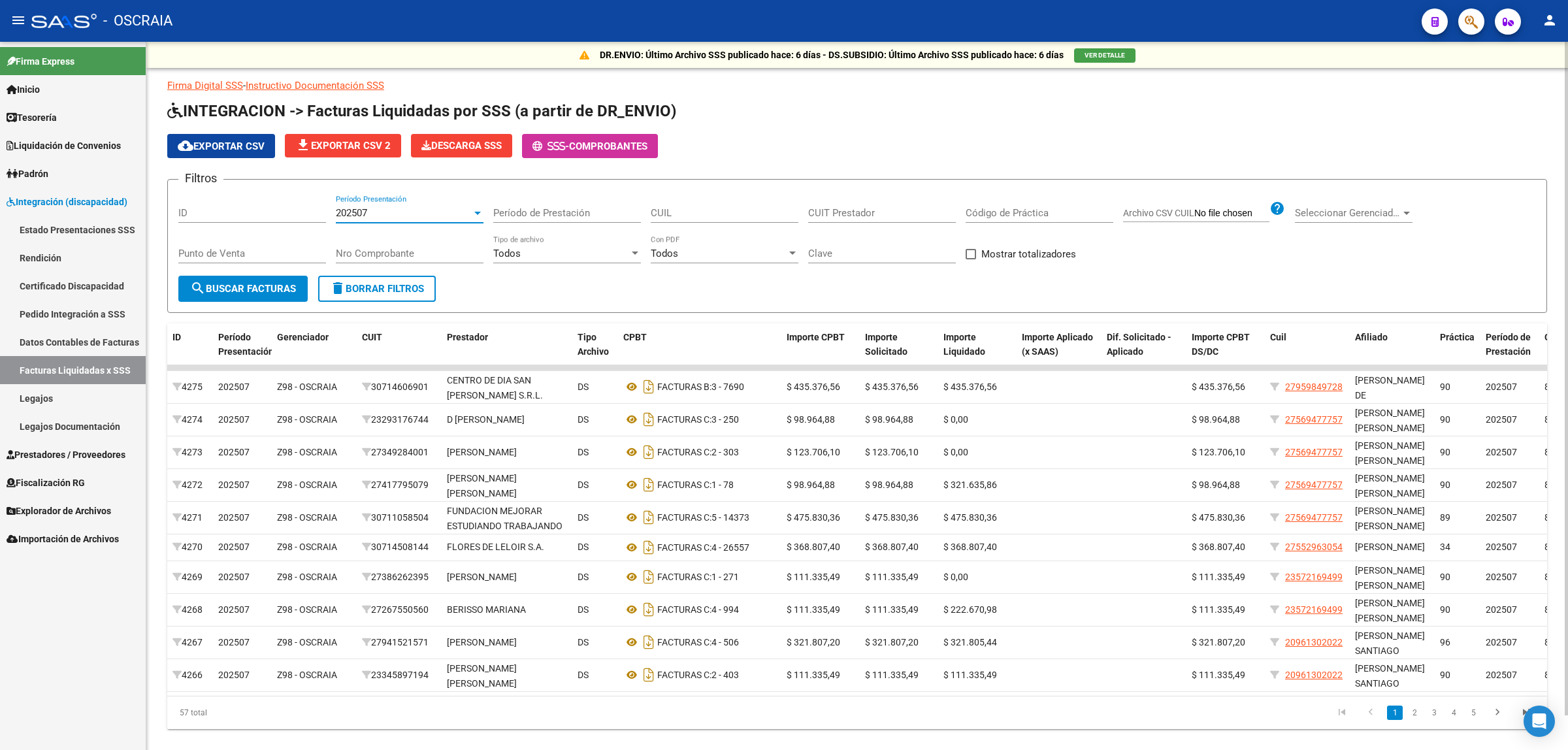
click at [451, 211] on div "202507" at bounding box center [403, 213] width 135 height 12
click at [451, 211] on span "202507" at bounding box center [410, 211] width 148 height 29
click at [534, 213] on input "Período de Prestación" at bounding box center [567, 213] width 148 height 12
click at [80, 441] on link "Prestadores / Proveedores" at bounding box center [72, 454] width 145 height 28
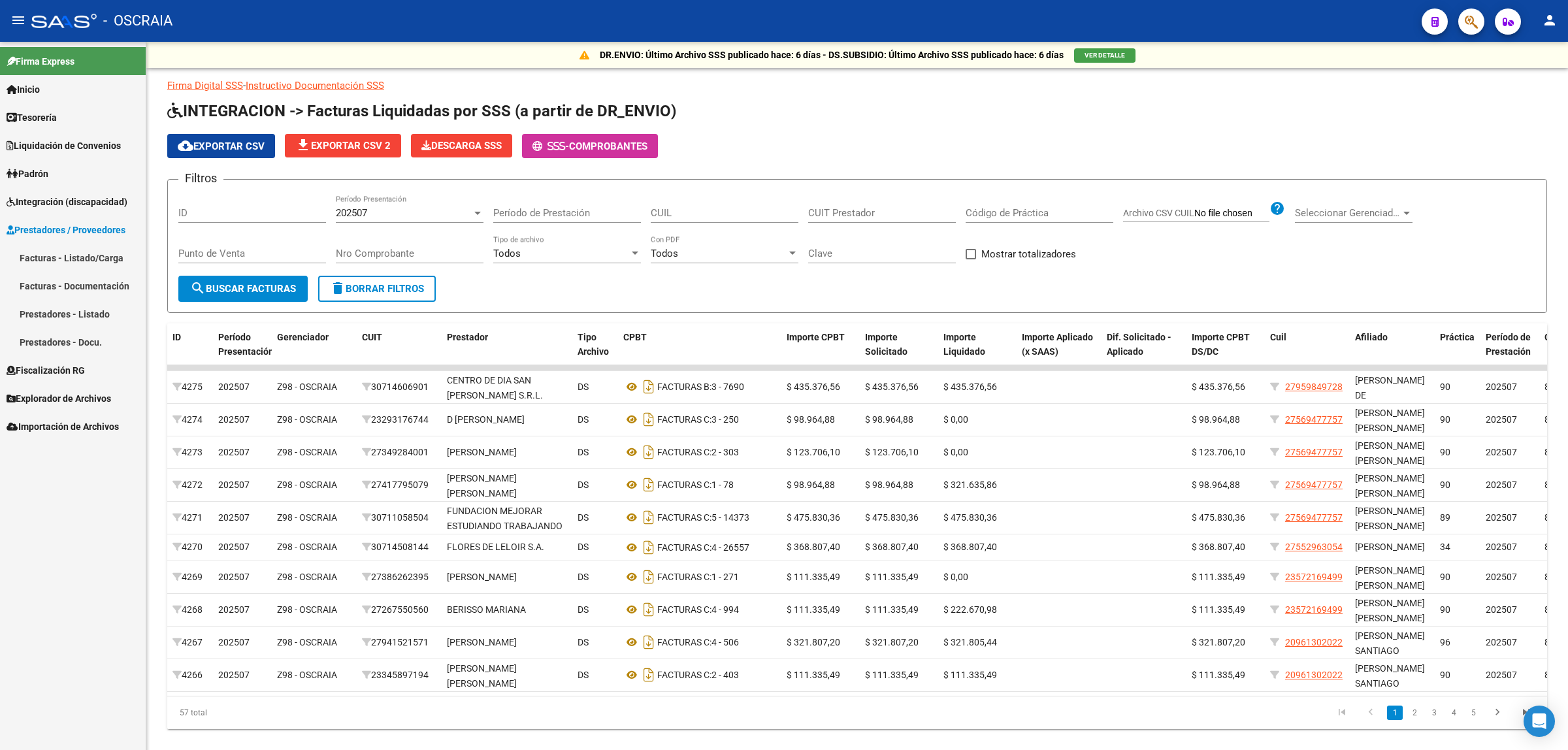
click at [89, 258] on link "Facturas - Listado/Carga" at bounding box center [72, 257] width 145 height 28
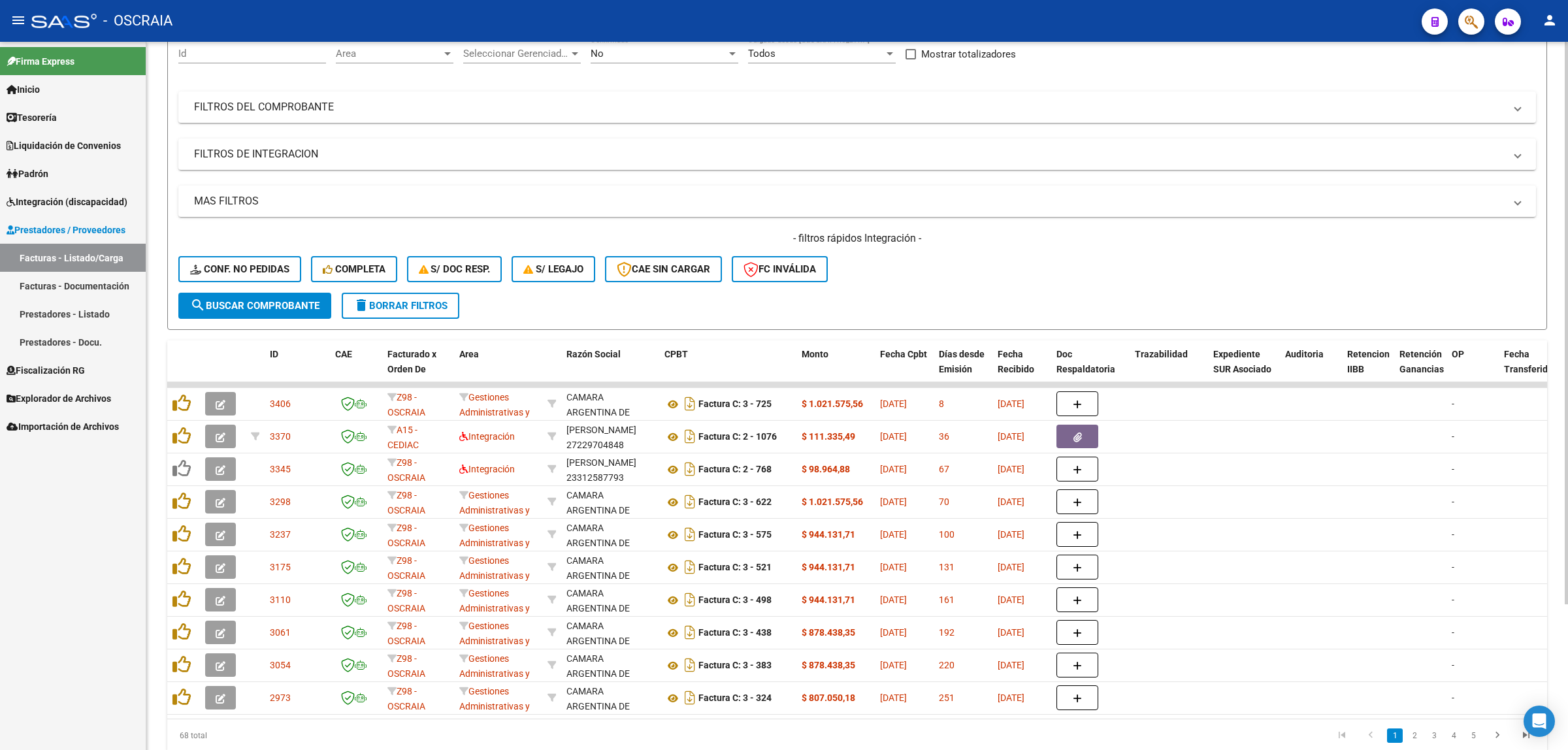
scroll to position [184, 0]
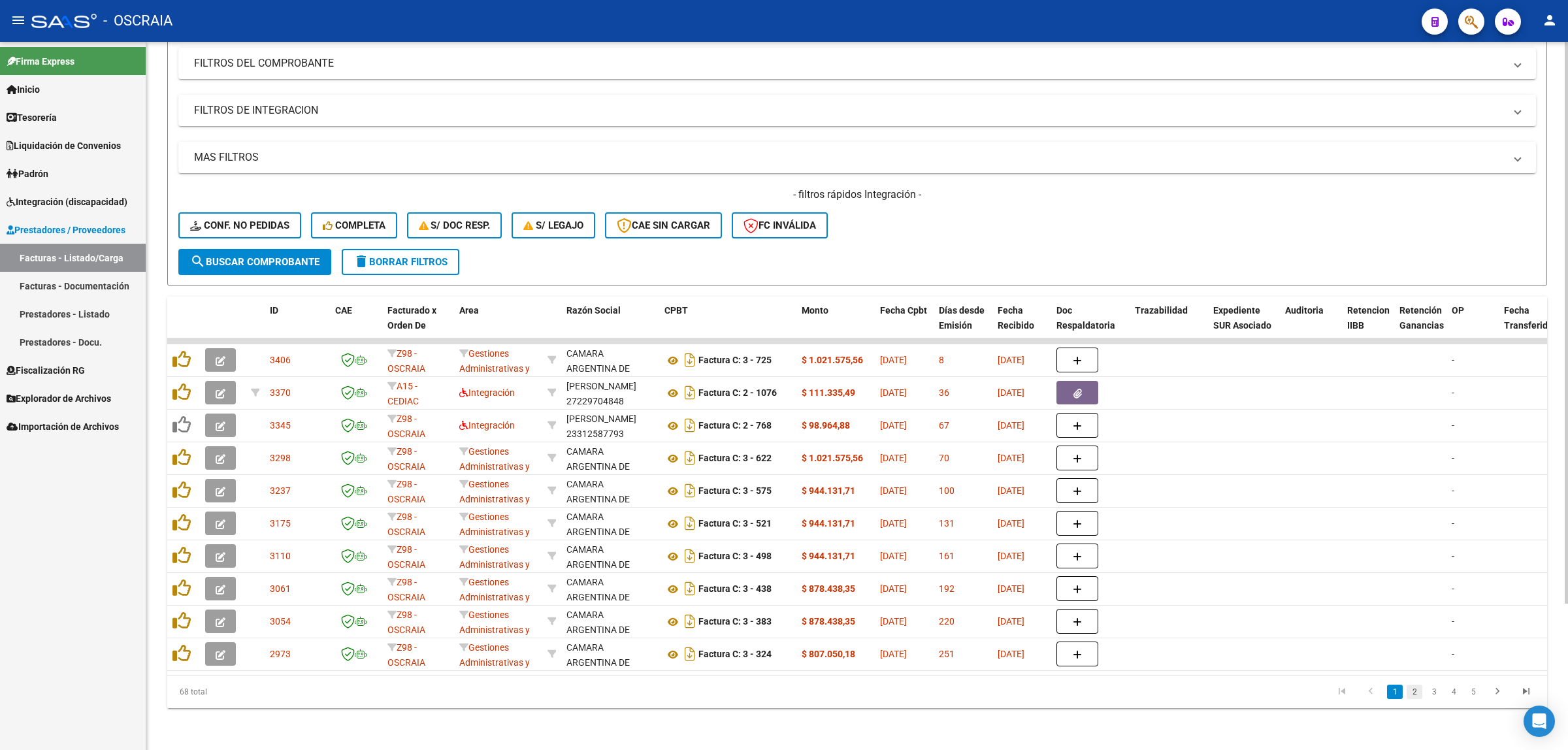
click at [1419, 688] on link "2" at bounding box center [1414, 692] width 16 height 15
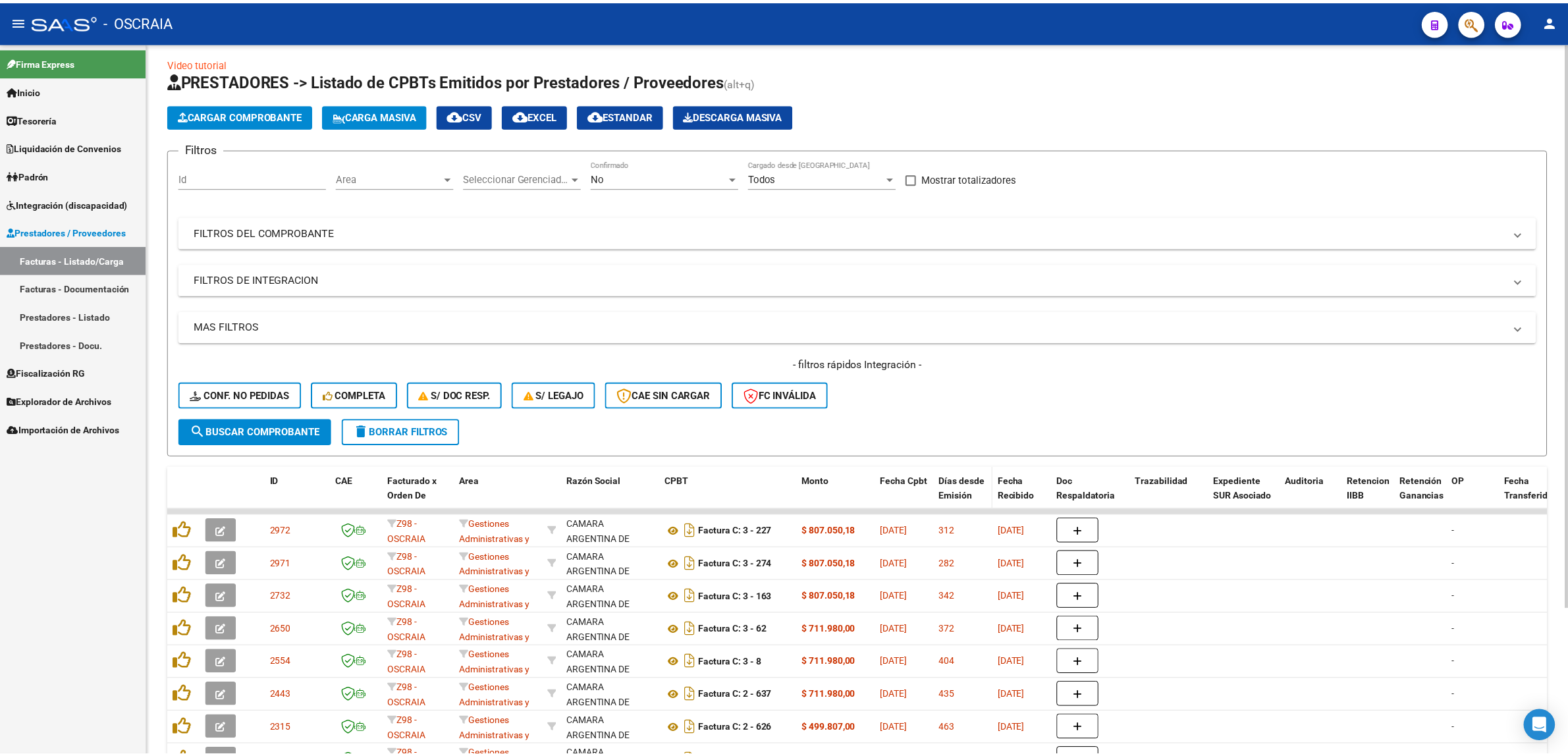
scroll to position [0, 0]
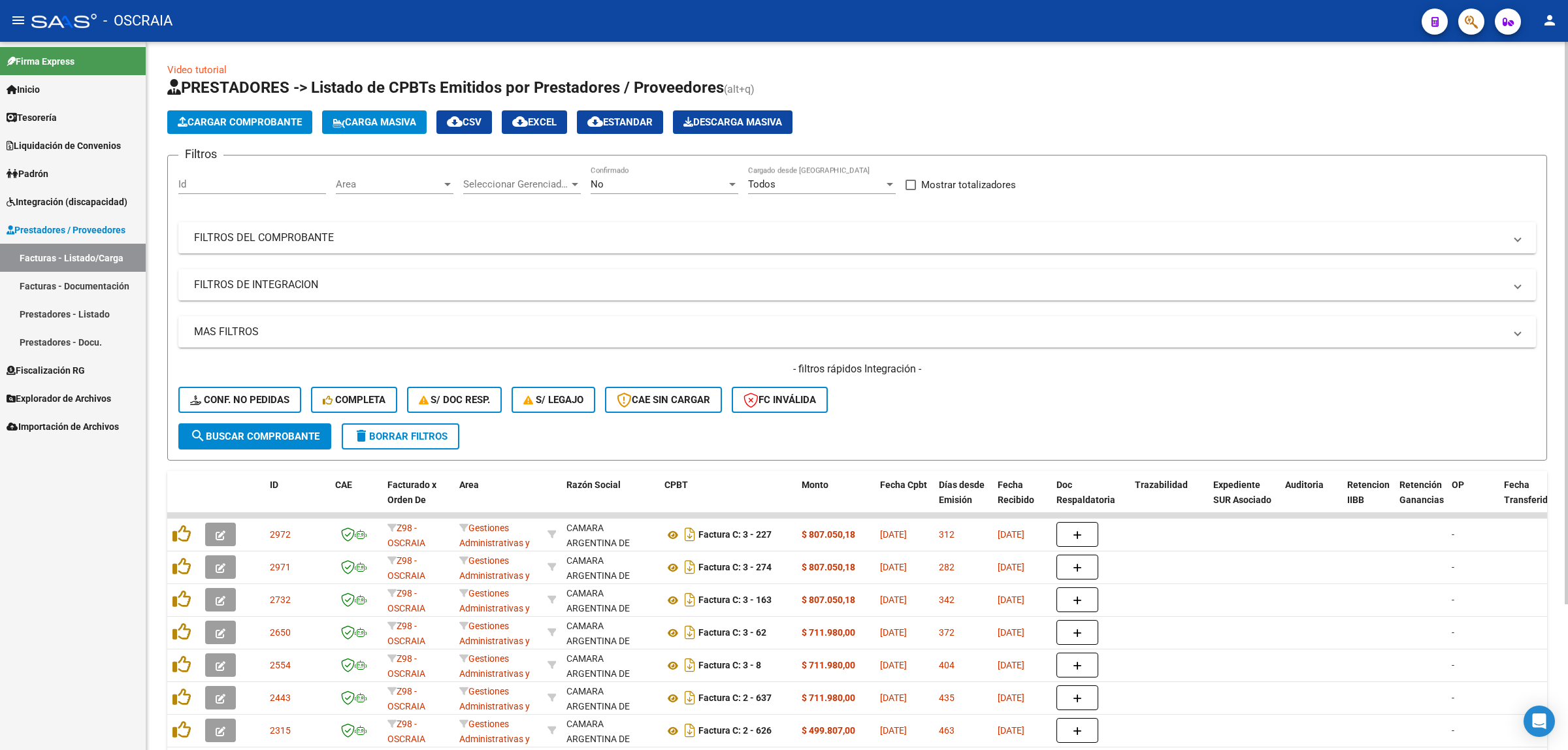
click at [772, 171] on div "Todos Cargado desde Masivo" at bounding box center [822, 179] width 148 height 28
click at [971, 112] on div at bounding box center [784, 375] width 1568 height 750
click at [286, 400] on span "Conf. no pedidas" at bounding box center [240, 399] width 99 height 12
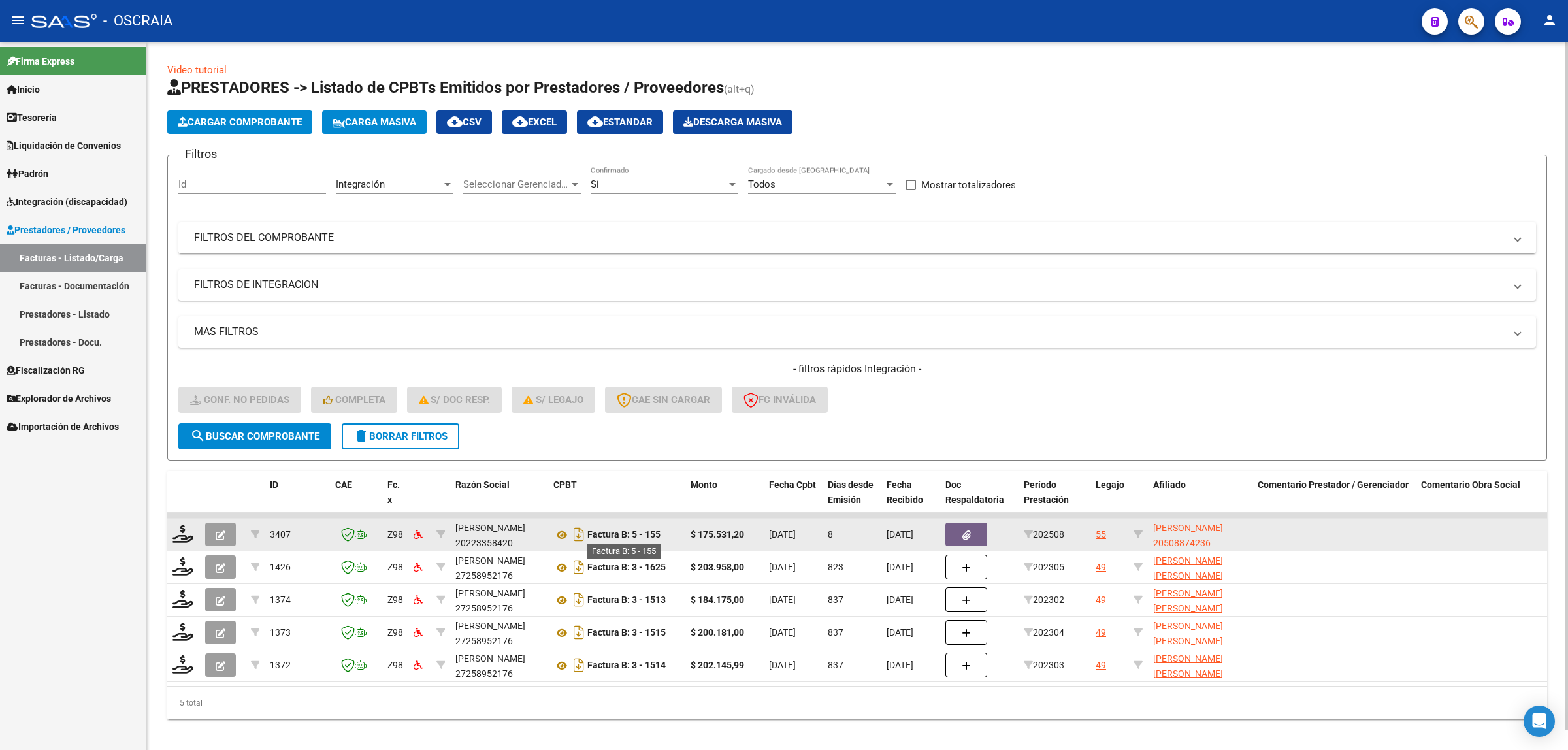
drag, startPoint x: 641, startPoint y: 532, endPoint x: 661, endPoint y: 532, distance: 20.0
click at [661, 532] on strong "Factura B: 5 - 155" at bounding box center [624, 535] width 73 height 11
click at [187, 531] on icon at bounding box center [182, 533] width 20 height 19
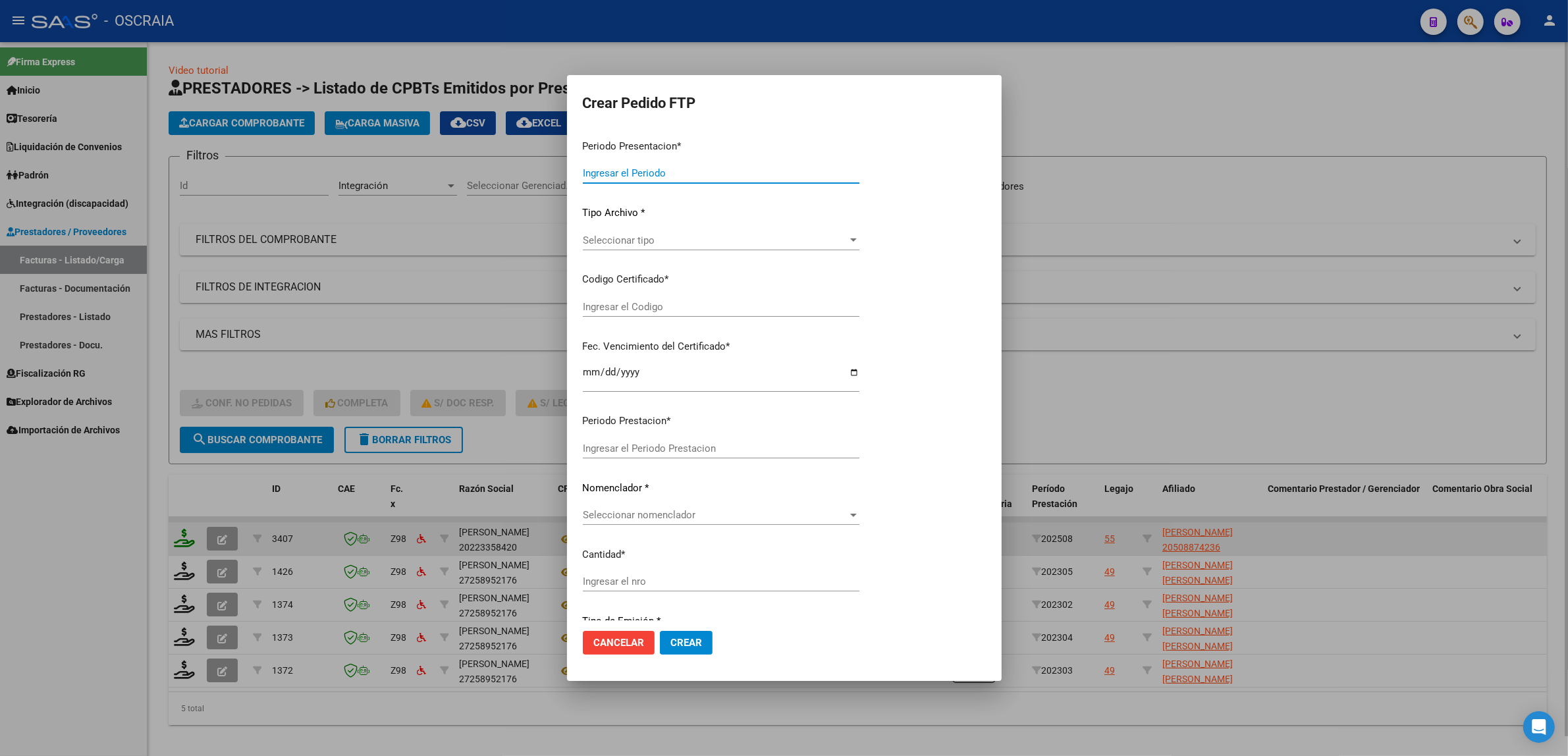
type input "202508"
type input "$ 175.531,20"
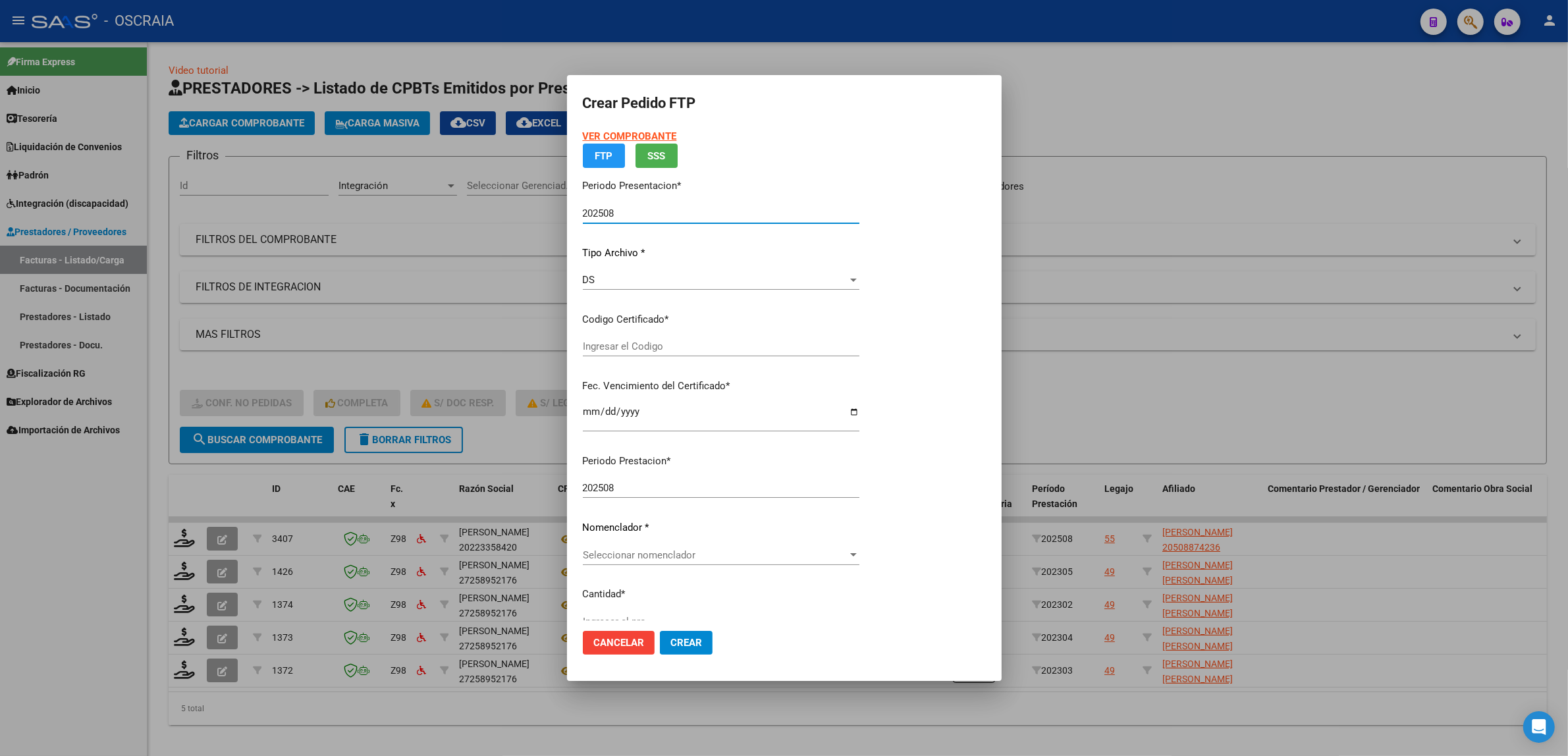
type input "ARG02000508874232023041320330413BS430"
type input "2033-04-01"
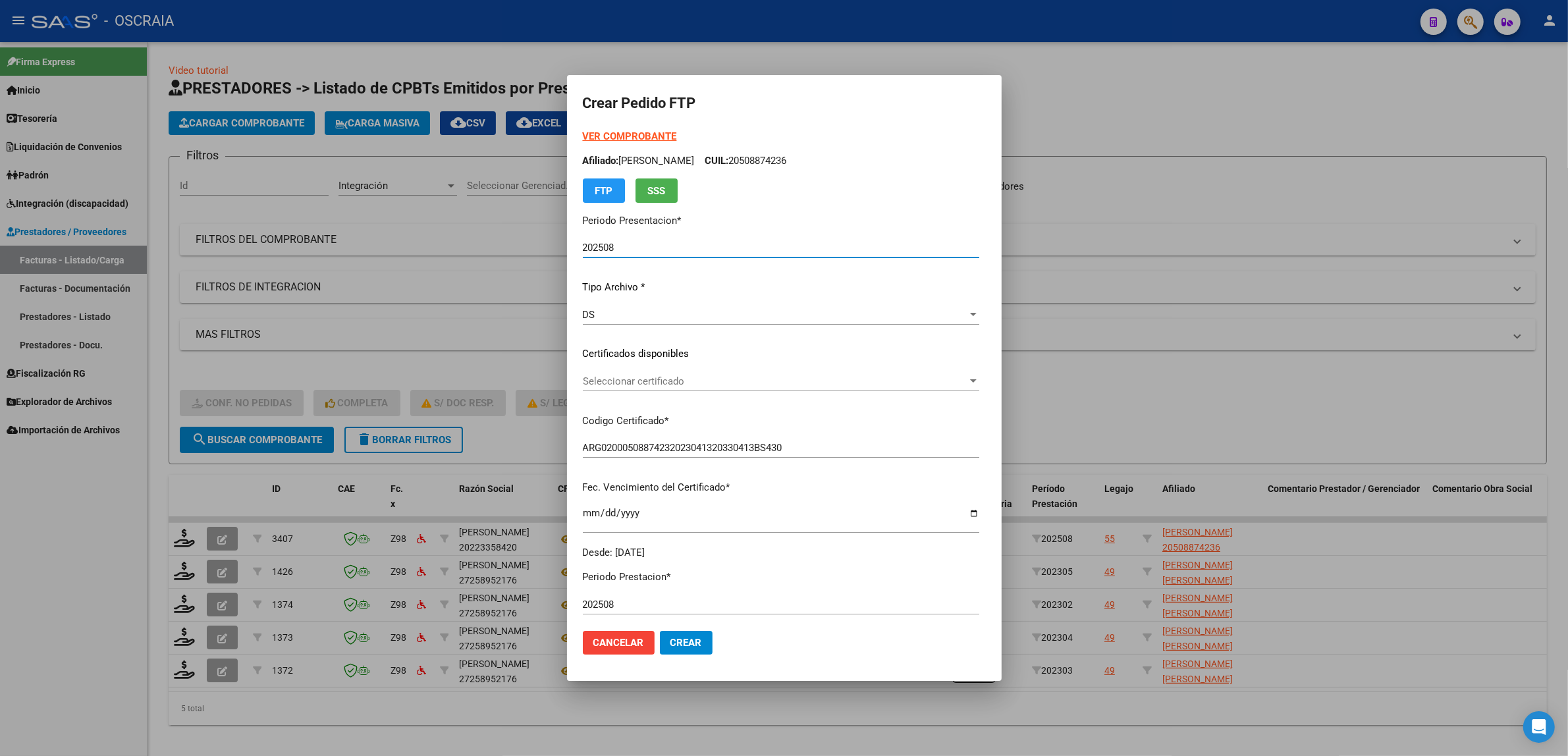
click at [637, 380] on span "Seleccionar certificado" at bounding box center [774, 381] width 384 height 12
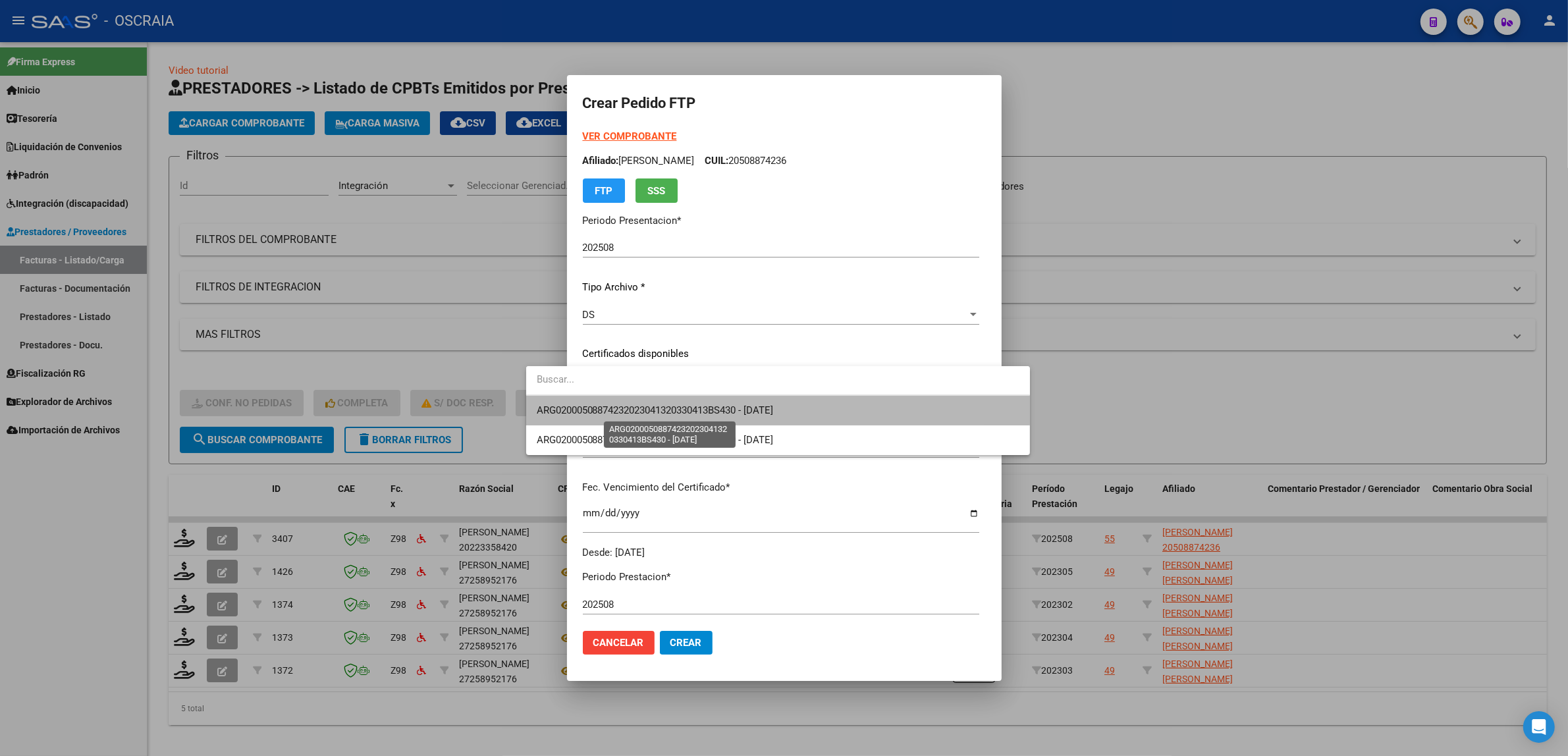
click at [756, 406] on span "ARG02000508874232023041320330413BS430 - 2033-04-01" at bounding box center [654, 410] width 237 height 12
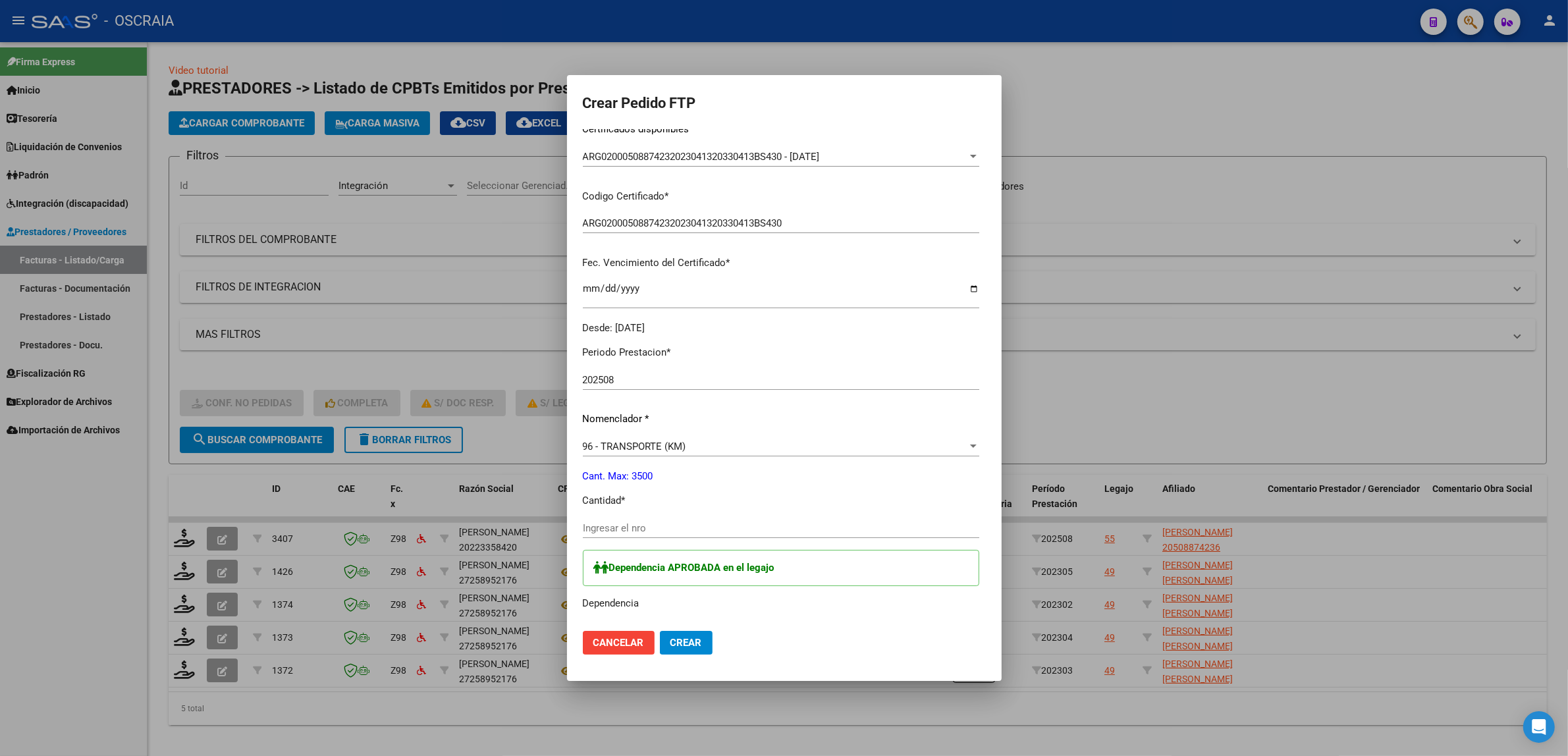
scroll to position [231, 0]
drag, startPoint x: 1034, startPoint y: 319, endPoint x: 1034, endPoint y: 360, distance: 41.0
click at [1002, 360] on mat-dialog-content "VER COMPROBANTE ARCA Padrón Afiliado: GARGIULO EMILIANO FERNANDO CUIL: 20508874…" at bounding box center [784, 374] width 434 height 491
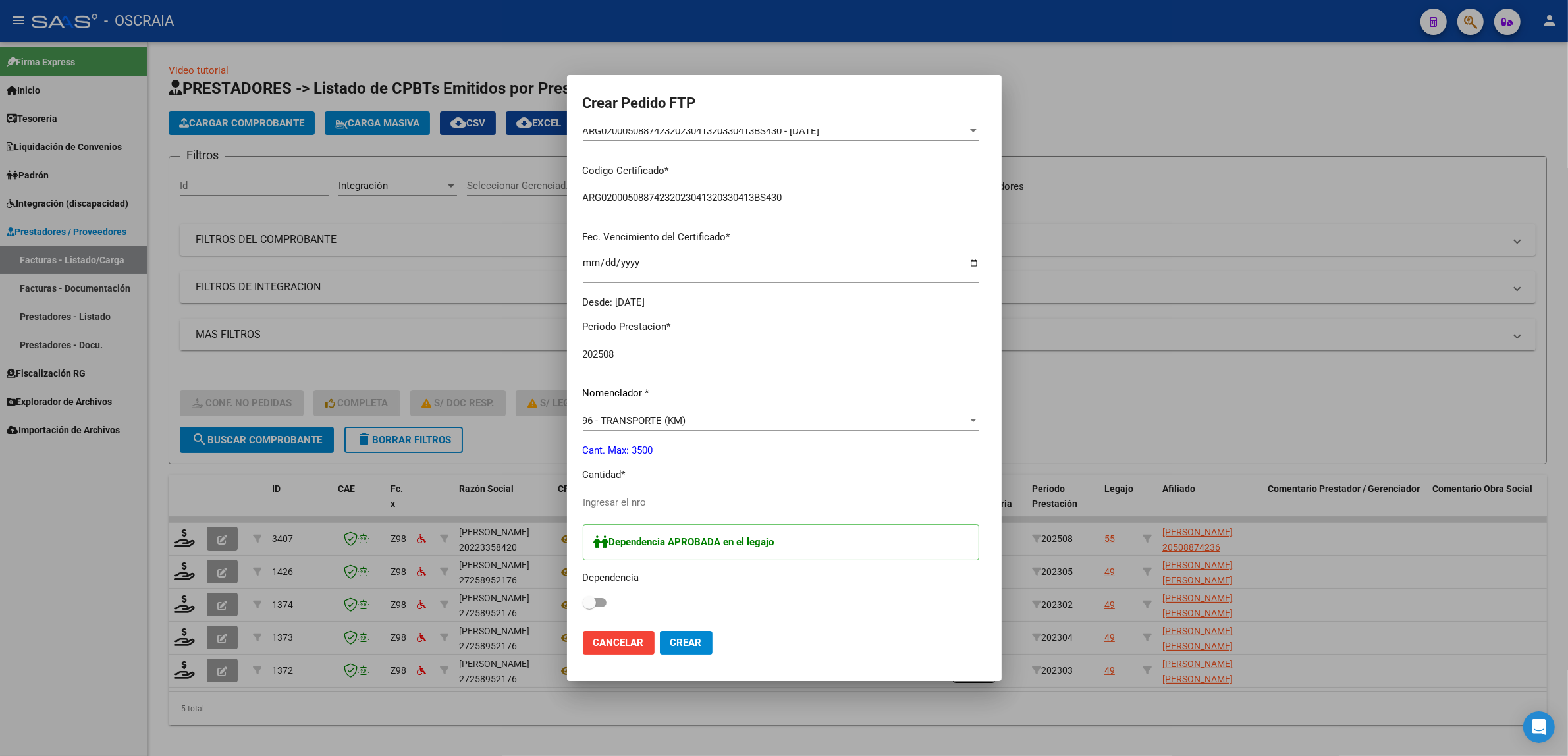
scroll to position [297, 0]
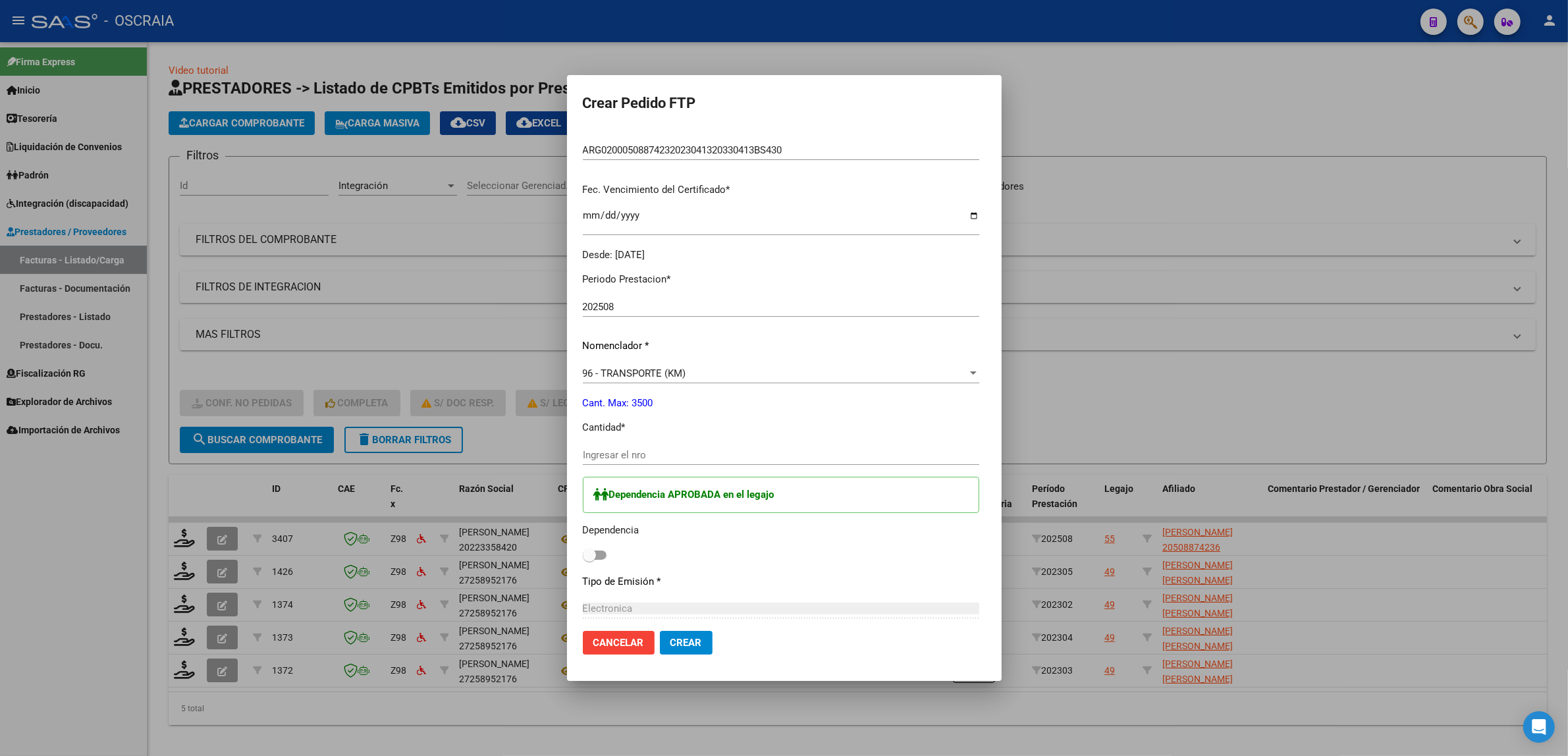
click at [801, 288] on div "Periodo Prestacion * 202508 Ingresar el Periodo Prestacion Nomenclador * 96 - T…" at bounding box center [781, 579] width 397 height 635
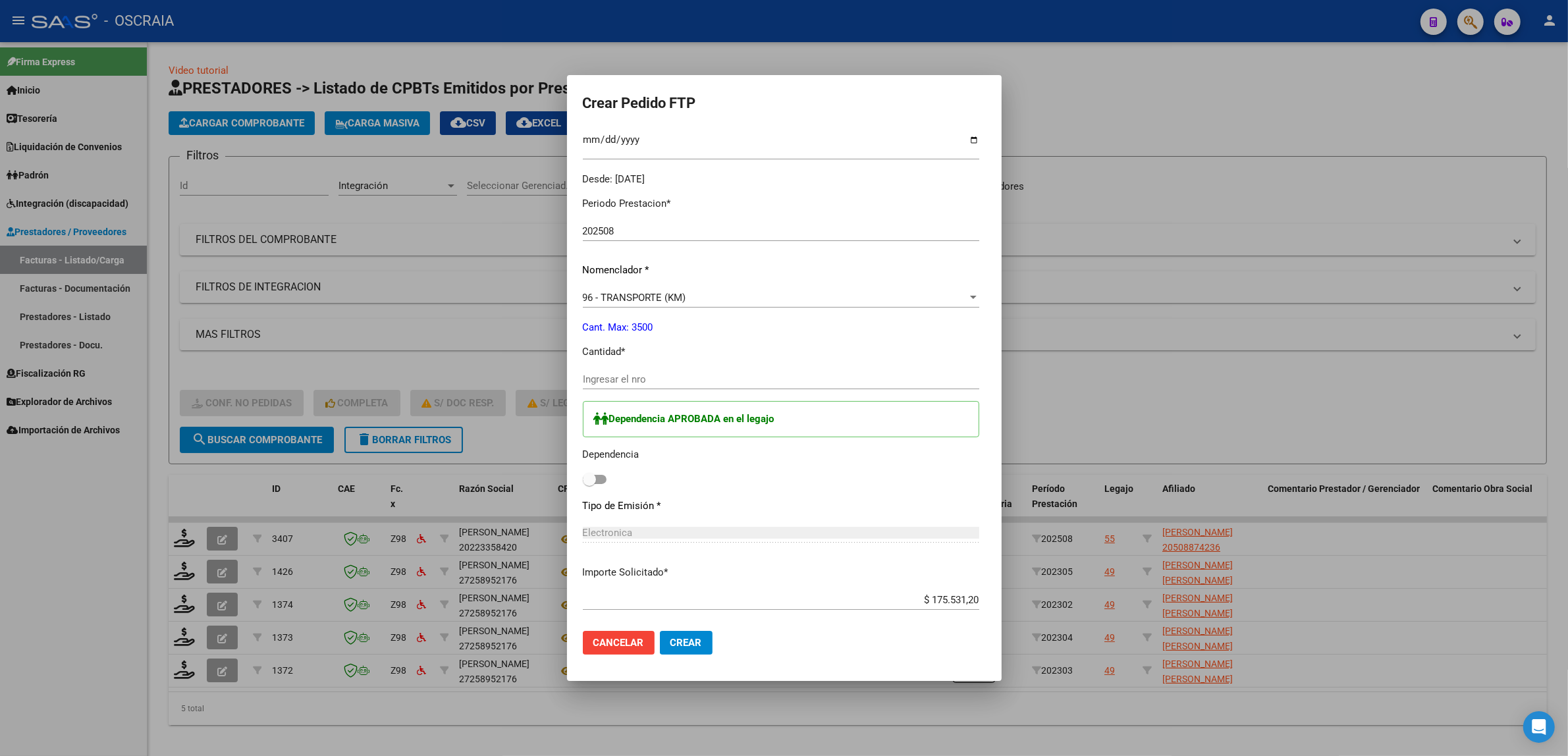
scroll to position [385, 0]
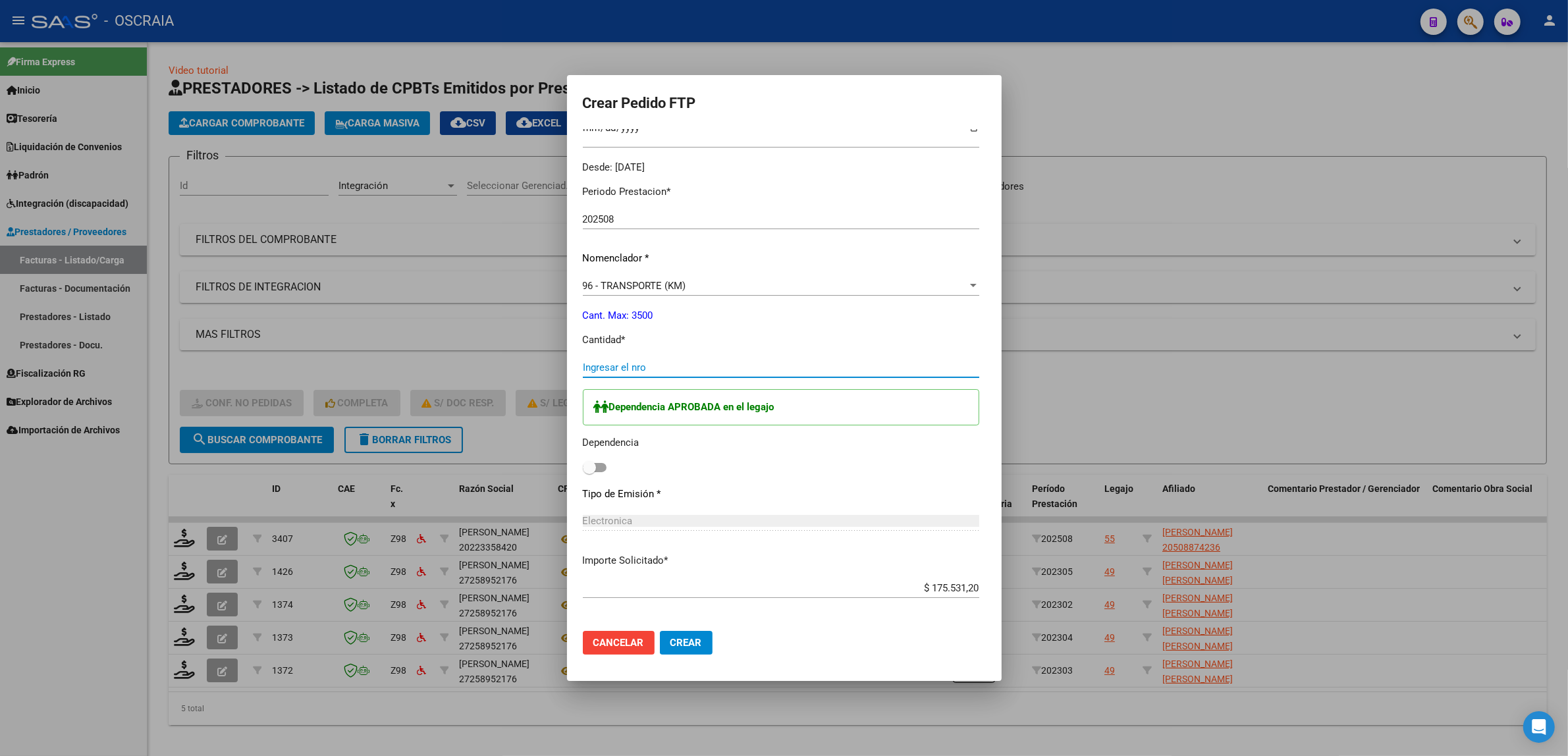
drag, startPoint x: 599, startPoint y: 368, endPoint x: 606, endPoint y: 368, distance: 7.0
click at [606, 368] on input "Ingresar el nro" at bounding box center [781, 367] width 397 height 12
type input "240"
click at [583, 468] on span at bounding box center [594, 466] width 24 height 9
click at [588, 472] on input "checkbox" at bounding box center [588, 472] width 1 height 1
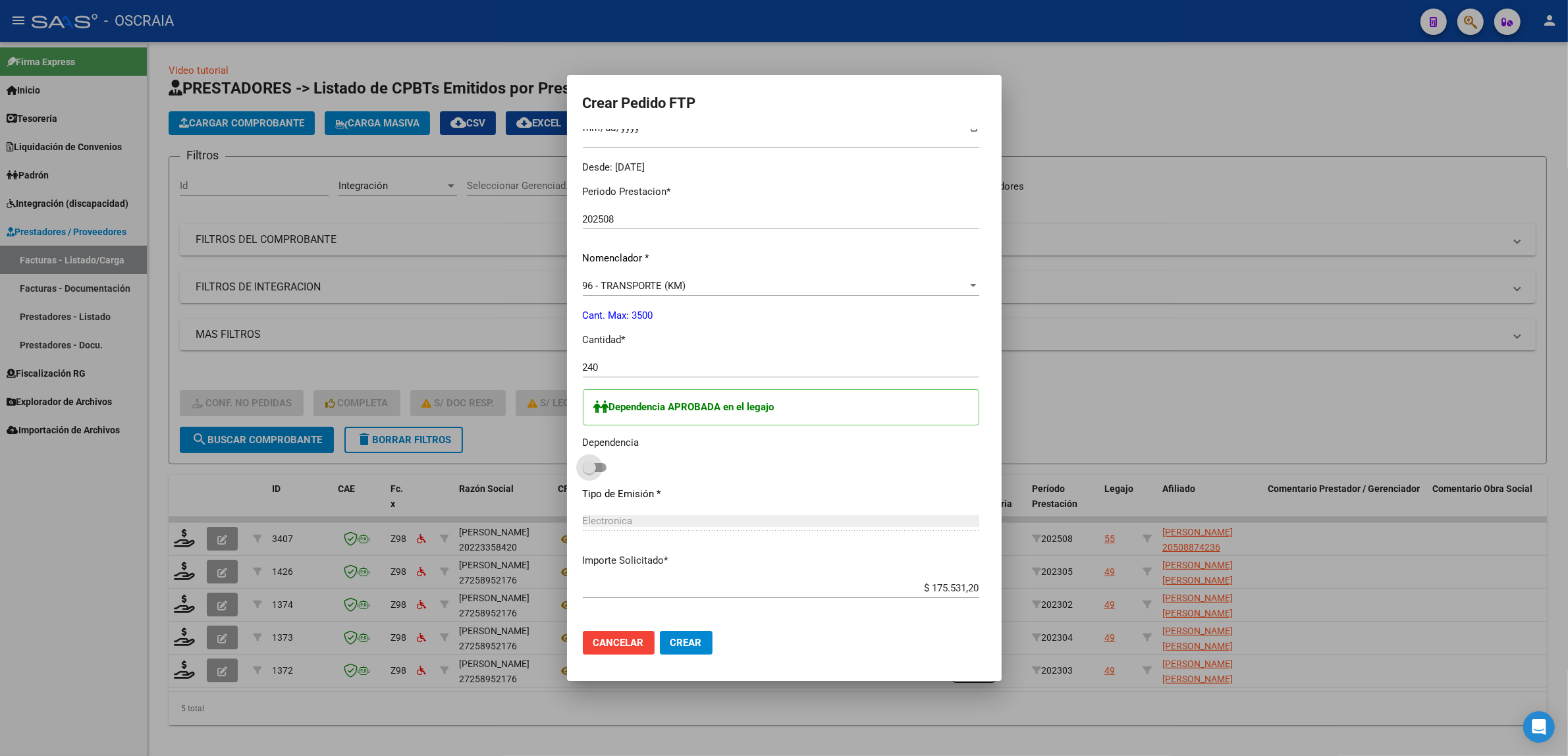
checkbox input "true"
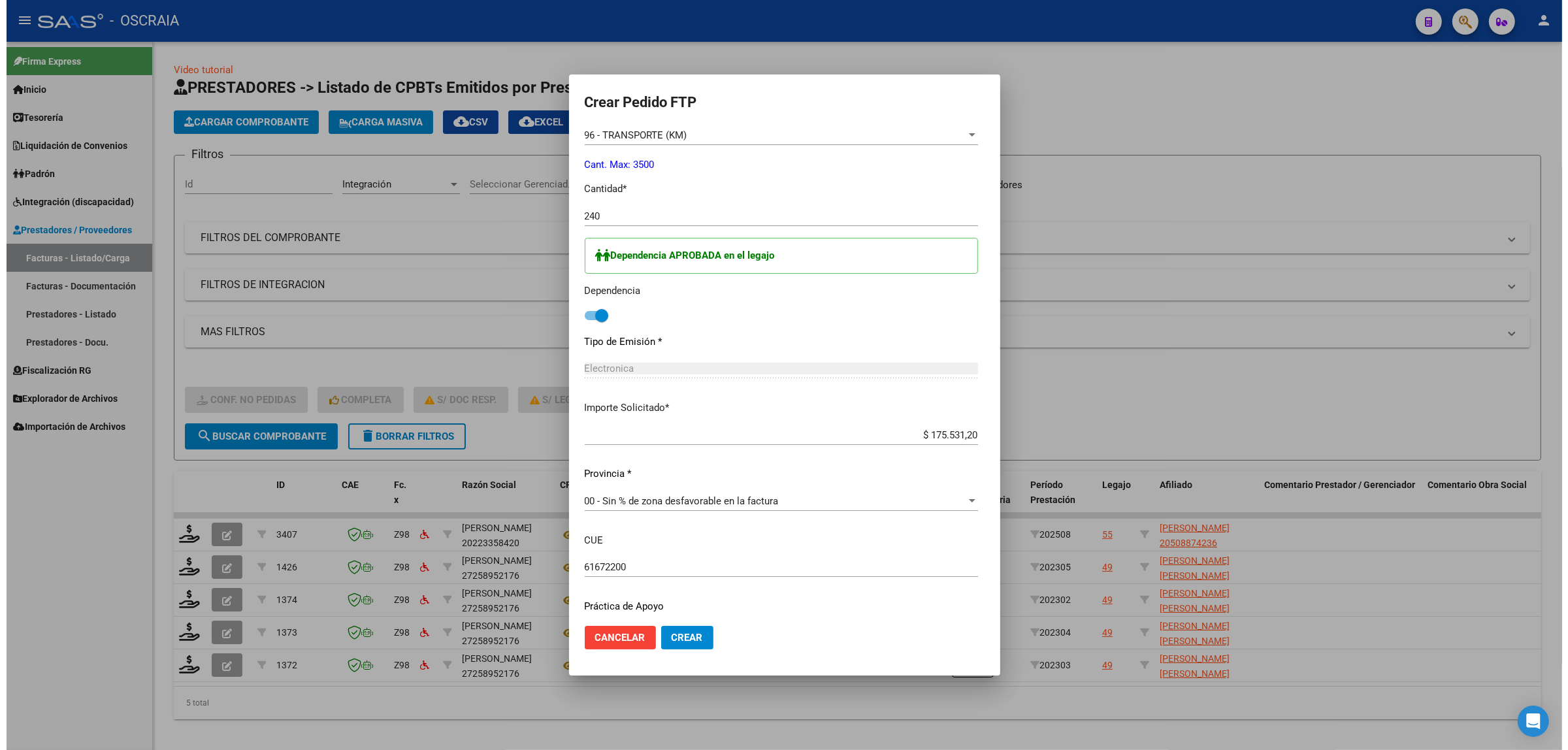
scroll to position [570, 0]
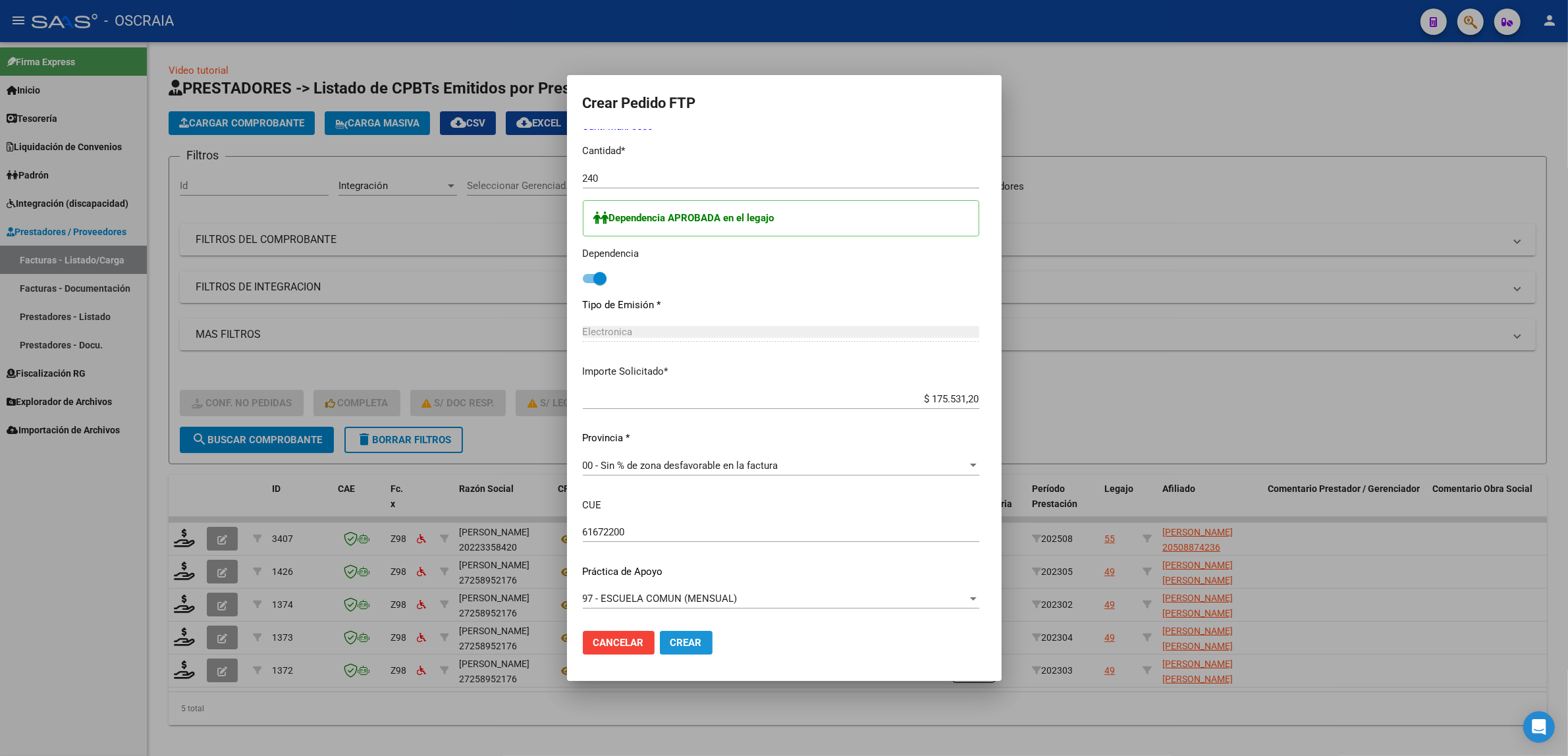
click at [670, 643] on span "Crear" at bounding box center [686, 642] width 31 height 12
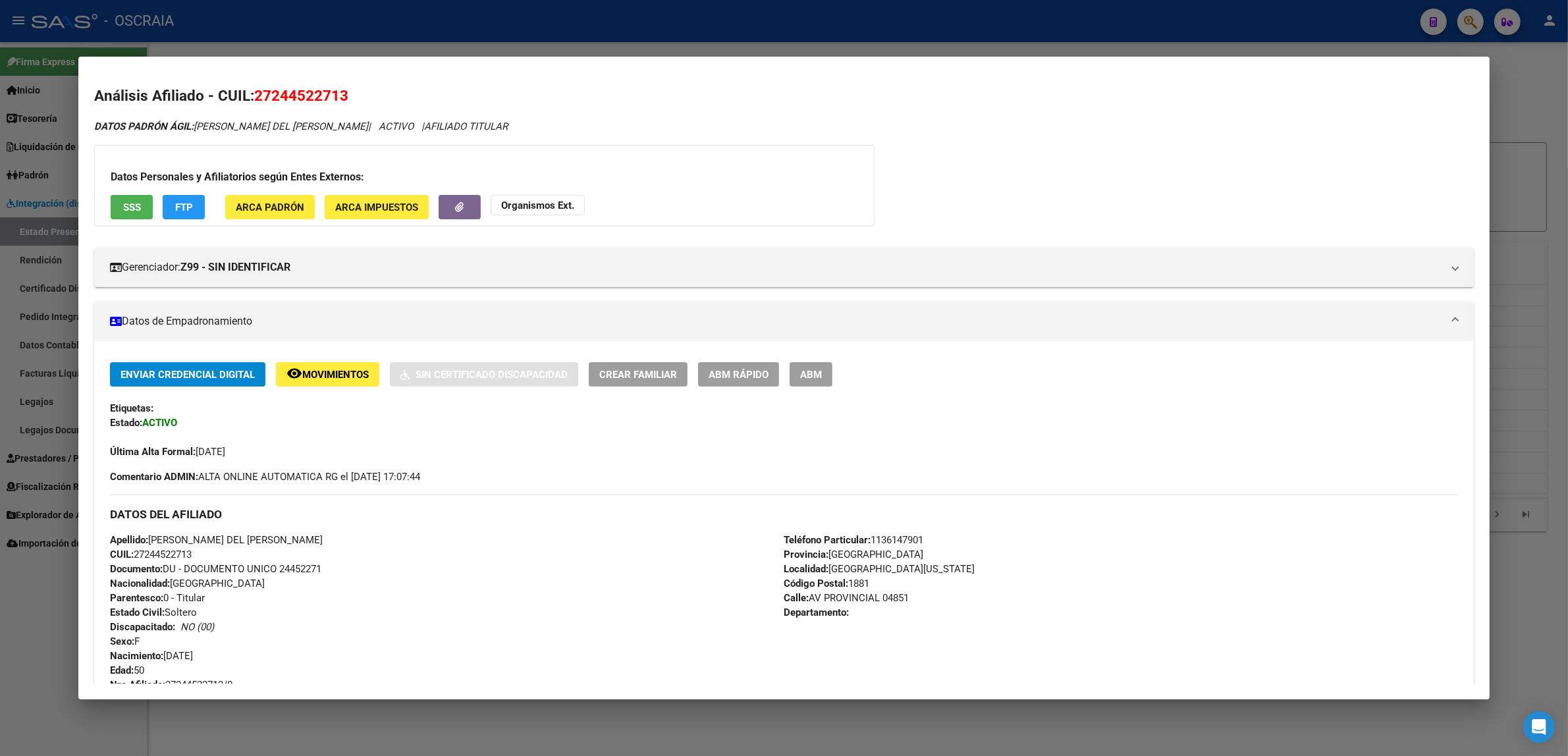
click at [1530, 112] on div at bounding box center [784, 378] width 1568 height 756
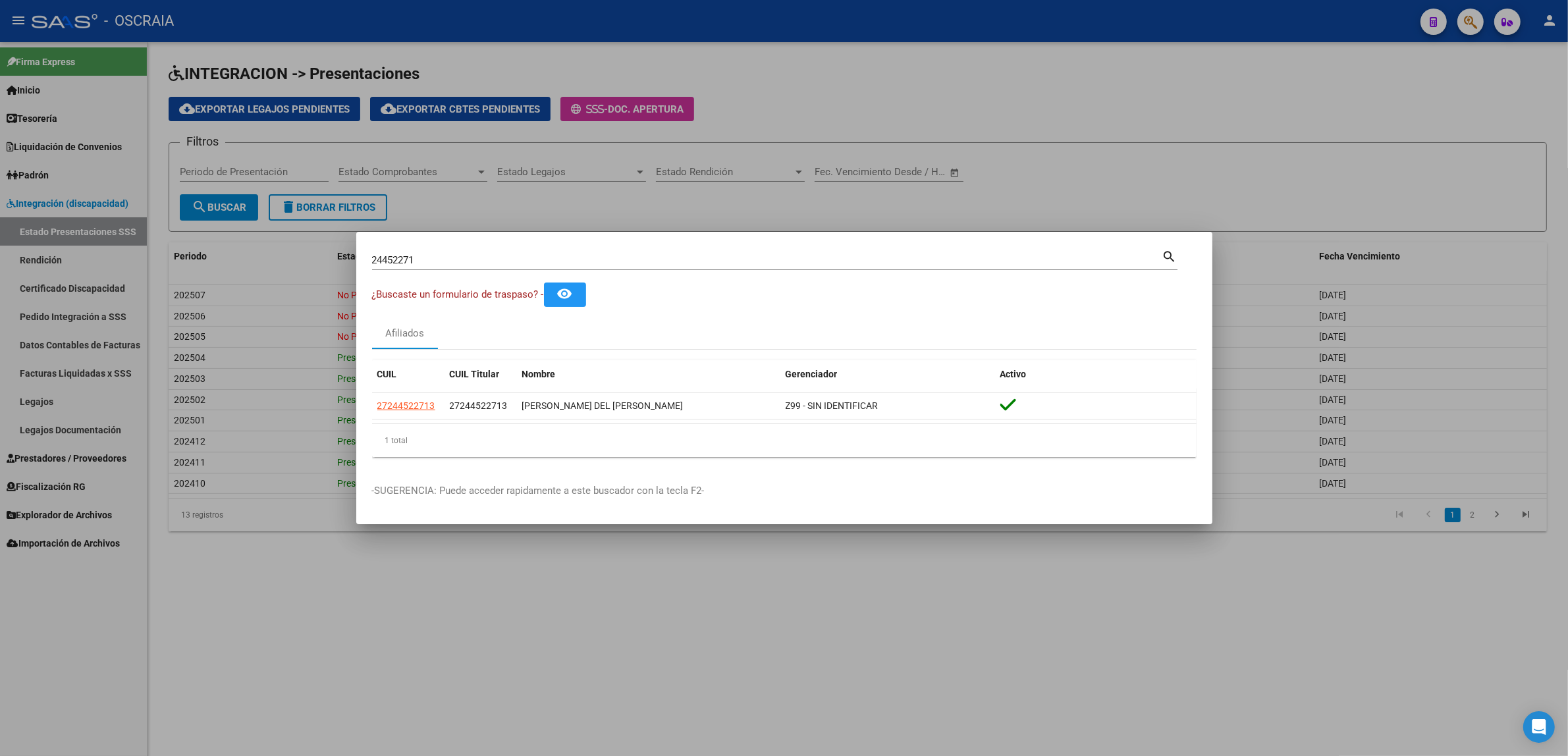
click at [1471, 27] on div at bounding box center [784, 378] width 1568 height 756
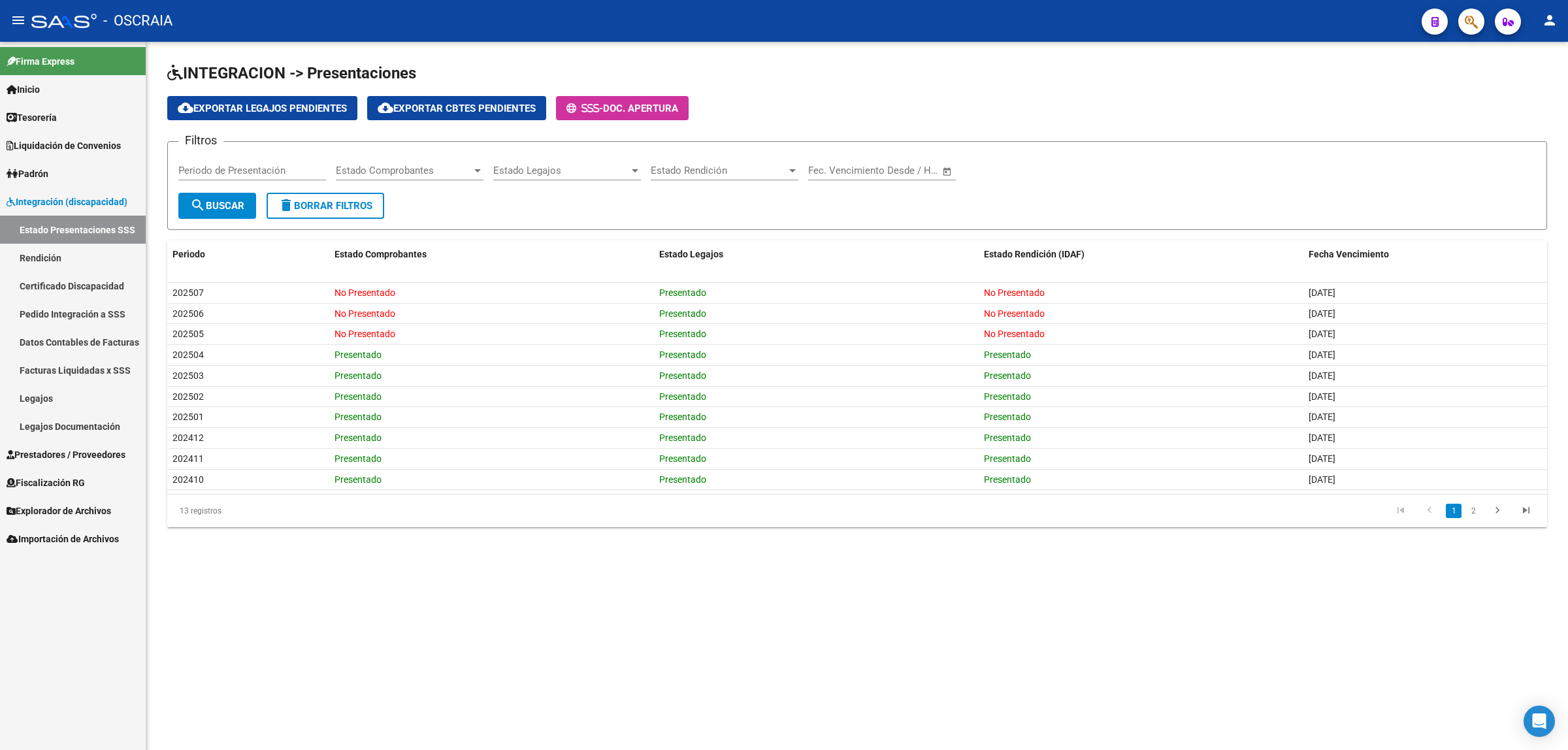
click at [1459, 24] on button "button" at bounding box center [1471, 21] width 26 height 26
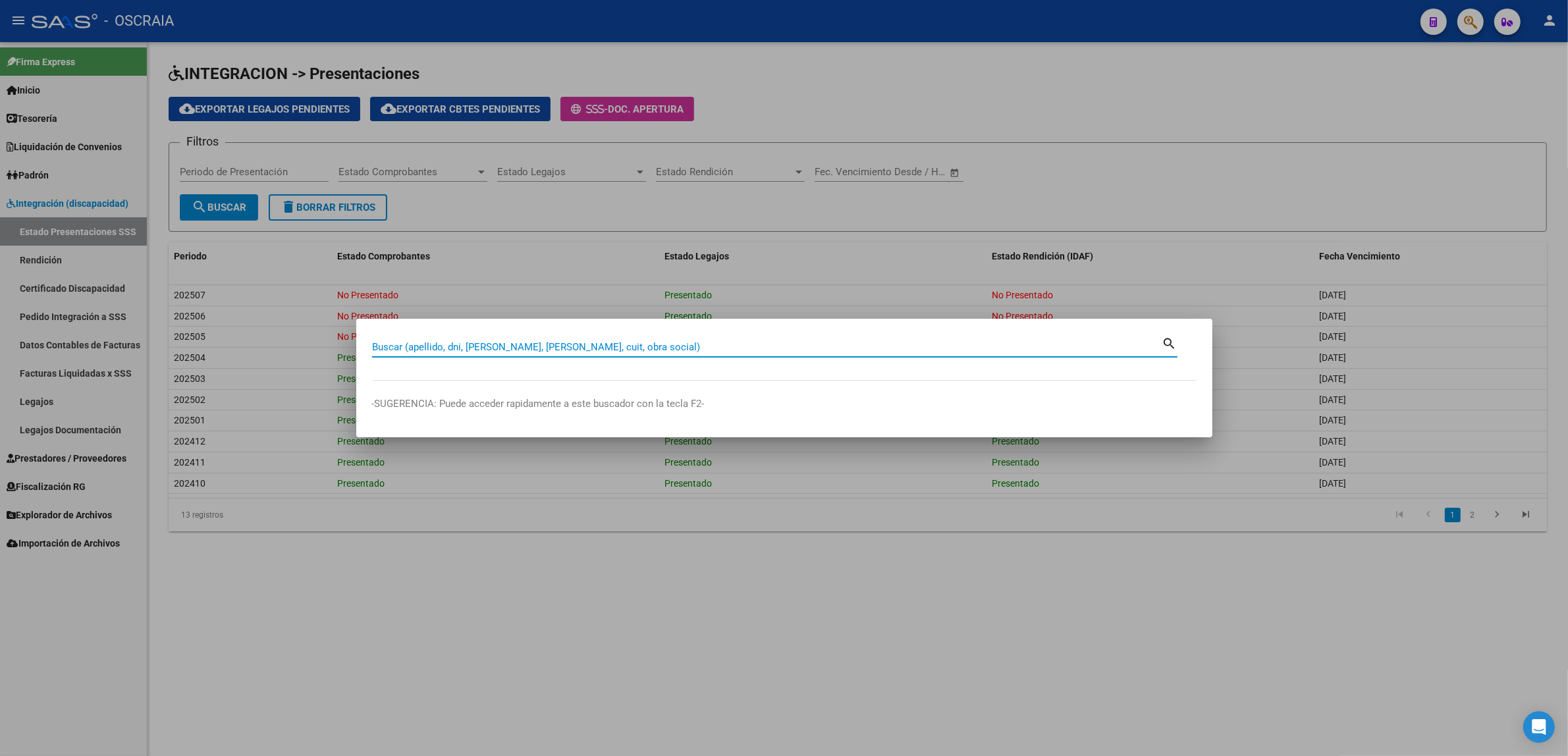
click at [723, 351] on input "Buscar (apellido, dni, [PERSON_NAME], [PERSON_NAME], cuit, obra social)" at bounding box center [767, 347] width 790 height 12
paste input "50887423."
type input "50887423"
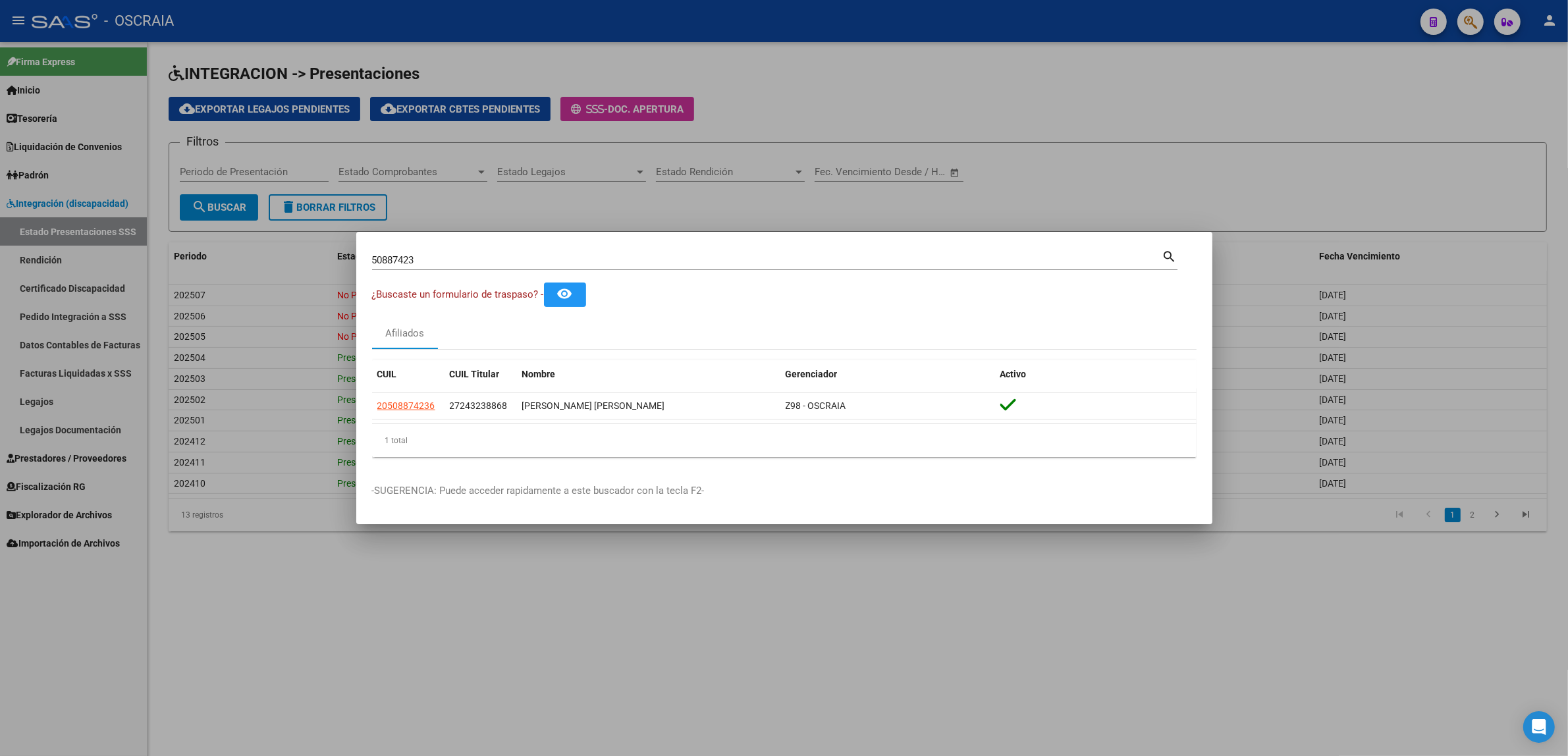
click at [404, 135] on div at bounding box center [784, 378] width 1568 height 756
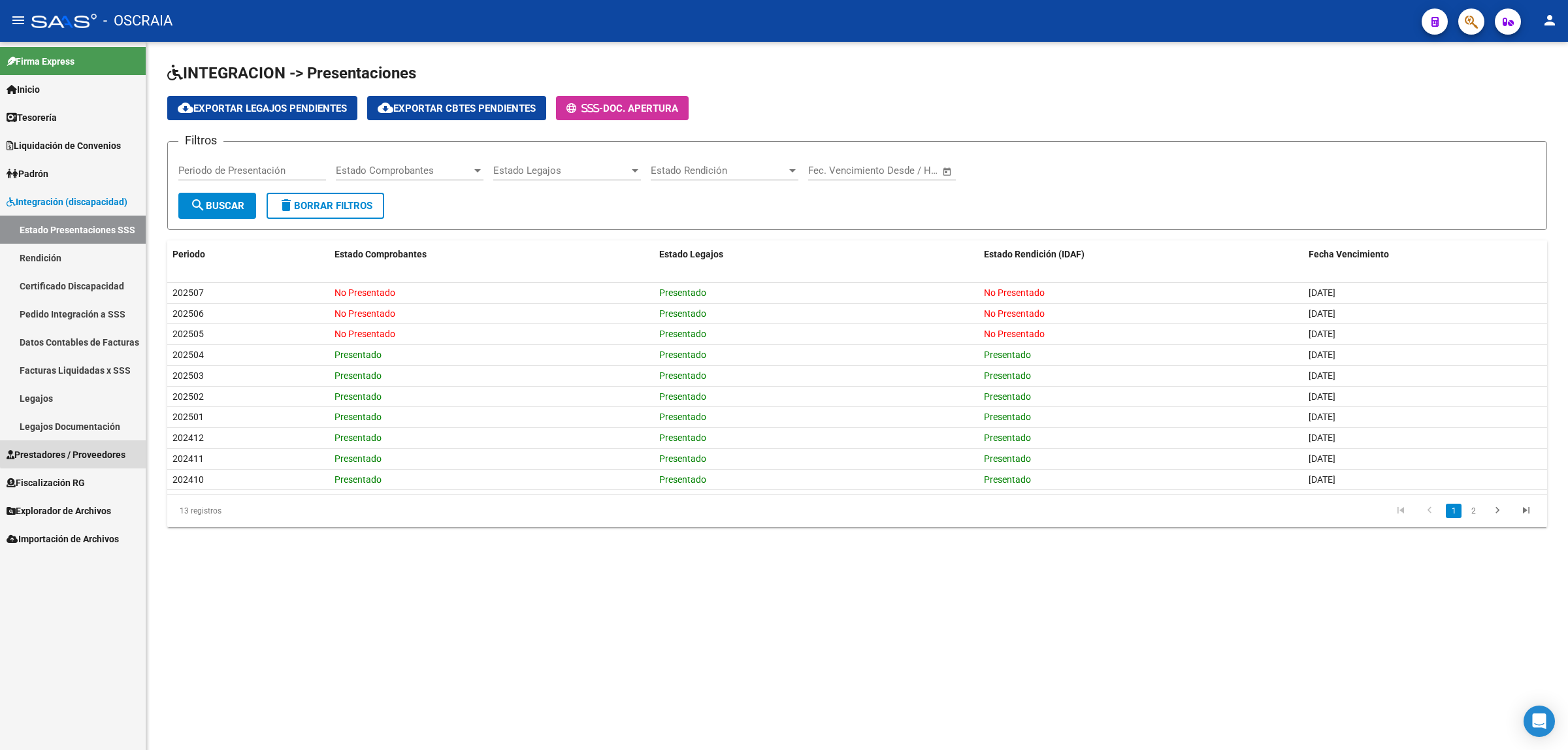
click at [82, 449] on span "Prestadores / Proveedores" at bounding box center [66, 454] width 119 height 15
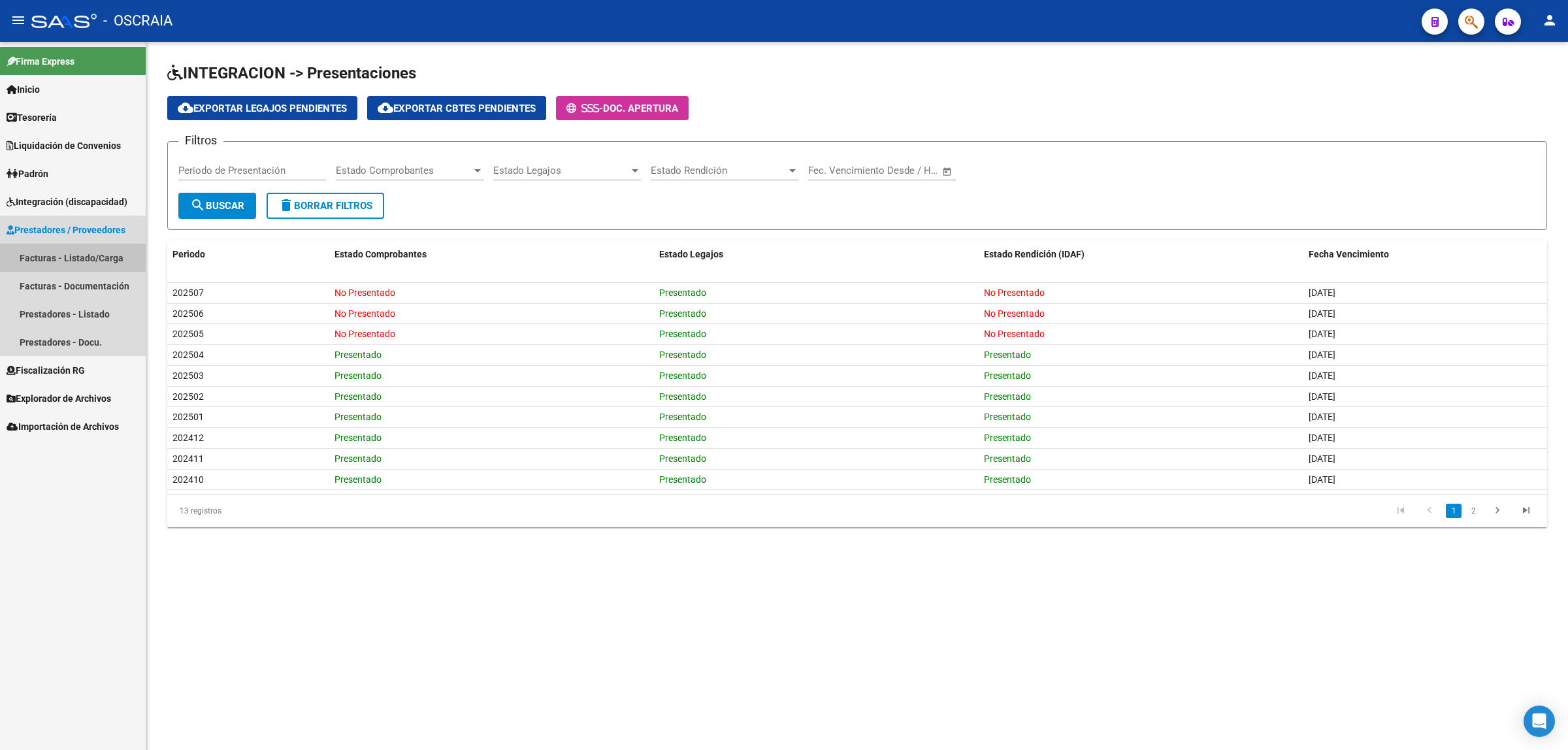
click at [108, 251] on link "Facturas - Listado/Carga" at bounding box center [72, 257] width 145 height 28
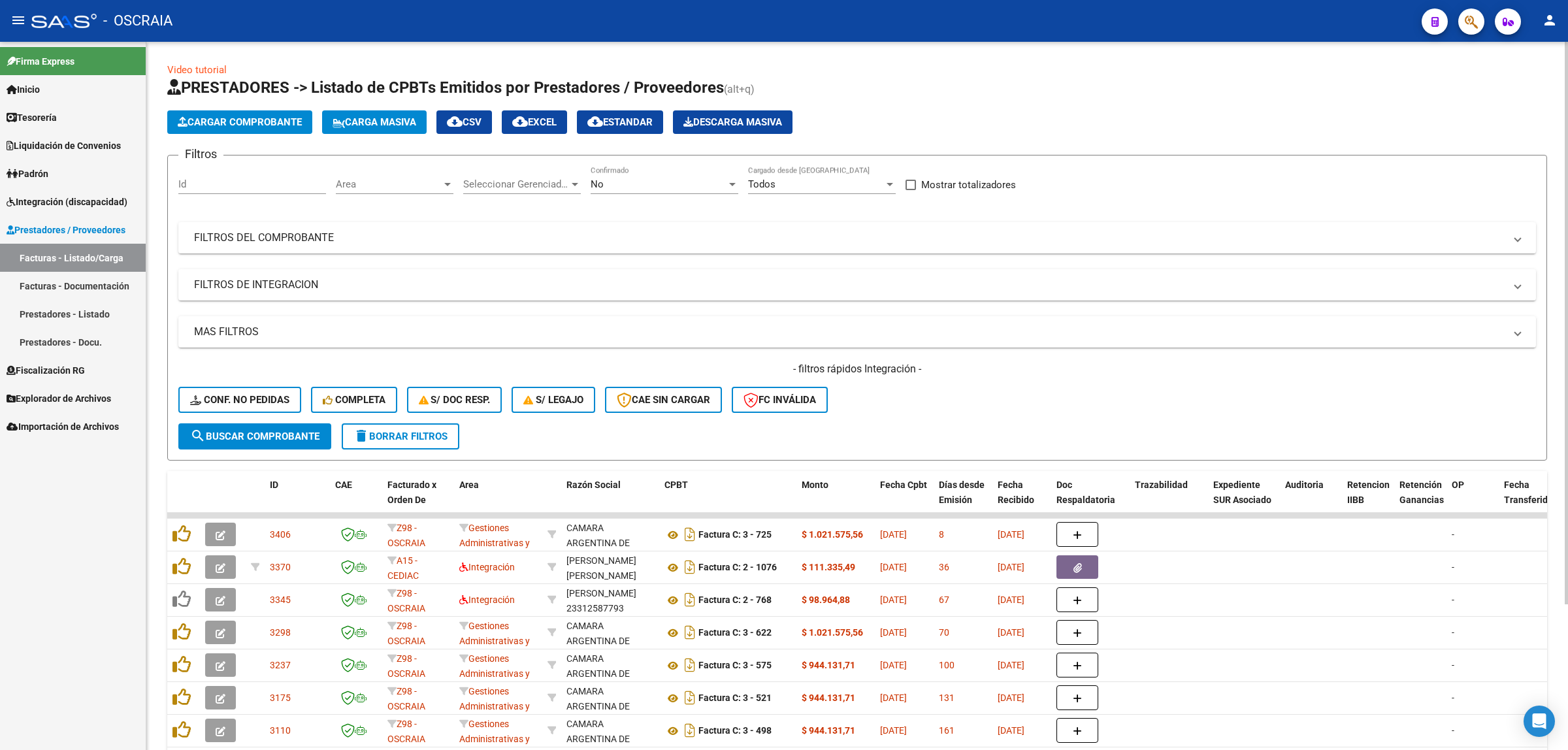
click at [265, 118] on span "Cargar Comprobante" at bounding box center [239, 122] width 124 height 12
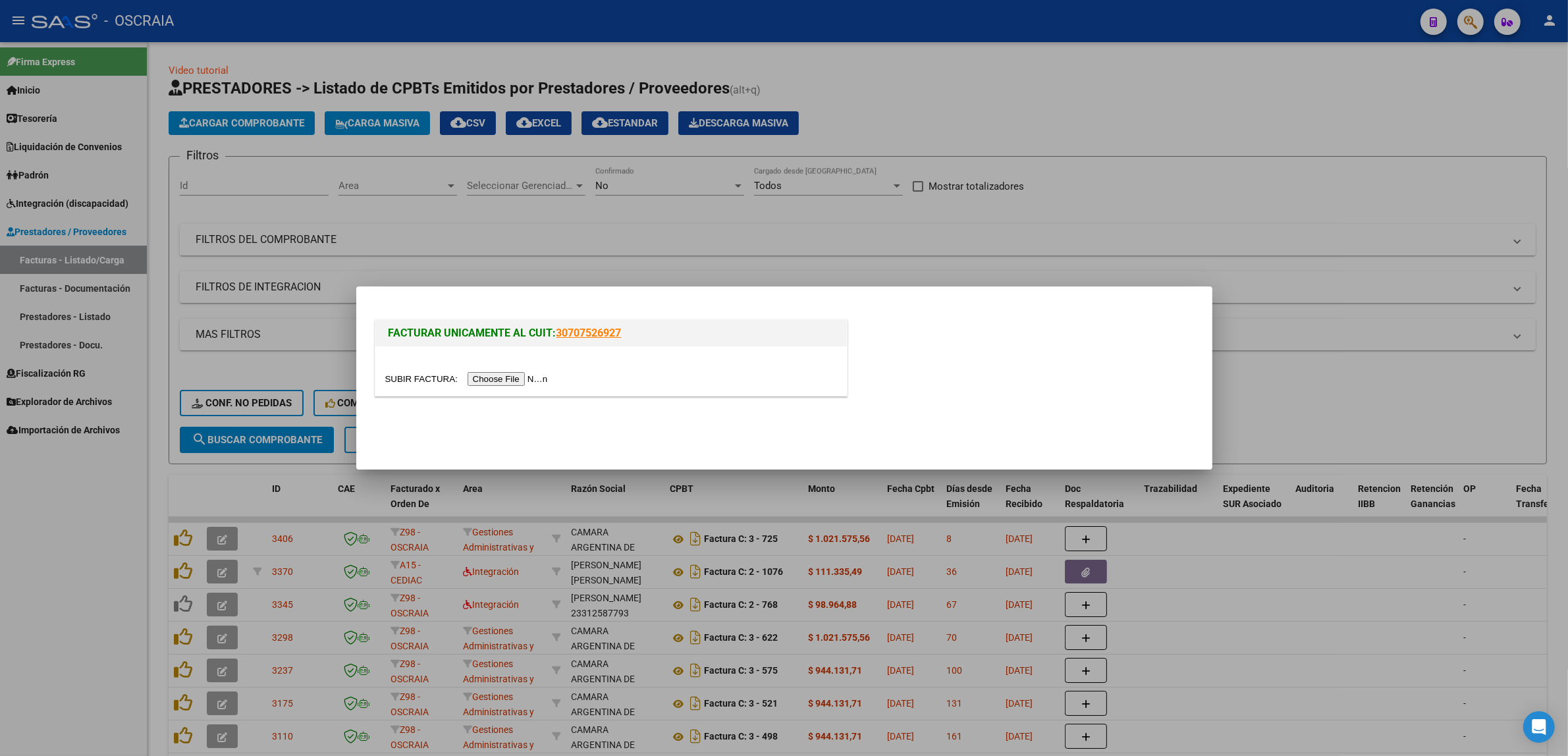
click at [518, 374] on input "file" at bounding box center [469, 379] width 167 height 14
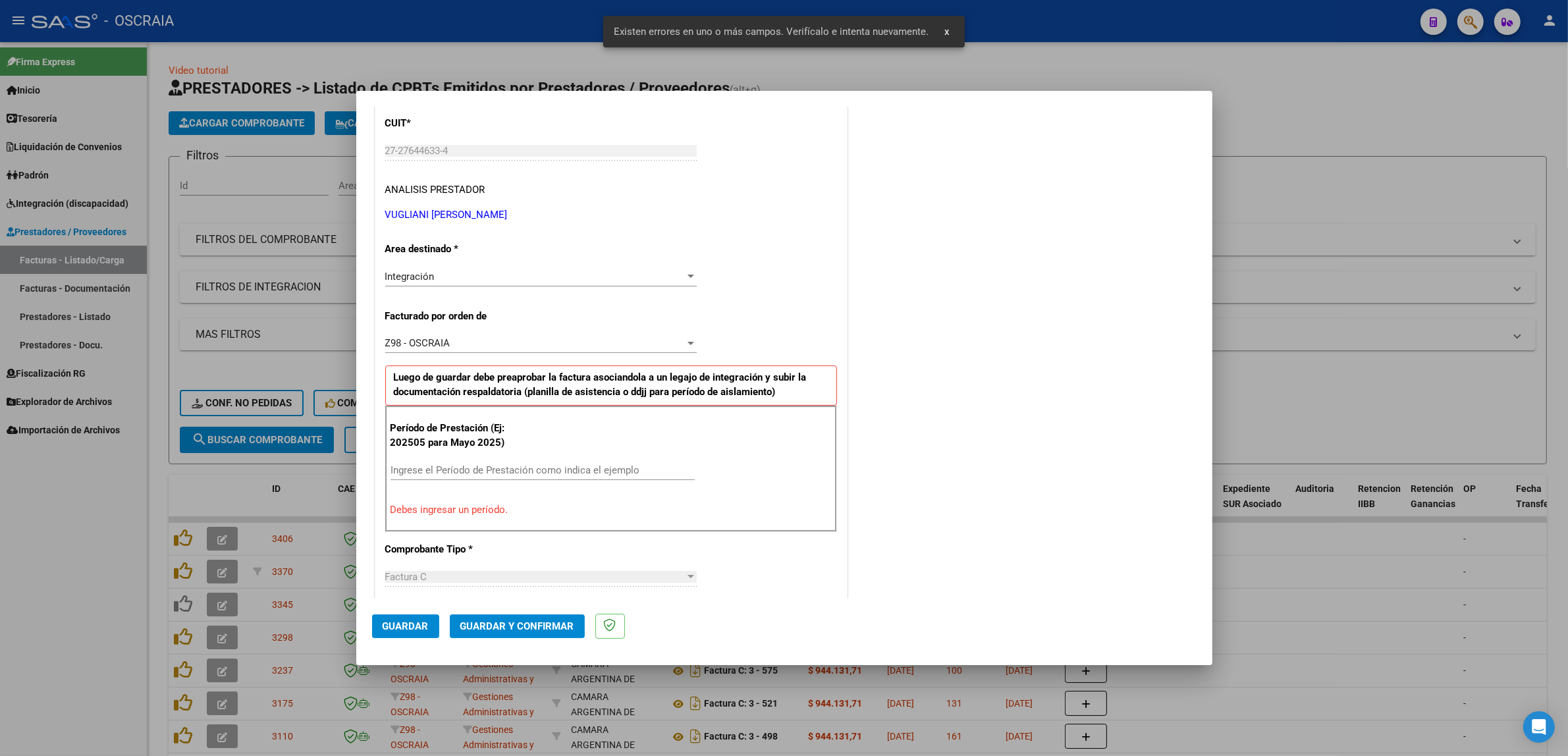
scroll to position [173, 0]
click at [533, 461] on div "Período de Prestación (Ej: 202505 para Mayo 2025) Ingrese el Período de Prestac…" at bounding box center [611, 470] width 452 height 127
click at [533, 466] on input "Ingrese el Período de Prestación como indica el ejemplo" at bounding box center [543, 472] width 305 height 12
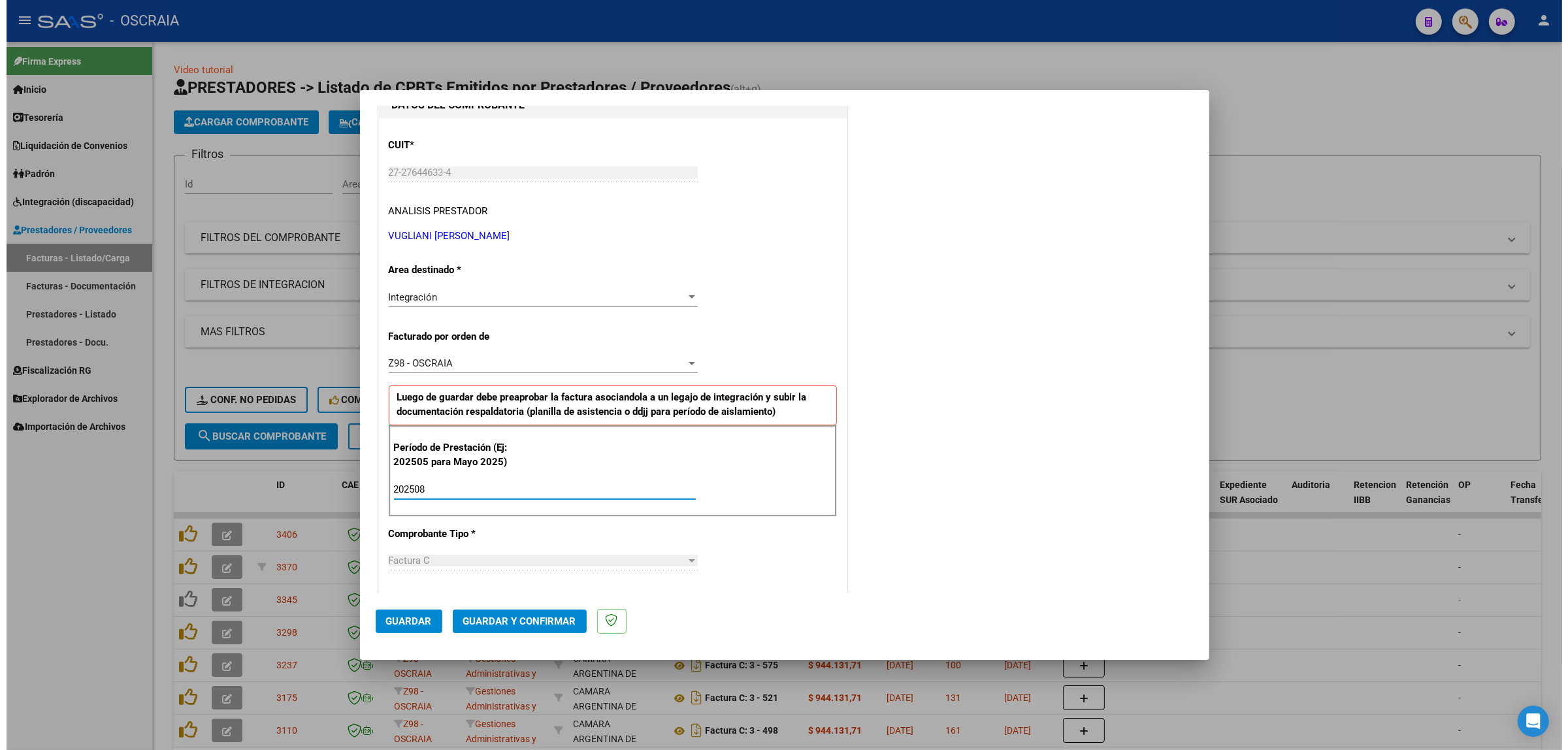
scroll to position [0, 0]
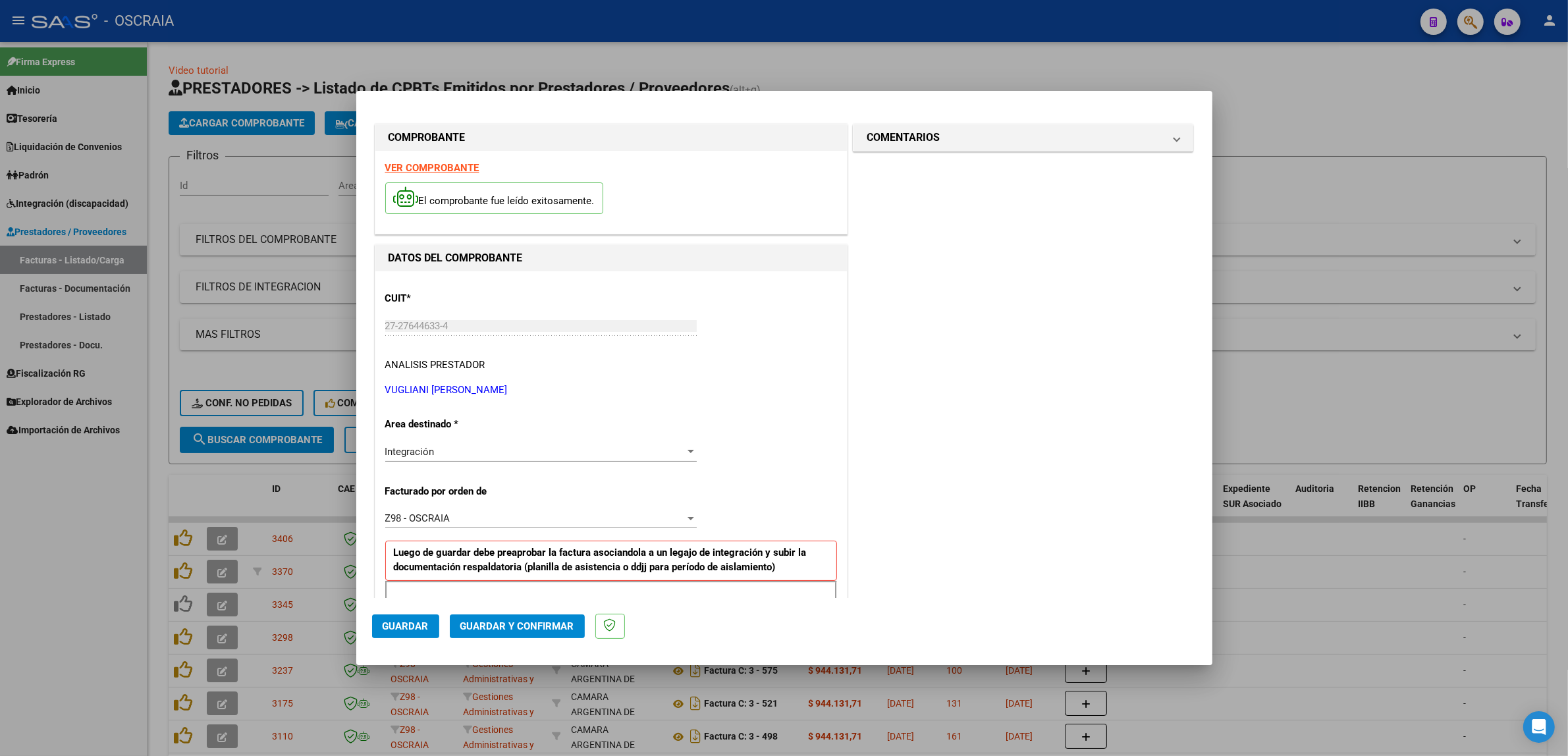
type input "202508"
click at [387, 624] on span "Guardar" at bounding box center [405, 625] width 46 height 12
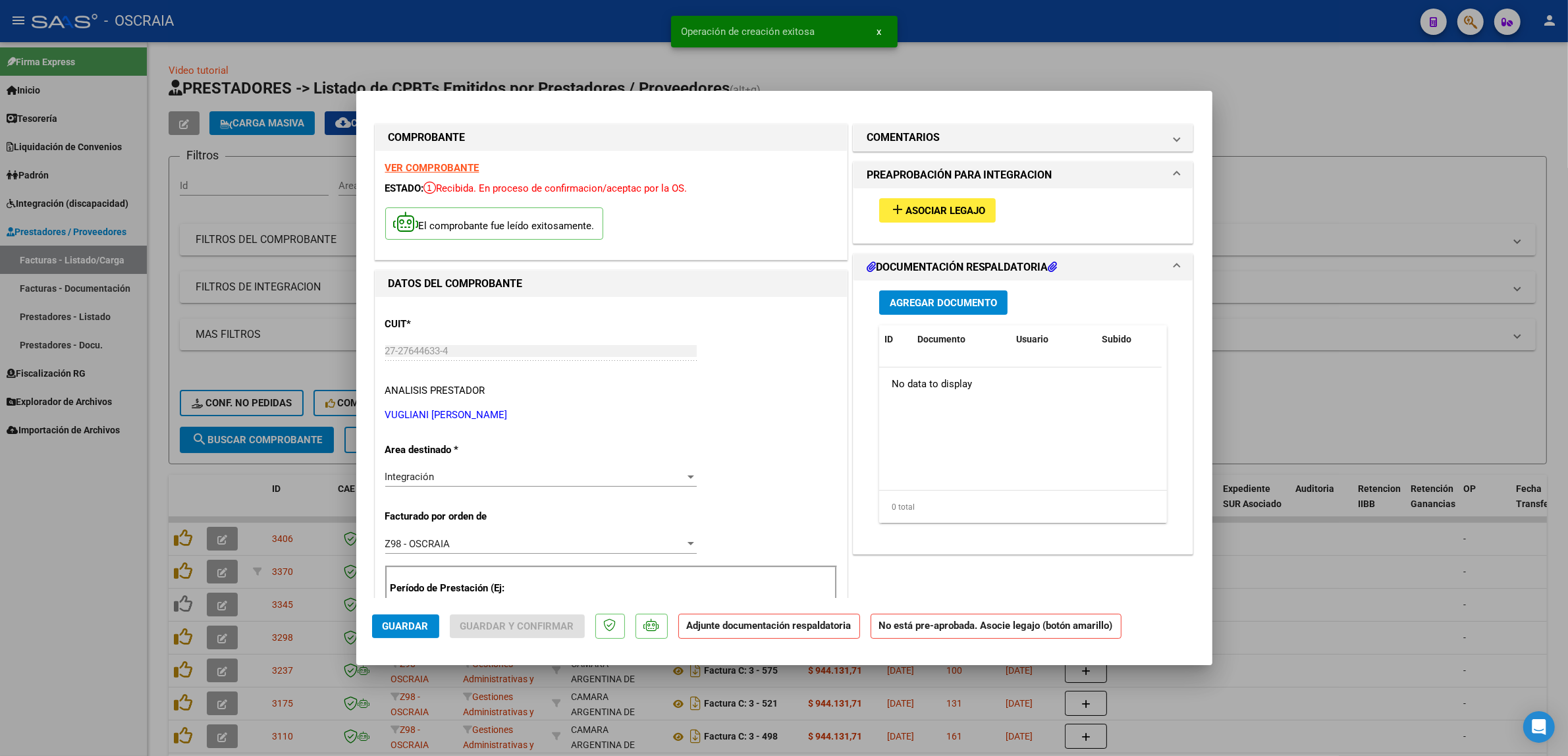
click at [957, 204] on span "Asociar Legajo" at bounding box center [945, 210] width 80 height 12
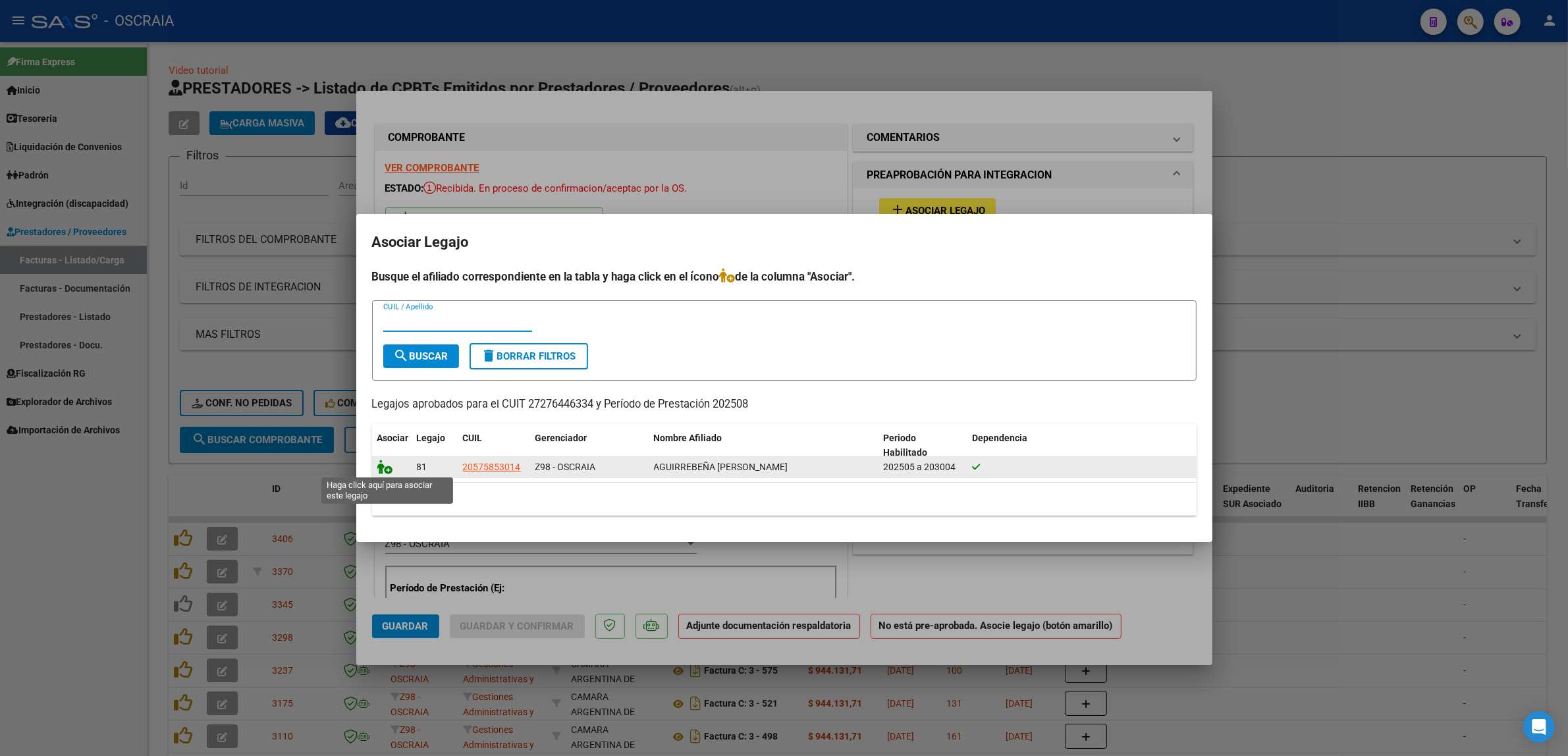
click at [382, 466] on icon at bounding box center [385, 466] width 16 height 15
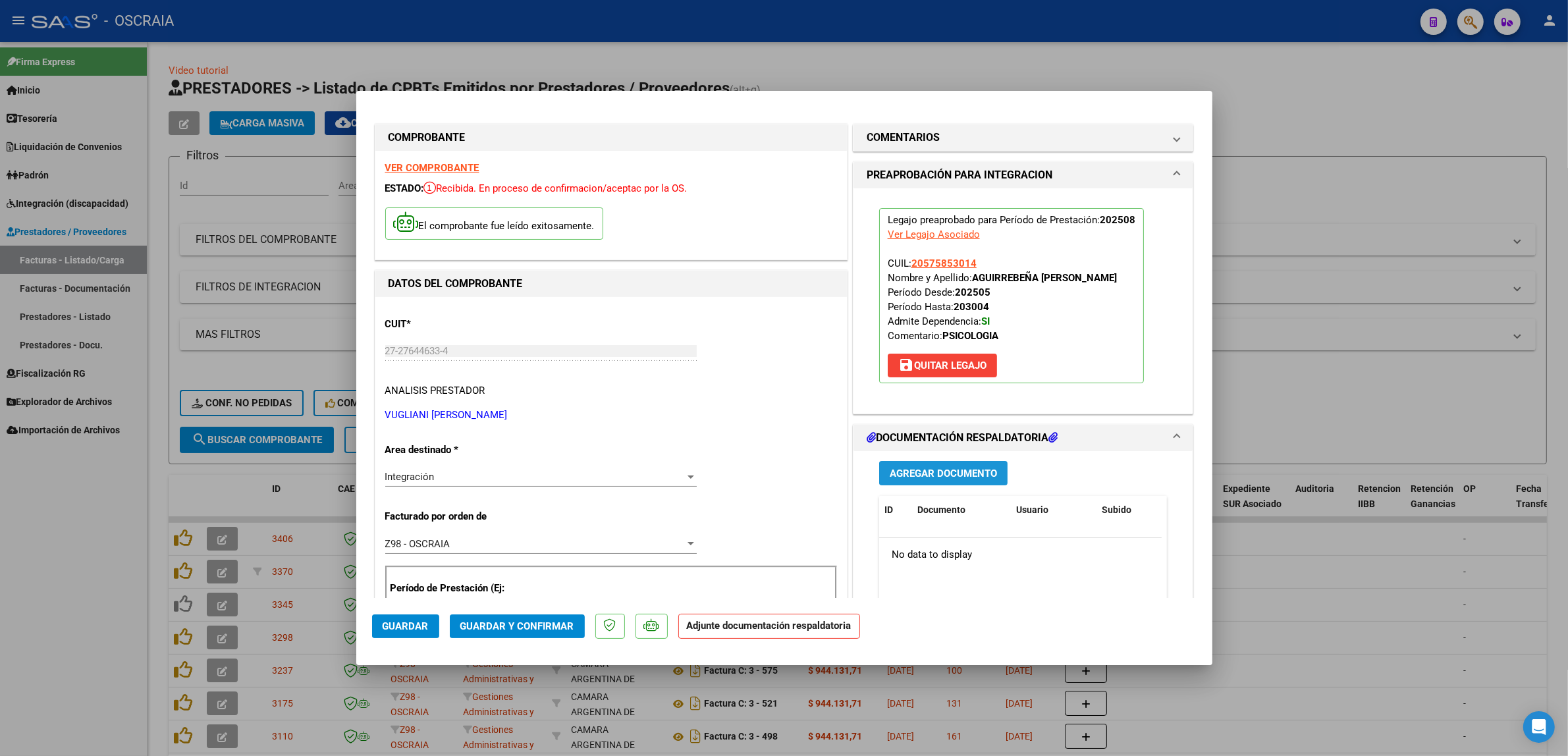
click at [940, 475] on span "Agregar Documento" at bounding box center [943, 473] width 107 height 12
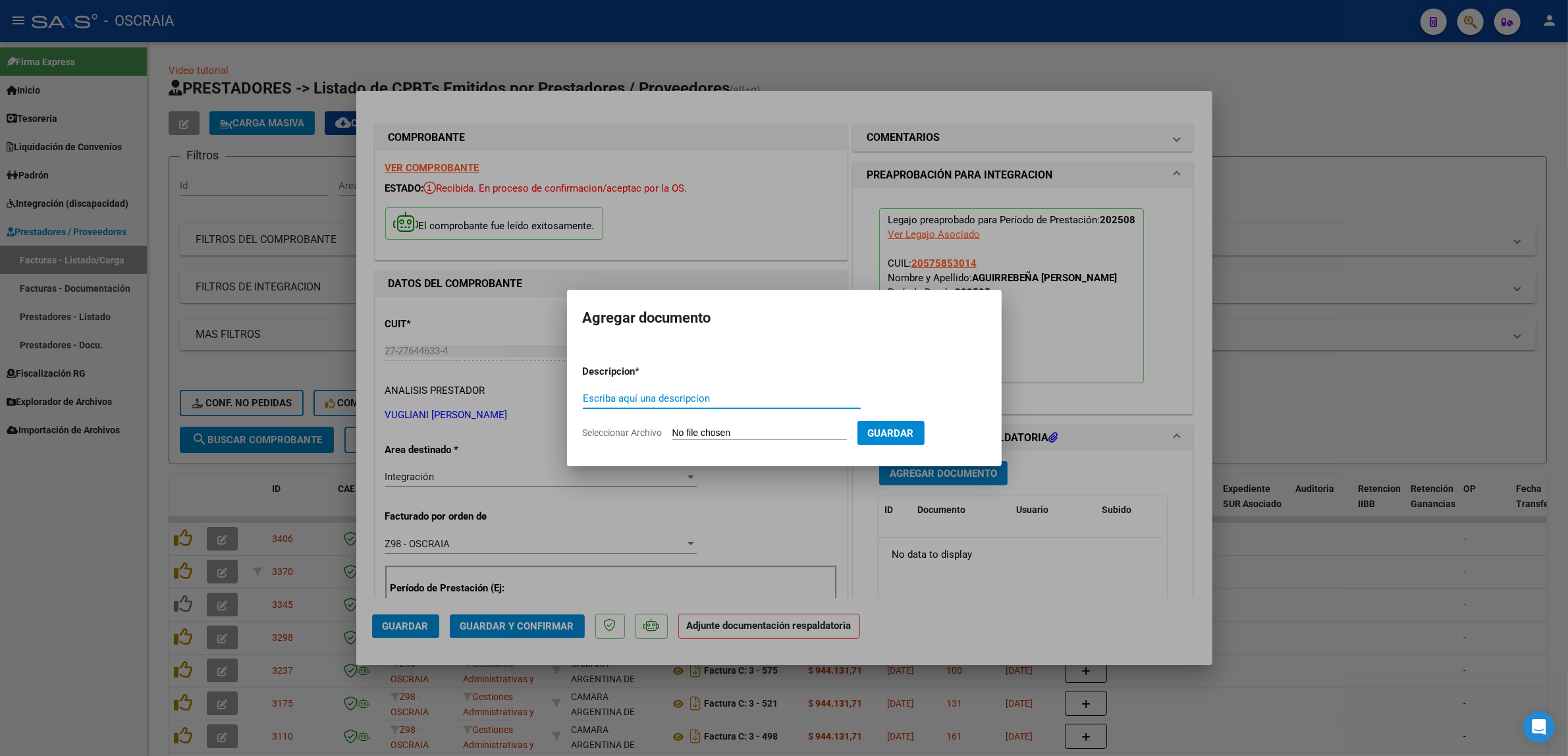
click at [673, 396] on input "Escriba aquí una descripcion" at bounding box center [721, 399] width 278 height 12
click at [725, 406] on div "Escriba aquí una descripcion" at bounding box center [721, 399] width 278 height 20
click at [722, 402] on input "Escriba aquí una descripcion" at bounding box center [721, 399] width 278 height 12
type input "PLANILLA DE ASISTENCIA PSICOLOGIA"
click at [782, 435] on input "Seleccionar Archivo" at bounding box center [759, 433] width 175 height 13
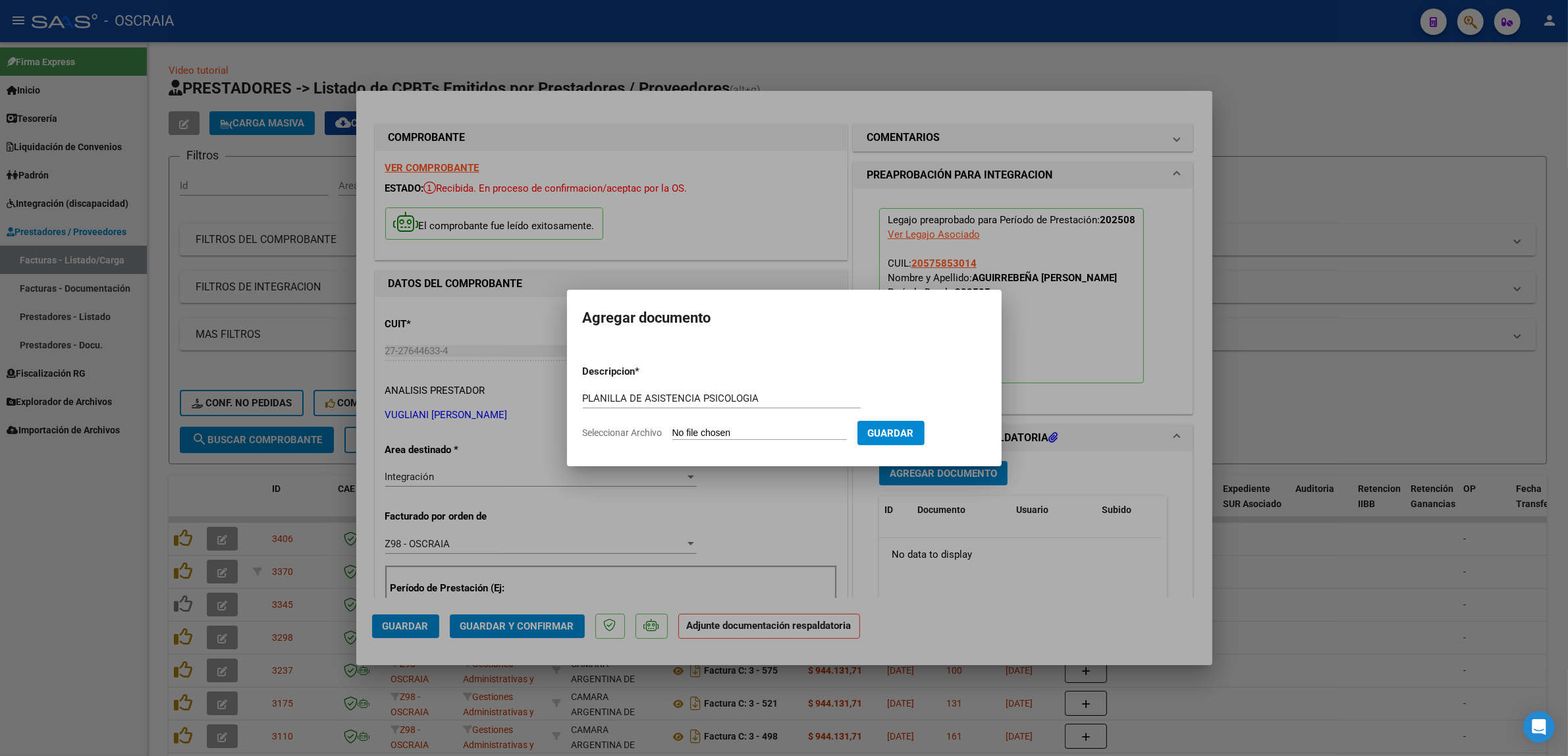
type input "C:\fakepath\08-2025 VUGLIANI [PERSON_NAME] FC 27276446334_011_00002_00001702 AG…"
click at [970, 422] on button "Guardar" at bounding box center [960, 432] width 67 height 25
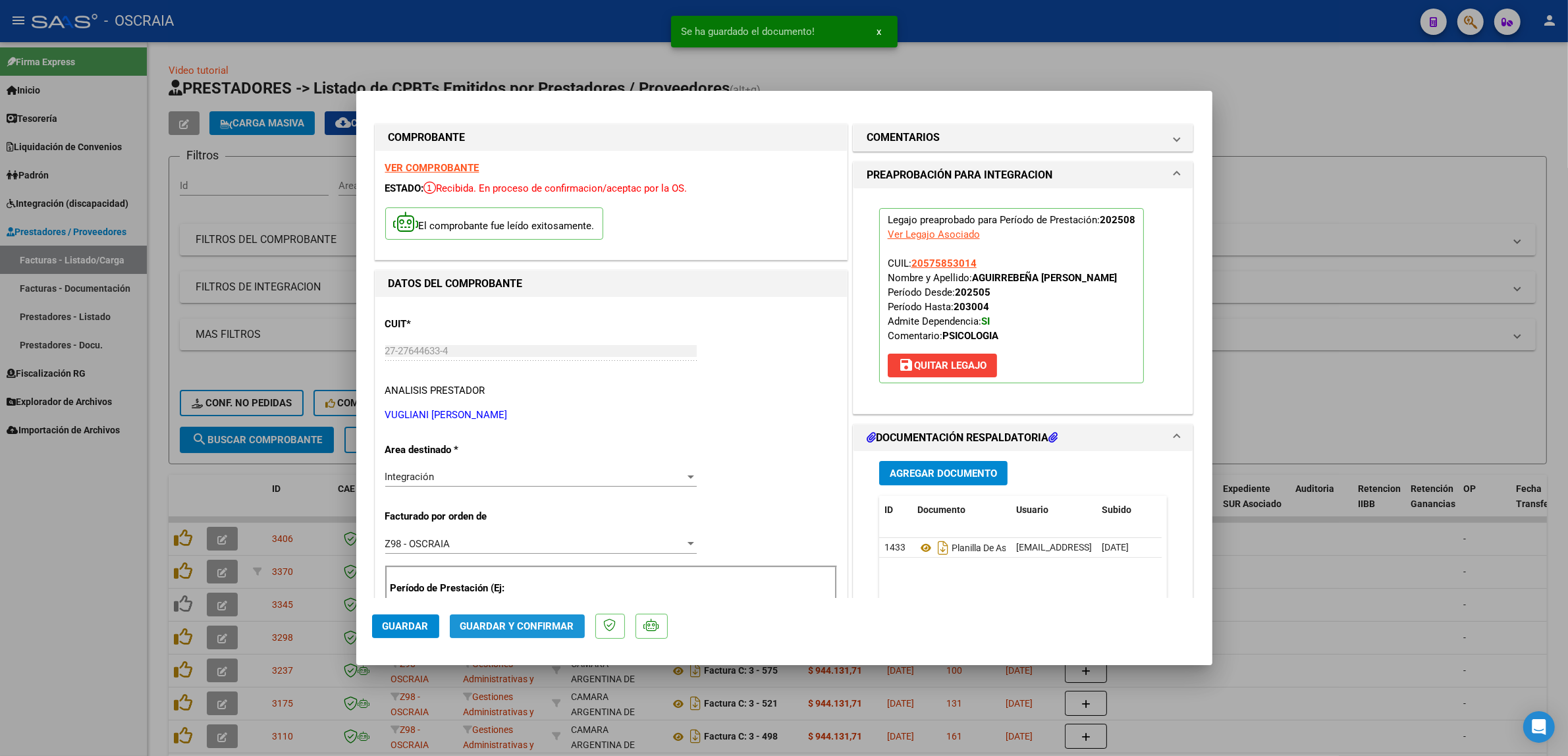
click at [538, 628] on span "Guardar y Confirmar" at bounding box center [518, 625] width 114 height 12
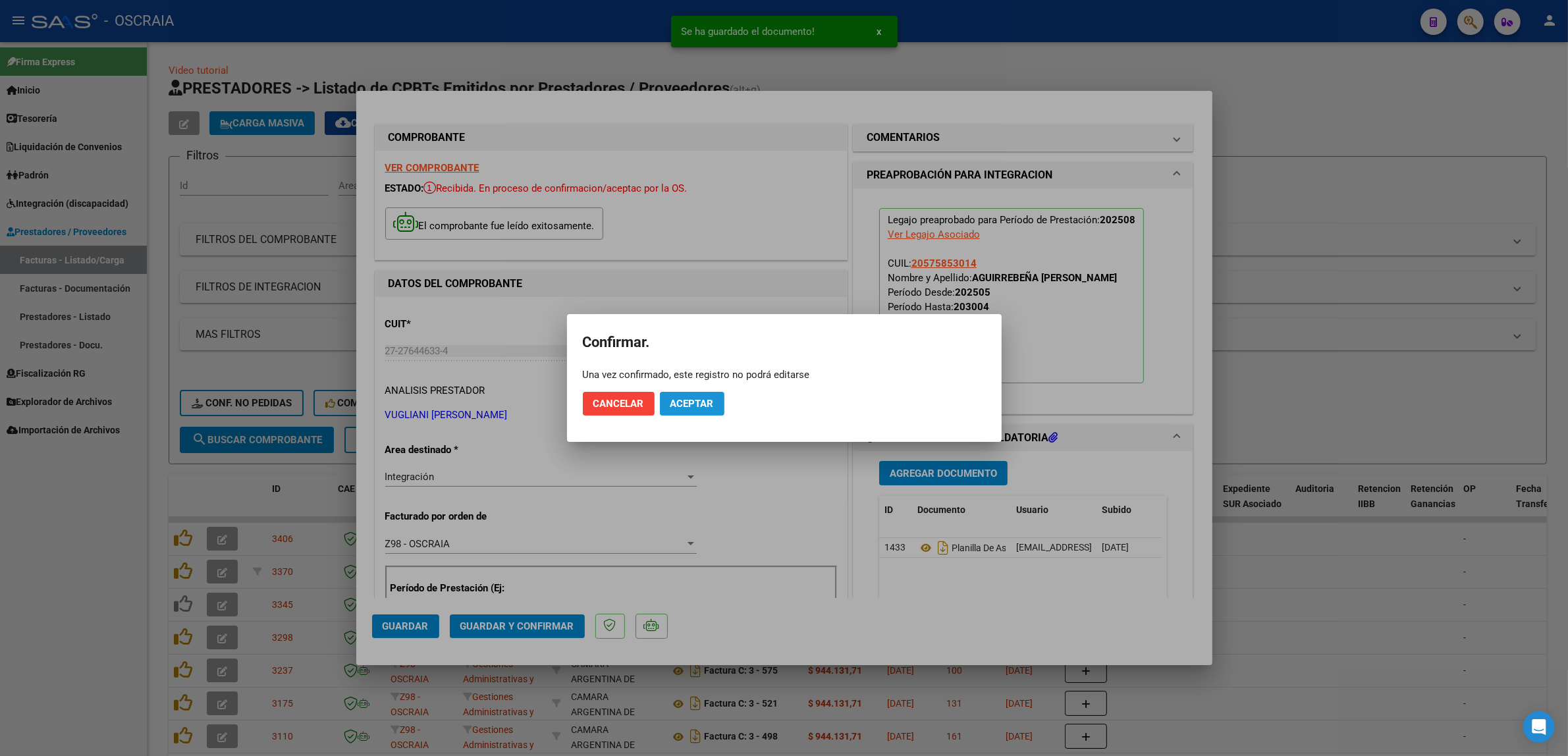
click at [701, 406] on span "Aceptar" at bounding box center [692, 404] width 43 height 12
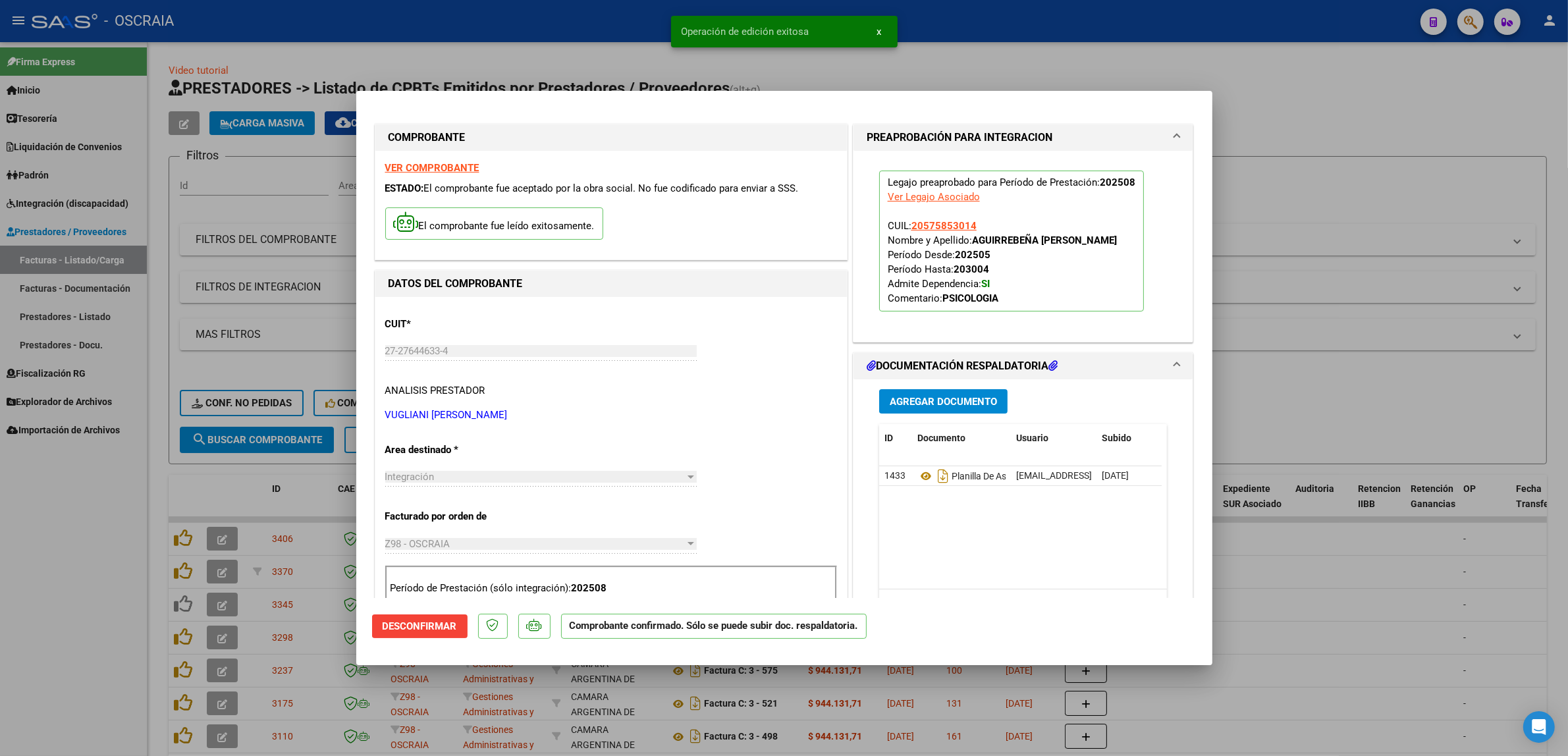
click at [1377, 224] on div at bounding box center [784, 378] width 1568 height 756
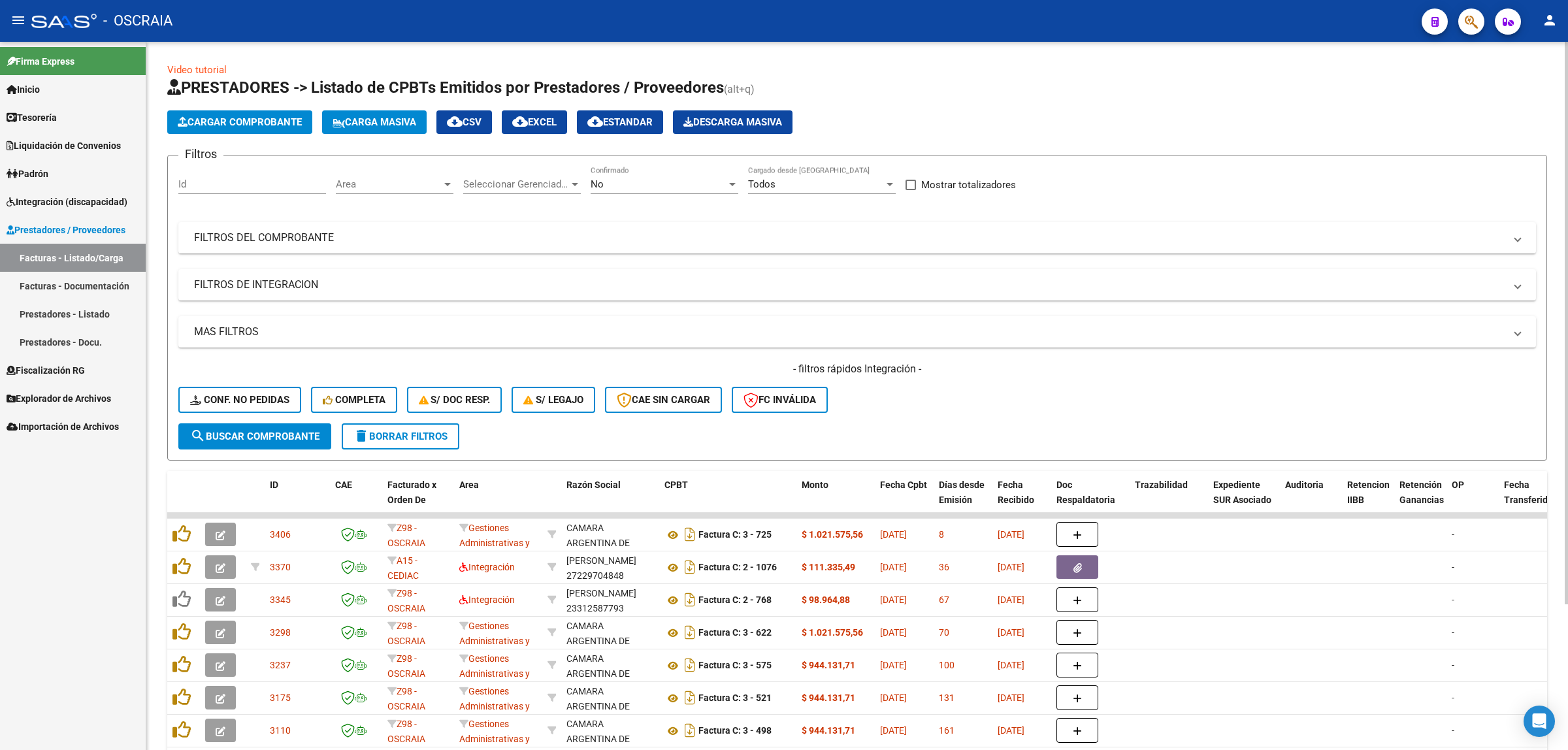
click at [398, 431] on span "delete Borrar Filtros" at bounding box center [401, 436] width 95 height 12
click at [294, 328] on mat-panel-title "MAS FILTROS" at bounding box center [849, 331] width 1311 height 15
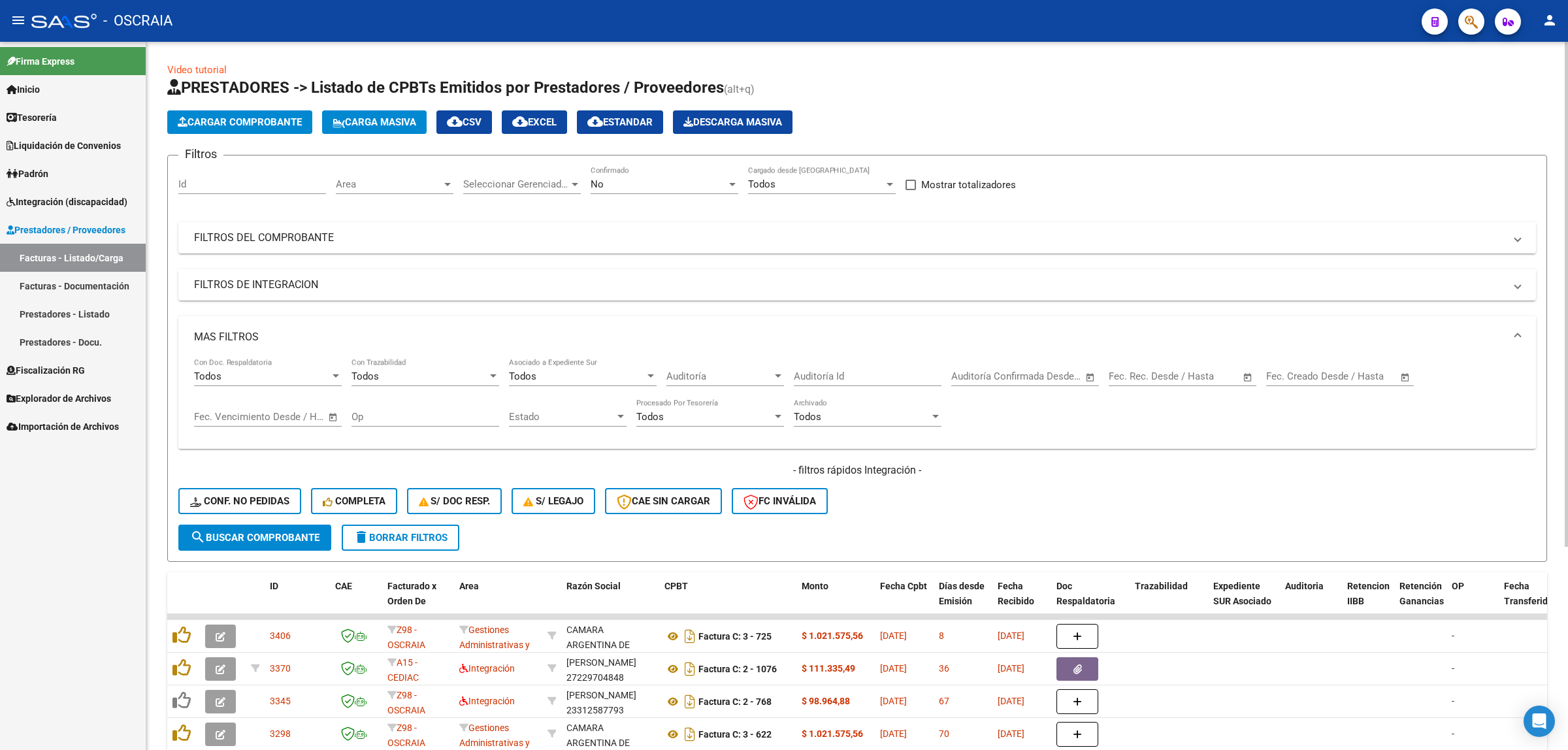
click at [309, 279] on mat-panel-title "FILTROS DE INTEGRACION" at bounding box center [849, 284] width 1311 height 15
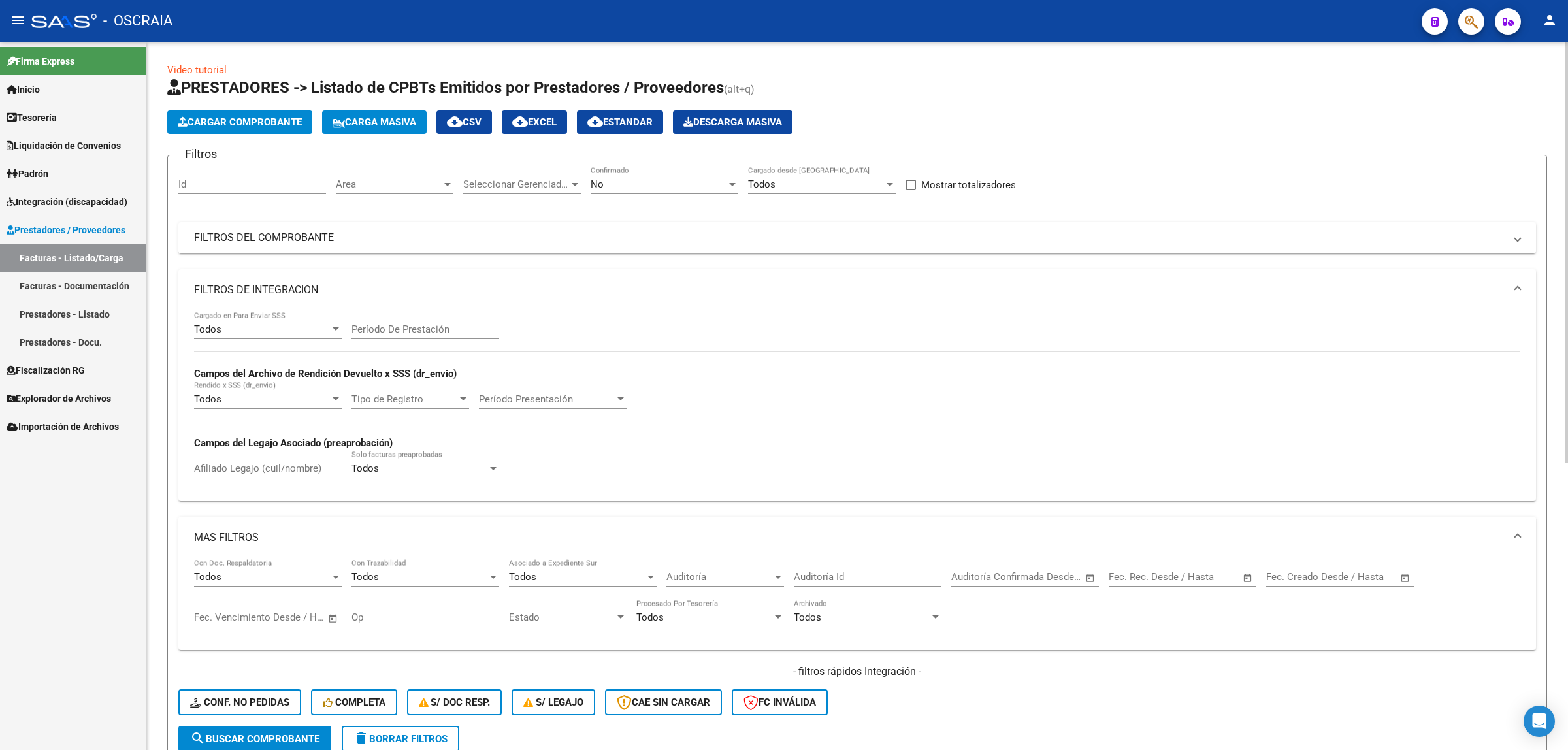
click at [325, 516] on mat-expansion-panel-header "MAS FILTROS" at bounding box center [857, 537] width 1358 height 42
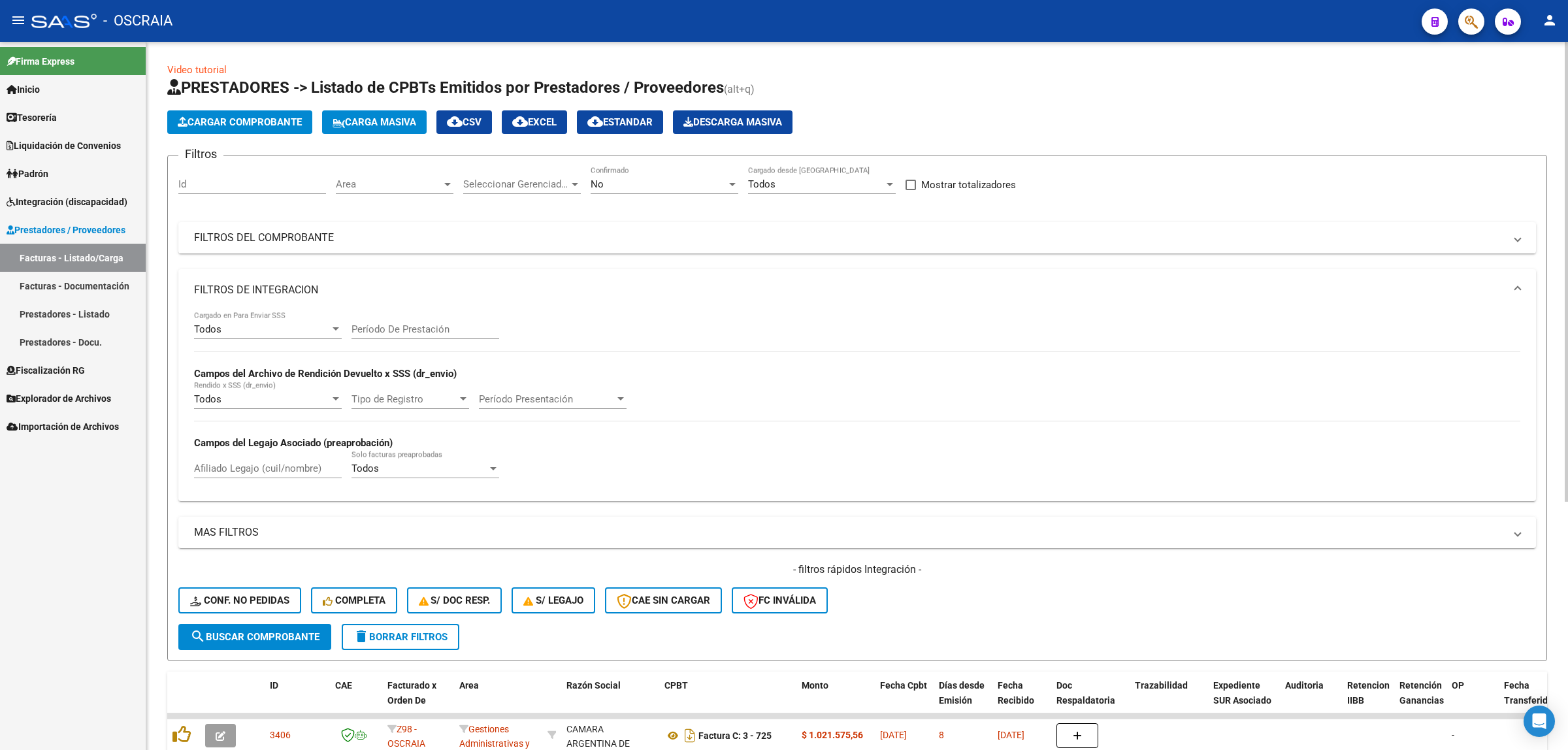
scroll to position [82, 0]
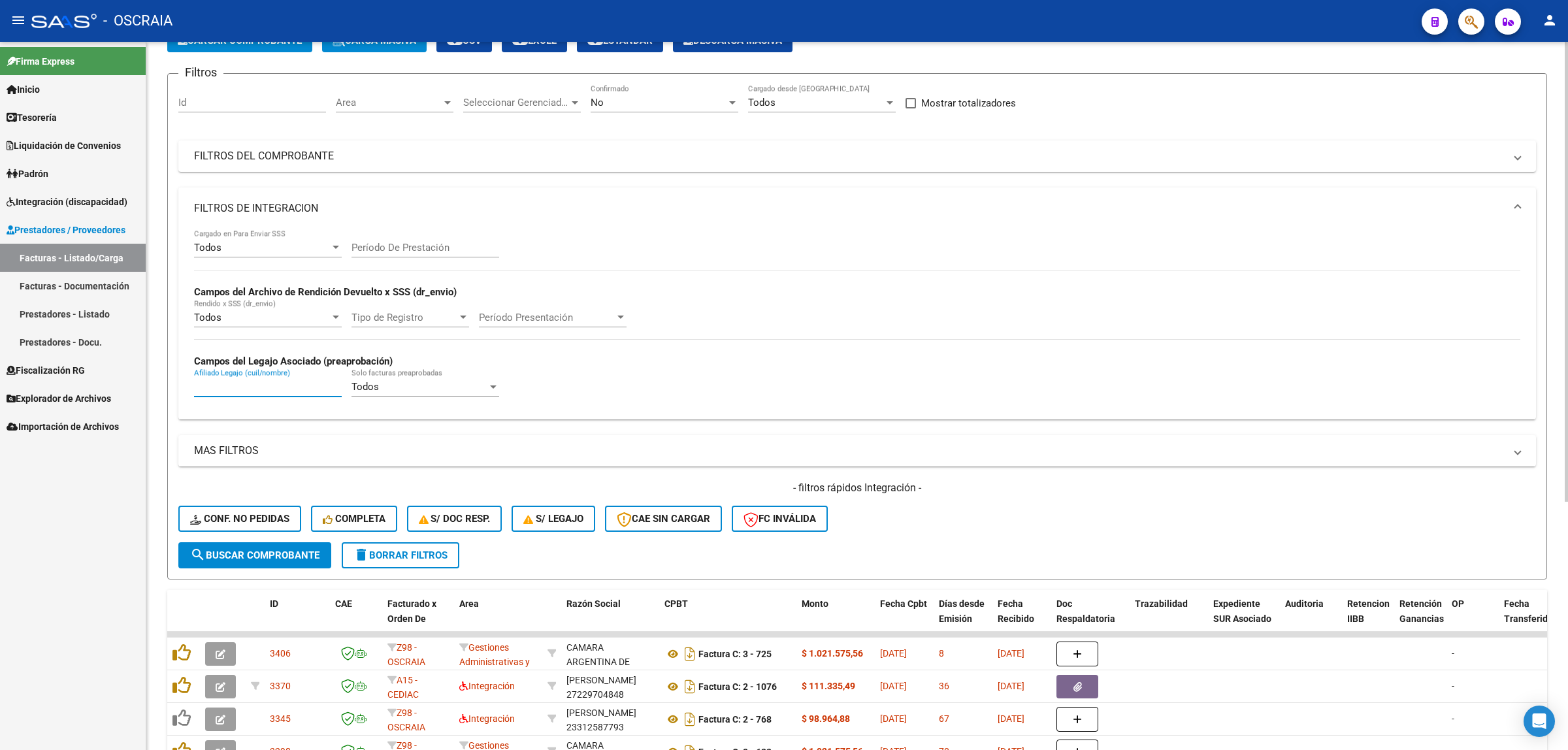
click at [310, 381] on input "Afiliado Legajo (cuil/nombre)" at bounding box center [268, 387] width 148 height 12
click at [383, 252] on div "Período De Prestación" at bounding box center [426, 243] width 148 height 28
click at [389, 248] on input "Período De Prestación" at bounding box center [426, 247] width 148 height 12
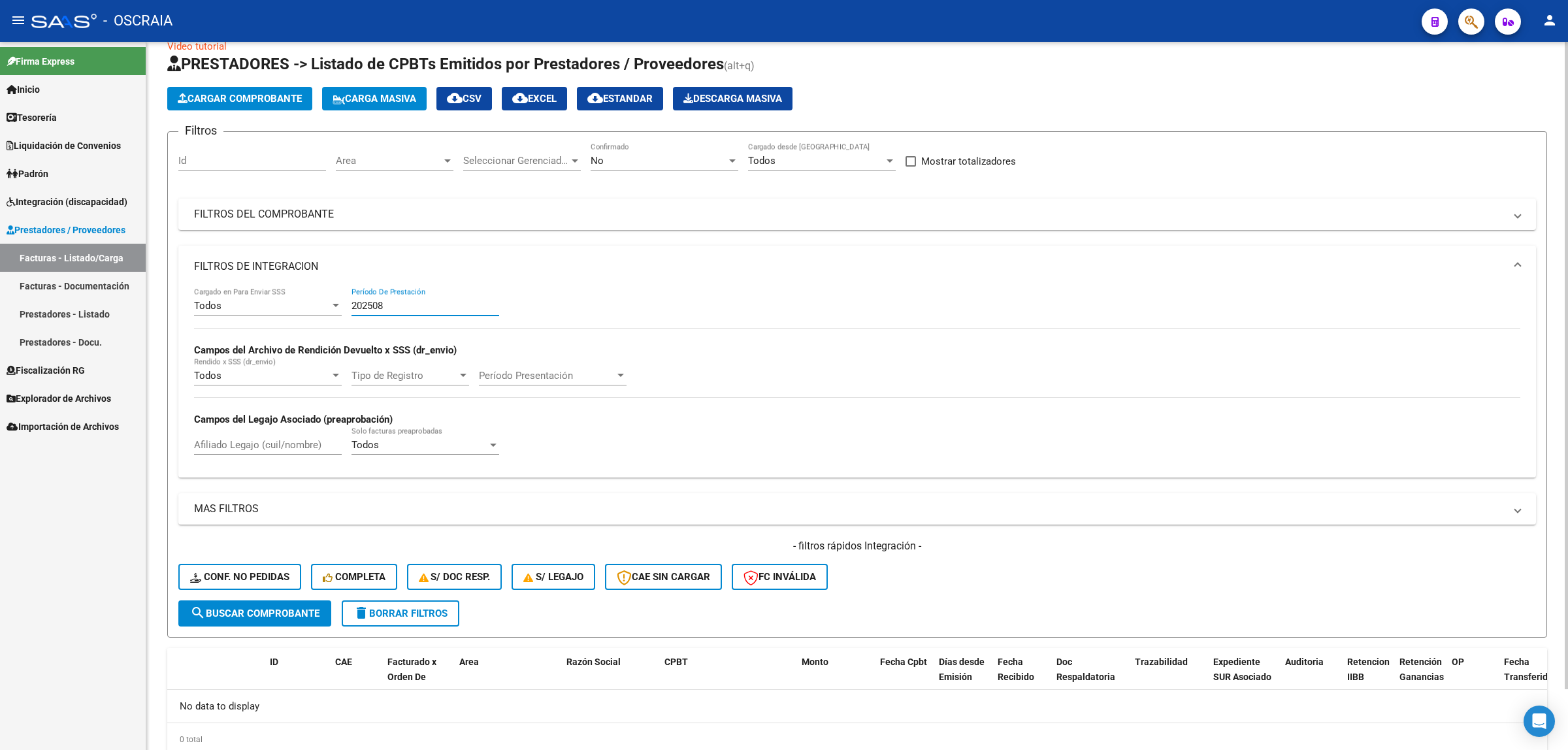
scroll to position [0, 0]
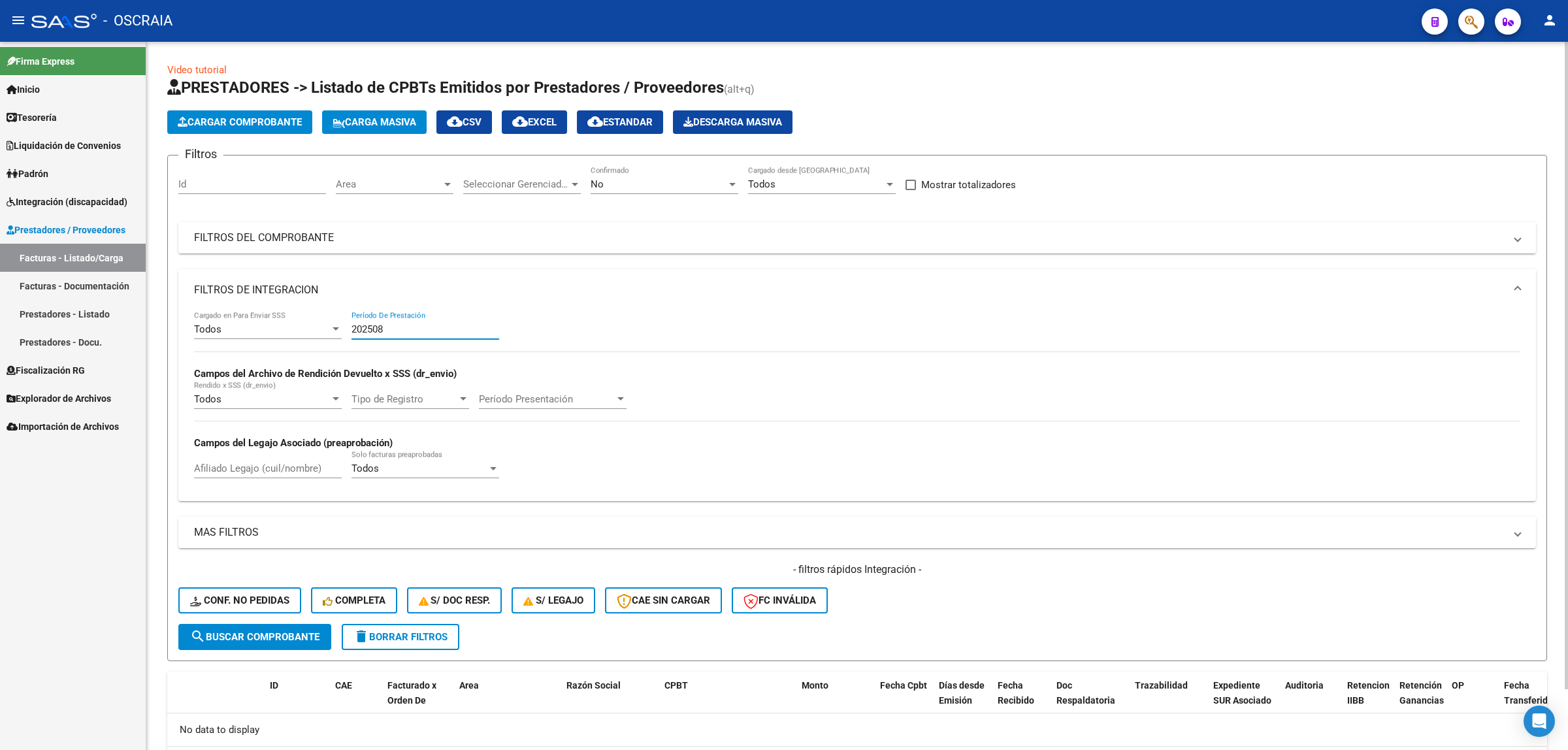
type input "202508"
click at [448, 235] on mat-panel-title "FILTROS DEL COMPROBANTE" at bounding box center [849, 238] width 1311 height 15
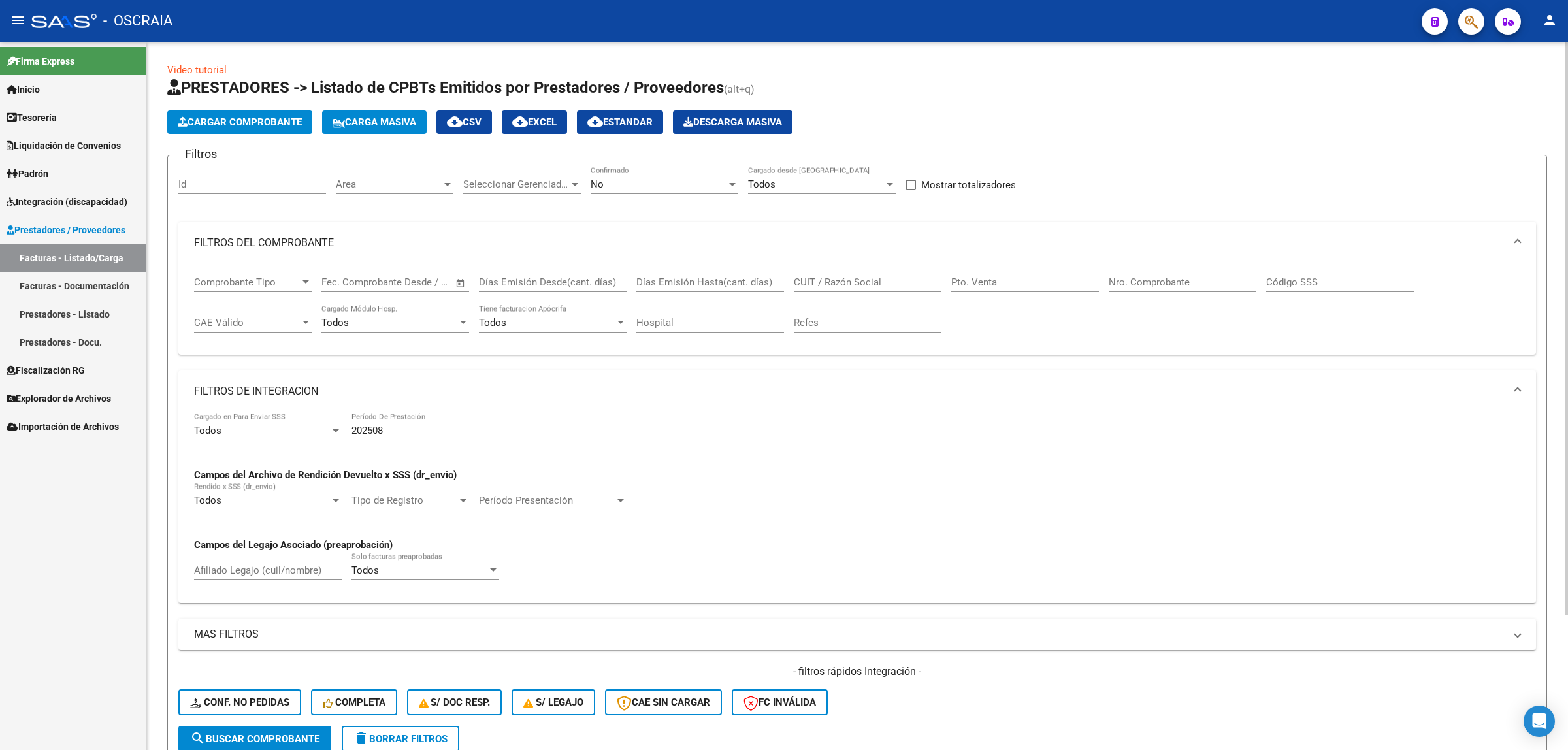
click at [409, 223] on mat-expansion-panel-header "FILTROS DEL COMPROBANTE" at bounding box center [857, 243] width 1358 height 42
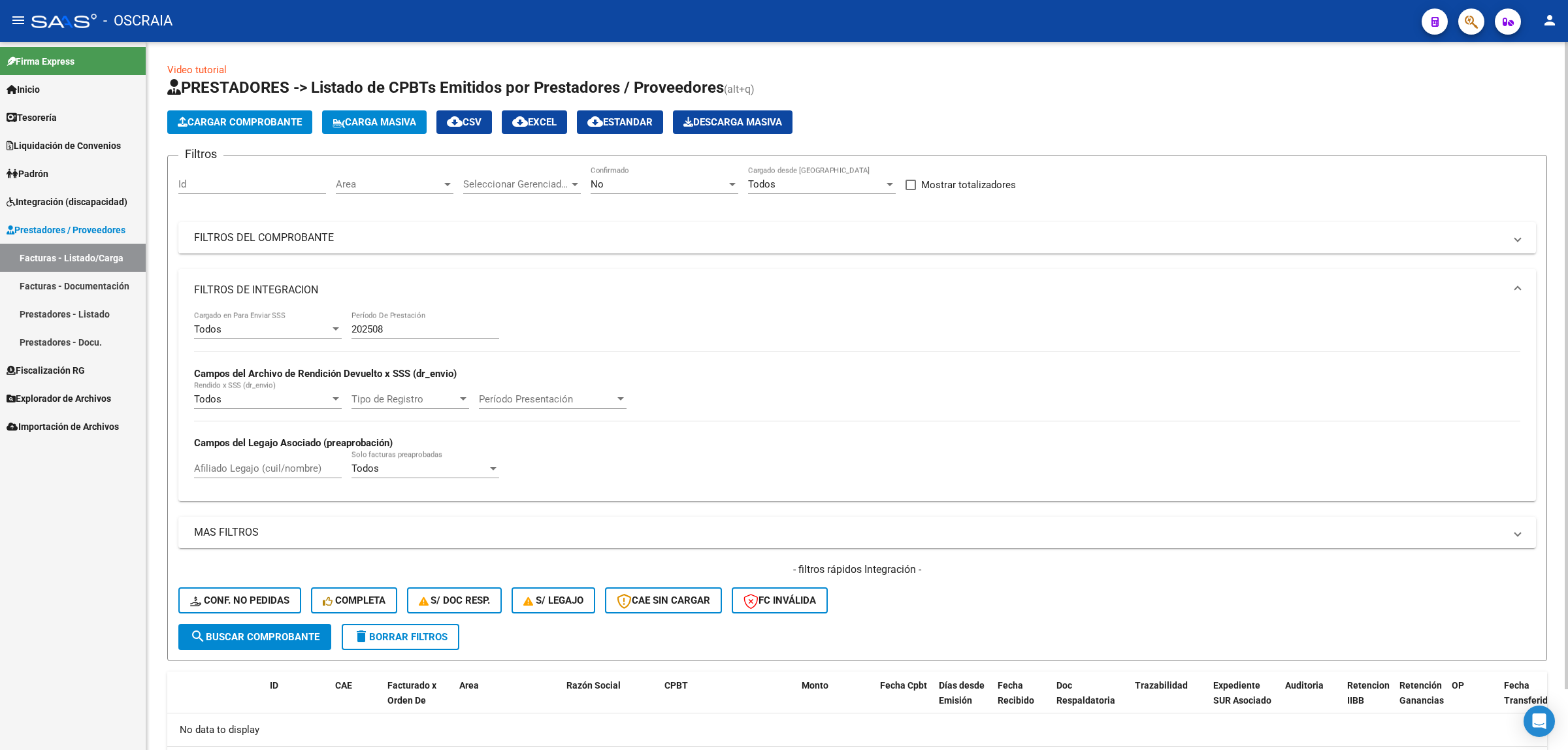
click at [405, 298] on mat-expansion-panel-header "FILTROS DE INTEGRACION" at bounding box center [857, 289] width 1358 height 42
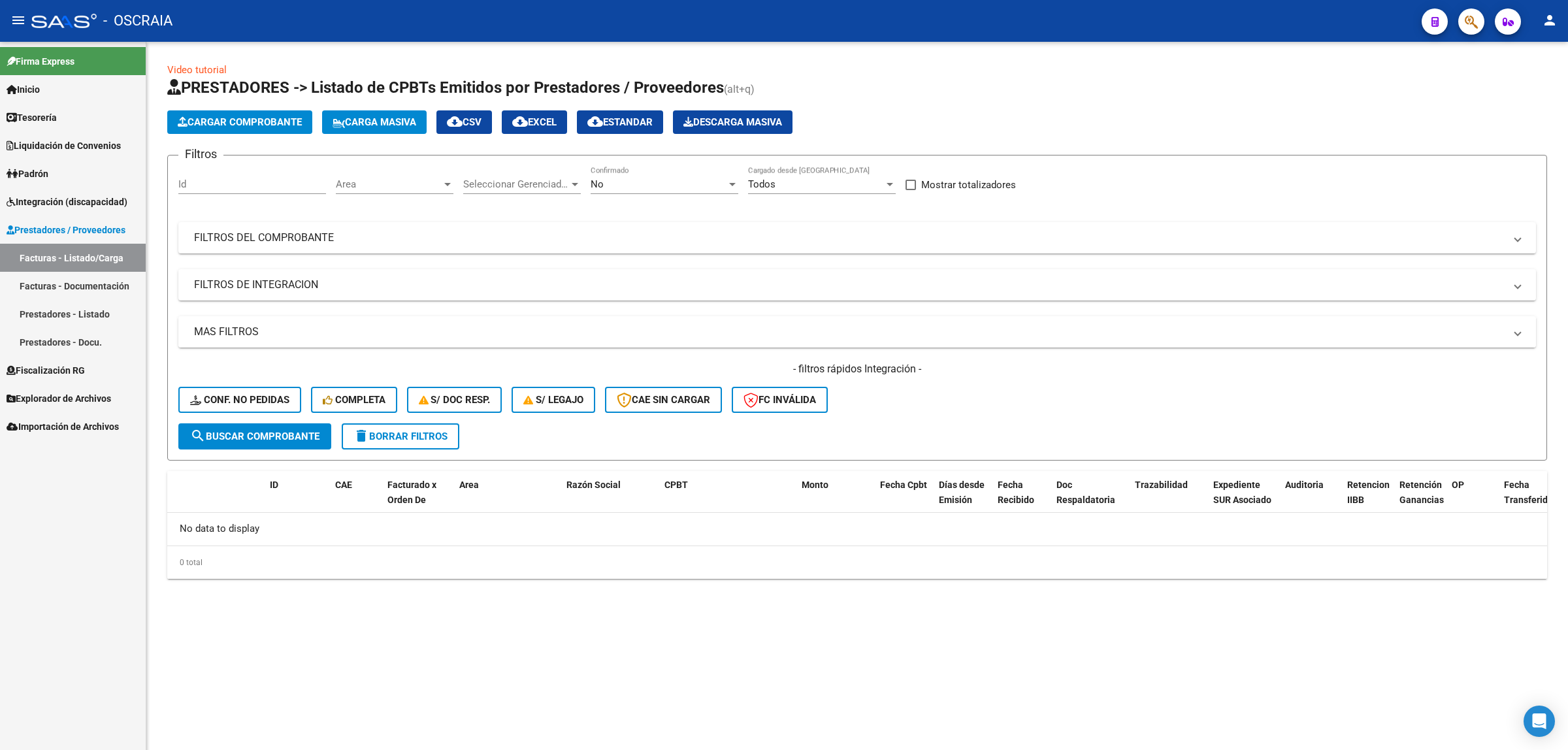
click at [363, 341] on mat-expansion-panel-header "MAS FILTROS" at bounding box center [857, 331] width 1358 height 31
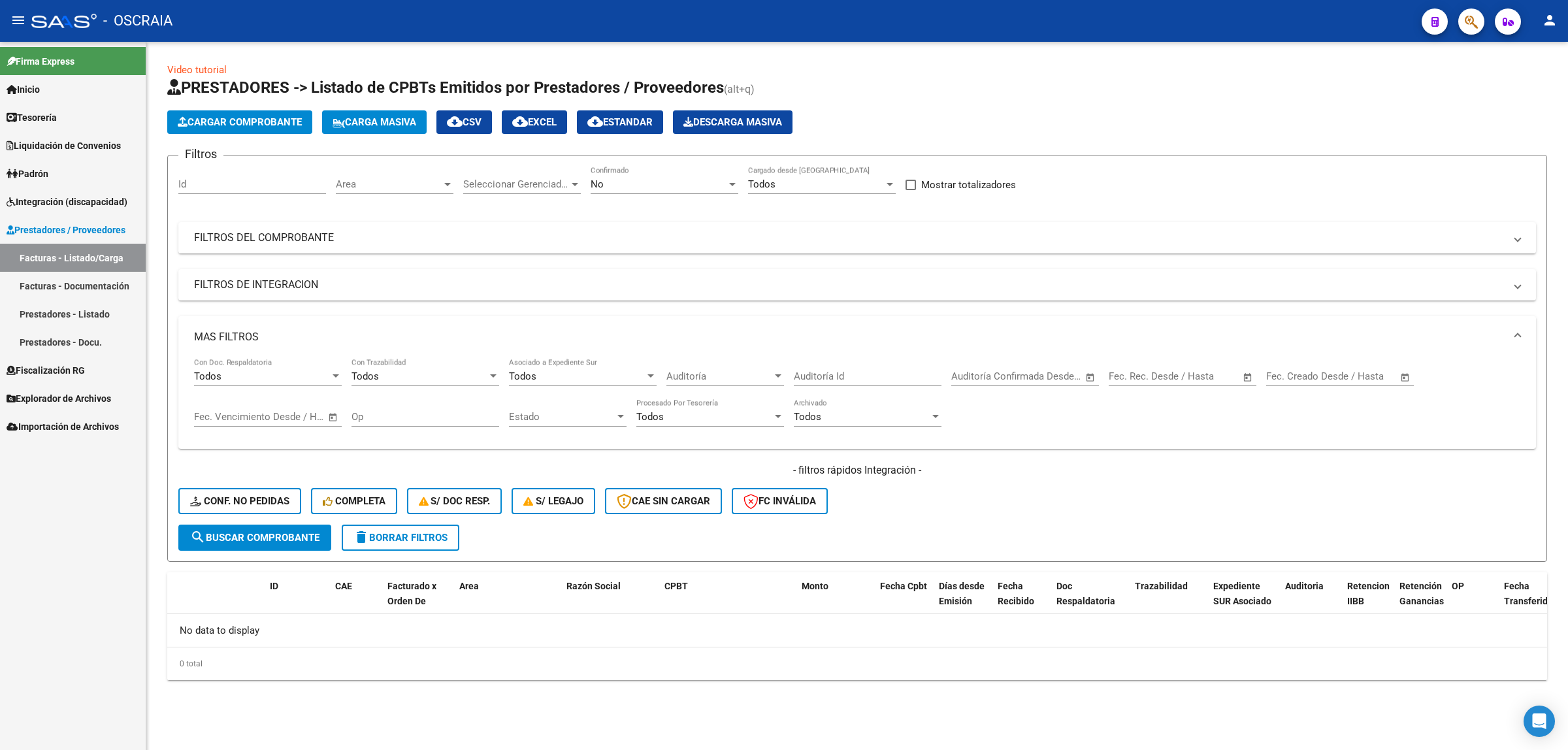
click at [363, 341] on mat-panel-title "MAS FILTROS" at bounding box center [849, 337] width 1311 height 15
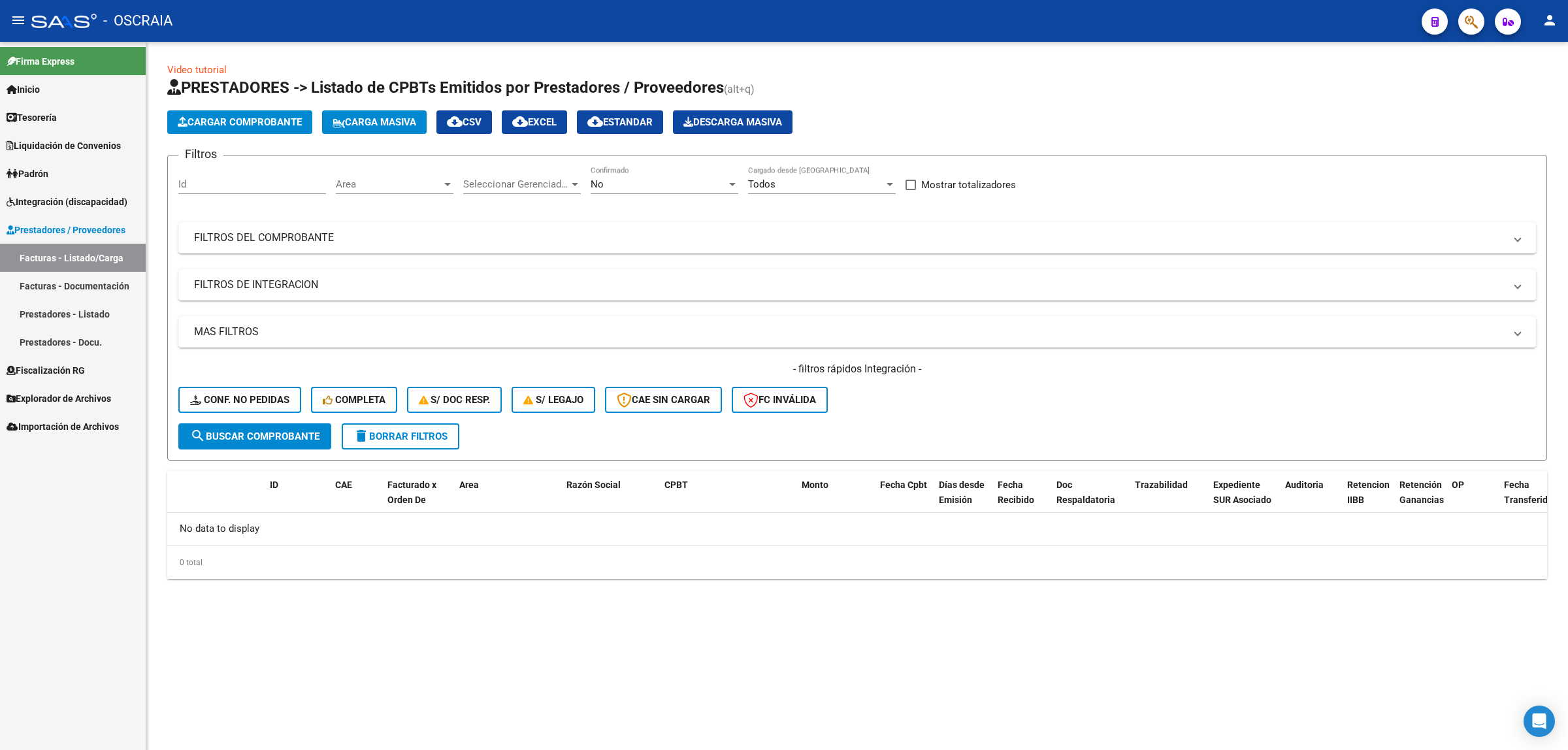
click at [363, 341] on mat-expansion-panel-header "MAS FILTROS" at bounding box center [857, 331] width 1358 height 31
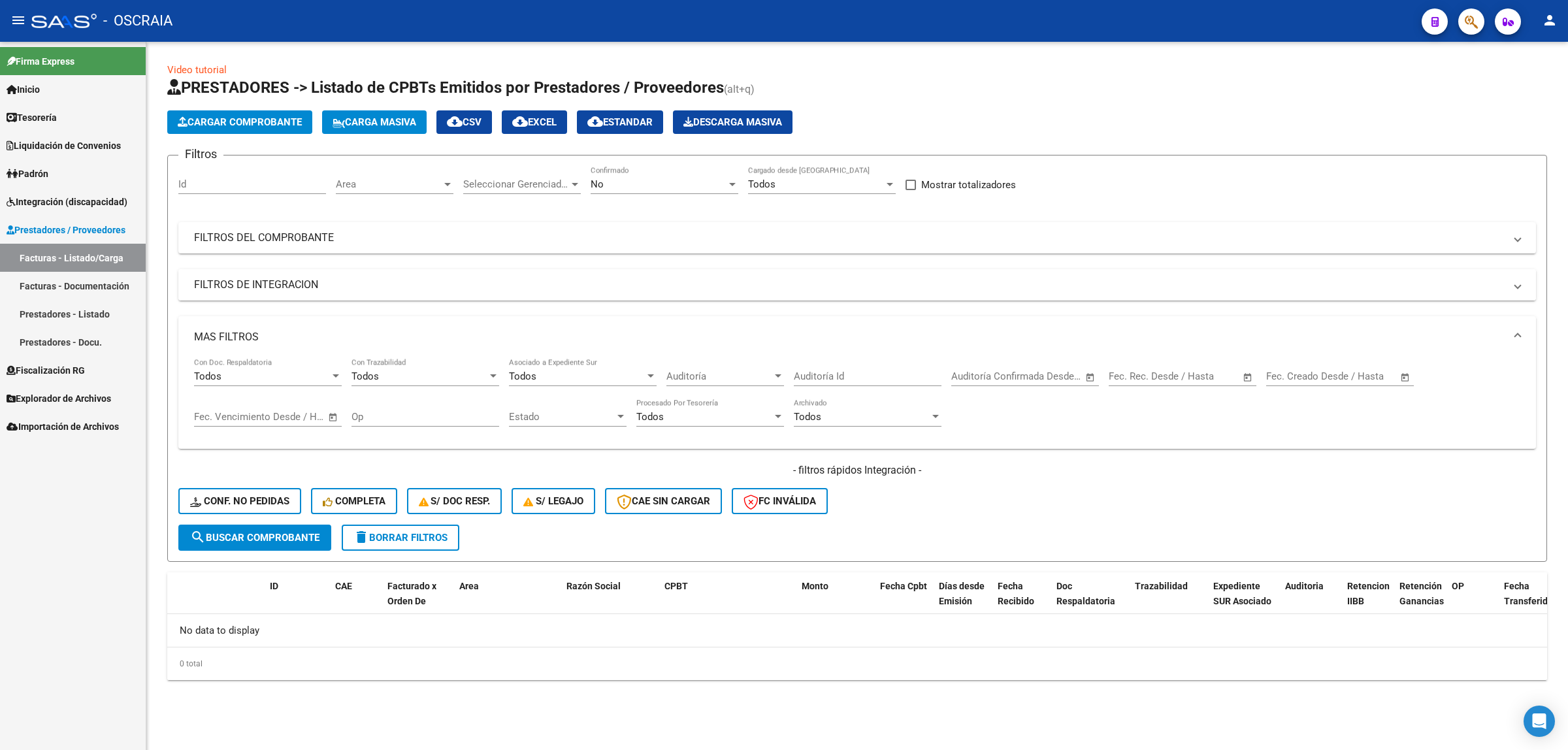
click at [402, 284] on mat-panel-title "FILTROS DE INTEGRACION" at bounding box center [849, 284] width 1311 height 15
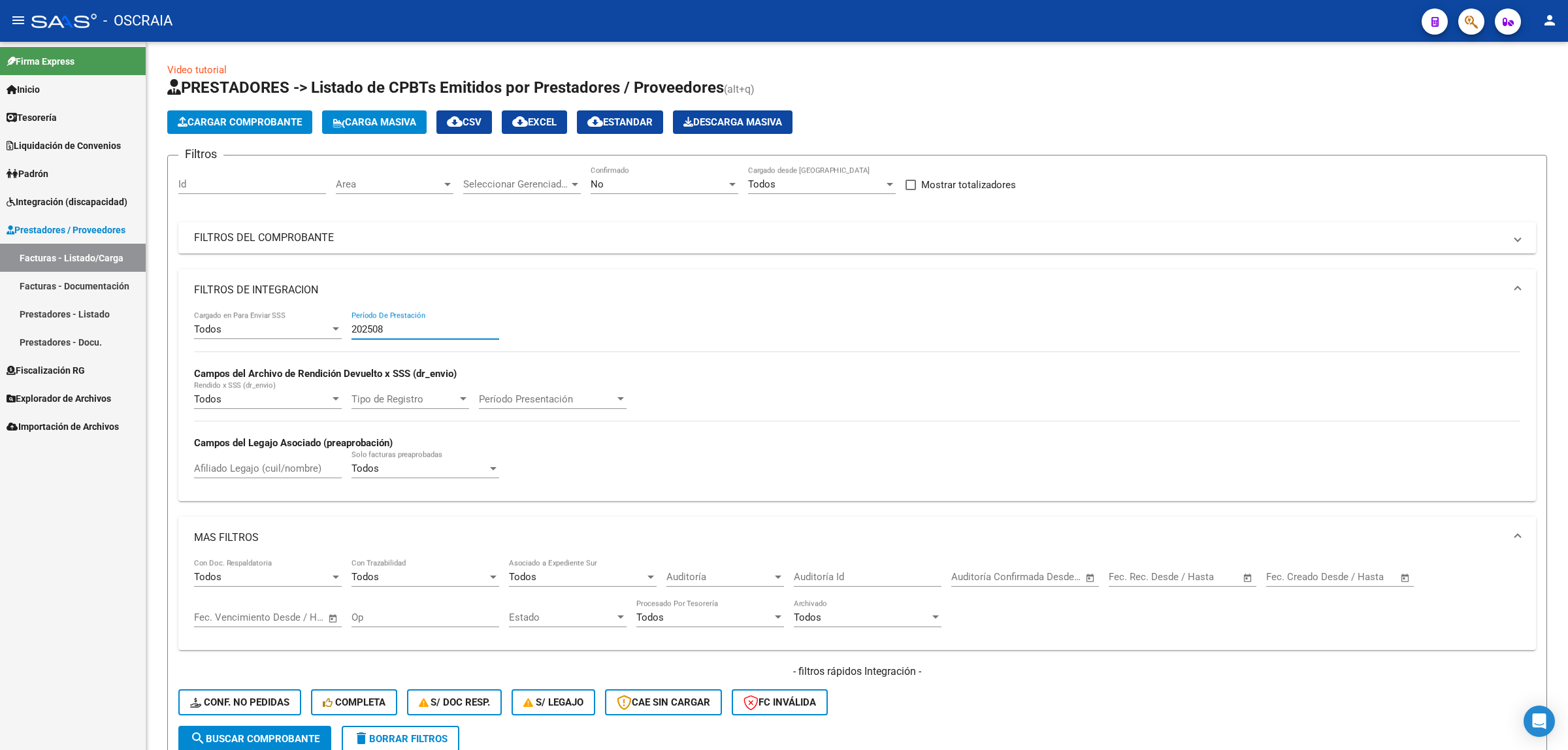
drag, startPoint x: 432, startPoint y: 326, endPoint x: 0, endPoint y: 311, distance: 432.3
click at [0, 311] on mat-sidenav-container "Firma Express Inicio Instructivos Contacto OS Tesorería Cheques Emitidos Pendie…" at bounding box center [784, 395] width 1568 height 708
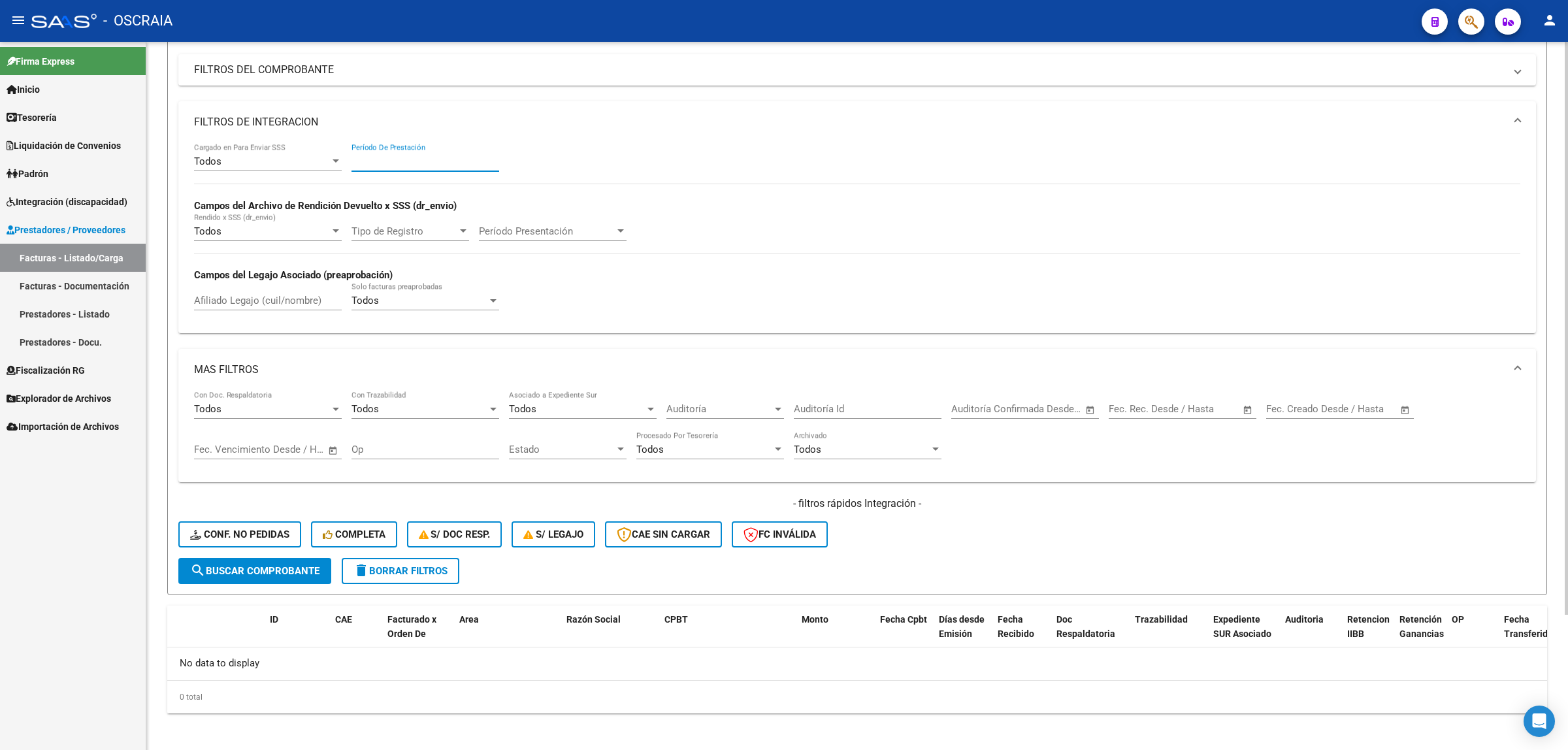
click at [240, 559] on button "search Buscar Comprobante" at bounding box center [254, 570] width 153 height 26
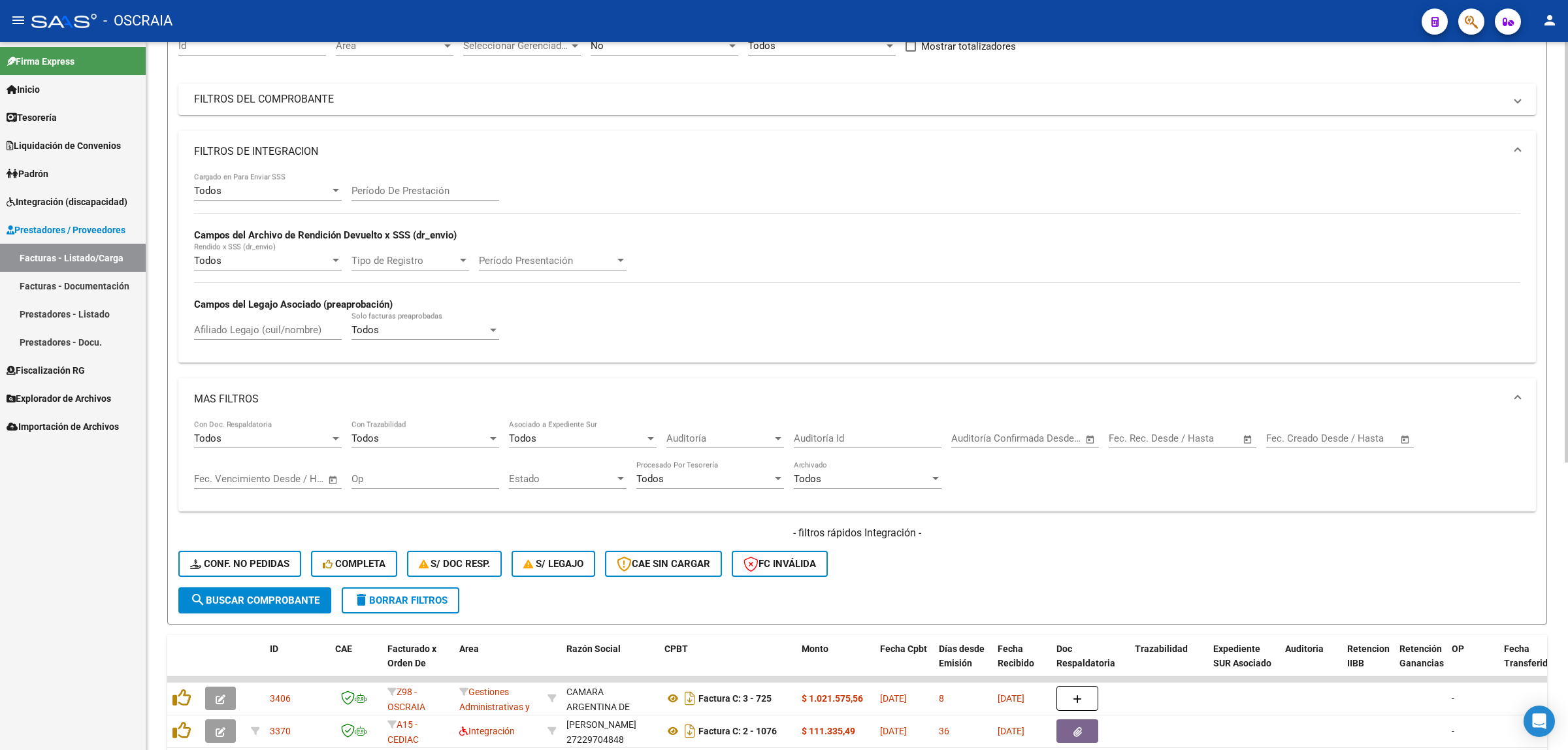
scroll to position [168, 0]
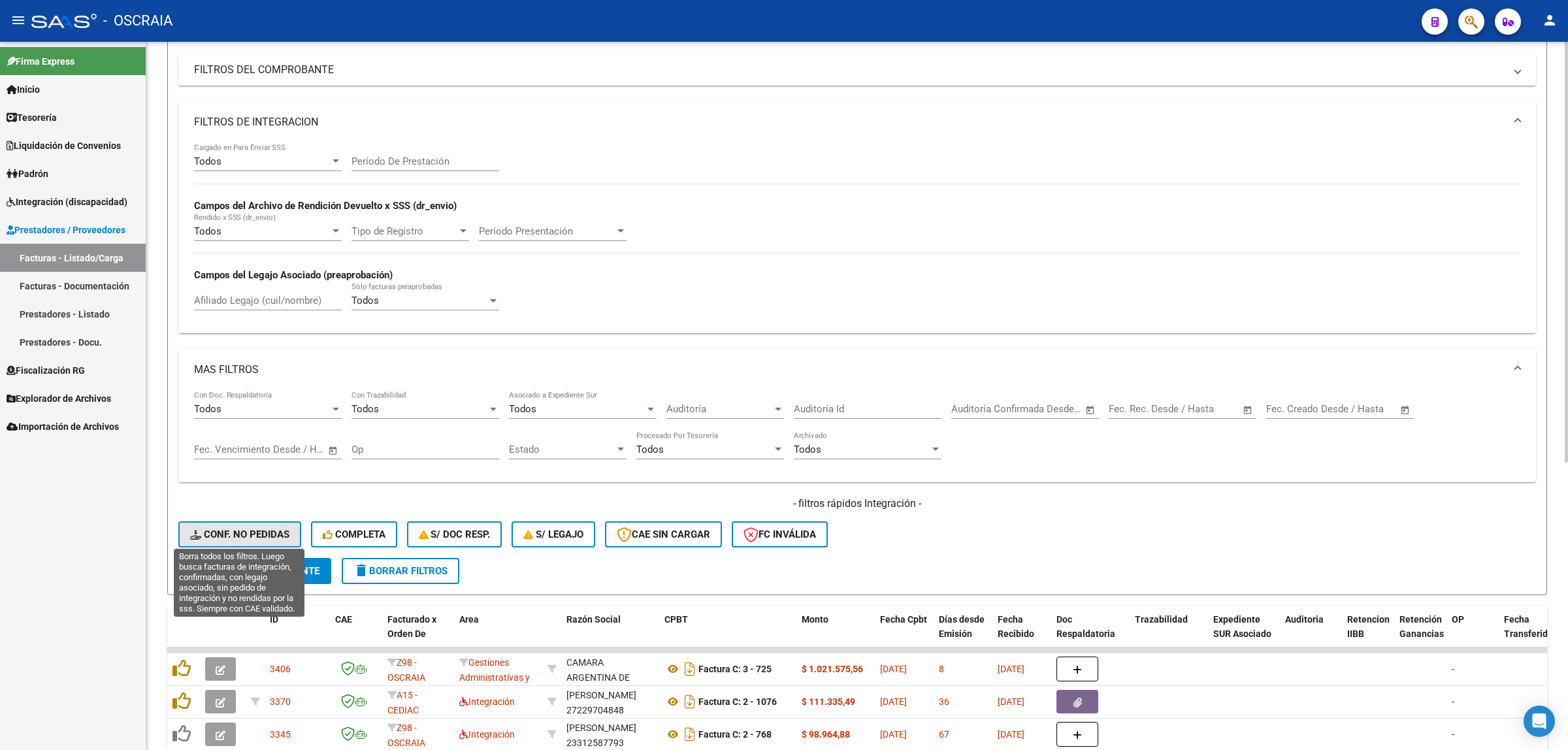
click at [227, 533] on span "Conf. no pedidas" at bounding box center [240, 534] width 99 height 12
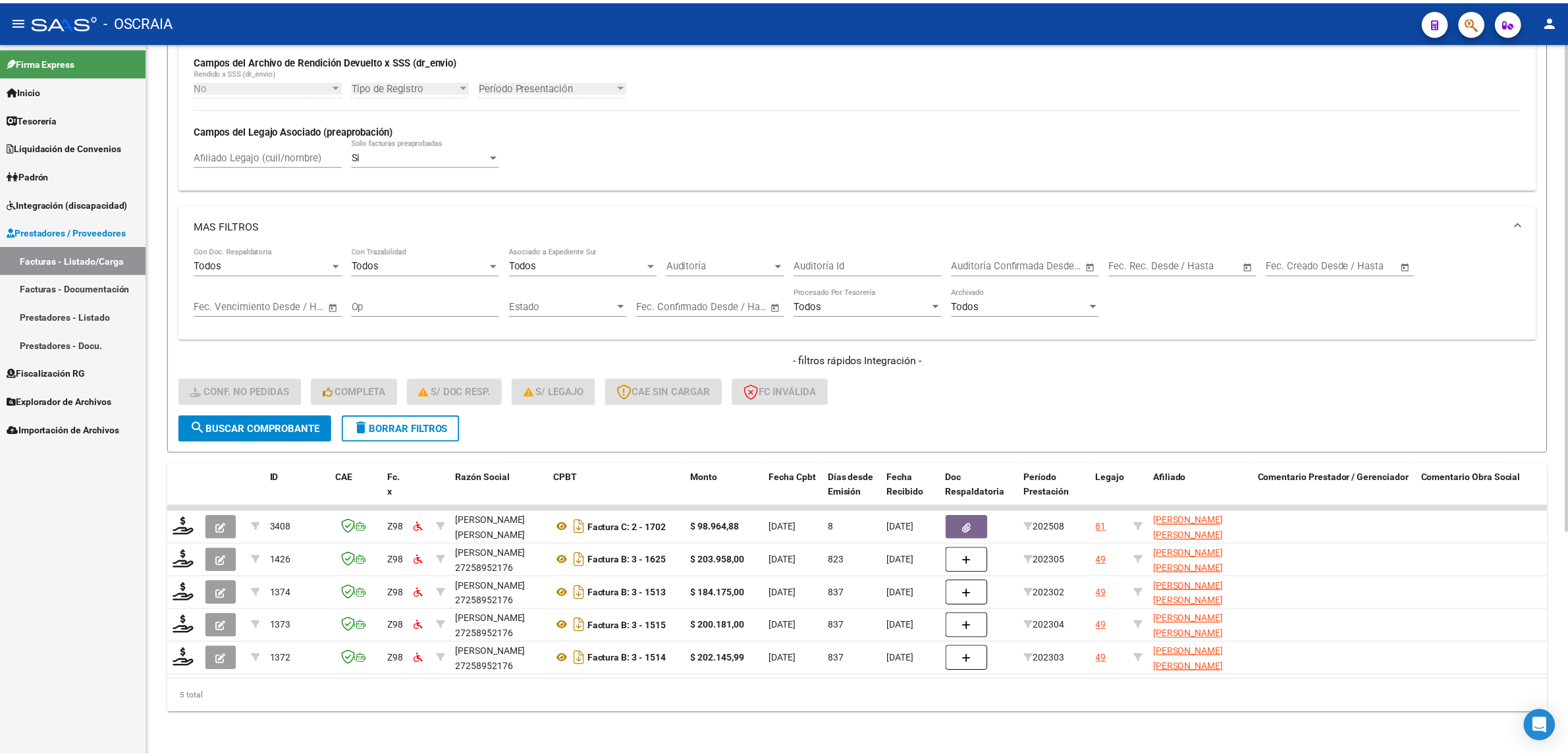
scroll to position [324, 0]
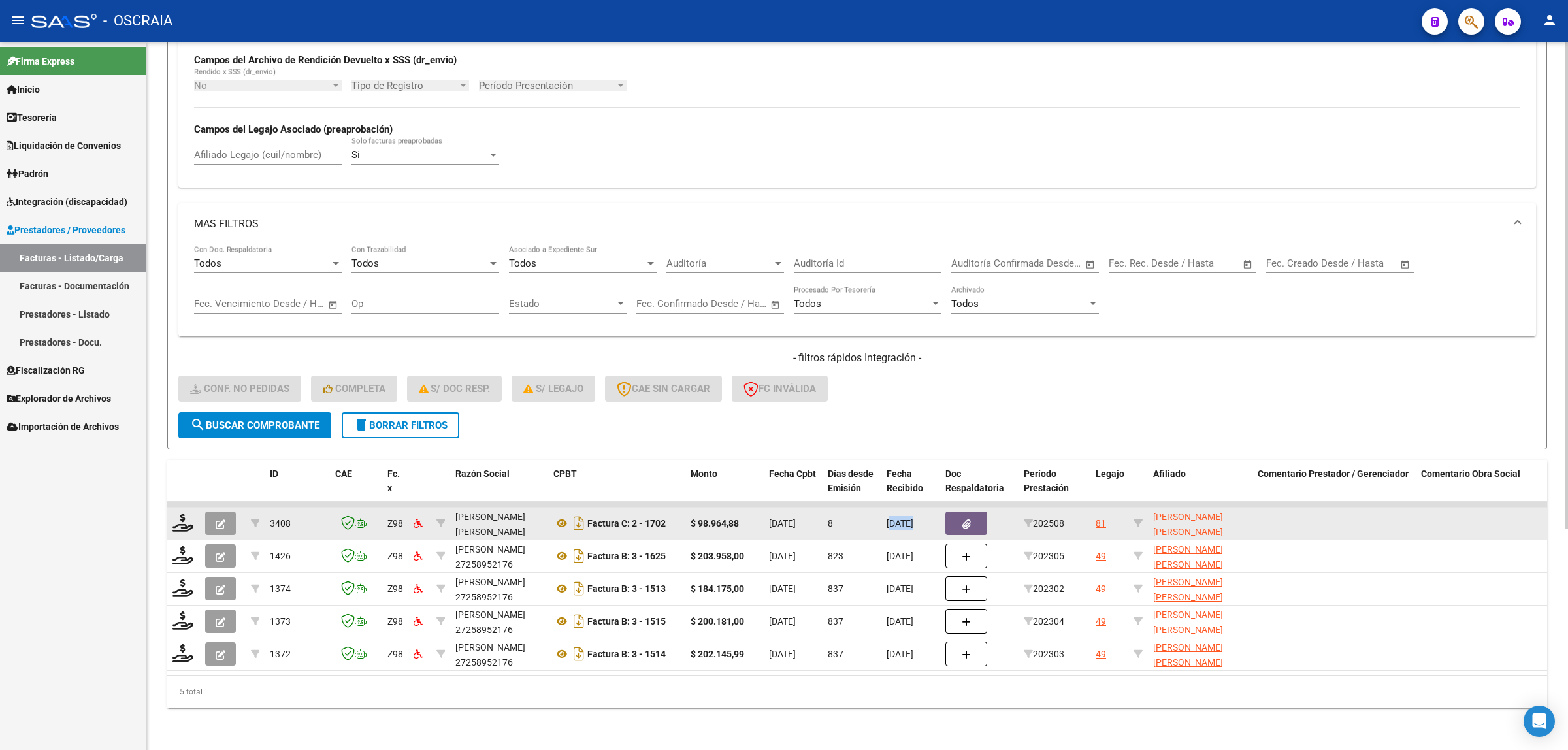
drag, startPoint x: 889, startPoint y: 512, endPoint x: 915, endPoint y: 513, distance: 26.0
click at [913, 518] on span "[DATE]" at bounding box center [899, 523] width 26 height 11
click at [179, 513] on icon at bounding box center [182, 522] width 20 height 19
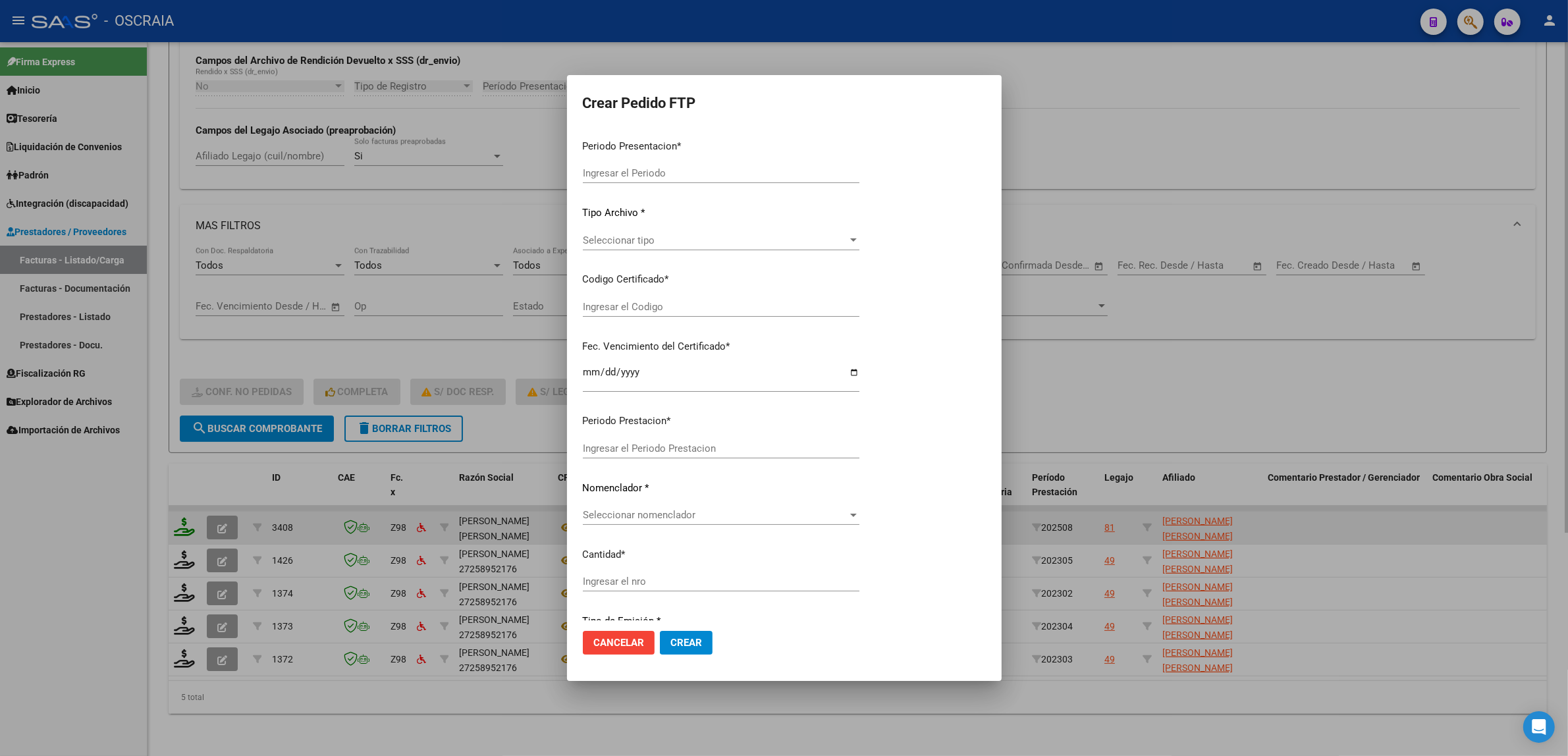
type input "202508"
type input "$ 98.964,88"
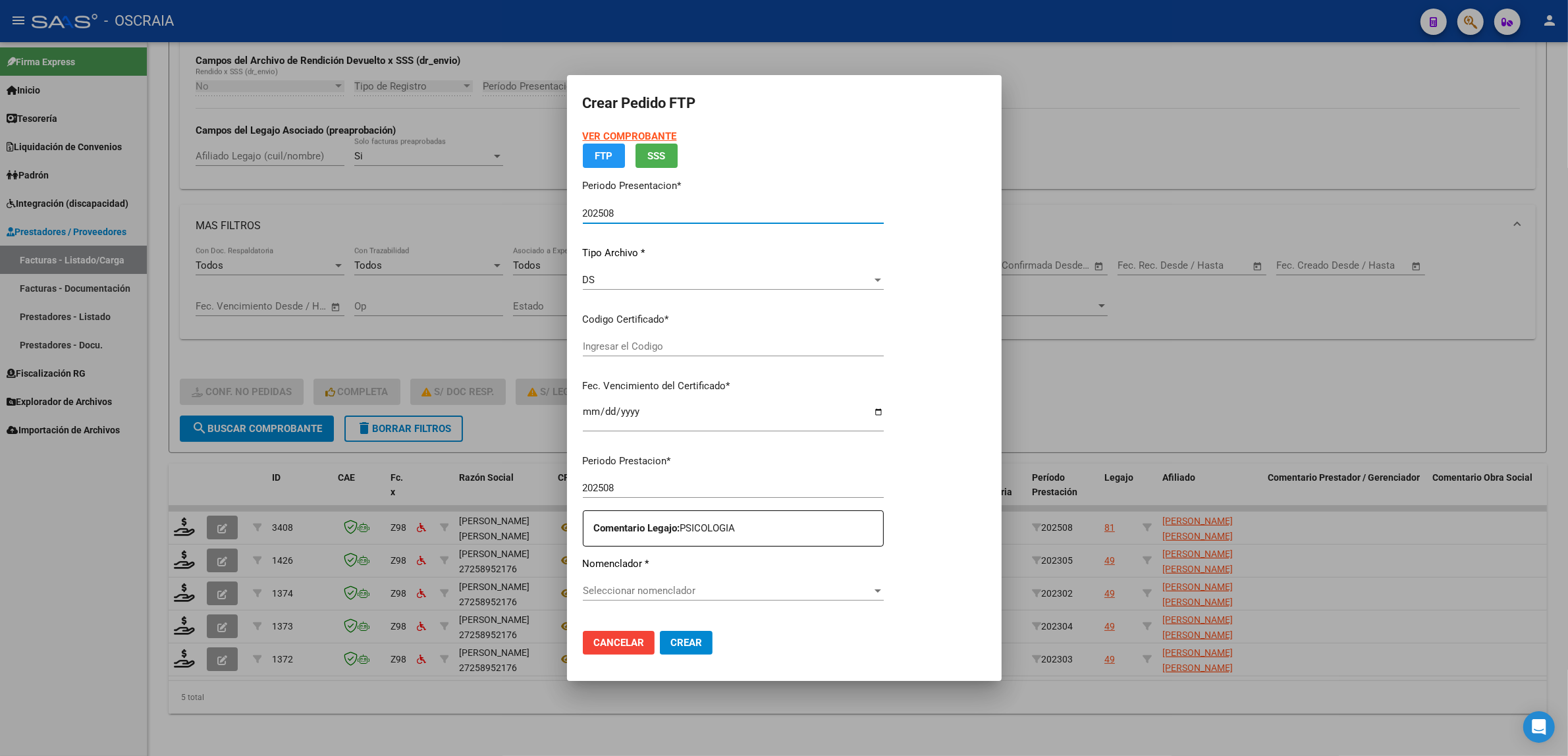
type input "ARG02000575853012025042820300428BSAS376"
type input "2030-04-28"
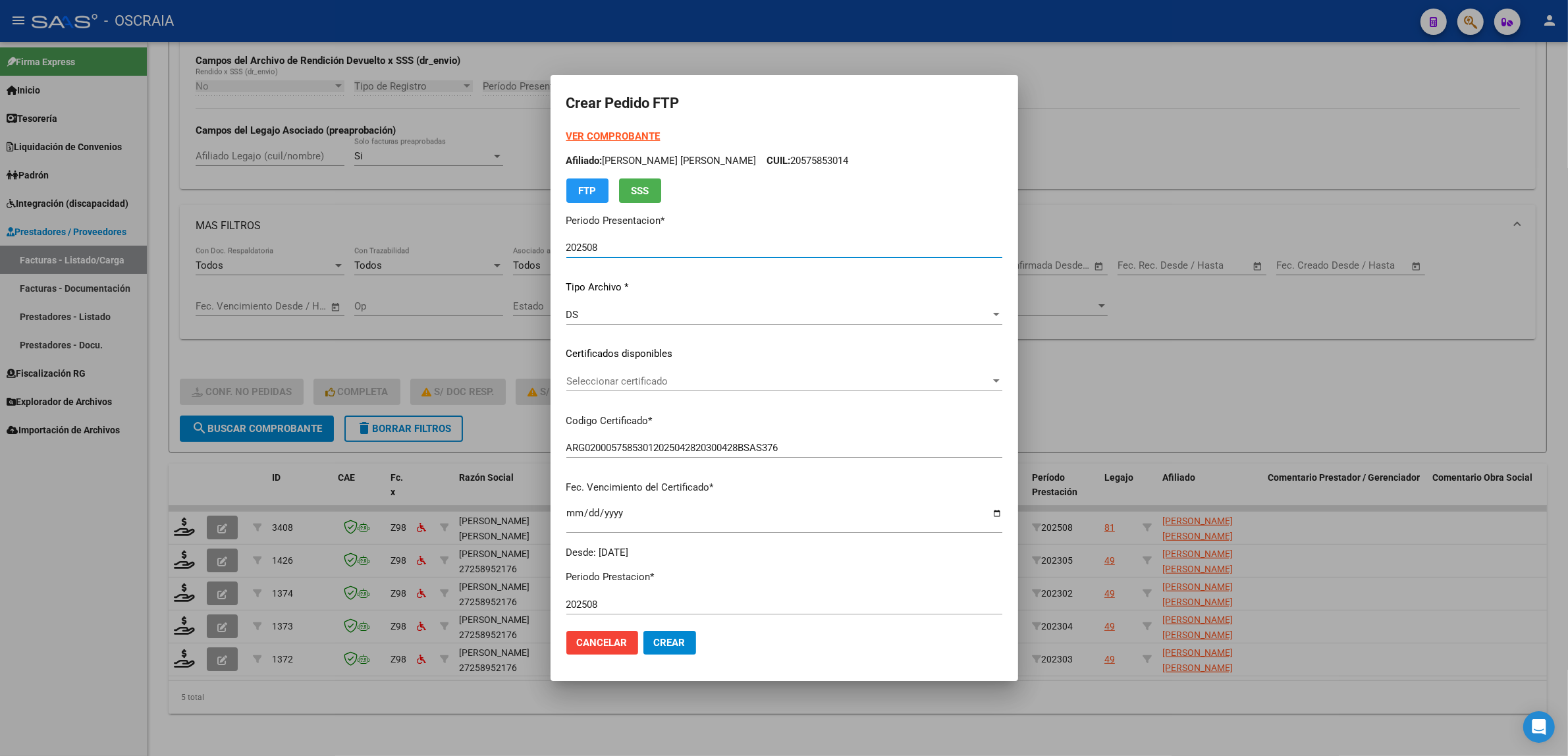
click at [673, 254] on div "202508 Ingresar el Periodo" at bounding box center [785, 247] width 436 height 20
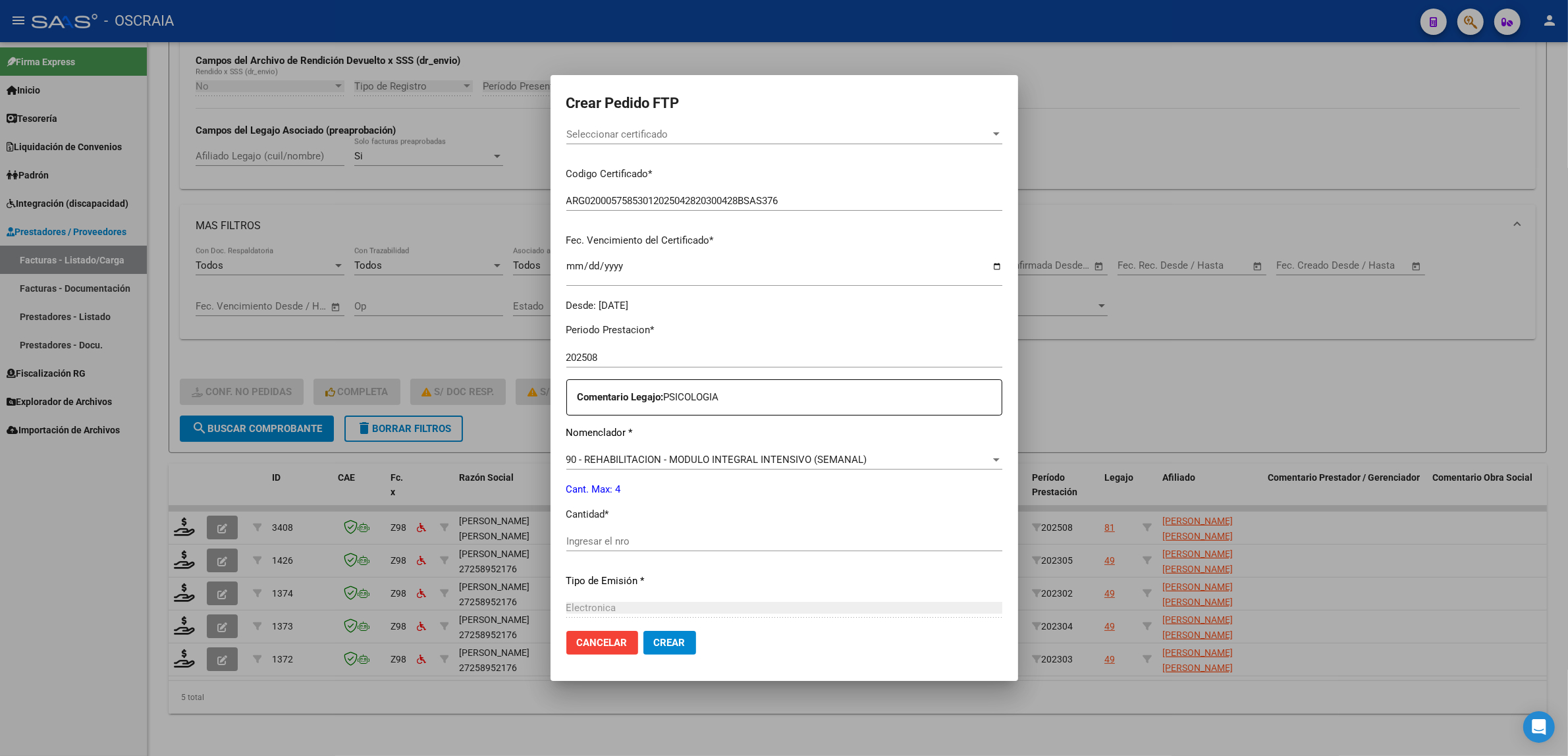
scroll to position [165, 0]
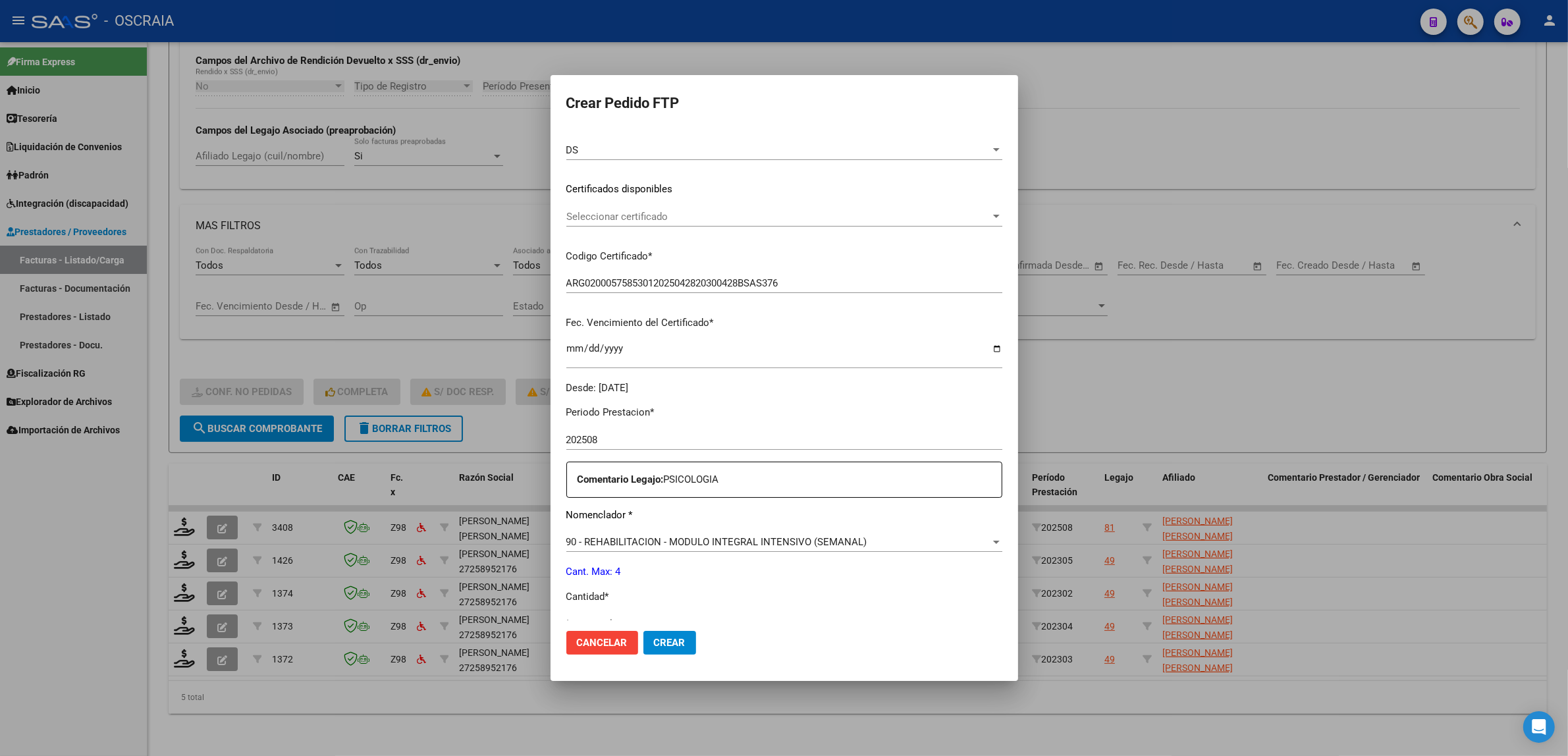
click at [664, 211] on span "Seleccionar certificado" at bounding box center [779, 217] width 424 height 12
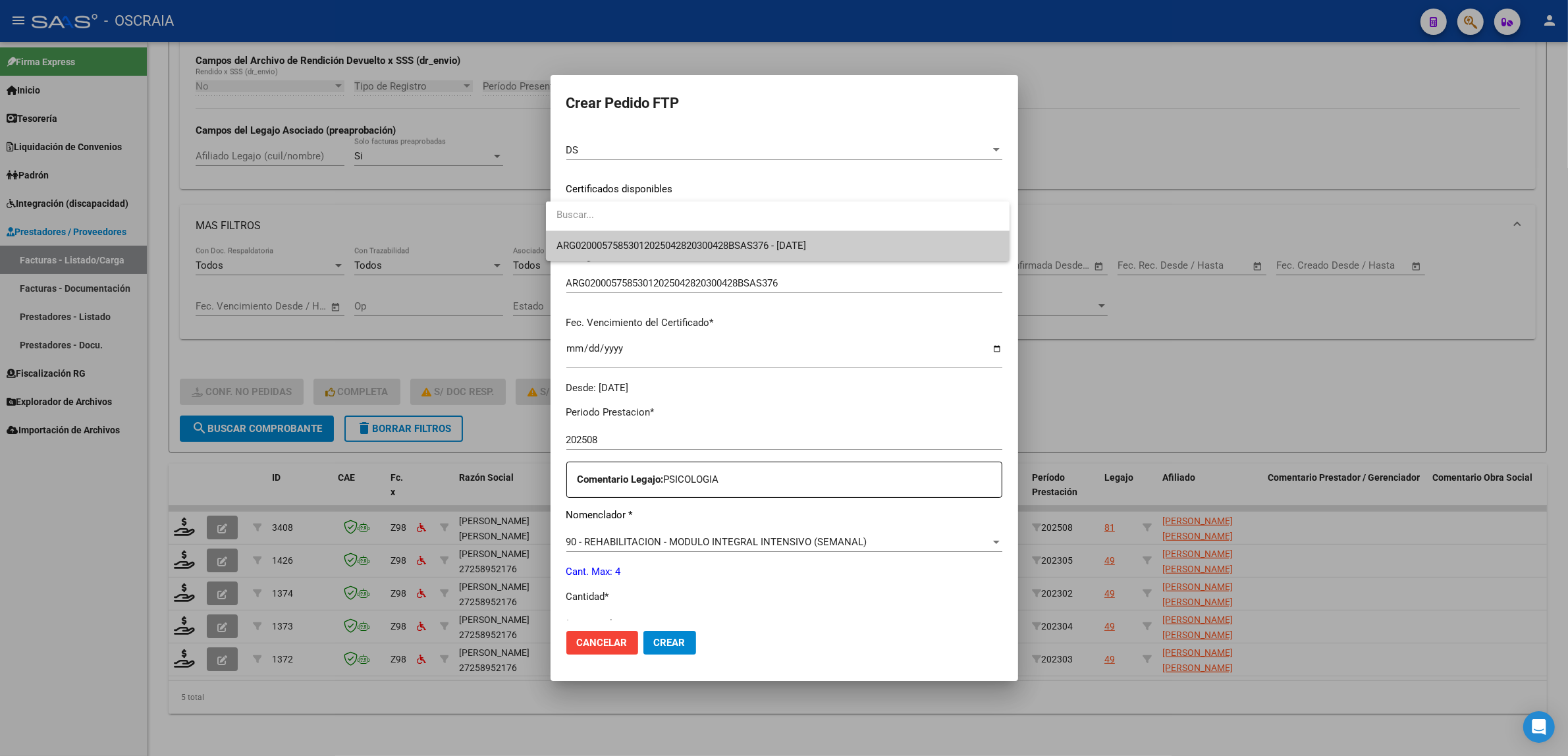
click at [728, 234] on span "ARG02000575853012025042820300428BSAS376 - 2030-04-28" at bounding box center [777, 245] width 442 height 29
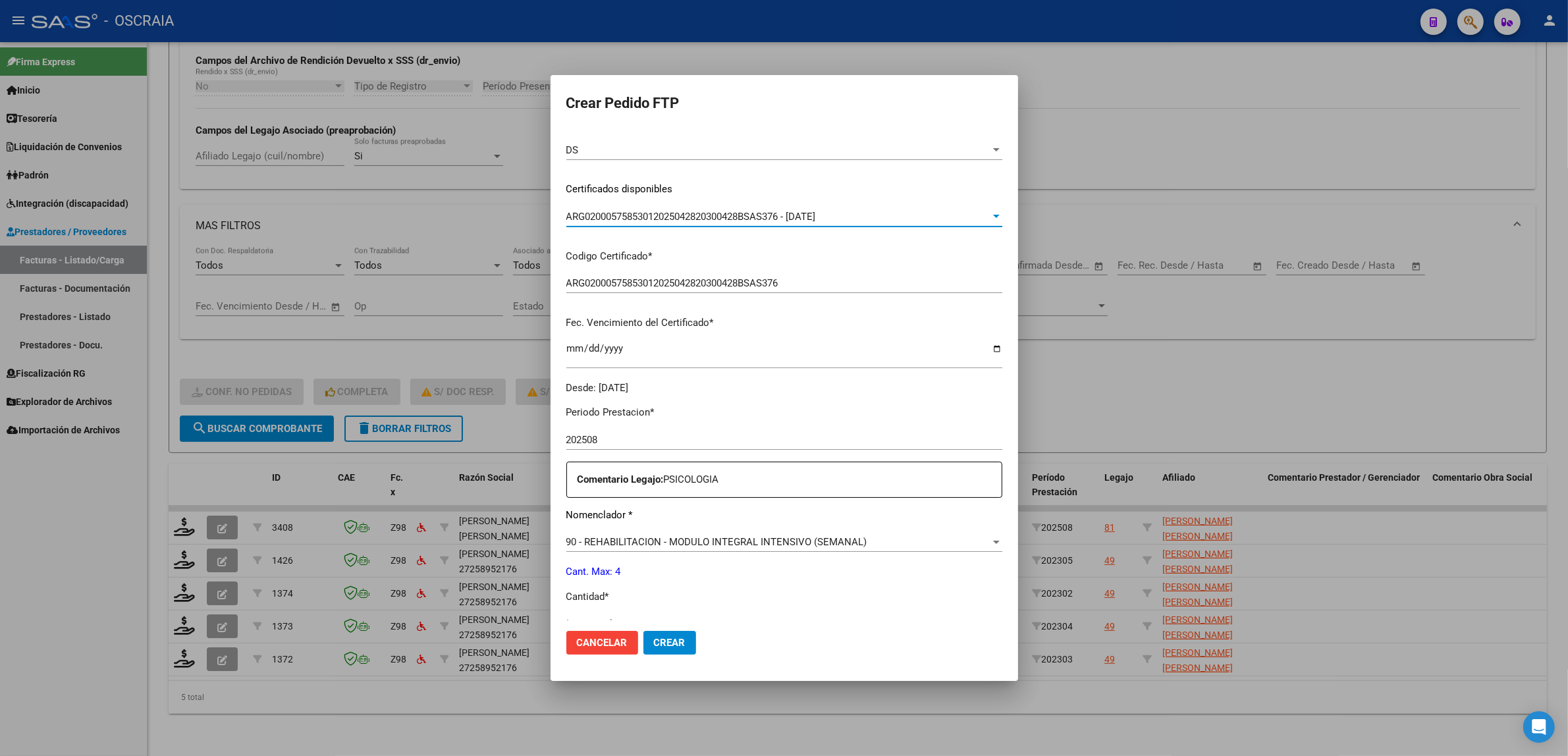
click at [846, 209] on div "ARG02000575853012025042820300428BSAS376 - 2030-04-28 Seleccionar certificado" at bounding box center [785, 216] width 436 height 20
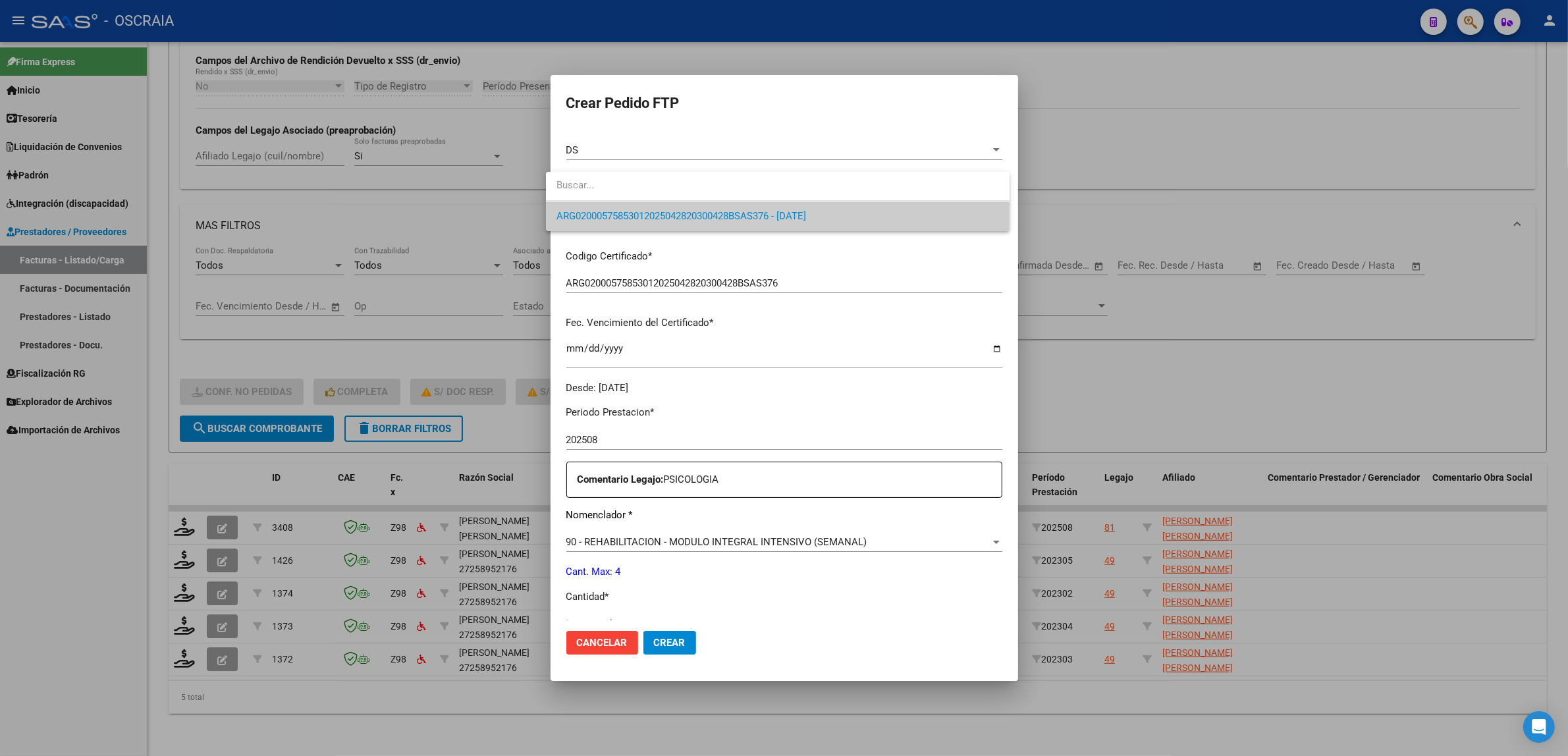
click at [812, 222] on span "ARG02000575853012025042820300428BSAS376 - 2030-04-28" at bounding box center [777, 216] width 442 height 29
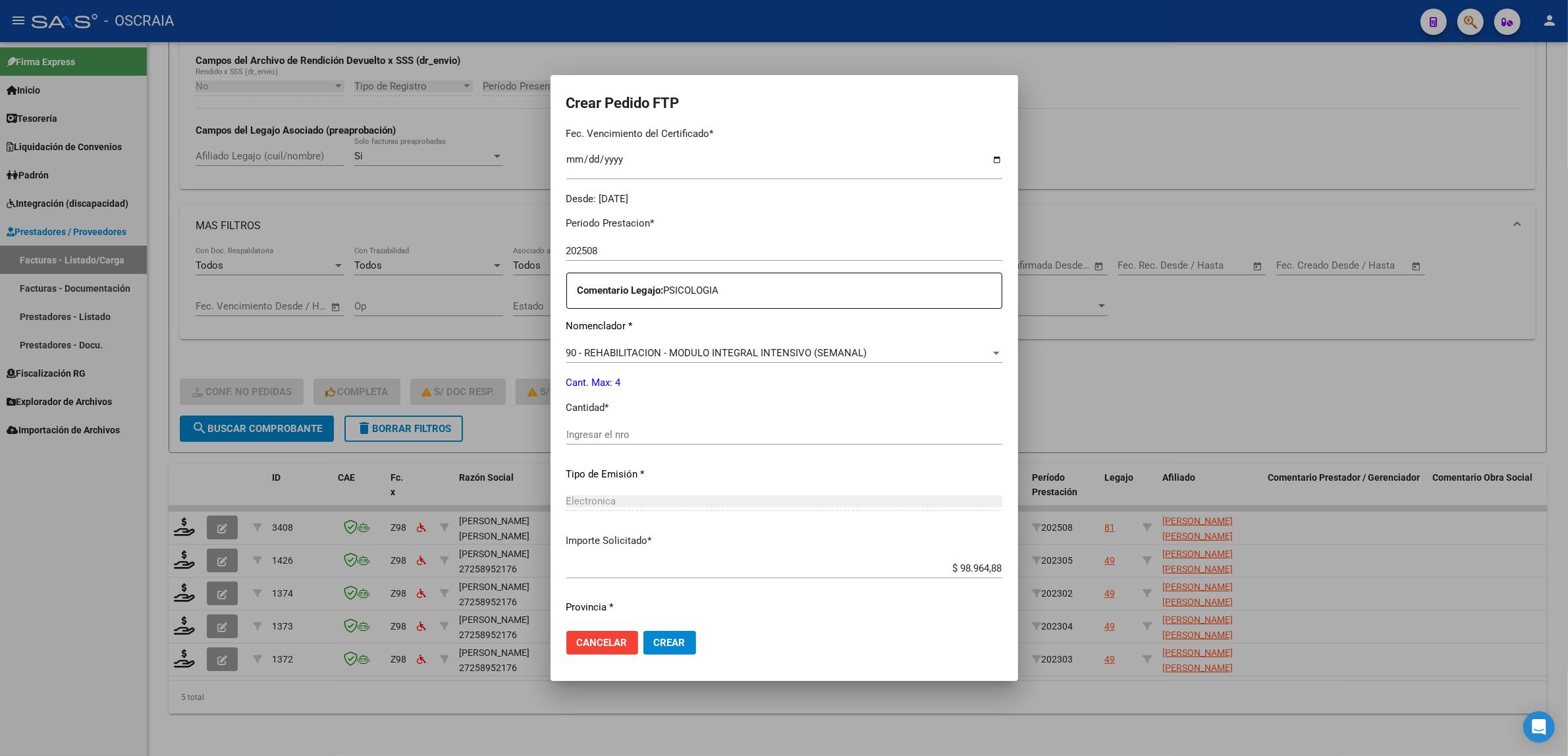
scroll to position [390, 0]
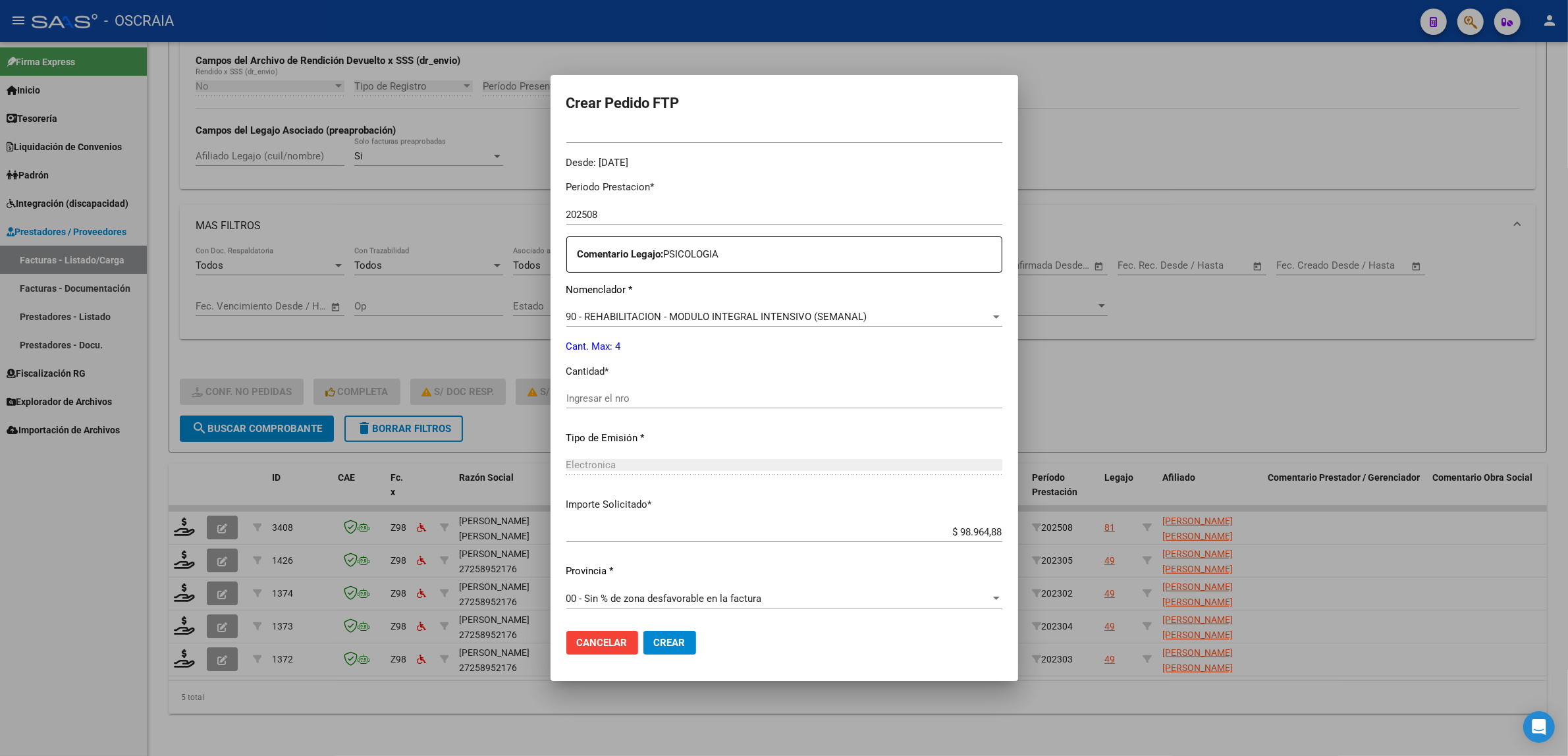
click at [803, 321] on span "90 - REHABILITACION - MODULO INTEGRAL INTENSIVO (SEMANAL)" at bounding box center [717, 316] width 301 height 12
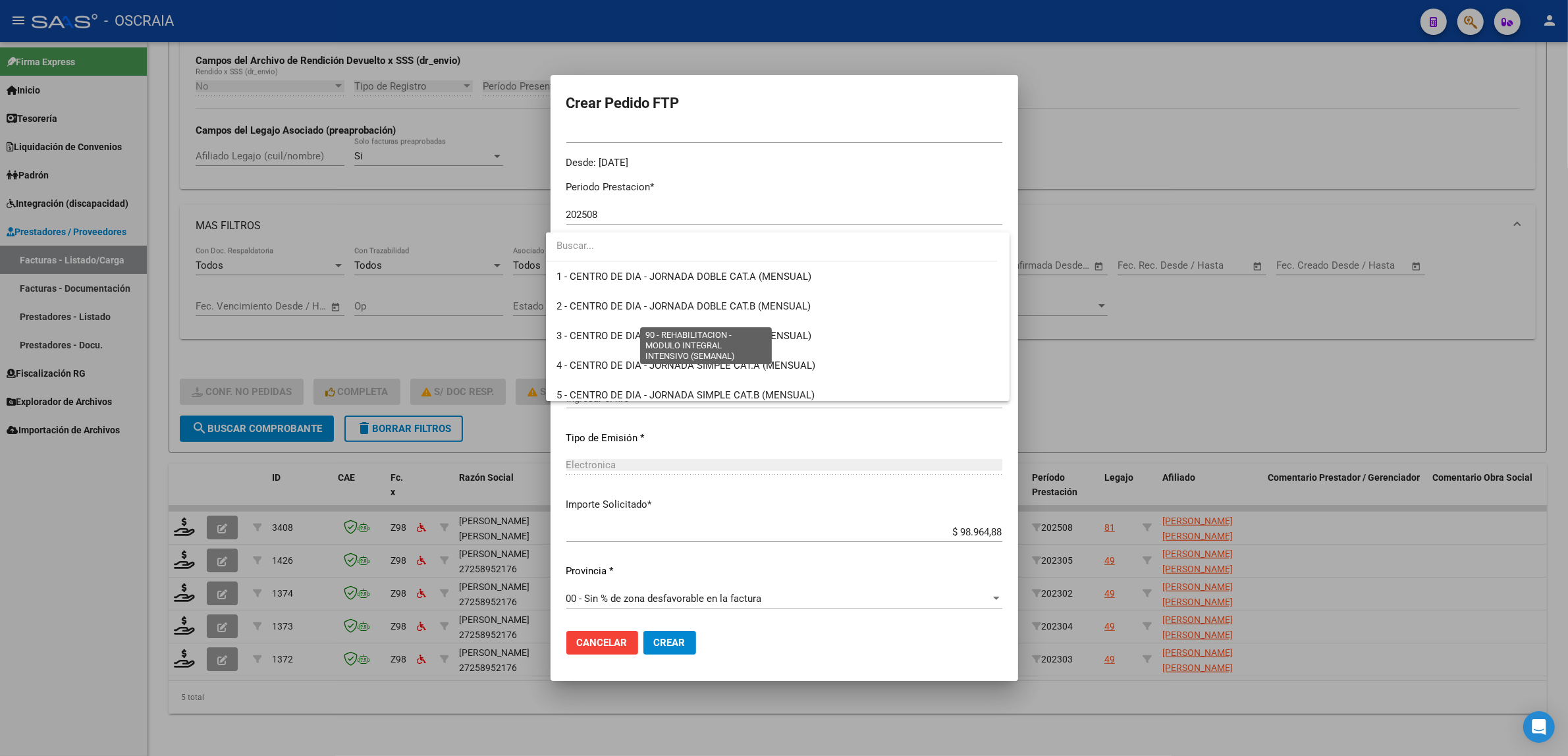
scroll to position [2597, 0]
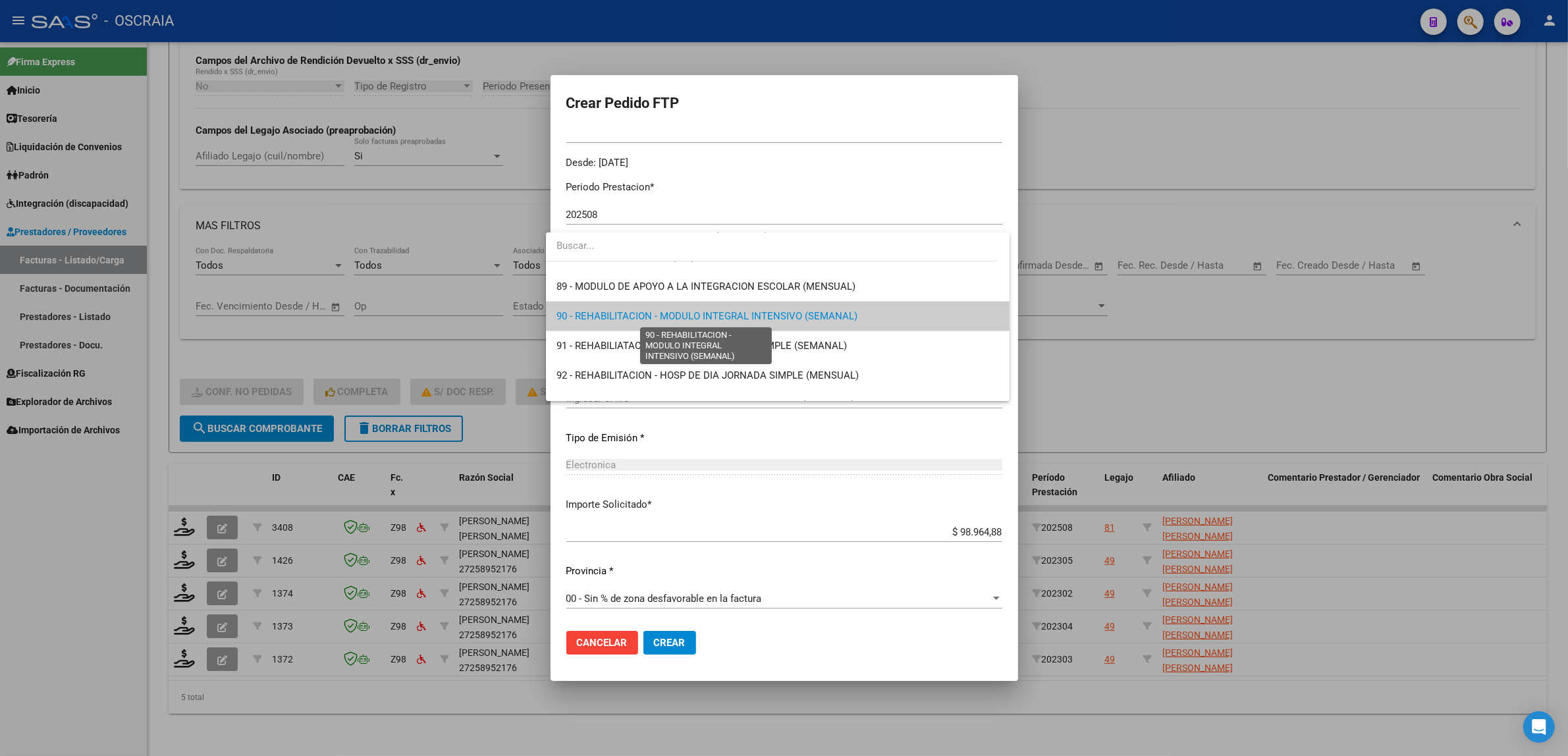
click at [791, 316] on span "90 - REHABILITACION - MODULO INTEGRAL INTENSIVO (SEMANAL)" at bounding box center [706, 316] width 301 height 12
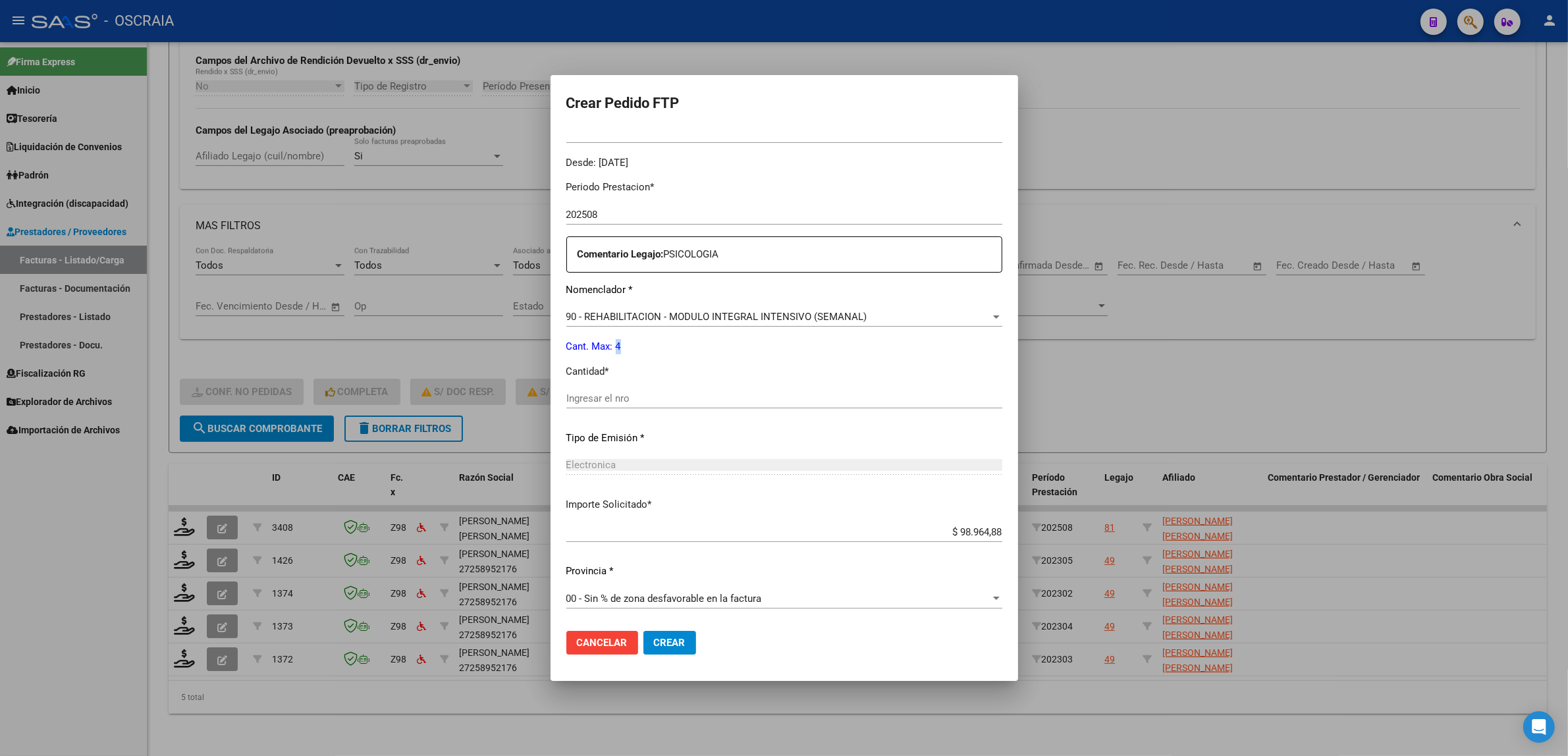
drag, startPoint x: 608, startPoint y: 349, endPoint x: 620, endPoint y: 351, distance: 12.2
click at [620, 351] on p "Cant. Max: 4" at bounding box center [785, 346] width 436 height 15
click at [631, 356] on div "Periodo Prestacion * 202508 Ingresar el Periodo Prestacion Comentario Legajo: P…" at bounding box center [785, 395] width 436 height 451
click at [616, 396] on input "Ingresar el nro" at bounding box center [785, 399] width 436 height 12
type input "4"
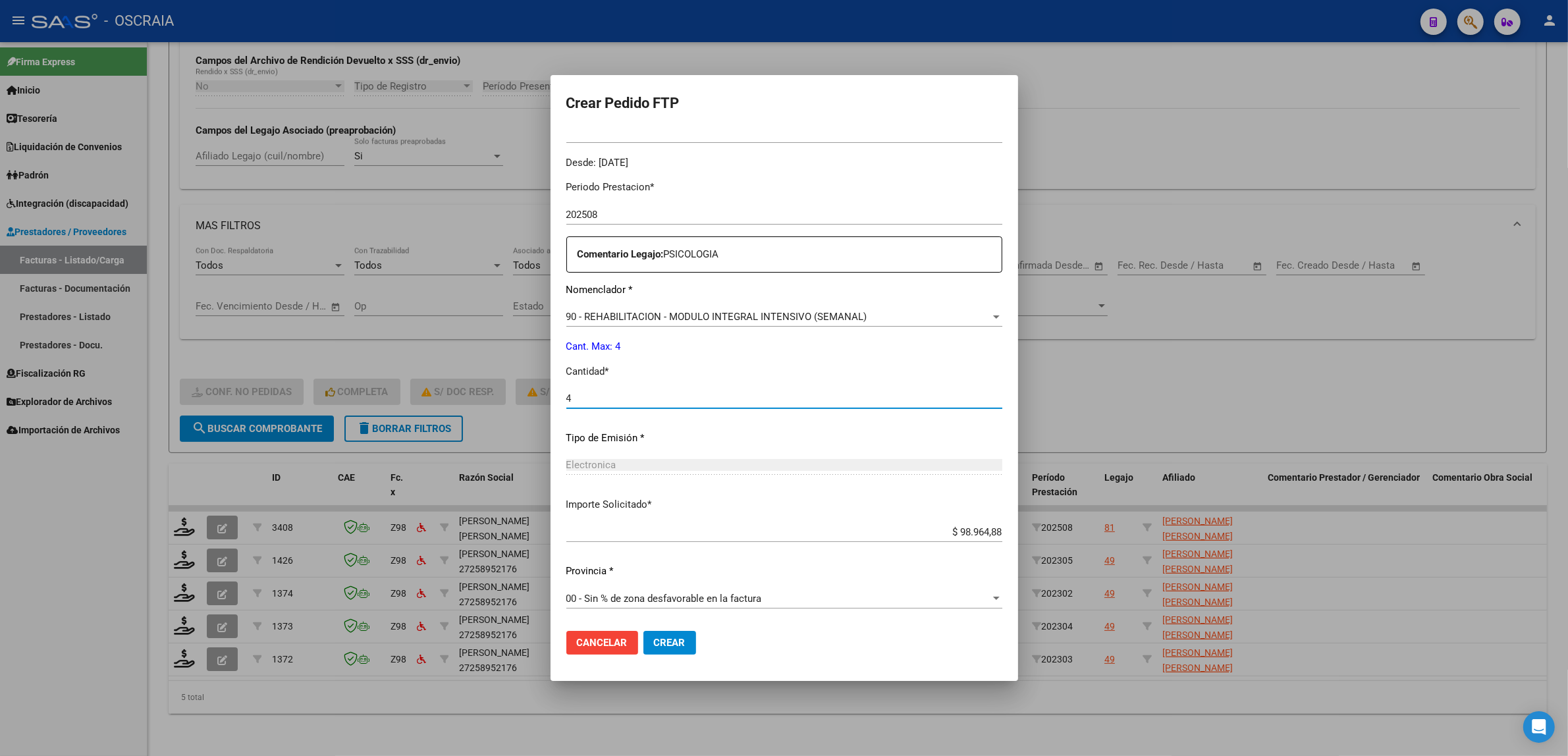
click at [667, 497] on p "Importe Solicitado *" at bounding box center [785, 504] width 436 height 15
click at [668, 646] on span "Crear" at bounding box center [670, 642] width 31 height 12
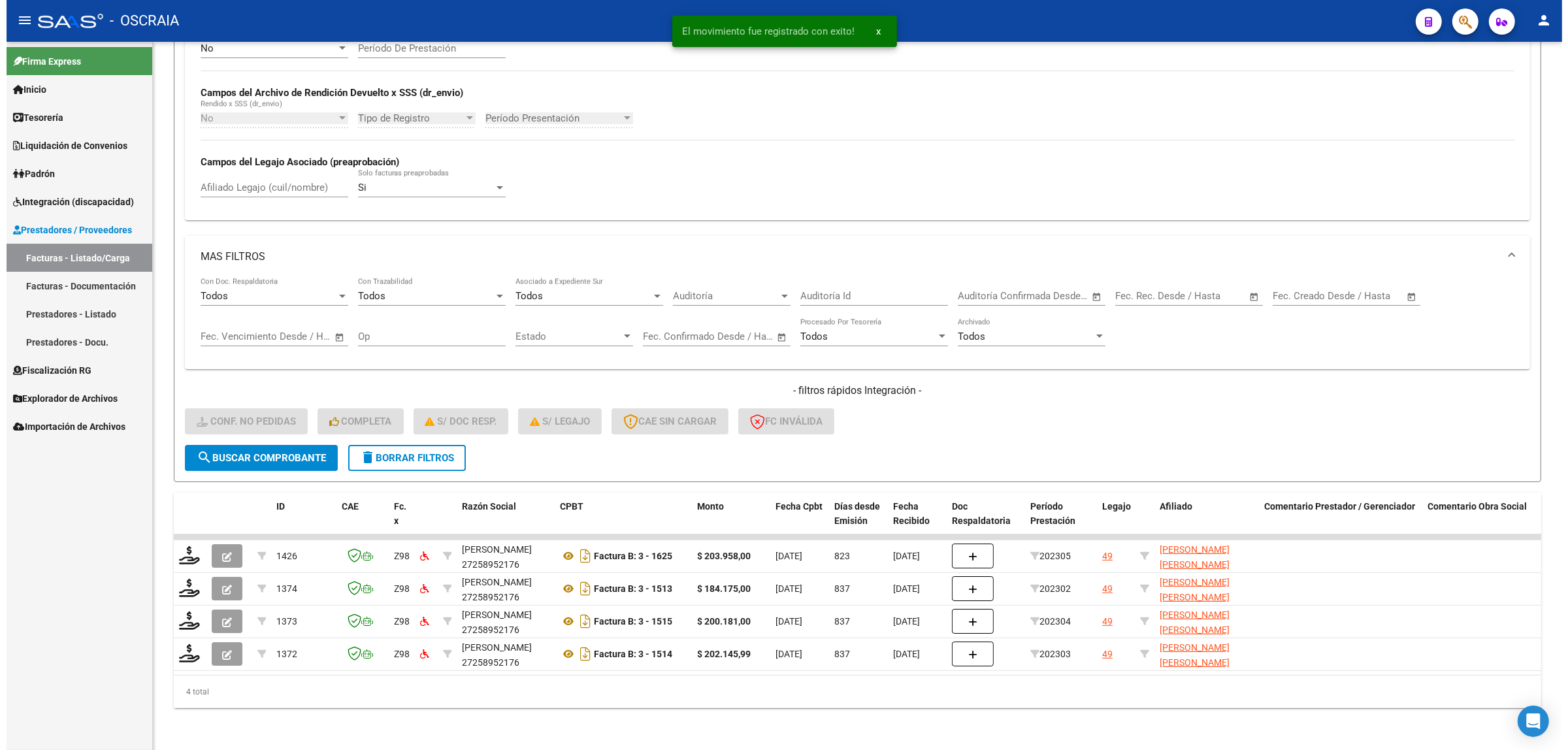
scroll to position [288, 0]
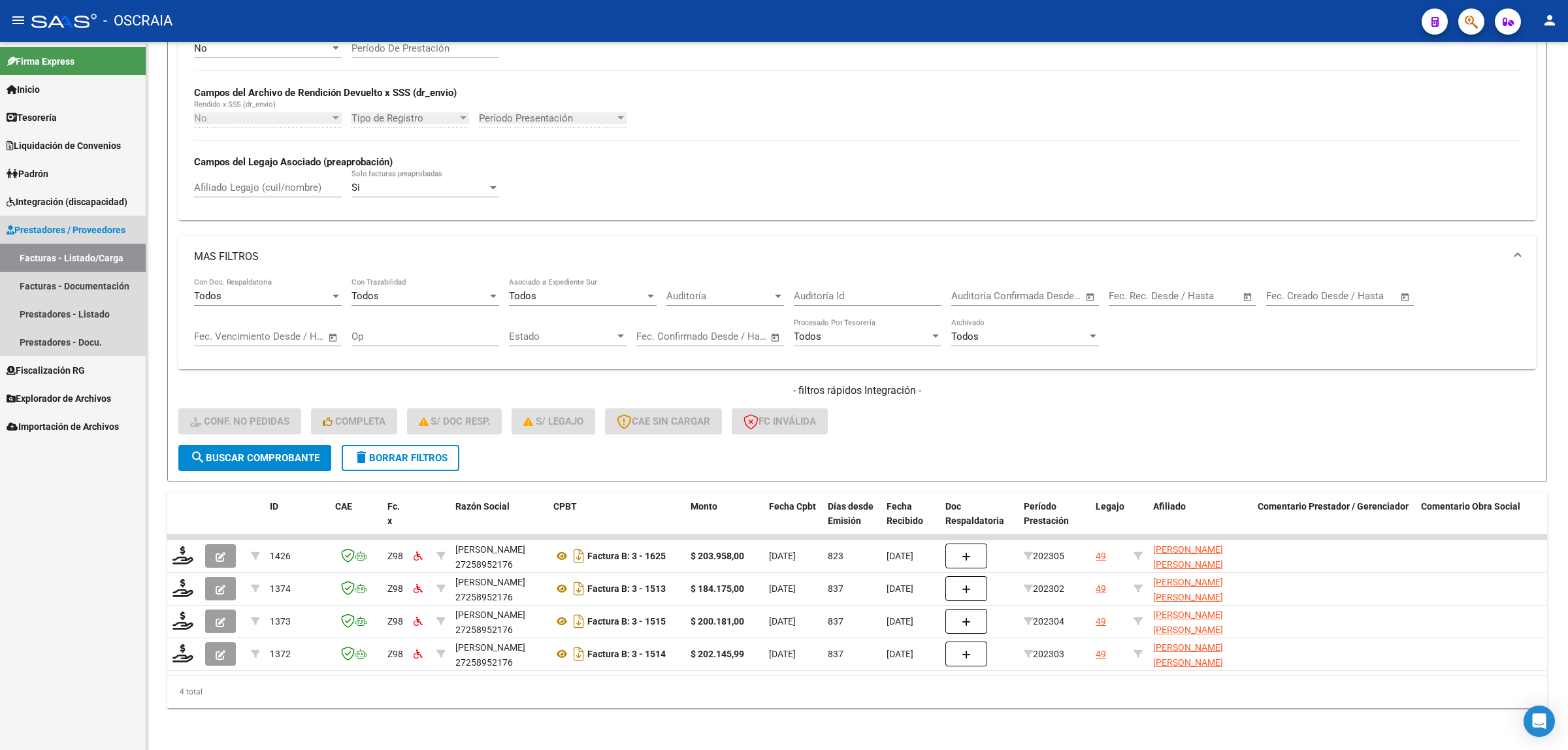
click at [106, 252] on link "Facturas - Listado/Carga" at bounding box center [72, 257] width 145 height 28
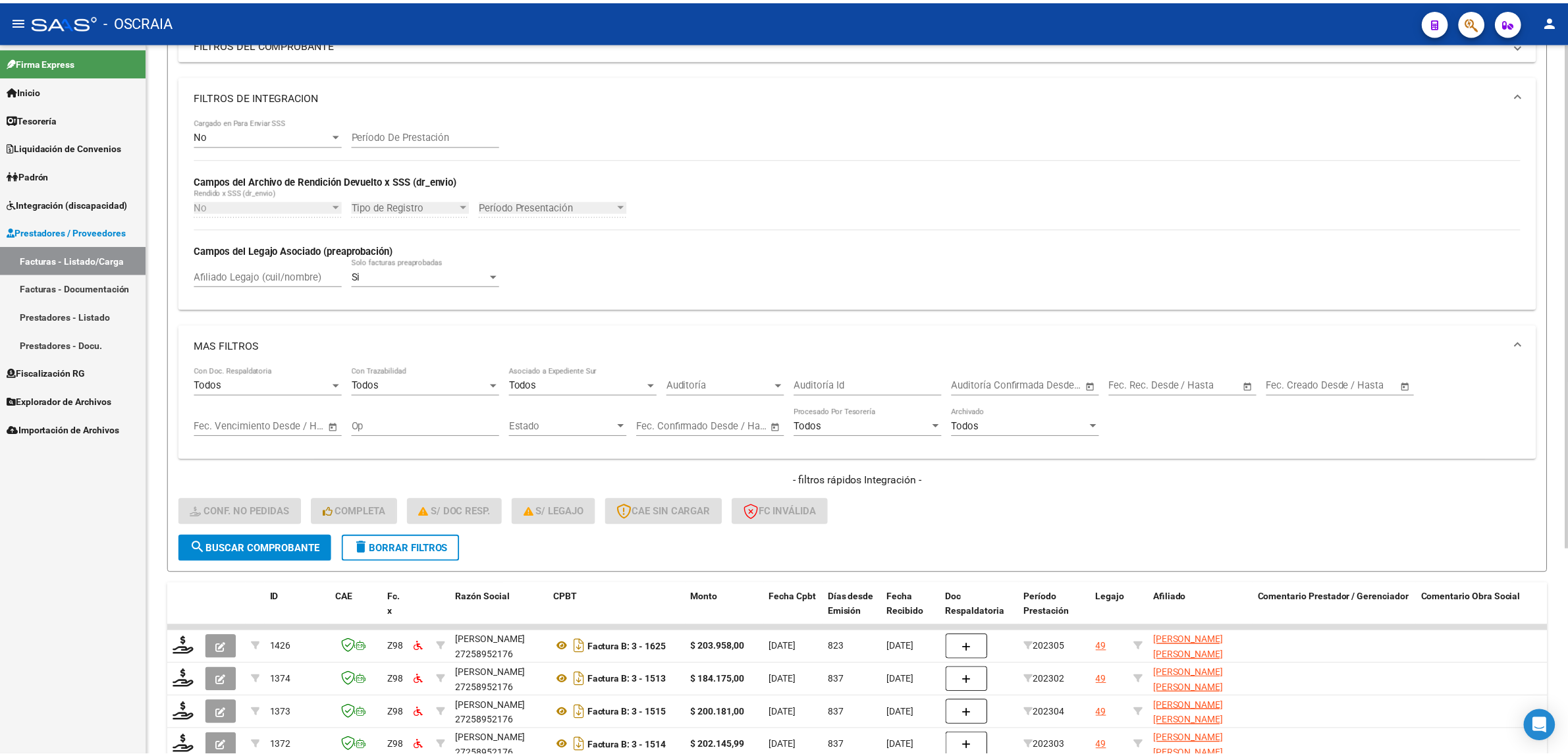
scroll to position [0, 0]
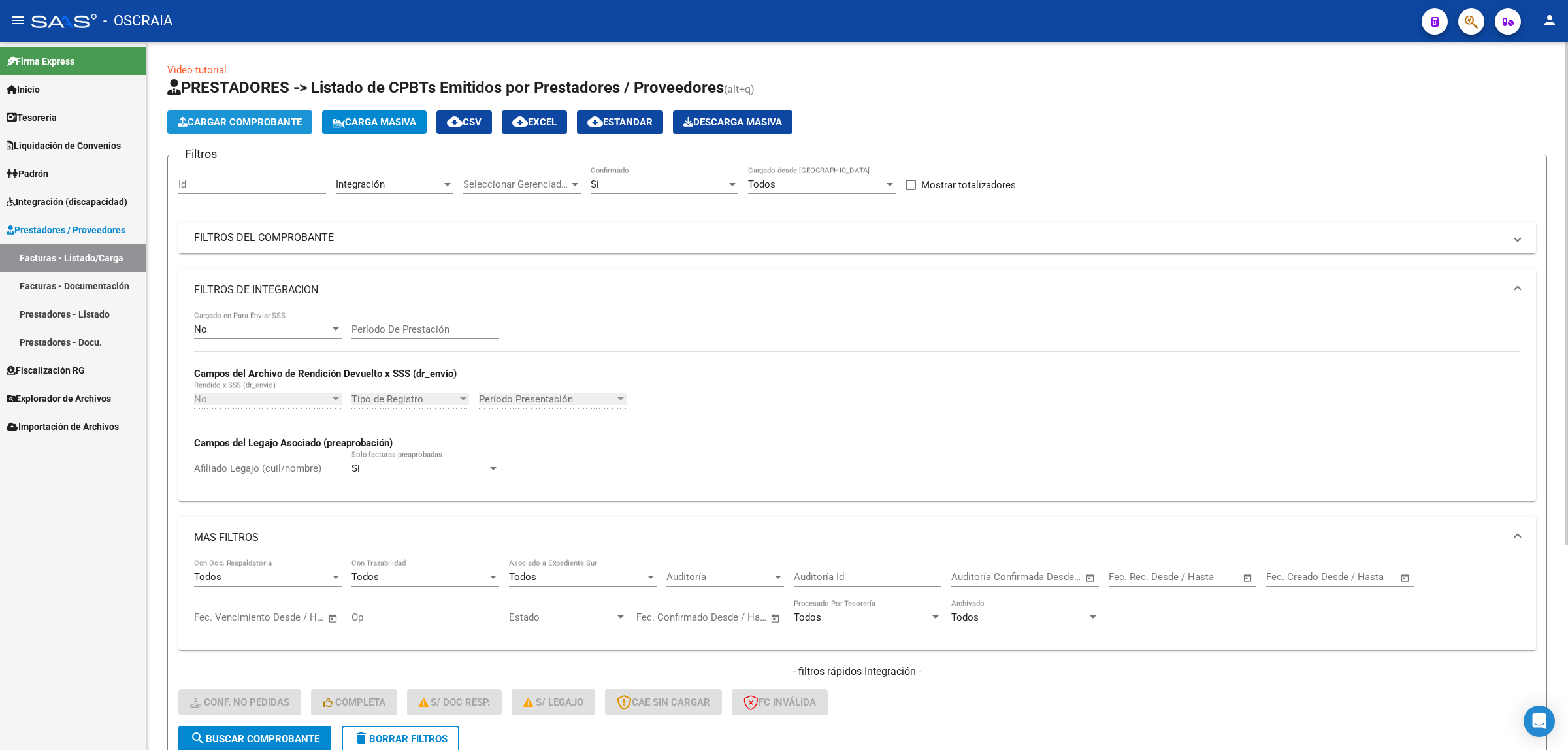
click at [262, 118] on span "Cargar Comprobante" at bounding box center [239, 122] width 124 height 12
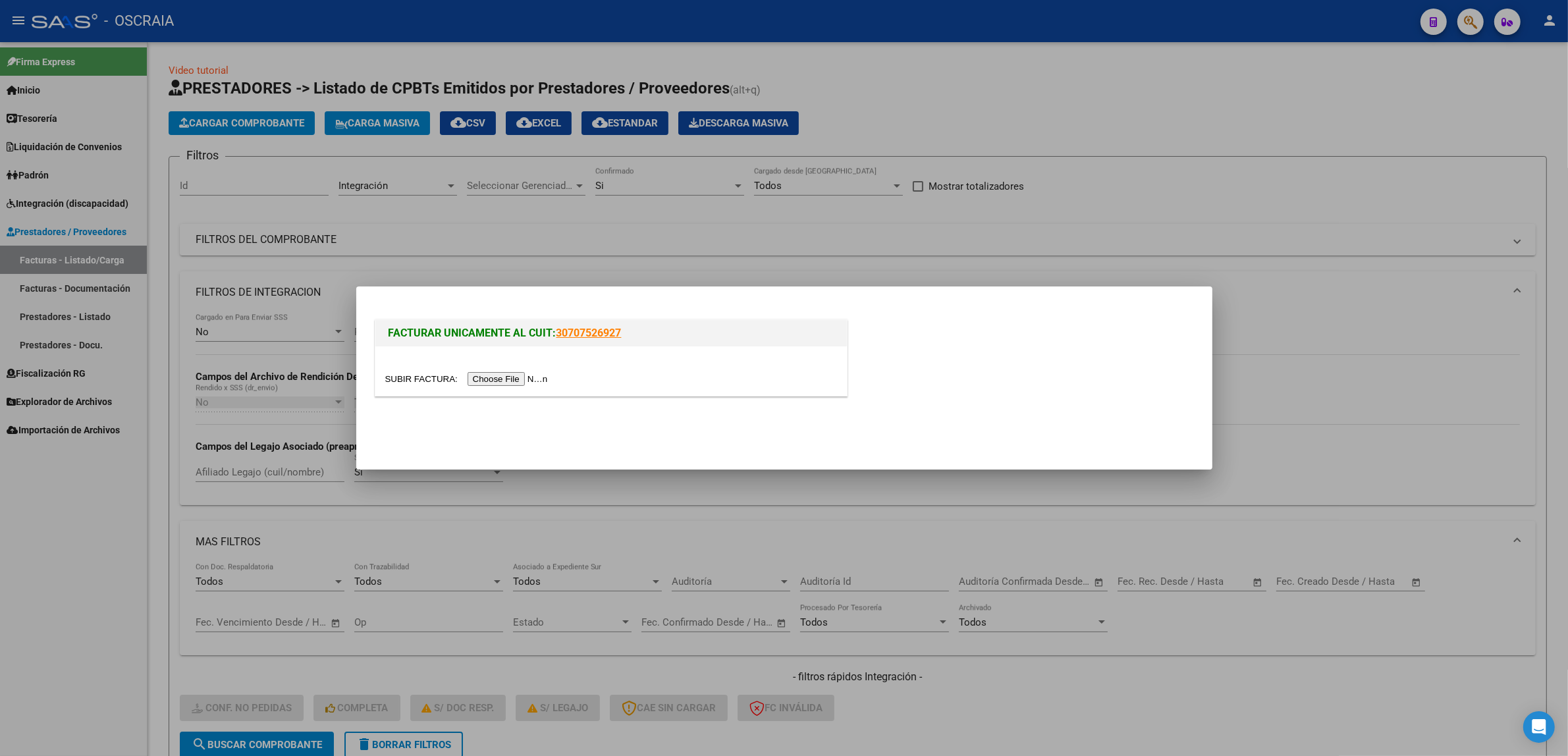
click at [505, 376] on input "file" at bounding box center [469, 379] width 167 height 14
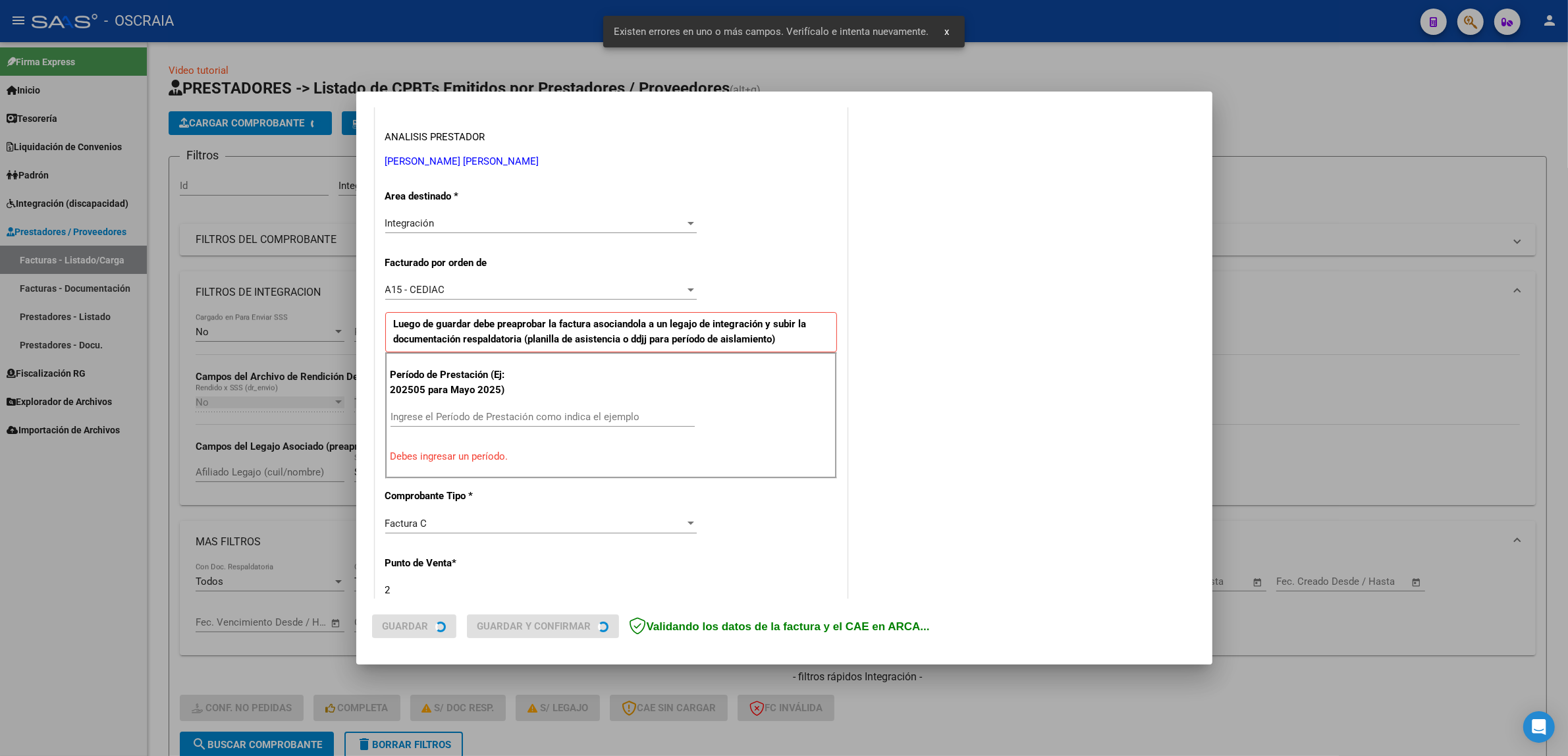
scroll to position [281, 0]
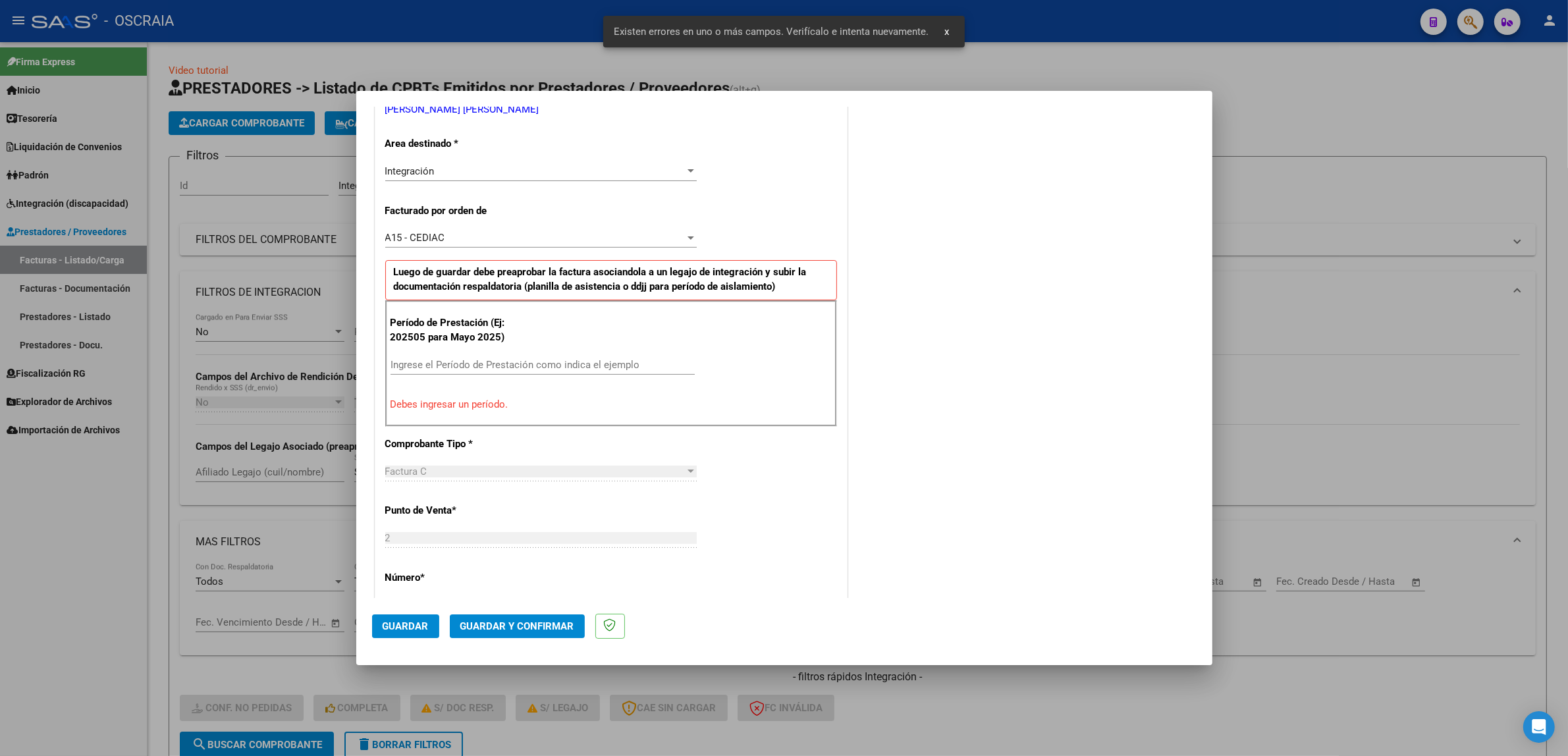
click at [511, 364] on input "Ingrese el Período de Prestación como indica el ejemplo" at bounding box center [543, 364] width 305 height 12
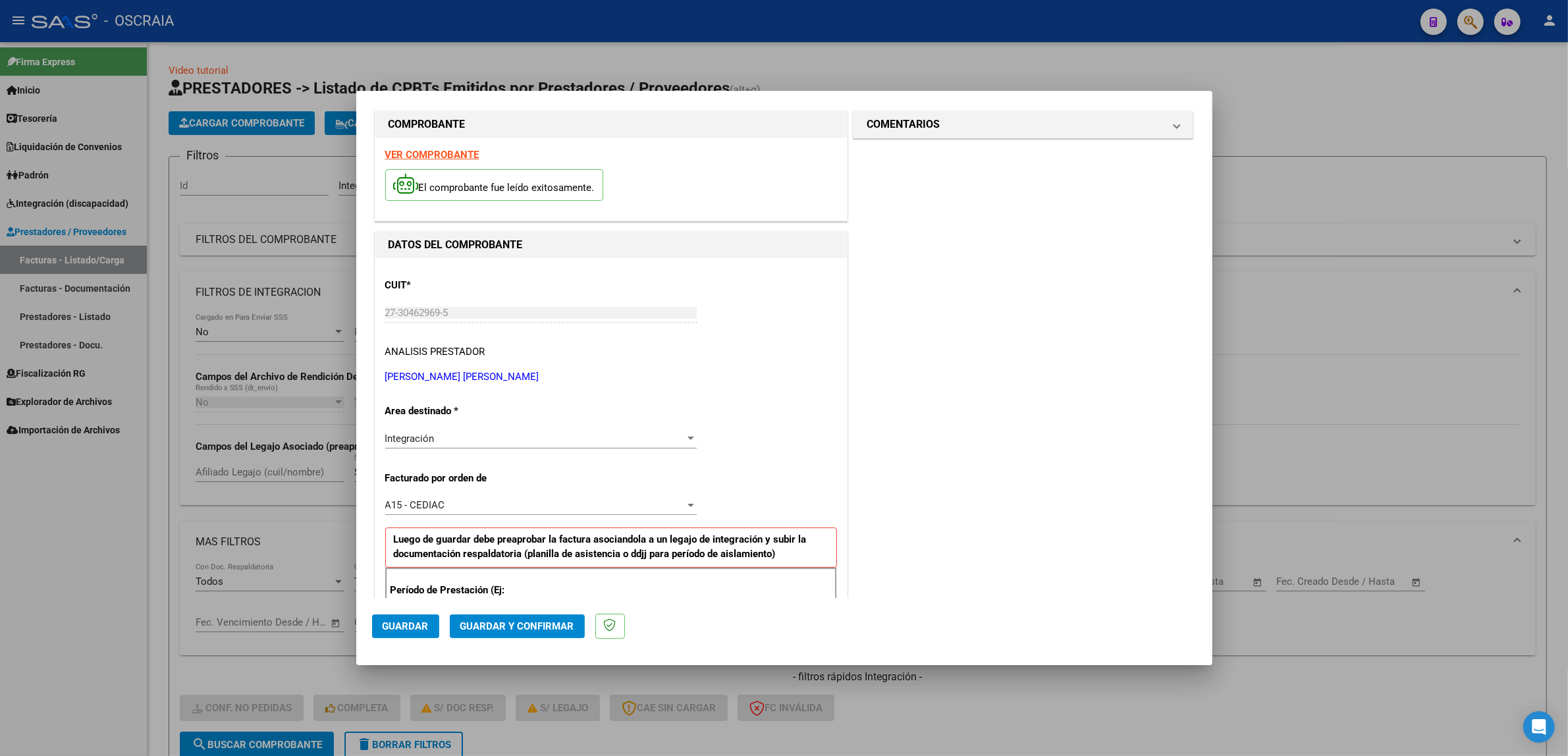
scroll to position [0, 0]
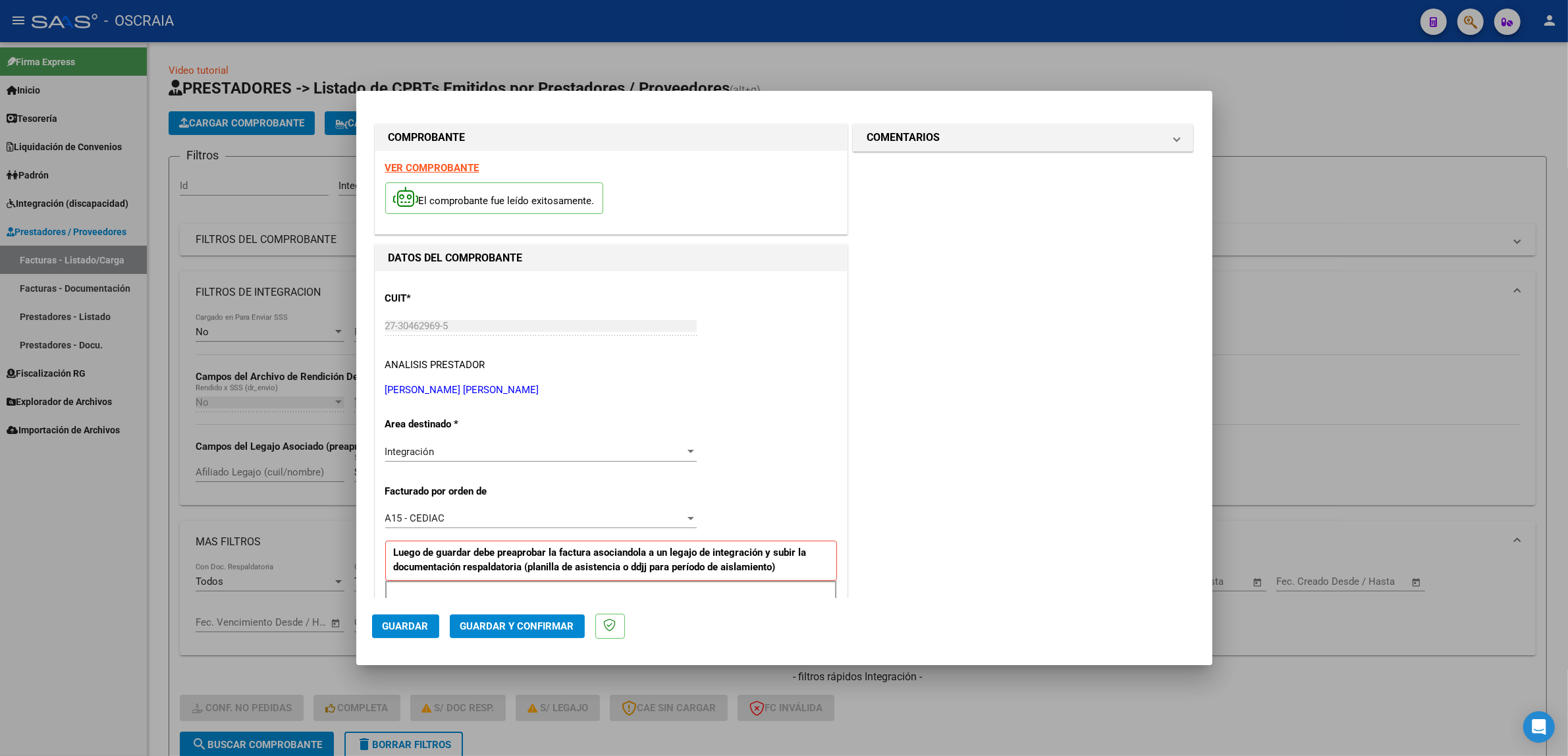
type input "202508"
click at [407, 620] on span "Guardar" at bounding box center [405, 625] width 46 height 12
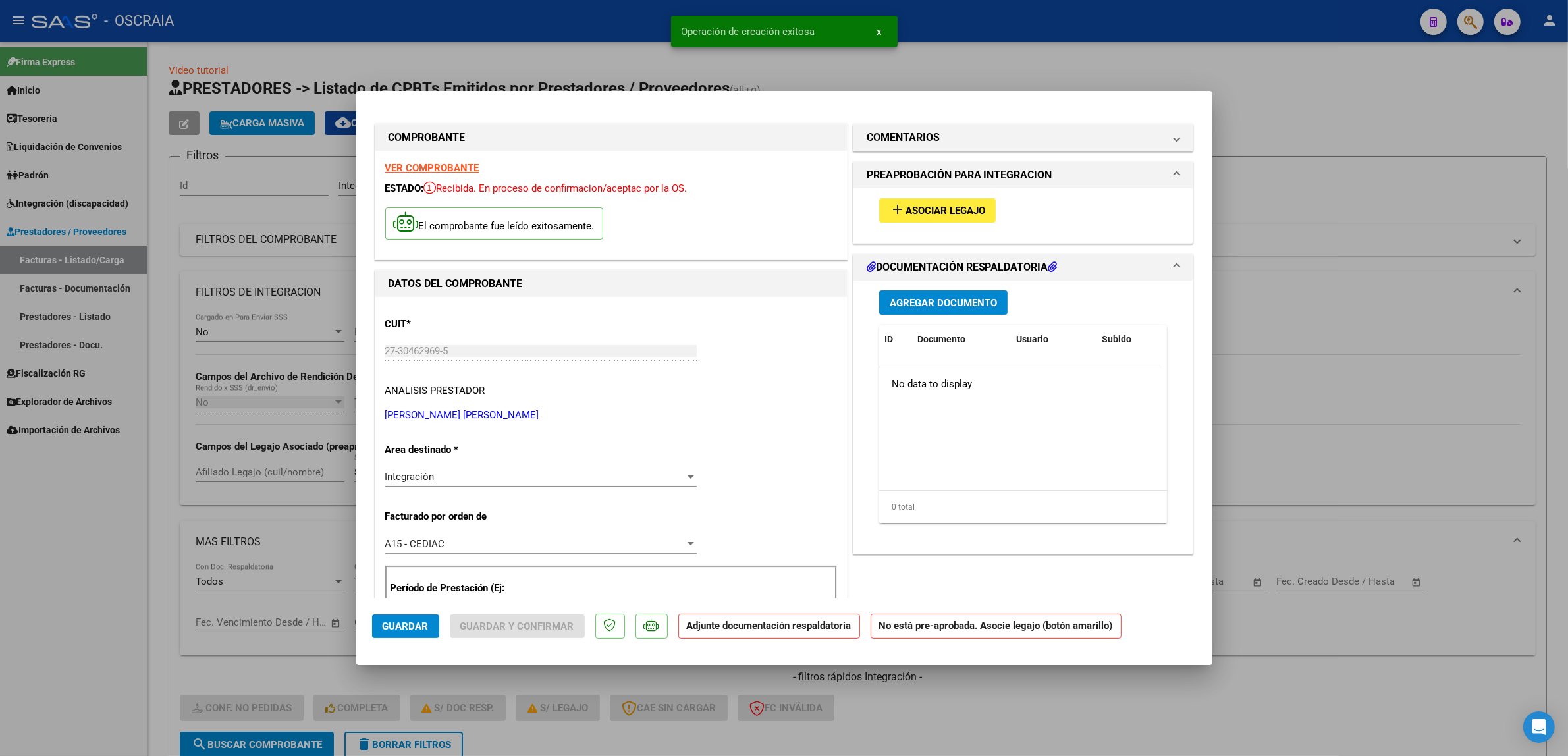
click at [972, 206] on span "Asociar Legajo" at bounding box center [945, 210] width 80 height 12
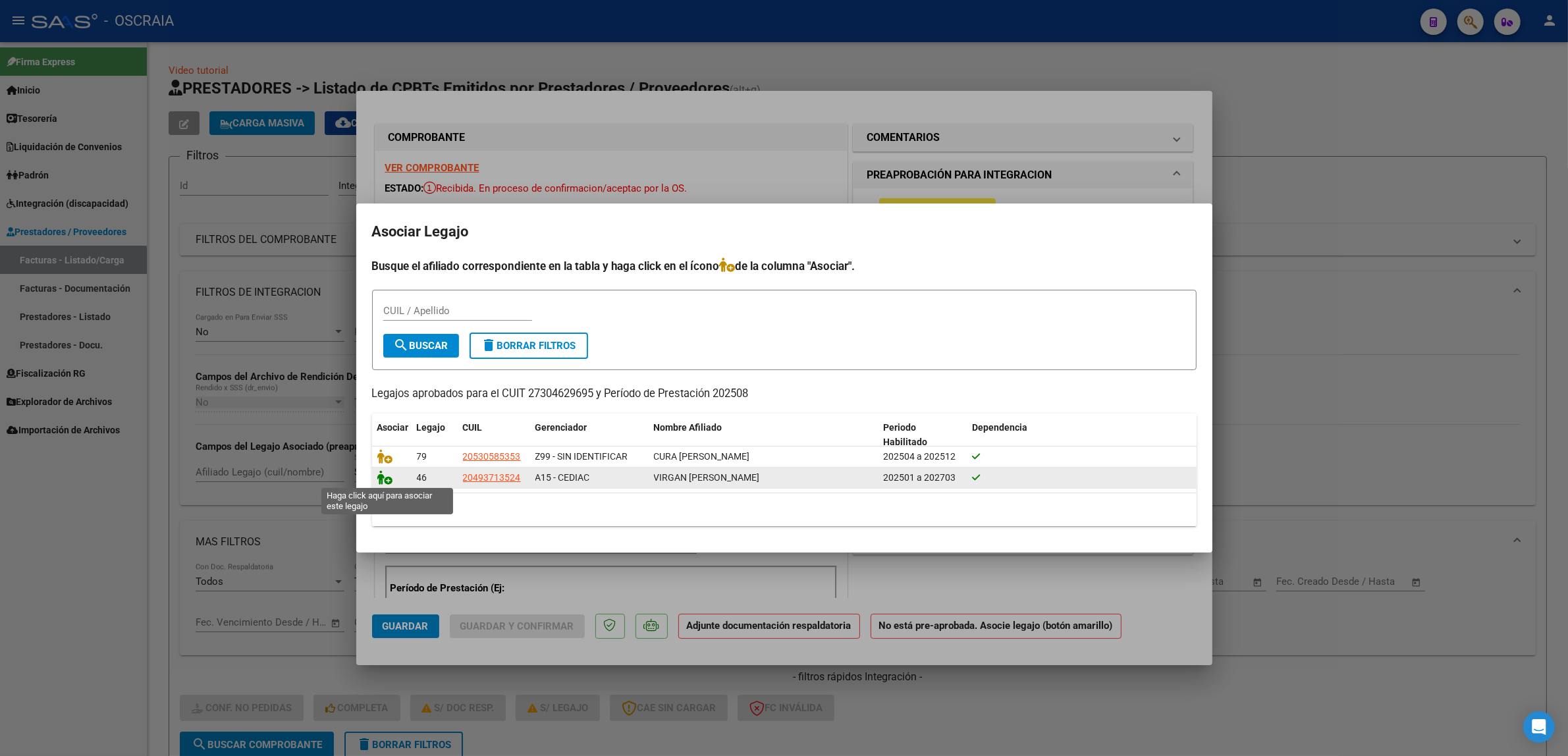
click at [380, 481] on icon at bounding box center [385, 477] width 16 height 15
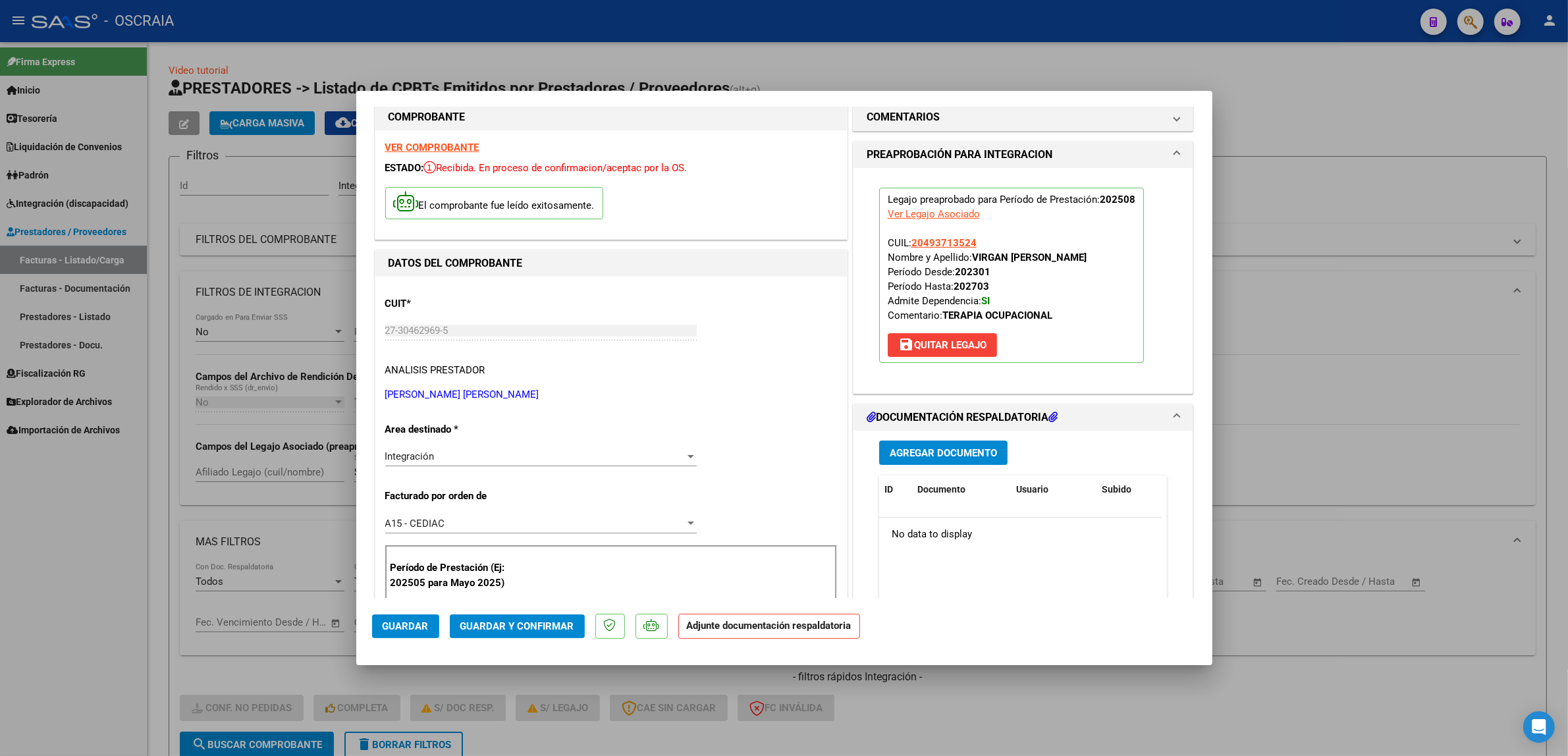
scroll to position [82, 0]
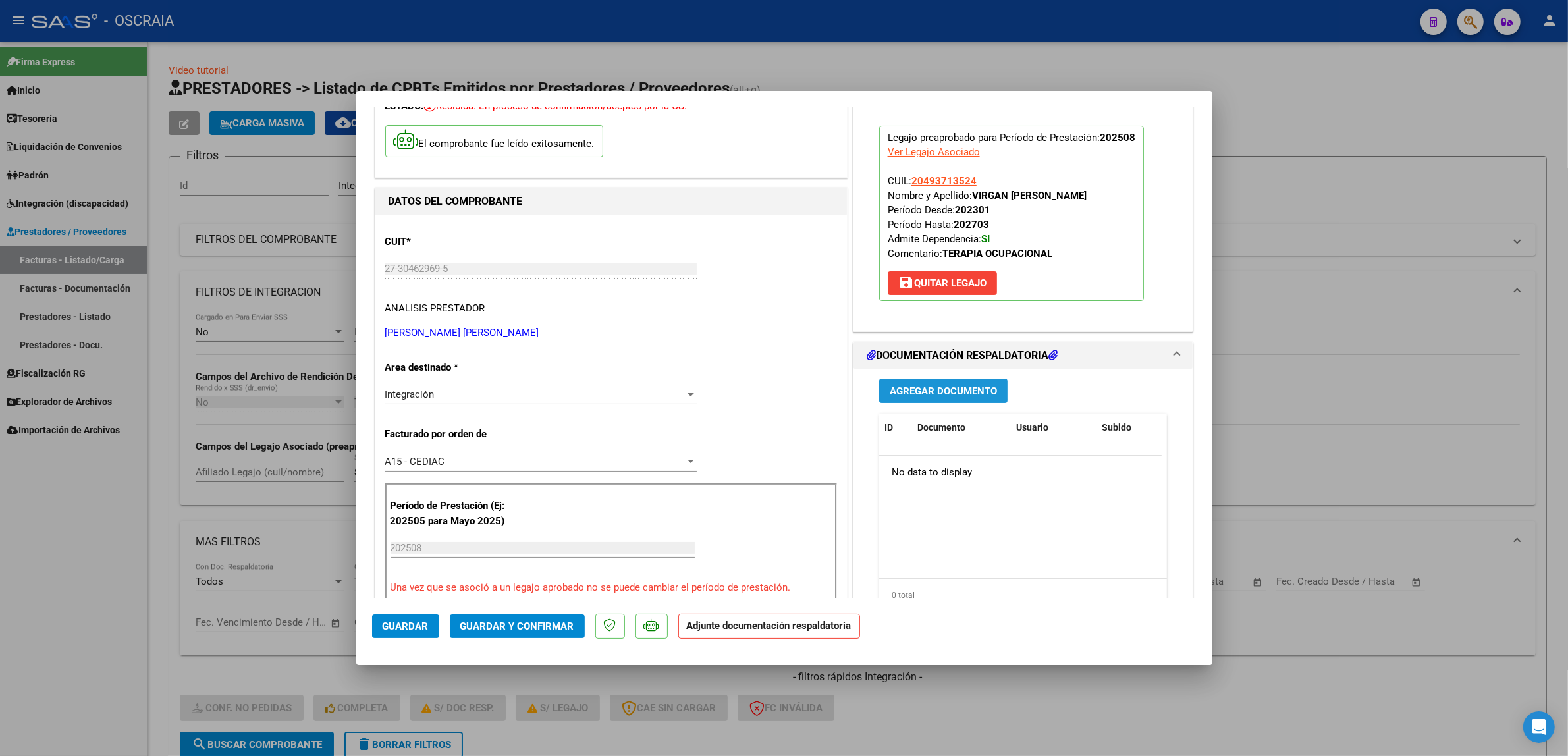
click at [902, 389] on span "Agregar Documento" at bounding box center [943, 391] width 107 height 12
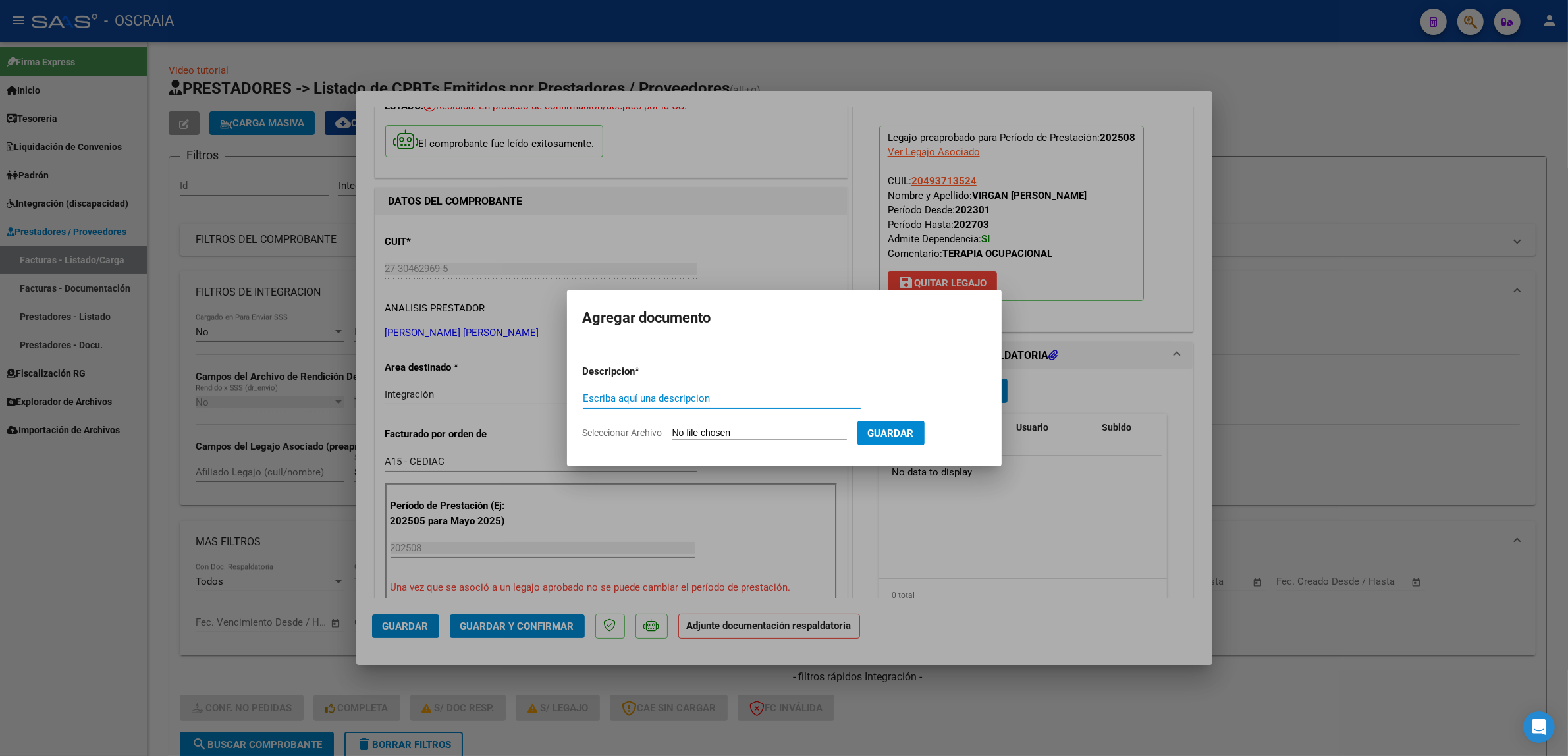
click at [673, 406] on div "Escriba aquí una descripcion" at bounding box center [721, 399] width 278 height 20
click at [675, 403] on input "Escriba aquí una descripcion" at bounding box center [721, 399] width 278 height 12
type input "PLANILLA DE ASISTENCIA TERAPIA OCUPACIONAL"
click at [790, 432] on input "Seleccionar Archivo" at bounding box center [759, 433] width 175 height 13
type input "C:\fakepath\08-2025 CARPINETA MARIA FLORENCIA FC2106 TERAPIA OCUPACIONAL VIRGAN…"
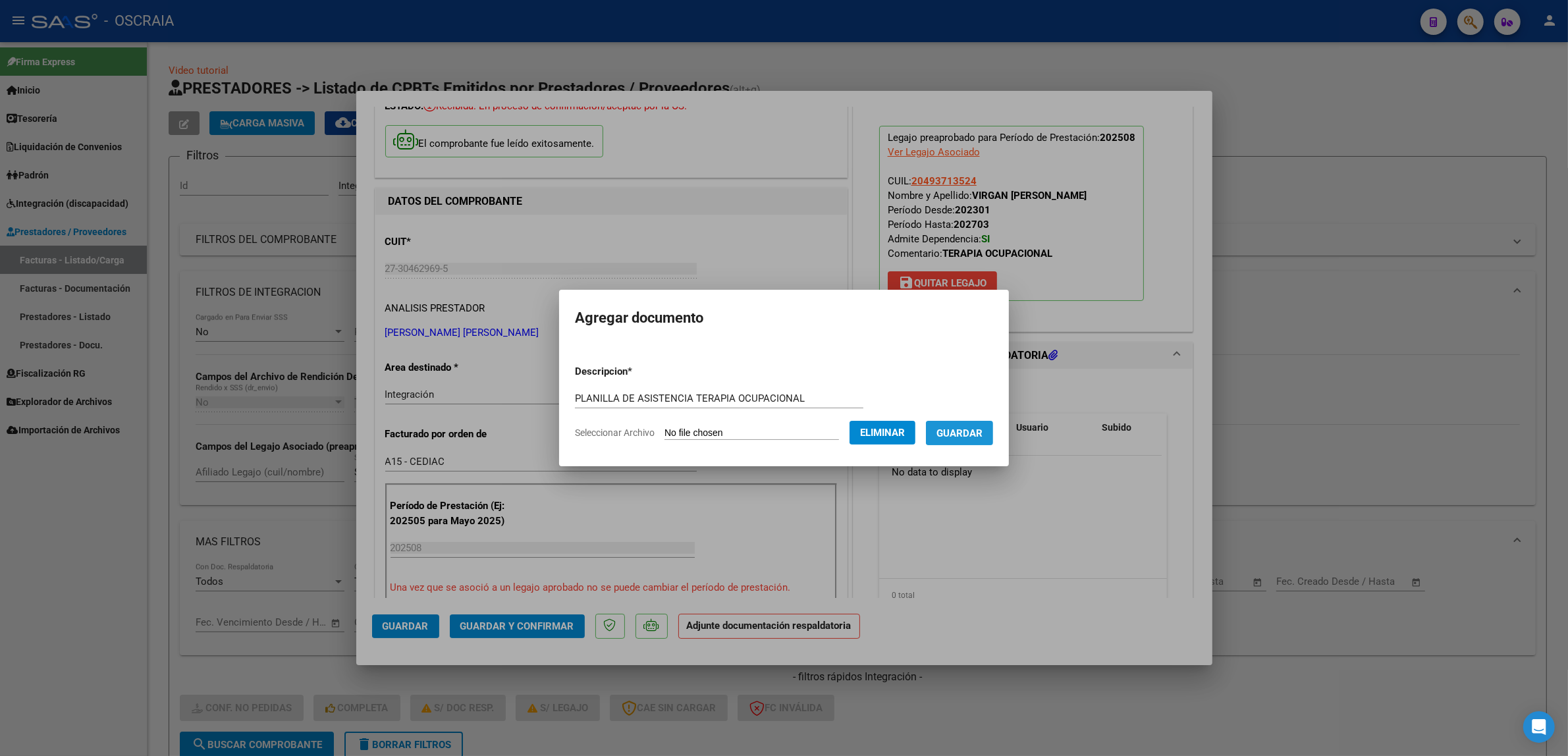
click at [980, 436] on span "Guardar" at bounding box center [959, 433] width 46 height 12
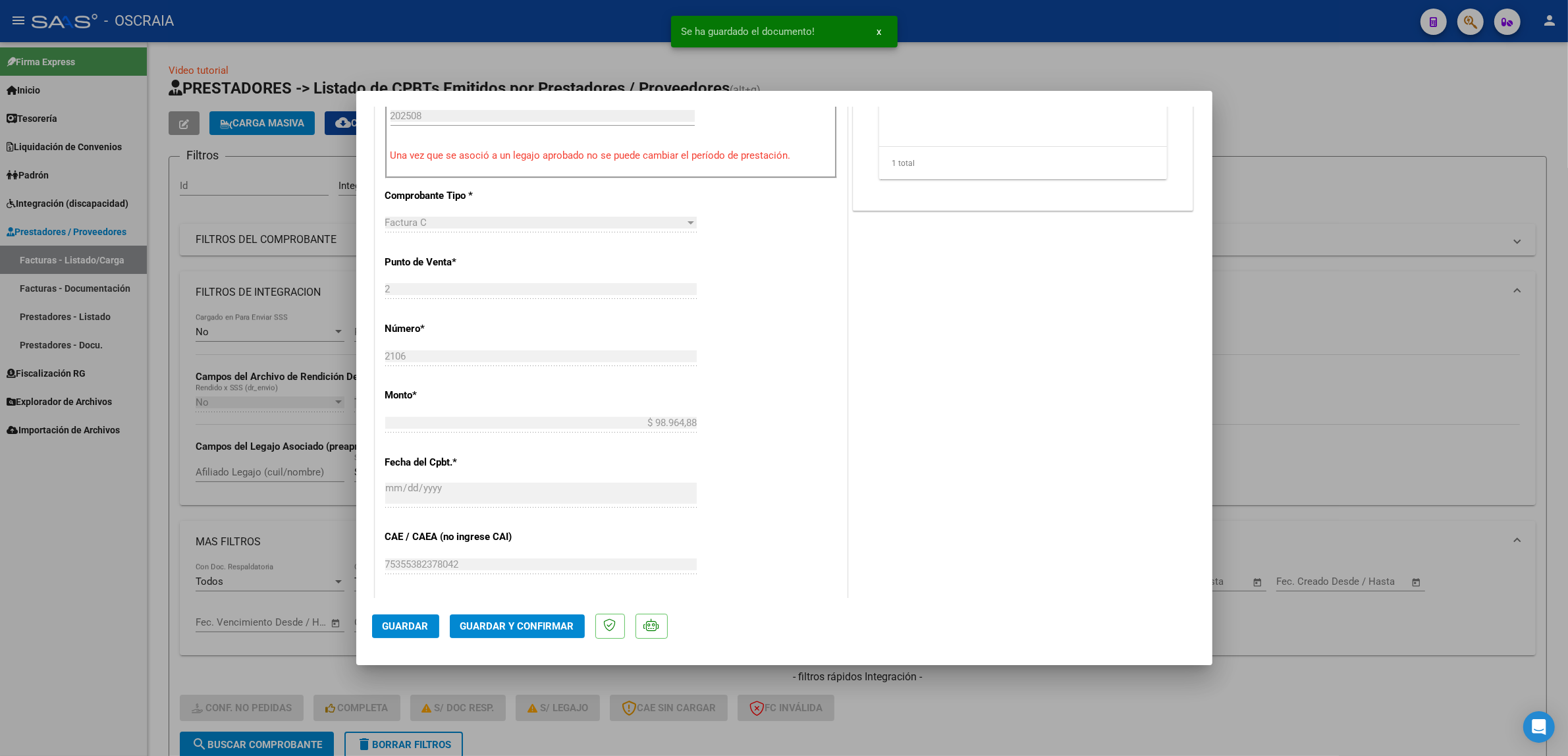
scroll to position [418, 0]
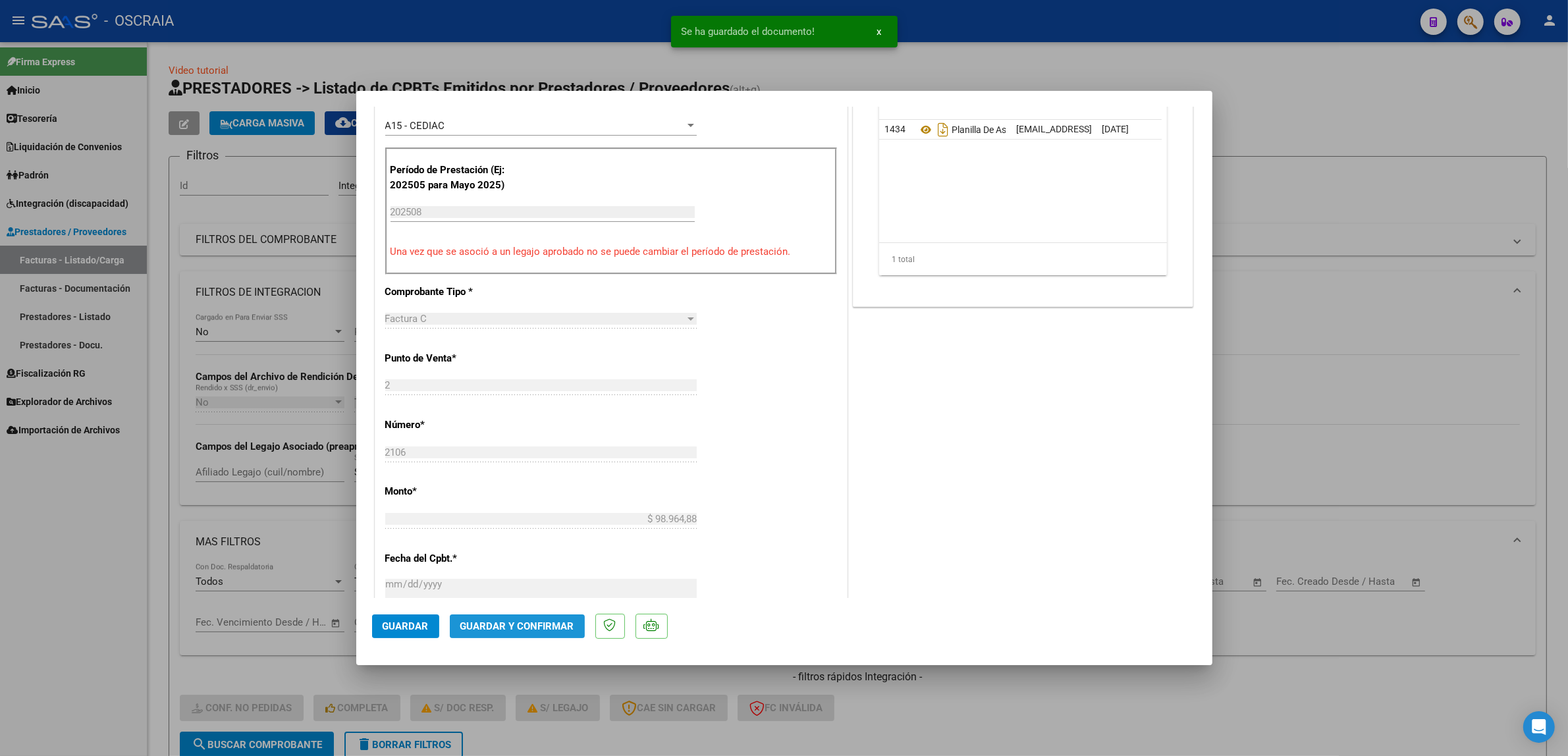
click at [537, 618] on button "Guardar y Confirmar" at bounding box center [517, 625] width 135 height 24
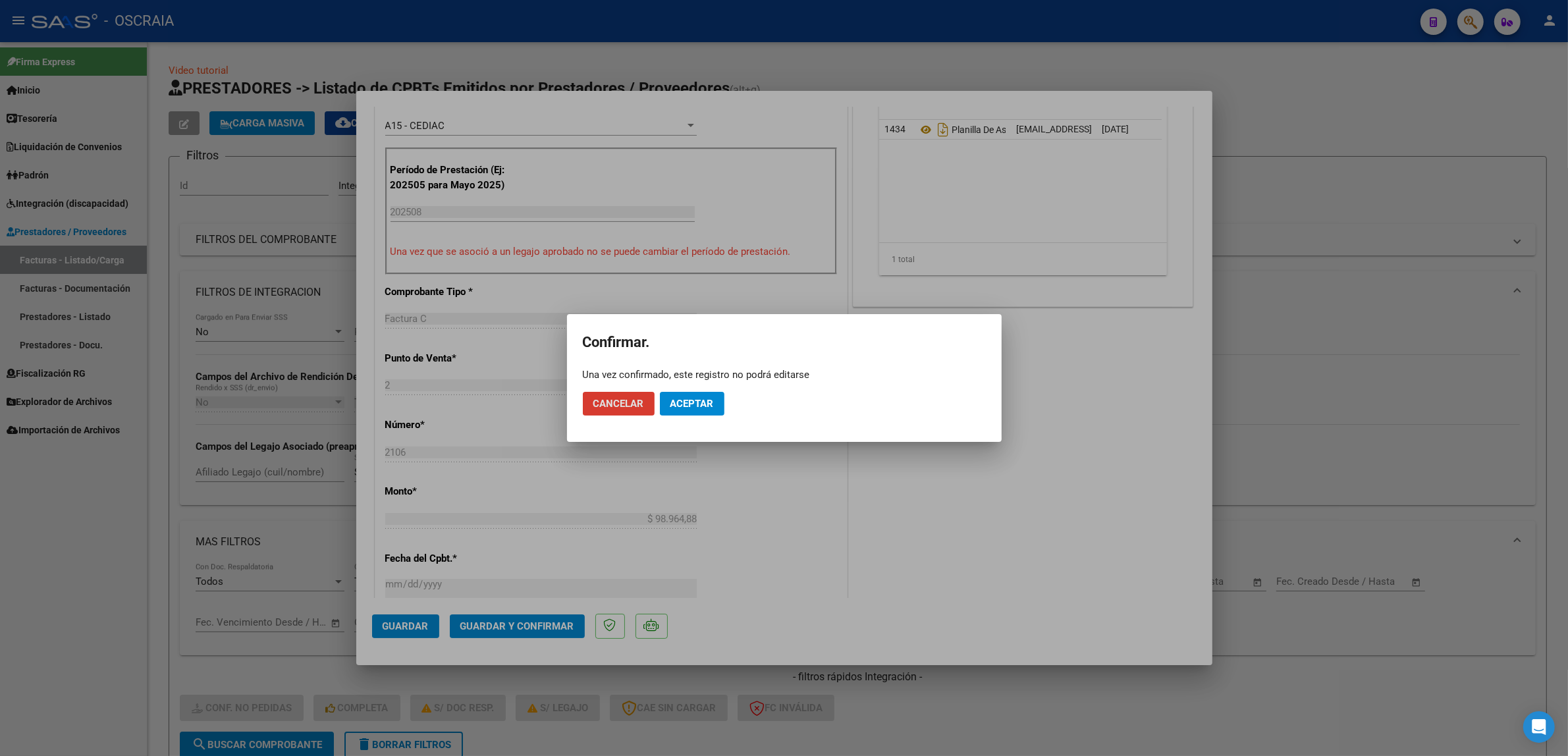
click at [709, 399] on span "Aceptar" at bounding box center [692, 404] width 43 height 12
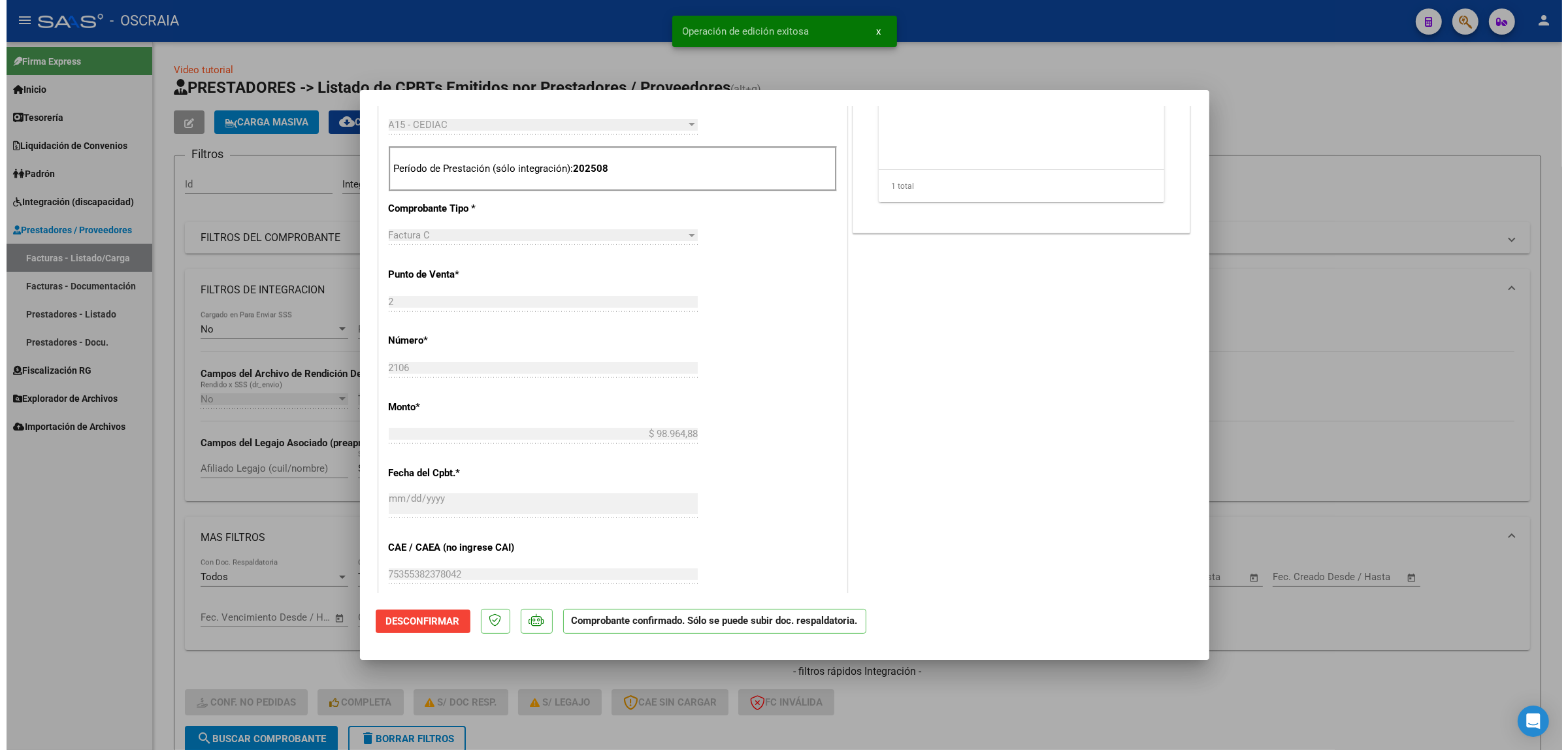
scroll to position [0, 0]
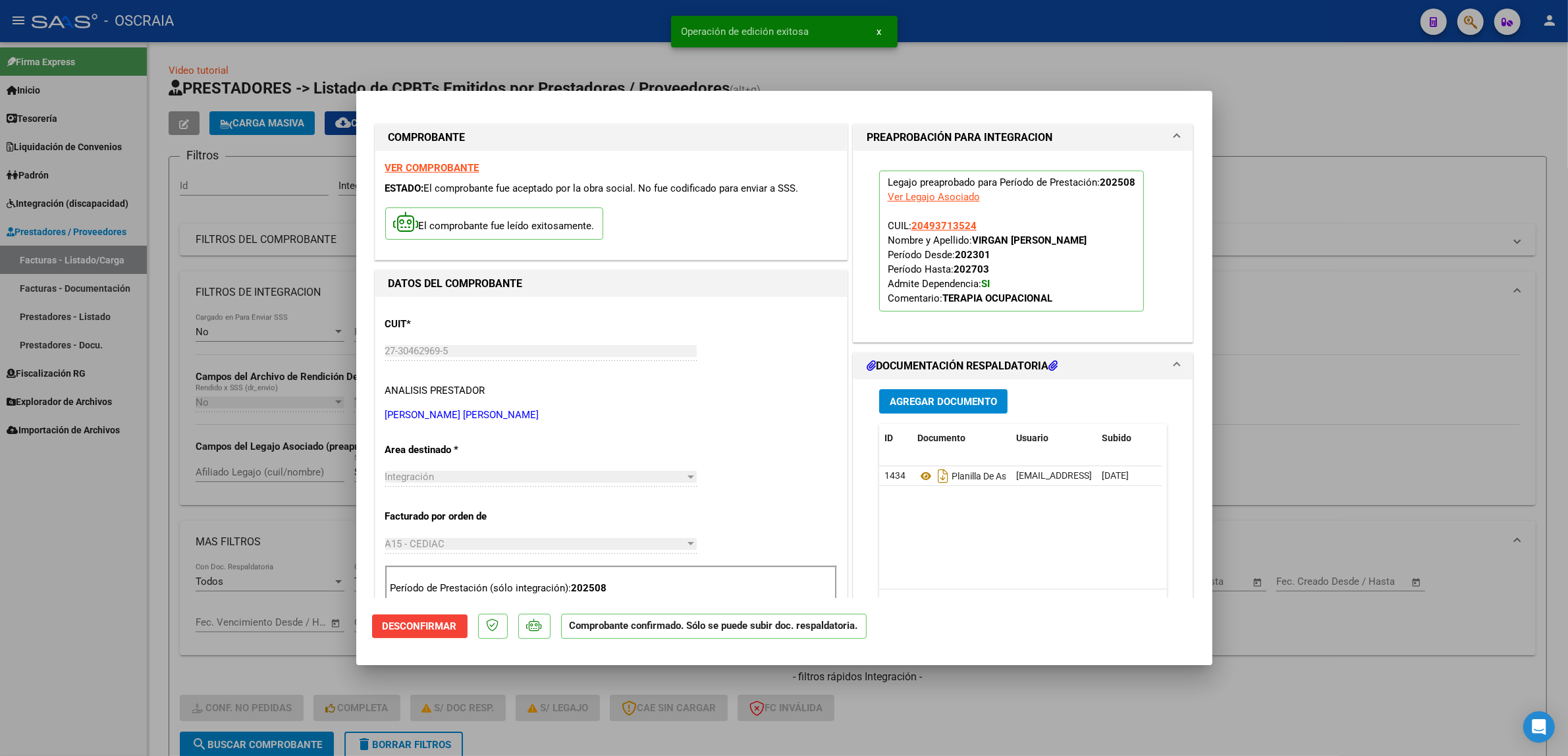
click at [1421, 393] on div at bounding box center [784, 378] width 1568 height 756
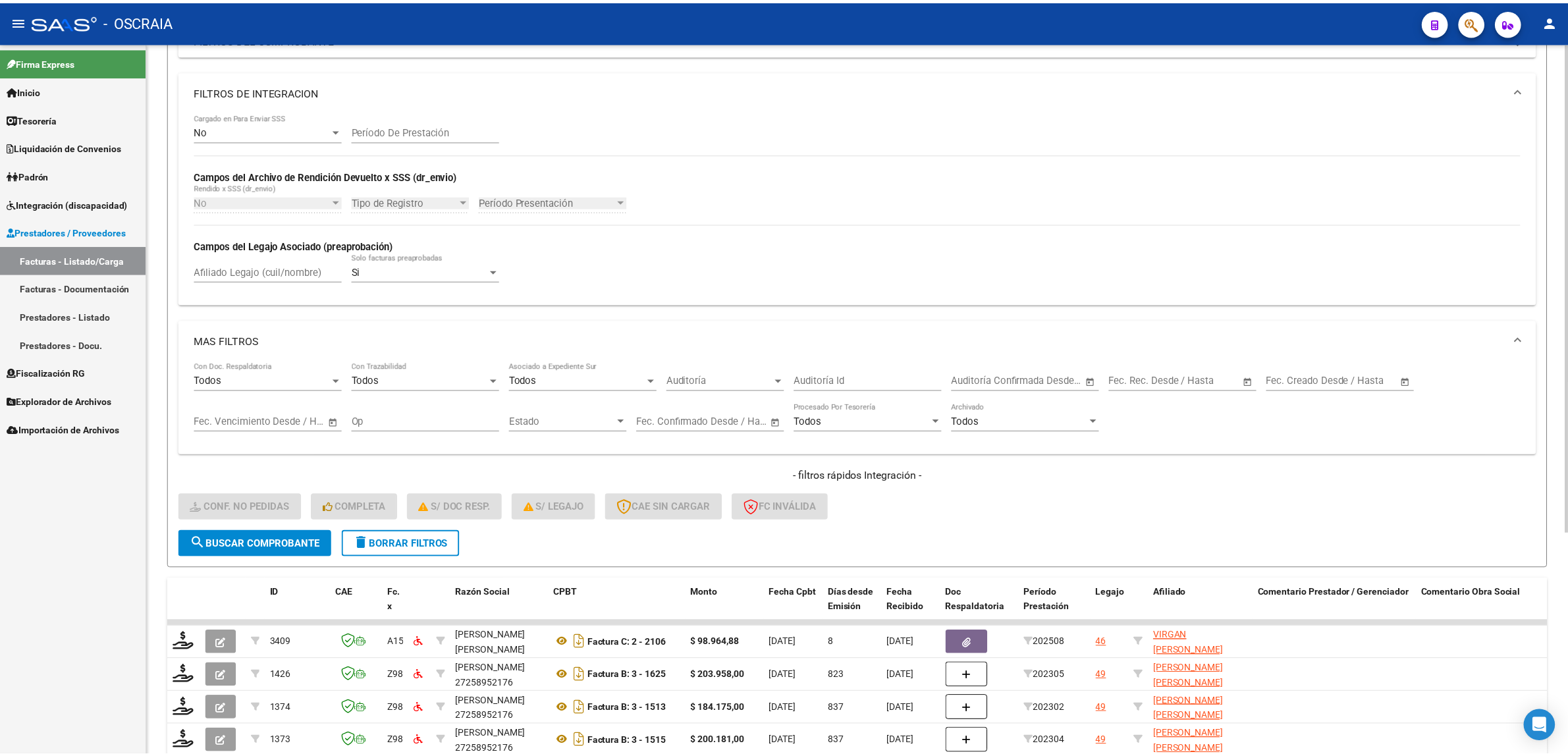
scroll to position [242, 0]
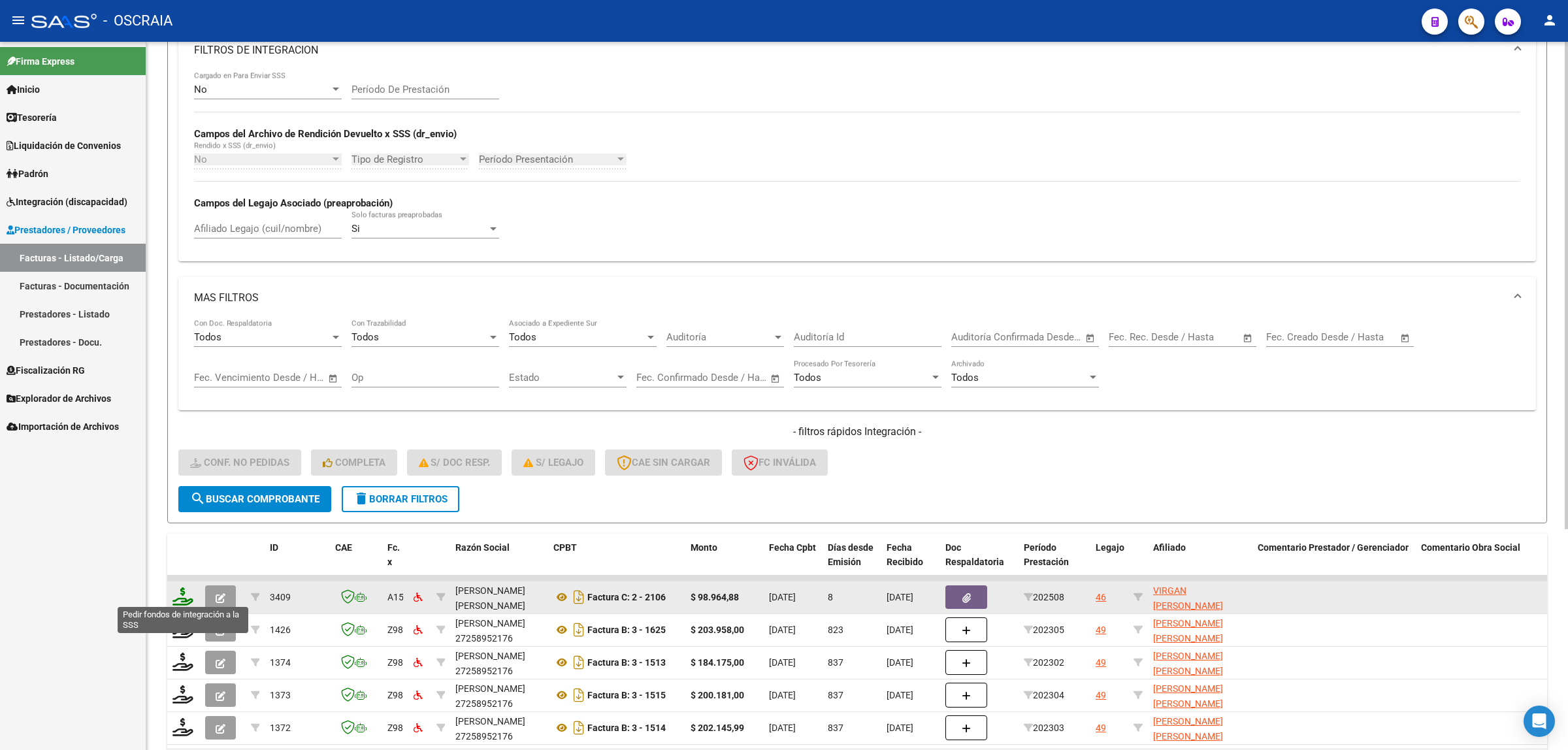
click at [188, 592] on icon at bounding box center [182, 596] width 20 height 19
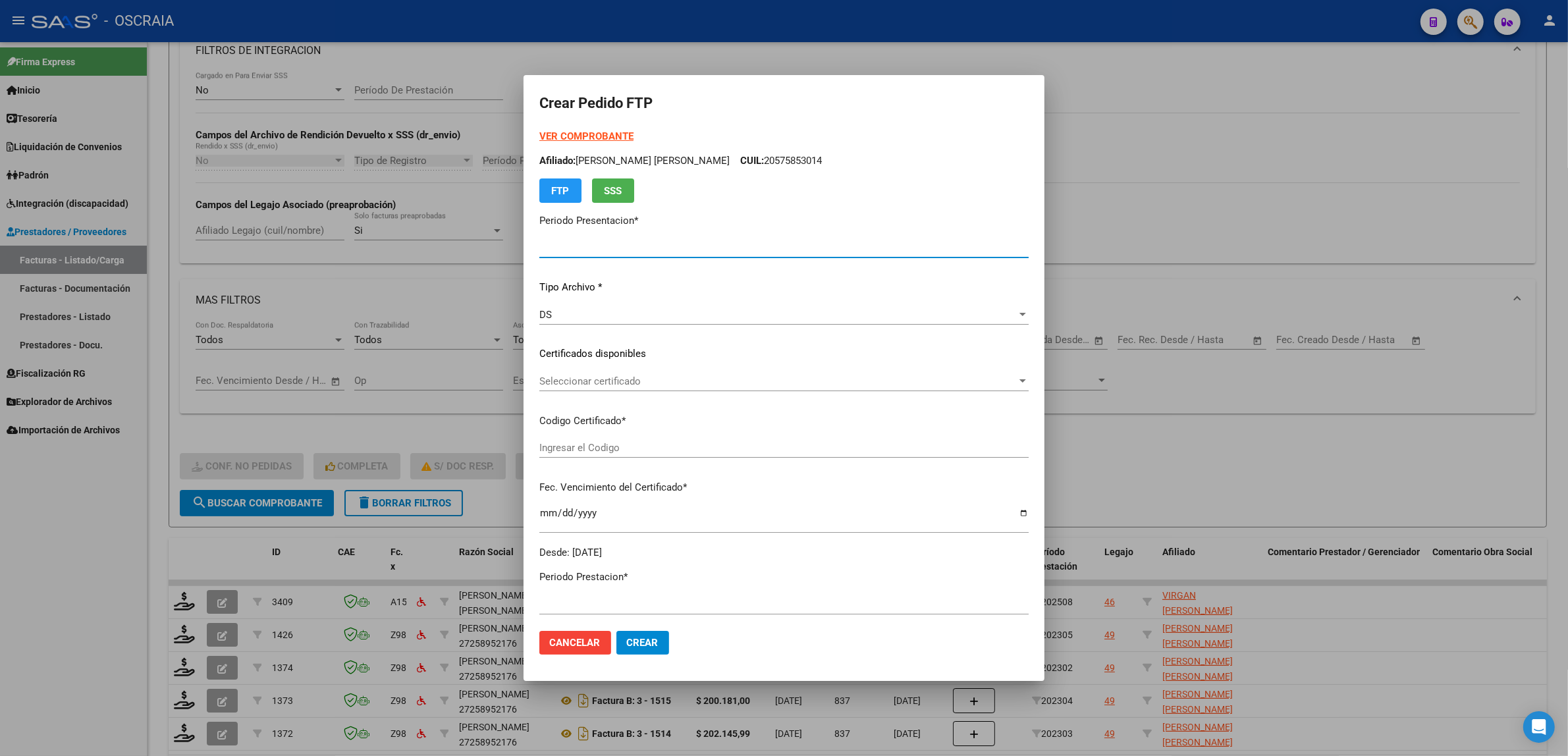
type input "202508"
type input "$ 98.964,88"
type input "ARG02000493713522022031120270311BS410"
type input "2027-03-11"
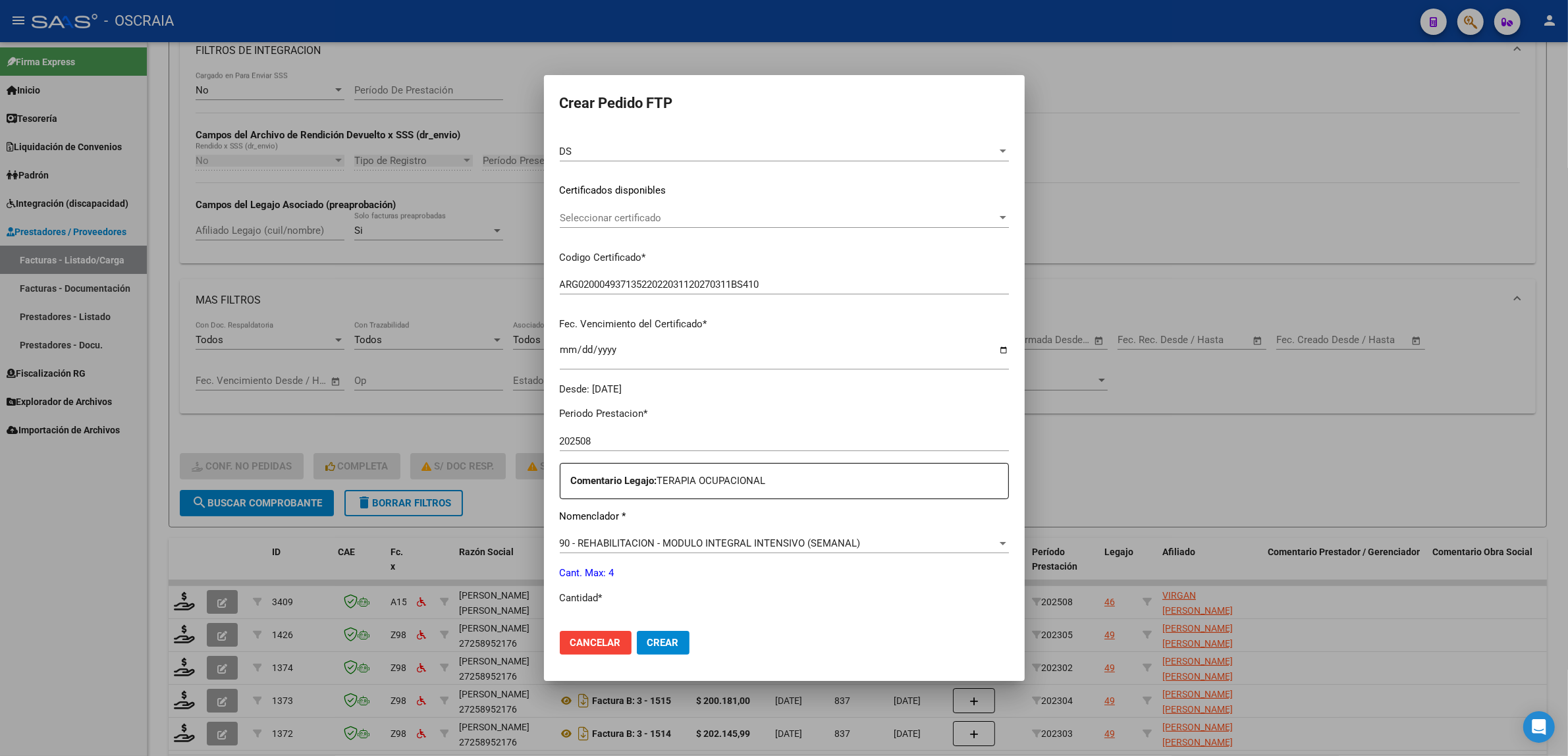
scroll to position [165, 0]
click at [732, 211] on span "Seleccionar certificado" at bounding box center [778, 217] width 437 height 12
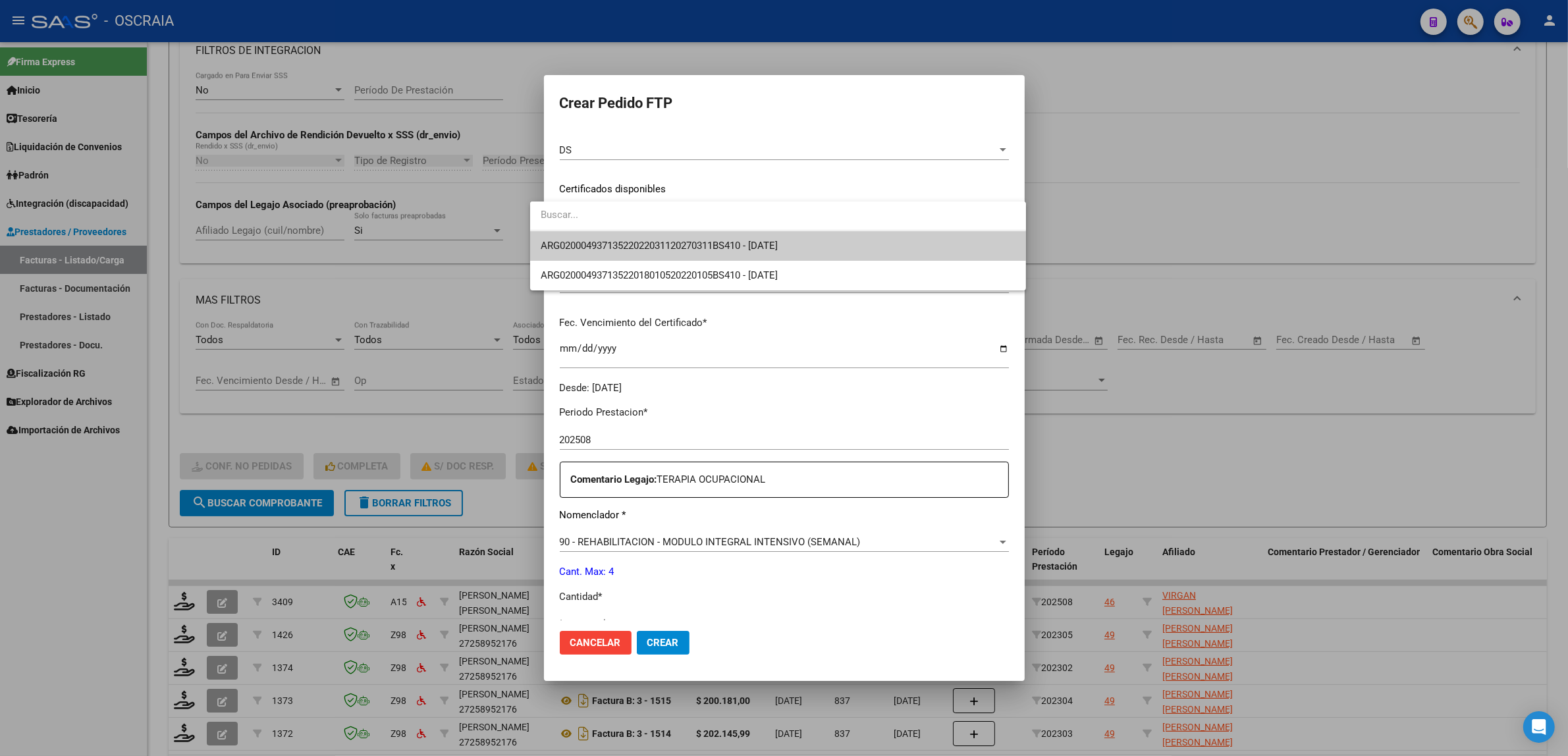
click at [809, 239] on span "ARG02000493713522022031120270311BS410 - 2027-03-11" at bounding box center [777, 245] width 475 height 29
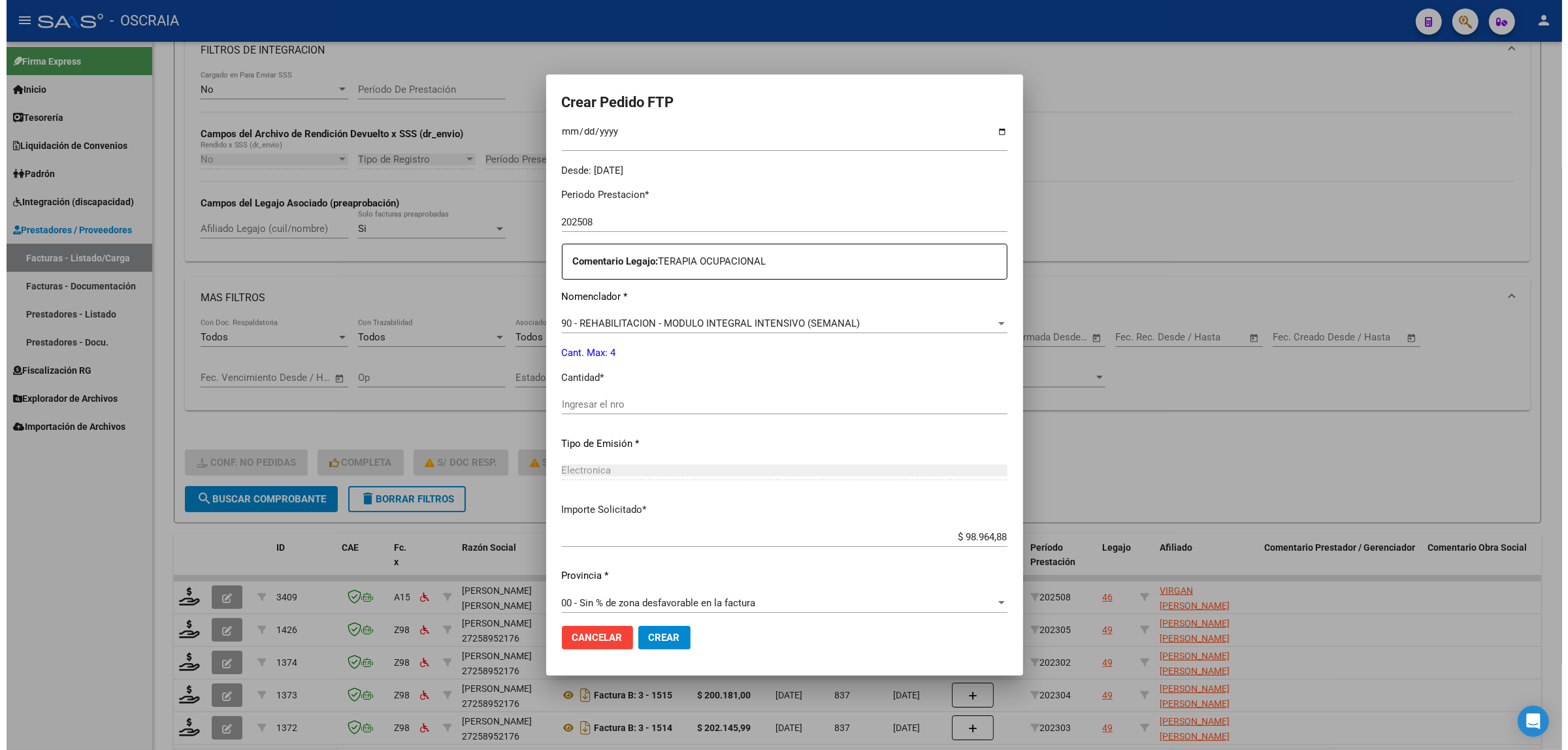
scroll to position [387, 0]
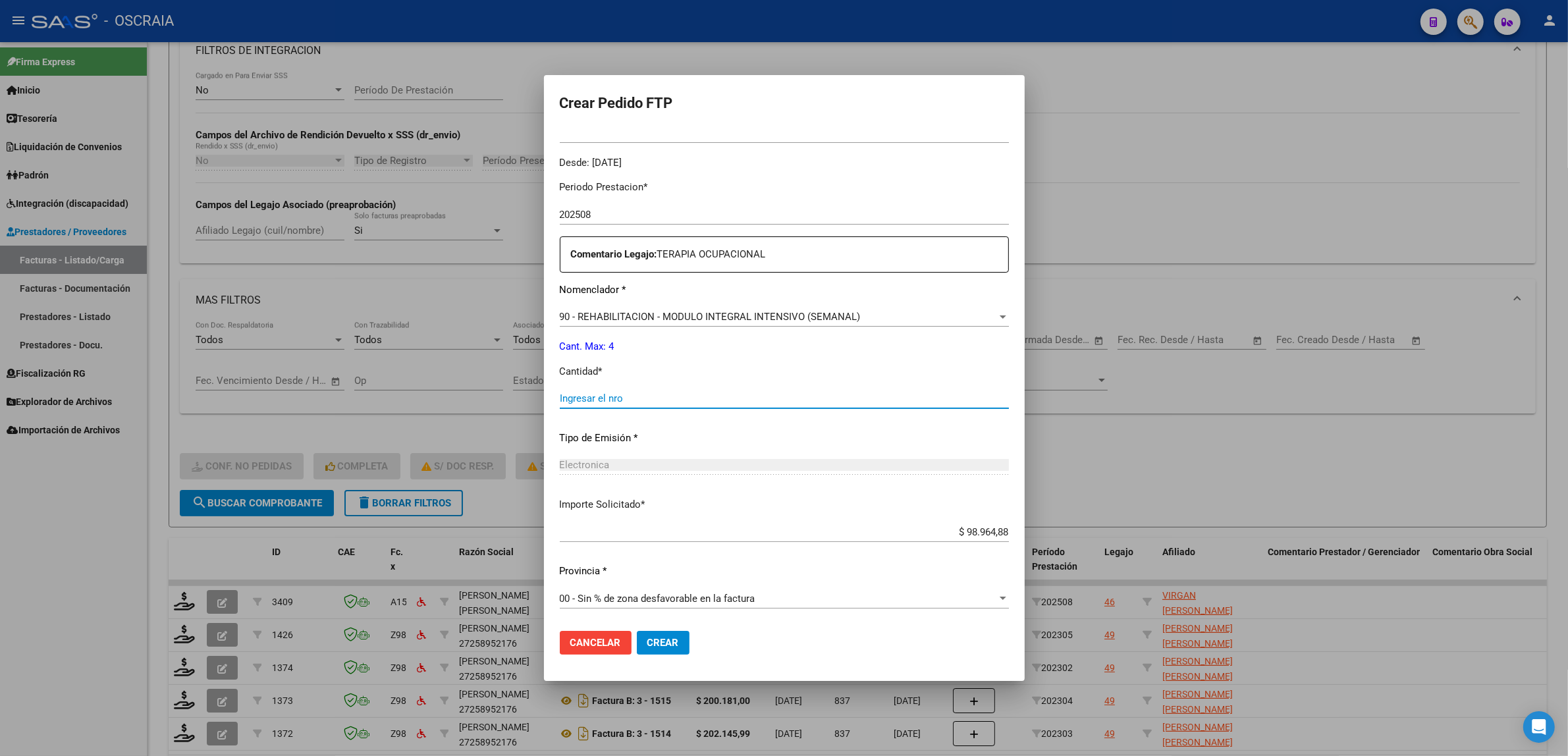
click at [640, 401] on input "Ingresar el nro" at bounding box center [784, 399] width 449 height 12
type input "4"
click at [738, 438] on p "Tipo de Emisión *" at bounding box center [784, 437] width 449 height 15
click at [644, 650] on button "Crear" at bounding box center [663, 642] width 53 height 24
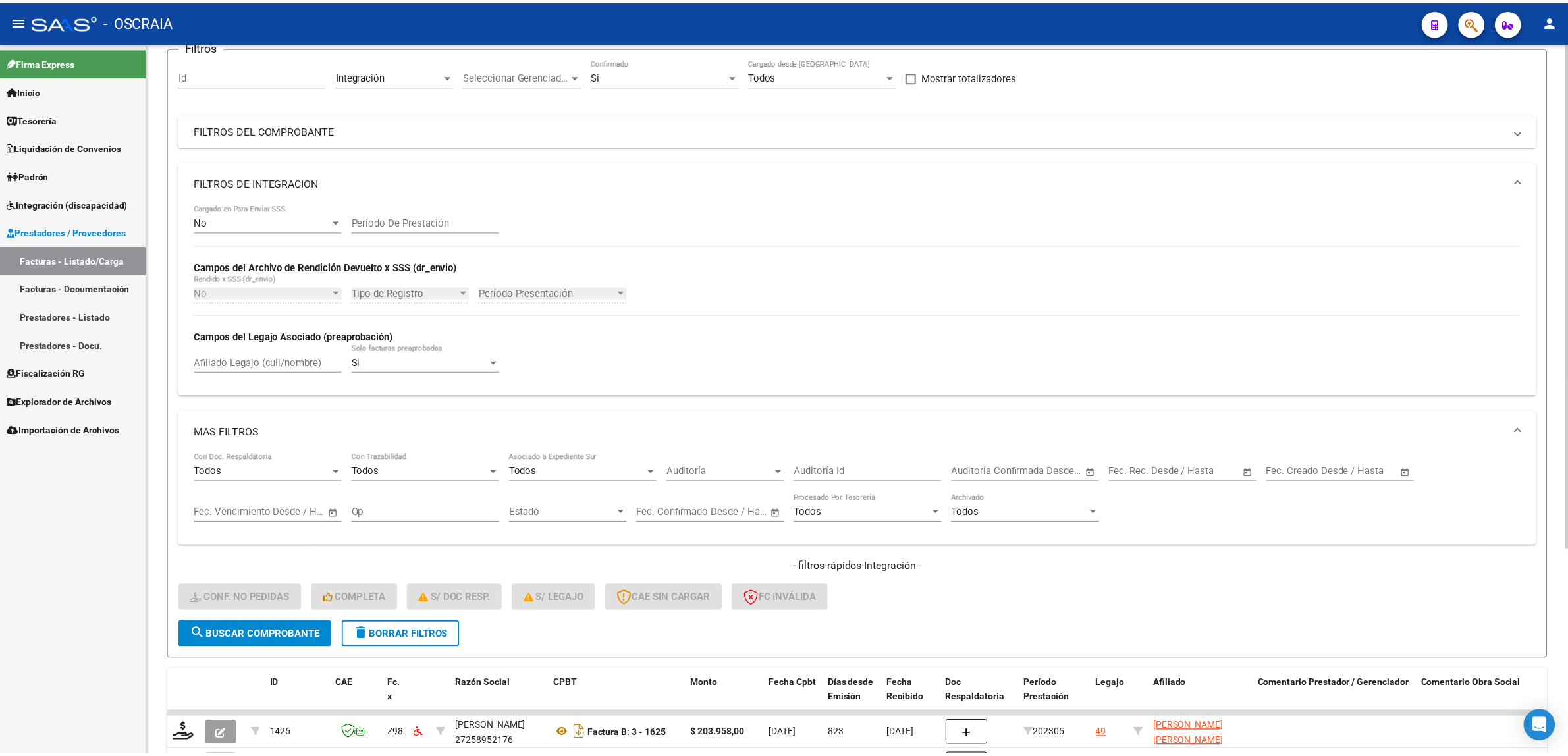
scroll to position [0, 0]
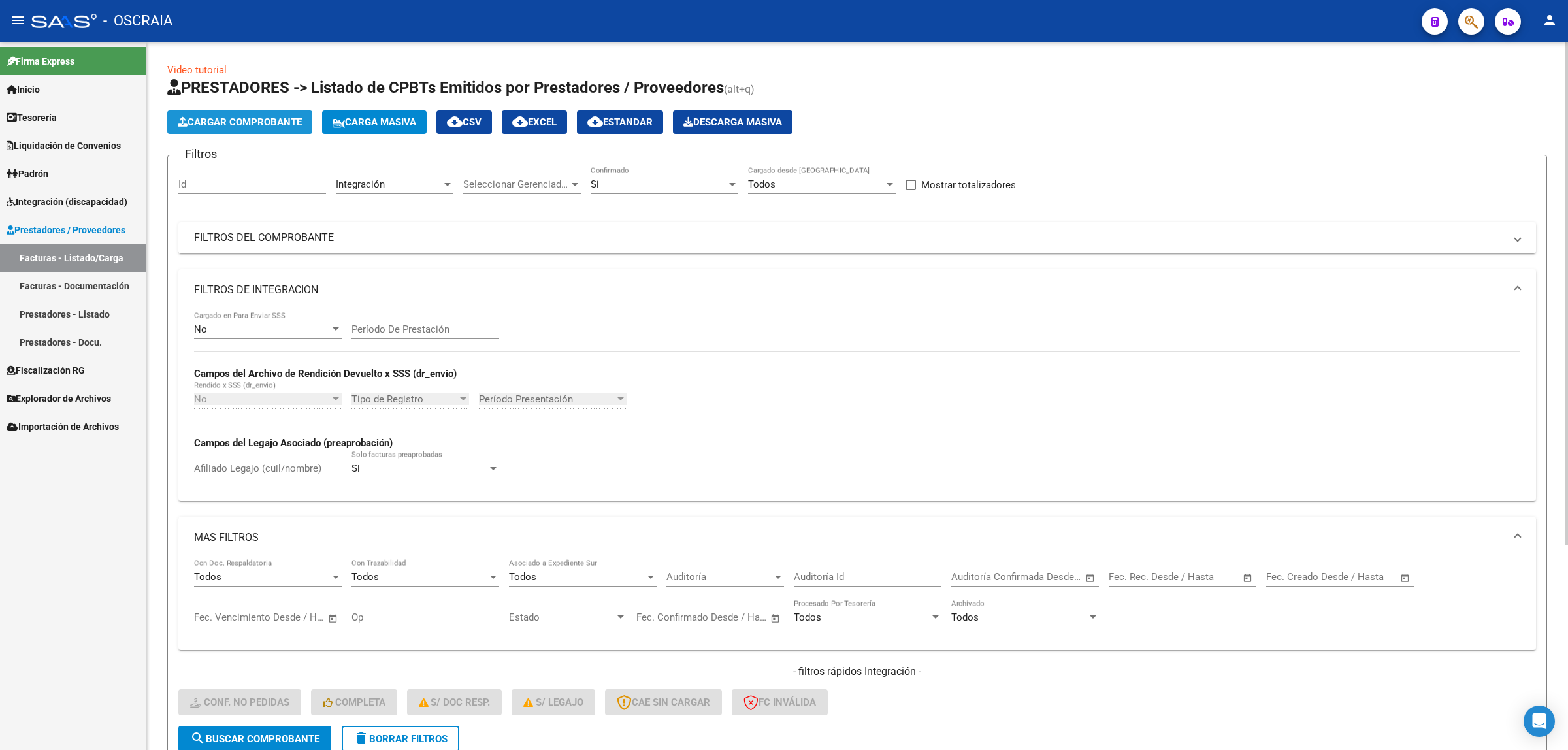
click at [234, 122] on span "Cargar Comprobante" at bounding box center [239, 122] width 124 height 12
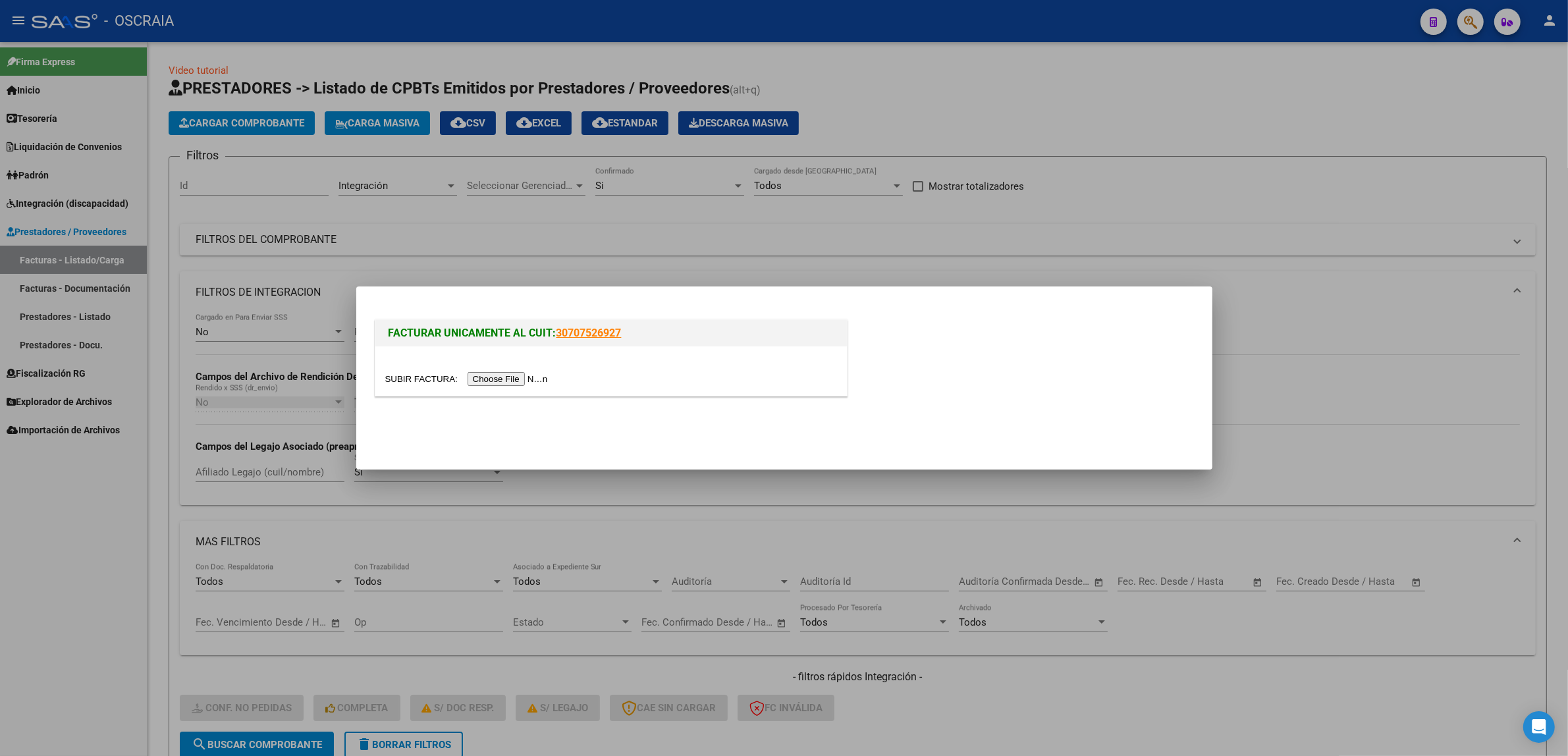
click at [476, 380] on input "file" at bounding box center [469, 379] width 167 height 14
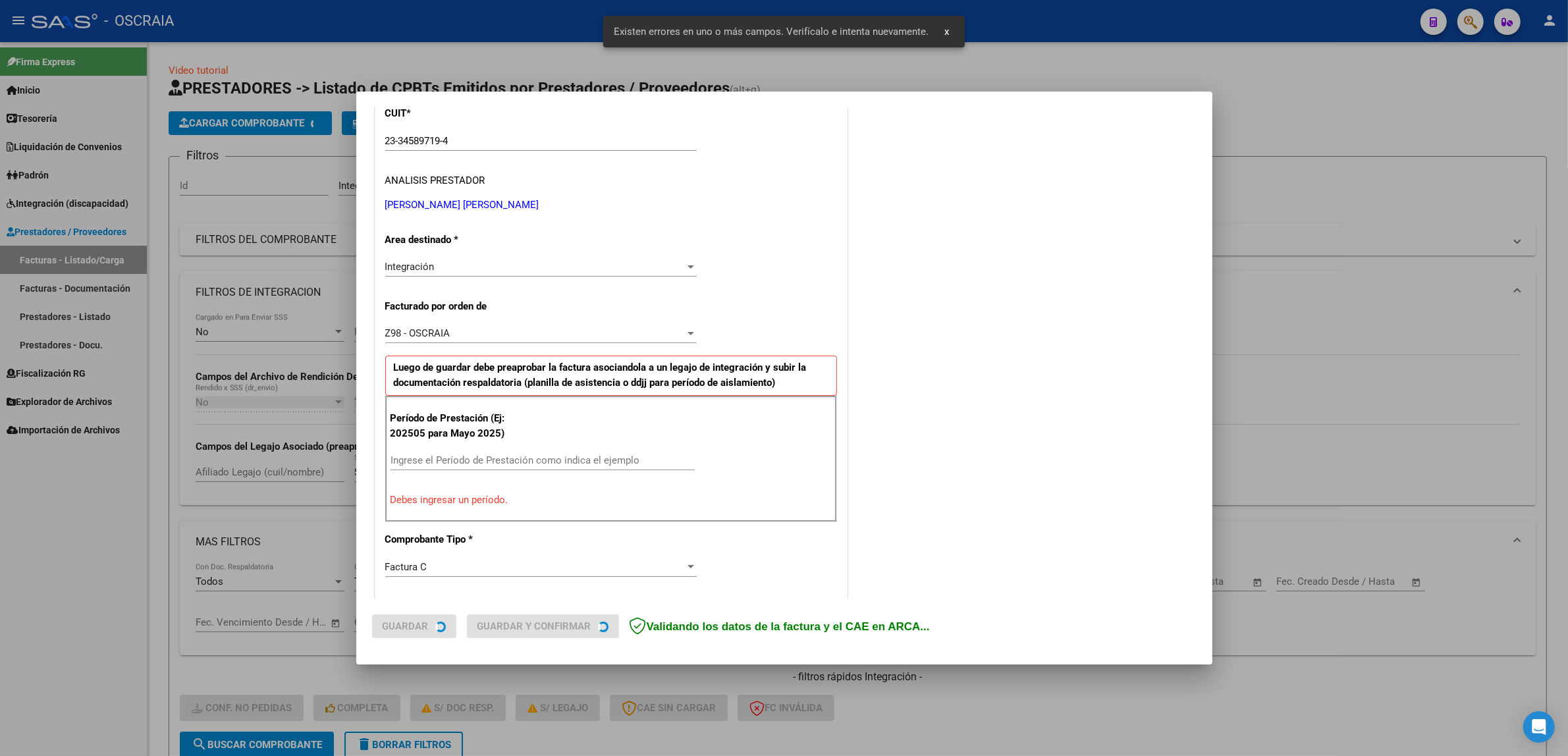
scroll to position [281, 0]
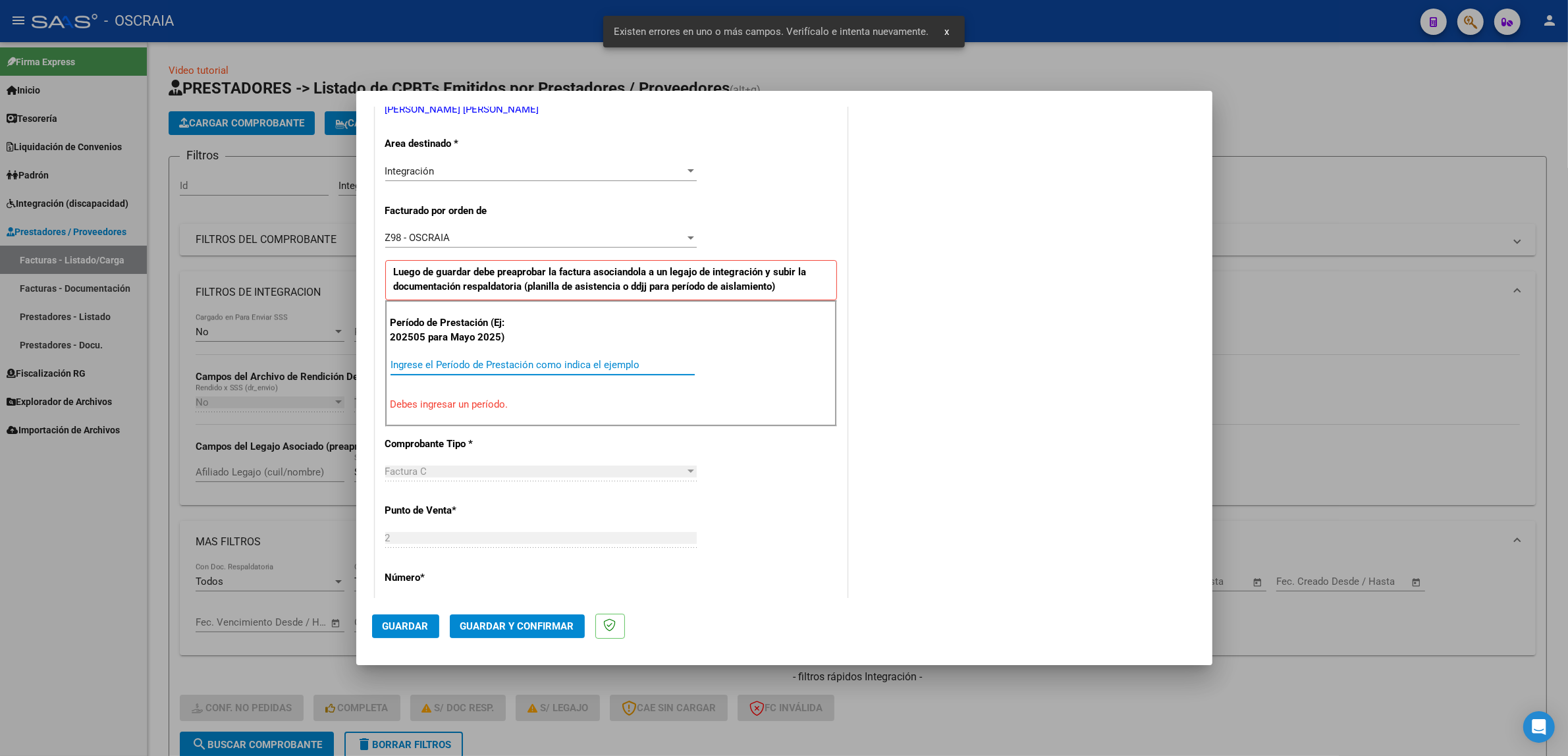
click at [534, 365] on input "Ingrese el Período de Prestación como indica el ejemplo" at bounding box center [543, 364] width 305 height 12
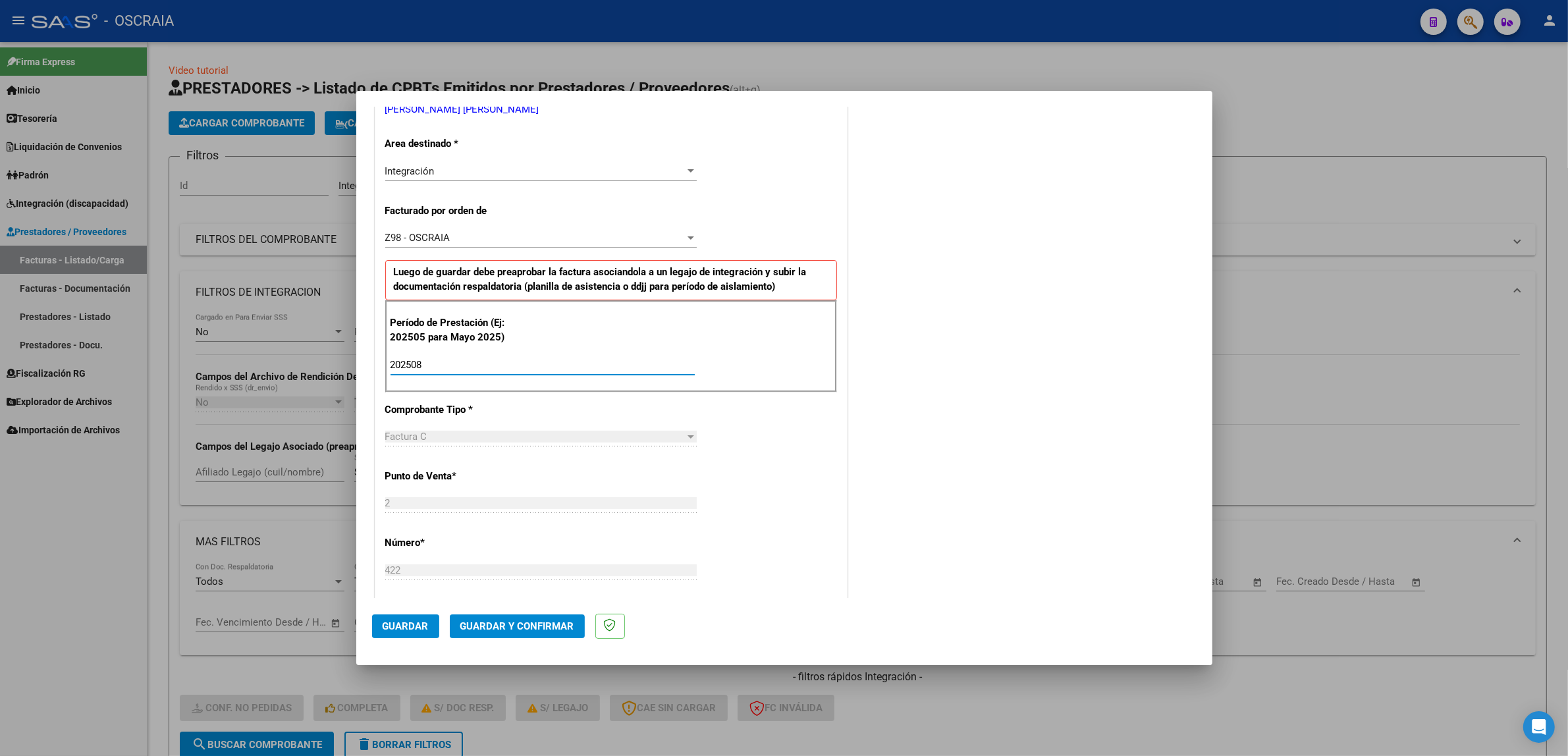
type input "202508"
click at [850, 335] on div "COMENTARIOS Comentarios De la Obra Social: Comentarios de la Obra Social (no vi…" at bounding box center [1023, 483] width 347 height 1285
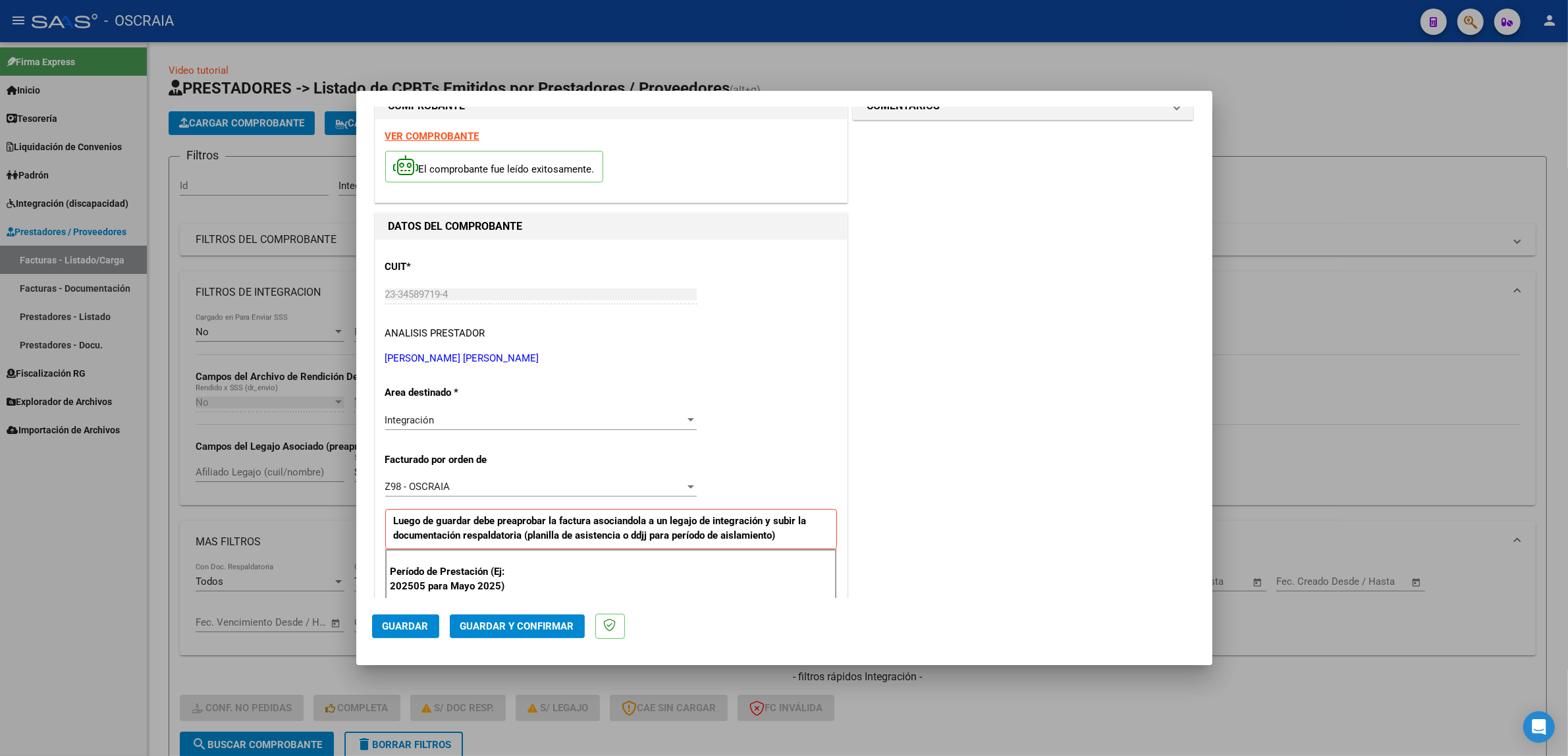
scroll to position [0, 0]
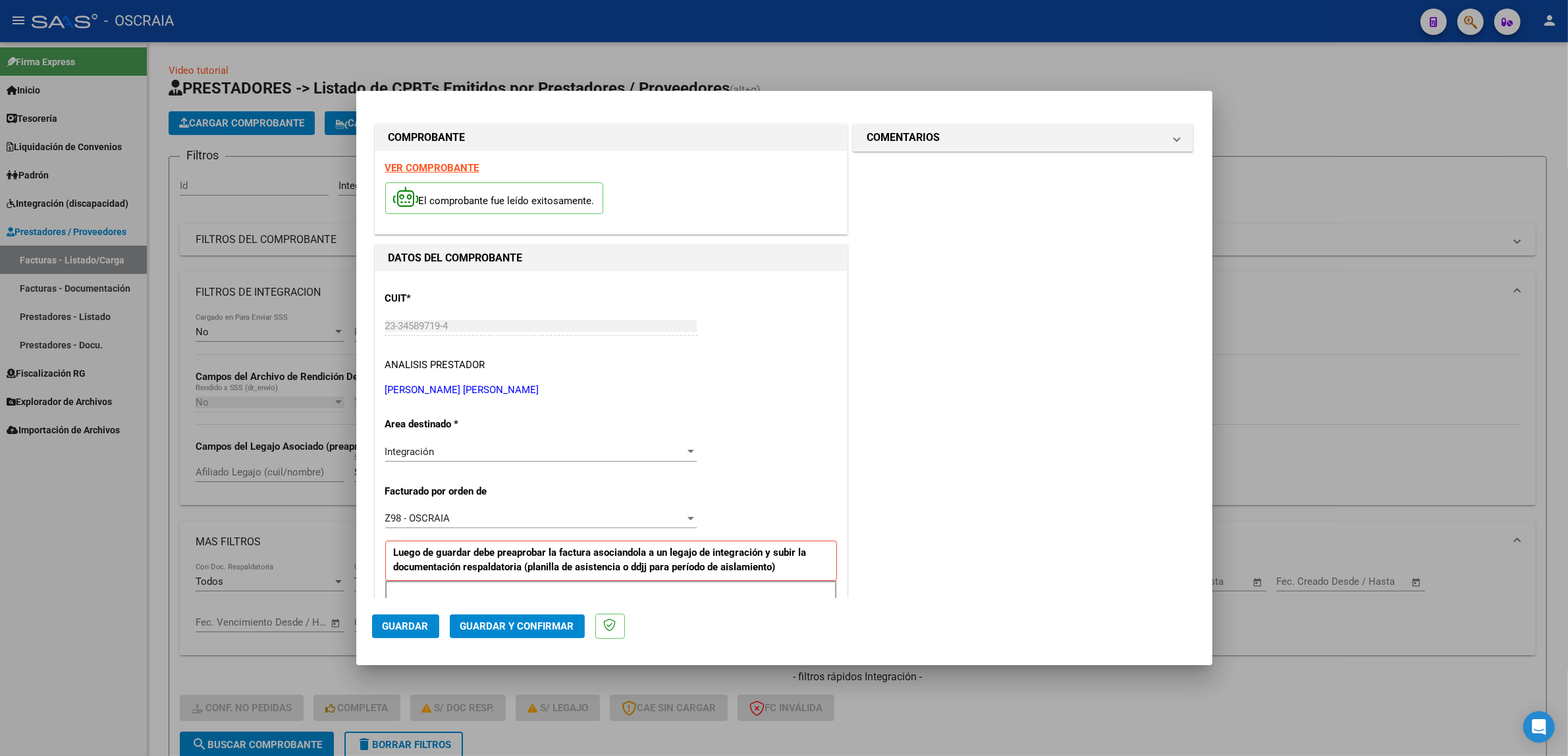
click at [409, 622] on span "Guardar" at bounding box center [405, 625] width 46 height 12
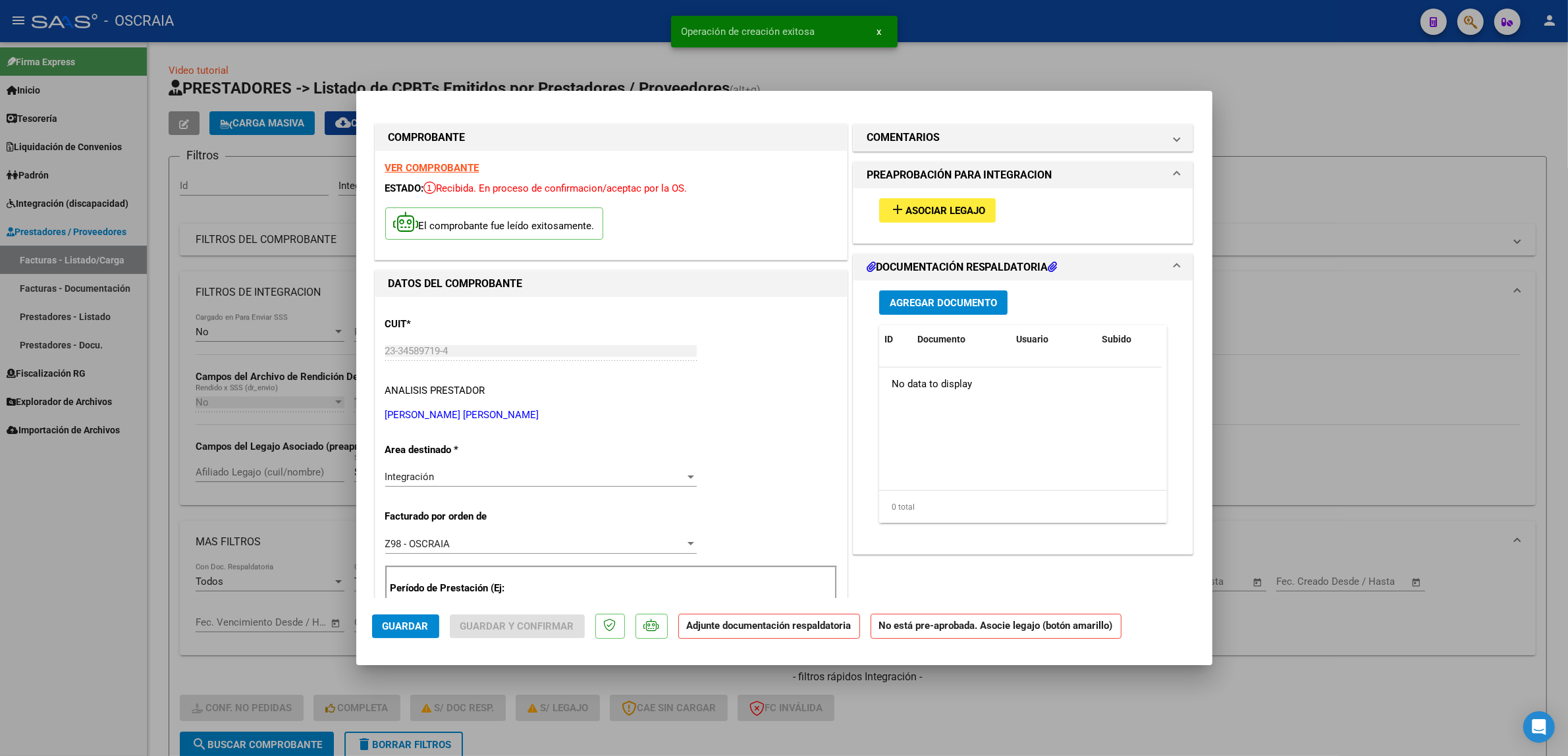
click at [943, 215] on span "Asociar Legajo" at bounding box center [945, 210] width 80 height 12
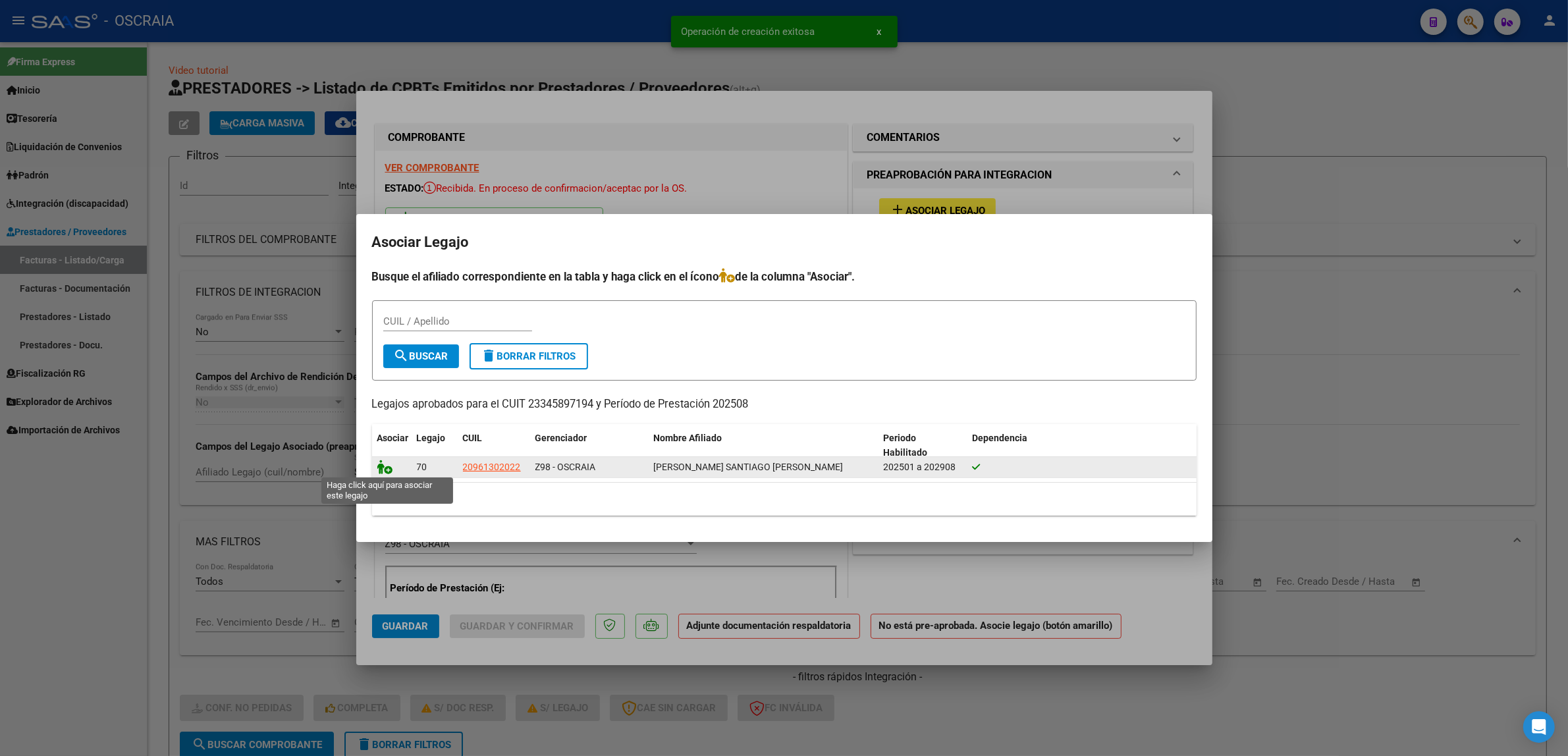
click at [380, 466] on icon at bounding box center [385, 466] width 16 height 15
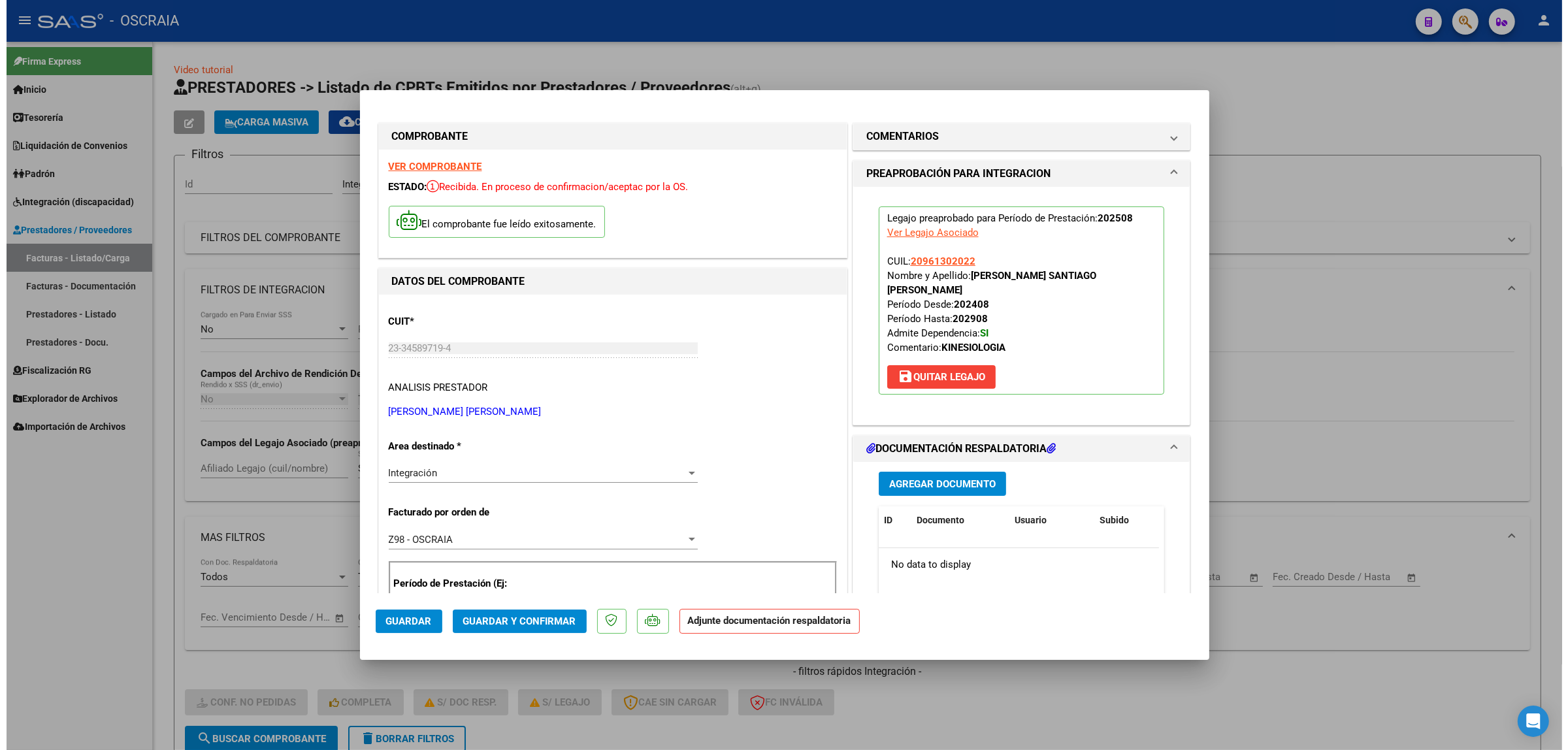
scroll to position [82, 0]
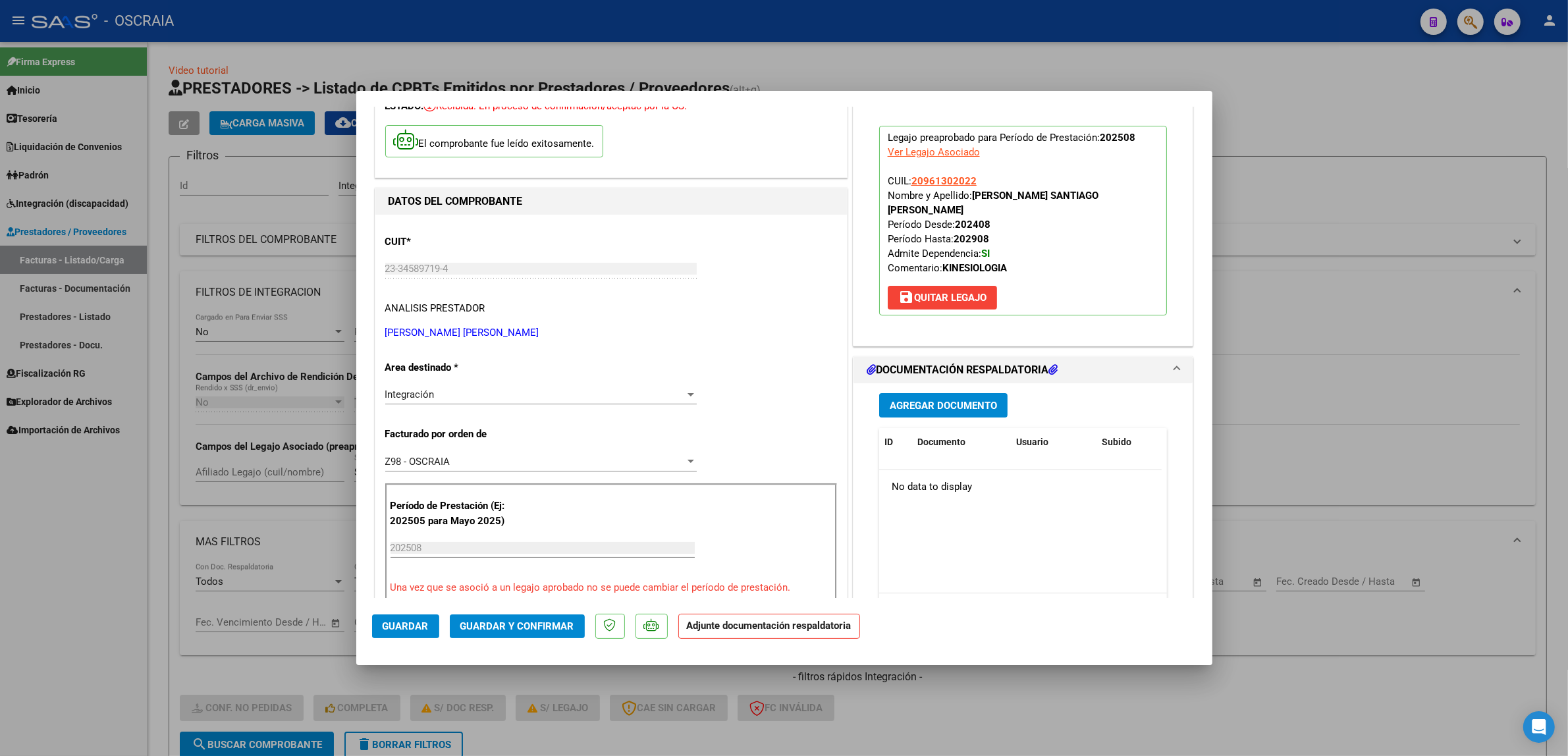
click at [962, 400] on span "Agregar Documento" at bounding box center [943, 405] width 107 height 12
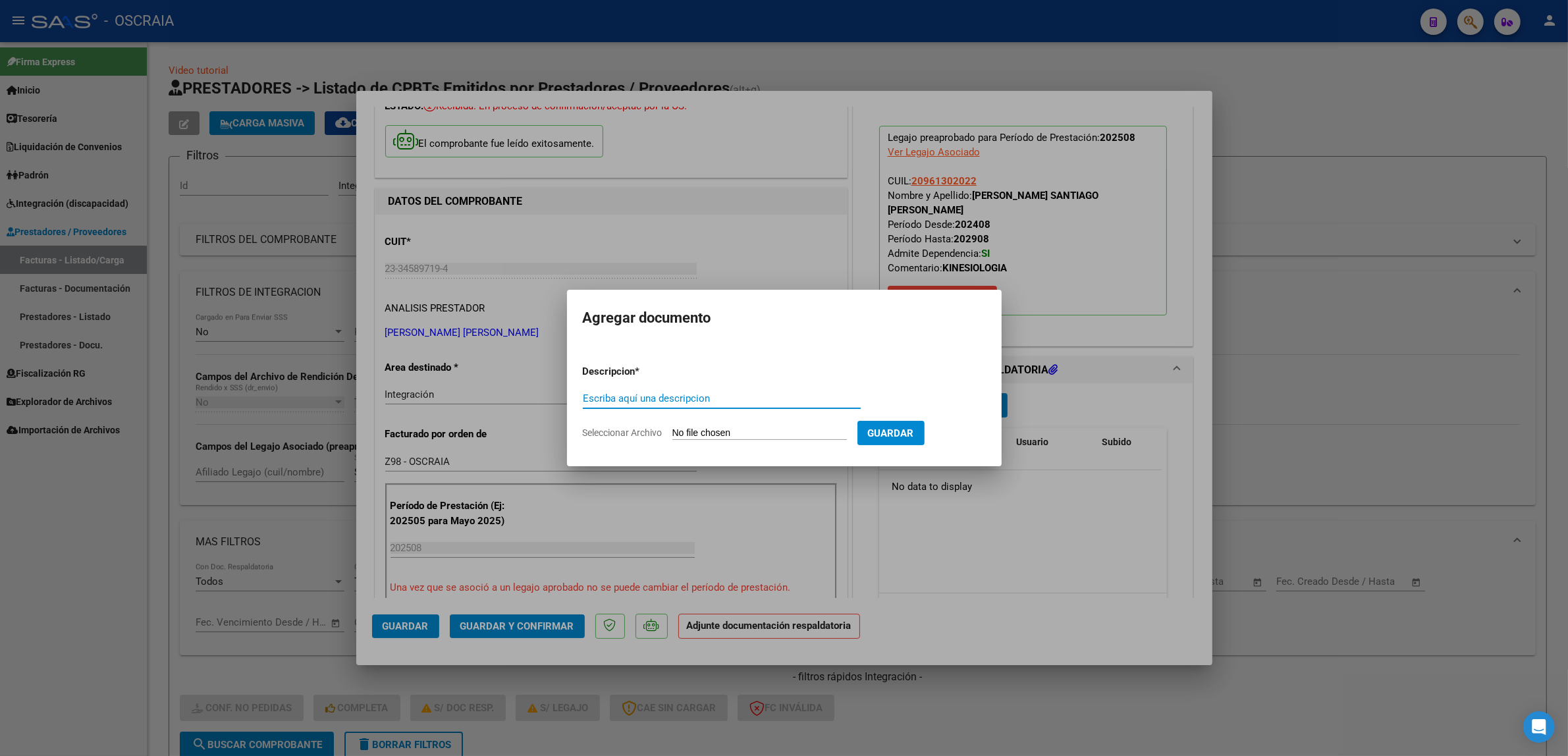
click at [723, 399] on input "Escriba aquí una descripcion" at bounding box center [721, 399] width 278 height 12
type input "PLANILLA DE ASISTENCIA KINESIOLOGIA"
click at [784, 438] on input "Seleccionar Archivo" at bounding box center [759, 433] width 175 height 13
type input "C:\fakepath\08-2025 MORDIBONI MARIA ALEJANDRA FC 23345897194_011_00002_00000422…"
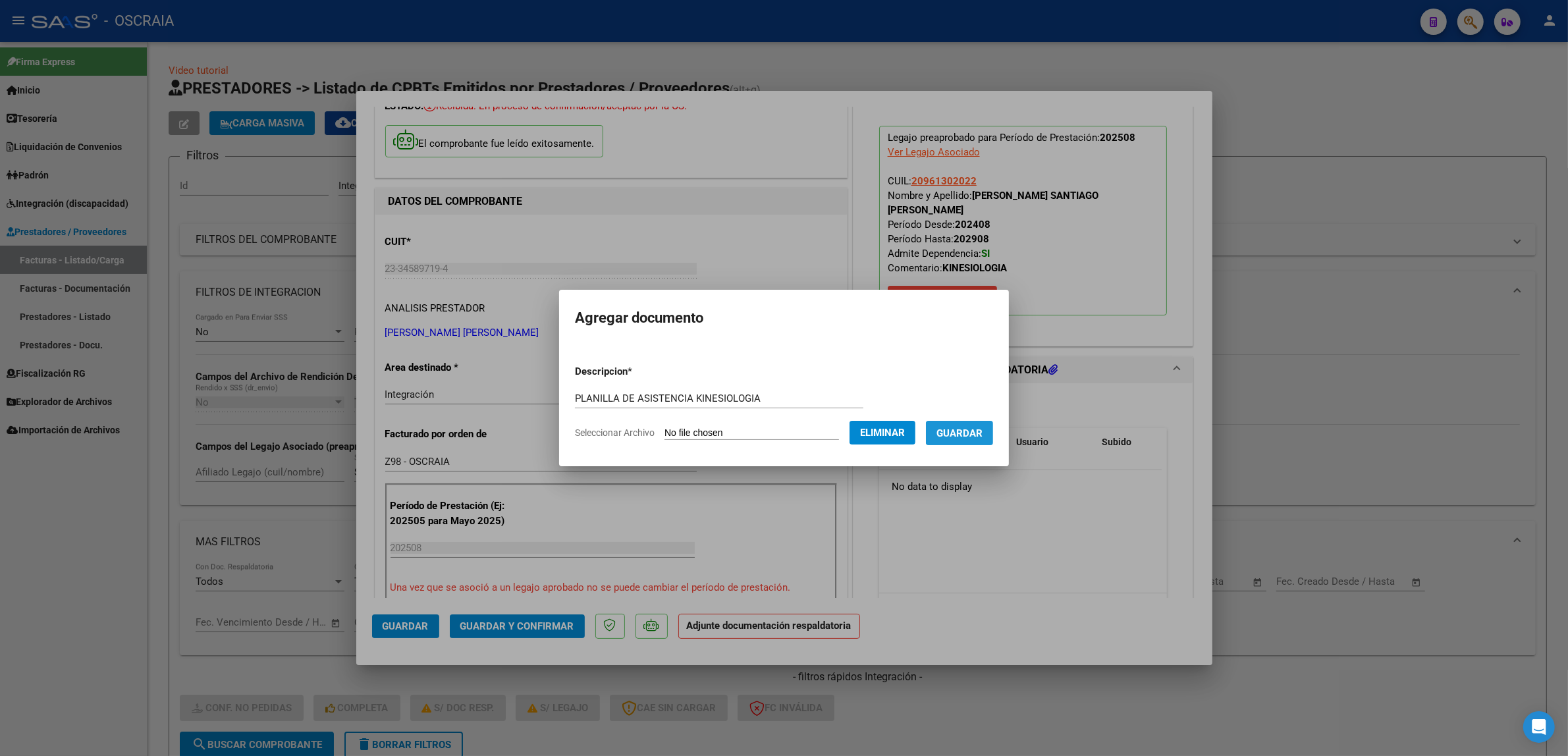
click at [982, 427] on span "Guardar" at bounding box center [959, 433] width 46 height 12
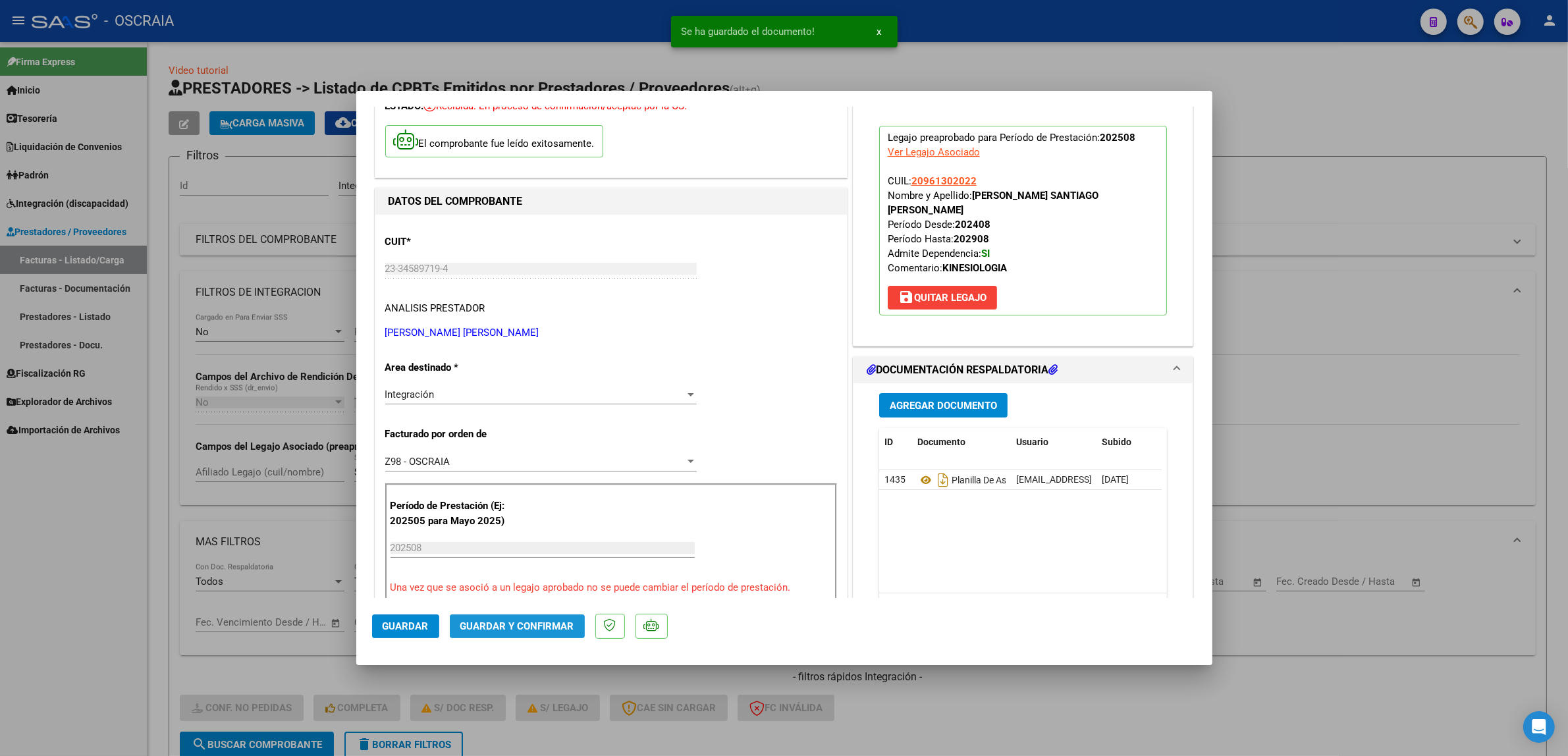
click at [537, 628] on span "Guardar y Confirmar" at bounding box center [518, 625] width 114 height 12
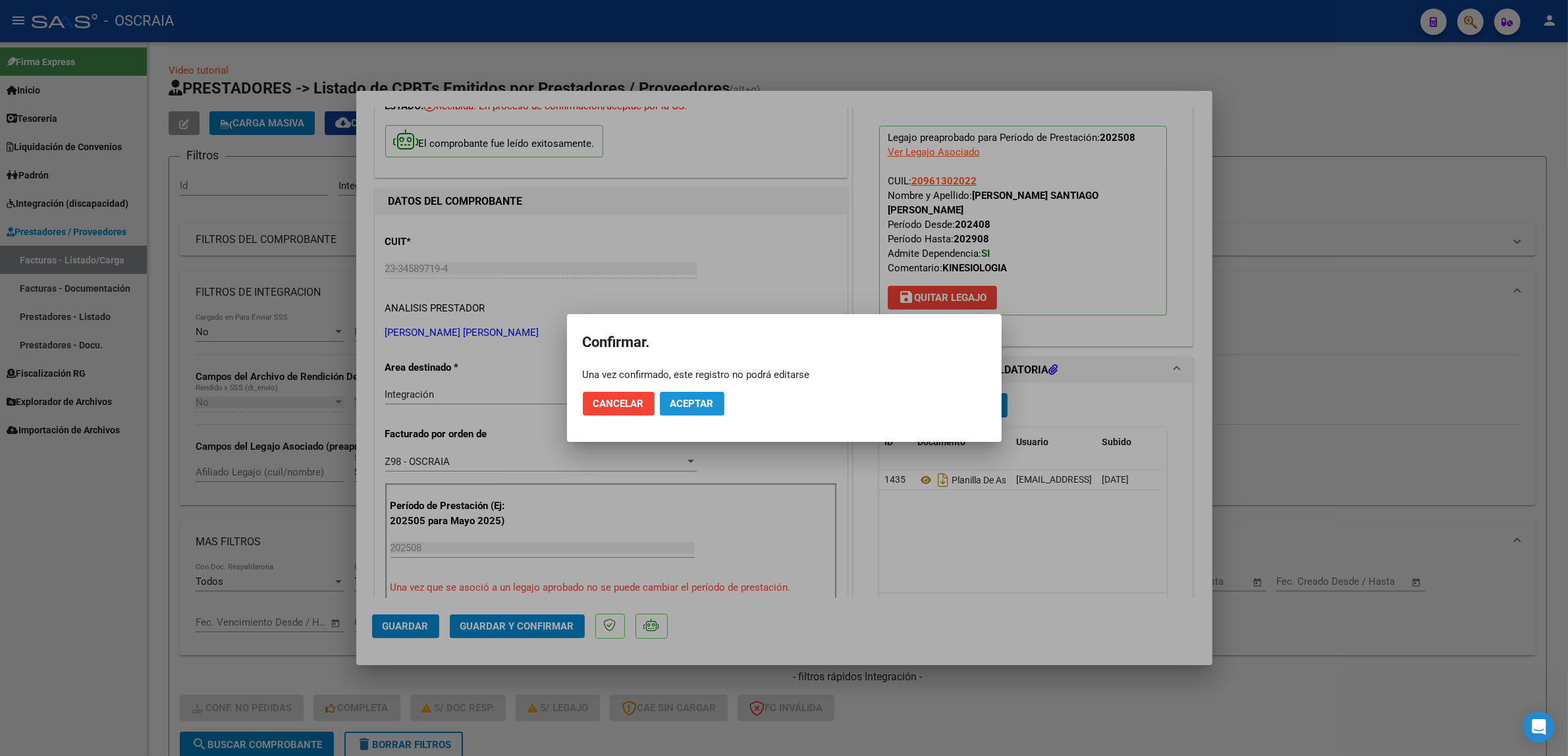
click at [682, 403] on span "Aceptar" at bounding box center [692, 404] width 43 height 12
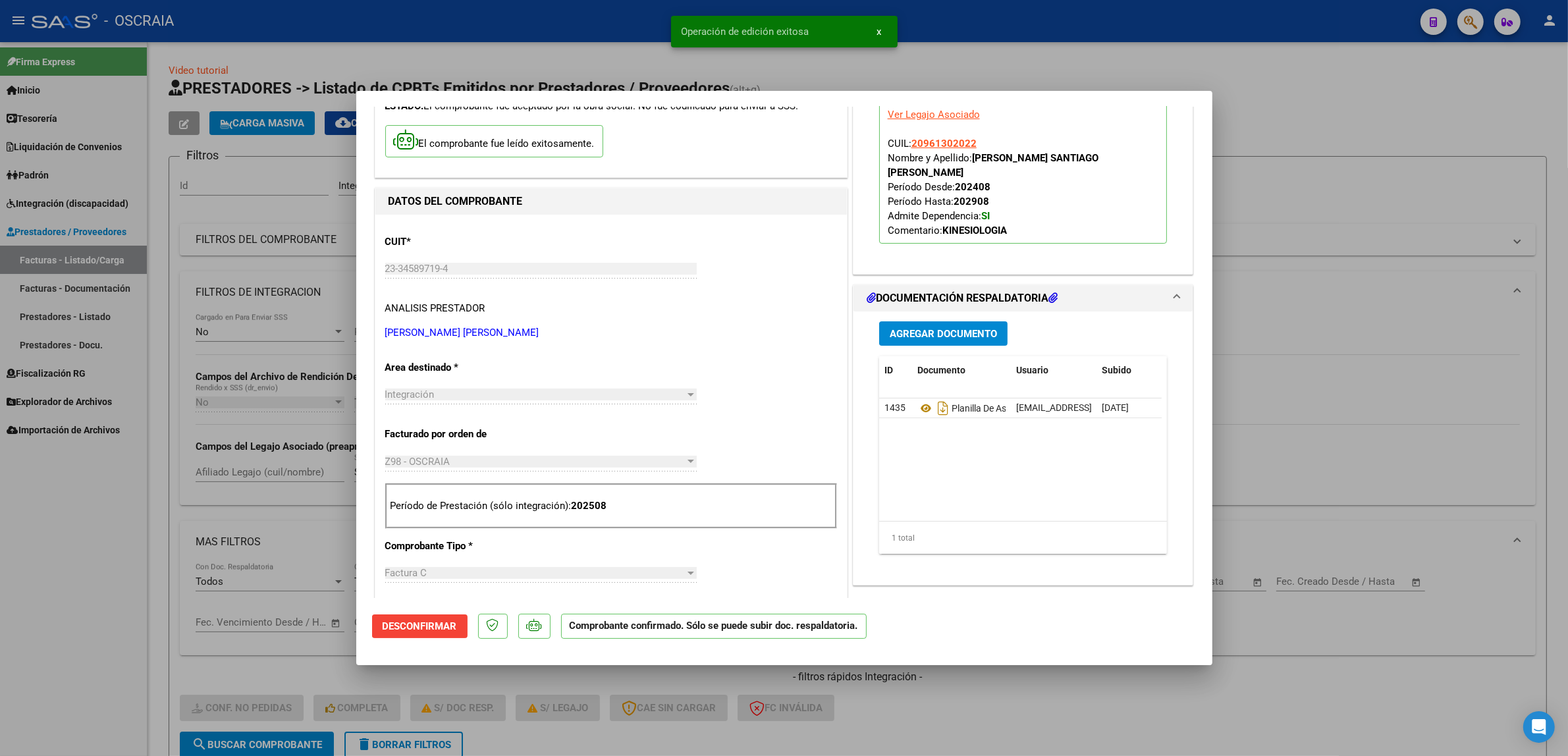
click at [320, 387] on div at bounding box center [784, 378] width 1568 height 756
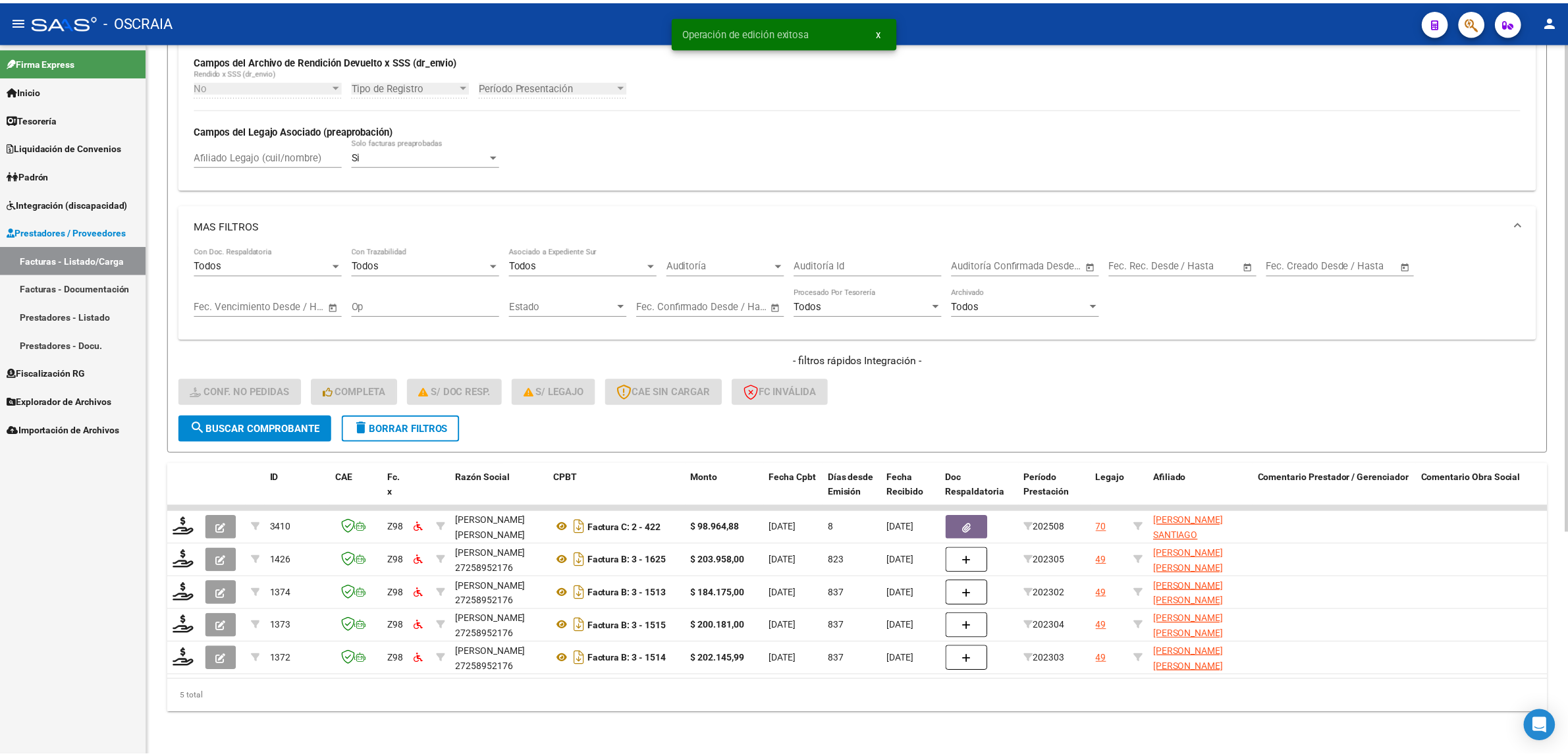
scroll to position [324, 0]
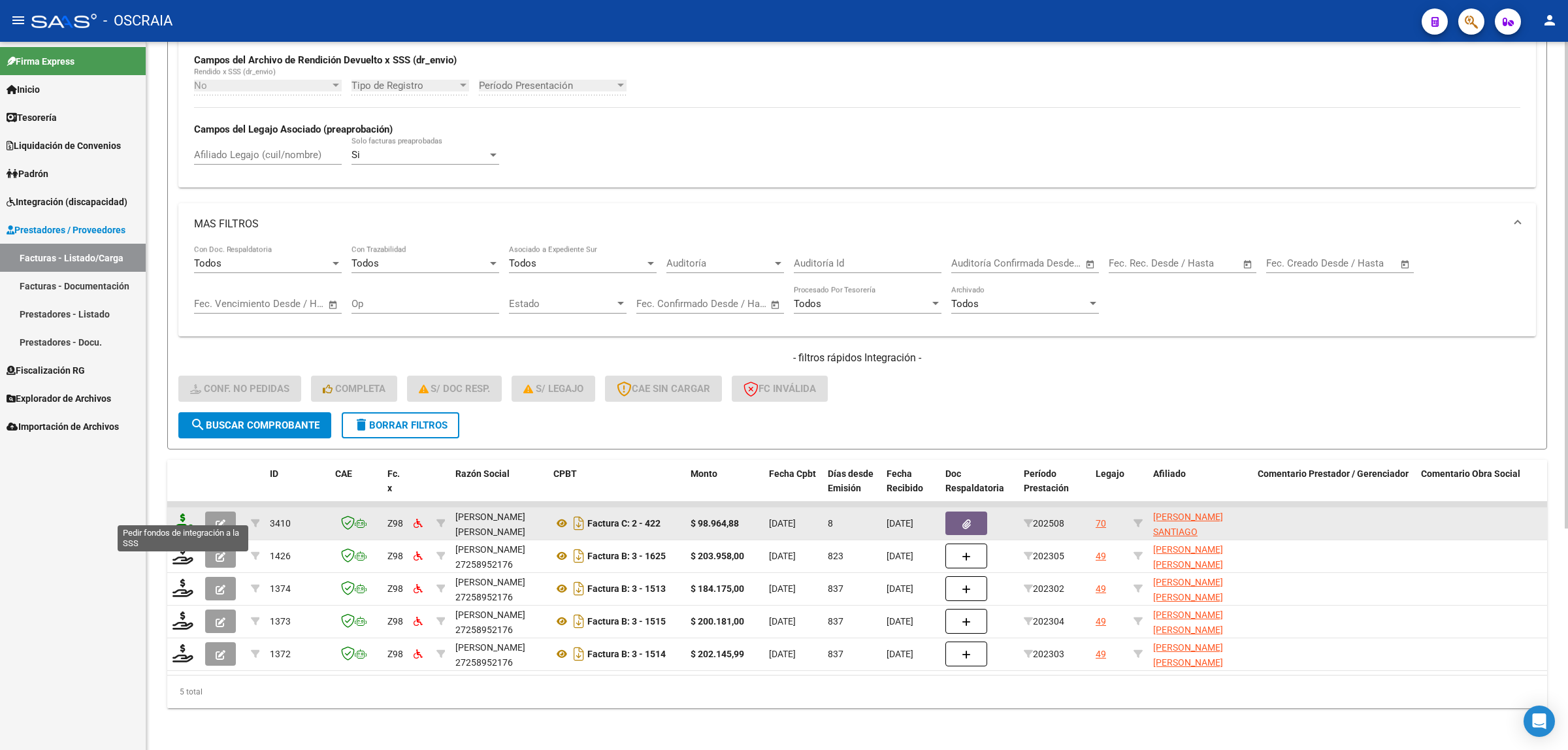
click at [176, 513] on icon at bounding box center [182, 522] width 20 height 19
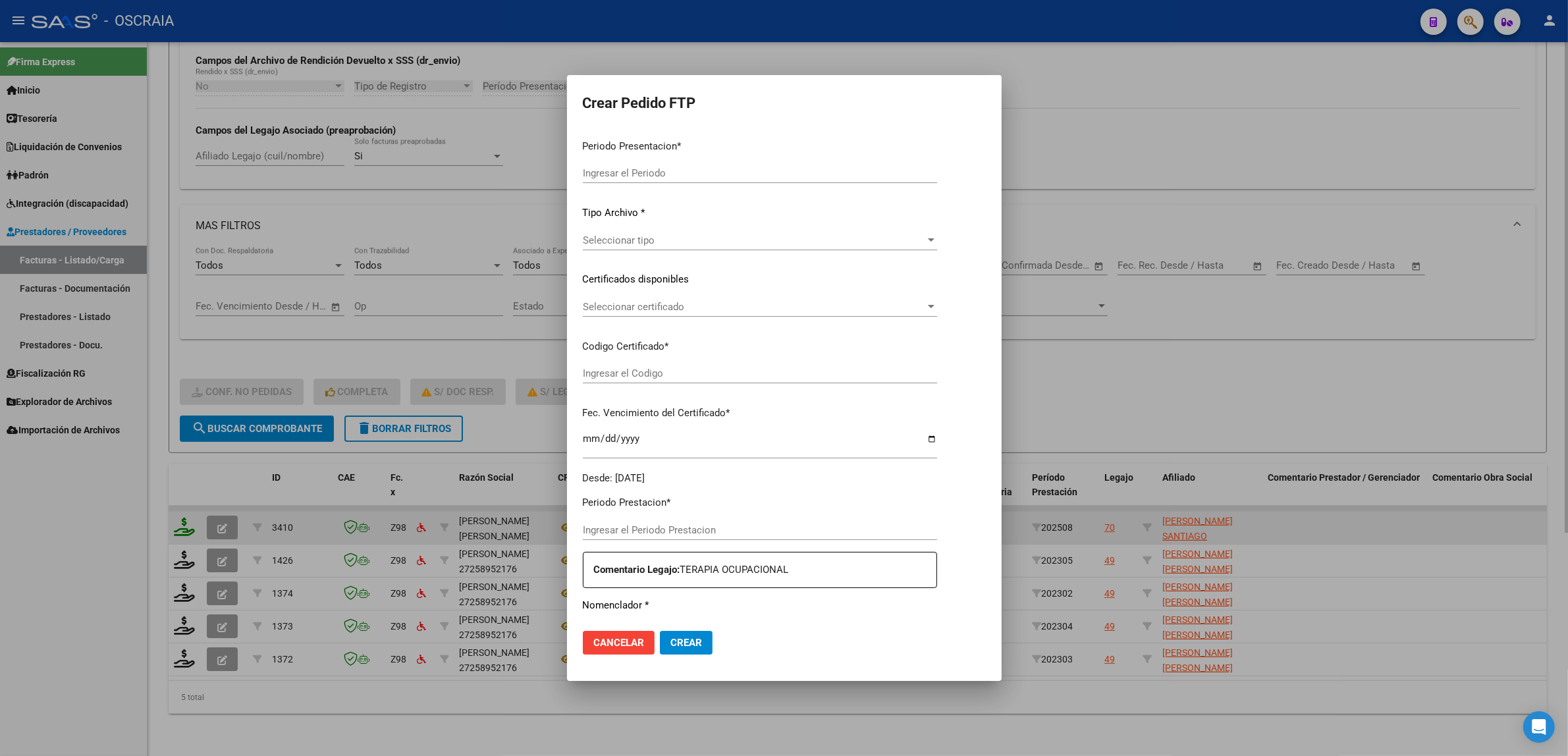
type input "202508"
type input "$ 98.964,88"
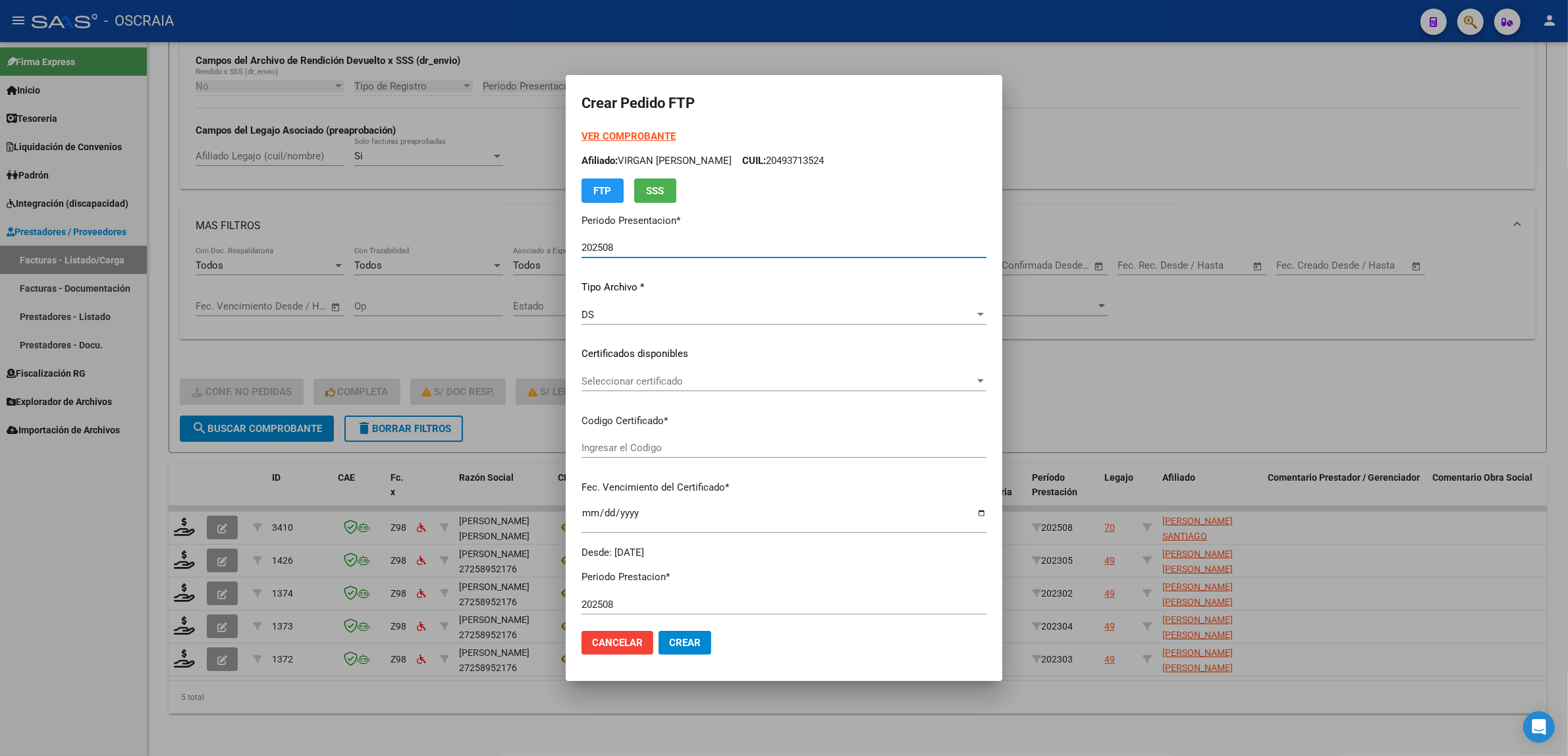
type input "VEN75000145590342021071420230714CBA536"
type input "2029-08-31"
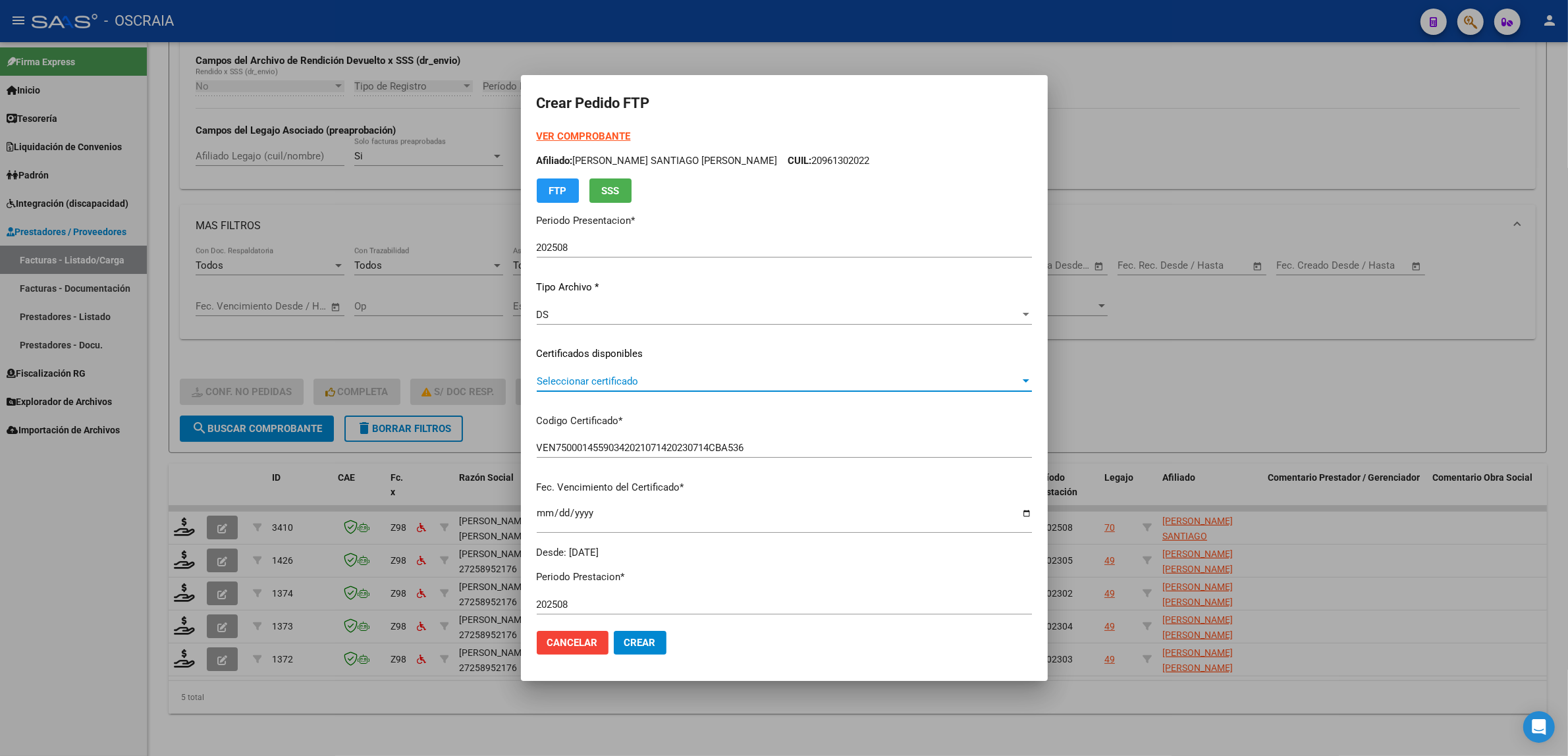
click at [630, 378] on span "Seleccionar certificado" at bounding box center [778, 381] width 483 height 12
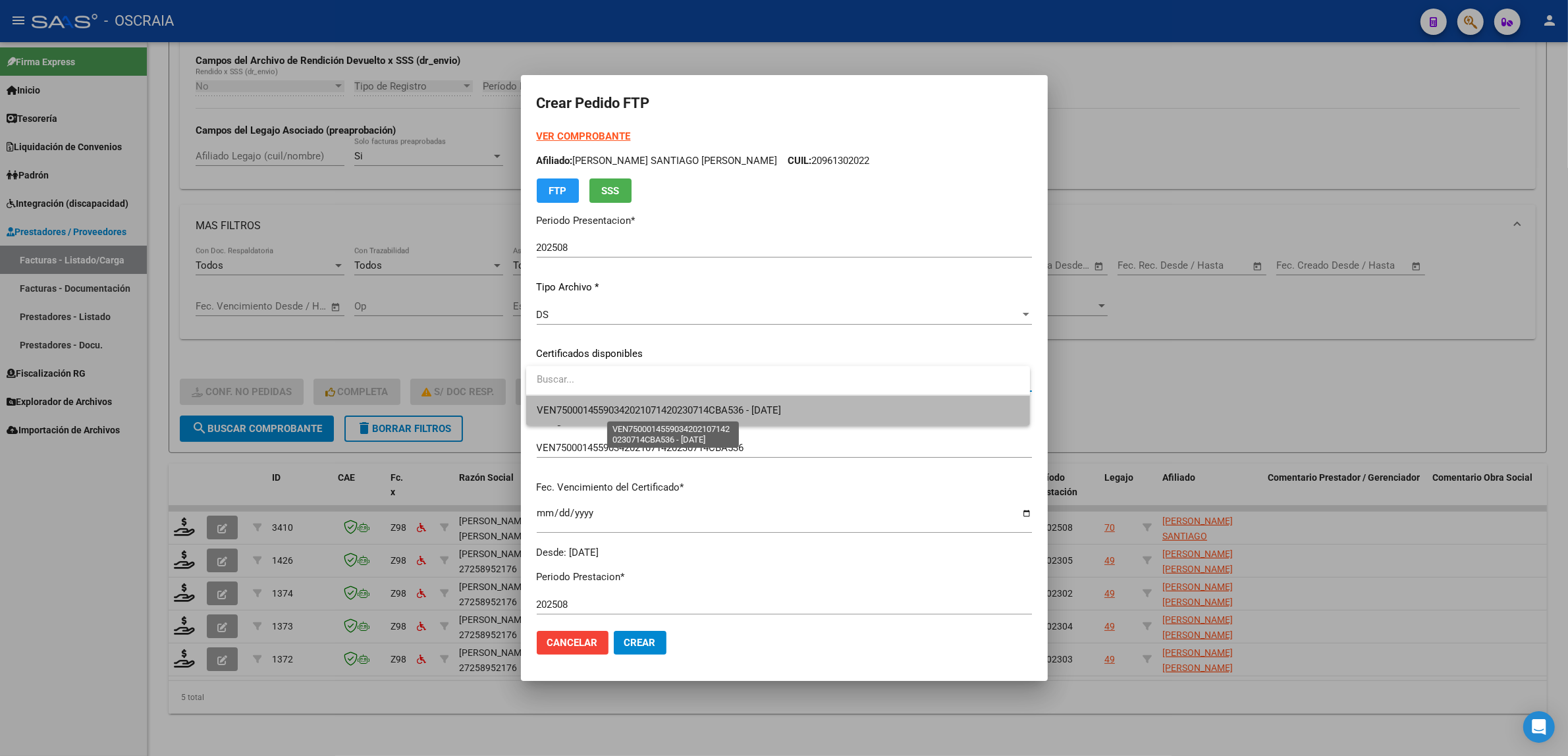
click at [644, 405] on span "VEN75000145590342021071420230714CBA536 - 2029-08-31" at bounding box center [658, 410] width 245 height 12
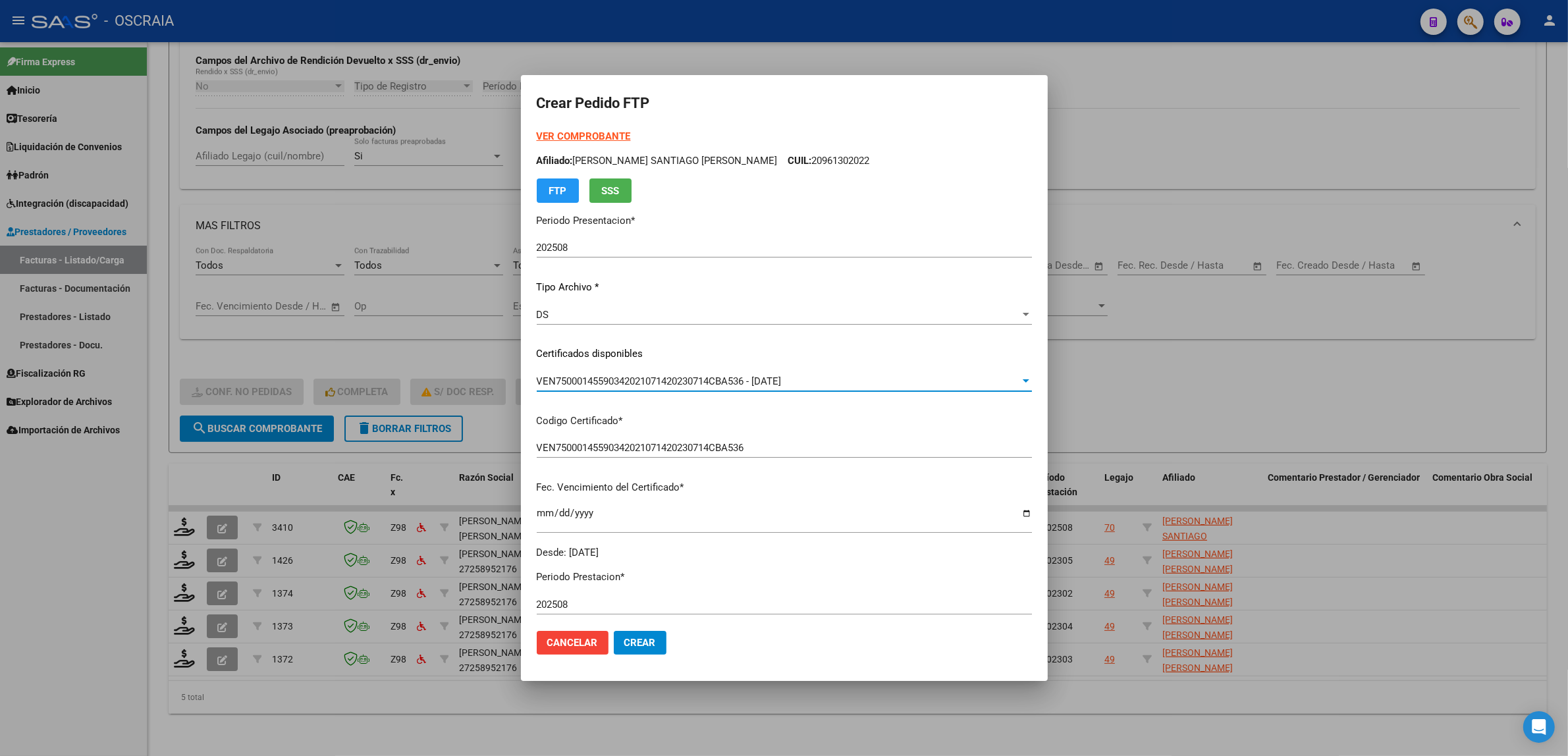
click at [828, 375] on div "VEN75000145590342021071420230714CBA536 - 2029-08-31" at bounding box center [778, 381] width 483 height 12
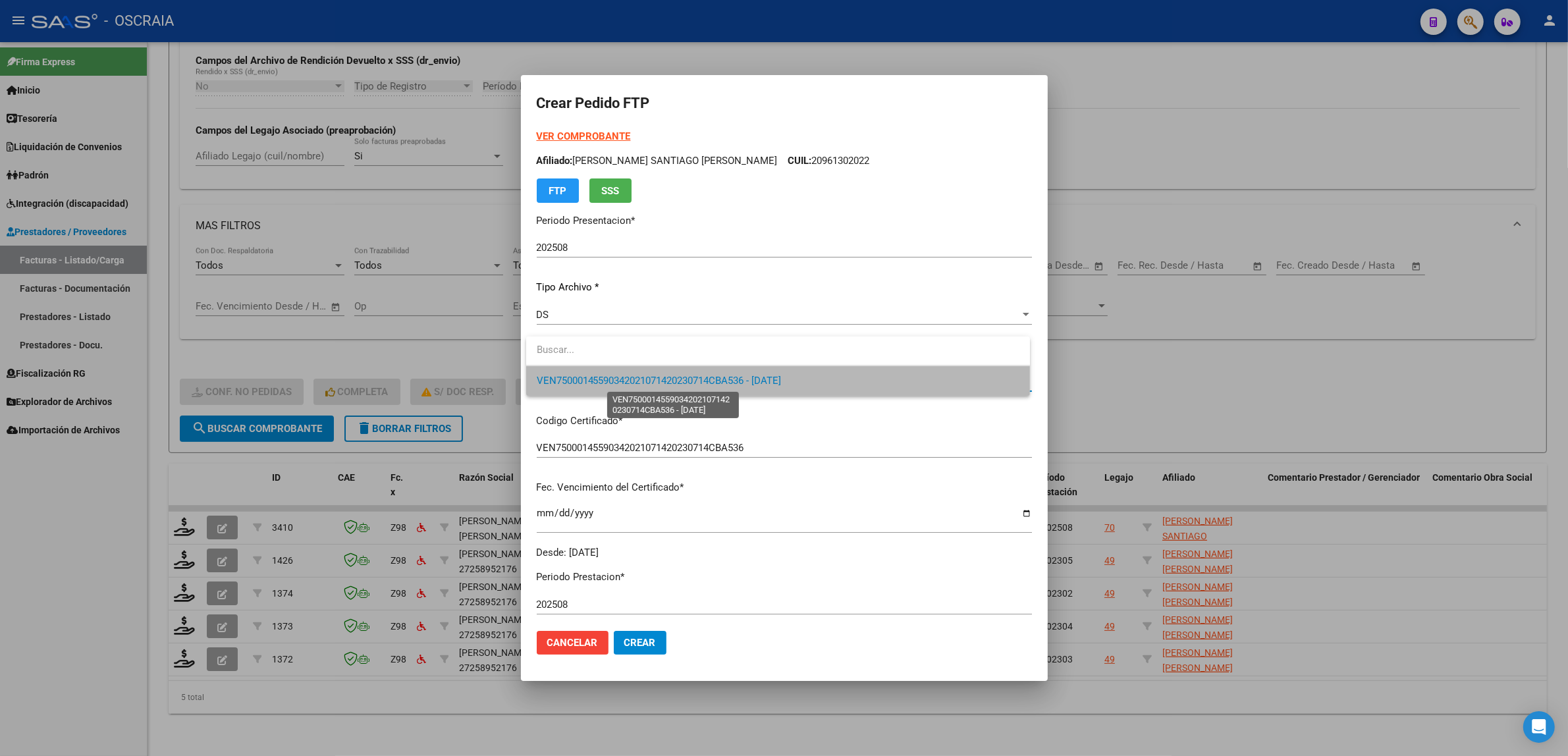
click at [778, 386] on span "VEN75000145590342021071420230714CBA536 - 2029-08-31" at bounding box center [658, 380] width 245 height 12
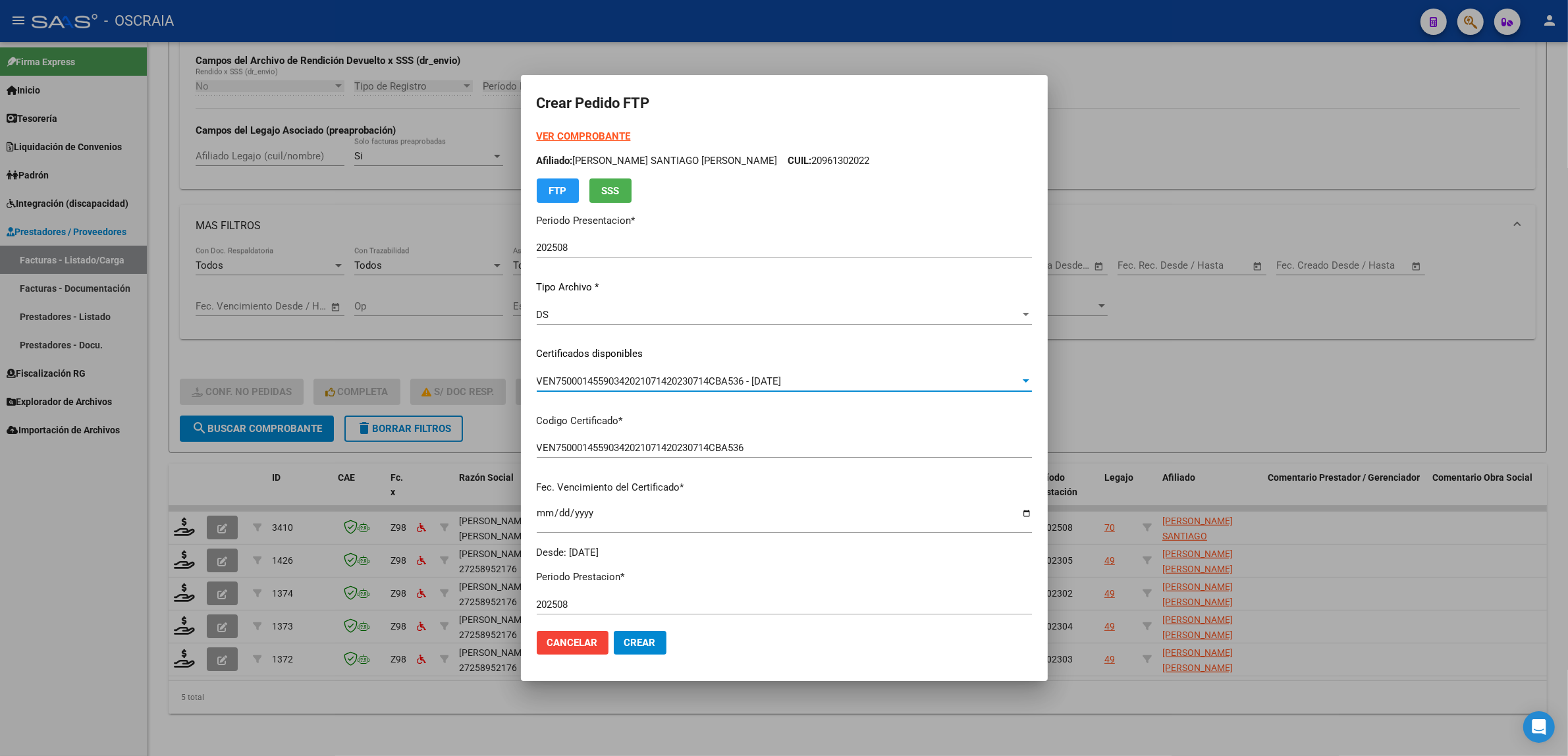
scroll to position [165, 0]
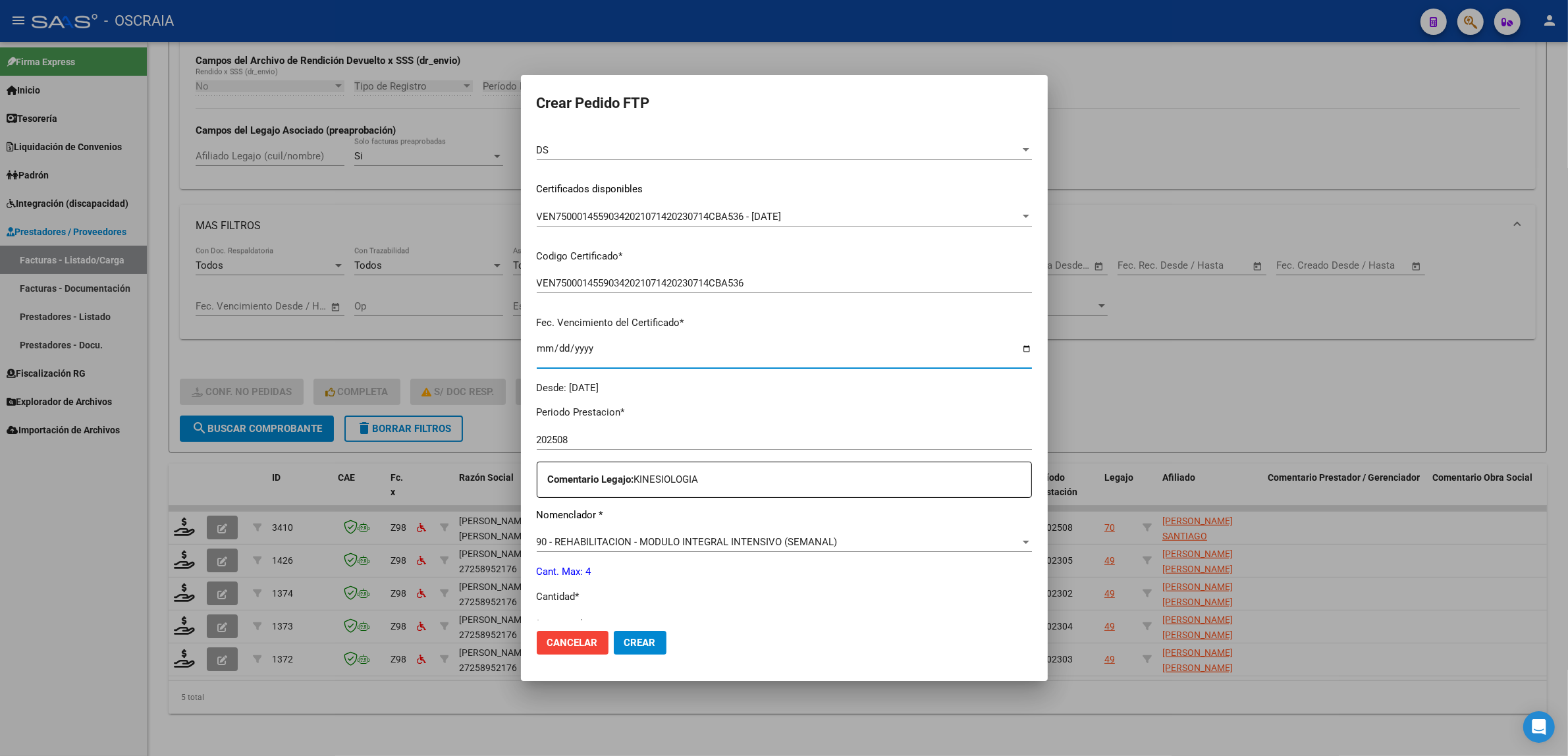
click at [764, 355] on input "2029-08-31" at bounding box center [784, 352] width 495 height 21
click at [772, 424] on div "Periodo Prestacion * 202508 Ingresar el Periodo Prestacion Comentario Legajo: K…" at bounding box center [784, 620] width 495 height 451
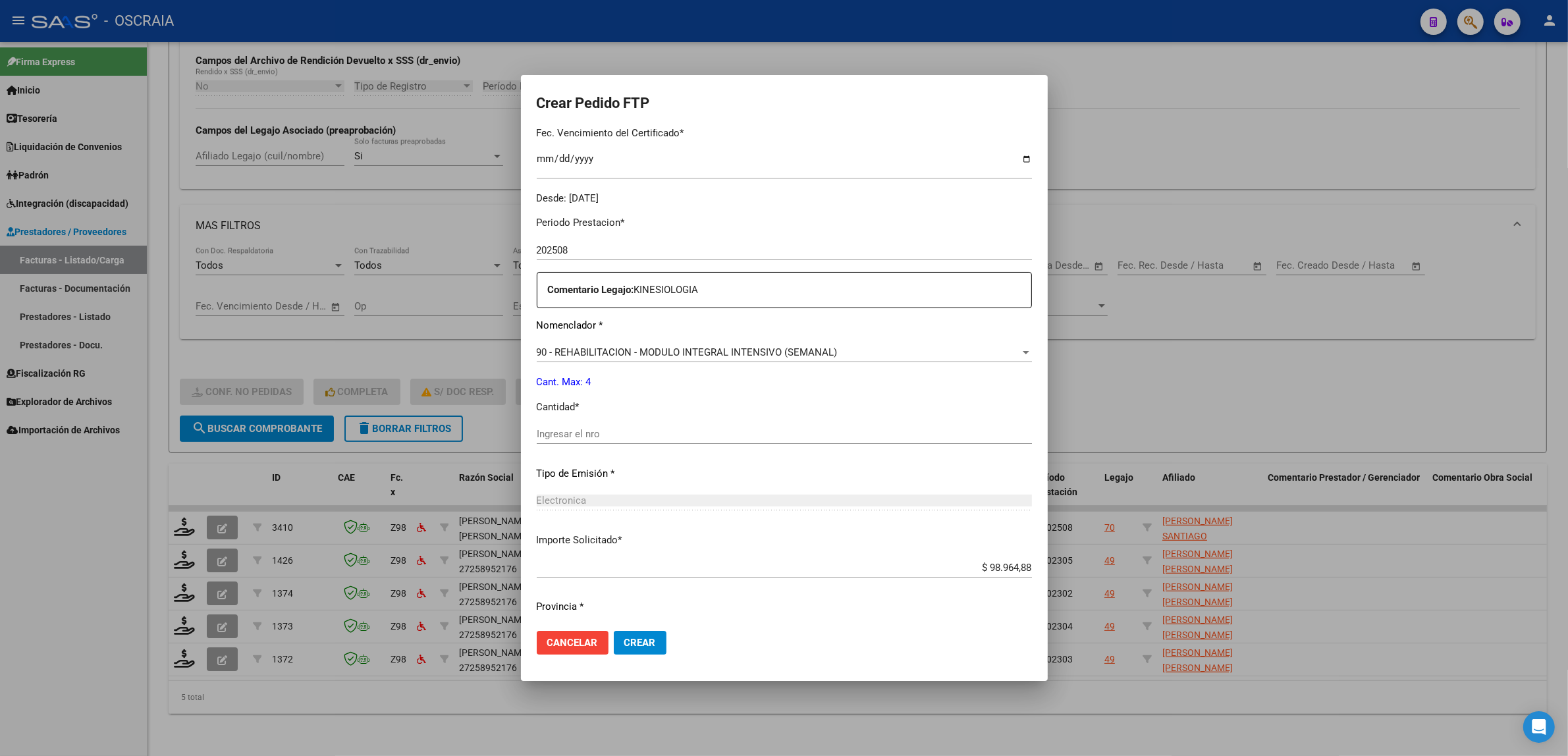
scroll to position [390, 0]
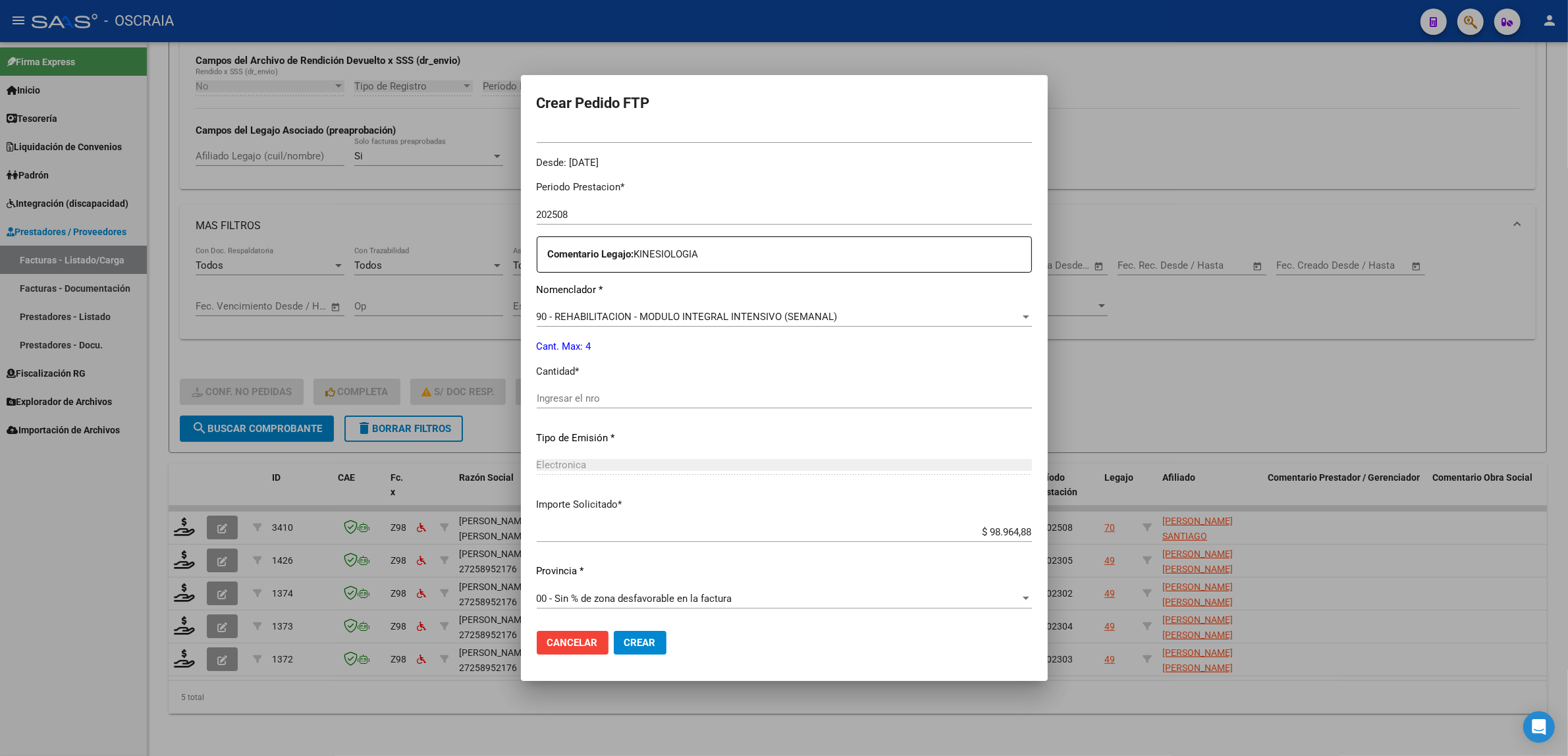
click at [592, 400] on input "Ingresar el nro" at bounding box center [784, 399] width 495 height 12
type input "4"
click at [641, 445] on div "Periodo Prestacion * 202508 Ingresar el Periodo Prestacion Comentario Legajo: K…" at bounding box center [784, 395] width 495 height 451
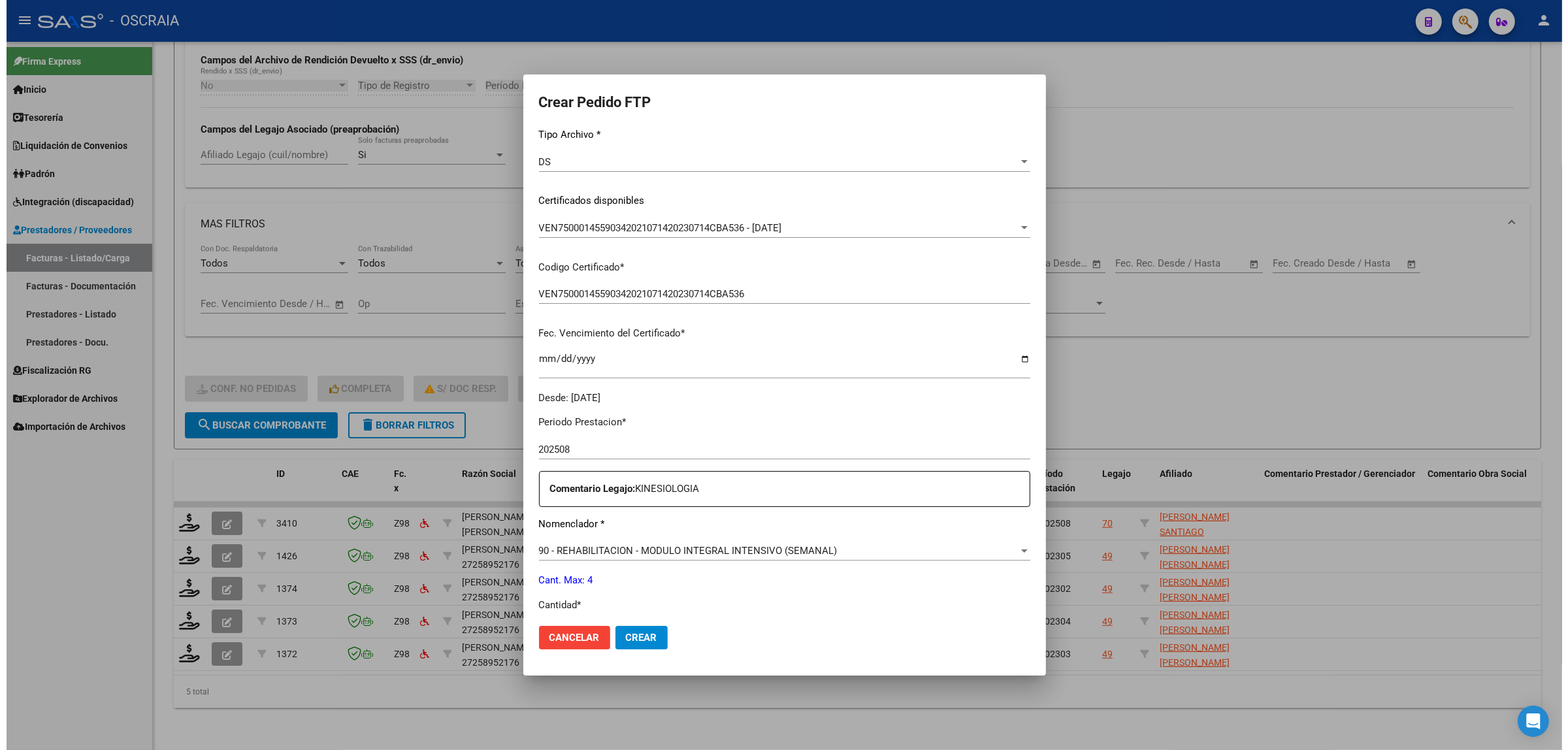
scroll to position [141, 0]
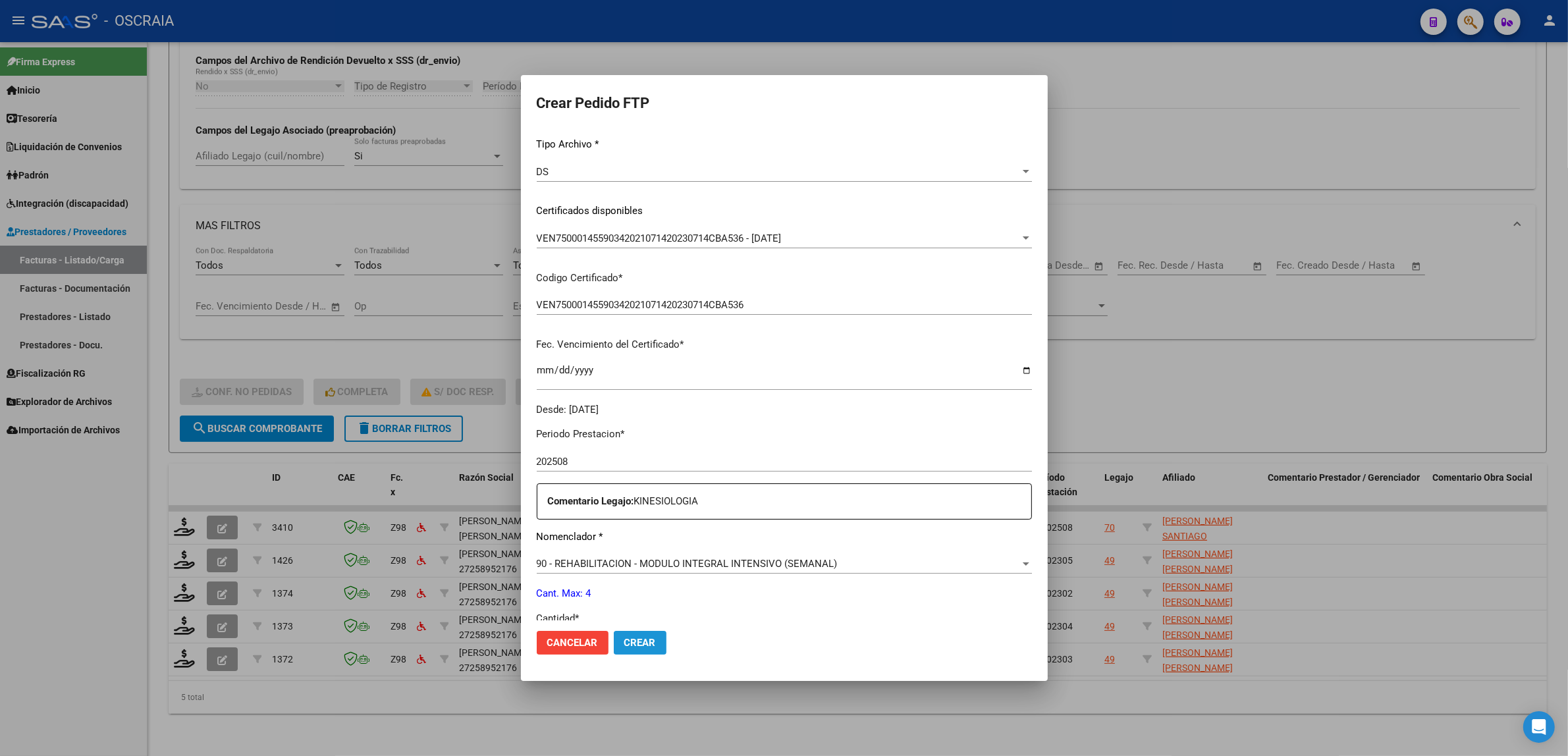
click at [644, 644] on span "Crear" at bounding box center [641, 642] width 31 height 12
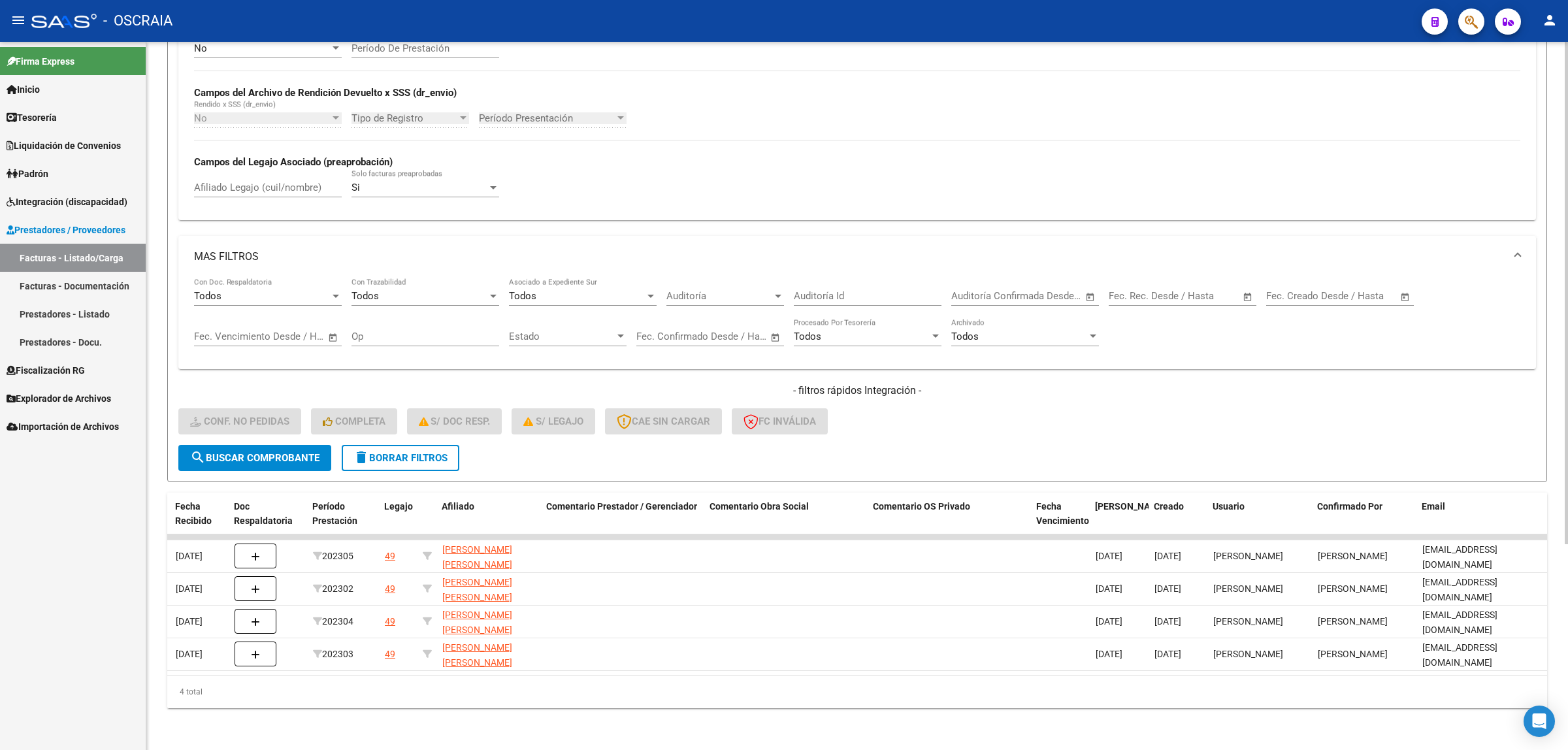
scroll to position [0, 0]
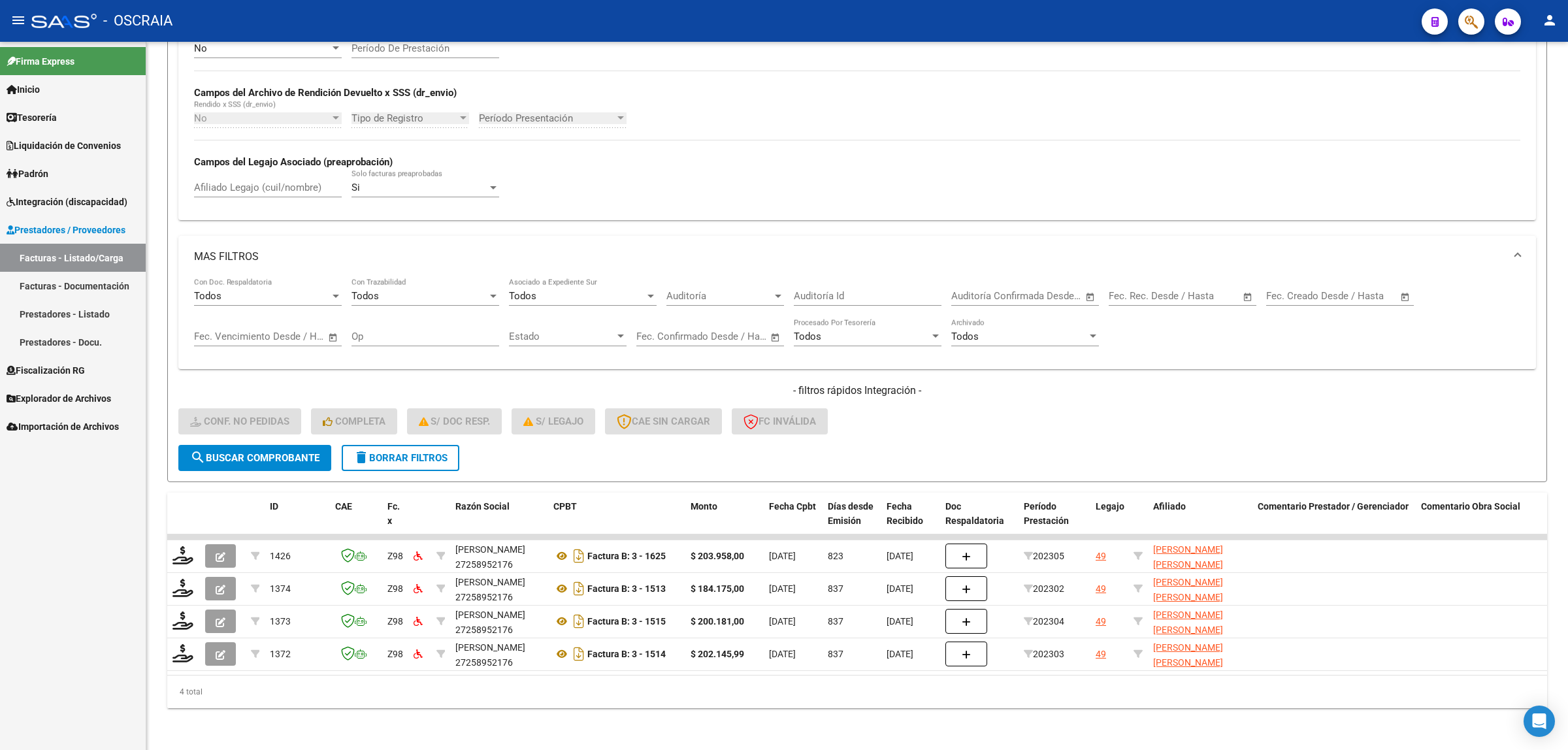
click at [110, 292] on link "Facturas - Documentación" at bounding box center [72, 285] width 145 height 28
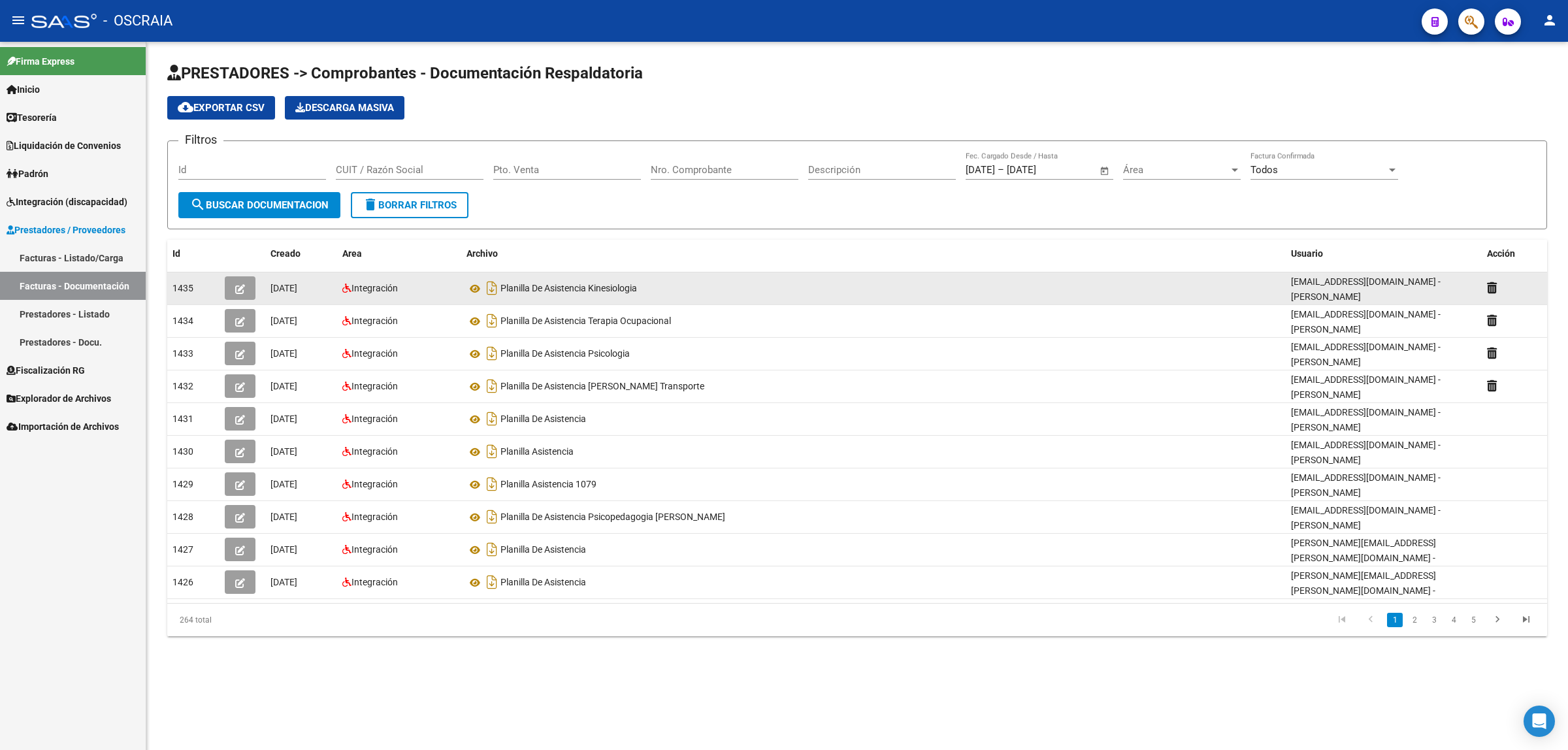
click at [1180, 287] on div "Planilla De Asistencia Kinesiologia" at bounding box center [873, 287] width 814 height 20
click at [942, 291] on div "Planilla De Asistencia Kinesiologia" at bounding box center [873, 287] width 814 height 20
click at [235, 284] on icon "button" at bounding box center [240, 289] width 10 height 10
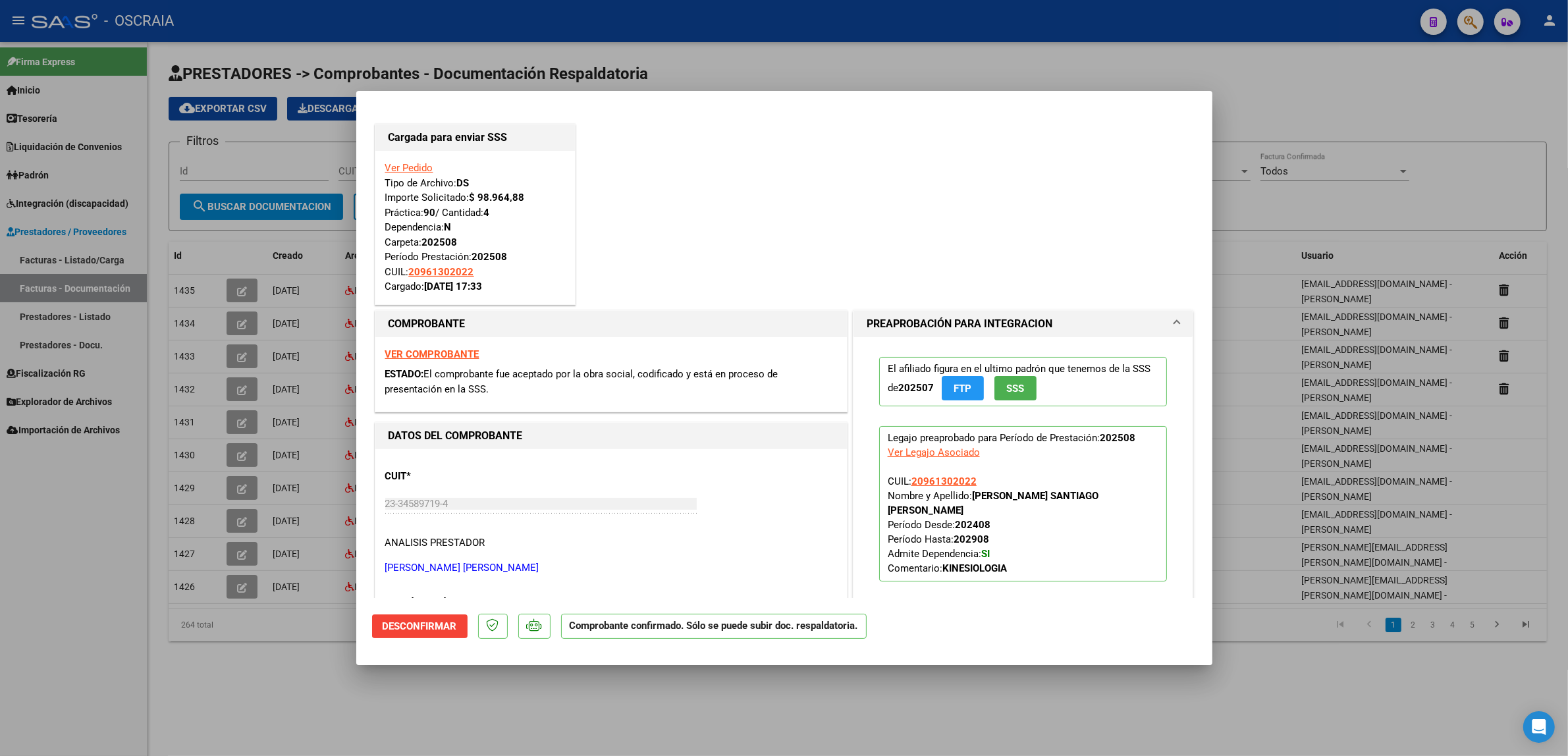
click at [1250, 414] on div at bounding box center [784, 378] width 1568 height 756
type input "$ 0,00"
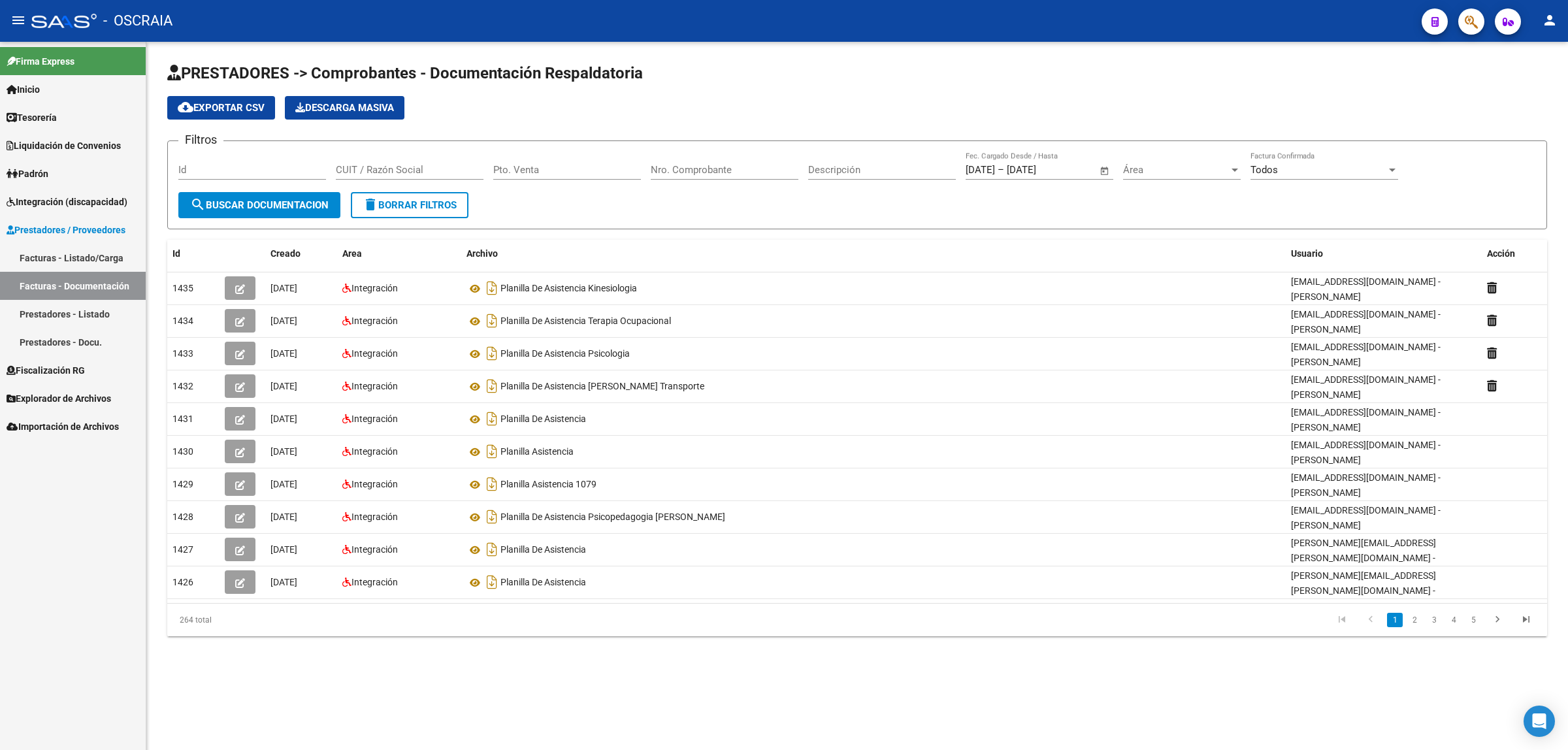
click at [89, 265] on link "Facturas - Listado/Carga" at bounding box center [72, 257] width 145 height 28
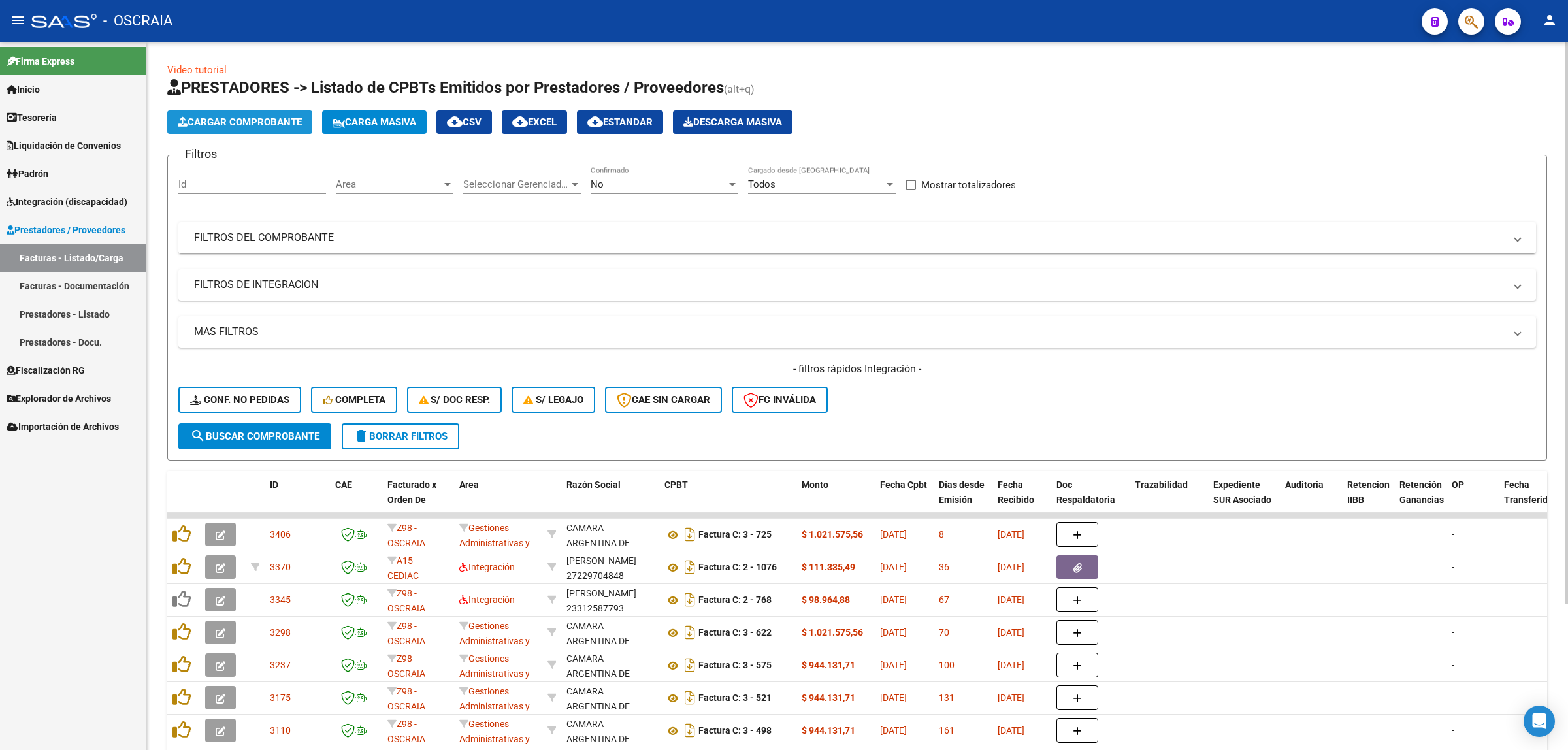
click at [258, 121] on span "Cargar Comprobante" at bounding box center [239, 122] width 124 height 12
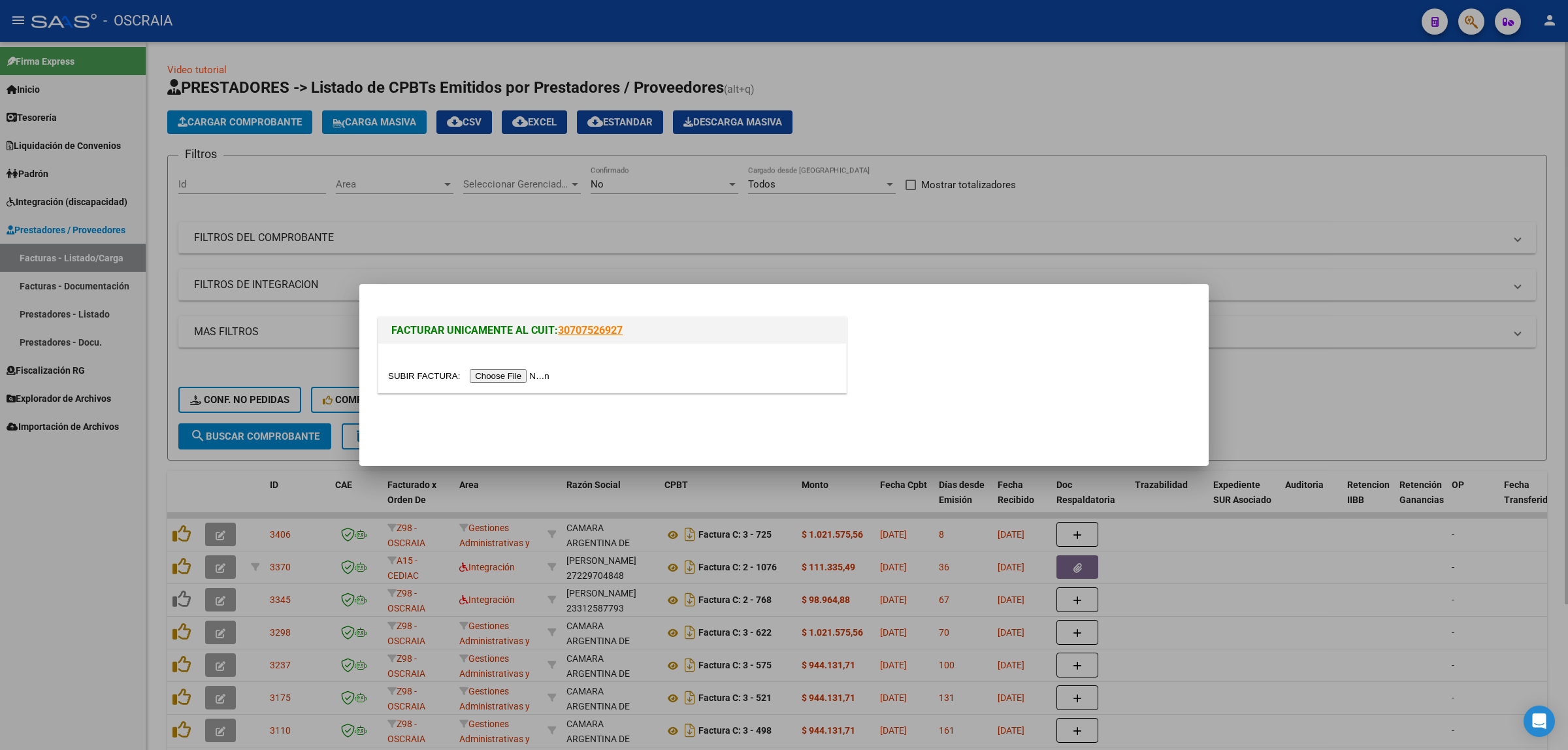
click at [514, 376] on input "file" at bounding box center [471, 376] width 166 height 14
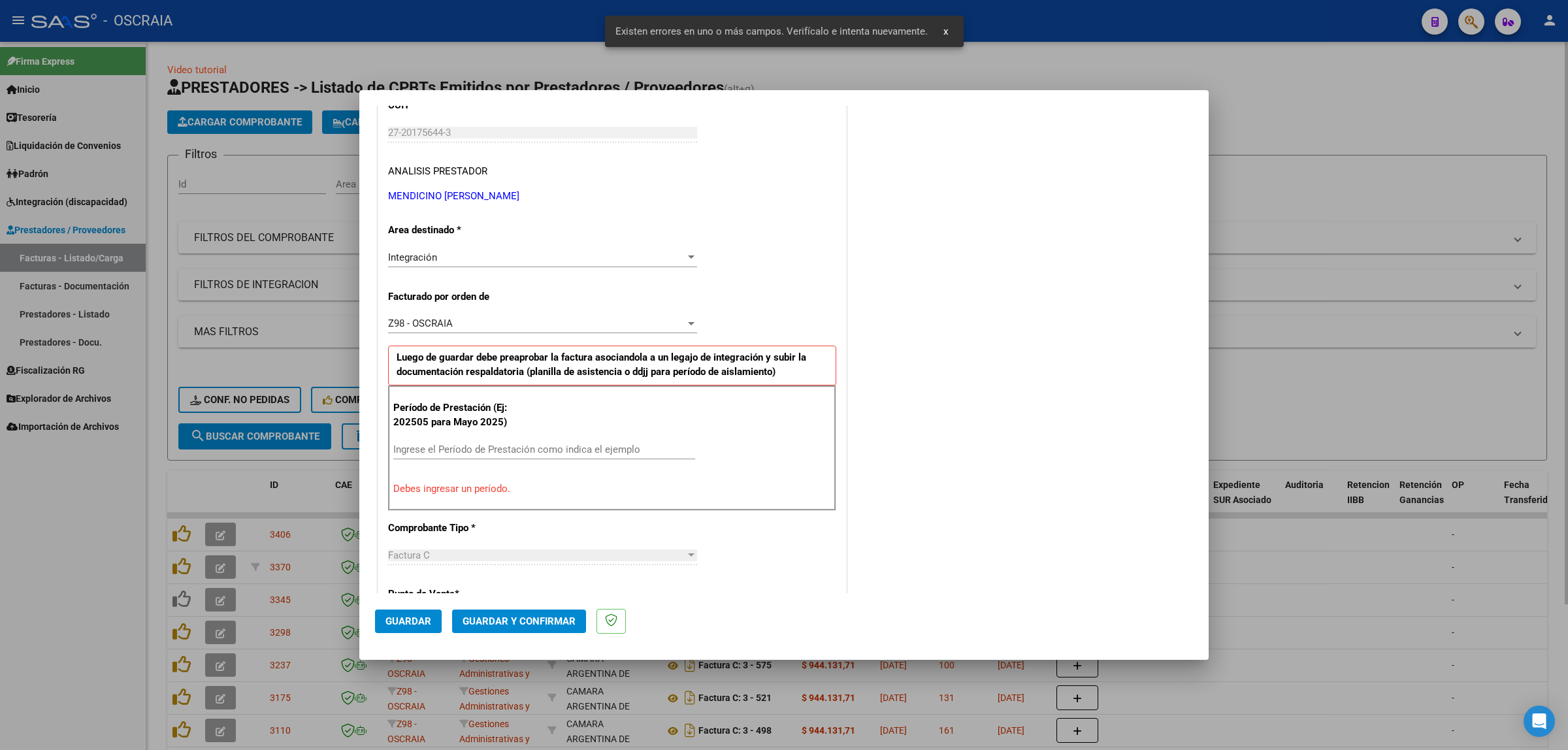
scroll to position [185, 0]
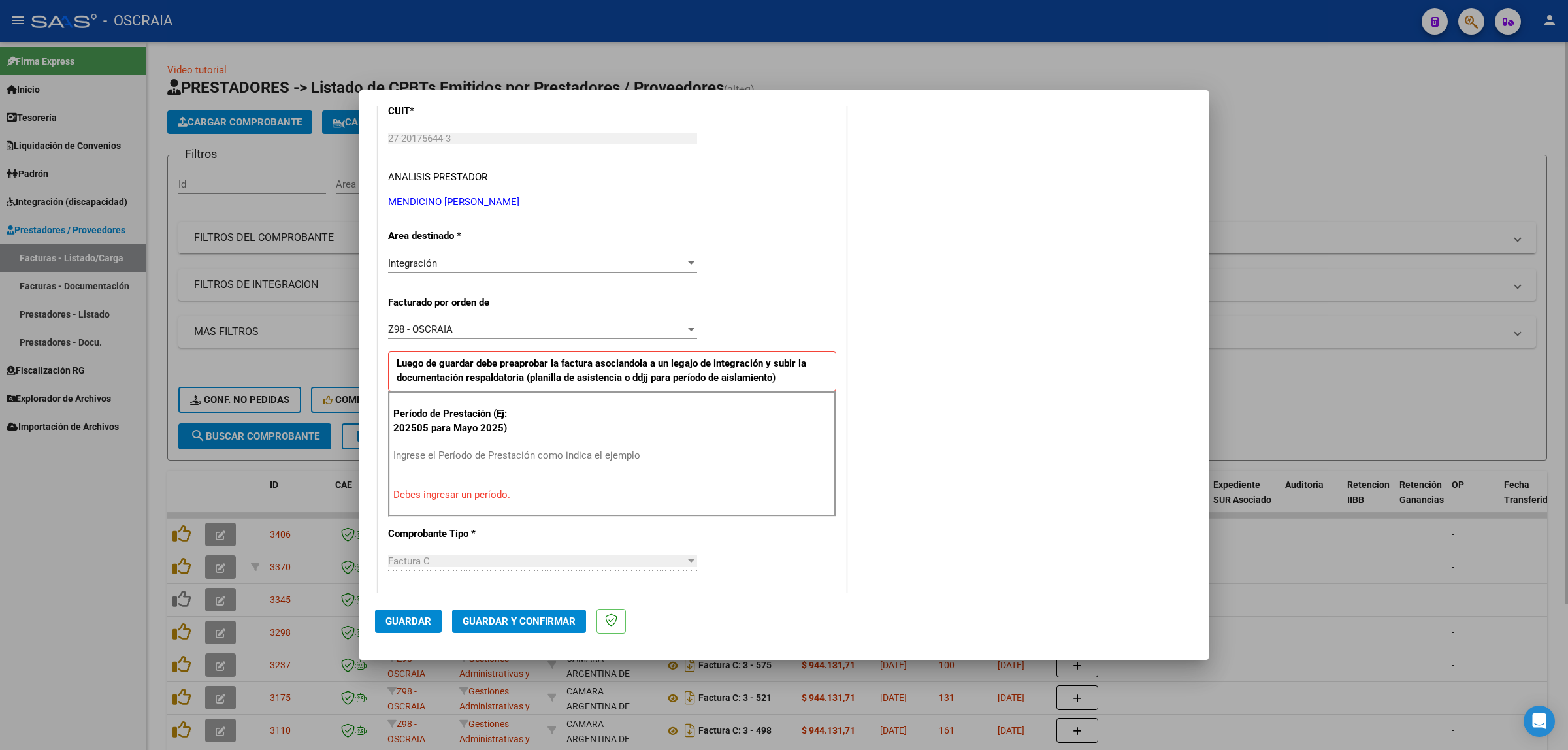
click at [501, 457] on input "Ingrese el Período de Prestación como indica el ejemplo" at bounding box center [545, 455] width 302 height 12
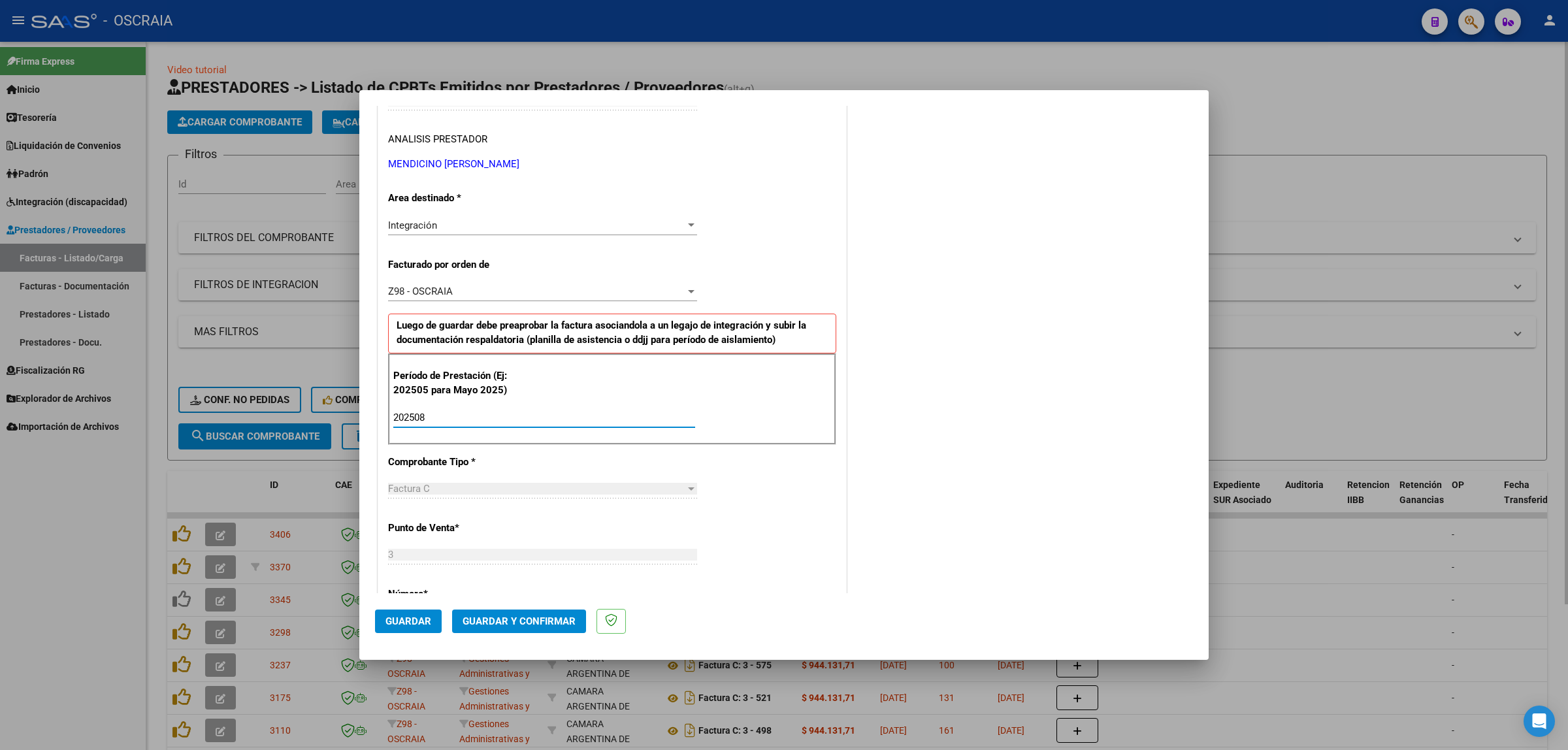
scroll to position [244, 0]
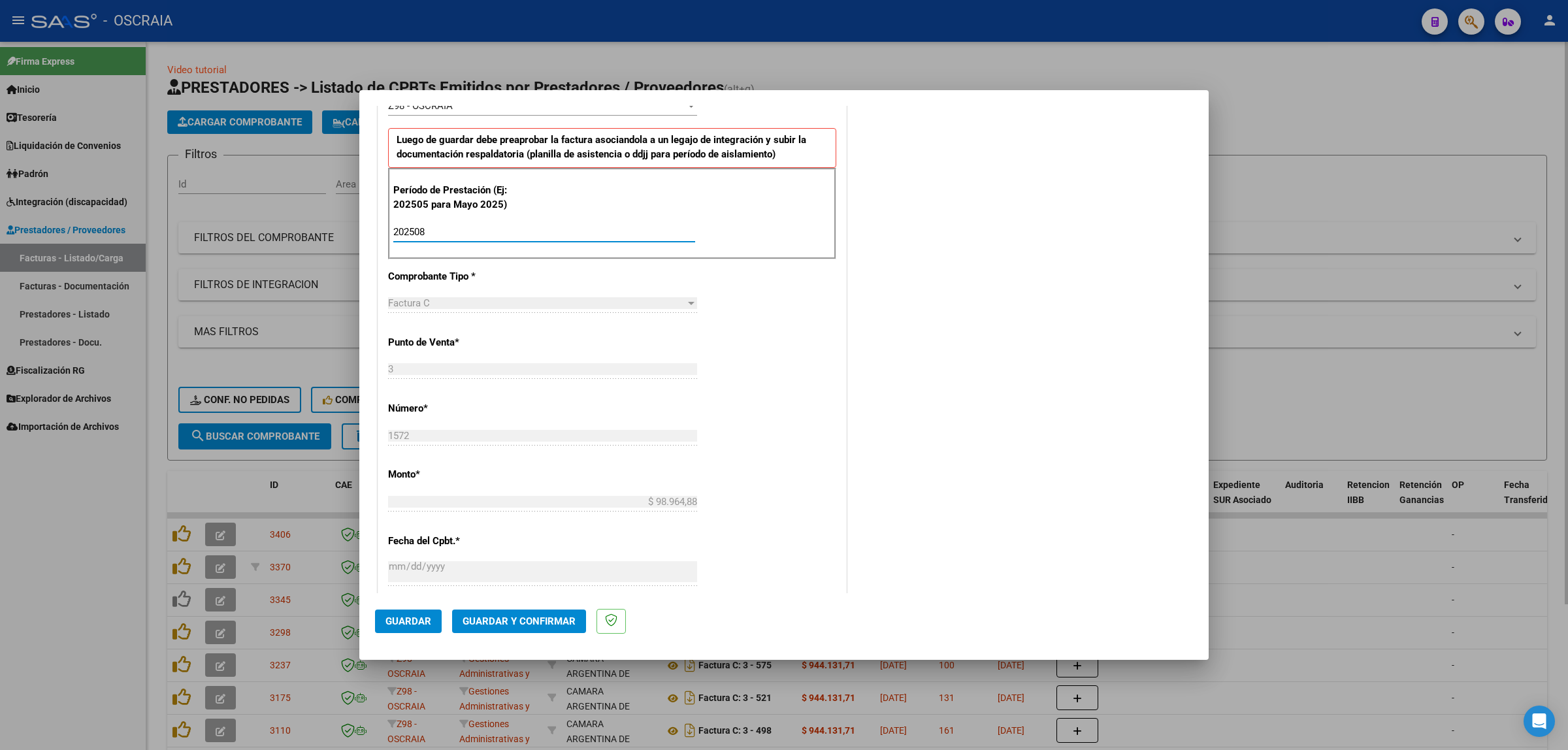
type input "202508"
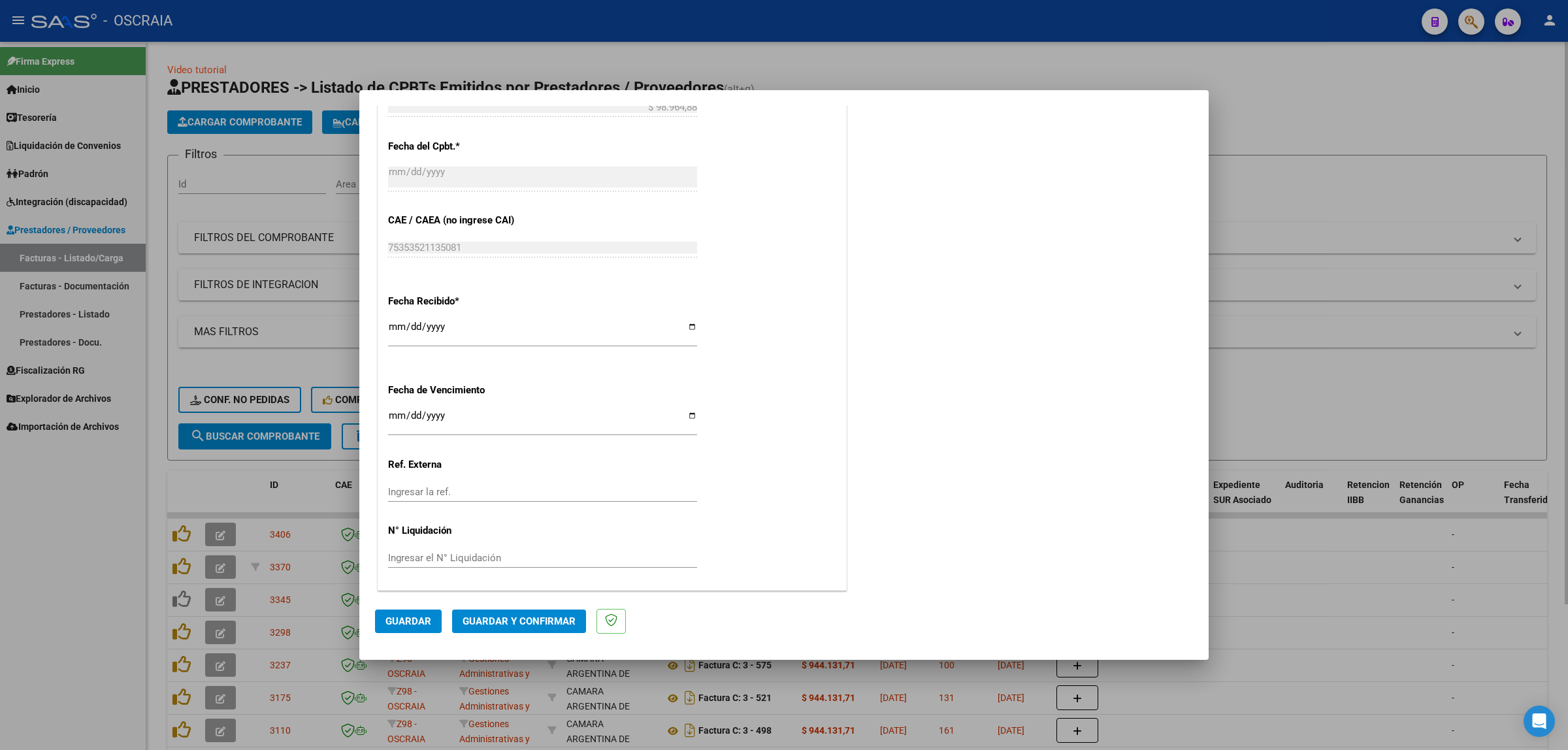
scroll to position [804, 0]
click at [394, 613] on button "Guardar" at bounding box center [408, 620] width 66 height 23
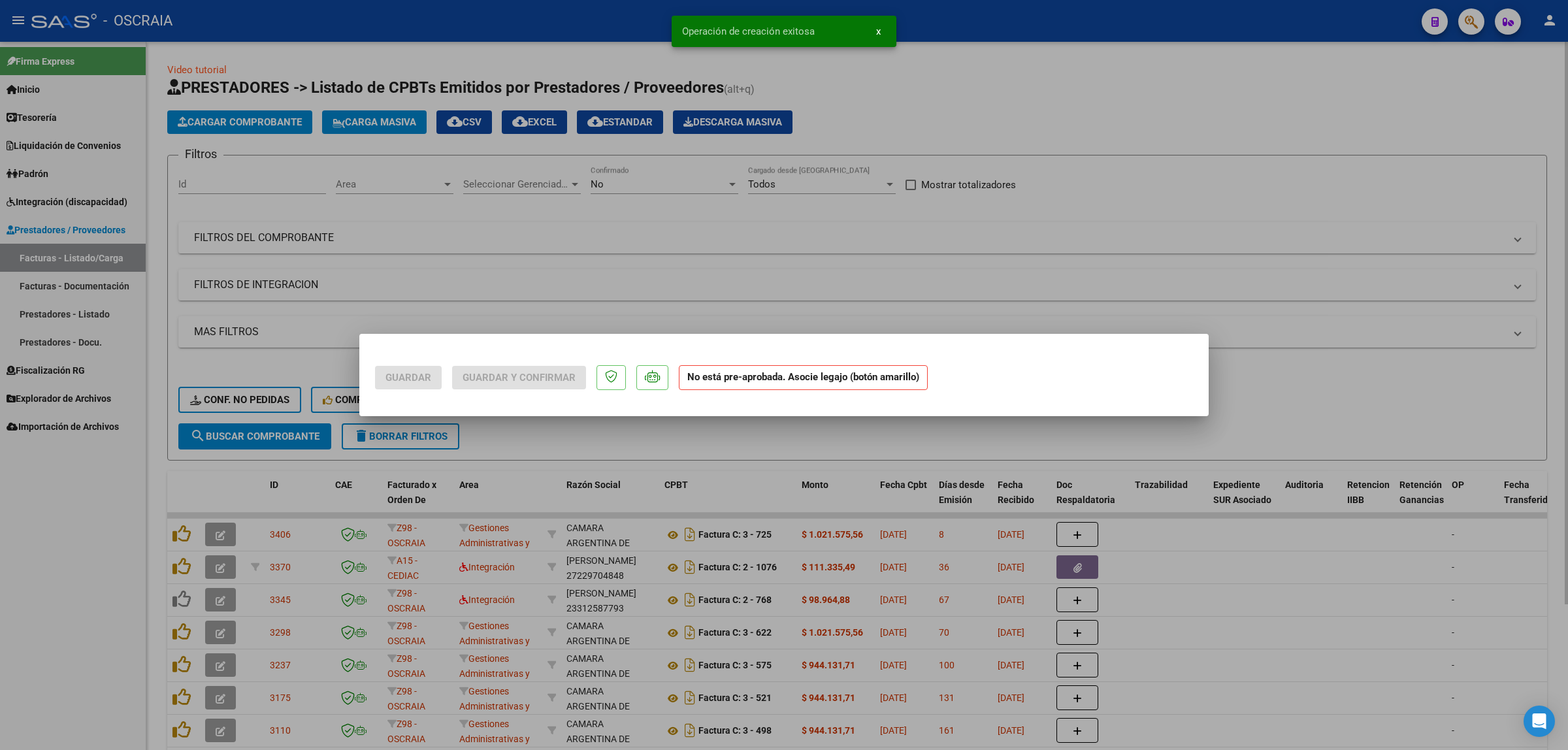
scroll to position [0, 0]
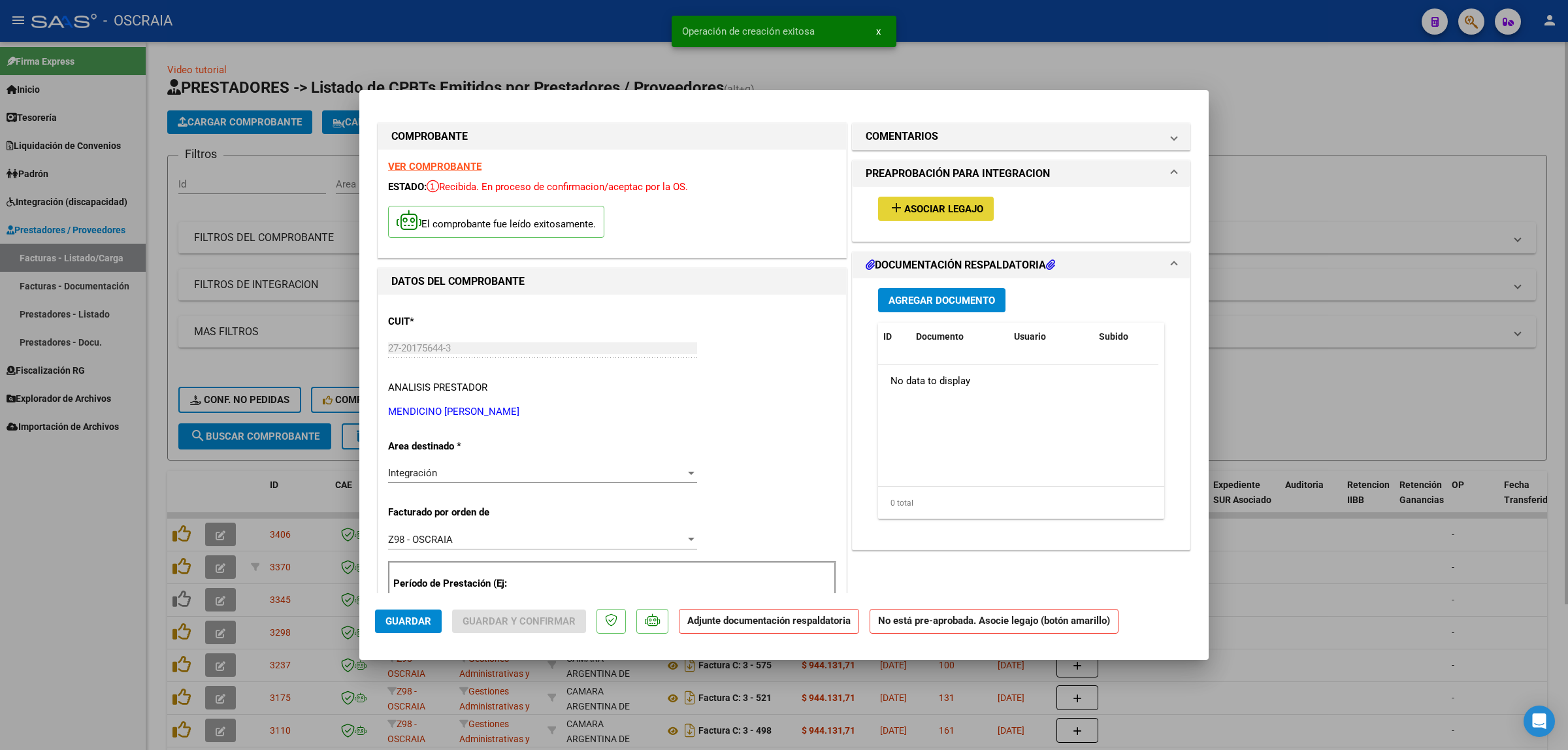
click at [931, 216] on button "add Asociar Legajo" at bounding box center [936, 208] width 116 height 24
click at [945, 201] on button "add Asociar Legajo" at bounding box center [936, 208] width 116 height 24
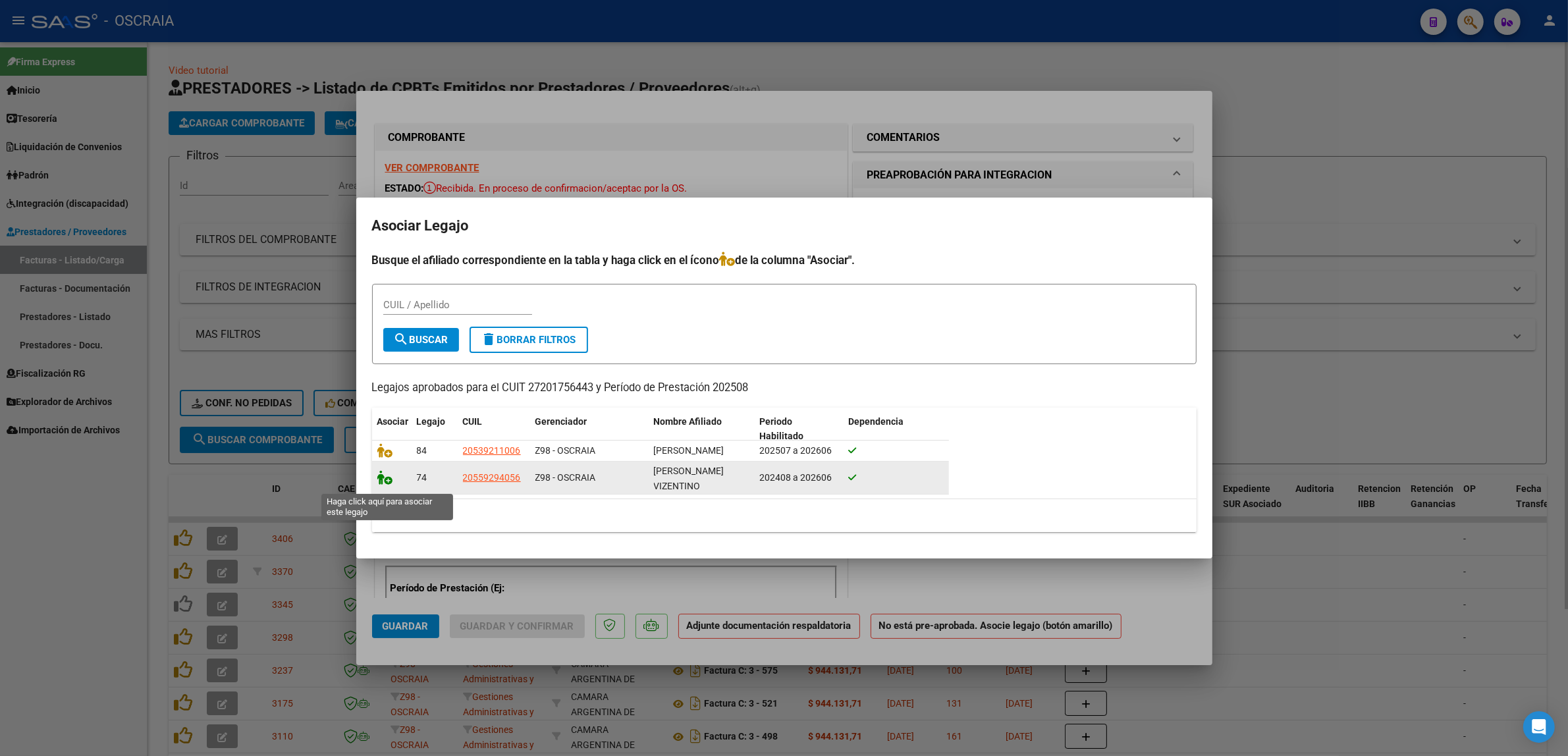
click at [380, 476] on icon at bounding box center [385, 477] width 16 height 15
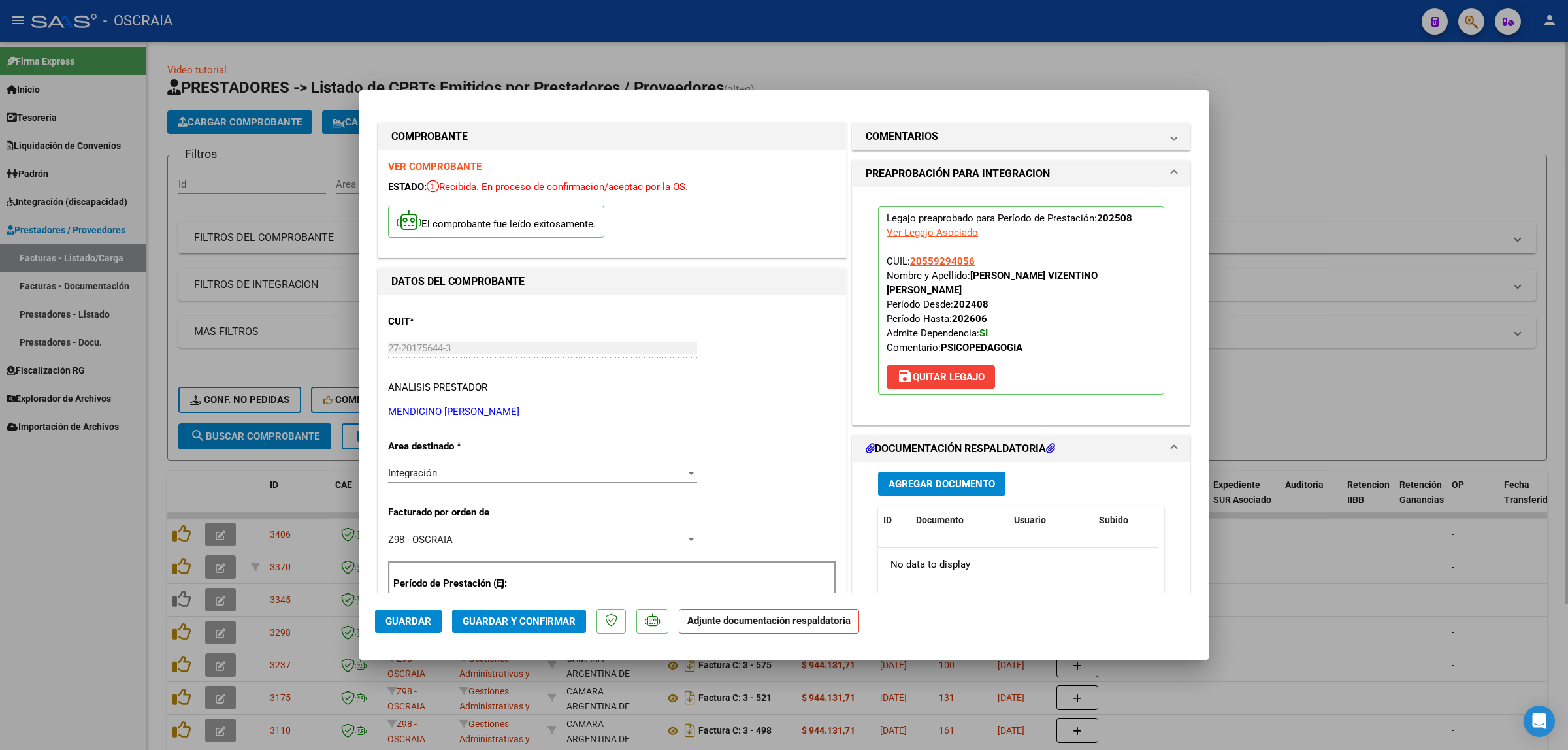
click at [895, 471] on button "Agregar Documento" at bounding box center [941, 483] width 128 height 24
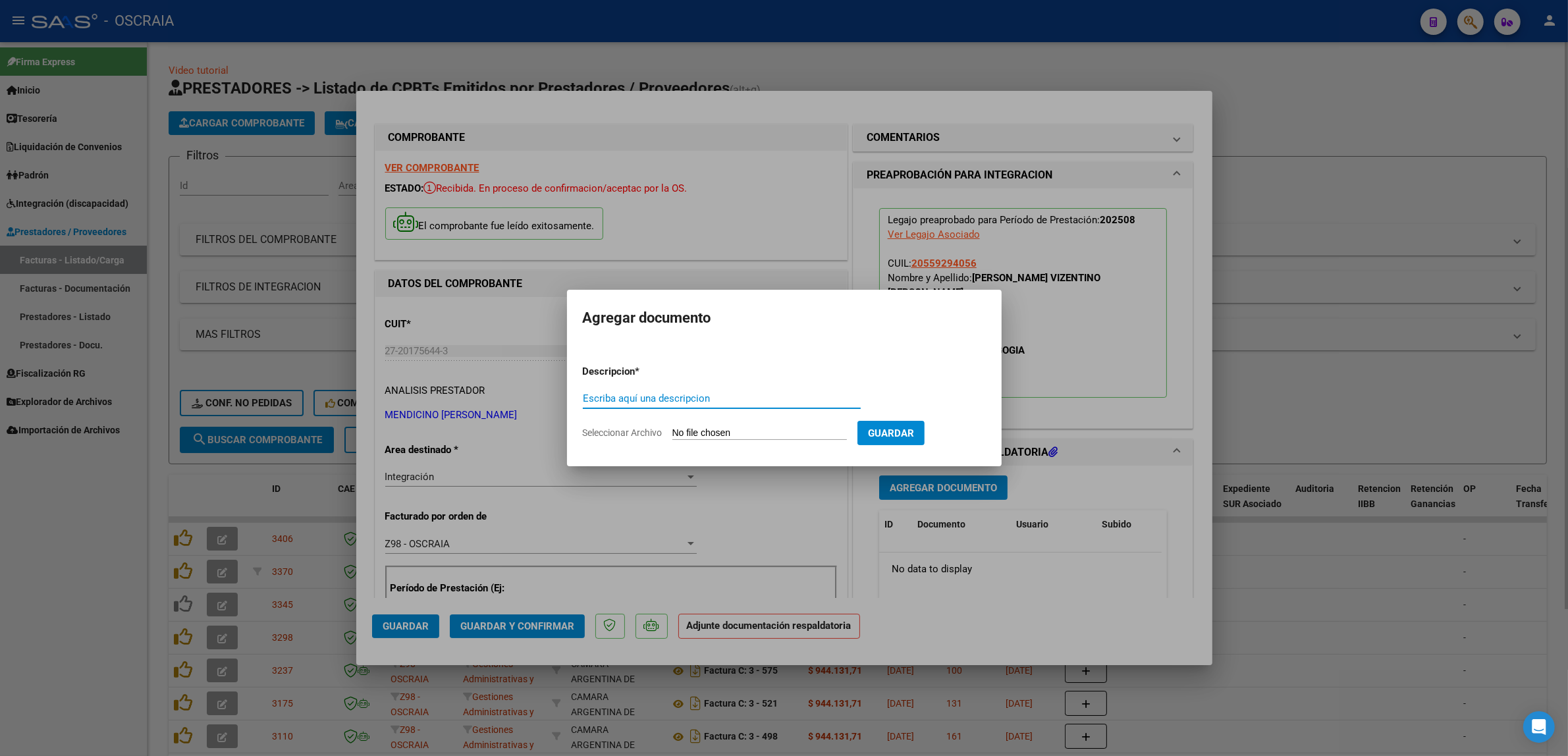
click at [672, 396] on input "Escriba aquí una descripcion" at bounding box center [721, 399] width 278 height 12
type input "P"
type input "PLANILLA DE ASISTENCIA PSICOPEDAGOGIA"
click at [788, 429] on input "Seleccionar Archivo" at bounding box center [759, 433] width 175 height 13
type input "C:\fakepath\08-2025 MENDICIO MARCELA CRISTINA FC1572 PSICOPEDAGOGIA OJEDA VIZEN…"
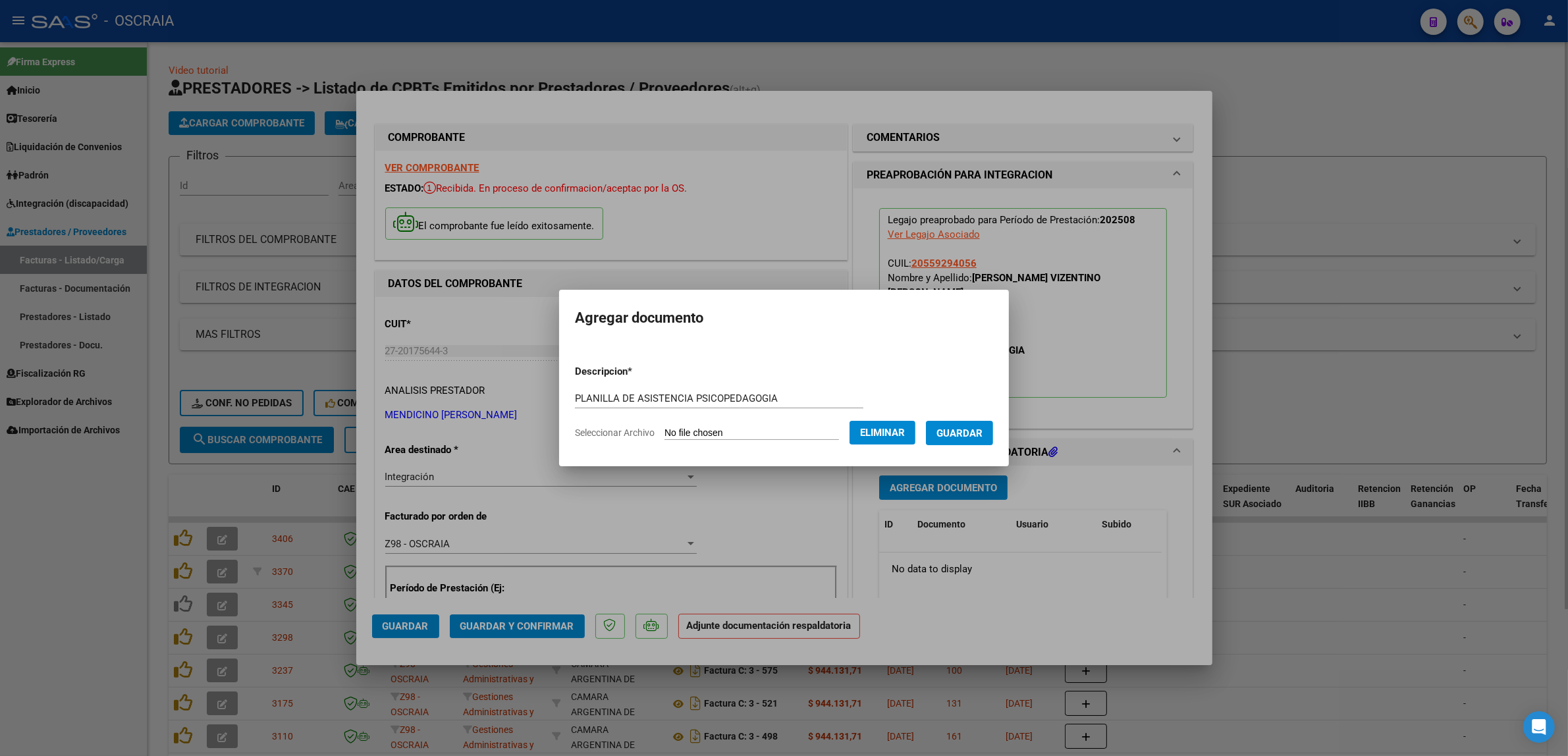
click at [958, 434] on span "Guardar" at bounding box center [959, 433] width 46 height 12
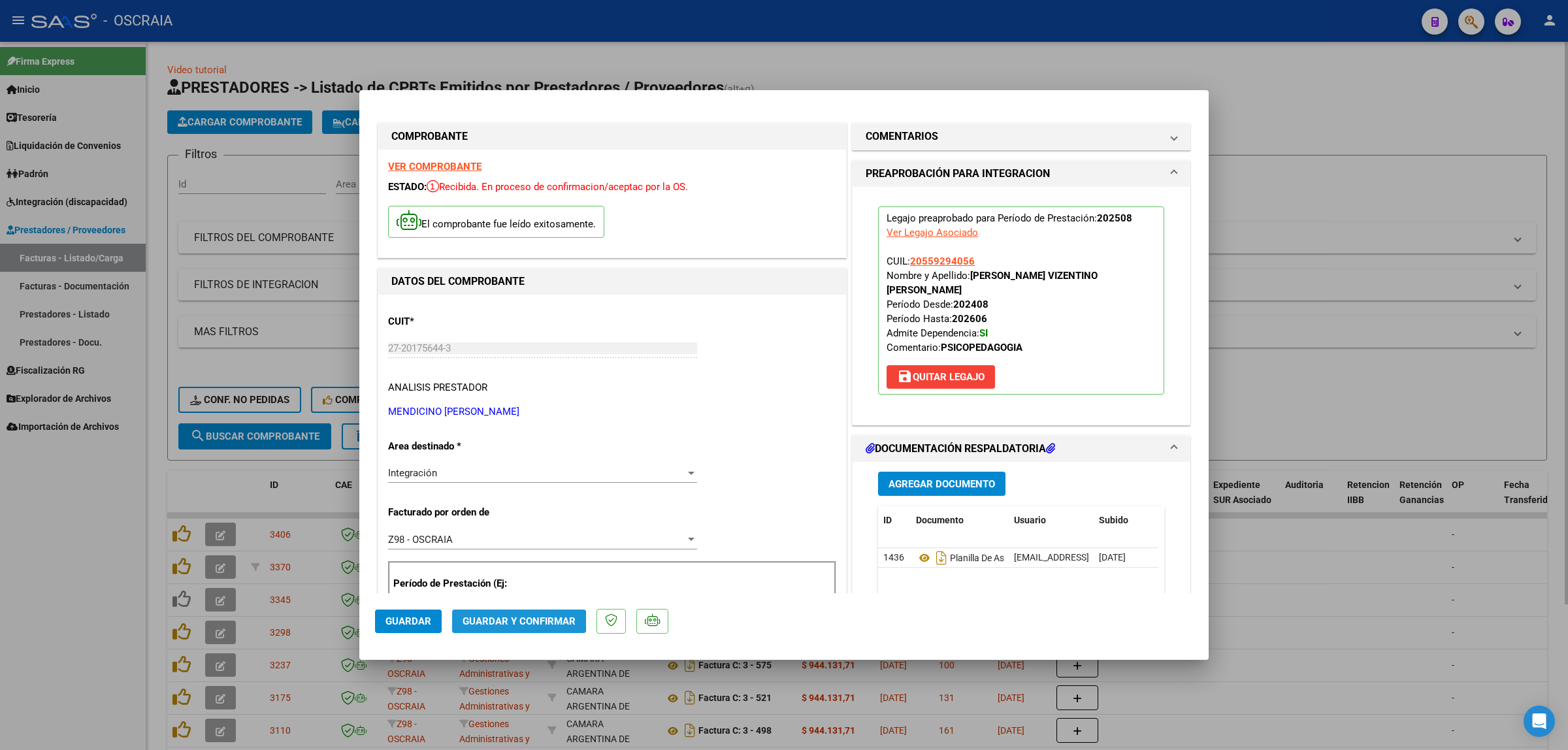
click at [515, 622] on span "Guardar y Confirmar" at bounding box center [519, 620] width 113 height 12
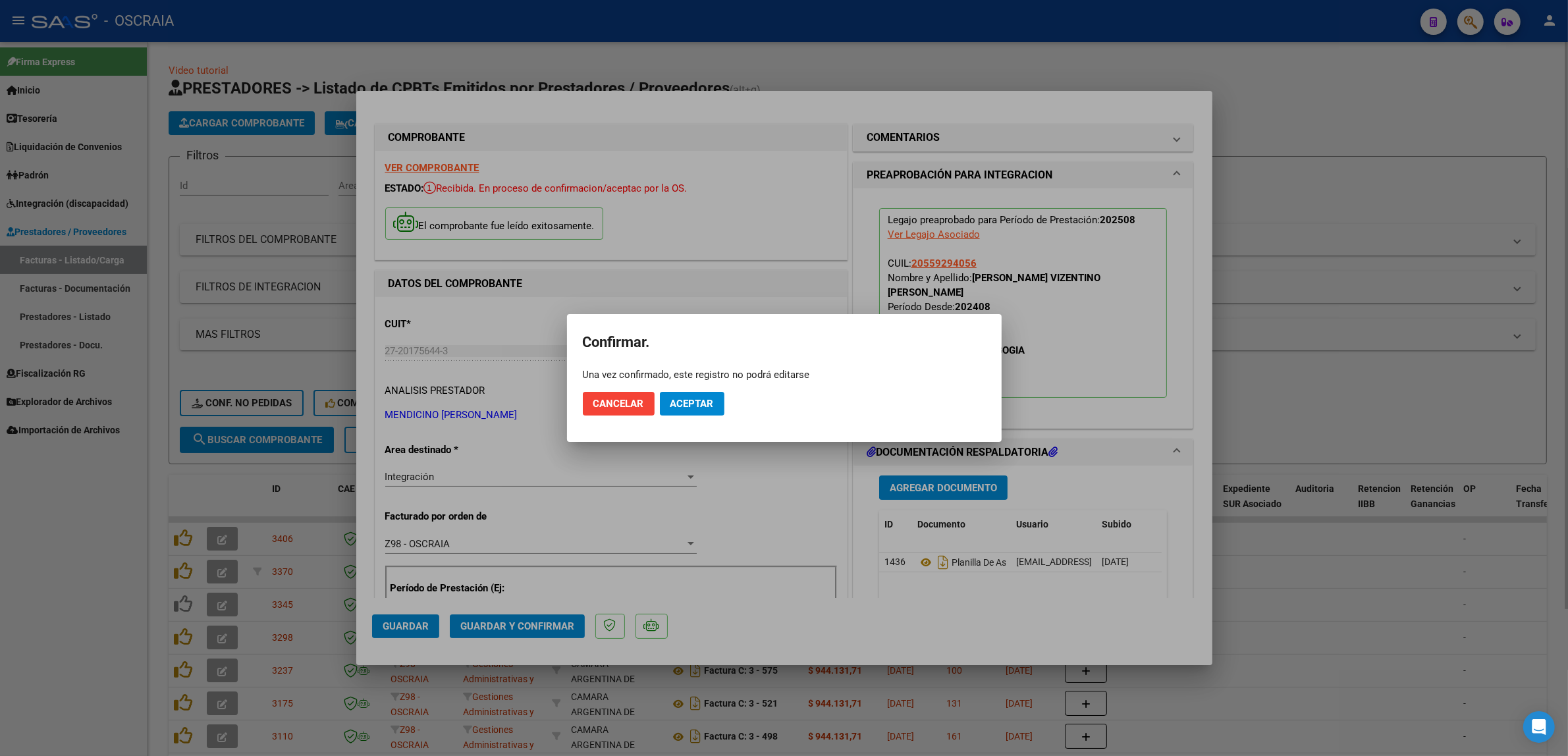
click at [519, 627] on div at bounding box center [784, 378] width 1568 height 756
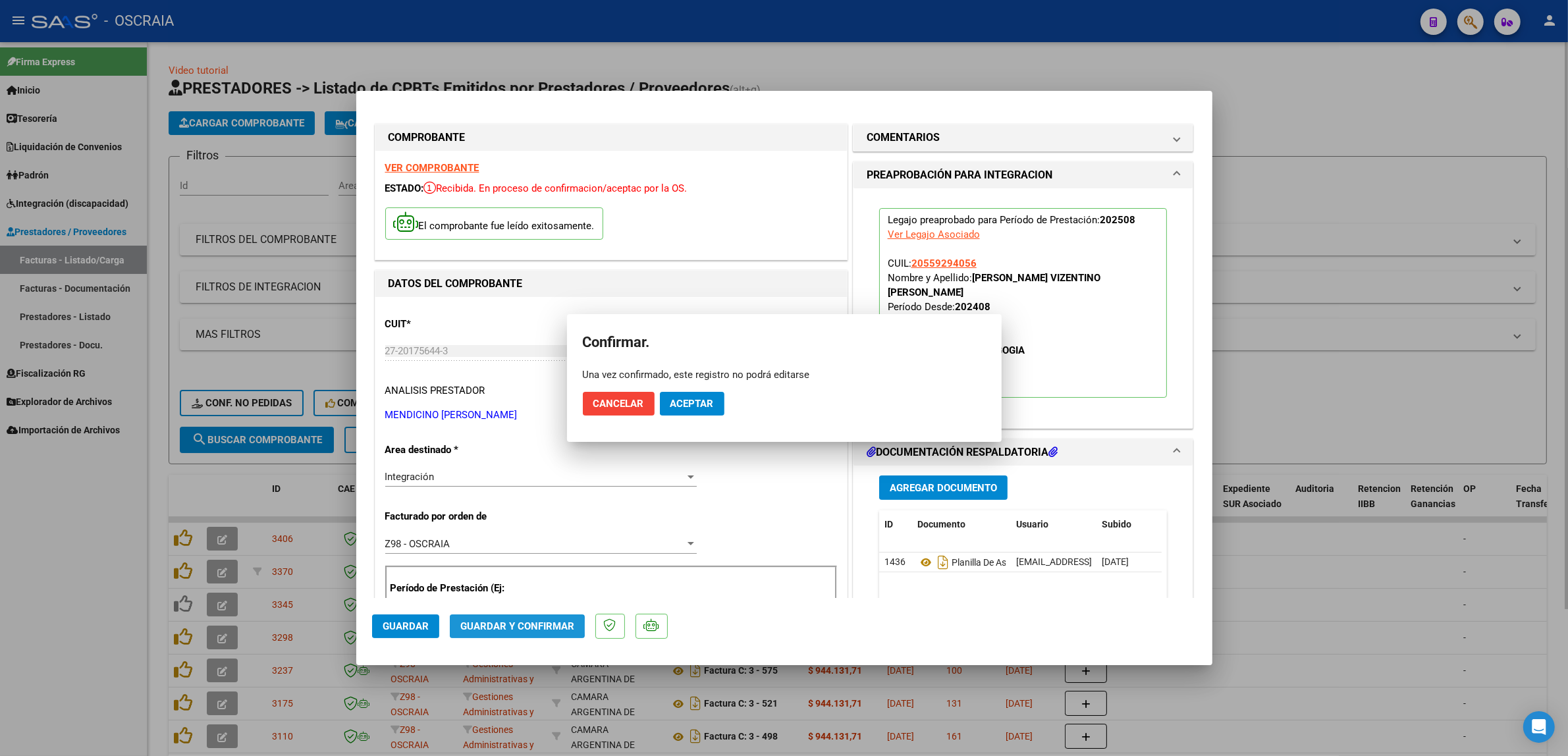
click at [519, 627] on span "Guardar y Confirmar" at bounding box center [518, 625] width 114 height 12
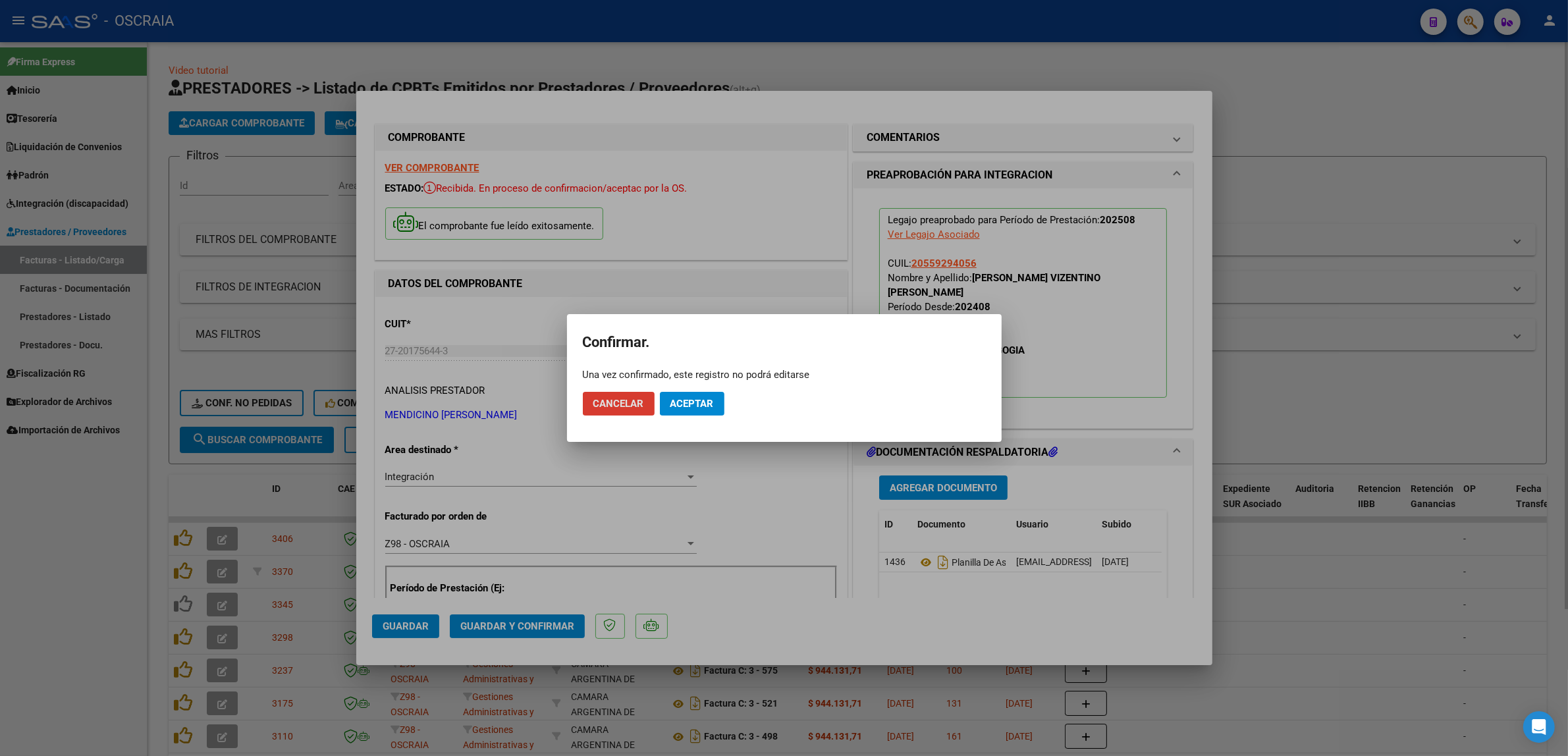
click at [708, 567] on div at bounding box center [784, 378] width 1568 height 756
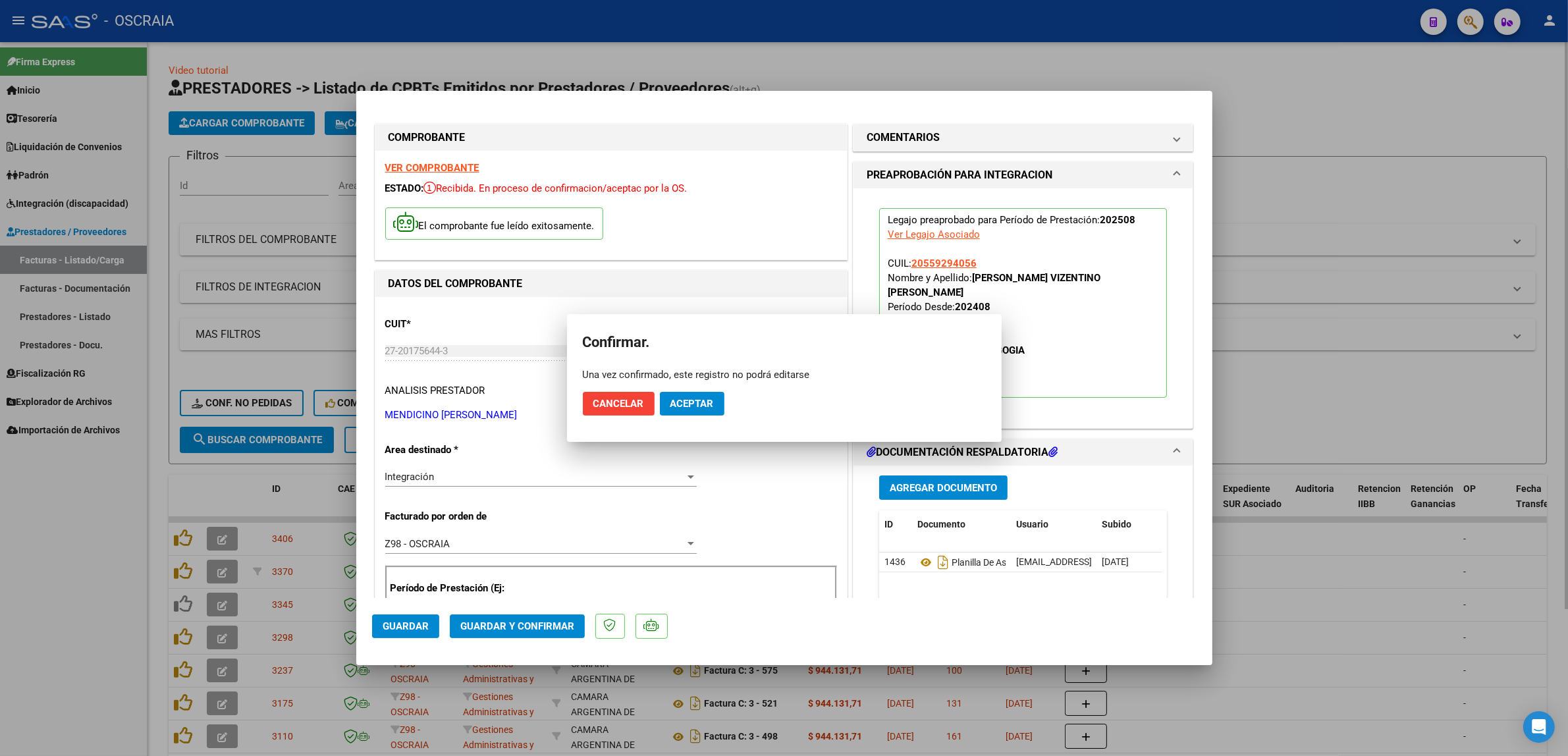
click at [708, 567] on div "Período de Prestación (Ej: 202505 para Mayo 2025) 202508 Ingrese el Período de …" at bounding box center [611, 628] width 452 height 127
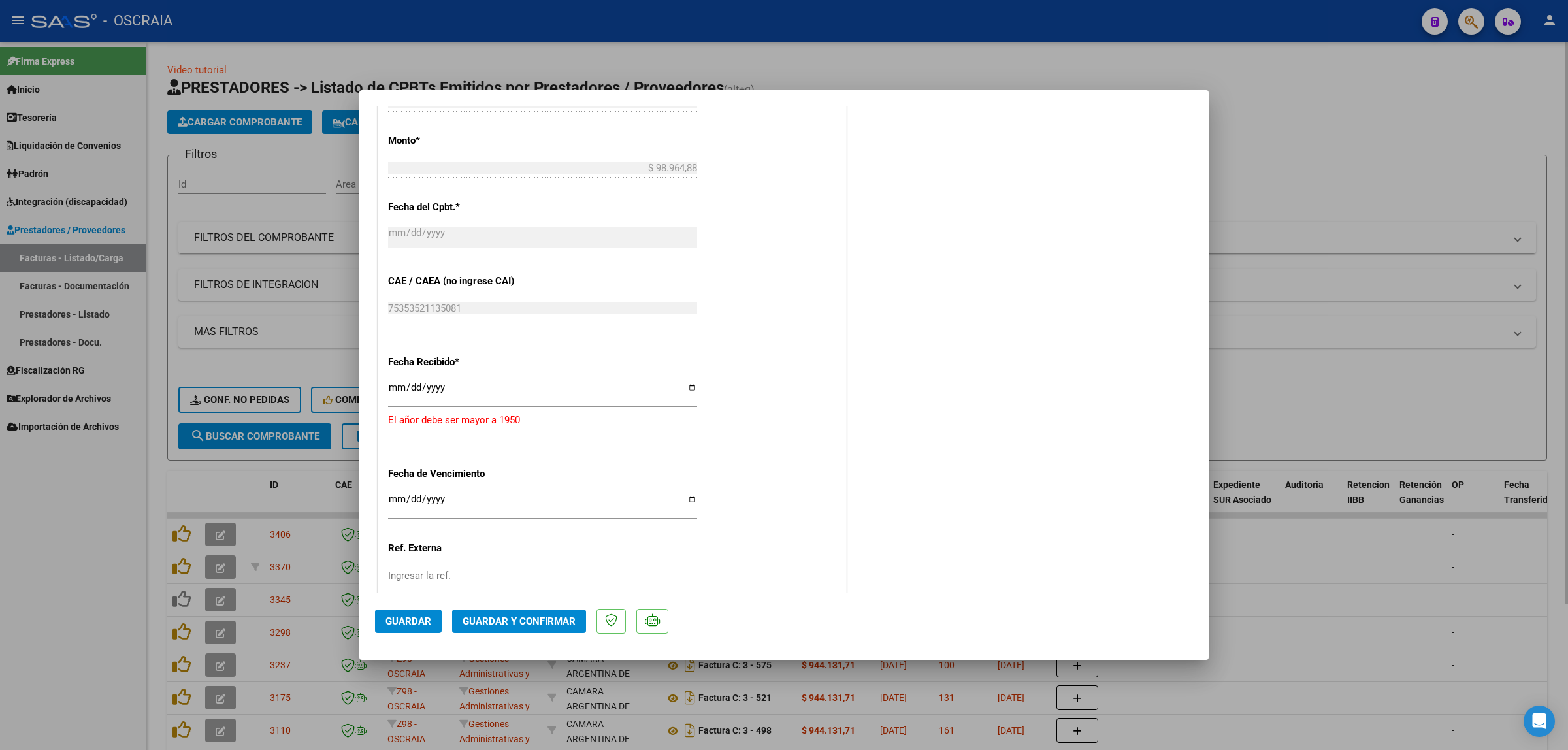
scroll to position [845, 0]
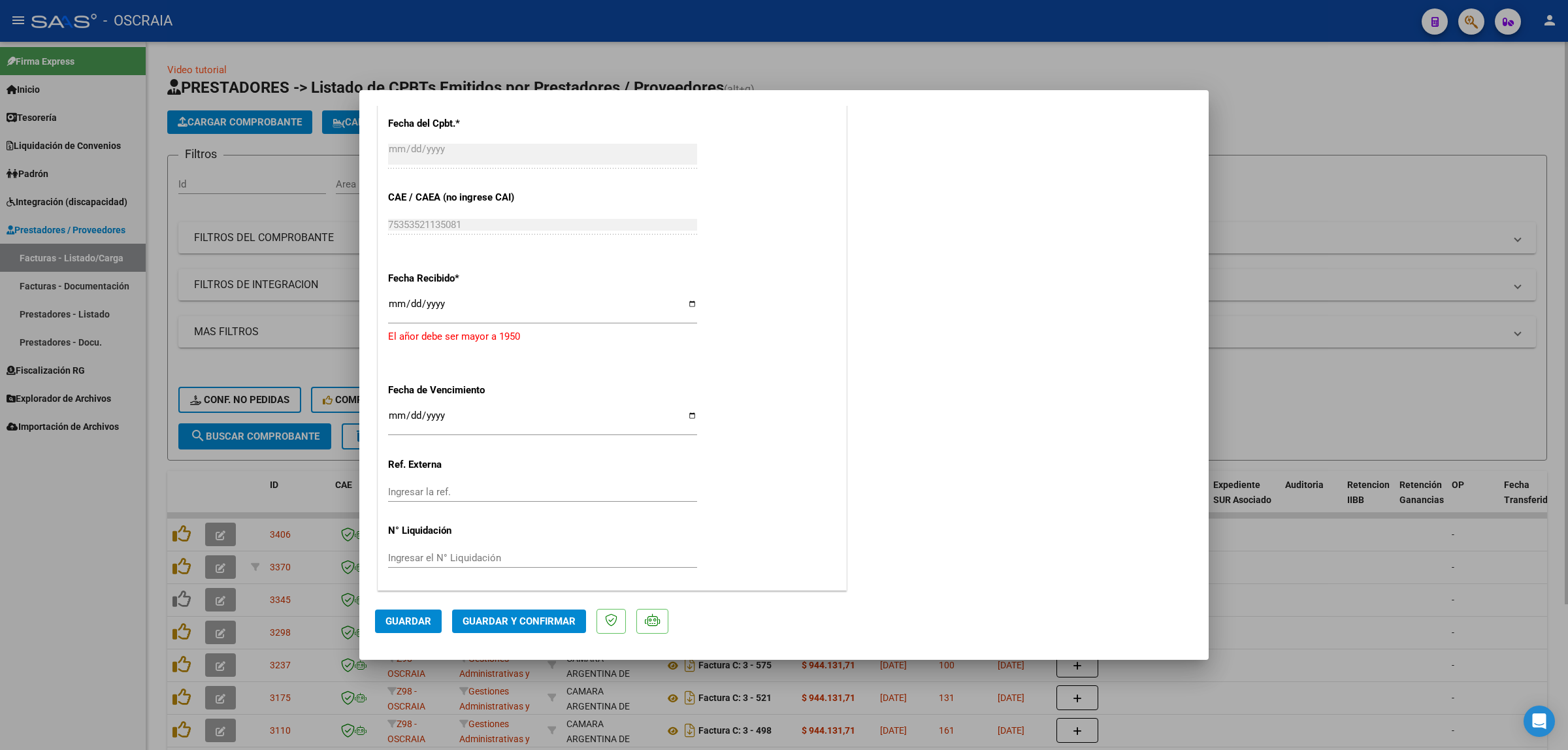
click at [520, 625] on span "Guardar y Confirmar" at bounding box center [519, 620] width 113 height 12
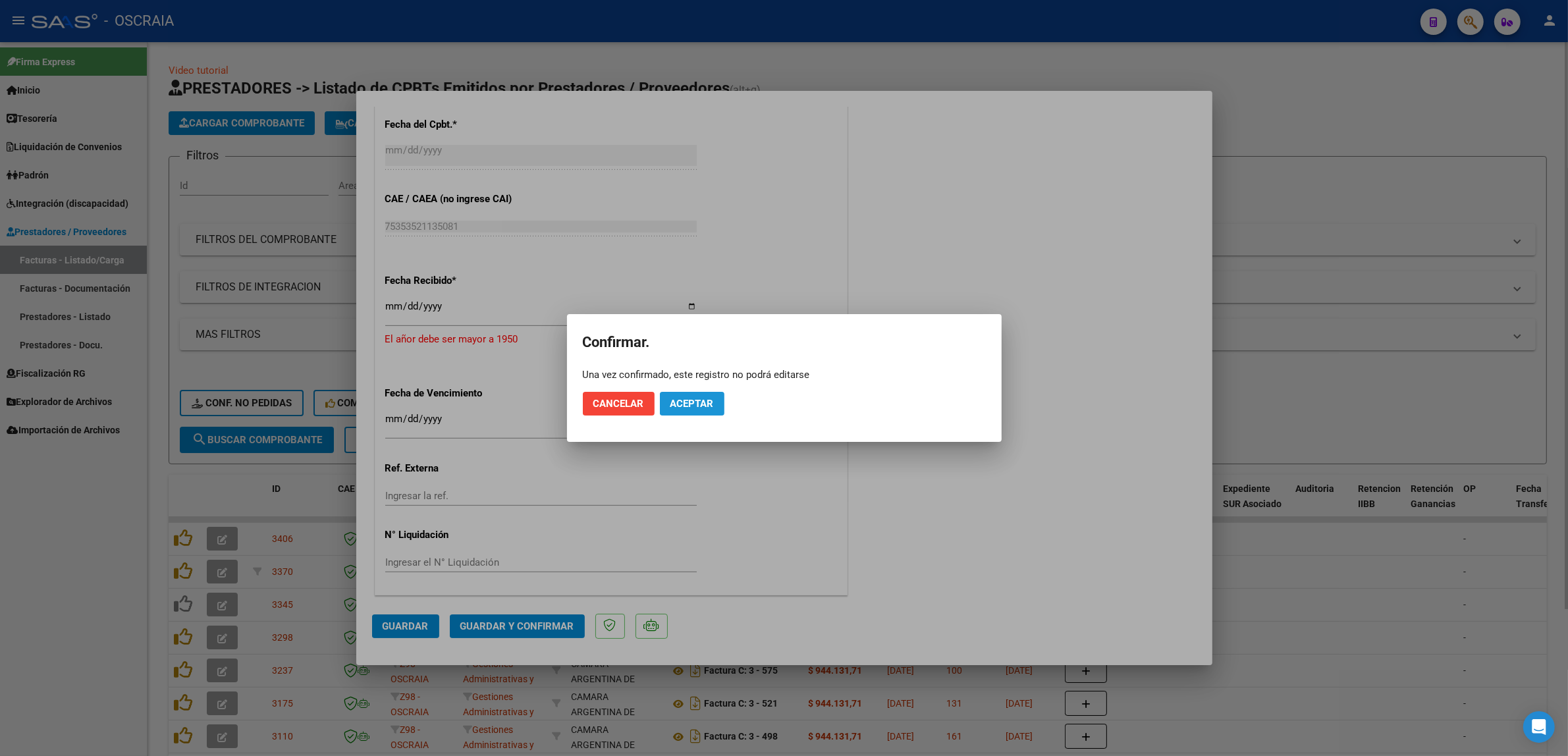
click at [700, 404] on span "Aceptar" at bounding box center [692, 404] width 43 height 12
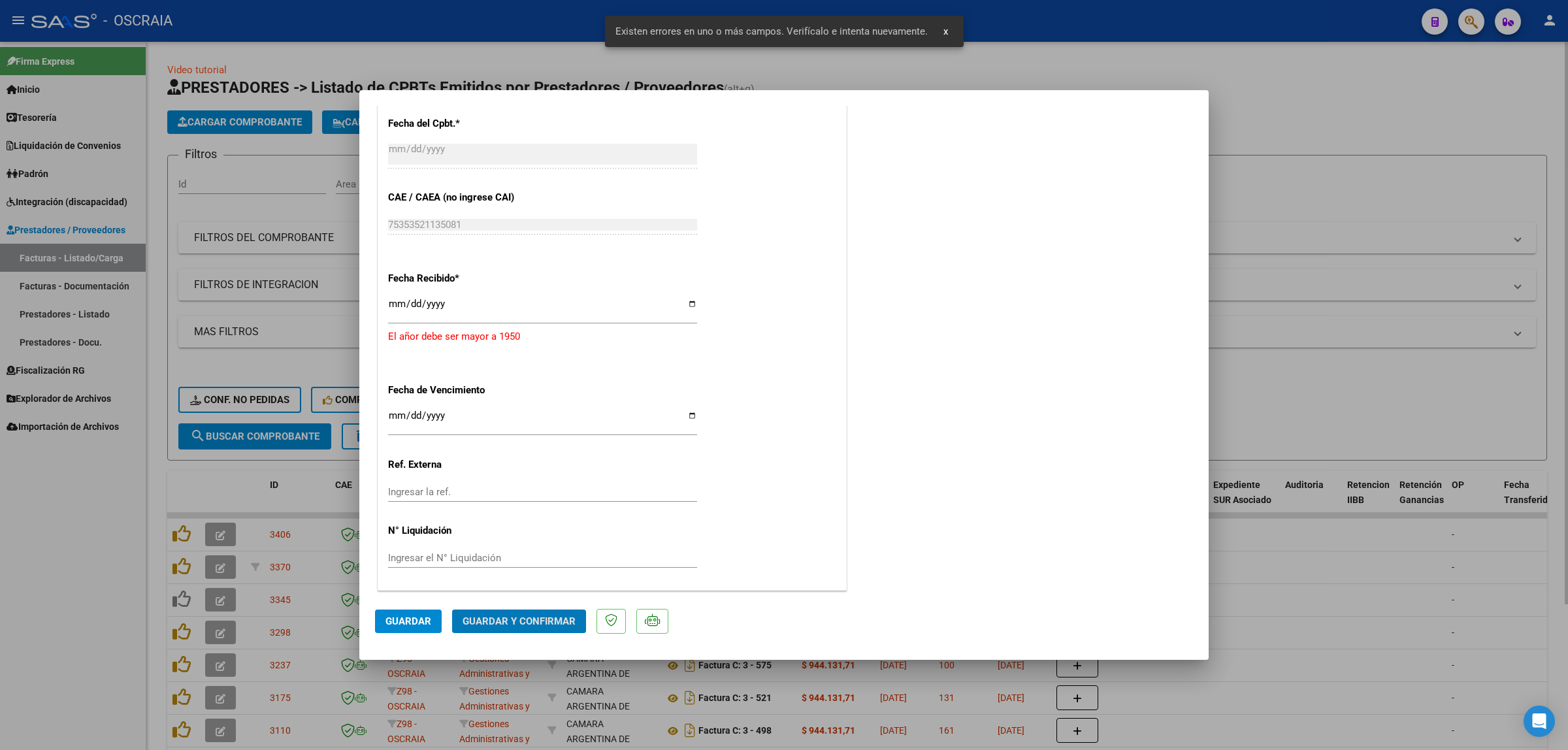
scroll to position [805, 0]
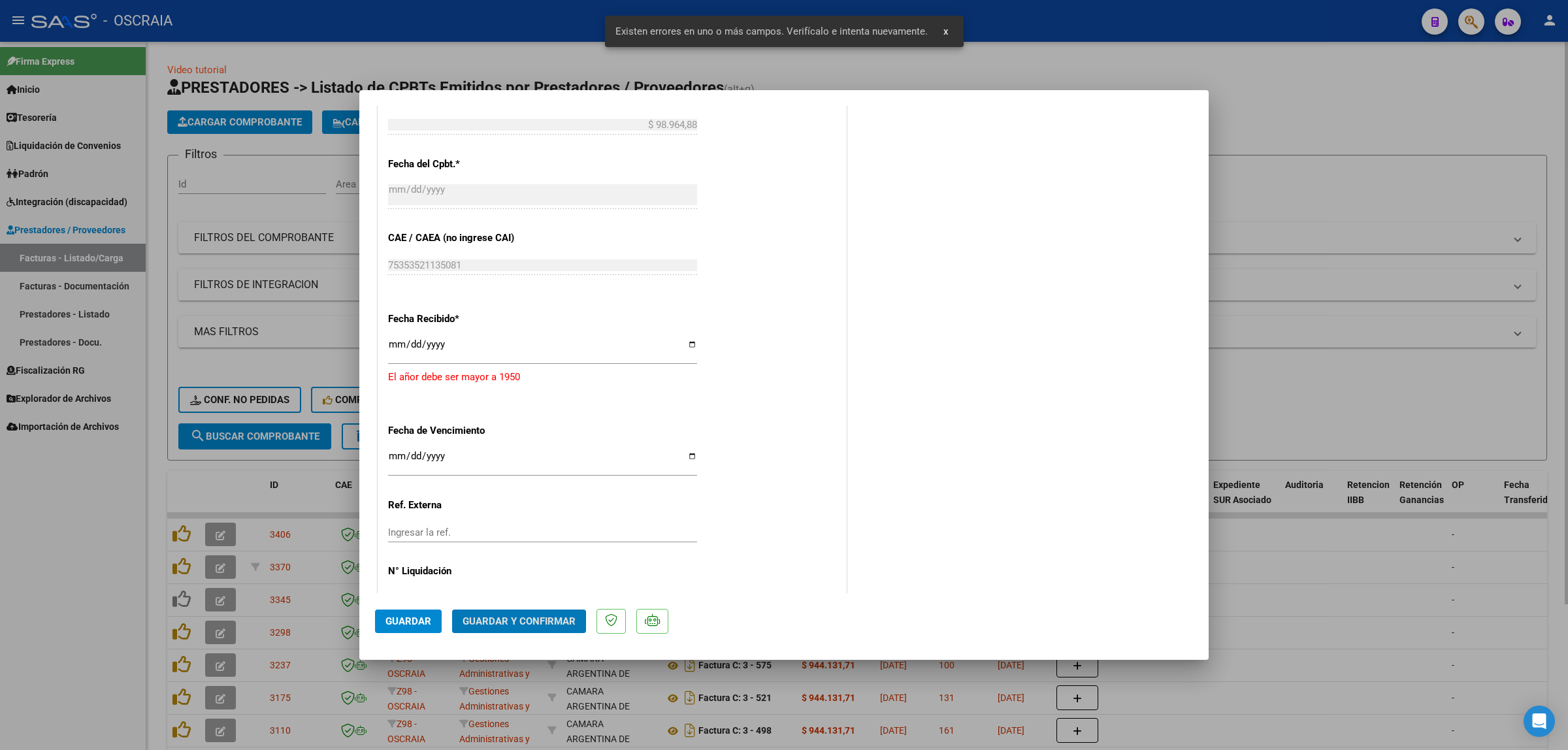
click at [476, 359] on input "Ingresar la fecha" at bounding box center [542, 349] width 309 height 20
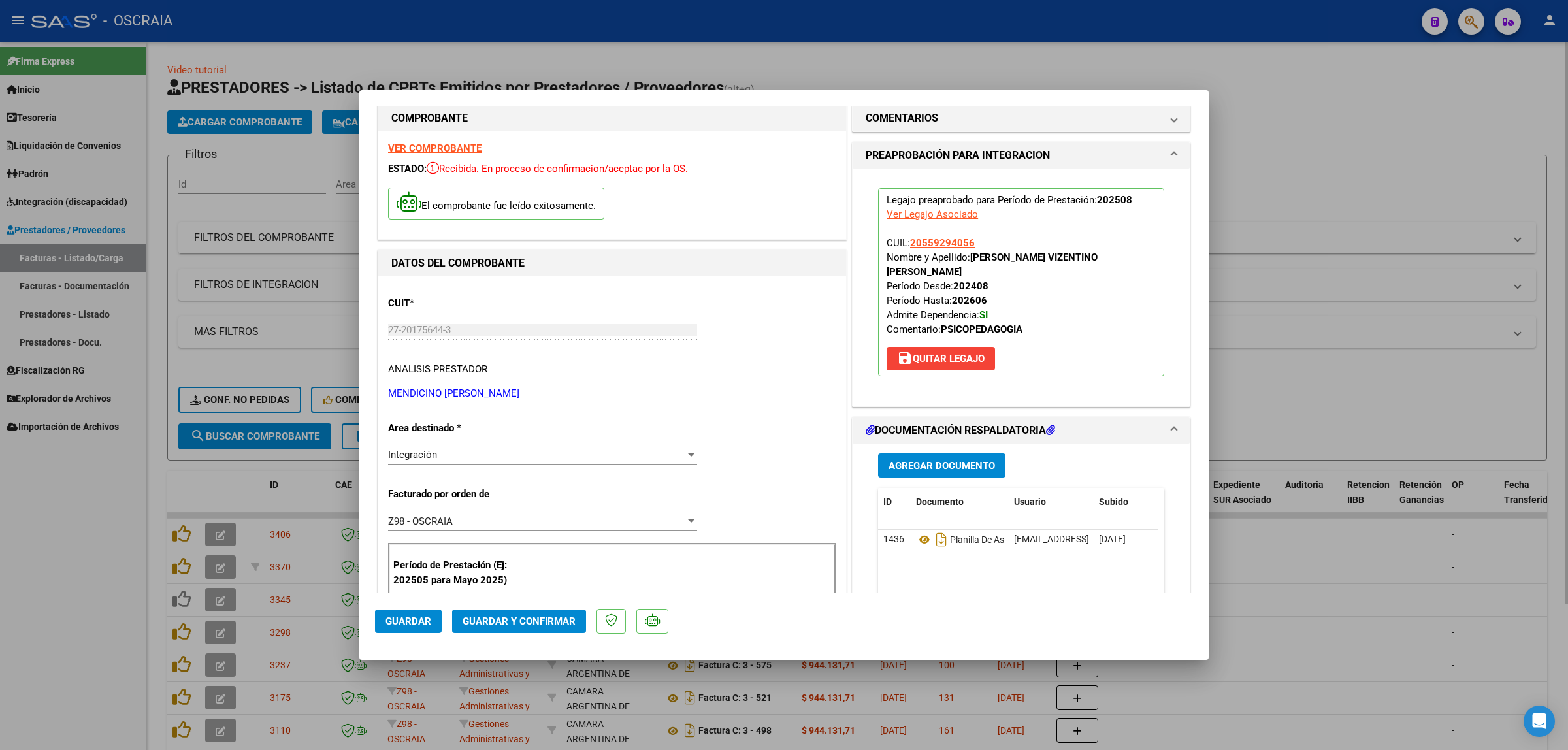
scroll to position [0, 0]
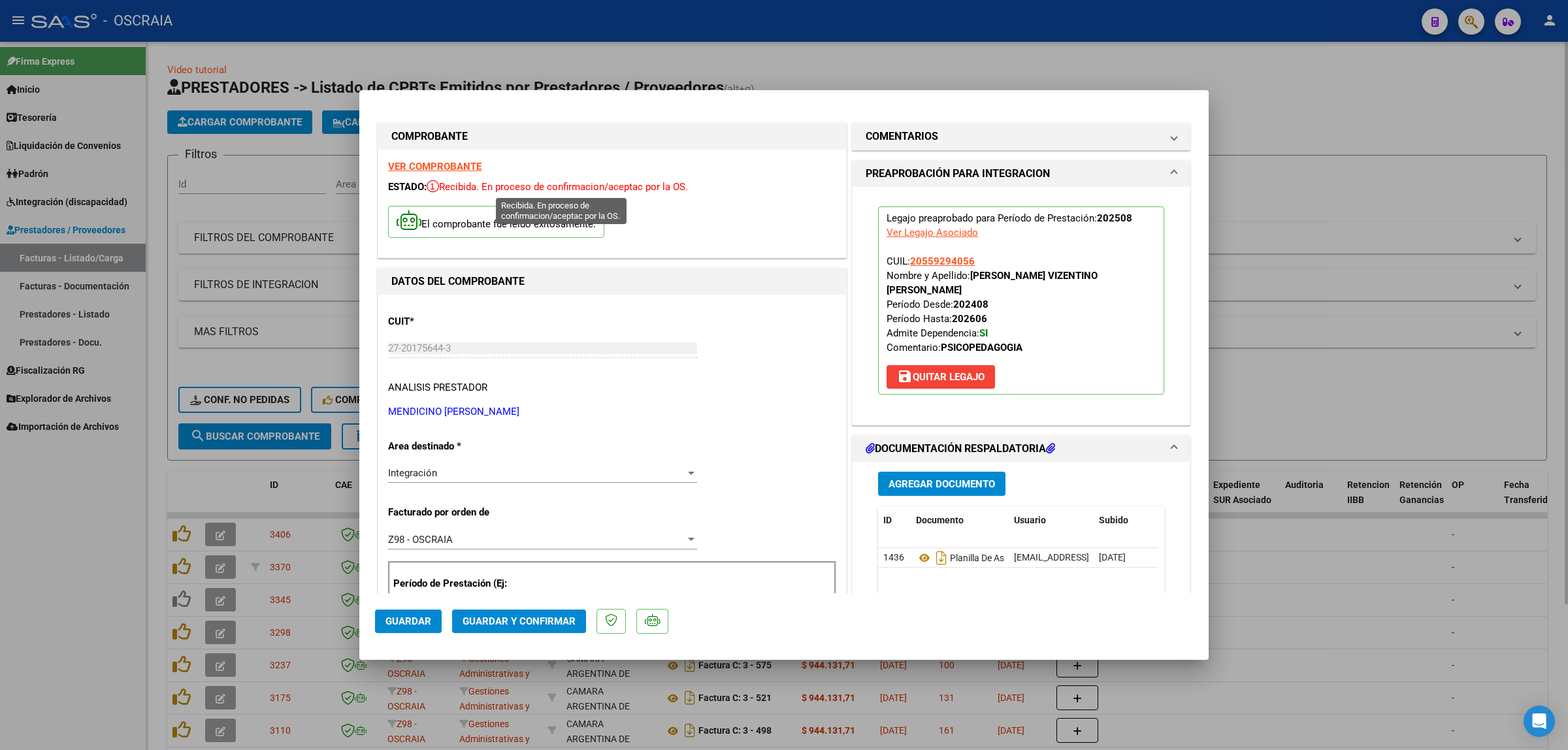
click at [436, 183] on icon at bounding box center [433, 185] width 13 height 13
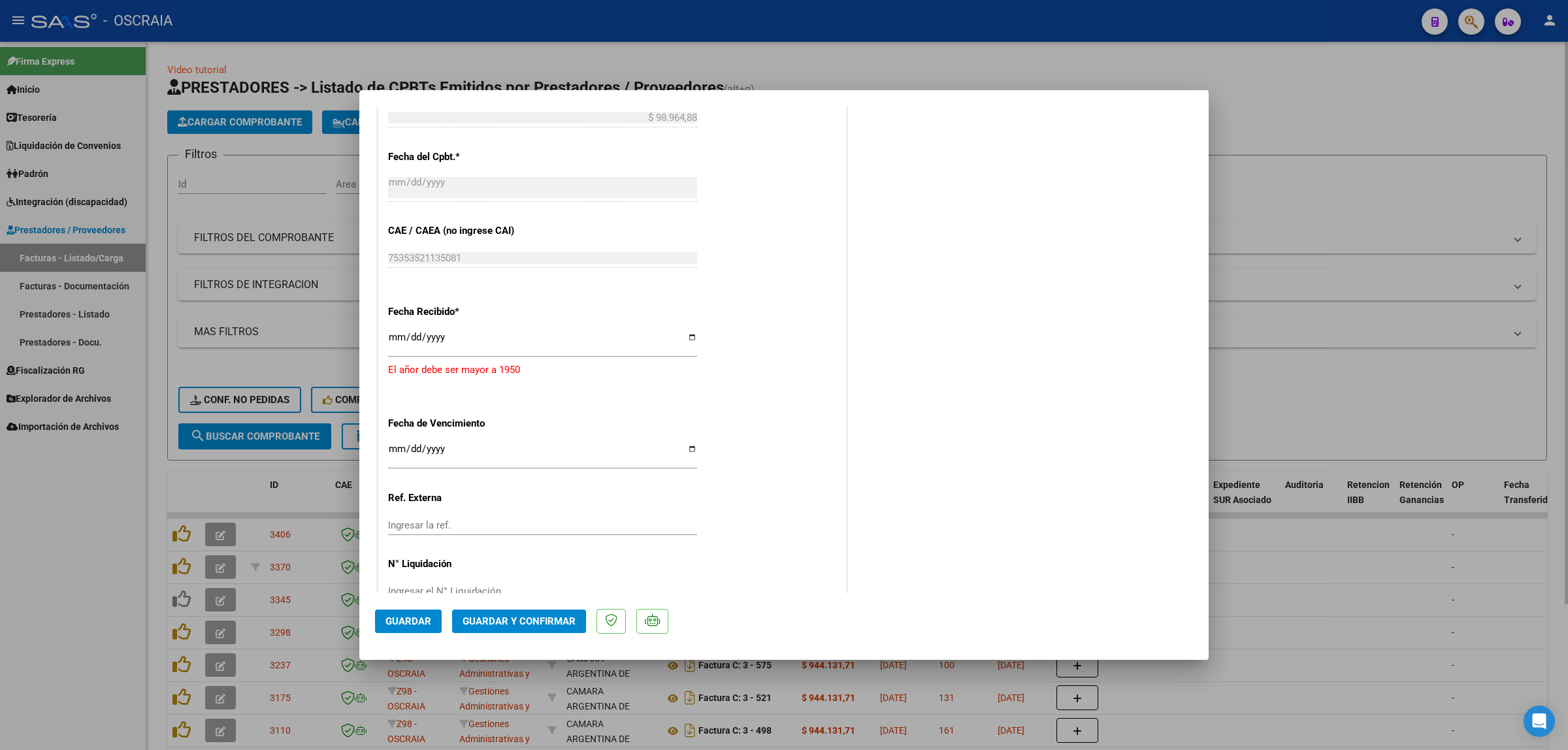
scroll to position [816, 0]
click at [543, 340] on input "Ingresar la fecha" at bounding box center [542, 337] width 309 height 20
click at [454, 334] on input "Ingresar la fecha" at bounding box center [542, 337] width 309 height 20
click at [447, 330] on input "Ingresar la fecha" at bounding box center [542, 337] width 309 height 20
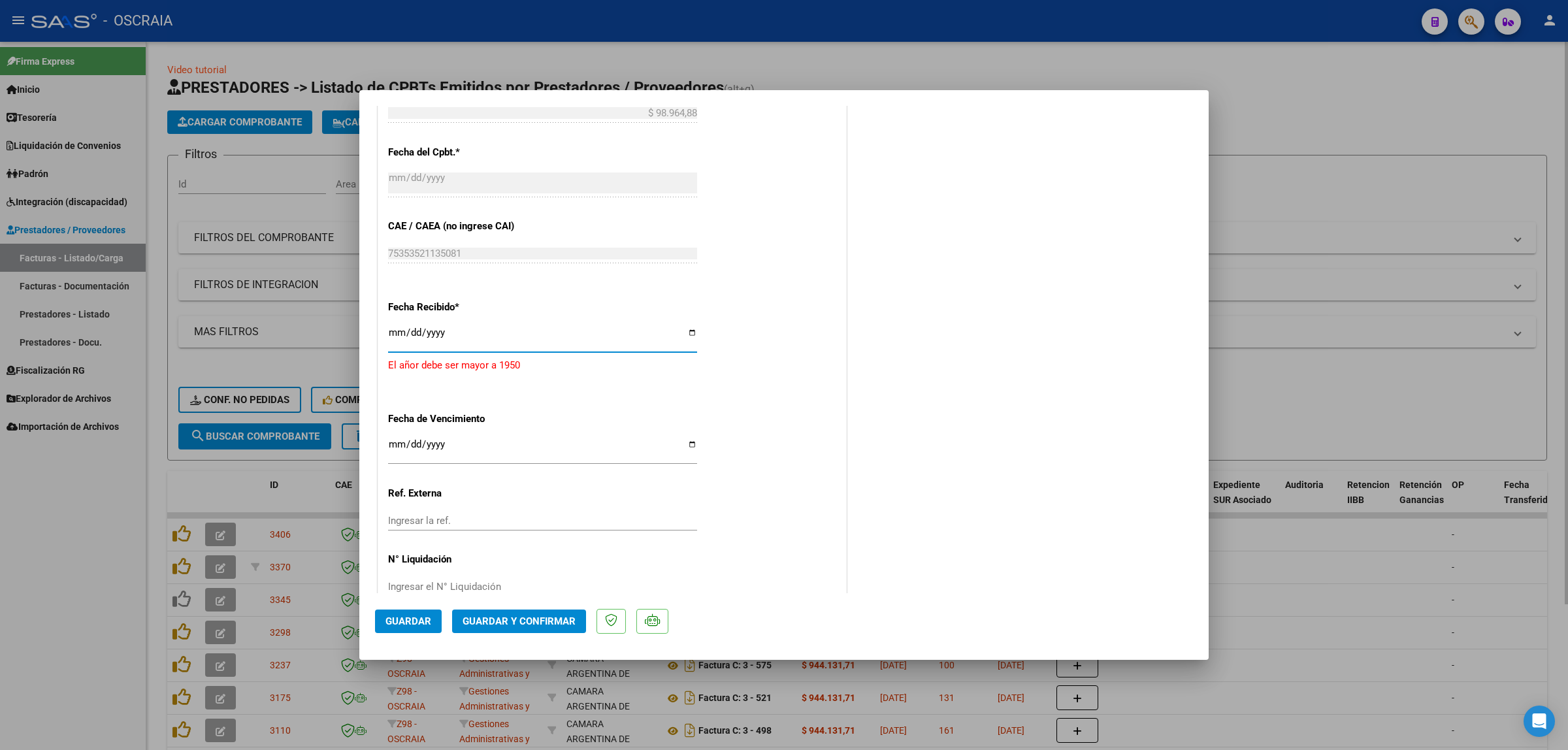
click at [690, 332] on input "Ingresar la fecha" at bounding box center [542, 337] width 309 height 20
click at [691, 335] on input "Ingresar la fecha" at bounding box center [542, 337] width 309 height 20
click at [390, 337] on input "Ingresar la fecha" at bounding box center [542, 337] width 309 height 20
type input "[DATE]"
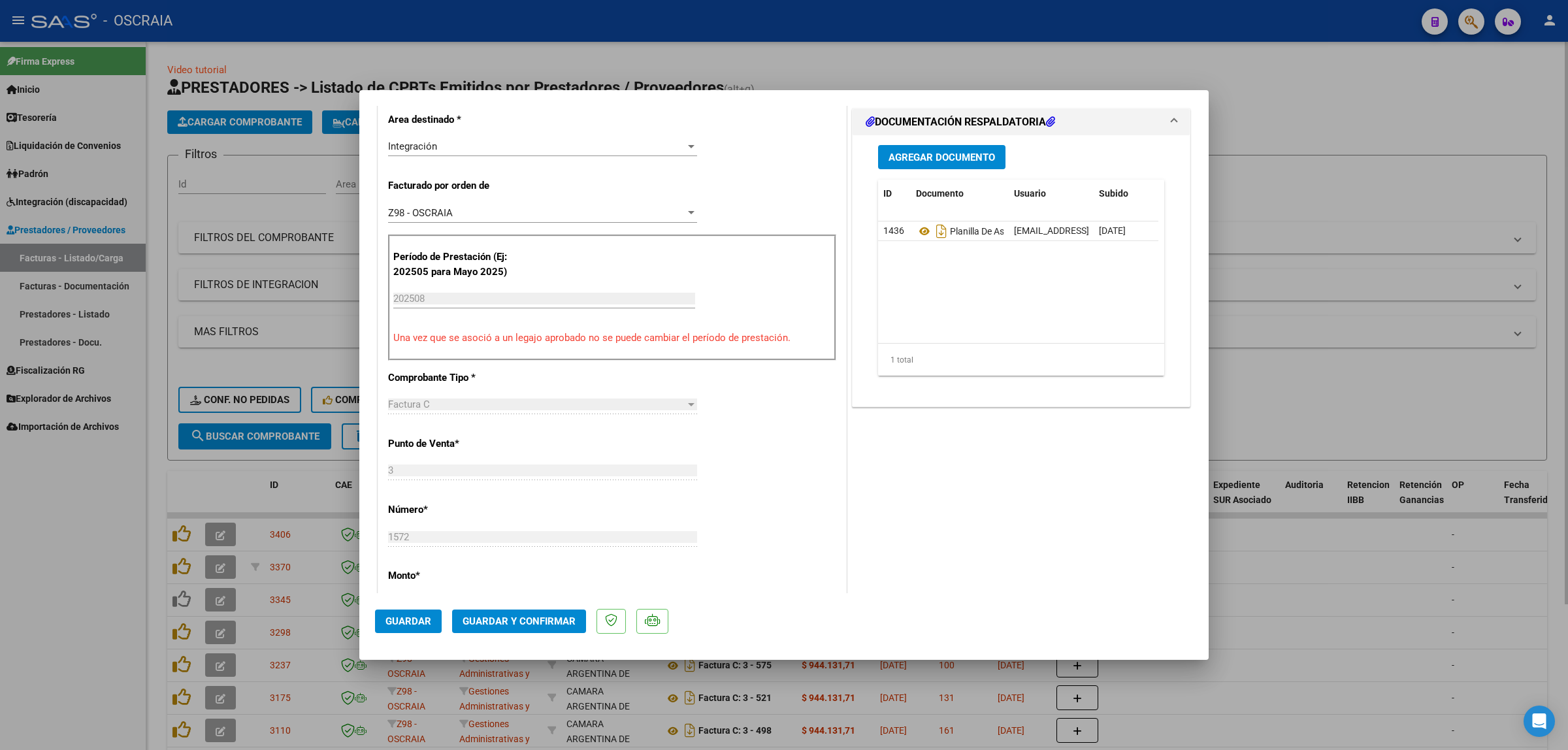
scroll to position [244, 0]
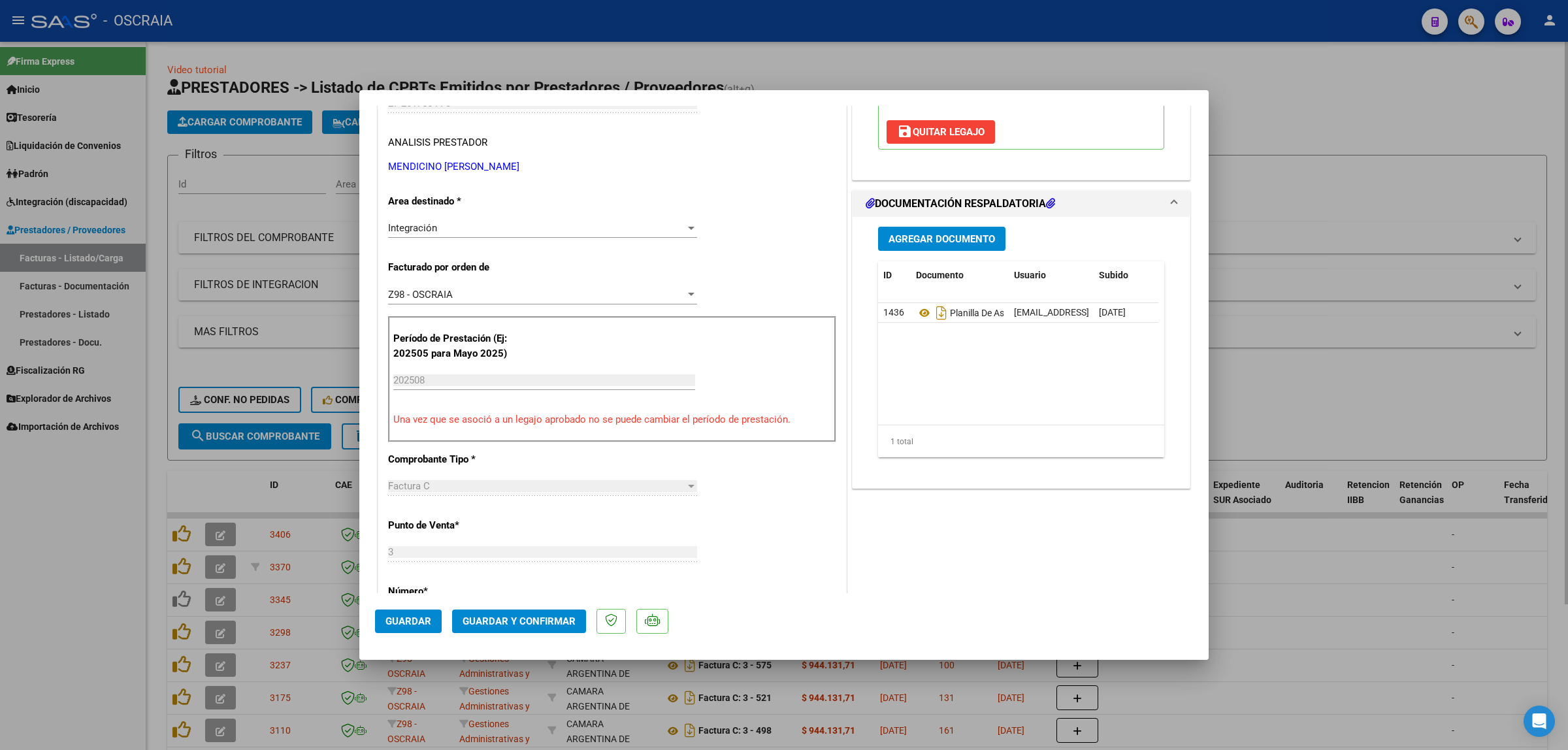
click at [801, 534] on div "CUIT * 27-20175644-3 Ingresar CUIT ANALISIS PRESTADOR MENDICINO MARCELA CRISTIN…" at bounding box center [612, 608] width 468 height 1117
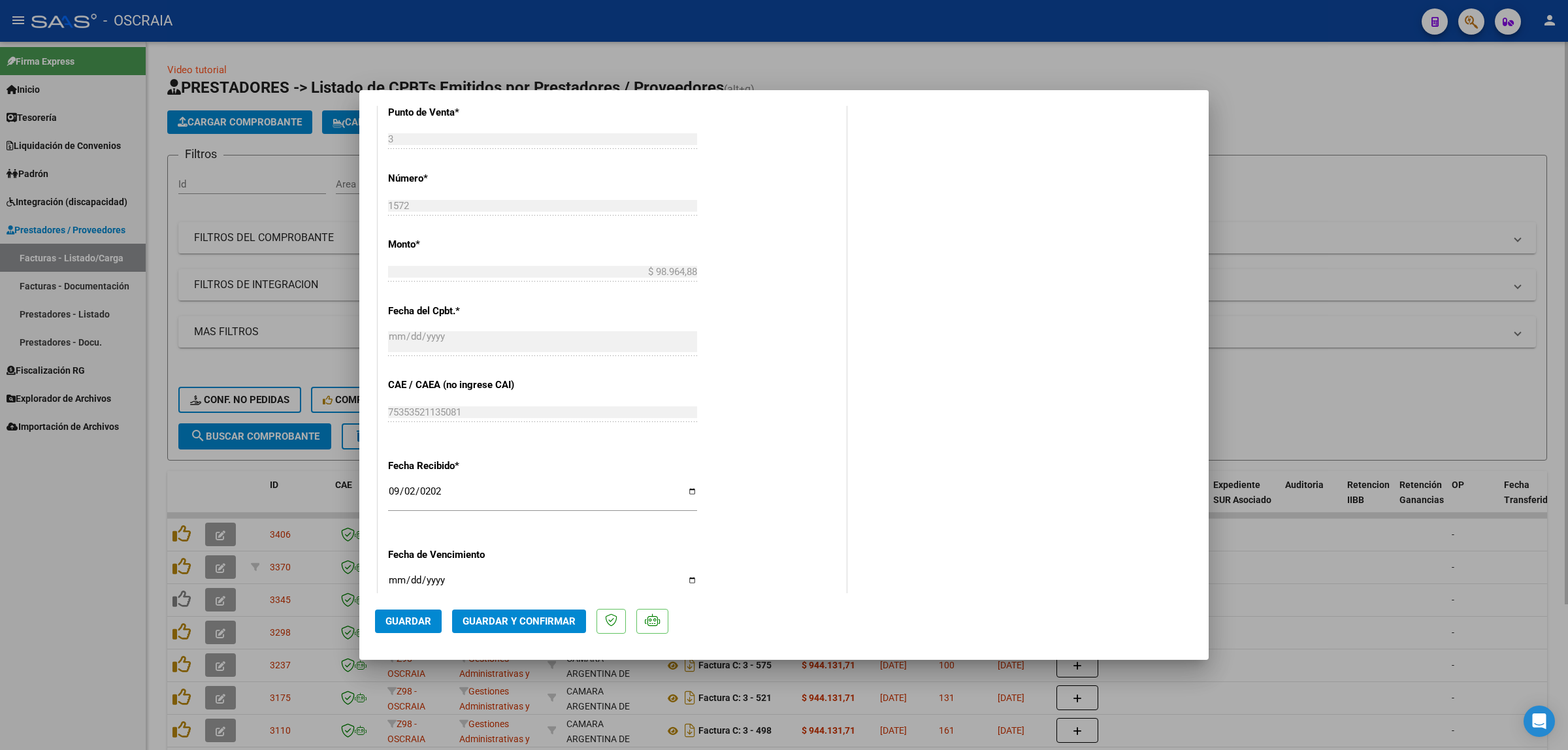
scroll to position [659, 0]
drag, startPoint x: 991, startPoint y: 496, endPoint x: 1004, endPoint y: 480, distance: 20.6
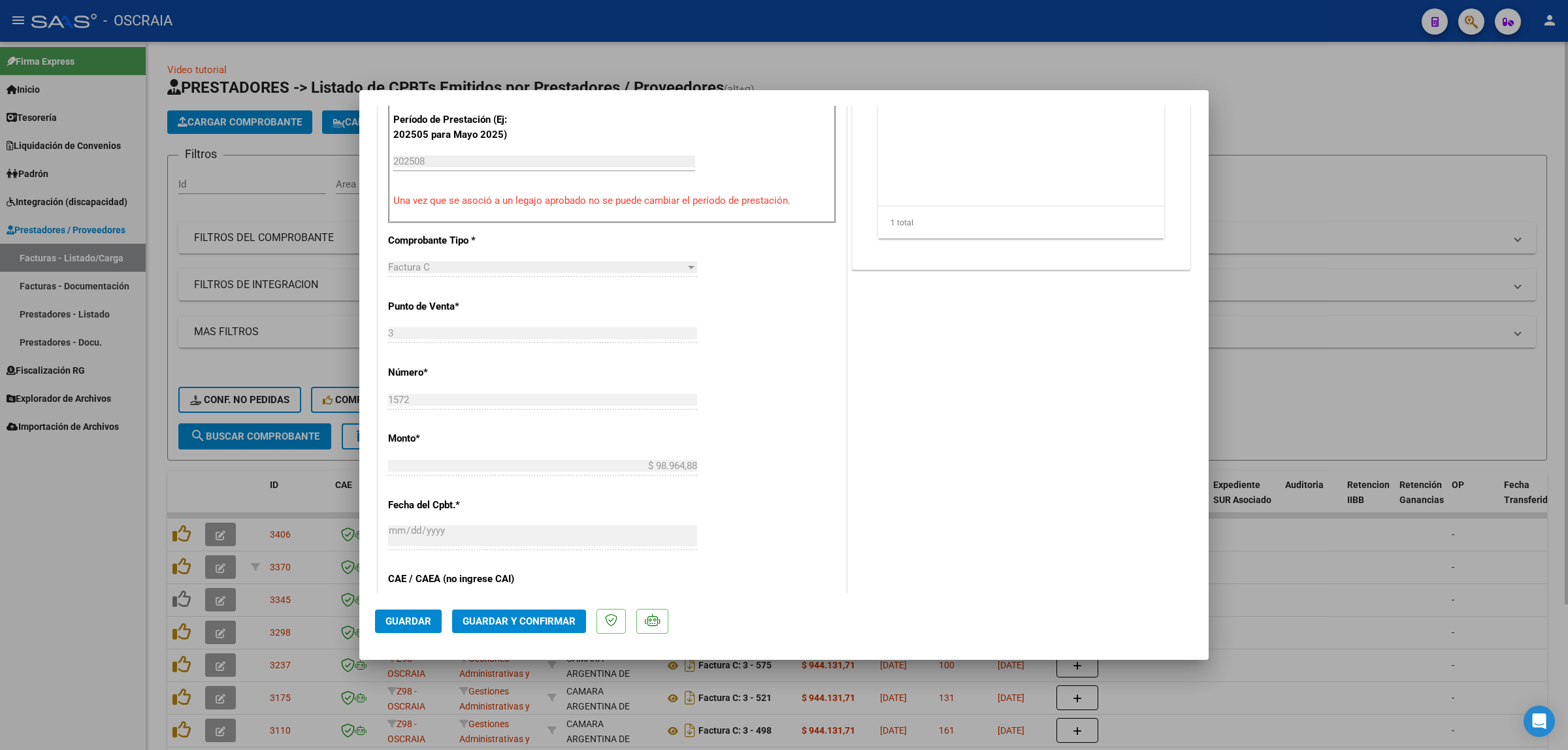
scroll to position [415, 0]
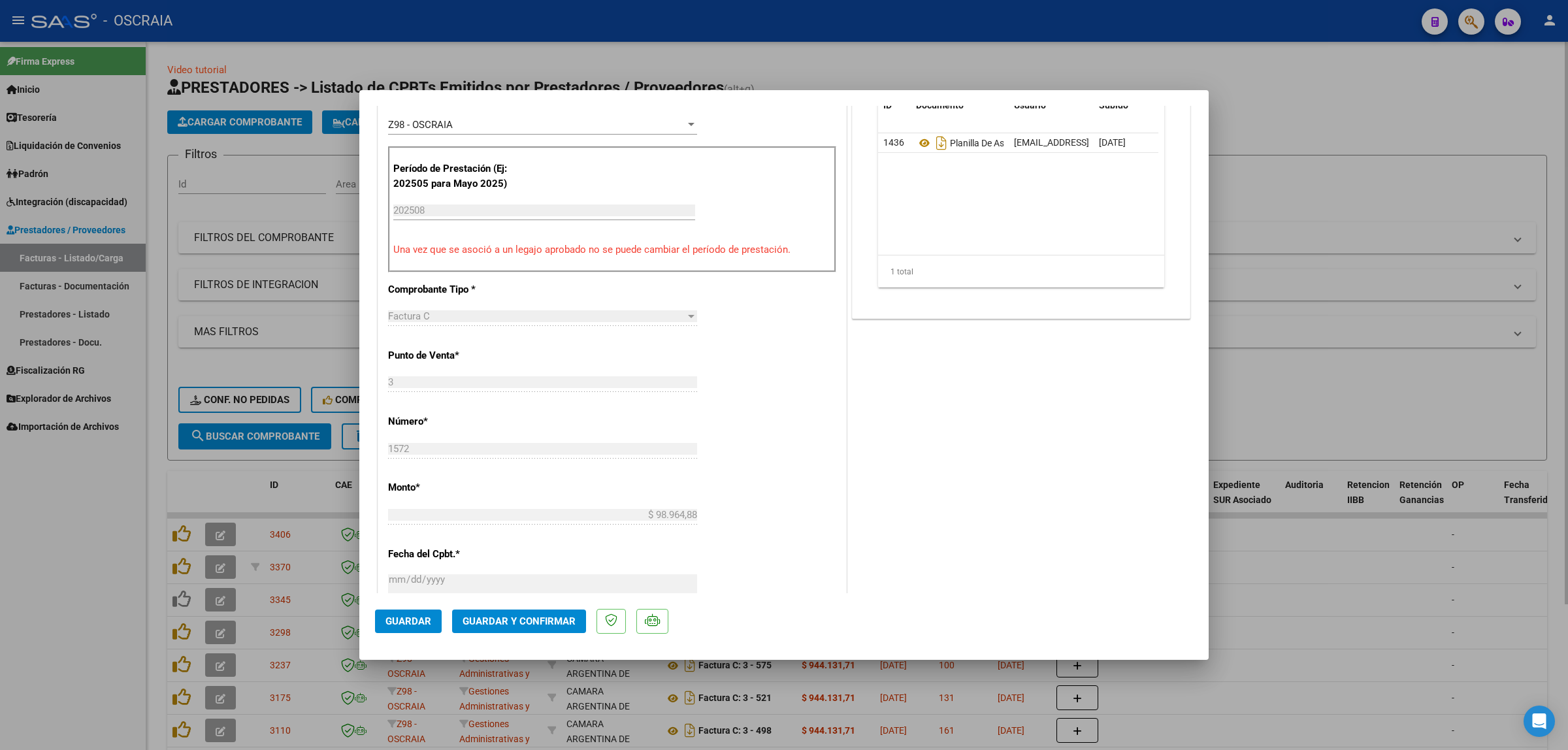
click at [572, 615] on span "Guardar y Confirmar" at bounding box center [519, 620] width 113 height 12
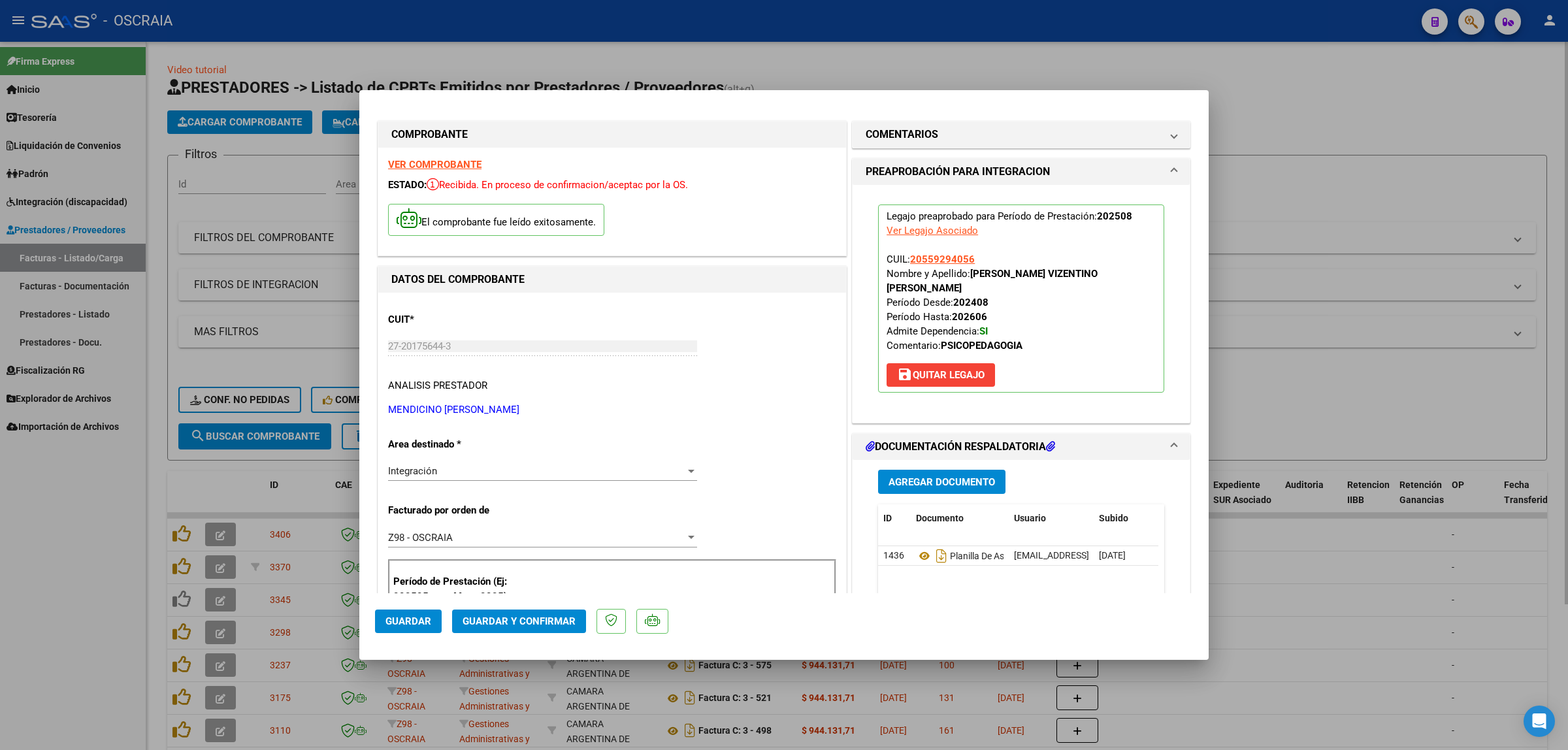
scroll to position [0, 0]
click at [560, 615] on span "Guardar y Confirmar" at bounding box center [519, 620] width 113 height 12
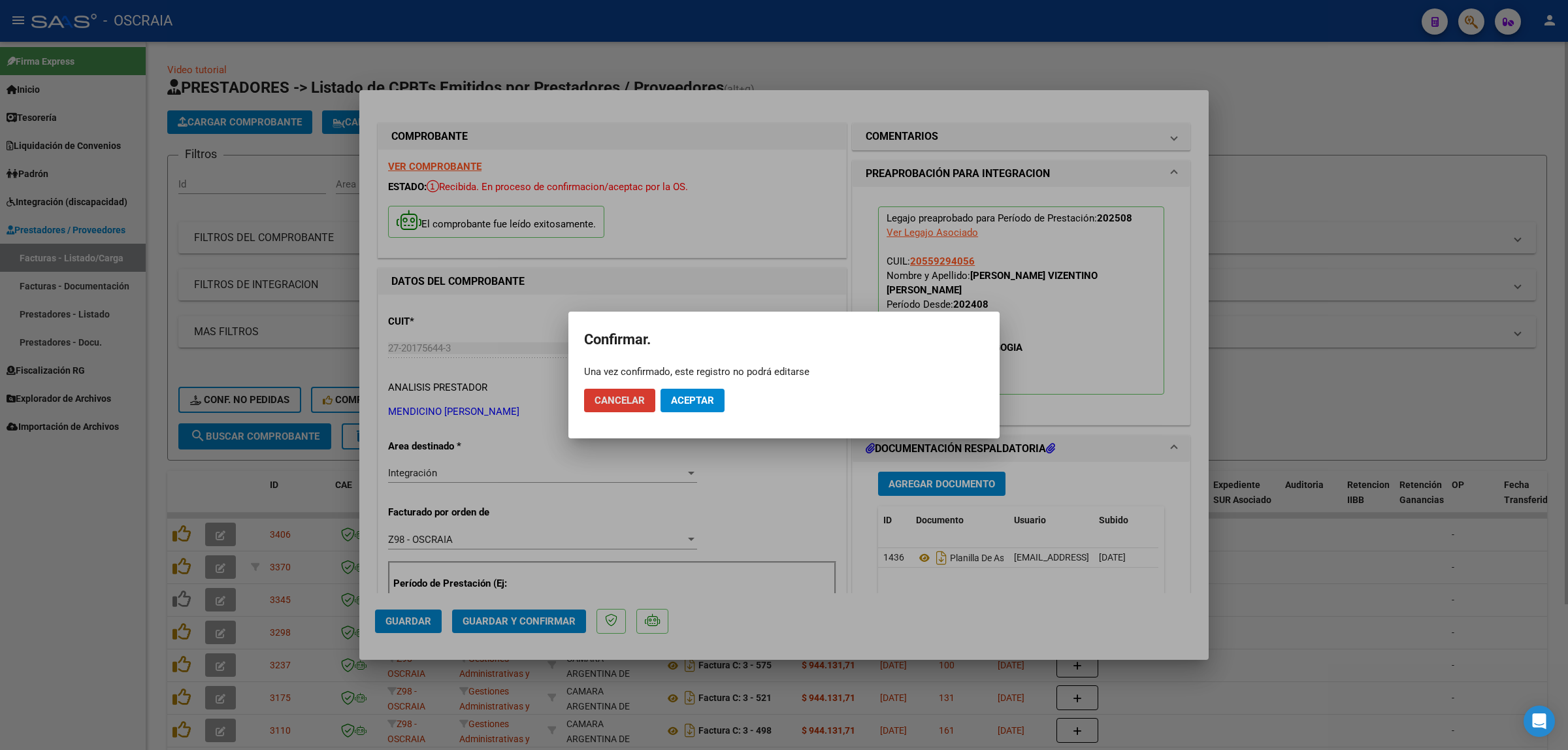
click at [684, 394] on button "Aceptar" at bounding box center [693, 400] width 64 height 23
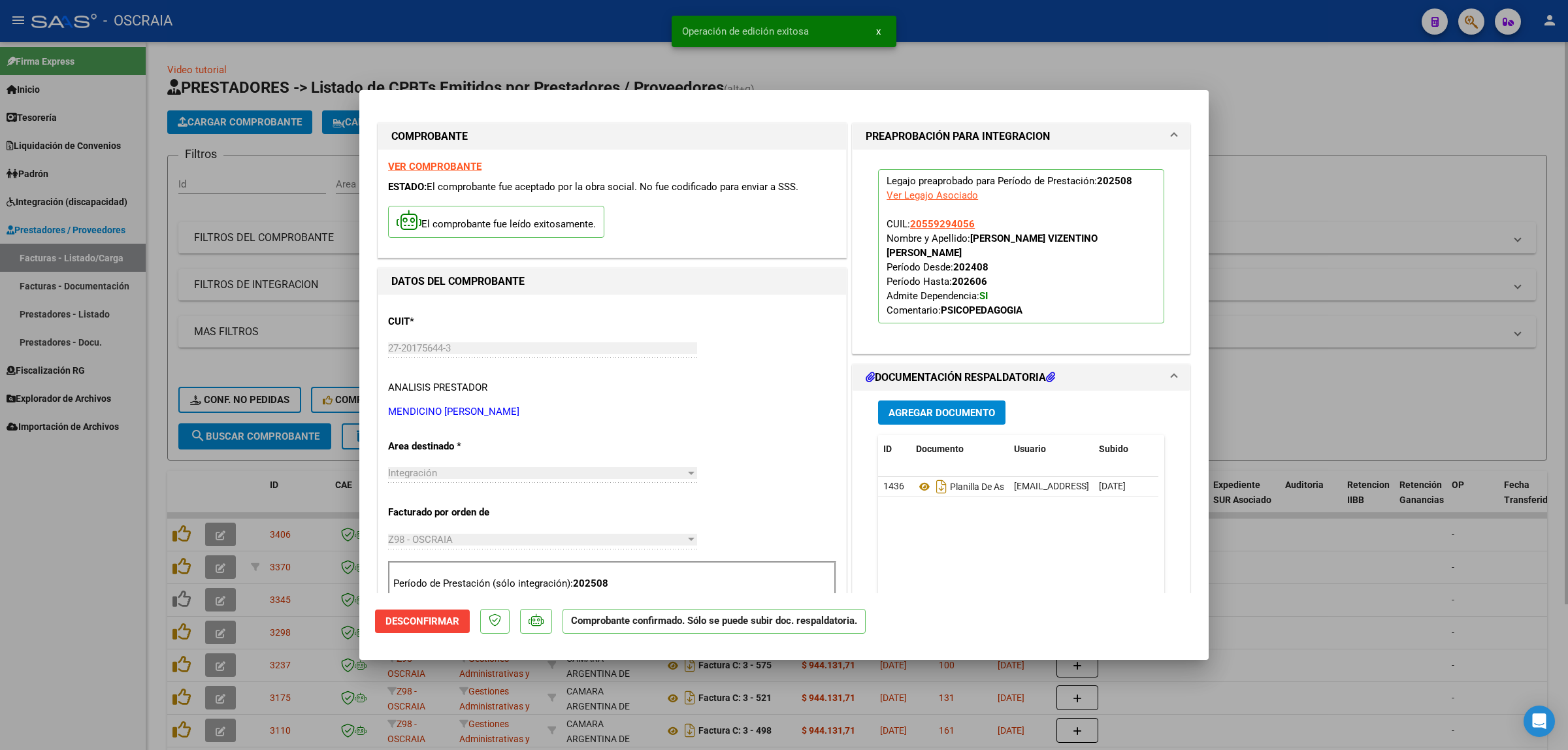
click at [1451, 334] on div at bounding box center [784, 375] width 1568 height 750
type input "$ 0,00"
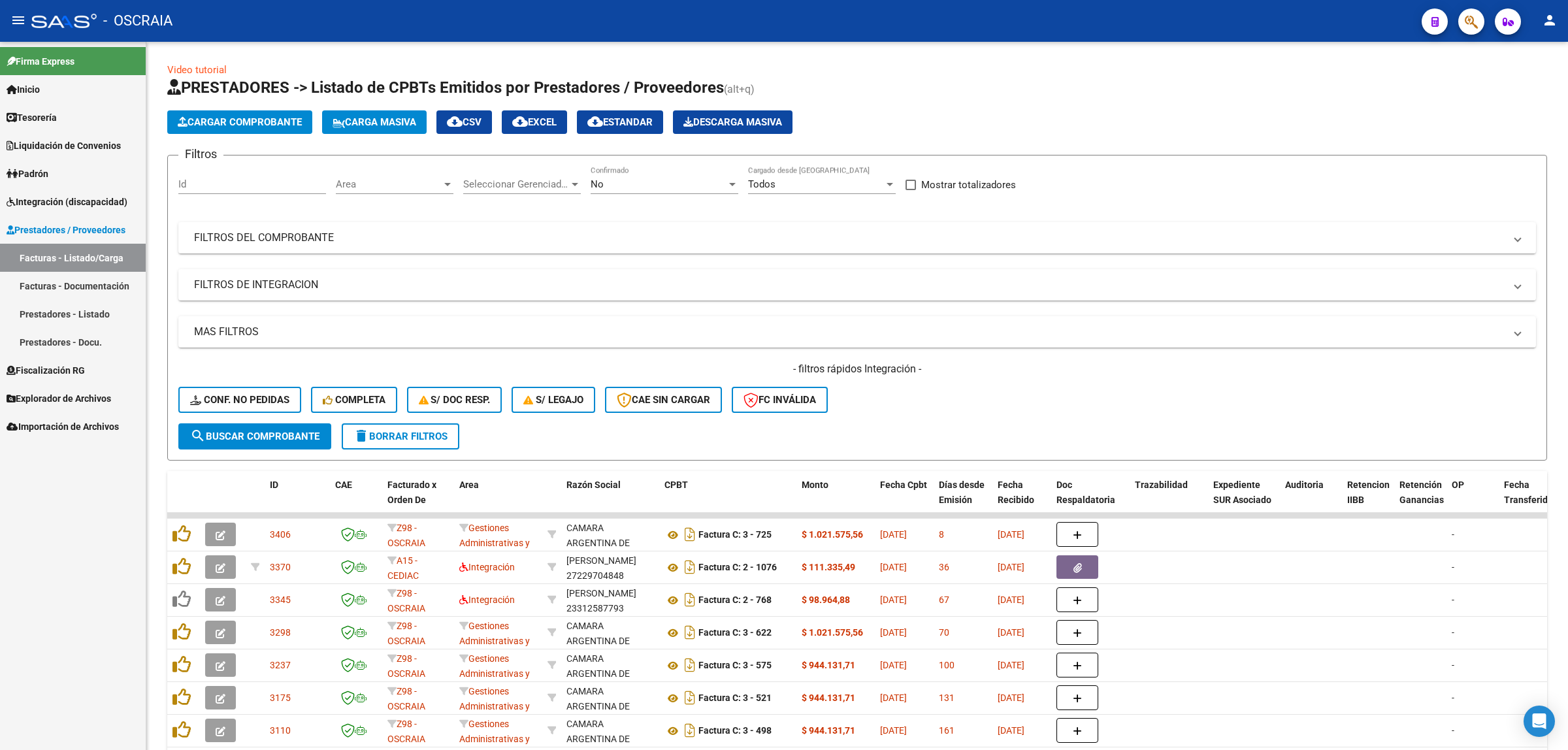
click at [85, 255] on link "Facturas - Listado/Carga" at bounding box center [72, 257] width 145 height 28
click at [223, 126] on span "Cargar Comprobante" at bounding box center [239, 122] width 124 height 12
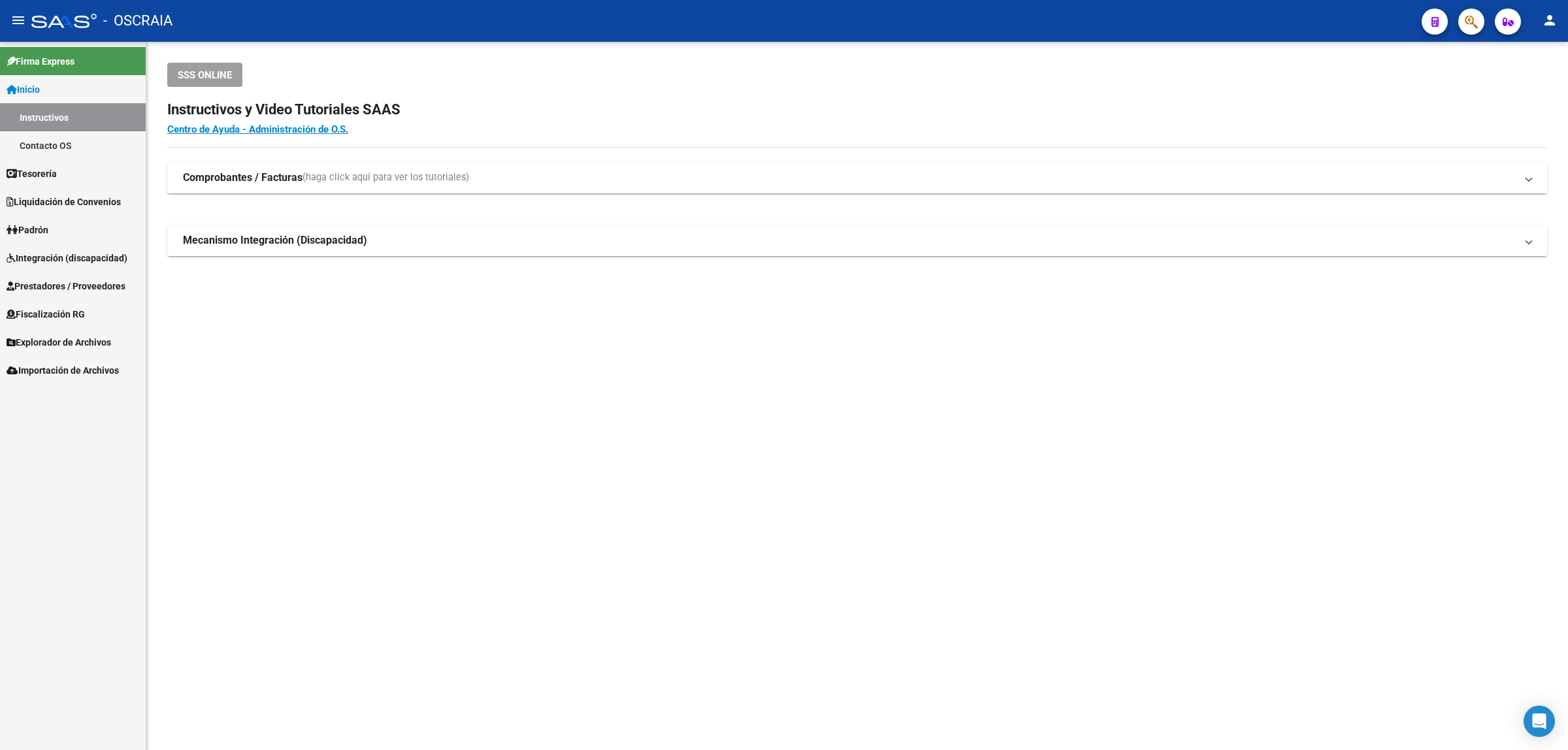
click at [66, 255] on span "Integración (discapacidad)" at bounding box center [67, 257] width 121 height 15
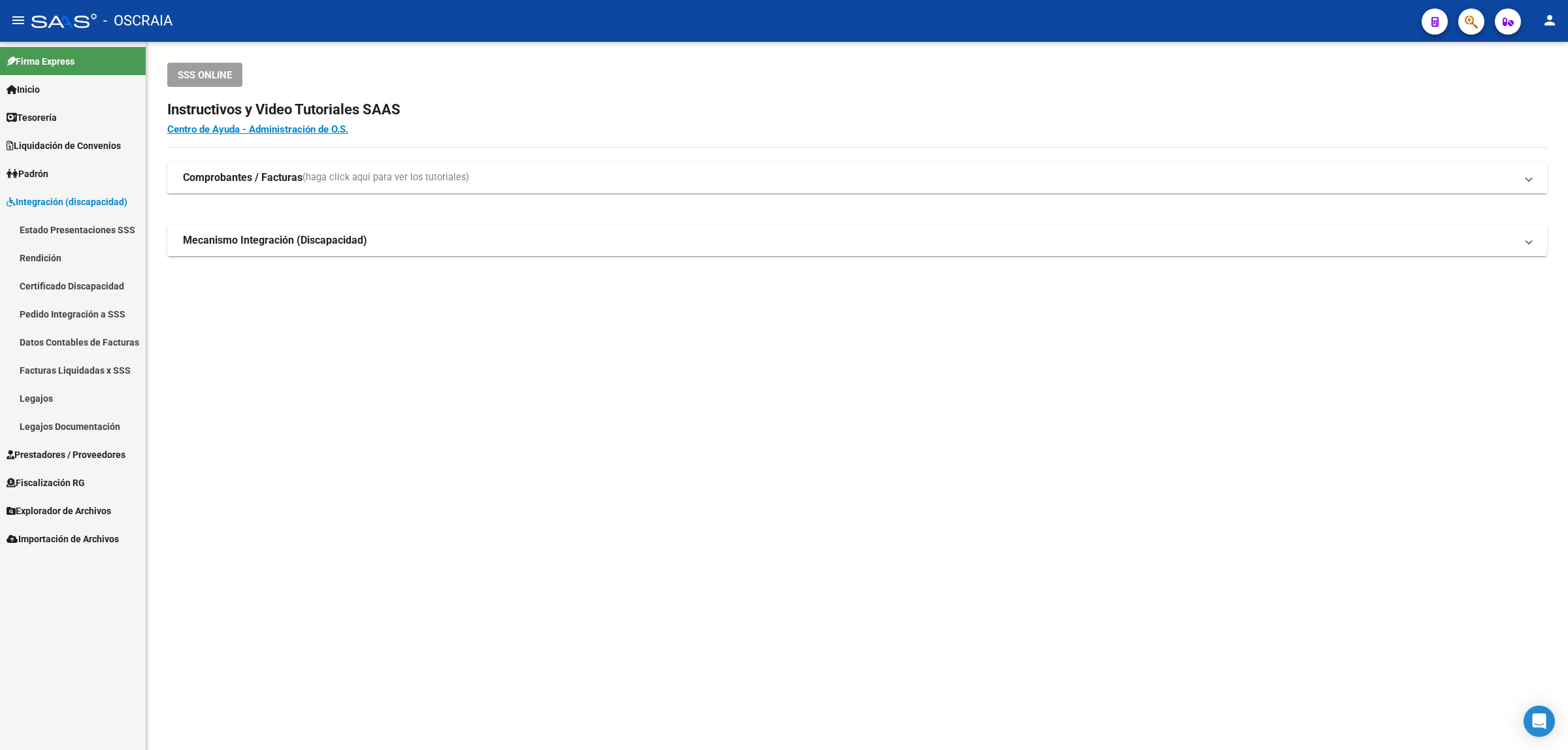
click at [82, 199] on span "Integración (discapacidad)" at bounding box center [67, 202] width 121 height 15
click at [108, 443] on link "Prestadores / Proveedores" at bounding box center [72, 454] width 145 height 28
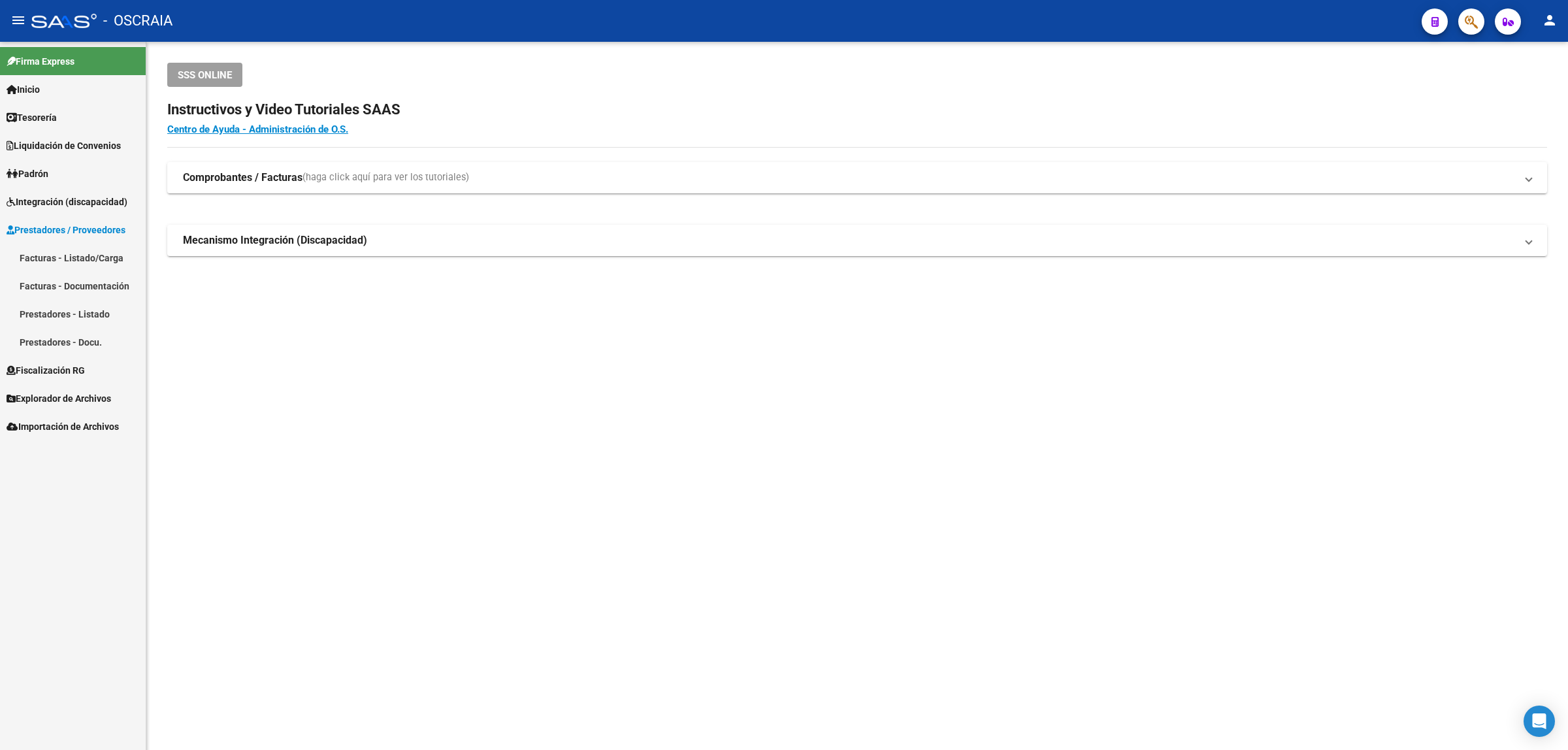
click at [76, 258] on link "Facturas - Listado/Carga" at bounding box center [72, 257] width 145 height 28
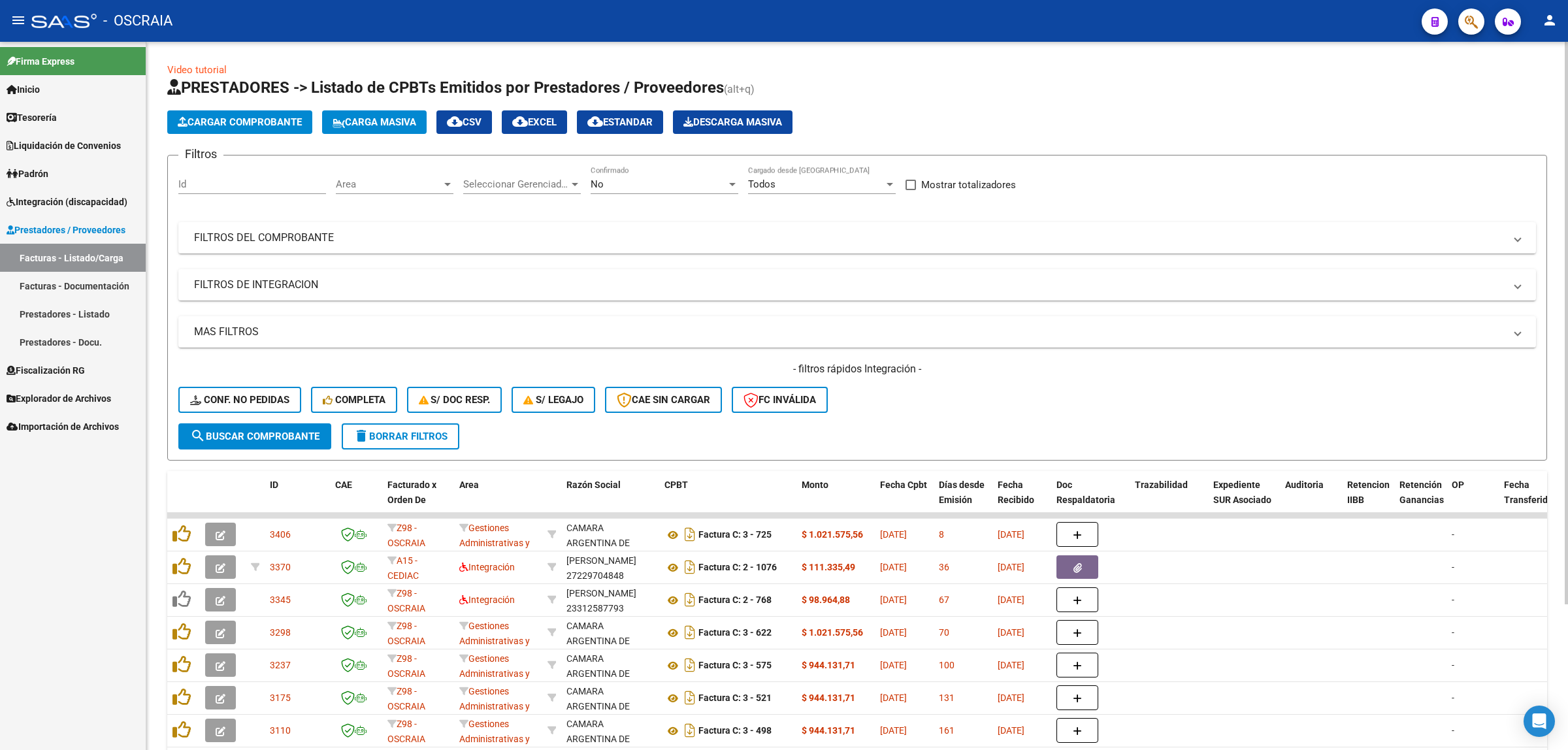
click at [294, 112] on button "Cargar Comprobante" at bounding box center [240, 122] width 145 height 23
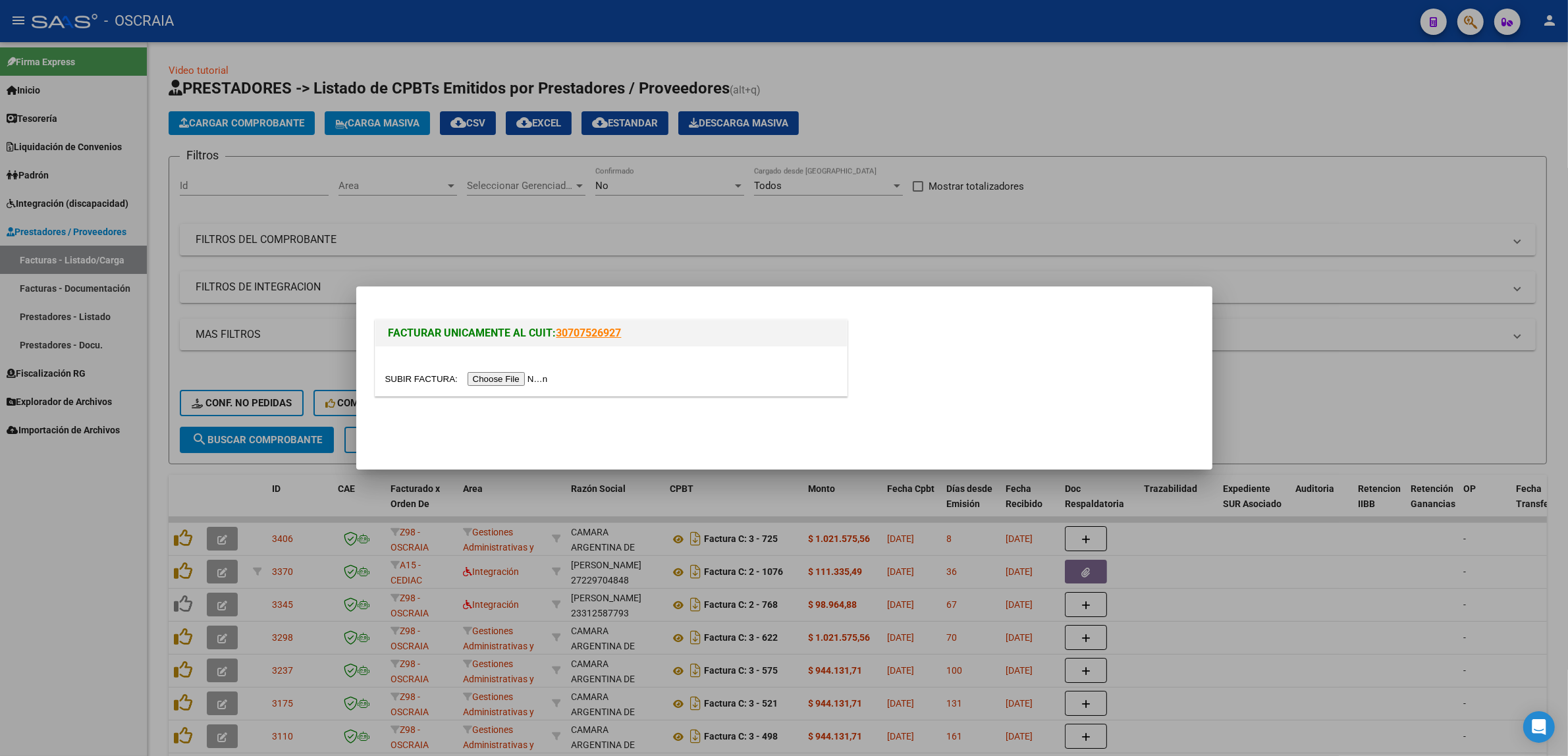
click at [527, 377] on input "file" at bounding box center [469, 379] width 167 height 14
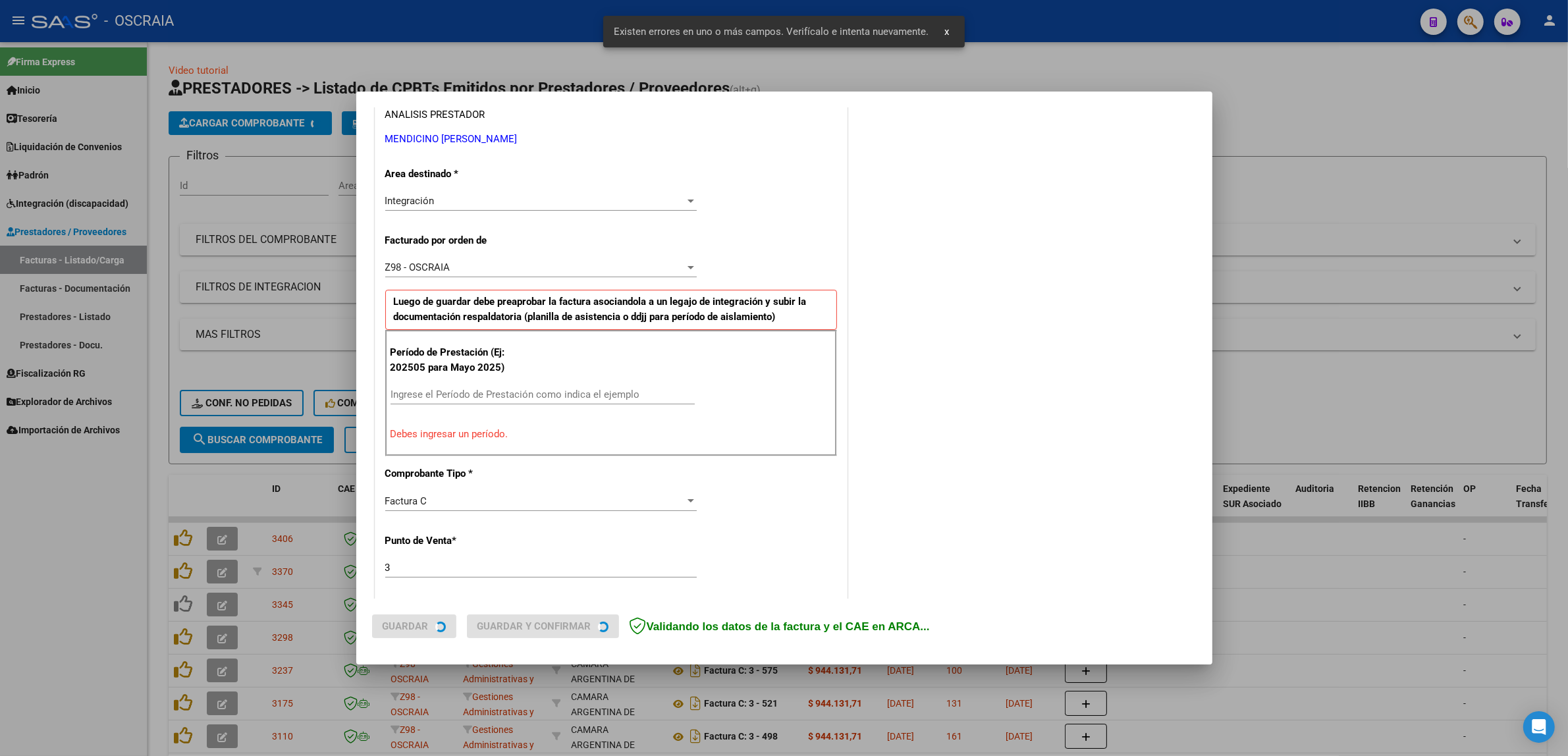
scroll to position [255, 0]
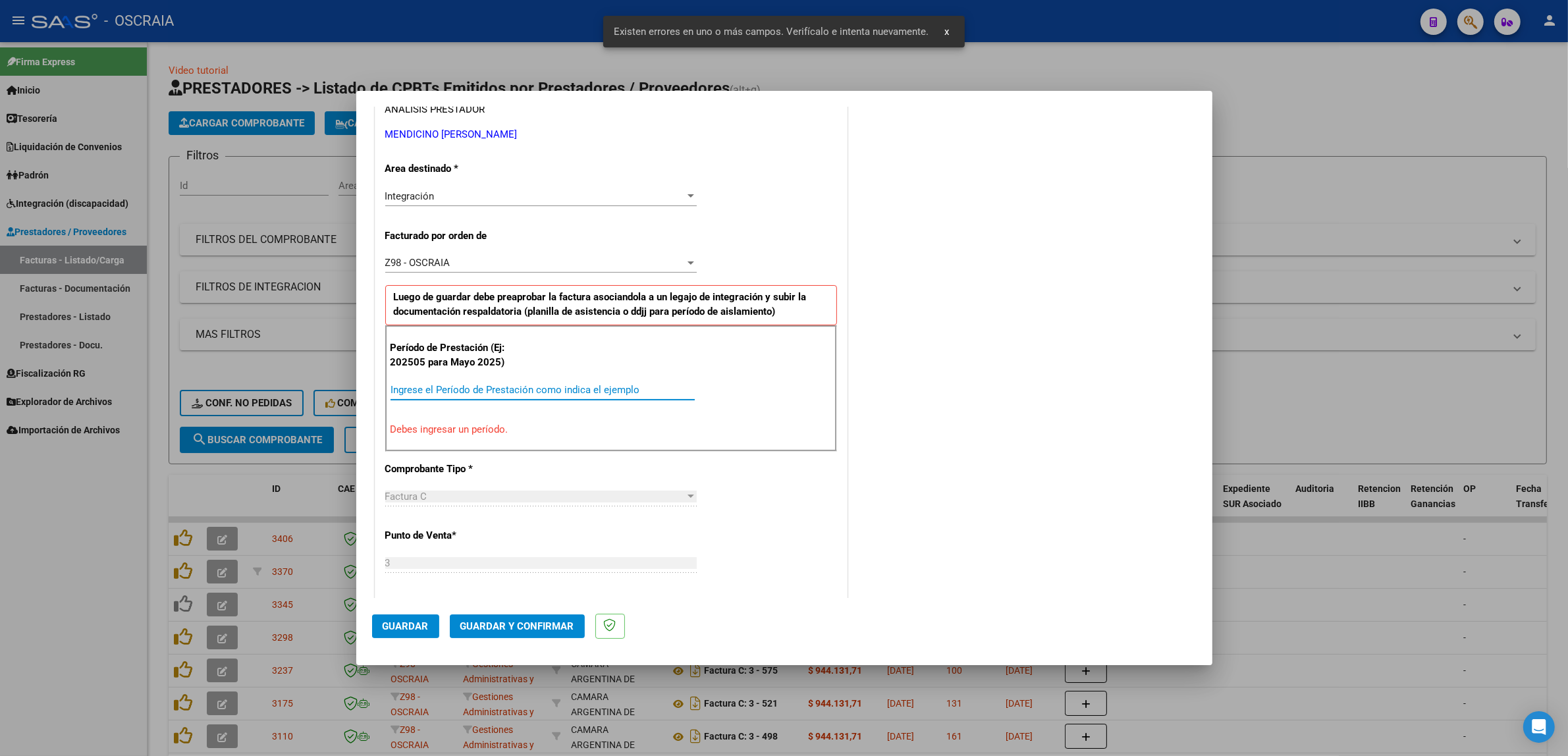
click at [521, 392] on input "Ingrese el Período de Prestación como indica el ejemplo" at bounding box center [543, 390] width 305 height 12
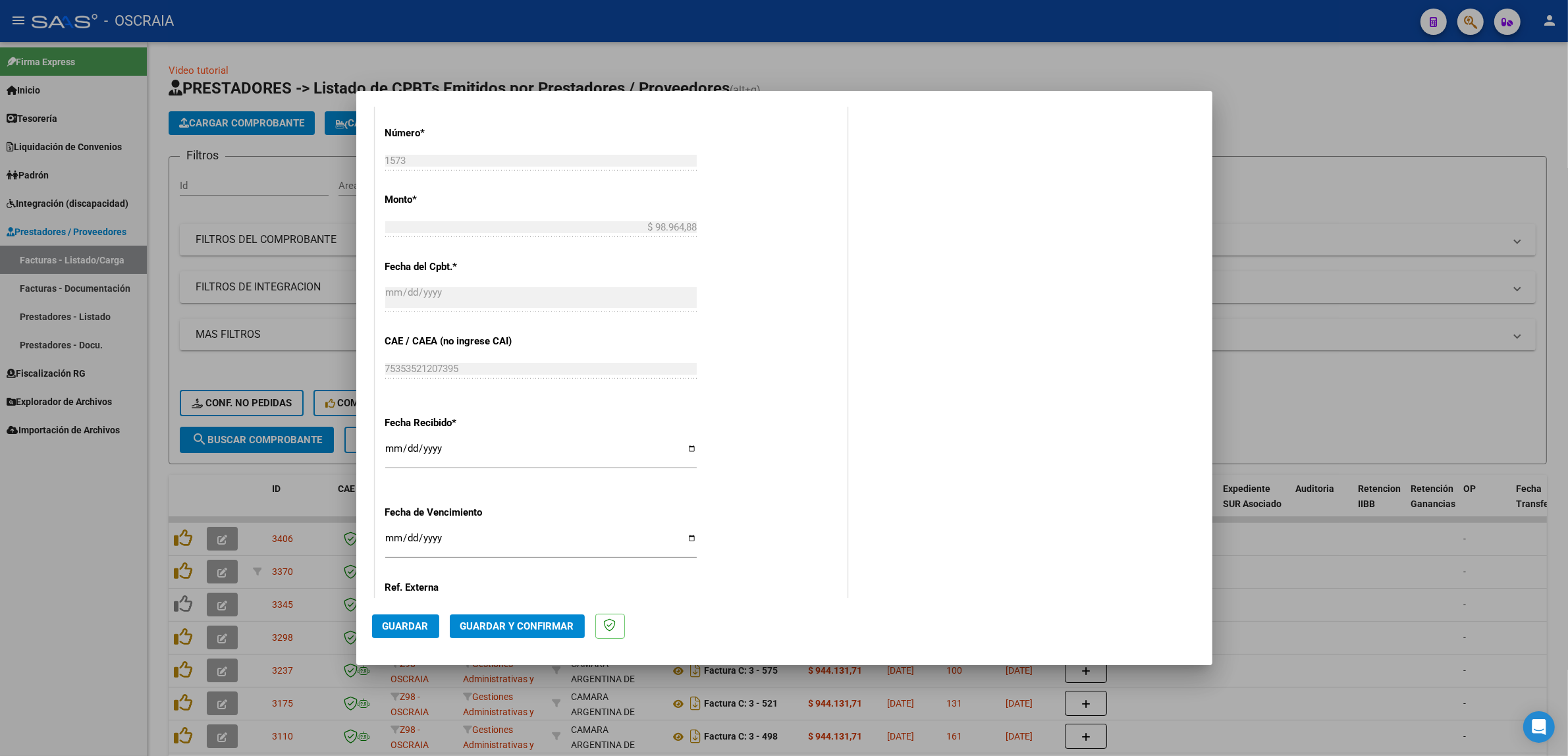
scroll to position [810, 0]
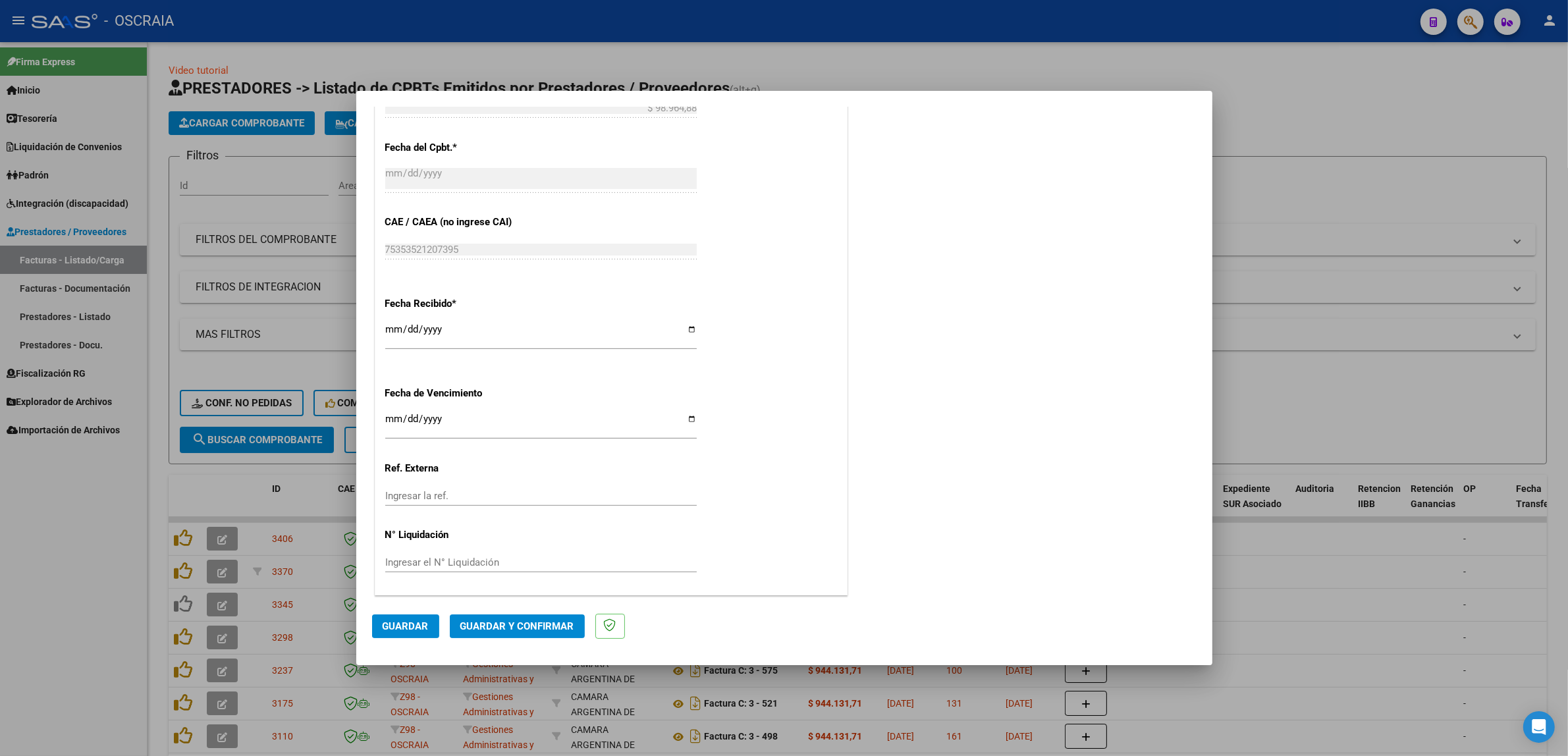
type input "202508"
click at [419, 628] on span "Guardar" at bounding box center [405, 625] width 46 height 12
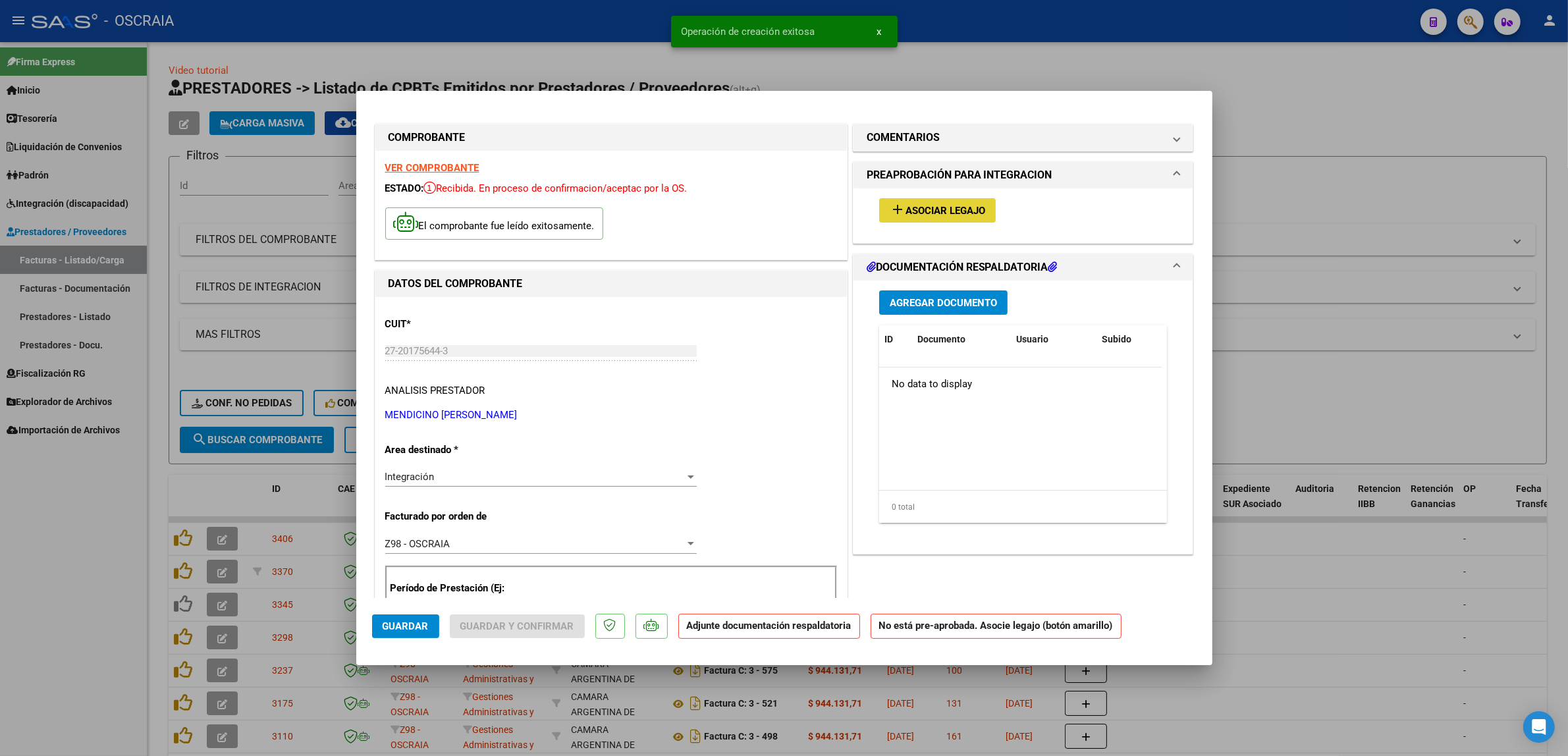
click at [956, 207] on span "Asociar Legajo" at bounding box center [945, 210] width 80 height 12
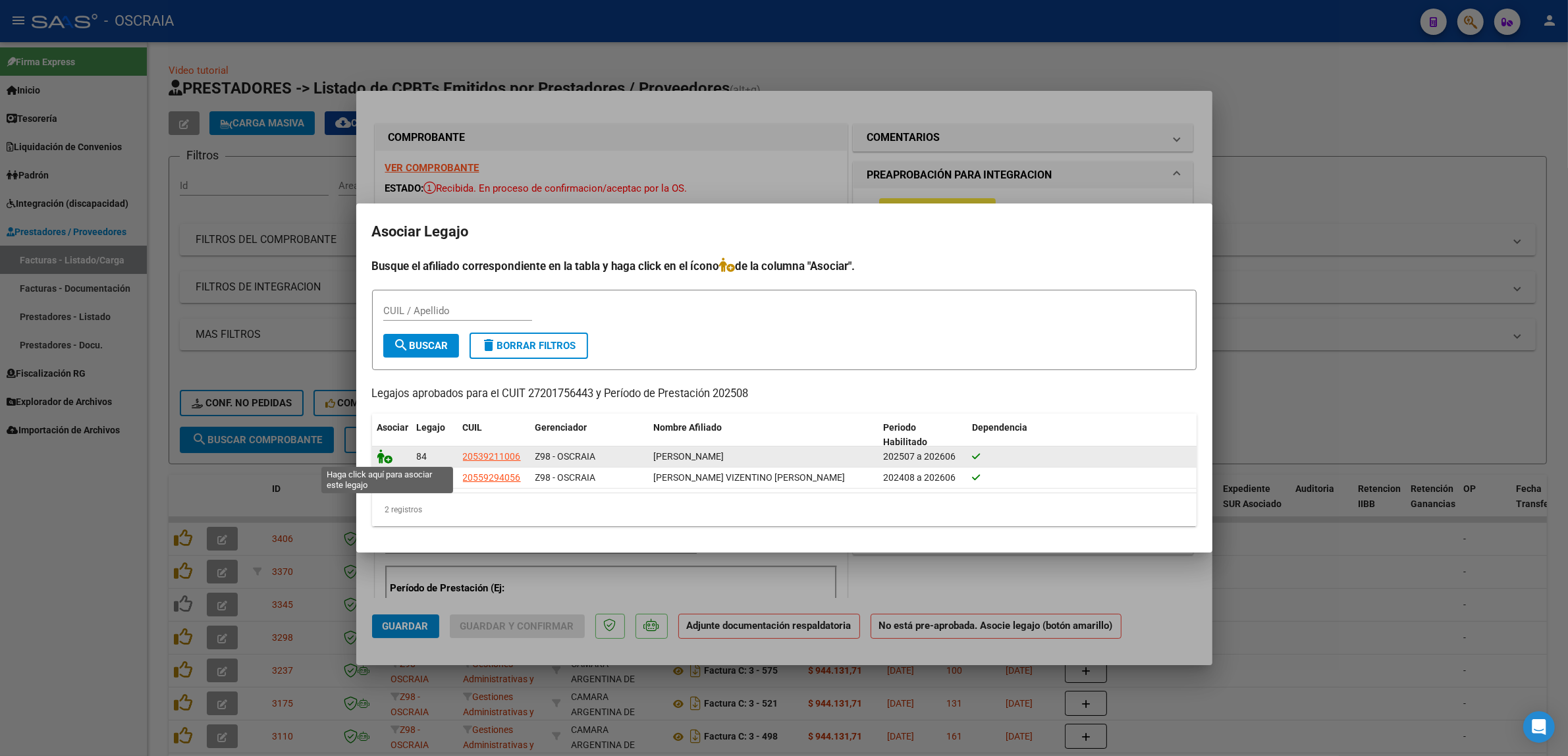
click at [380, 457] on icon at bounding box center [385, 456] width 16 height 15
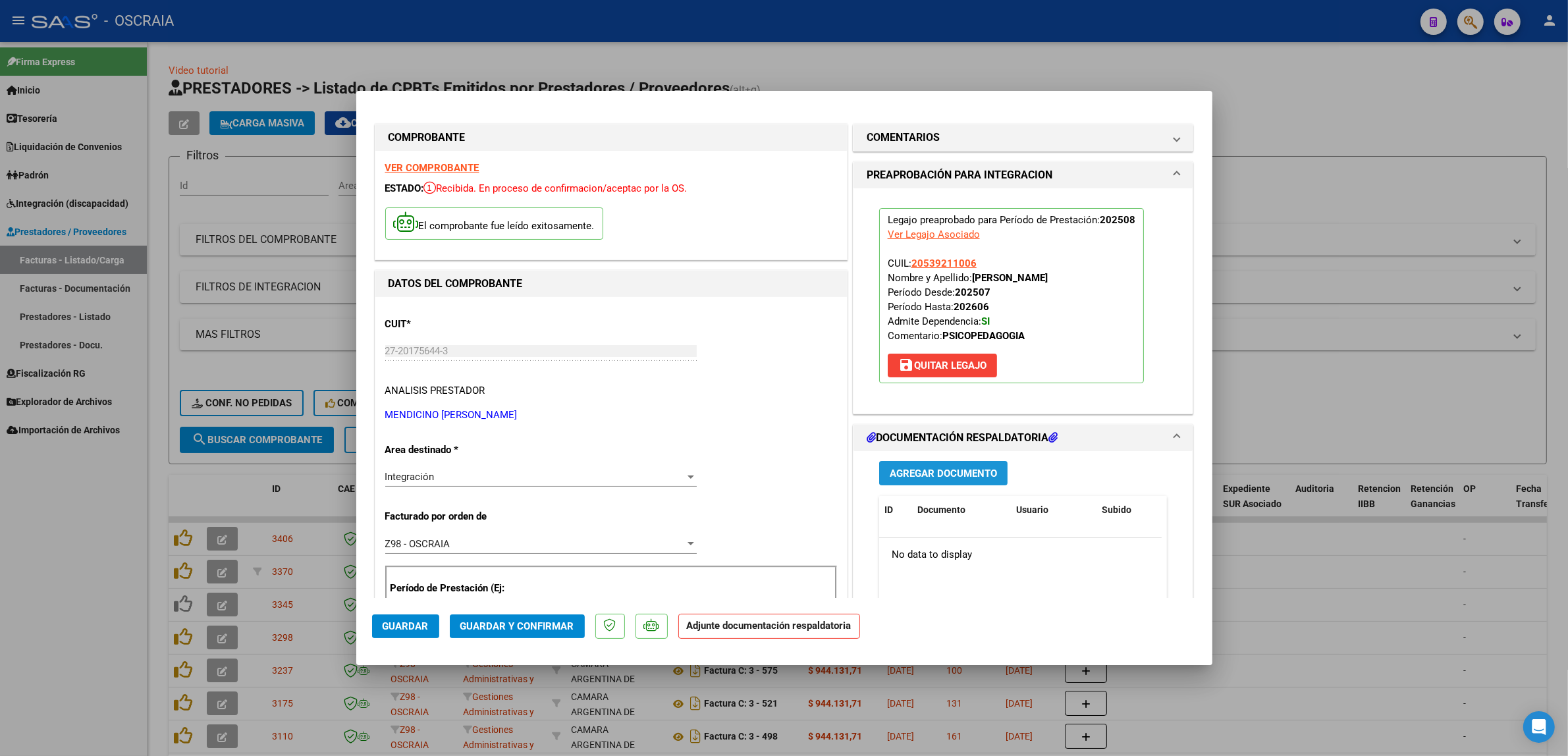
click at [926, 468] on span "Agregar Documento" at bounding box center [943, 473] width 107 height 12
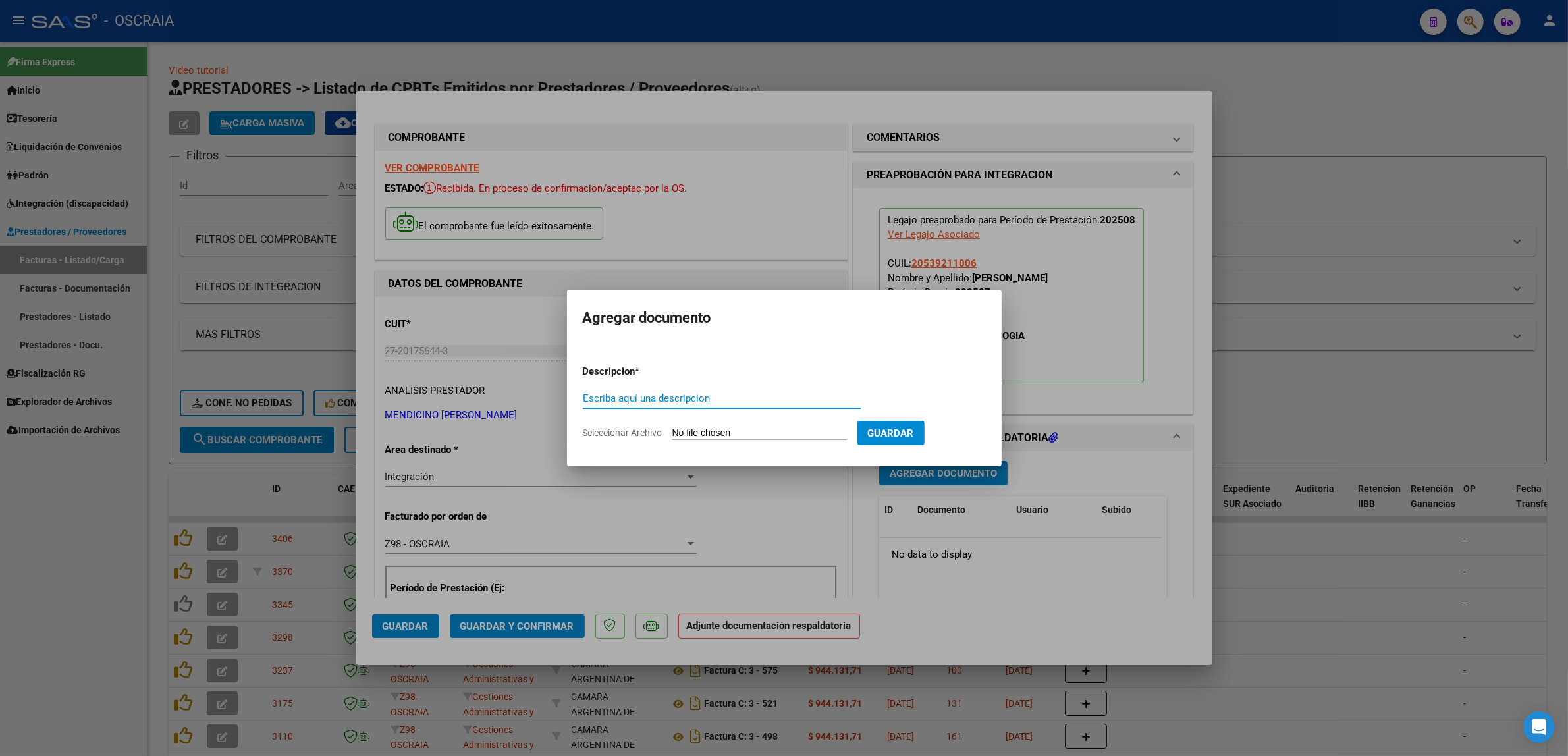
click at [755, 399] on input "Escriba aquí una descripcion" at bounding box center [721, 399] width 278 height 12
type input "p"
type input "PLANILLA DE ASISTENCIA"
click at [805, 425] on form "Descripcion * PLANILLA DE ASISTENCIA Escriba aquí una descripcion Seleccionar A…" at bounding box center [784, 403] width 403 height 96
click at [775, 432] on input "Seleccionar Archivo" at bounding box center [759, 433] width 175 height 13
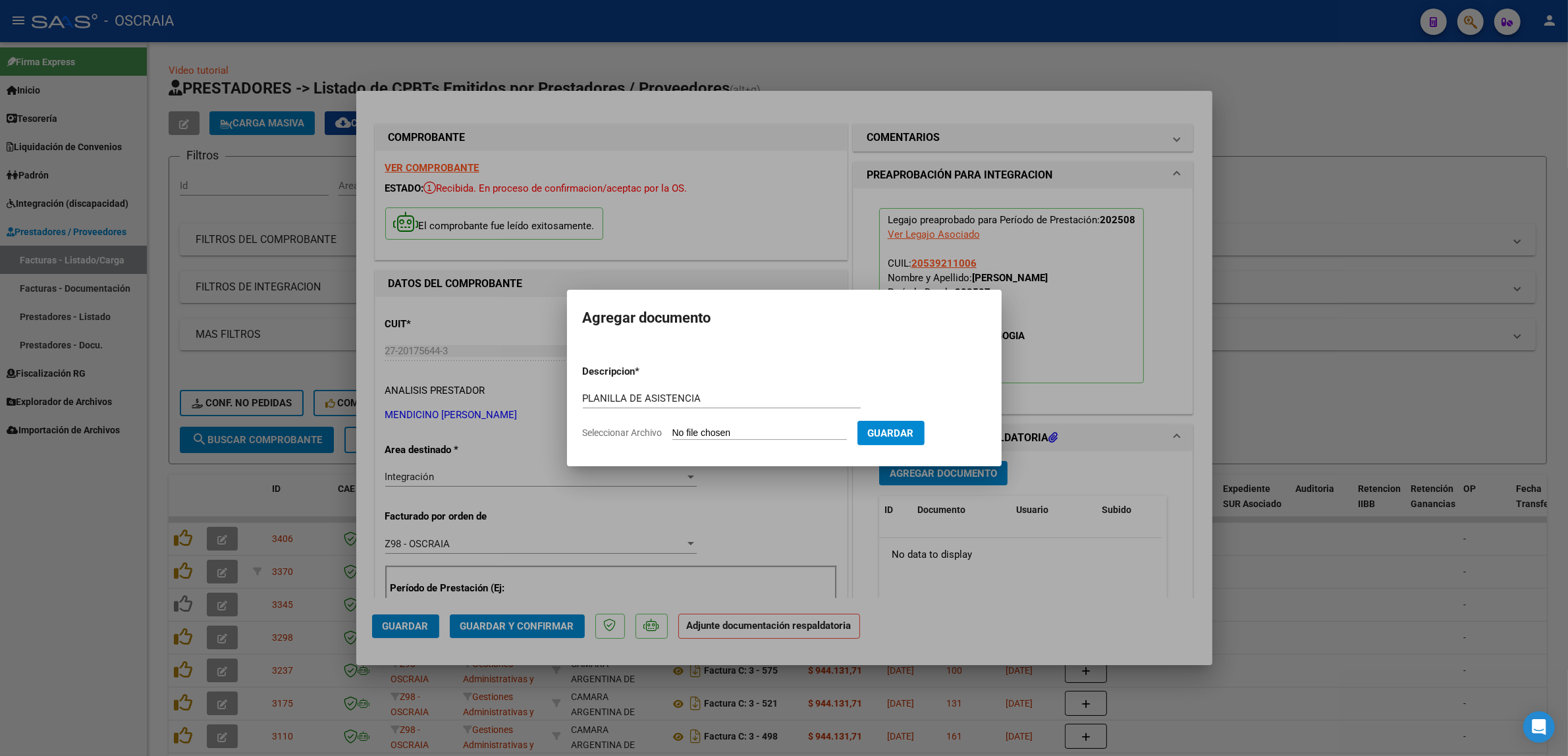
type input "C:\fakepath\08-2025 MENDICINO [PERSON_NAME] FC 1573 PSICOPEDAGOGIA [PERSON_NAME…"
click at [967, 436] on span "Guardar" at bounding box center [959, 433] width 46 height 12
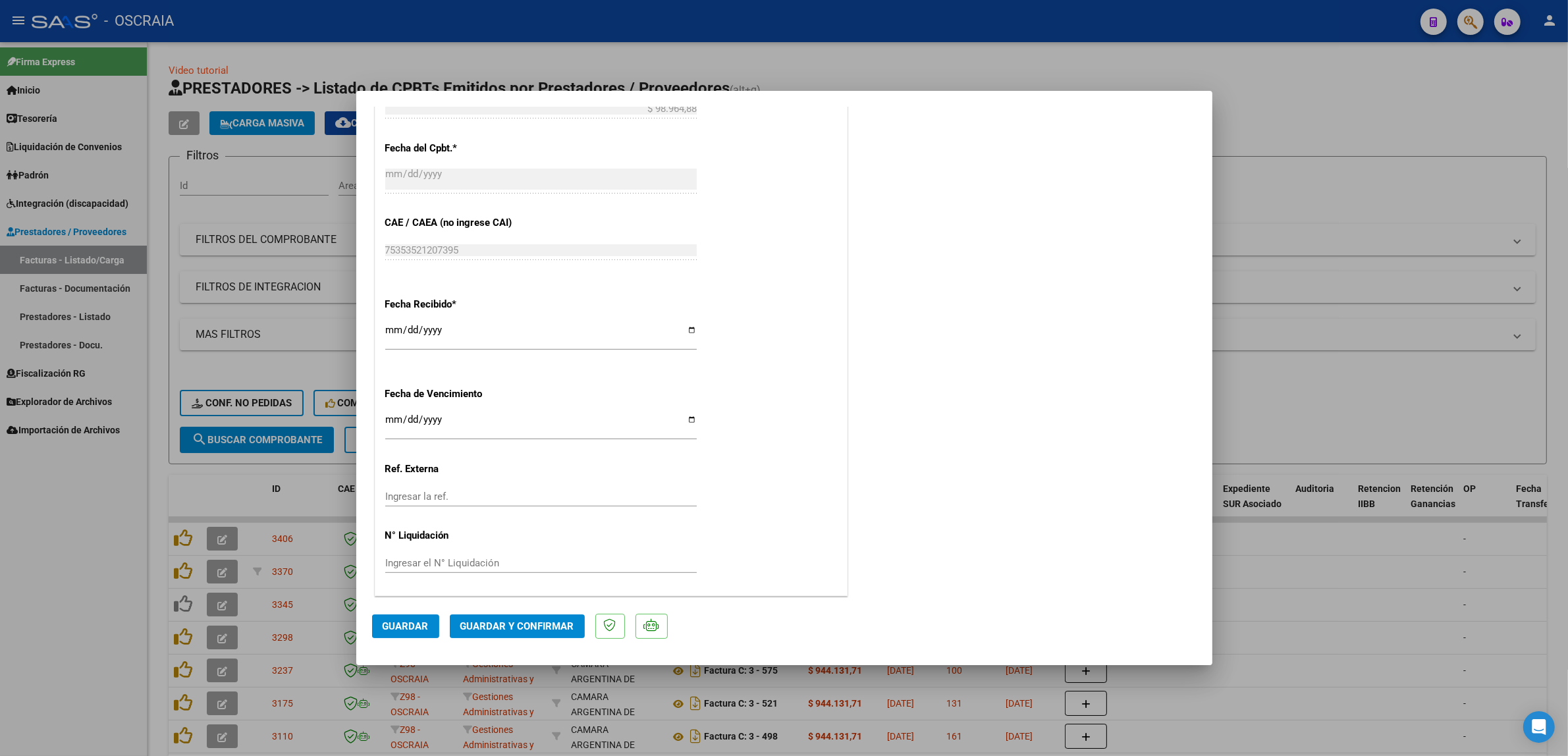
scroll to position [830, 0]
click at [478, 633] on button "Guardar y Confirmar" at bounding box center [517, 625] width 135 height 24
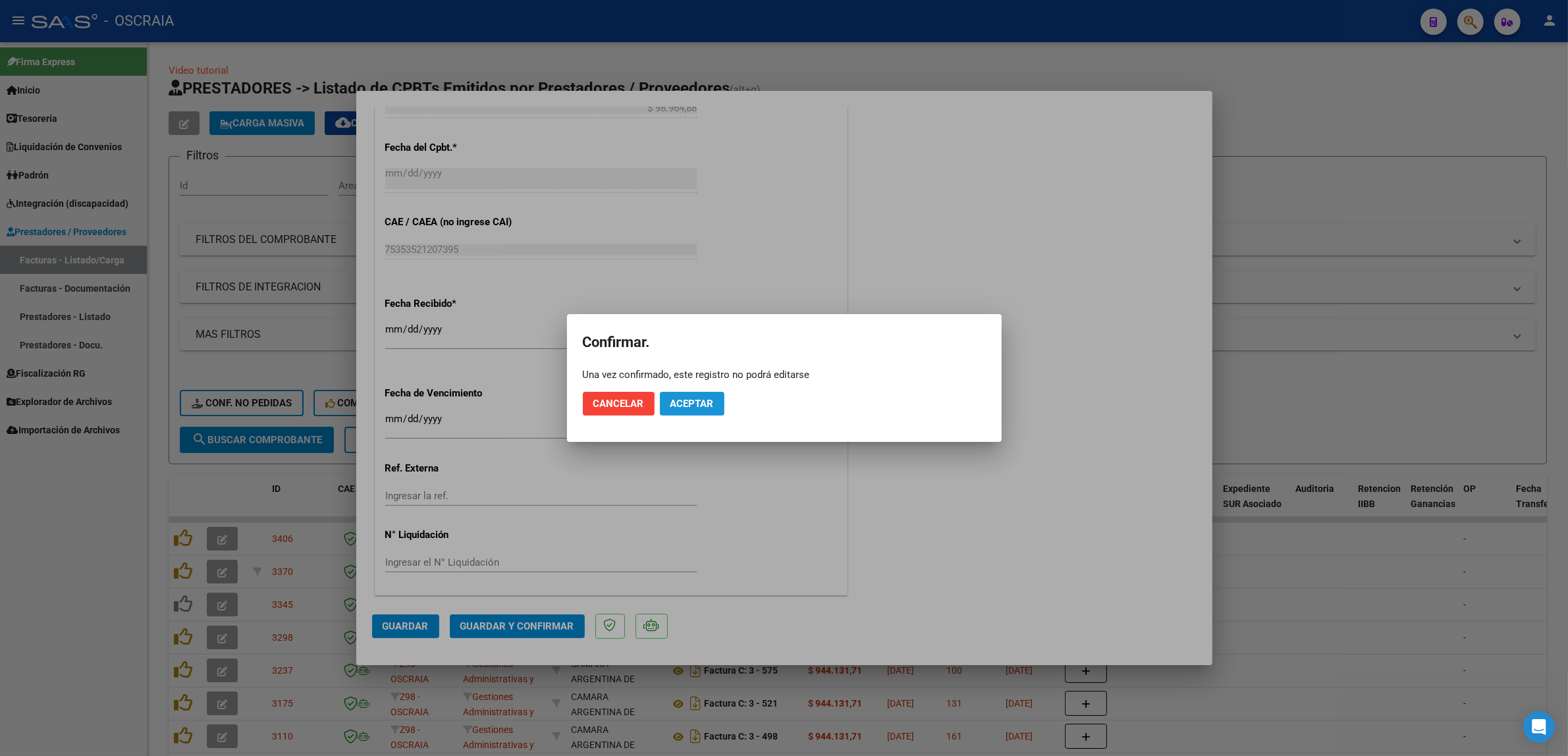
click at [705, 400] on span "Aceptar" at bounding box center [692, 404] width 43 height 12
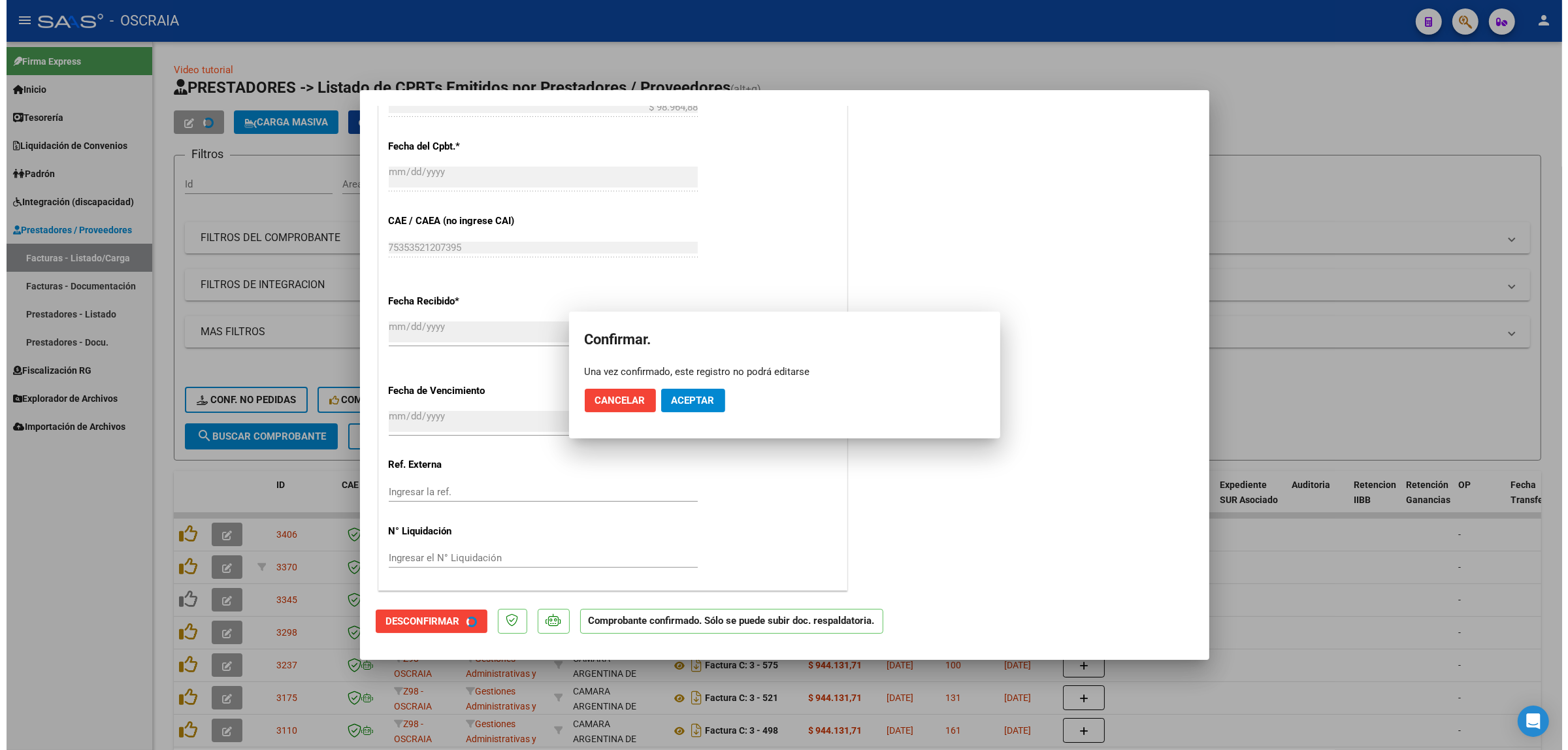
scroll to position [742, 0]
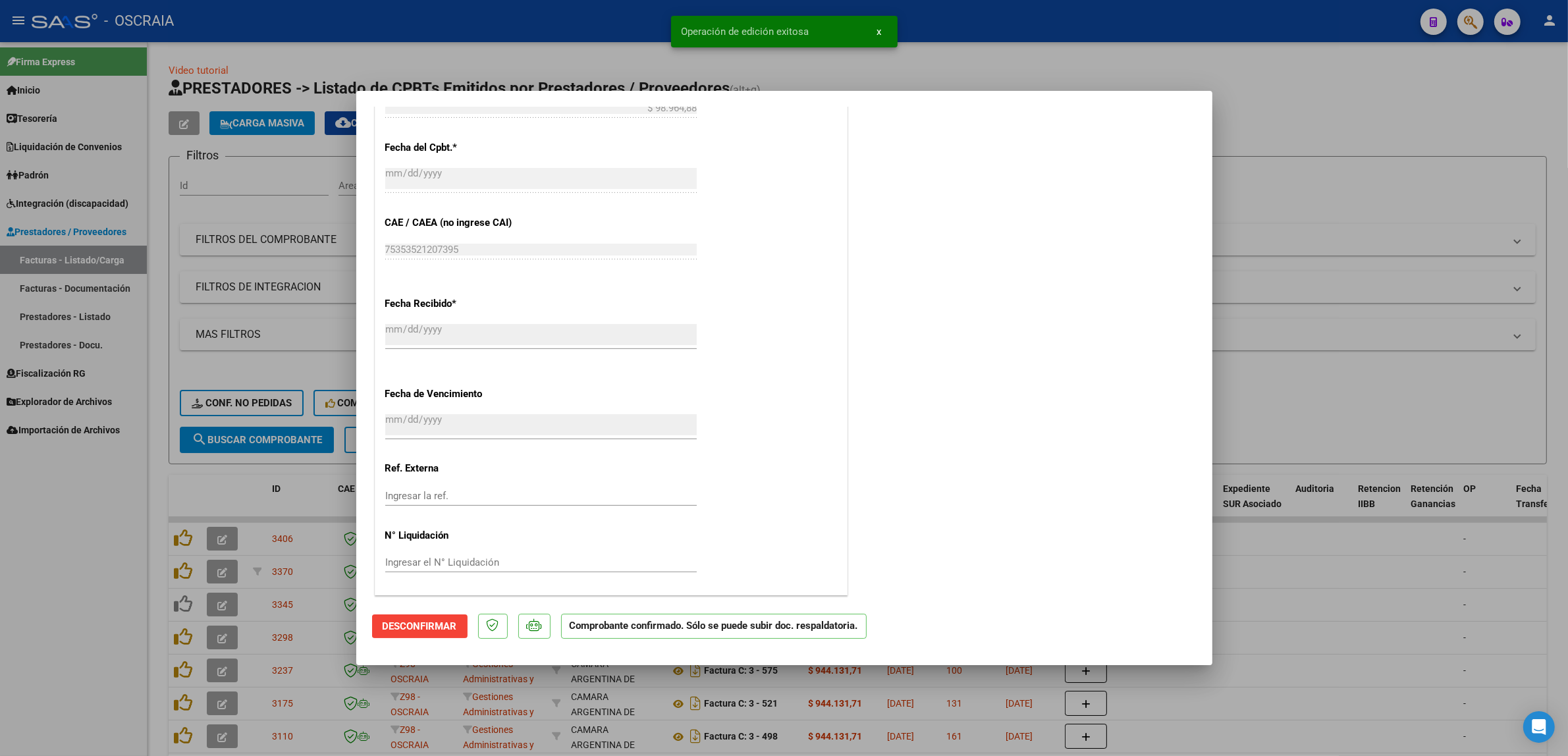
click at [1364, 253] on div at bounding box center [784, 378] width 1568 height 756
